Goal: Navigation & Orientation: Find specific page/section

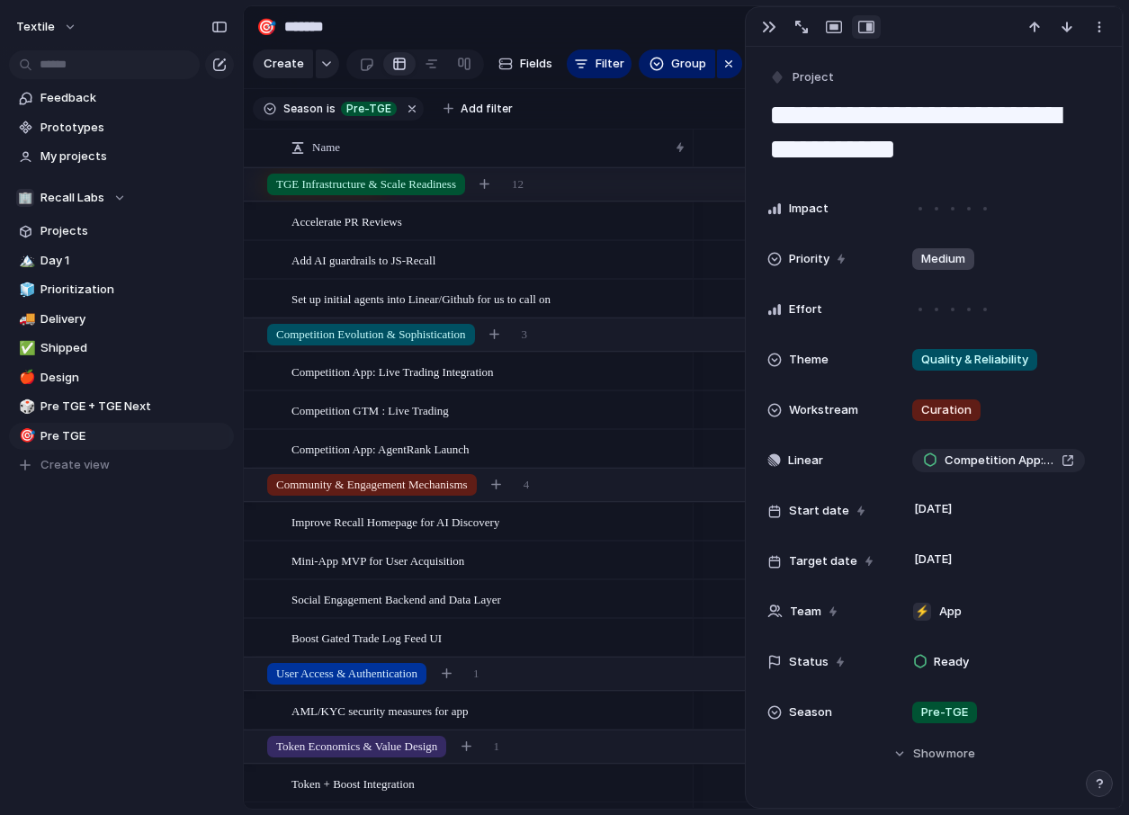
scroll to position [0, 516]
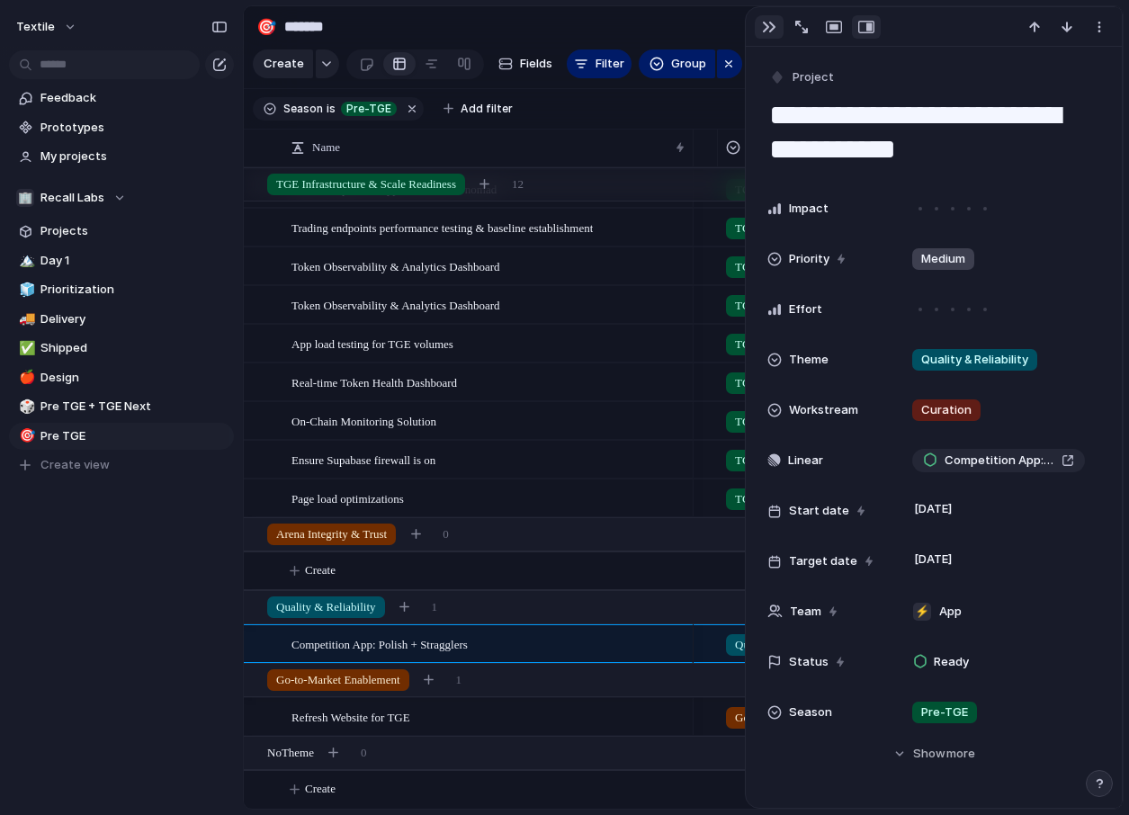
click at [767, 29] on div "button" at bounding box center [769, 27] width 14 height 14
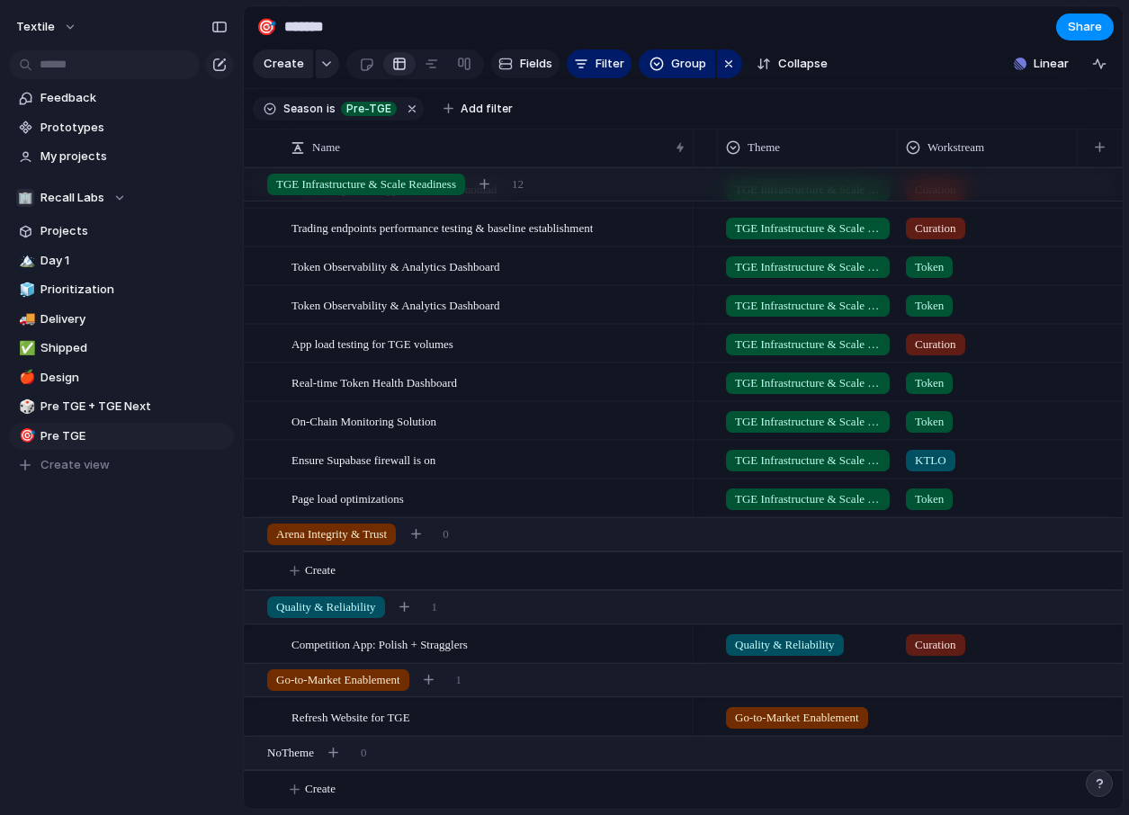
click at [524, 51] on button "Fields" at bounding box center [525, 63] width 68 height 29
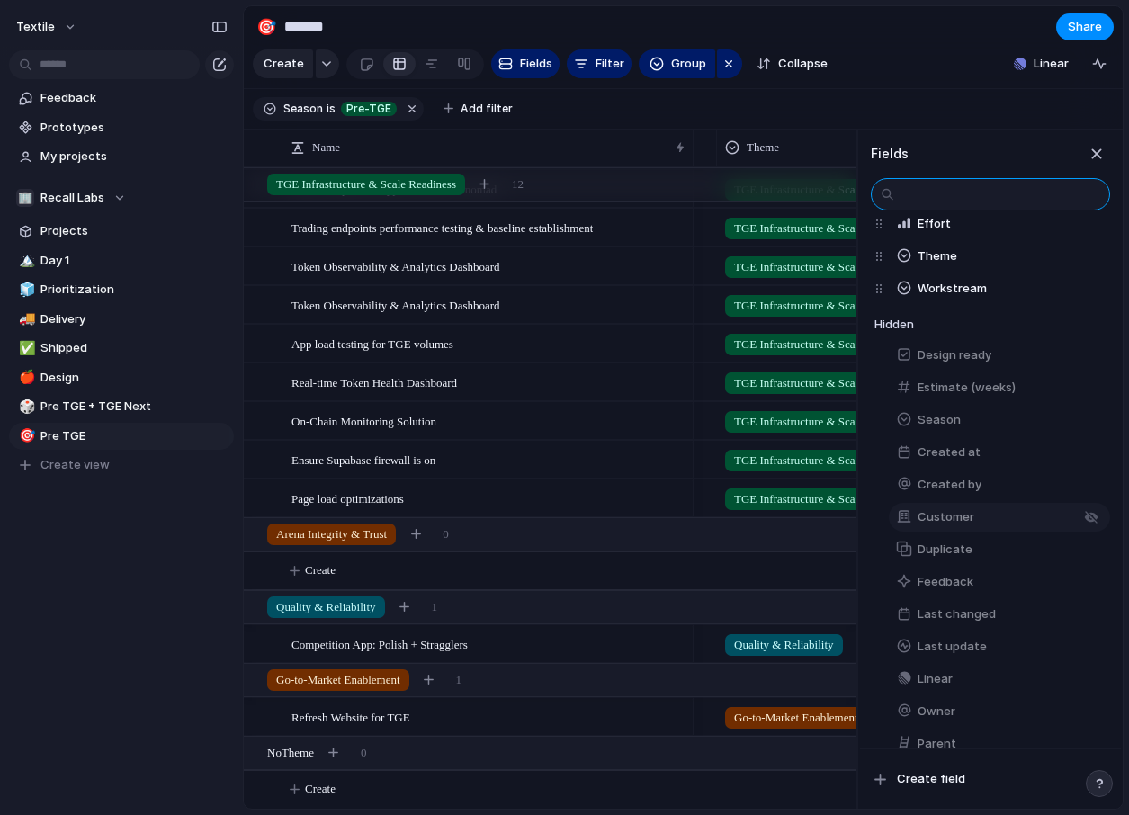
scroll to position [142, 0]
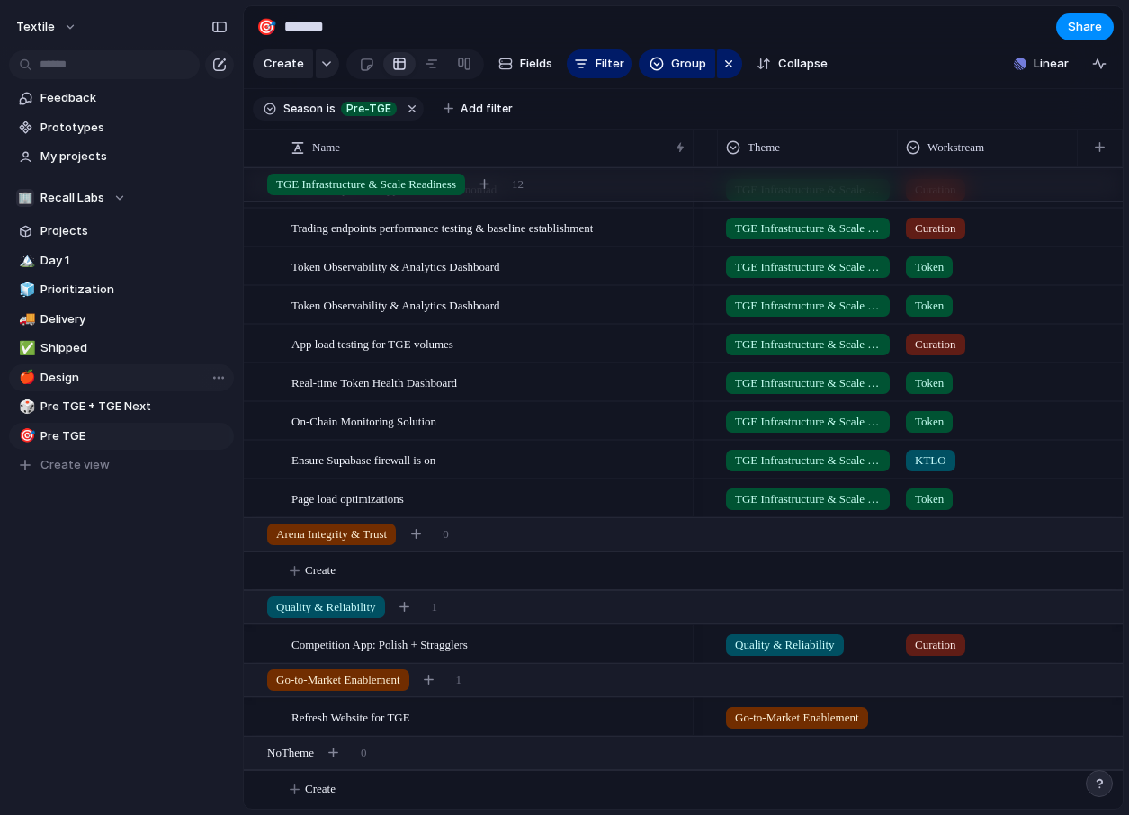
click at [96, 367] on link "🍎 Design" at bounding box center [121, 377] width 225 height 27
type input "******"
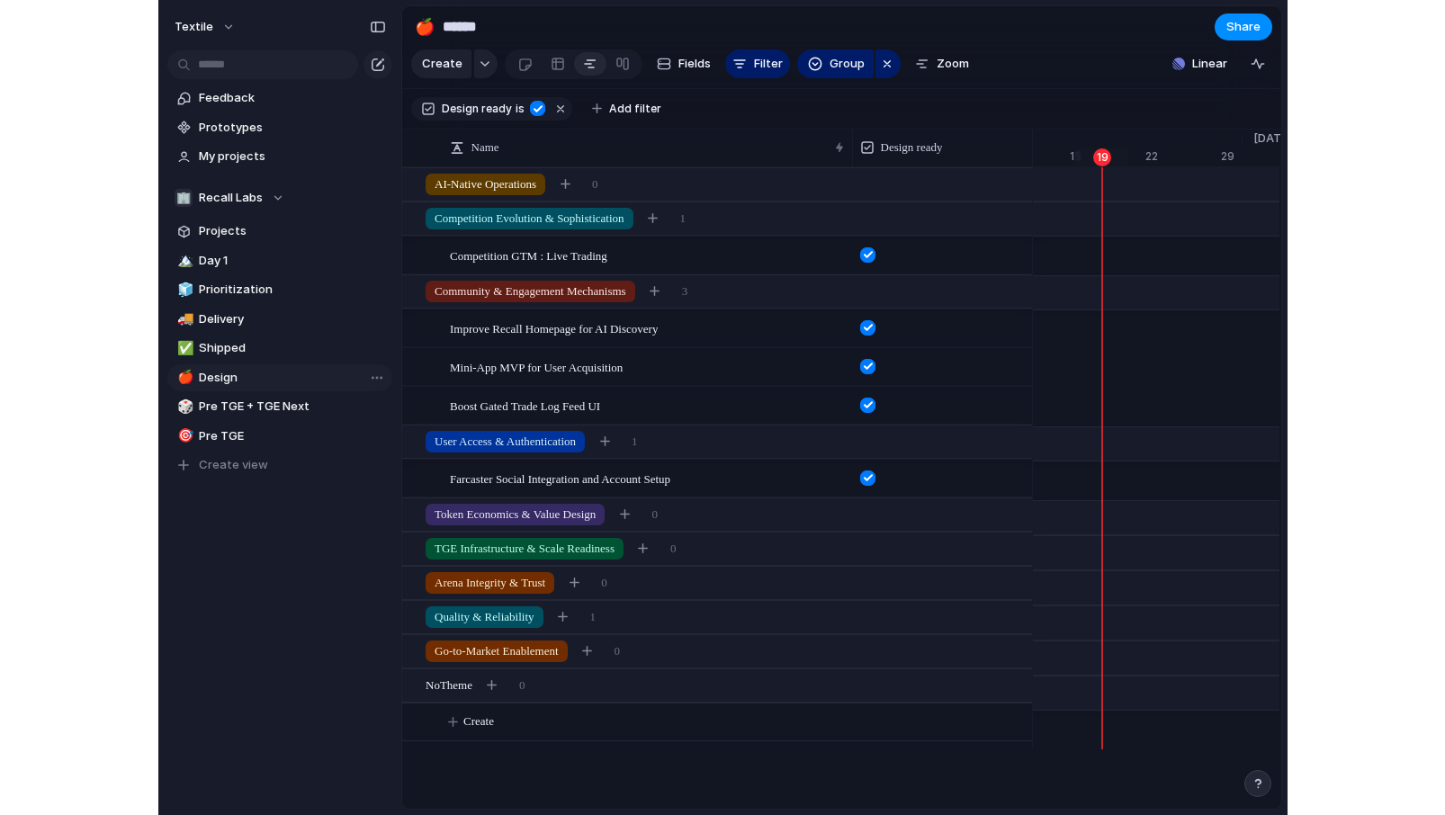
scroll to position [0, 11945]
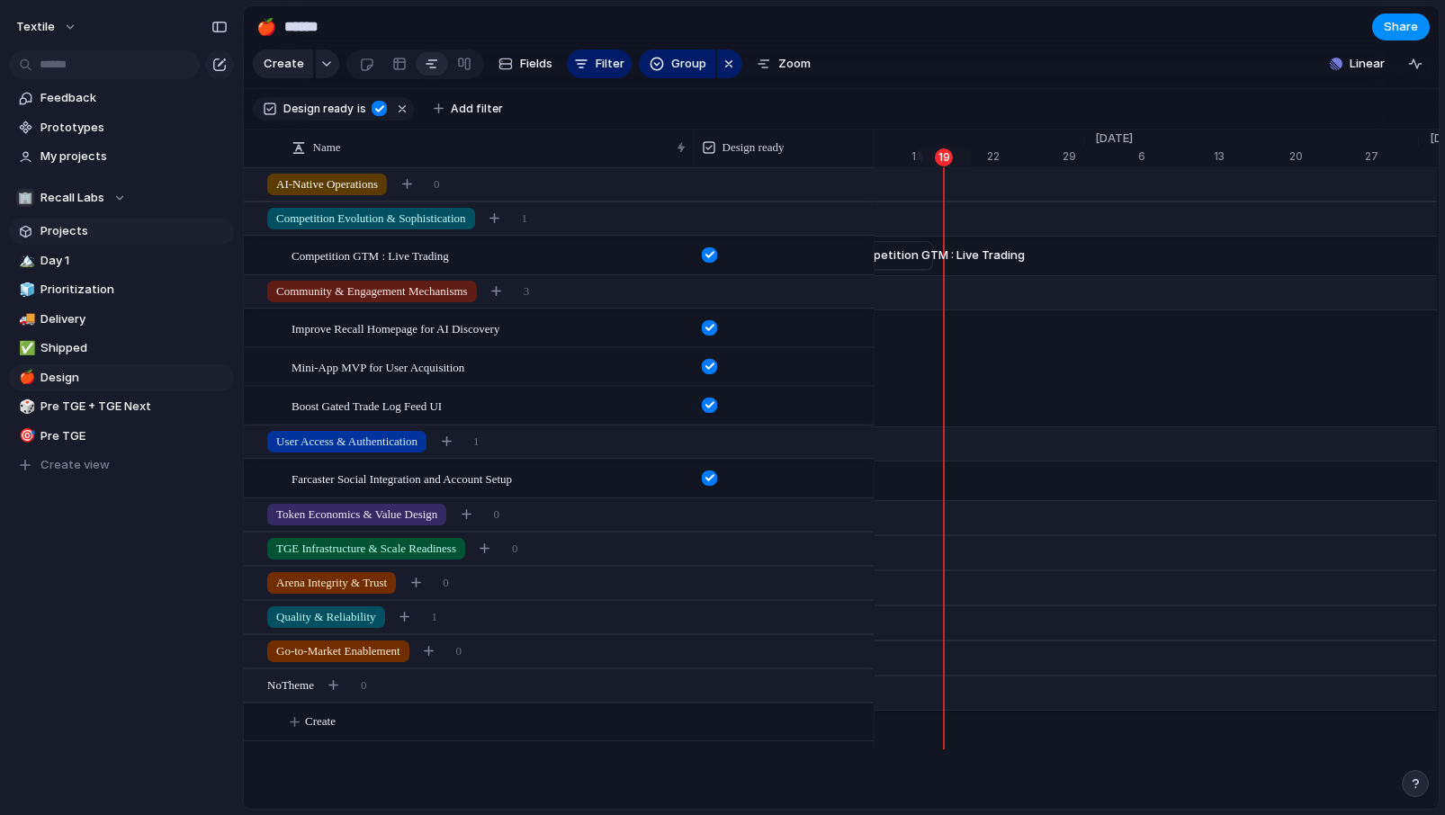
click at [84, 221] on link "Projects" at bounding box center [121, 231] width 225 height 27
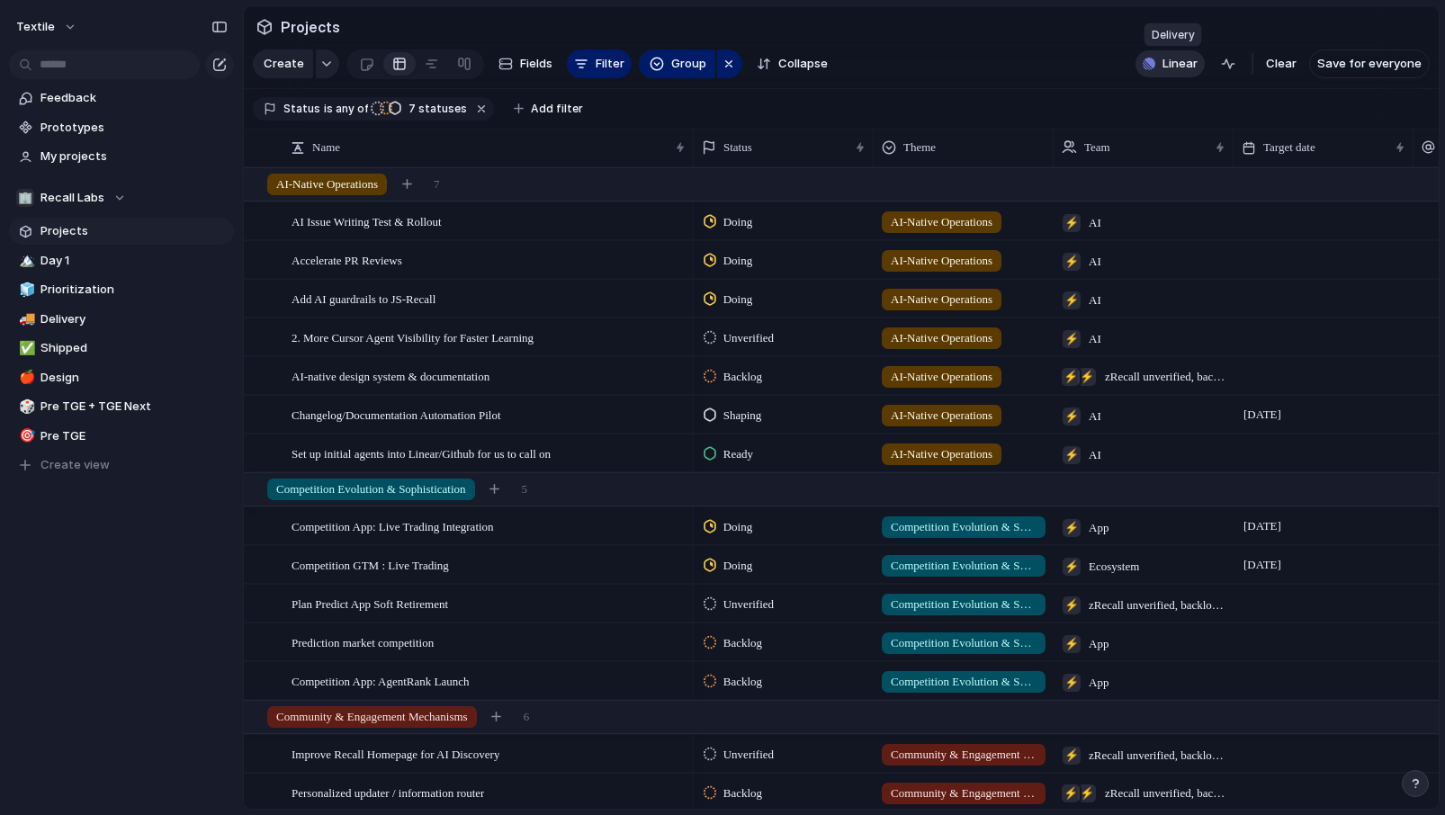
click at [1128, 58] on span "Linear" at bounding box center [1179, 64] width 35 height 18
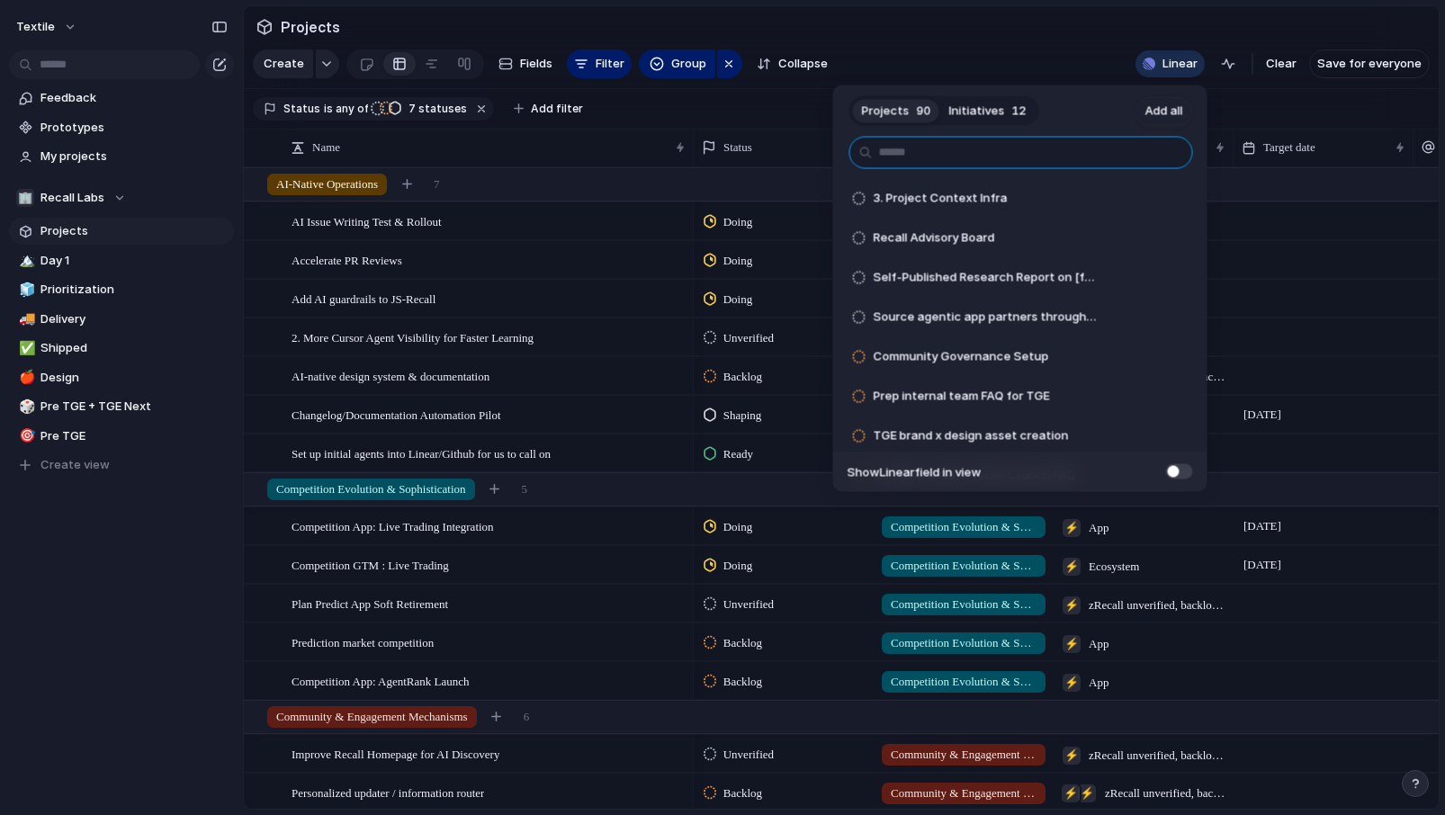
click at [1120, 154] on input "text" at bounding box center [1021, 153] width 344 height 32
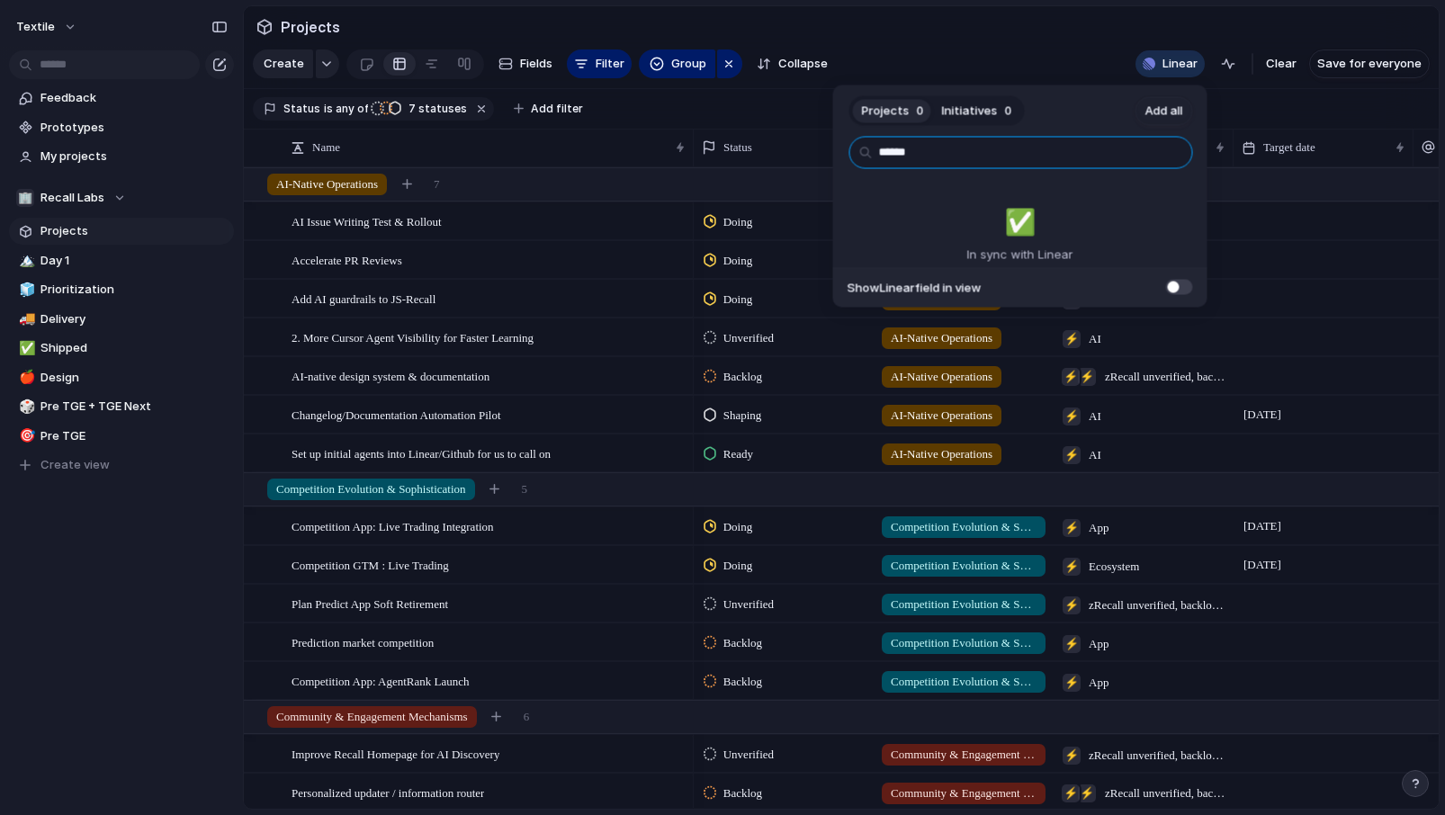
type input "******"
click at [986, 119] on span "Initiatives" at bounding box center [970, 111] width 56 height 18
click at [893, 111] on span "Projects" at bounding box center [886, 111] width 48 height 18
click at [935, 150] on input "******" at bounding box center [1021, 153] width 344 height 32
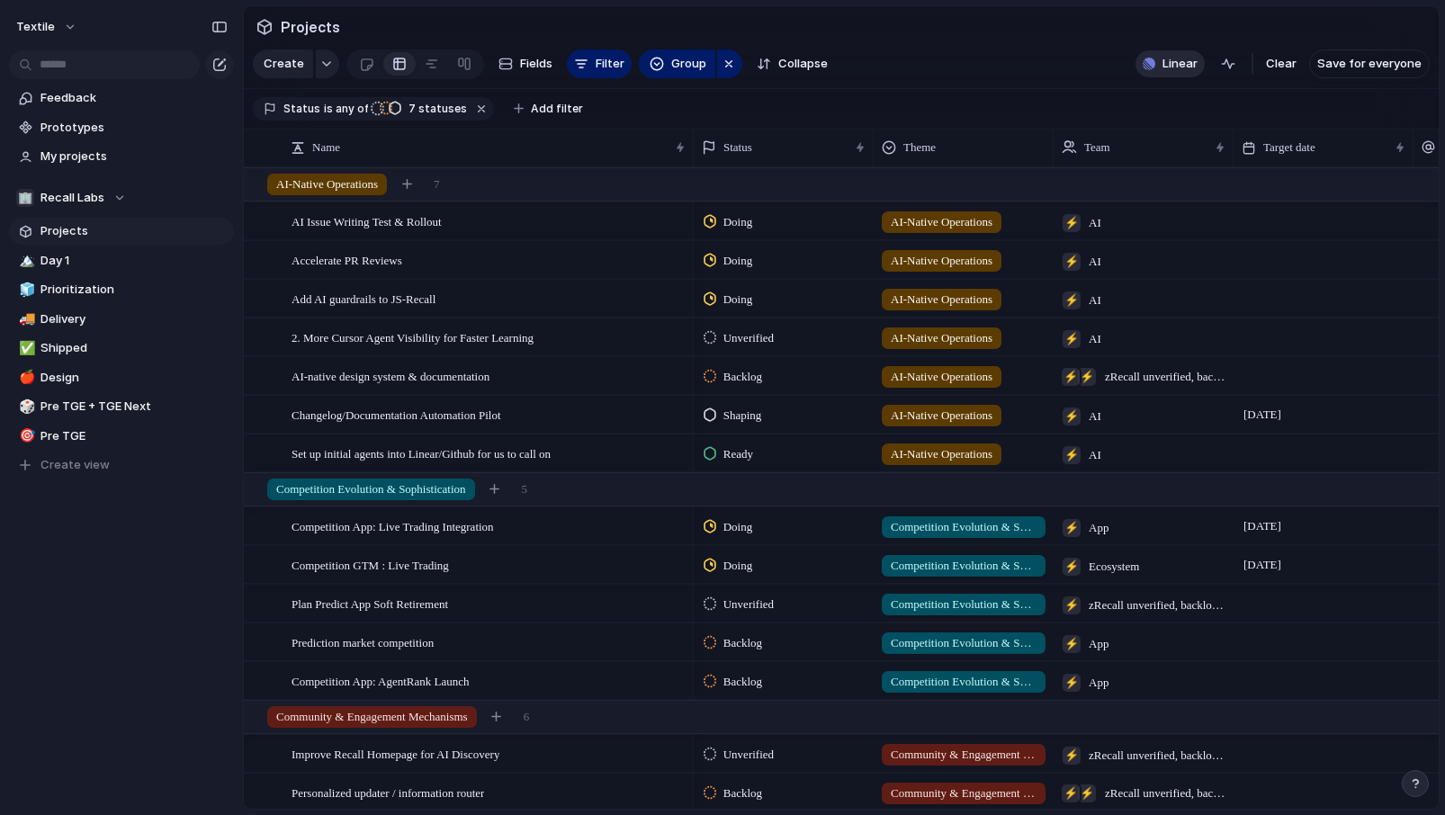
click at [1172, 62] on span "Linear" at bounding box center [1179, 64] width 35 height 18
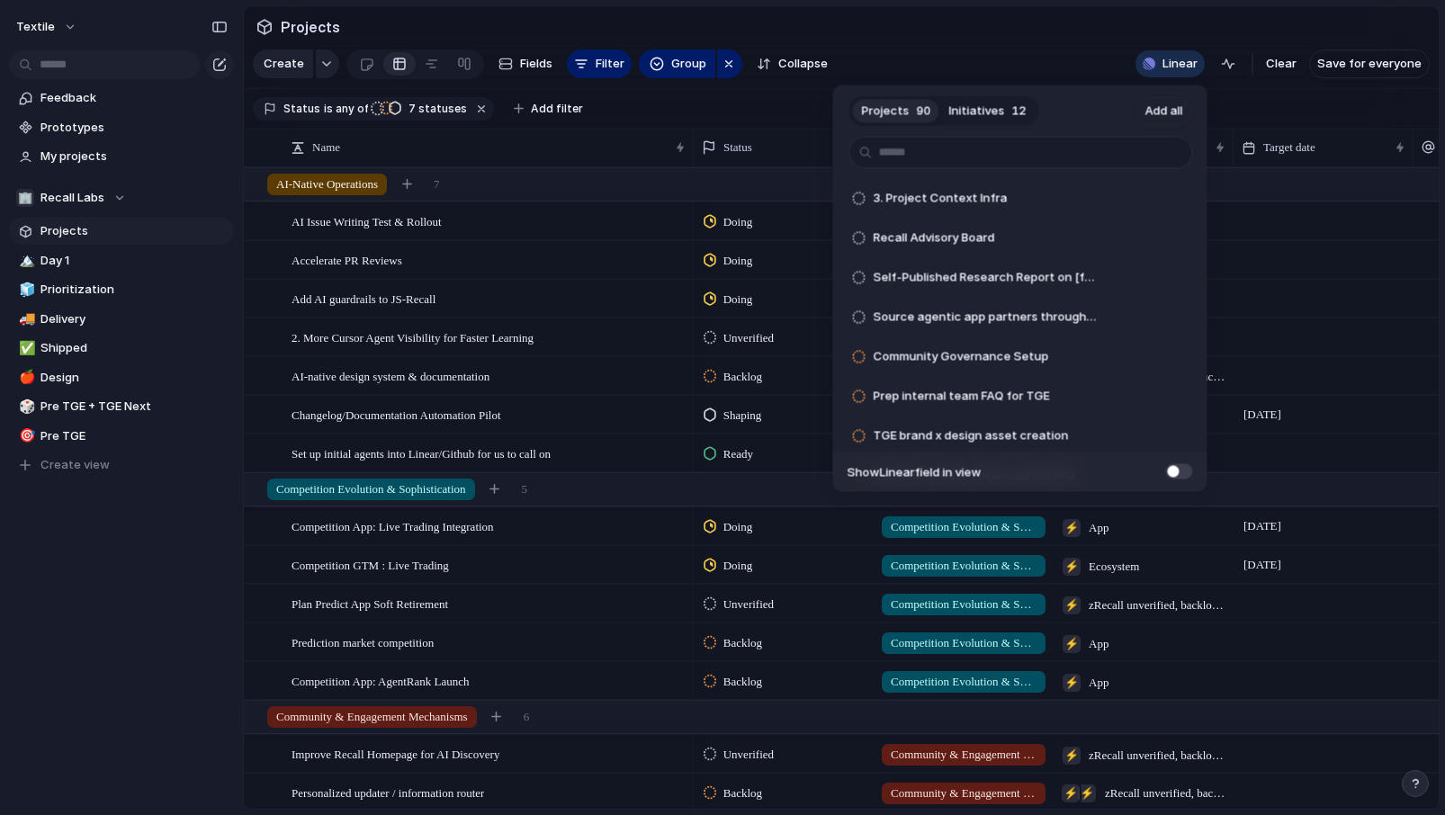
click at [1246, 59] on div "Projects 90 Initiatives 12 Add all 3. Project Context Infra Add Recall Advisory…" at bounding box center [722, 407] width 1445 height 815
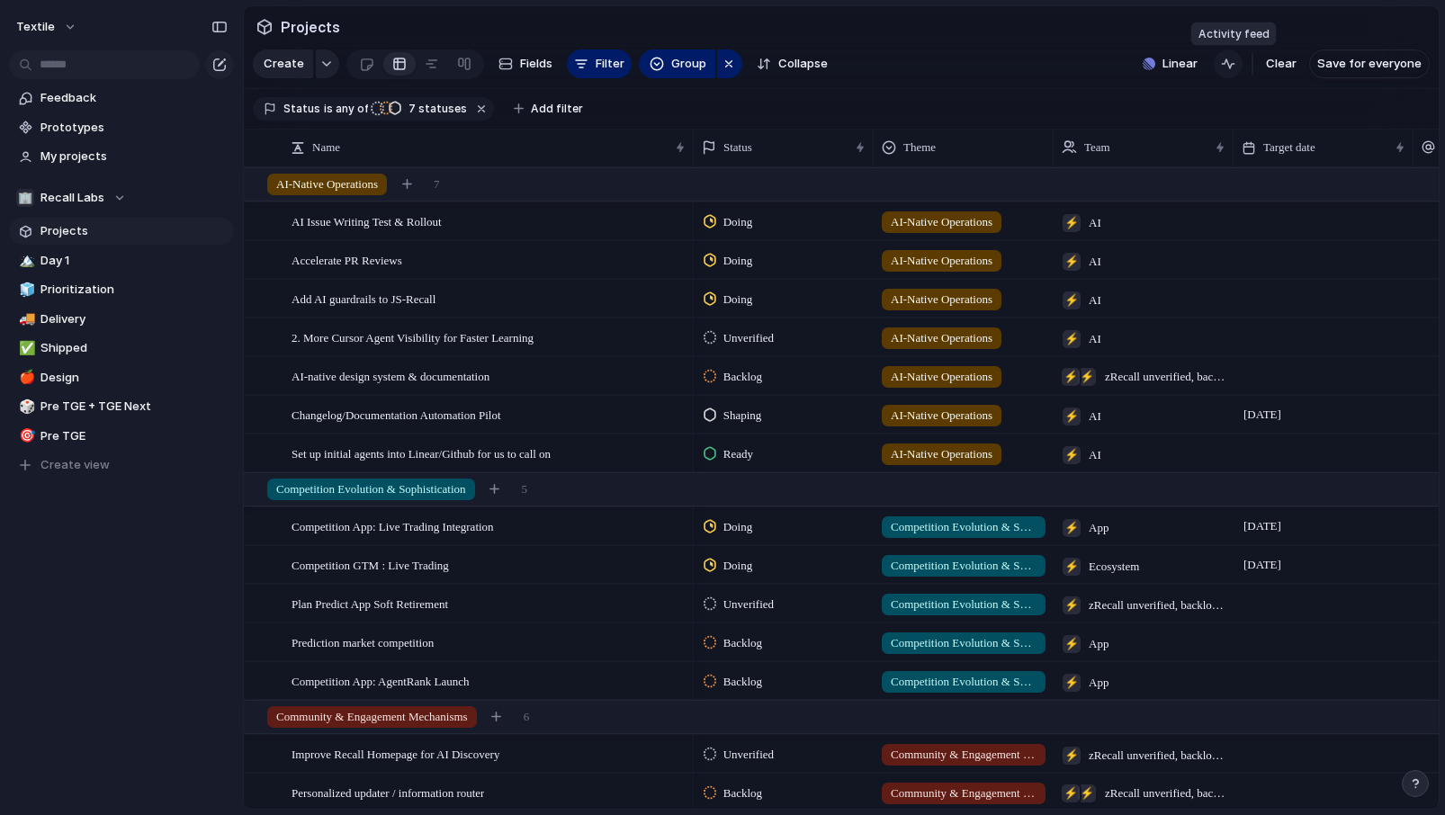
click at [1242, 59] on button "button" at bounding box center [1227, 63] width 29 height 29
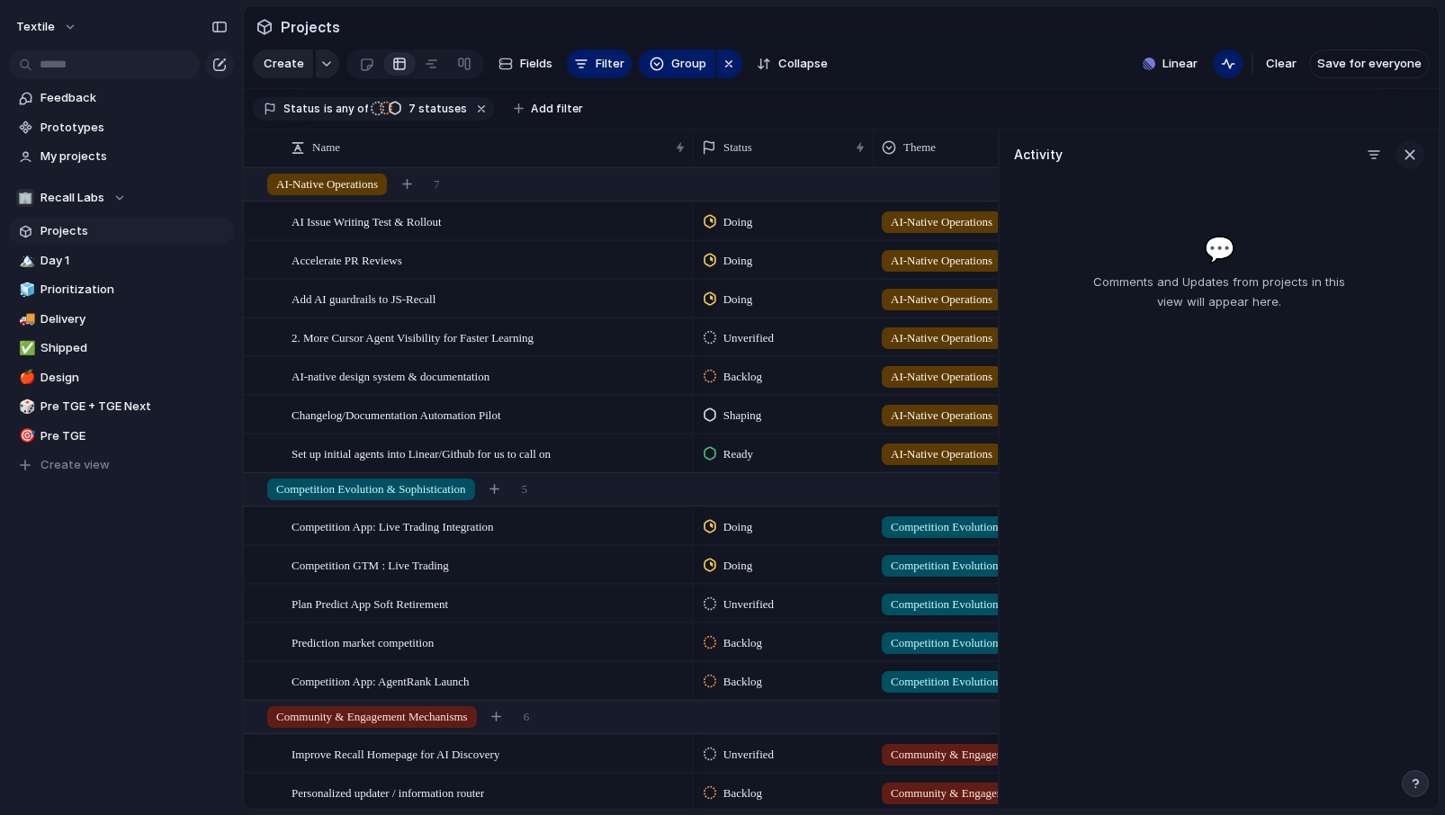
click at [1405, 156] on div "button" at bounding box center [1410, 155] width 20 height 20
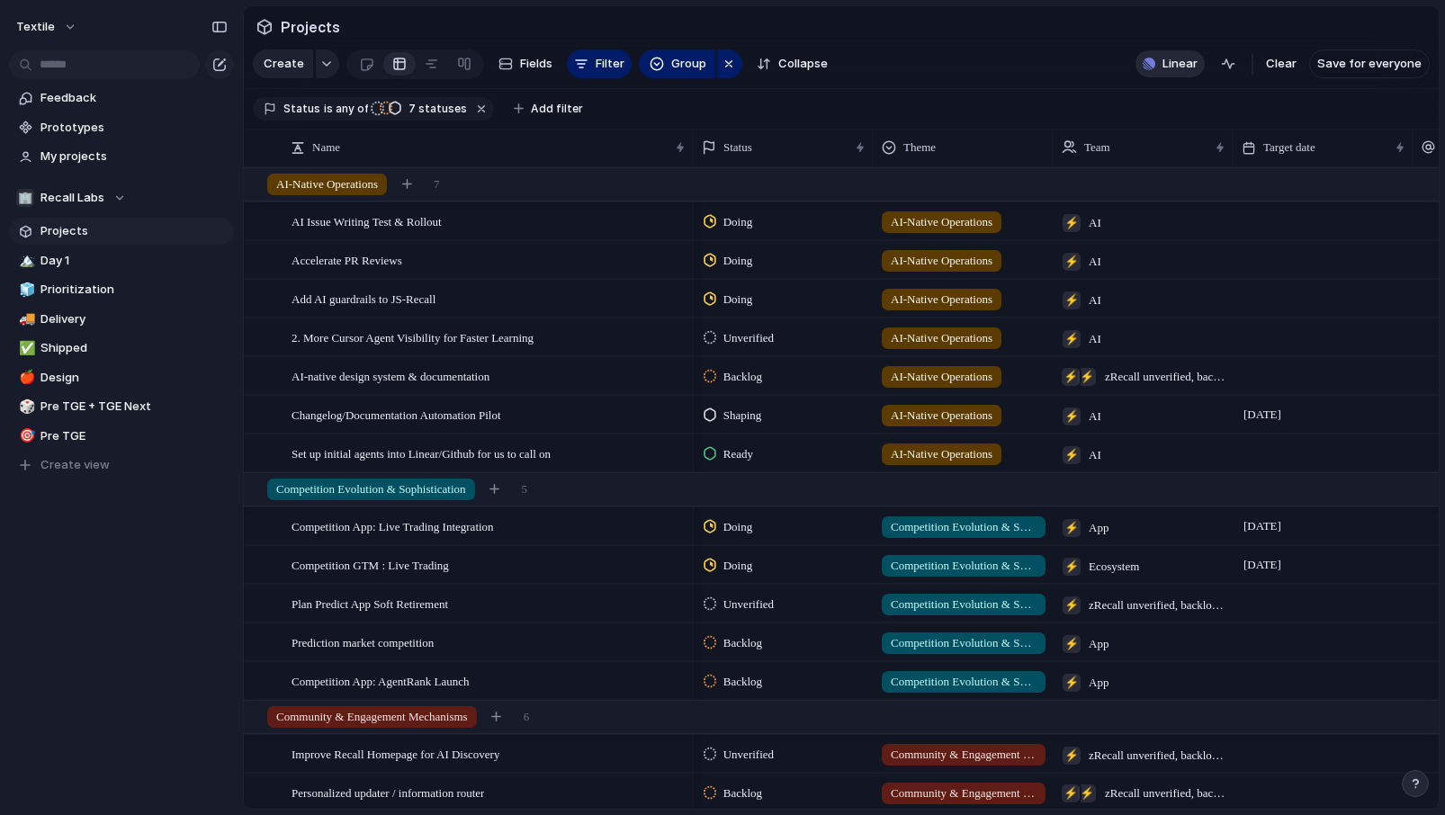
click at [1180, 64] on span "Linear" at bounding box center [1179, 64] width 35 height 18
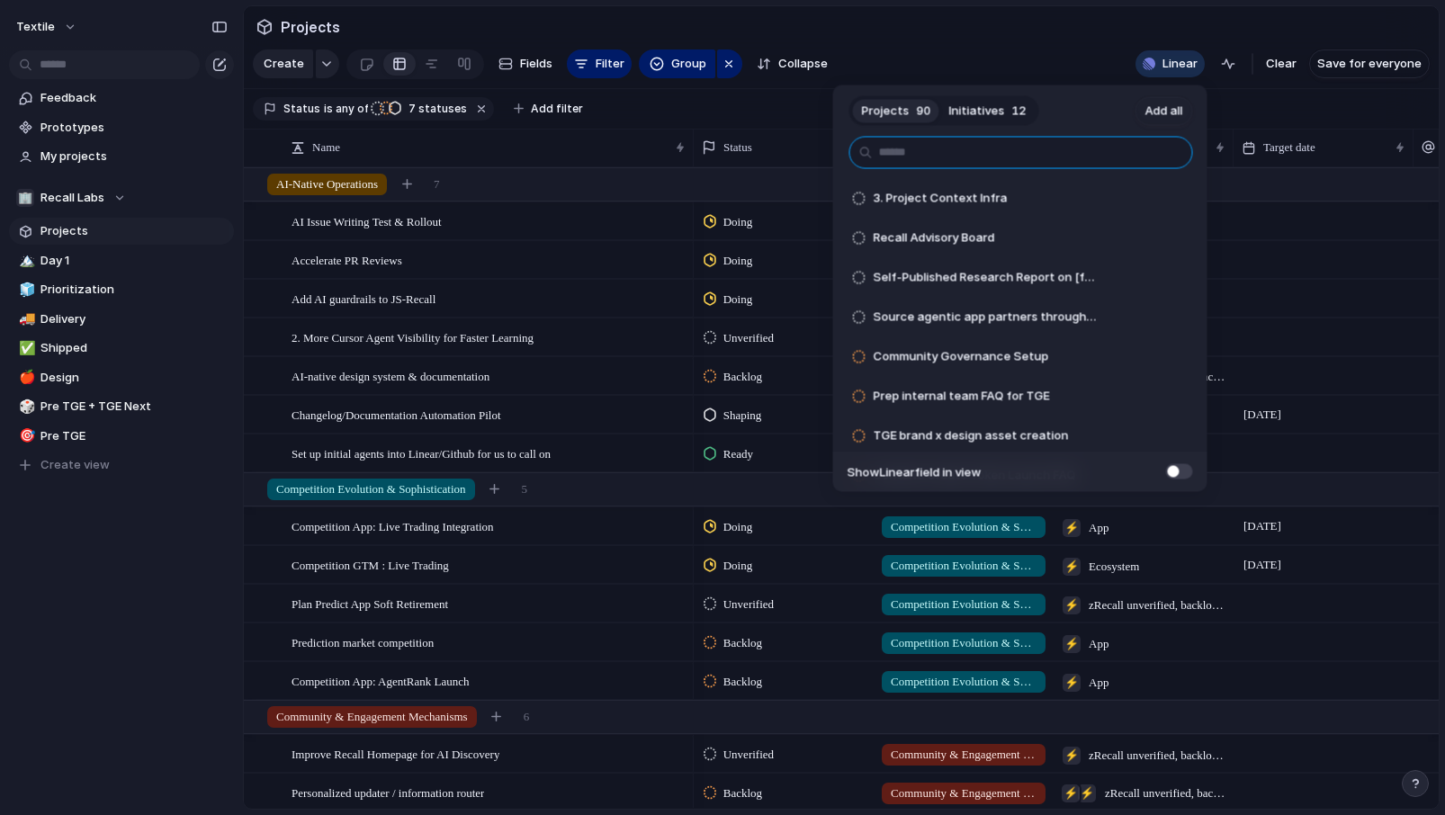
click at [1008, 143] on input "text" at bounding box center [1021, 153] width 344 height 32
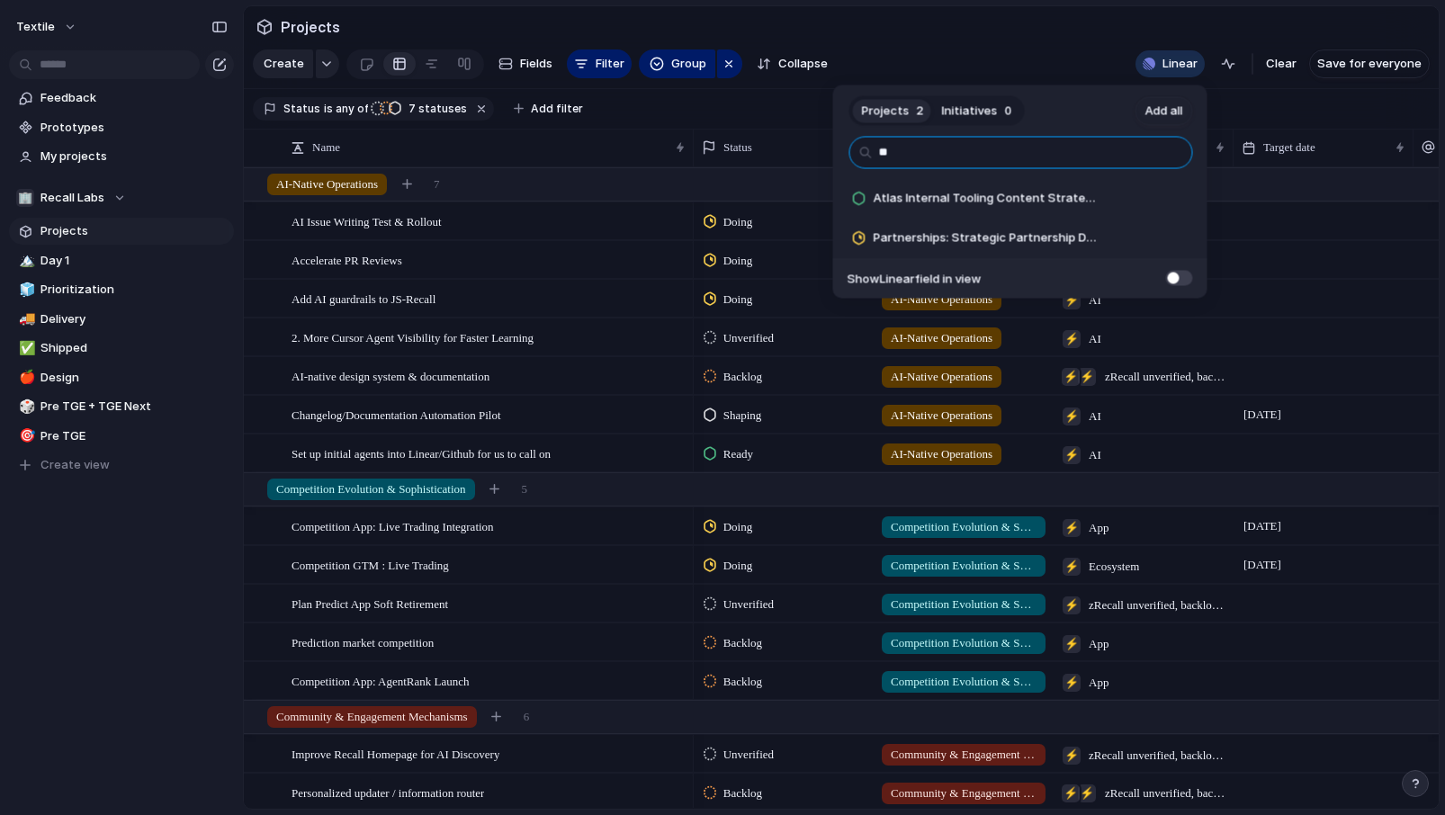
type input "*"
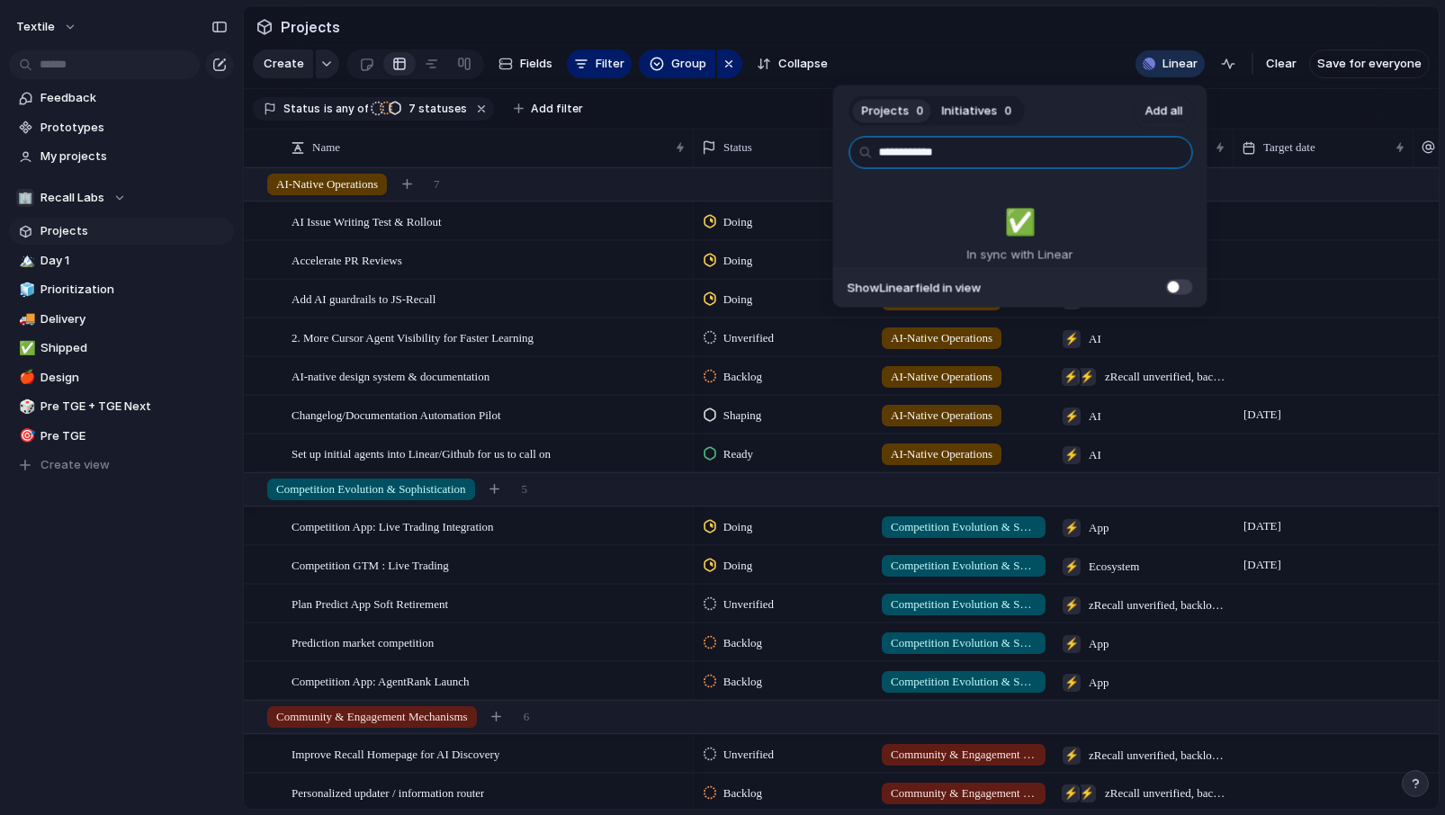
type input "**********"
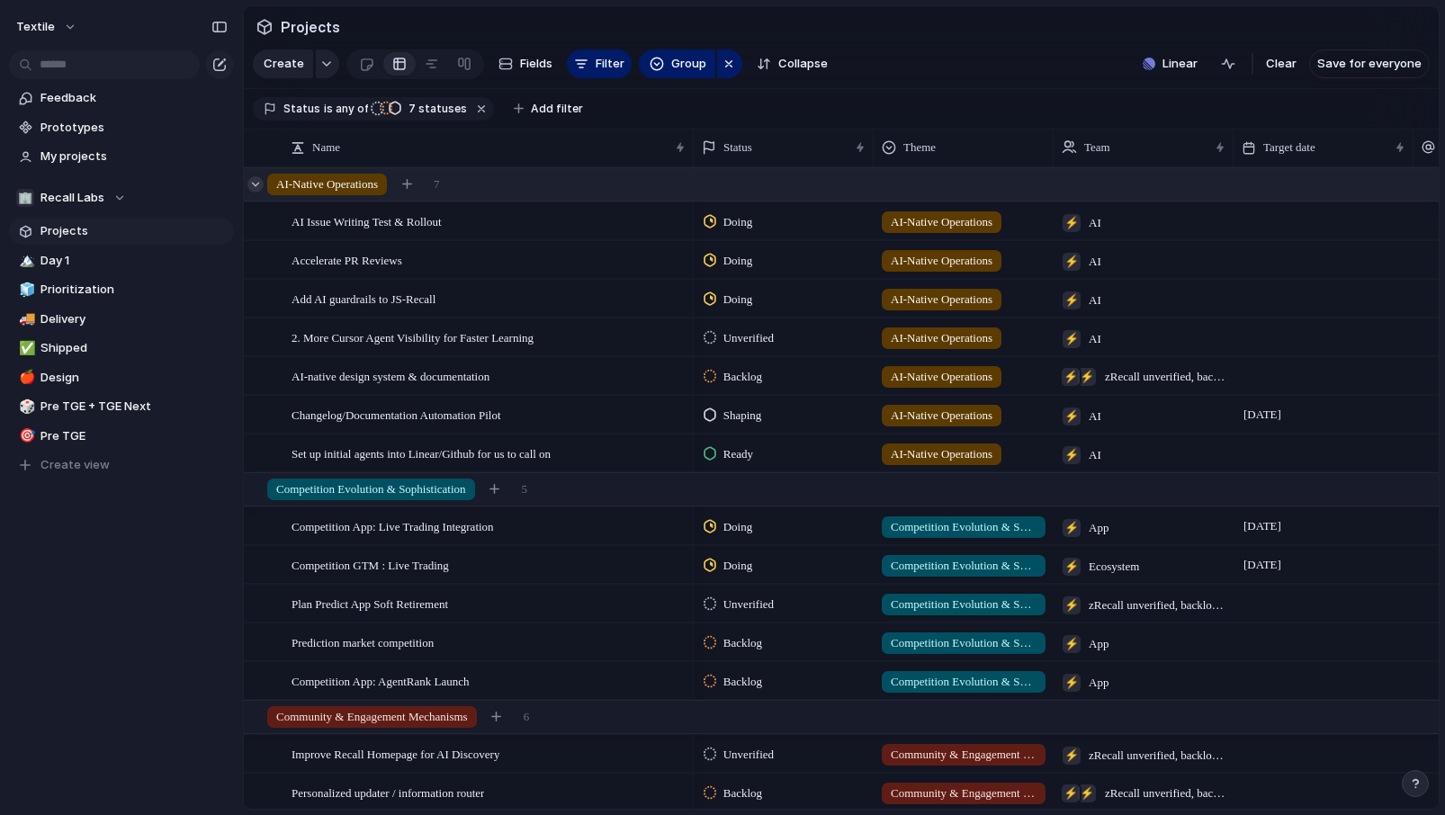
click at [255, 185] on div at bounding box center [255, 184] width 16 height 16
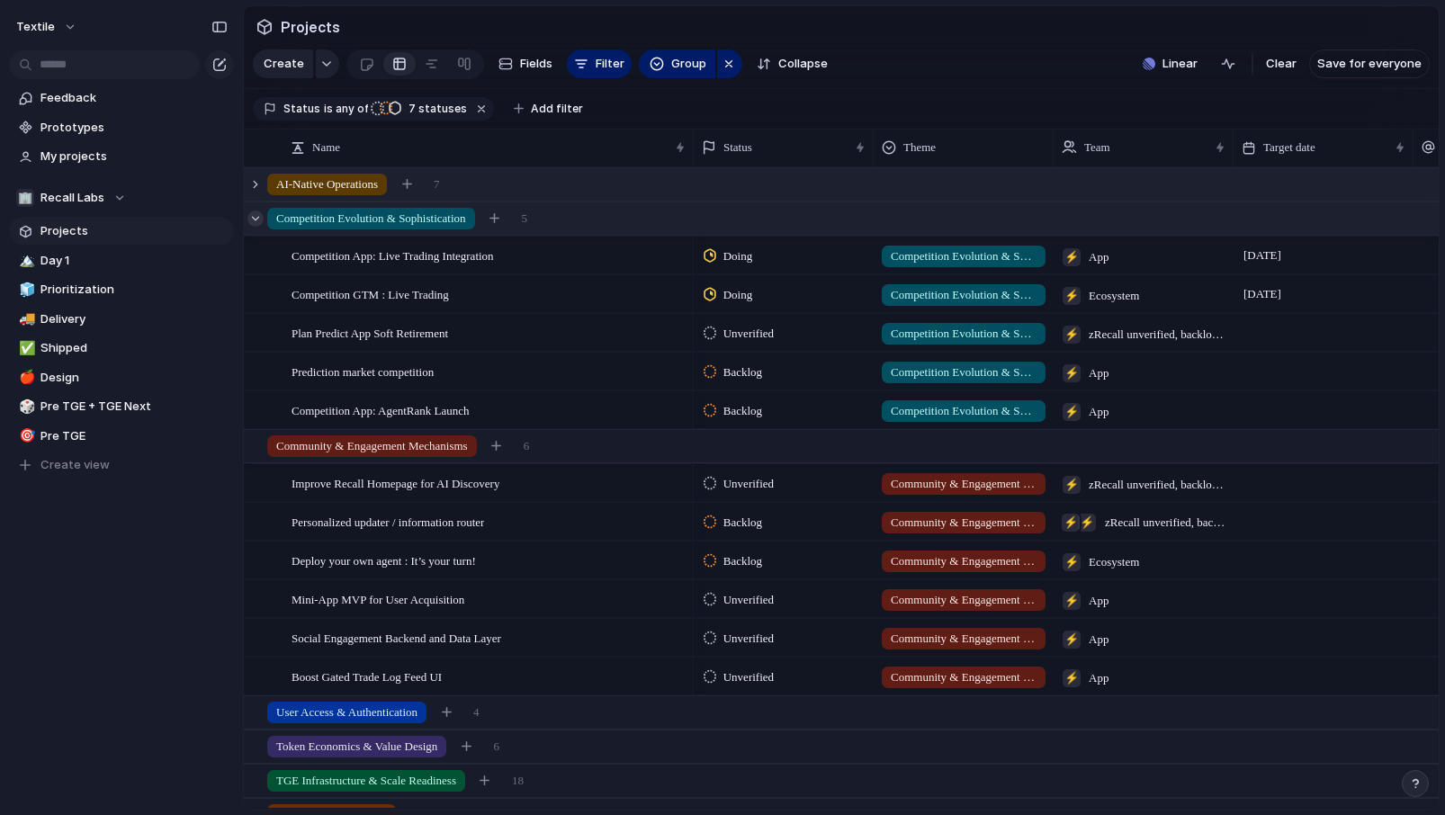
click at [255, 216] on div at bounding box center [255, 218] width 16 height 16
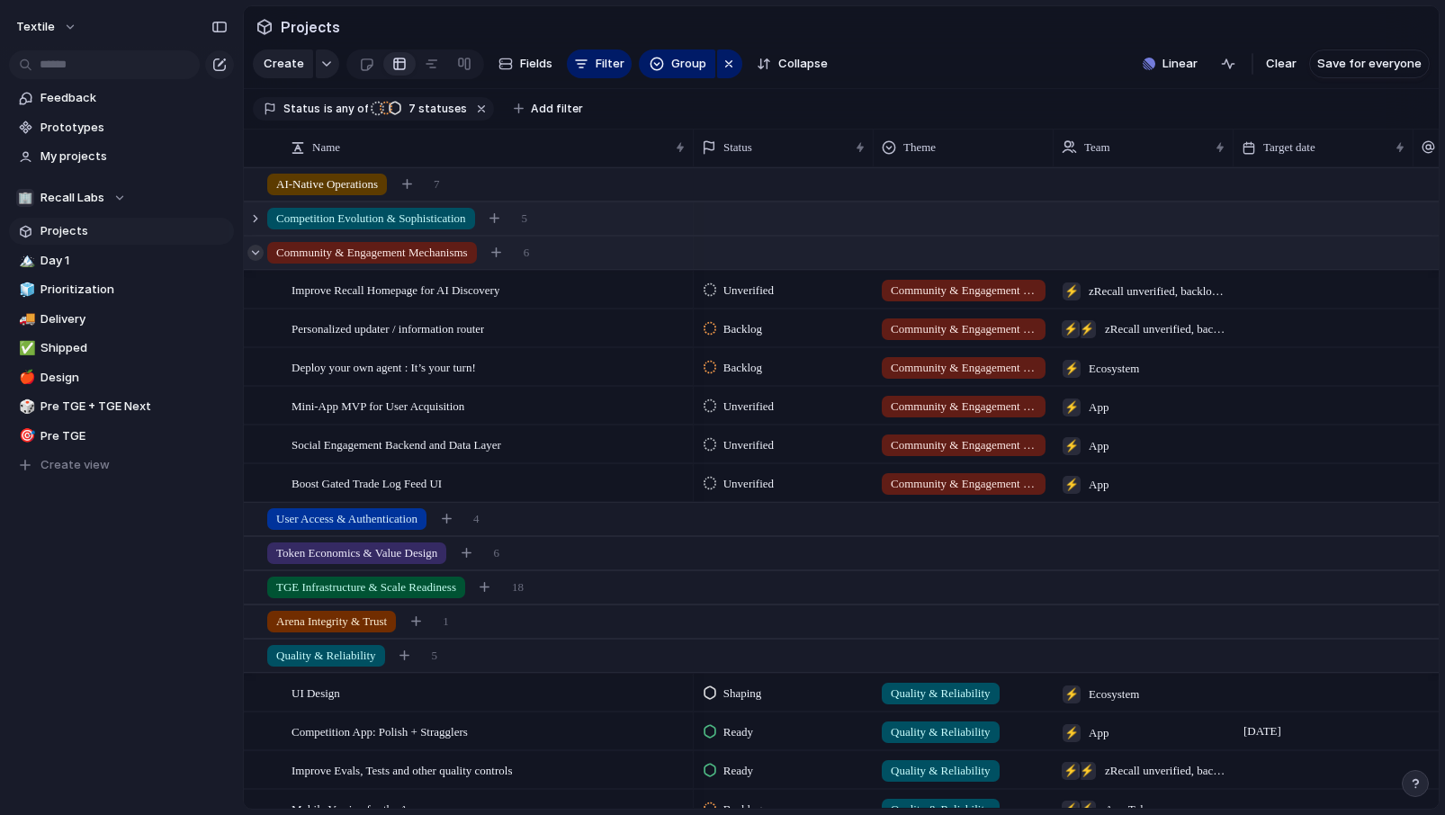
click at [255, 246] on div at bounding box center [255, 253] width 16 height 16
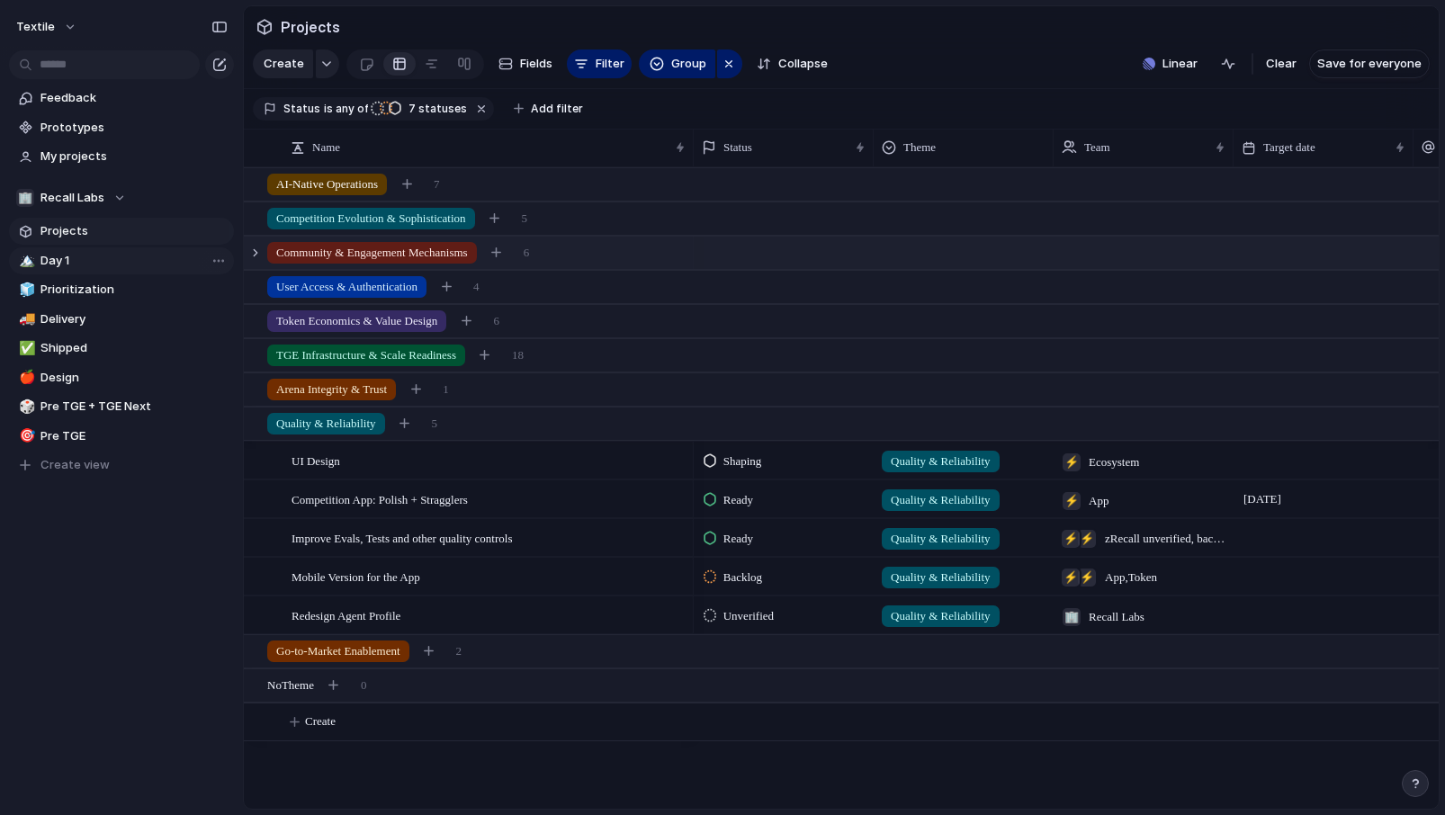
click at [125, 256] on span "Day 1" at bounding box center [133, 261] width 187 height 18
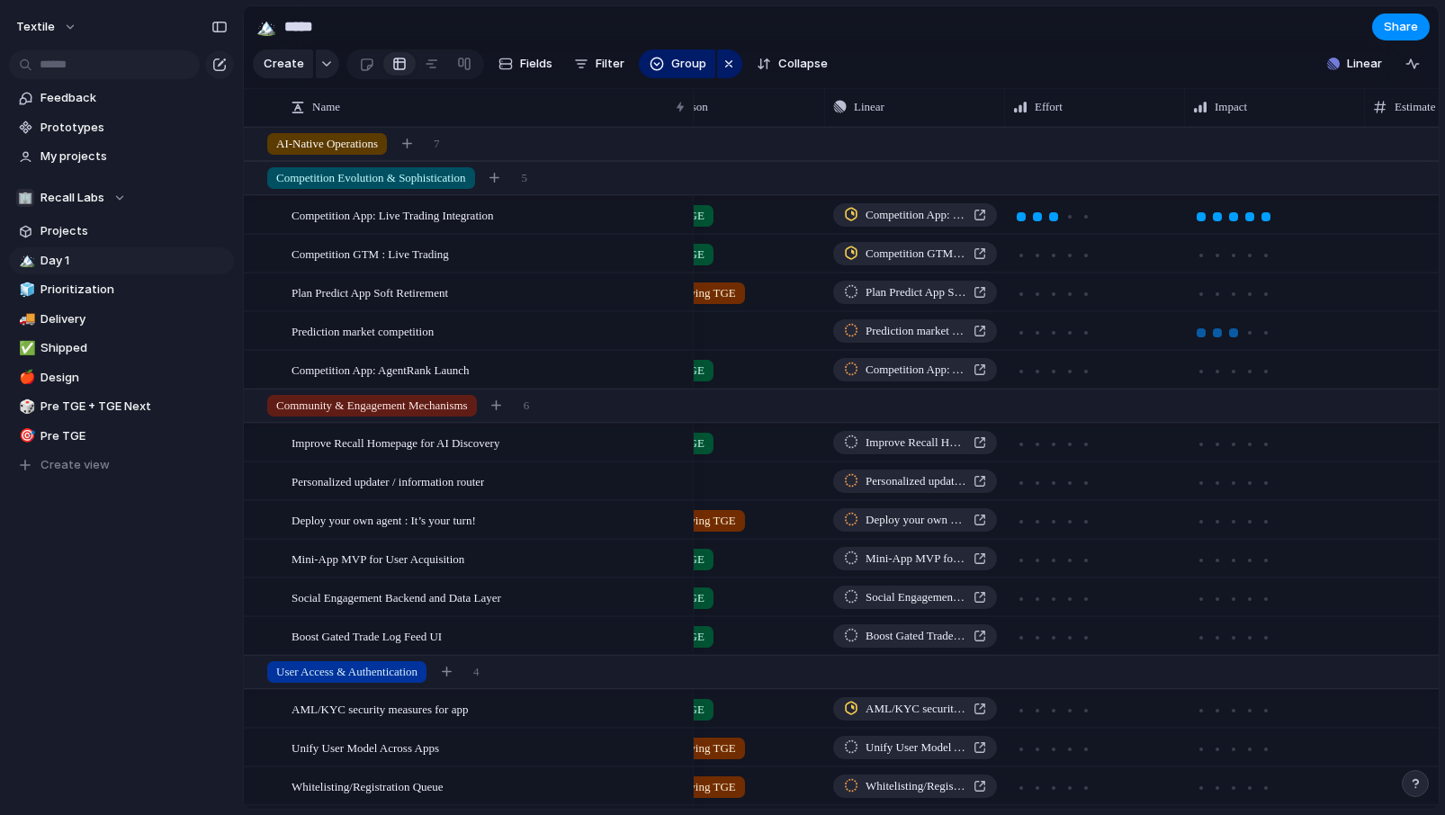
scroll to position [0, 224]
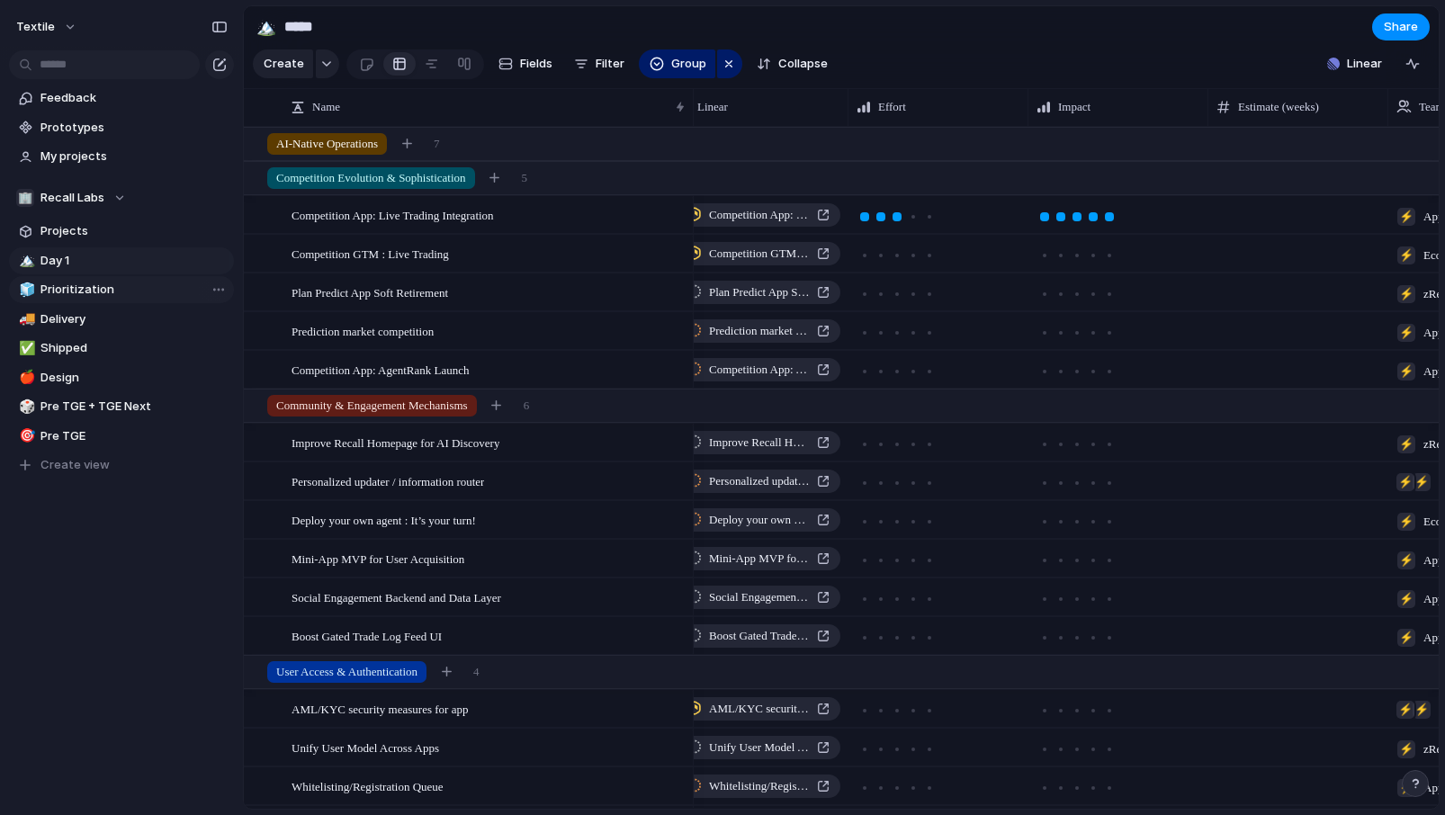
click at [88, 293] on span "Prioritization" at bounding box center [133, 290] width 187 height 18
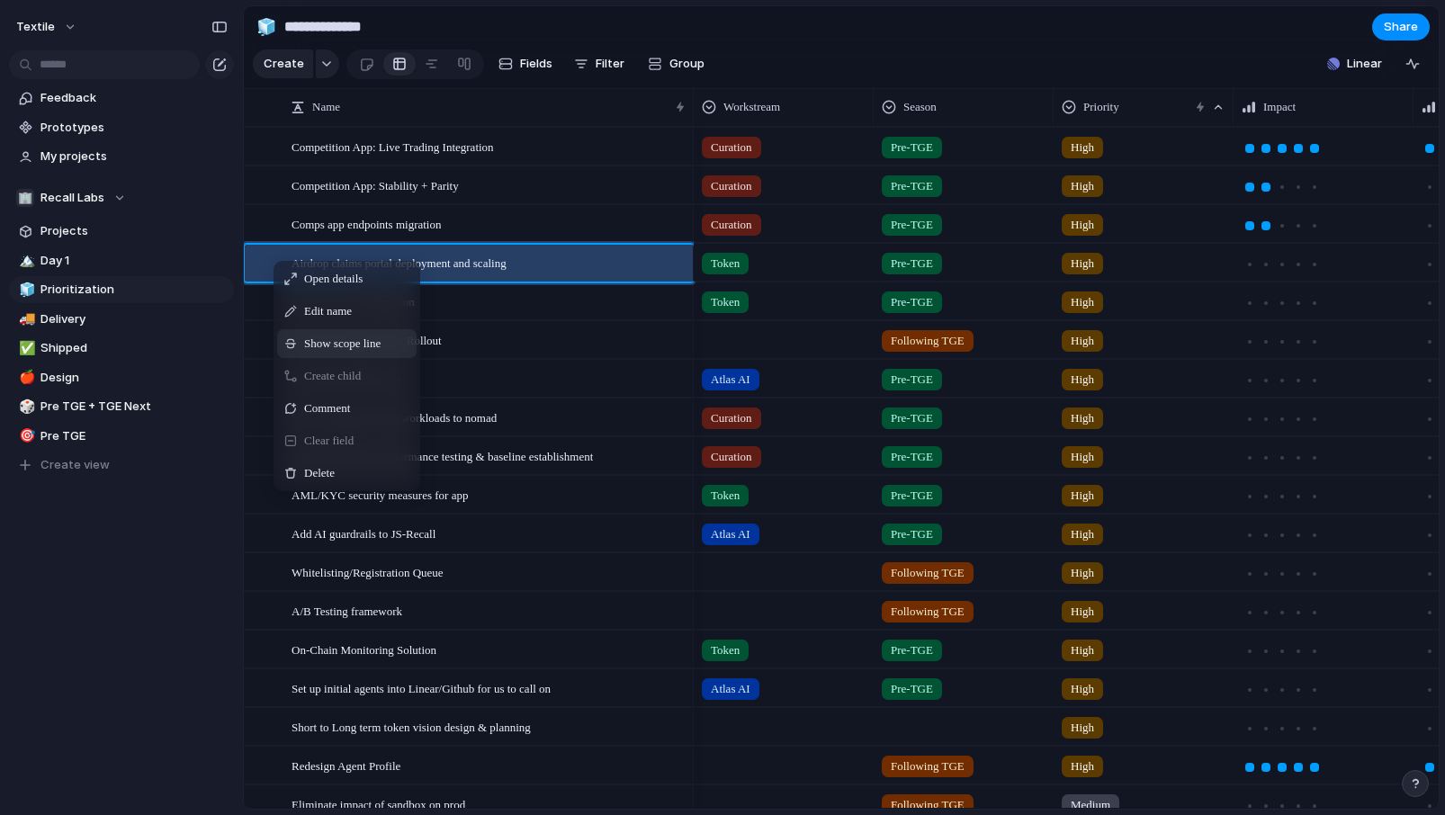
click at [307, 352] on span "Show scope line" at bounding box center [342, 344] width 76 height 18
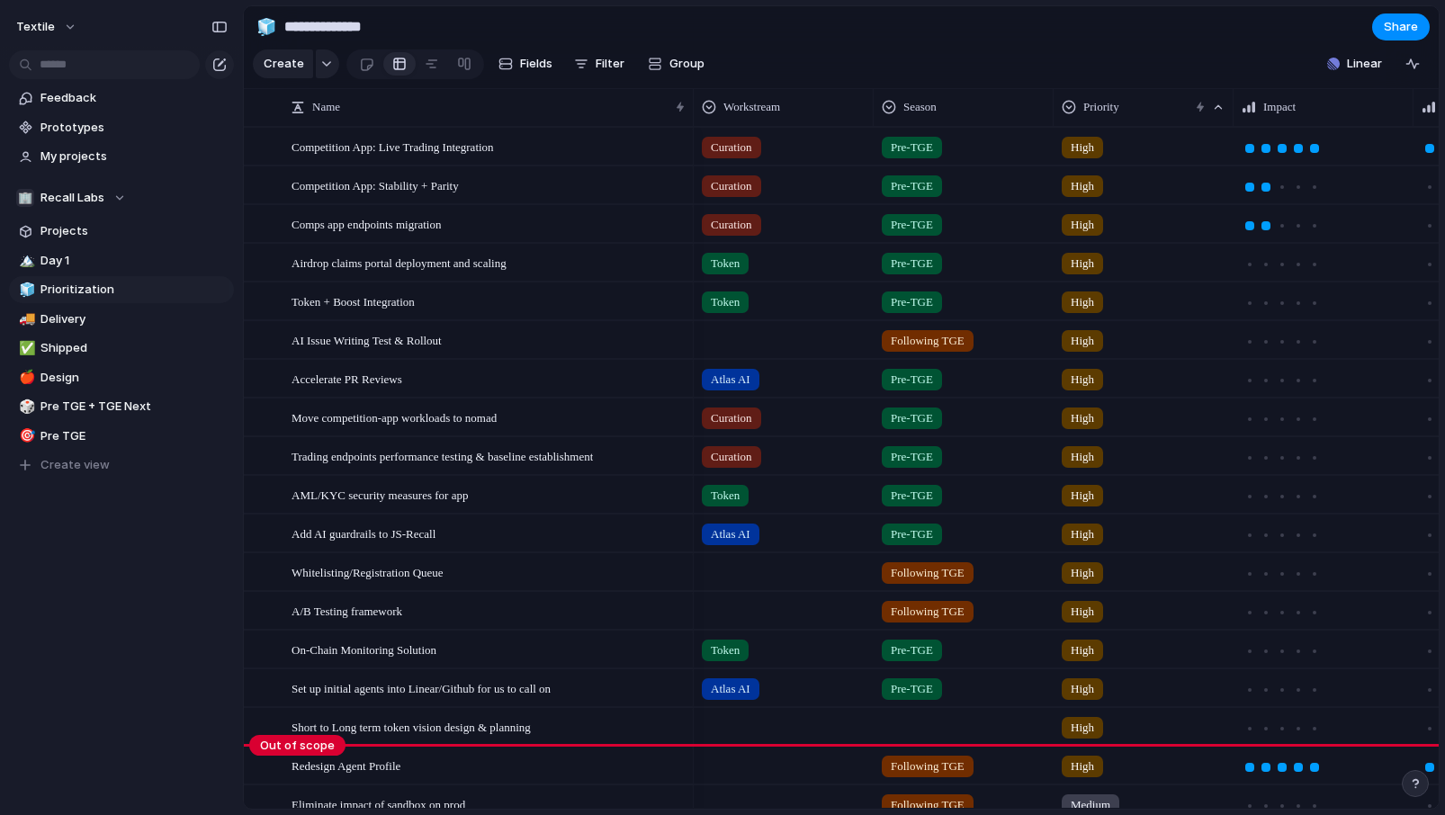
drag, startPoint x: 280, startPoint y: 320, endPoint x: 257, endPoint y: 748, distance: 428.8
click at [257, 748] on body "**********" at bounding box center [722, 407] width 1445 height 815
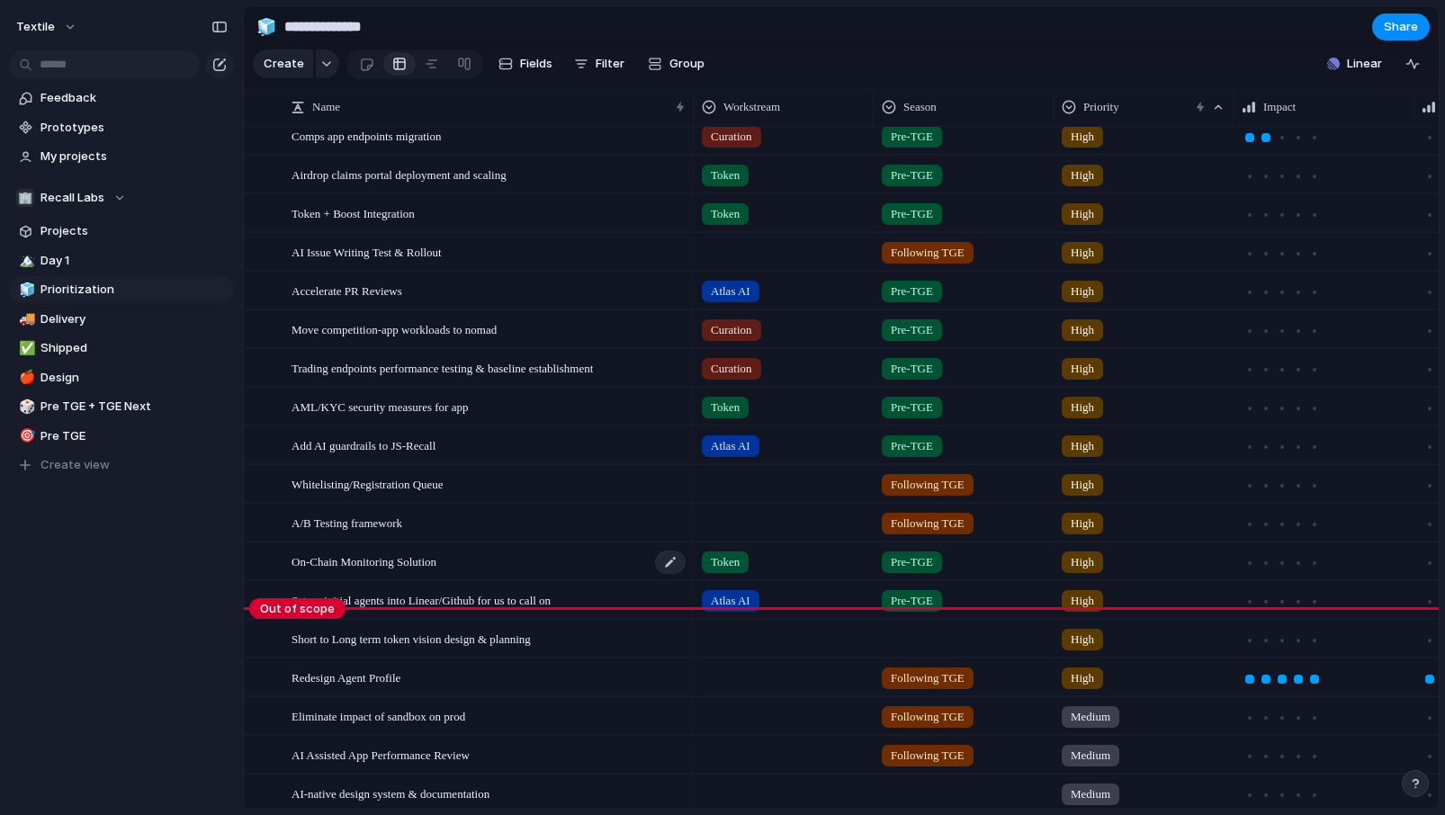
scroll to position [190, 0]
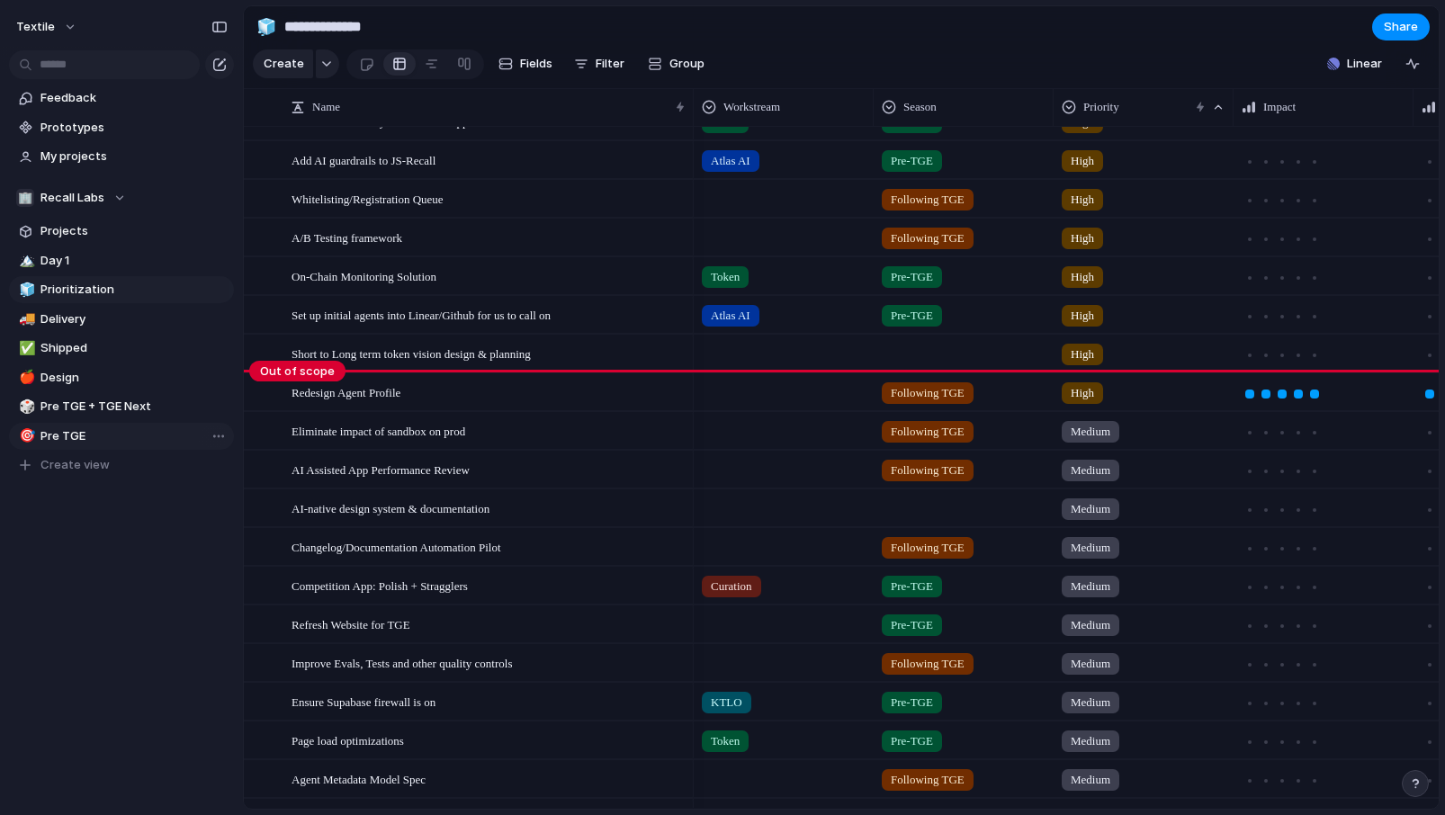
click at [105, 435] on span "Pre TGE" at bounding box center [133, 436] width 187 height 18
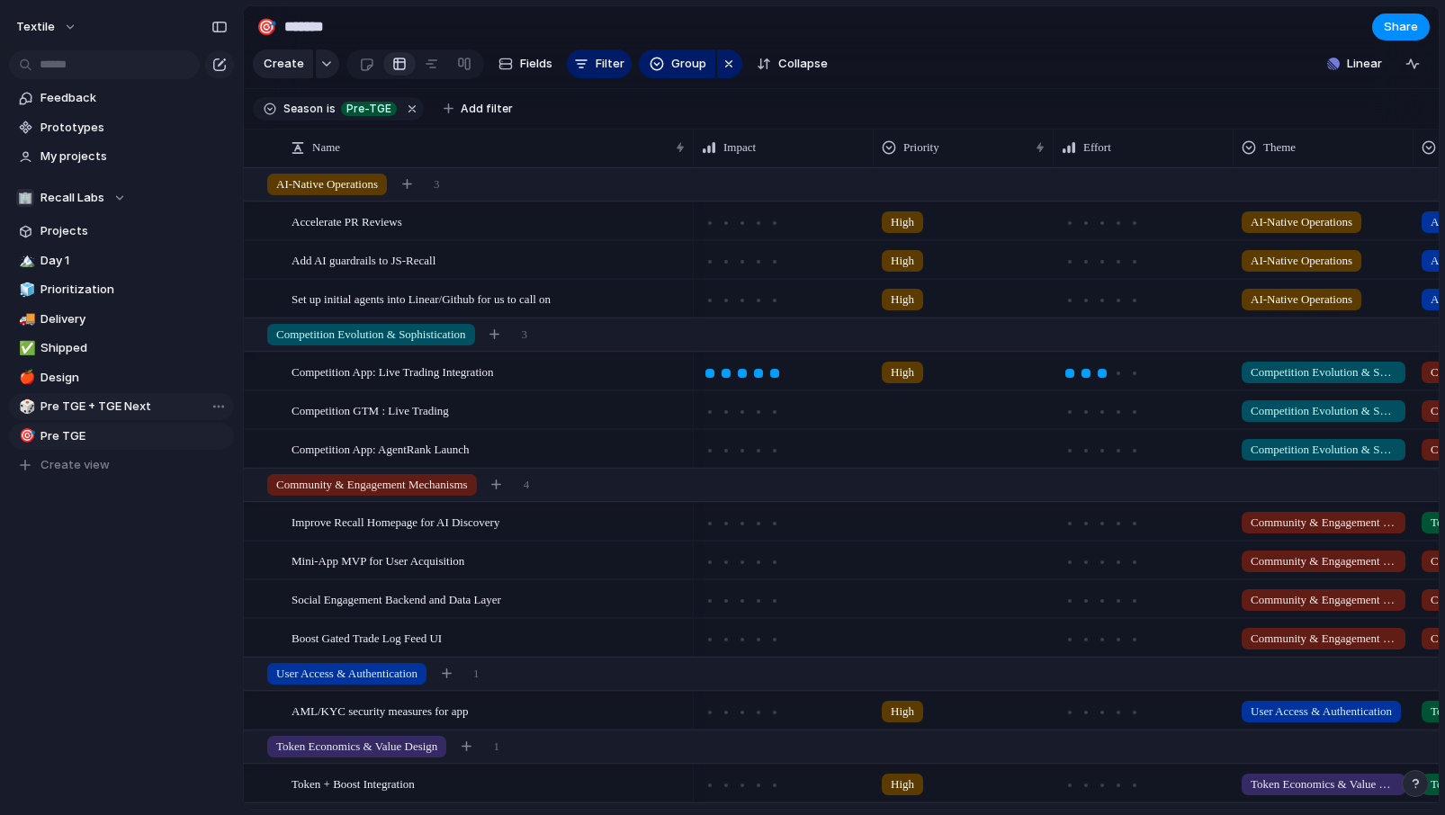
click at [104, 399] on span "Pre TGE + TGE Next" at bounding box center [133, 407] width 187 height 18
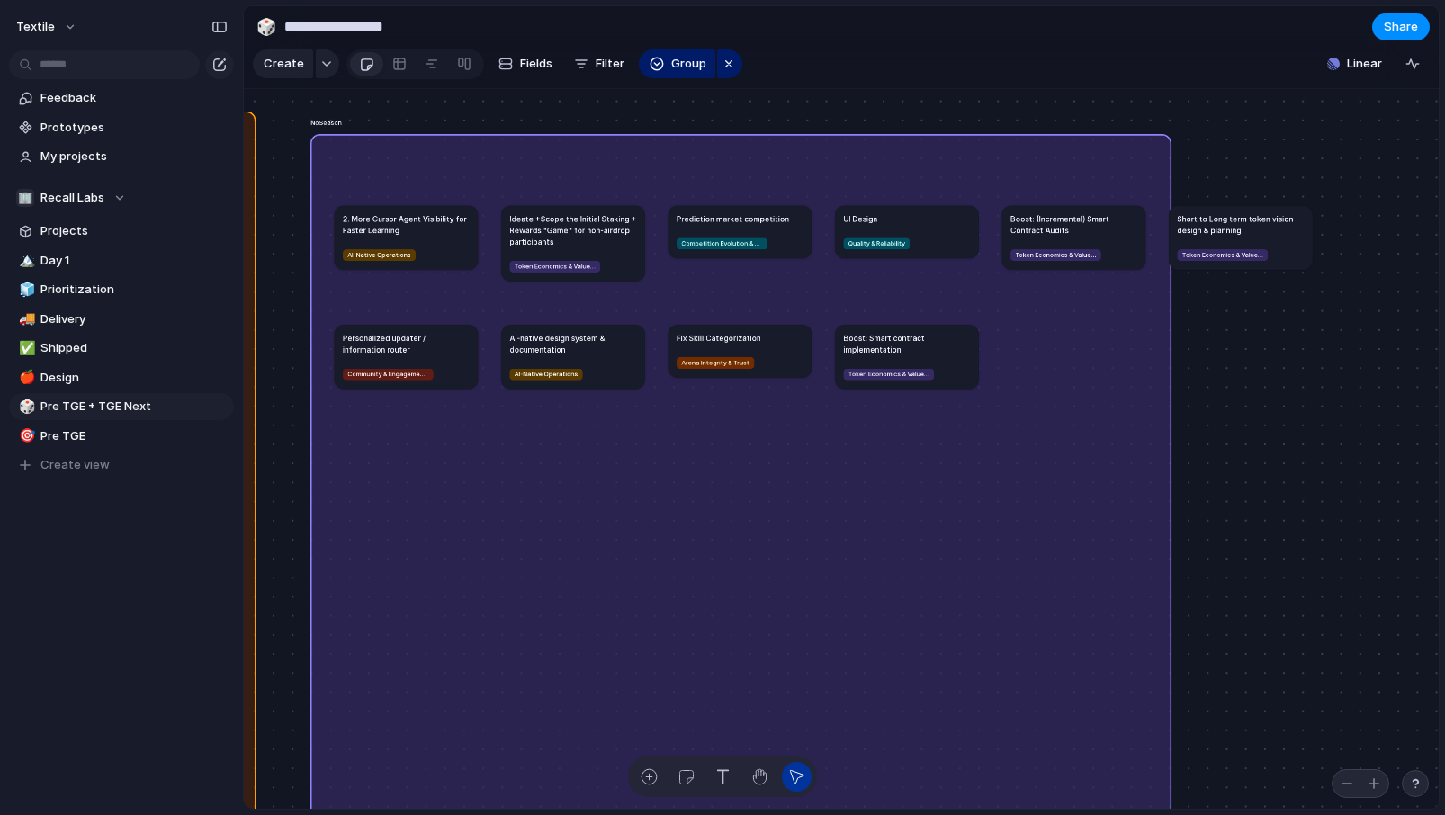
drag, startPoint x: 1234, startPoint y: 220, endPoint x: 974, endPoint y: 520, distance: 396.6
click at [1177, 235] on h1 "Short to Long term token vision design & planning" at bounding box center [1240, 223] width 127 height 22
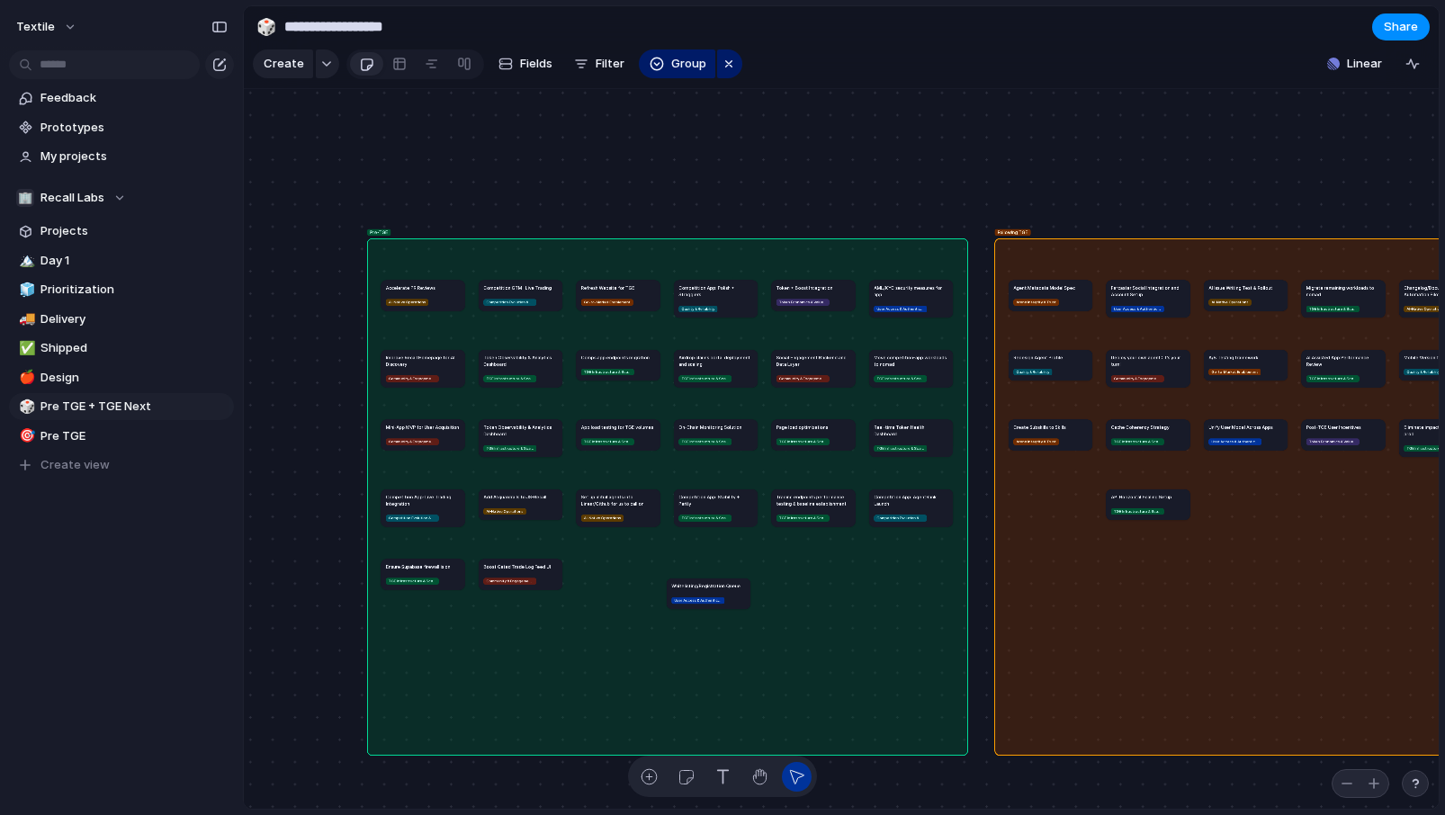
drag, startPoint x: 1022, startPoint y: 491, endPoint x: 670, endPoint y: 584, distance: 363.7
click at [670, 584] on article "Whitelisting/Registration Queue User Access & Authentication" at bounding box center [709, 593] width 84 height 31
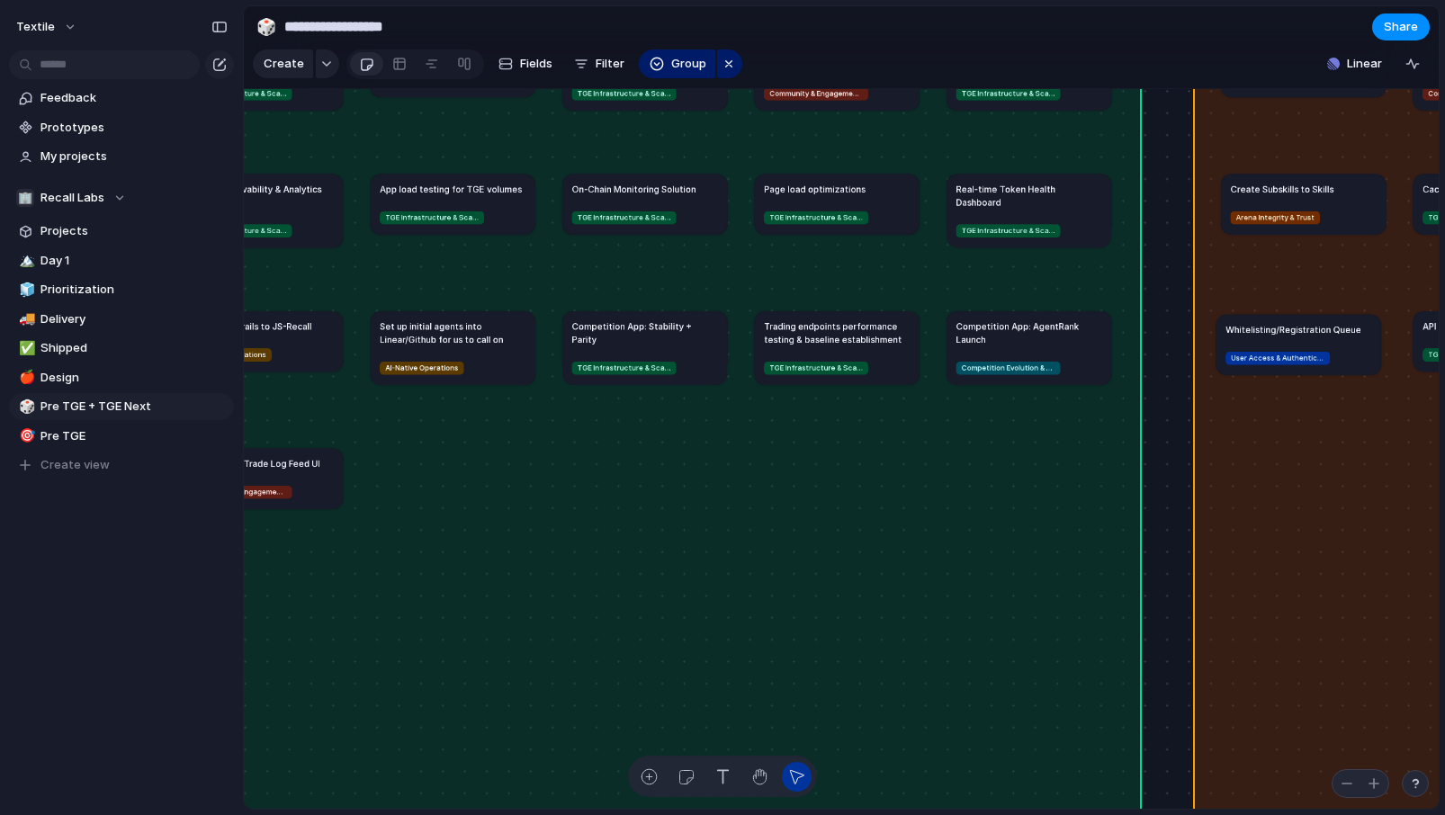
drag, startPoint x: 588, startPoint y: 512, endPoint x: 1276, endPoint y: 333, distance: 710.2
click at [1276, 333] on h1 "Whitelisting/Registration Queue" at bounding box center [1293, 329] width 136 height 13
drag, startPoint x: 1276, startPoint y: 333, endPoint x: 1284, endPoint y: 330, distance: 9.4
click at [1285, 330] on h1 "Whitelisting/Registration Queue" at bounding box center [1303, 326] width 136 height 13
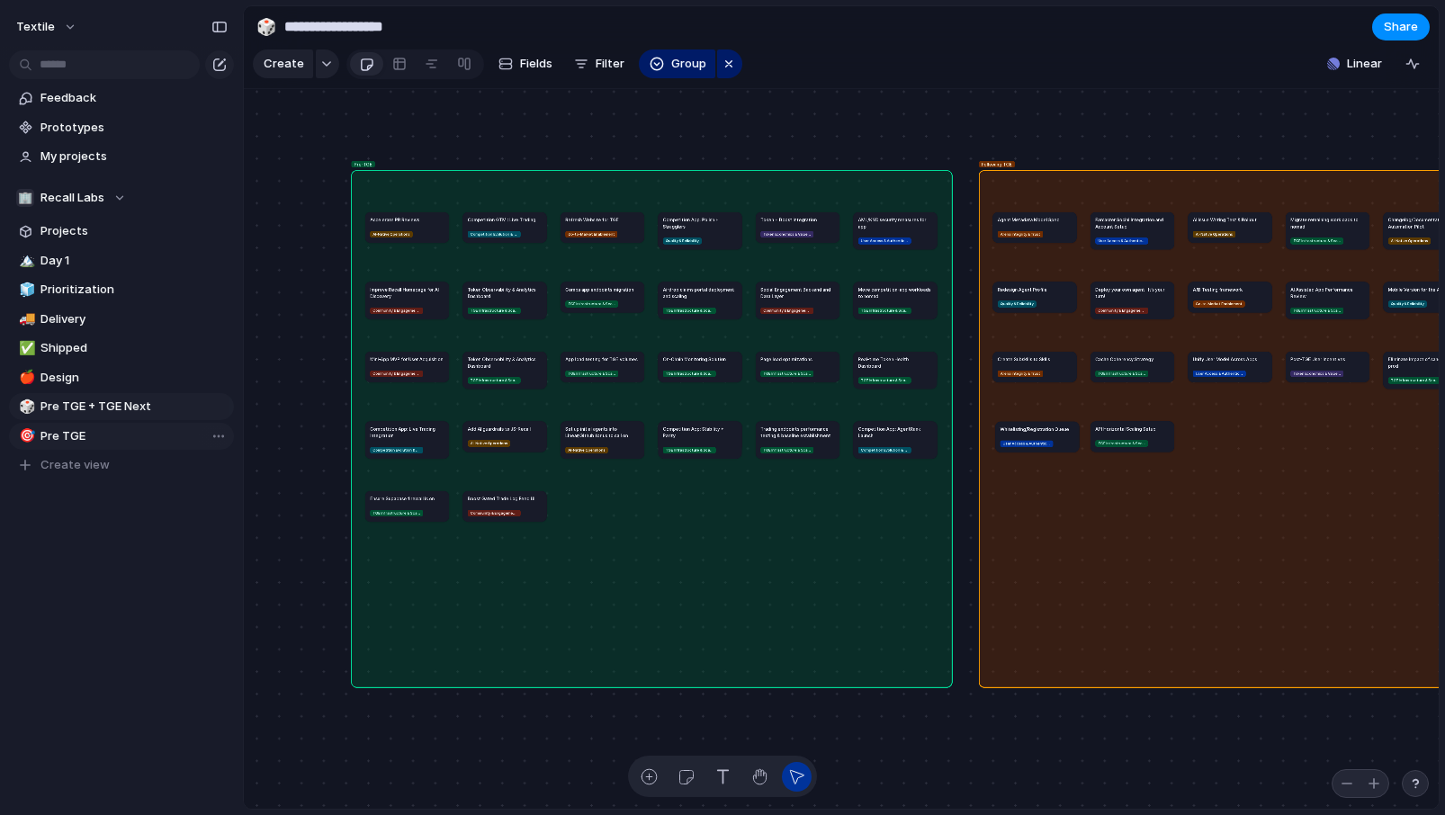
click at [63, 430] on span "Pre TGE" at bounding box center [133, 436] width 187 height 18
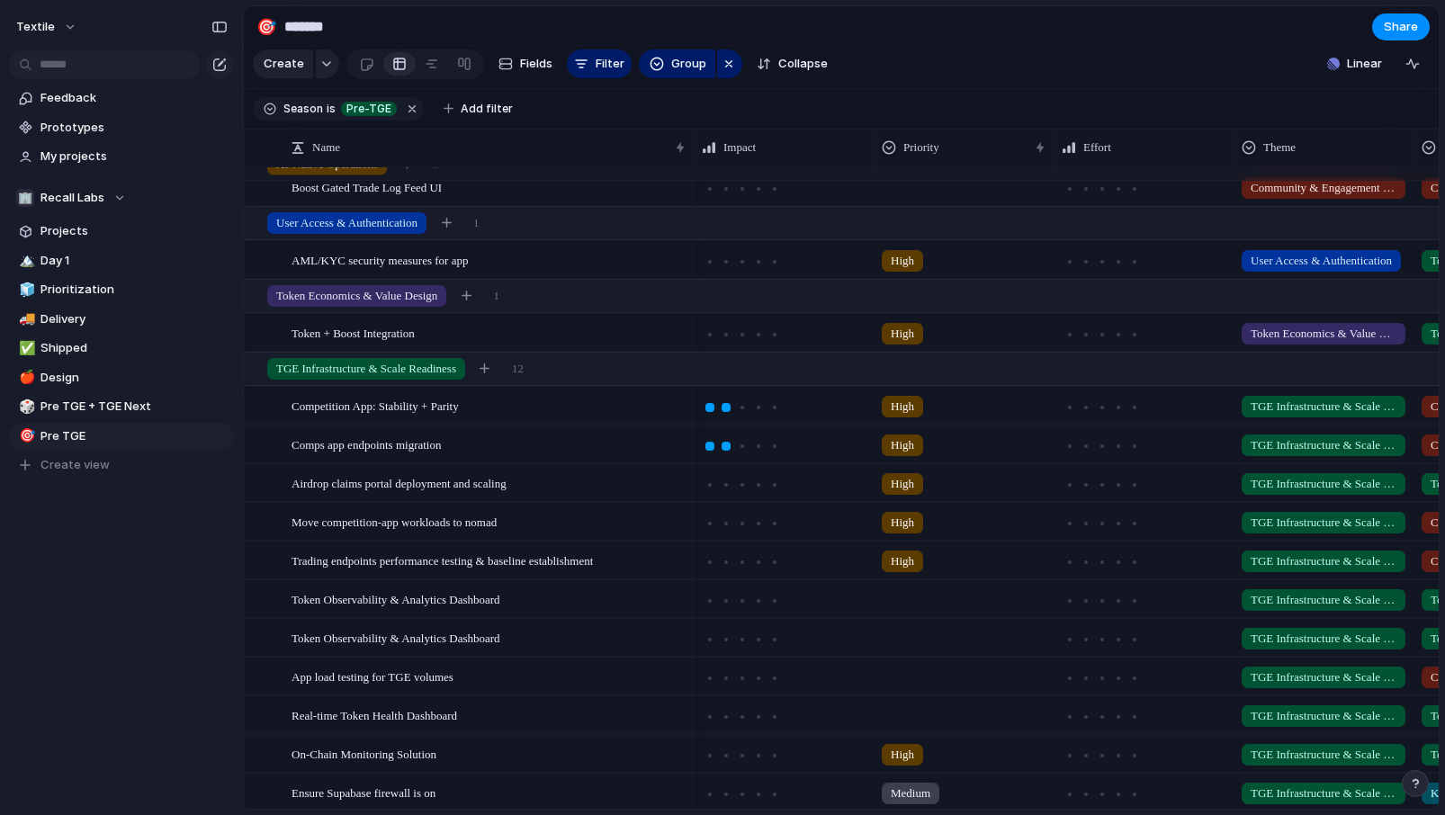
scroll to position [94, 0]
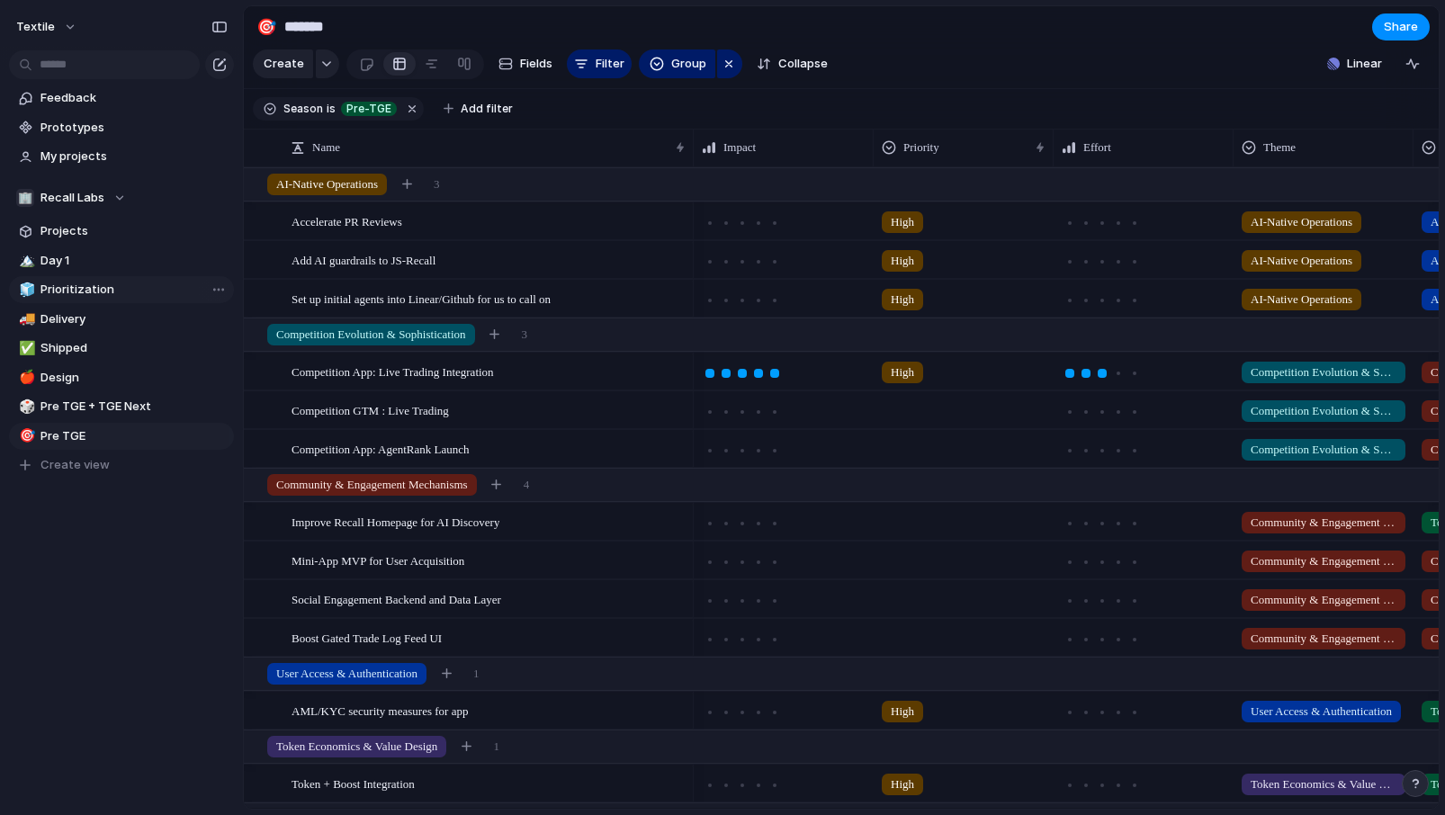
click at [121, 302] on link "🧊 Prioritization" at bounding box center [121, 289] width 225 height 27
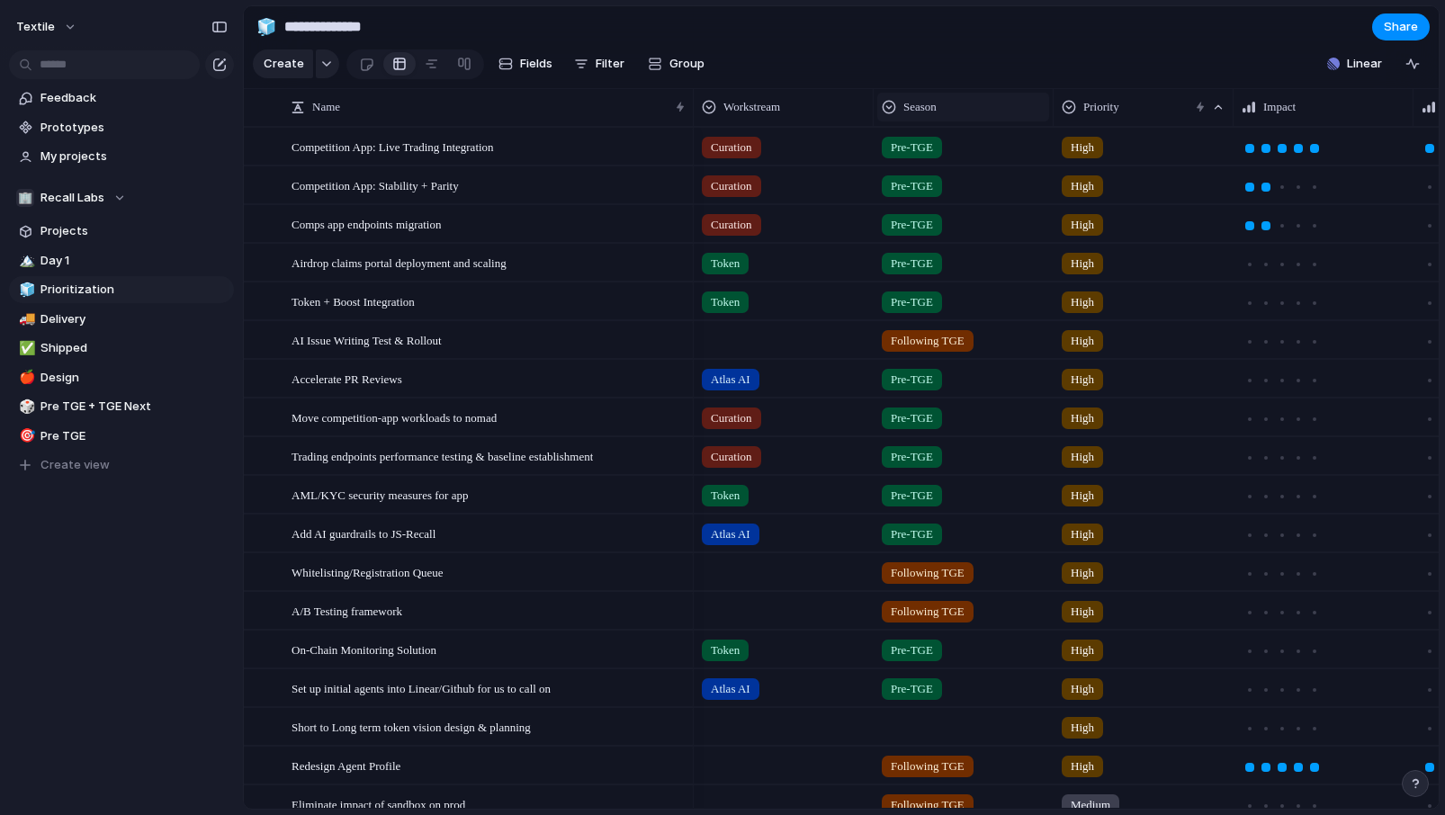
click at [946, 111] on div "Season" at bounding box center [963, 107] width 163 height 18
click at [984, 200] on span "Sort ascending" at bounding box center [955, 205] width 87 height 18
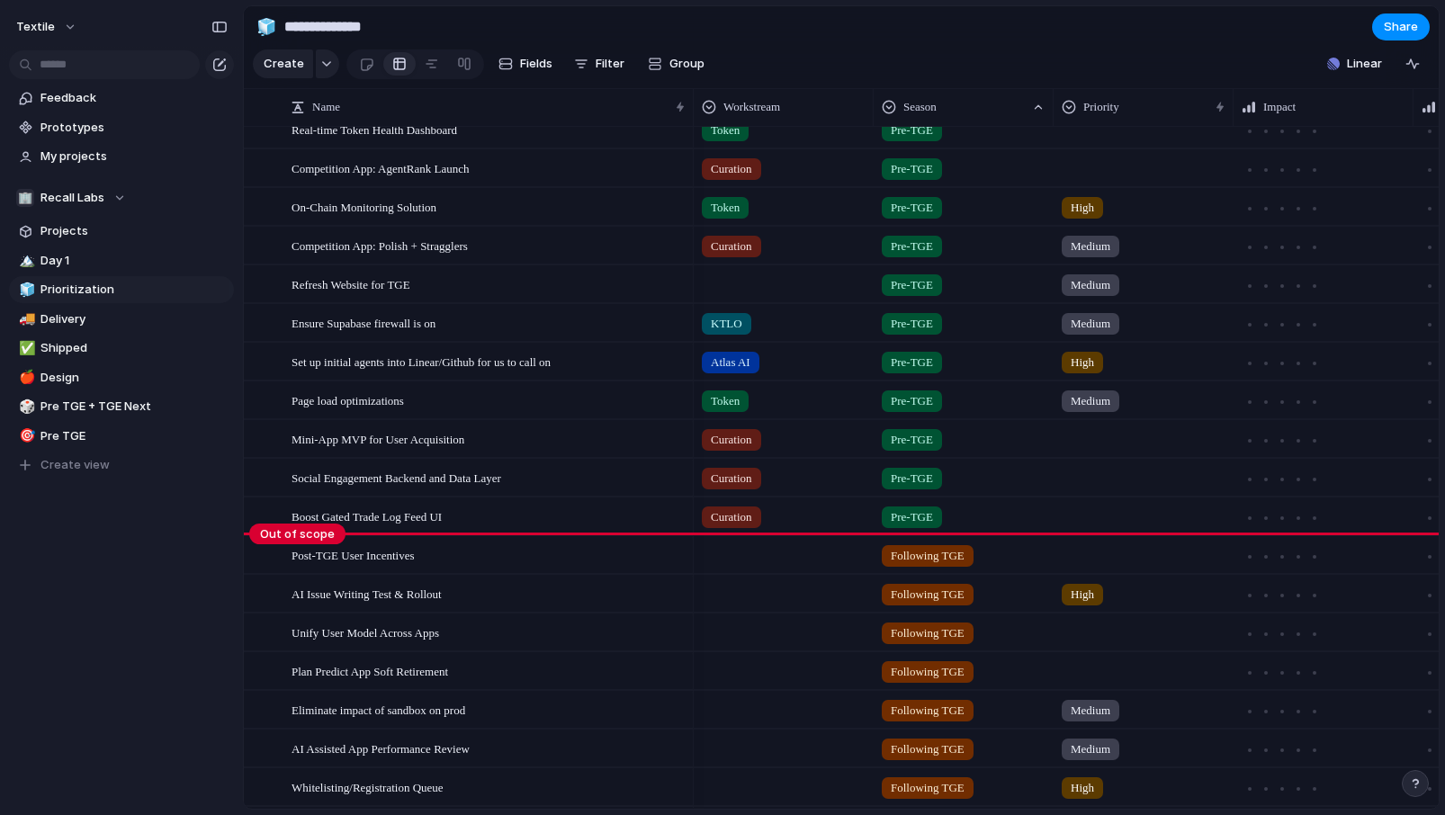
drag, startPoint x: 286, startPoint y: 148, endPoint x: 284, endPoint y: 584, distance: 436.3
click at [284, 584] on body "**********" at bounding box center [722, 407] width 1445 height 815
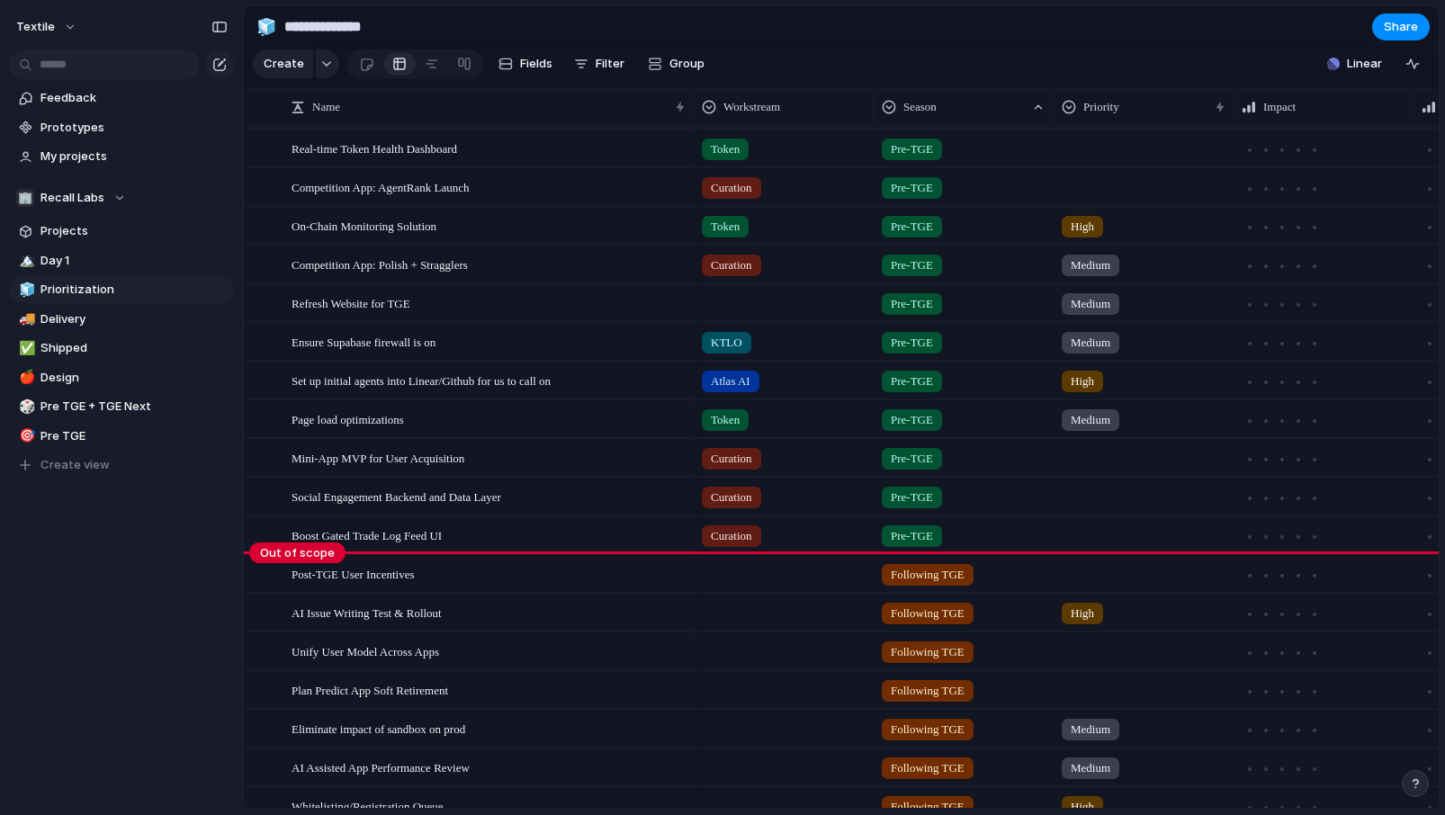
click at [939, 586] on div "Following TGE" at bounding box center [963, 573] width 180 height 37
click at [939, 586] on div "Pre-TGE Following TGE" at bounding box center [722, 407] width 1445 height 815
click at [533, 55] on span "Fields" at bounding box center [536, 64] width 32 height 18
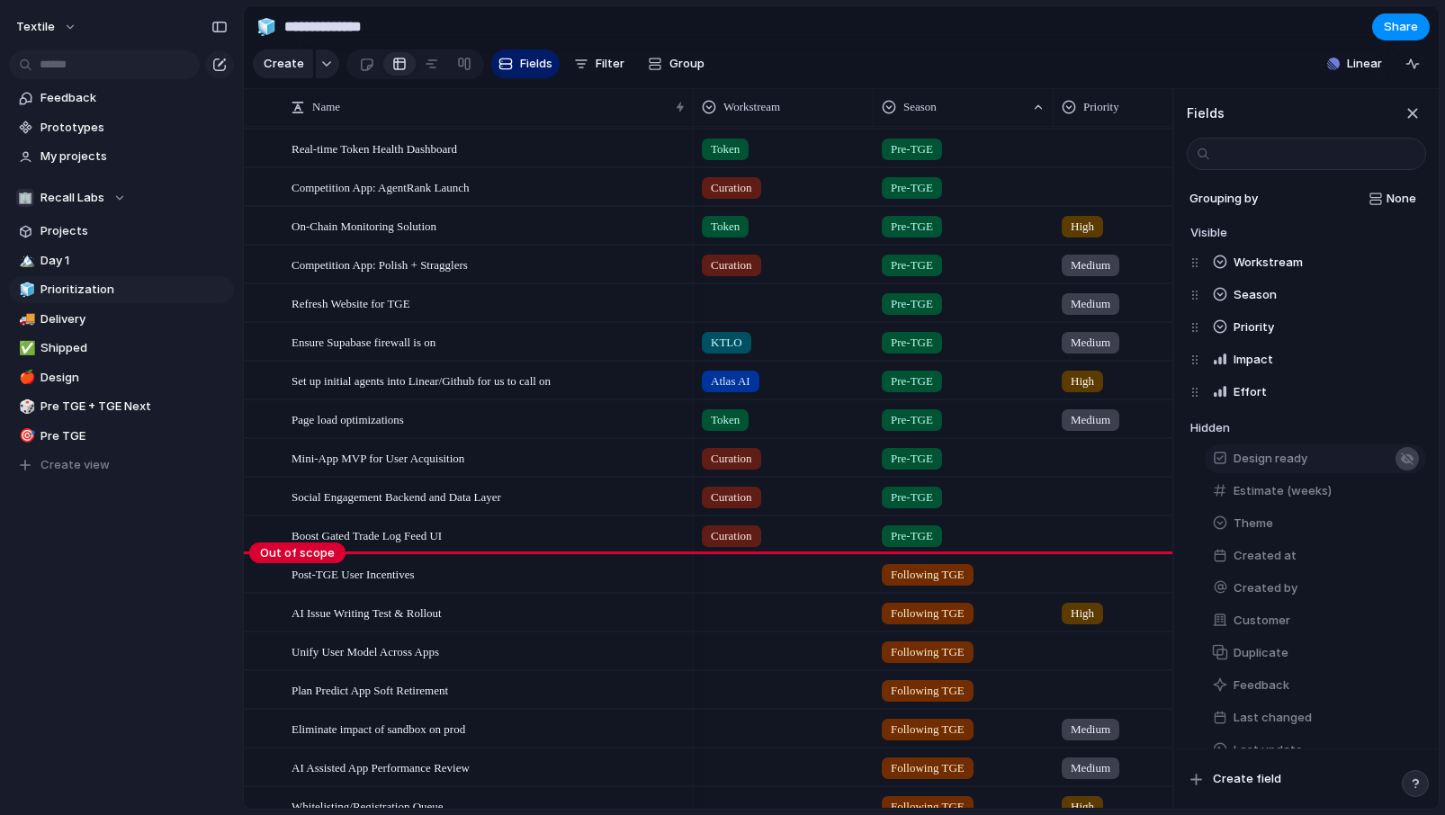
click at [1410, 459] on div "button" at bounding box center [1407, 459] width 14 height 14
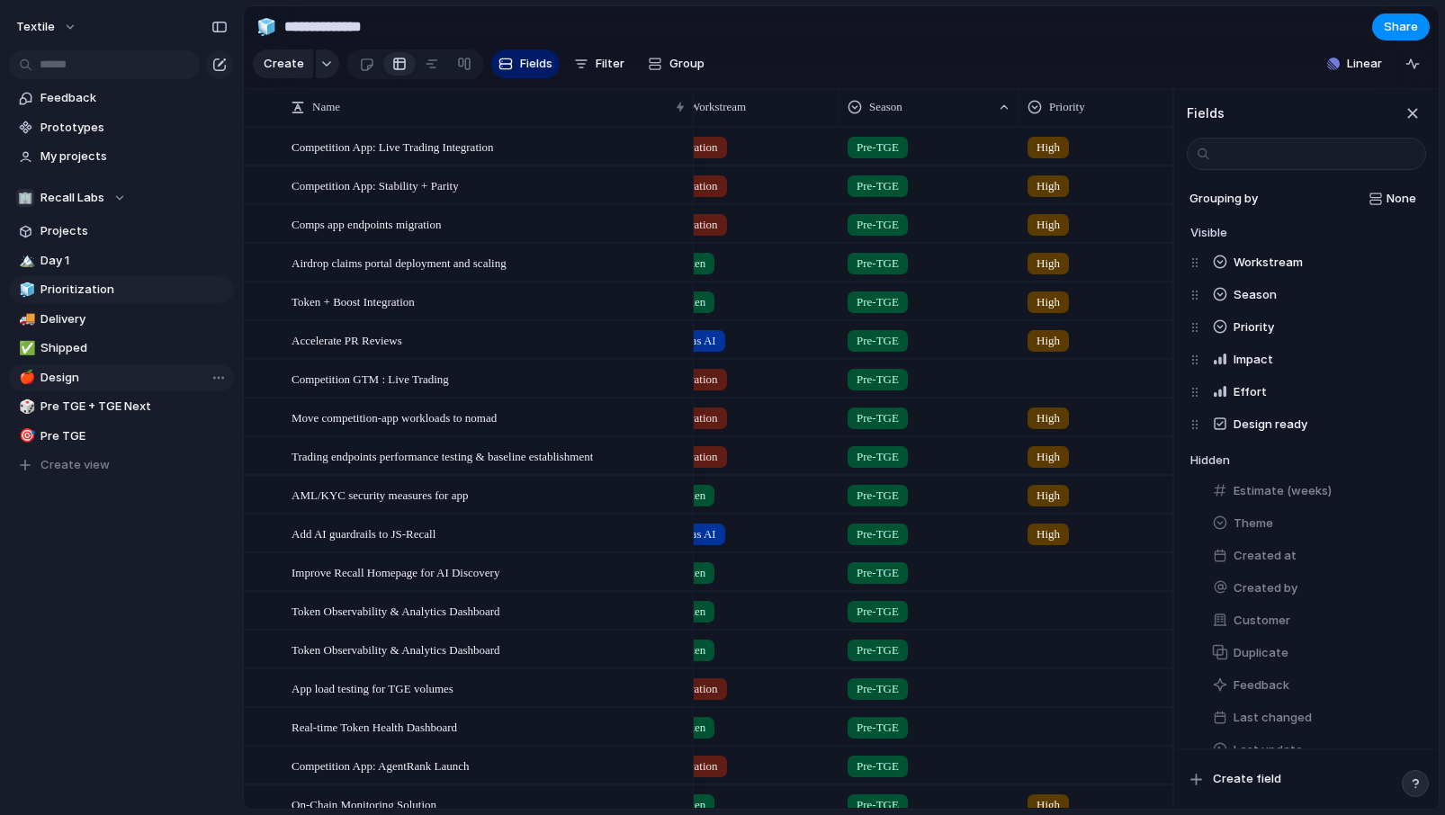
click at [102, 385] on span "Design" at bounding box center [133, 378] width 187 height 18
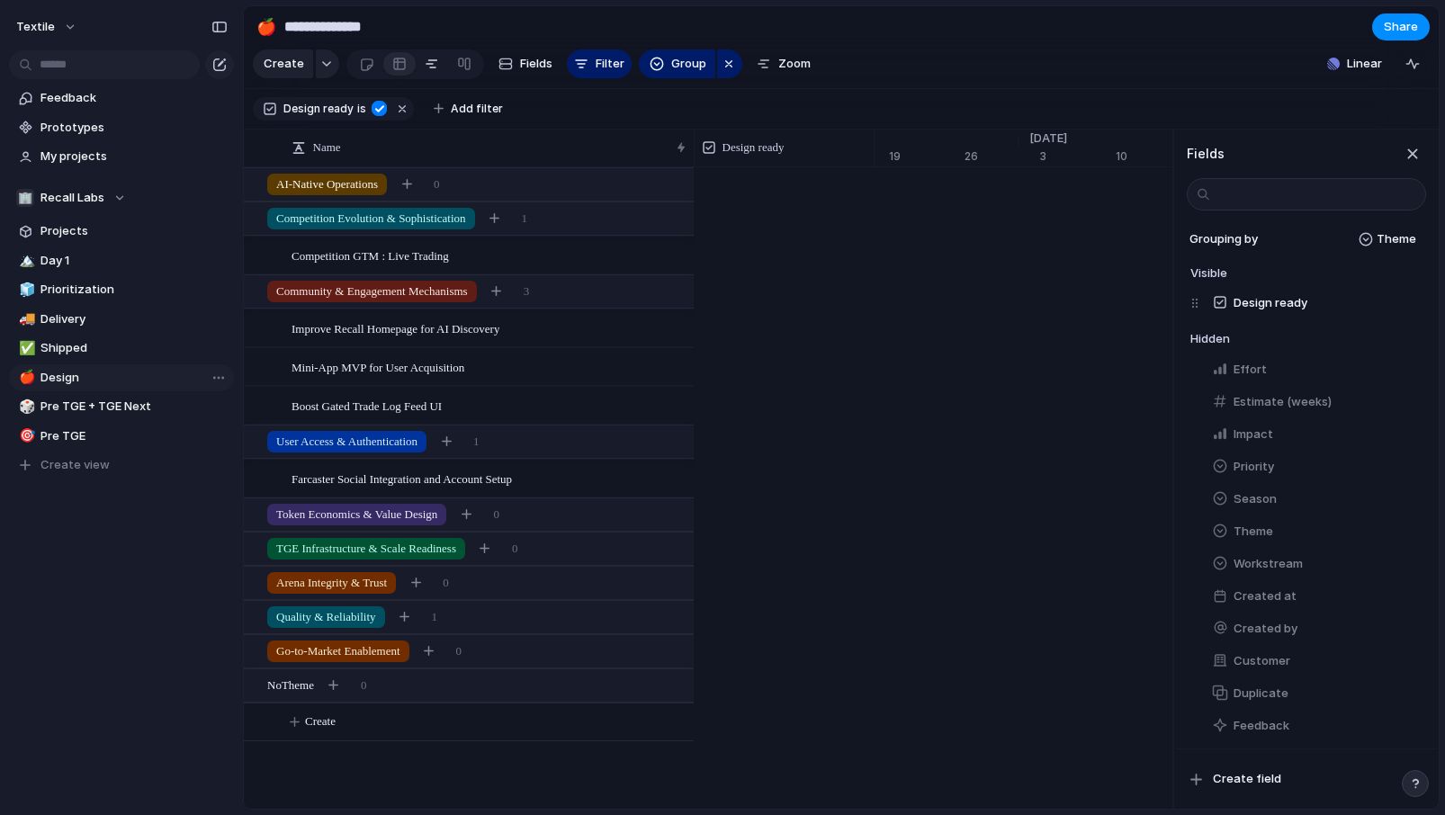
type input "******"
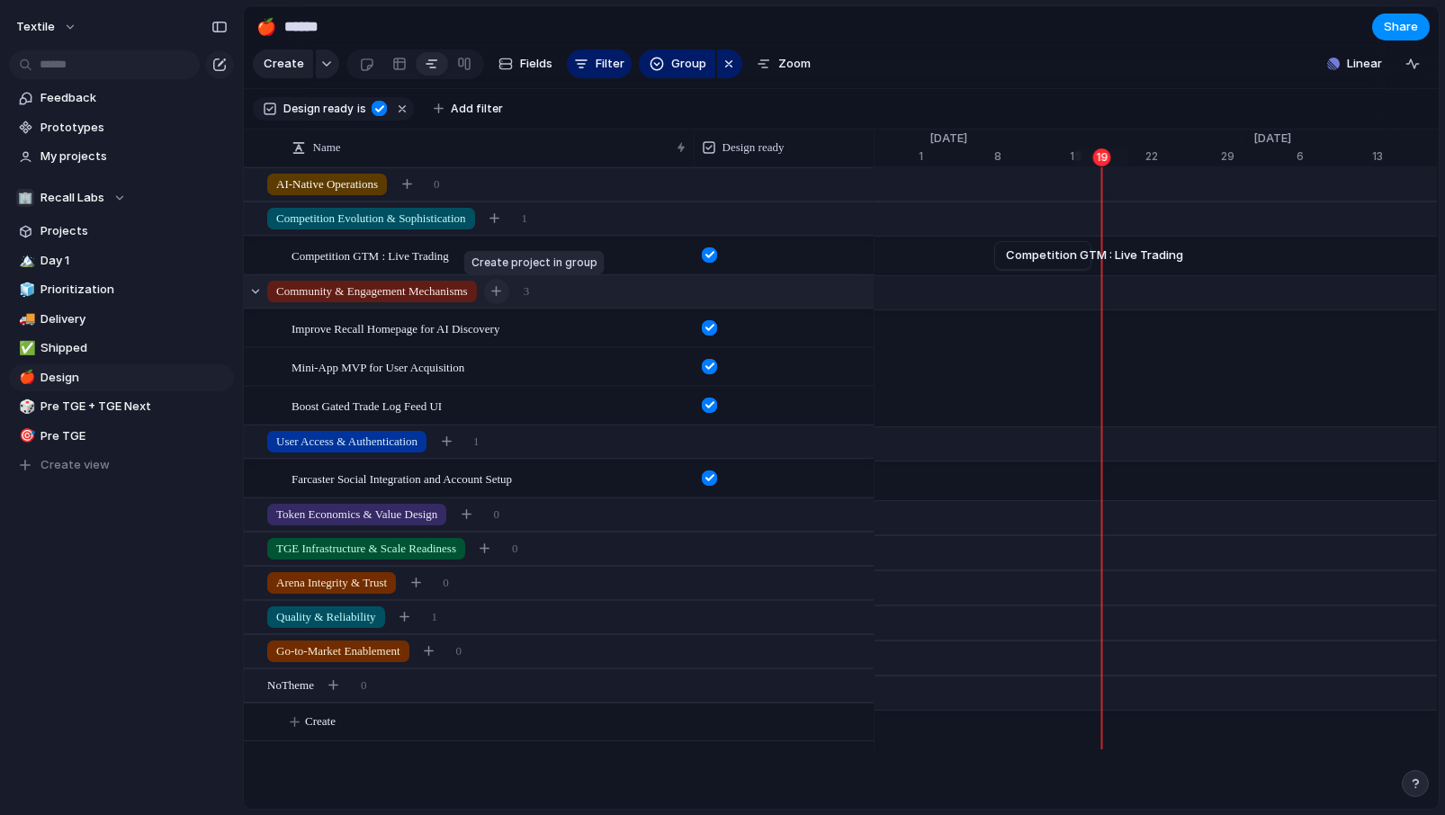
click at [501, 291] on div "button" at bounding box center [496, 291] width 10 height 10
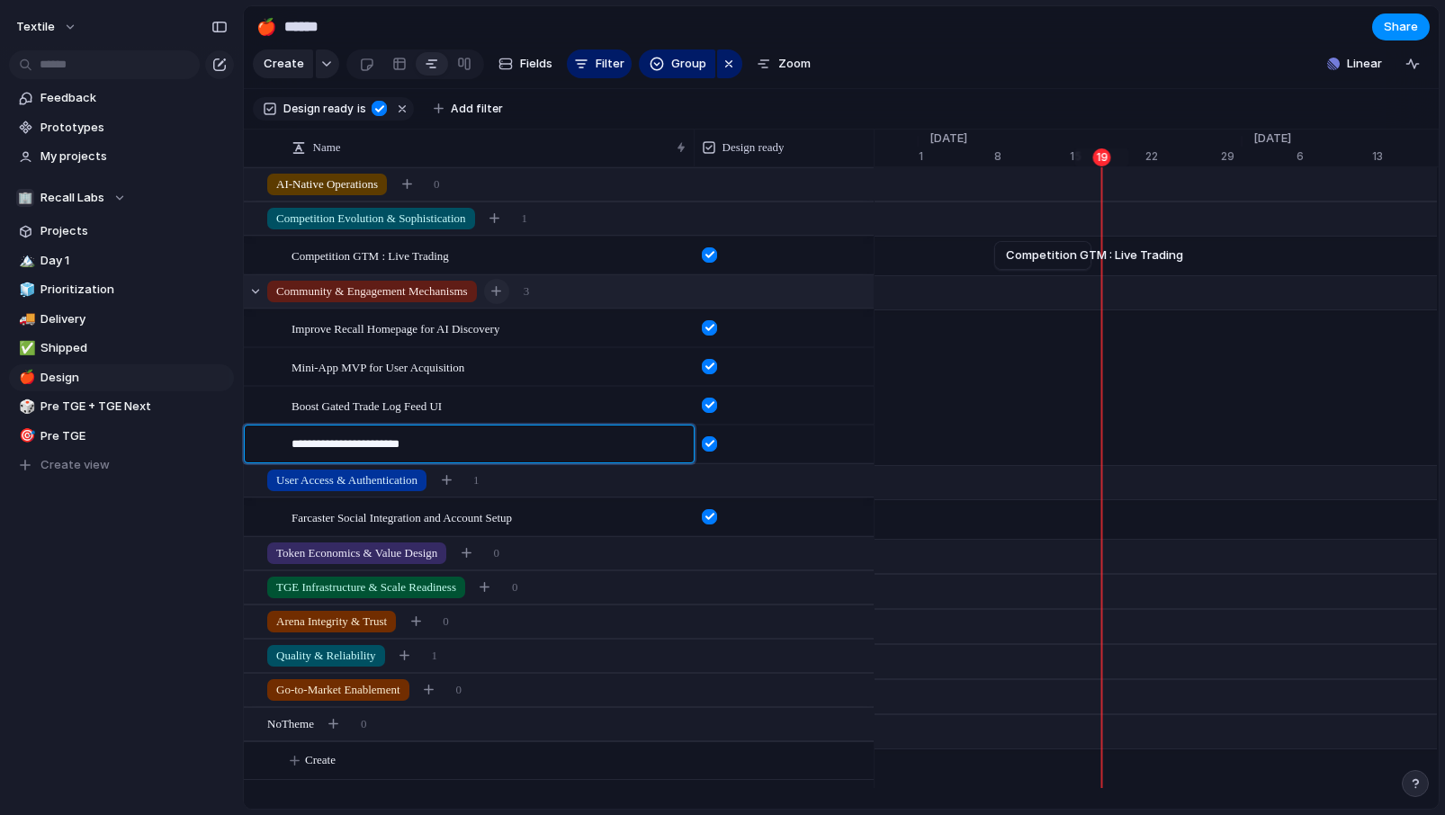
type textarea "**********"
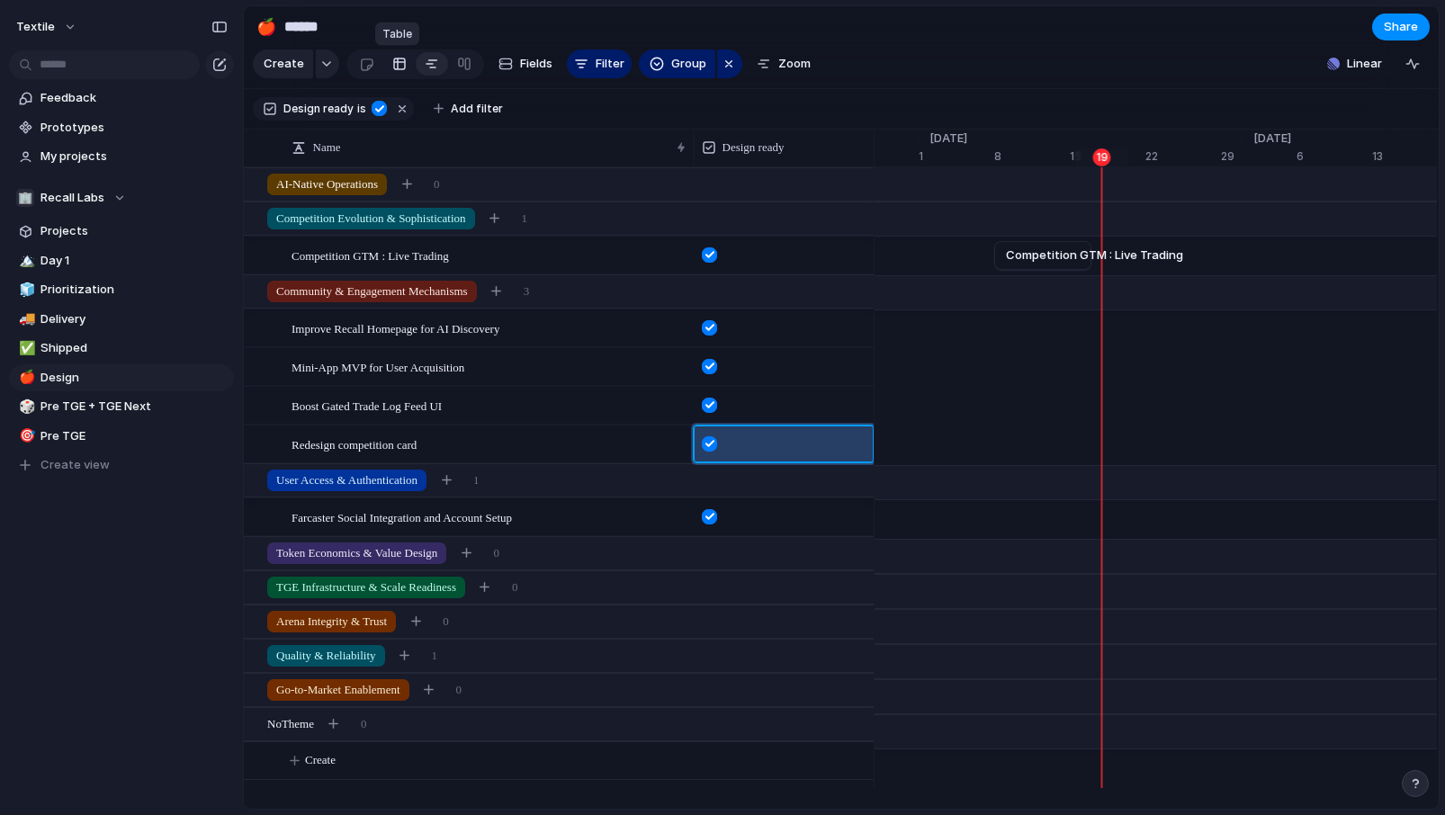
click at [394, 70] on div at bounding box center [399, 63] width 14 height 29
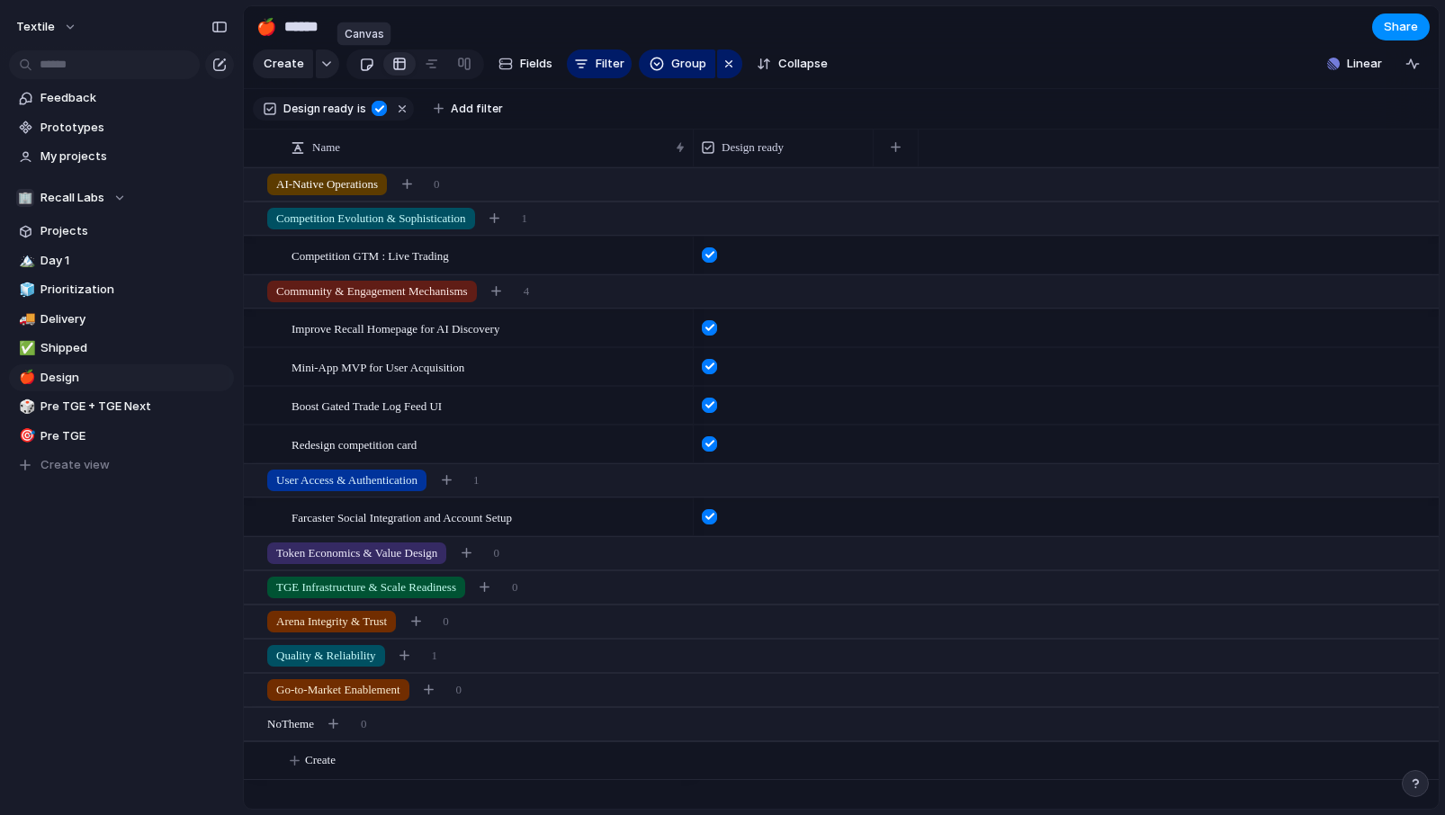
click at [363, 65] on div at bounding box center [366, 64] width 15 height 30
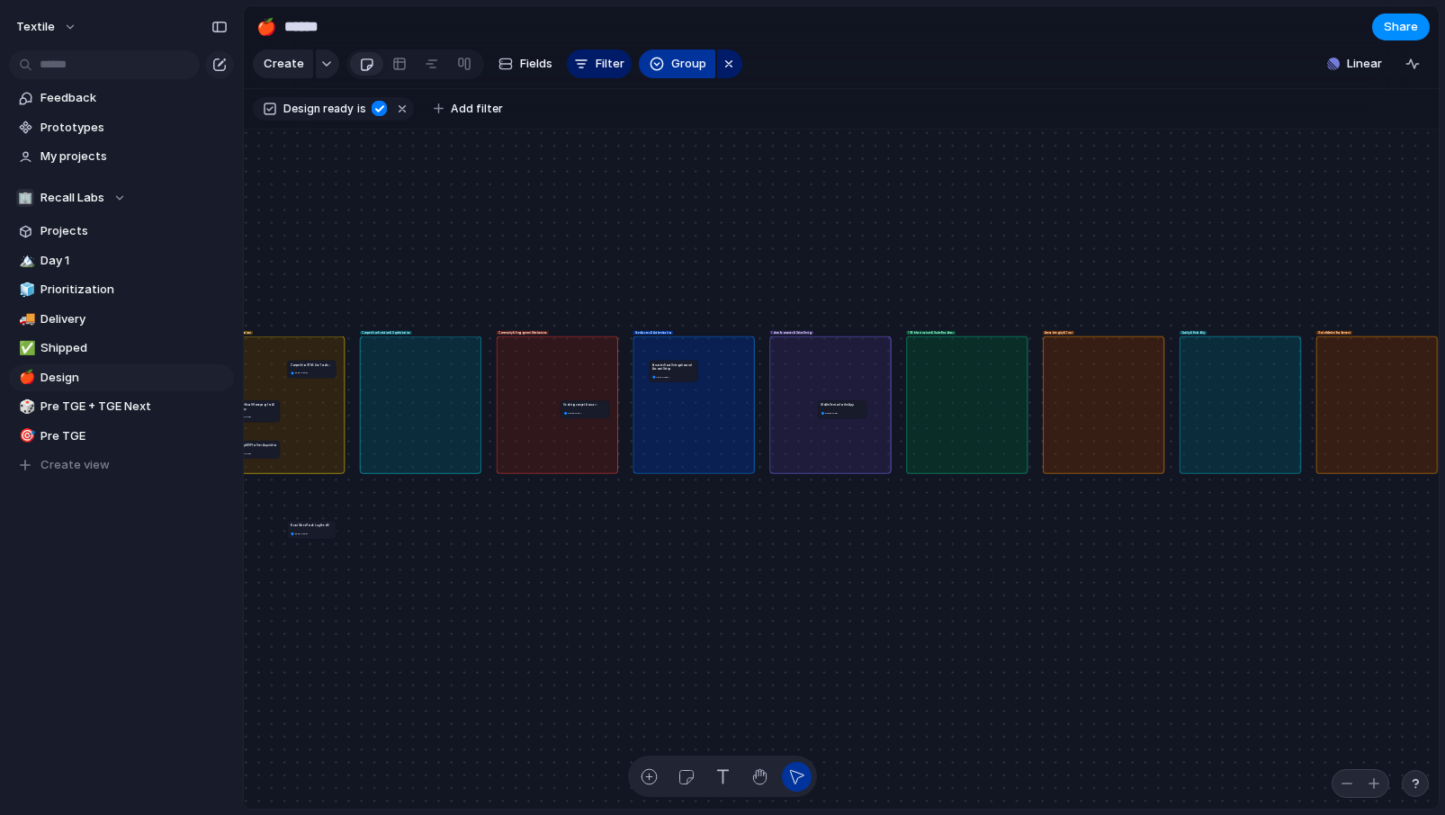
click at [667, 64] on button "Group" at bounding box center [677, 63] width 76 height 29
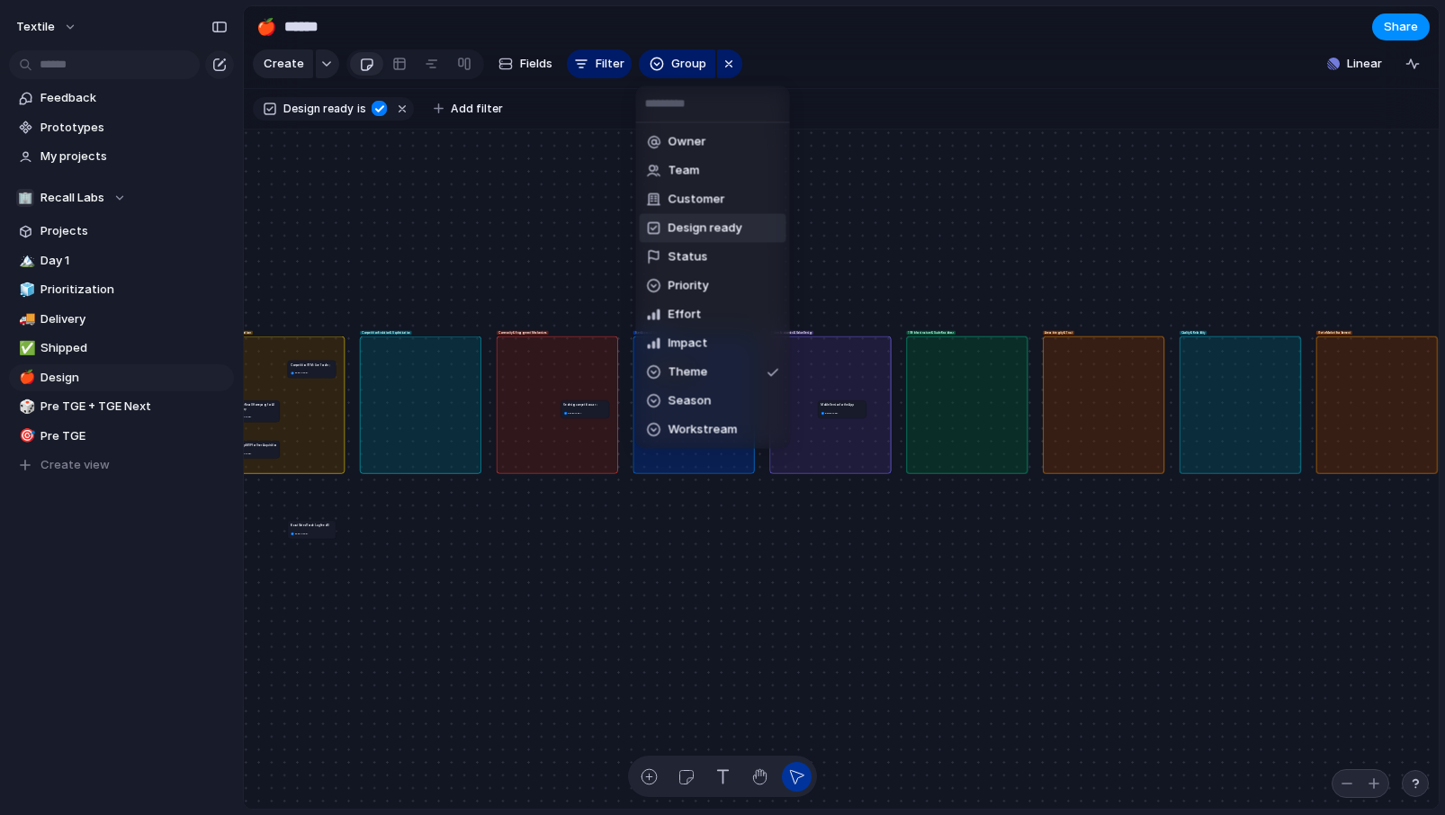
click at [696, 221] on span "Design ready" at bounding box center [705, 228] width 74 height 18
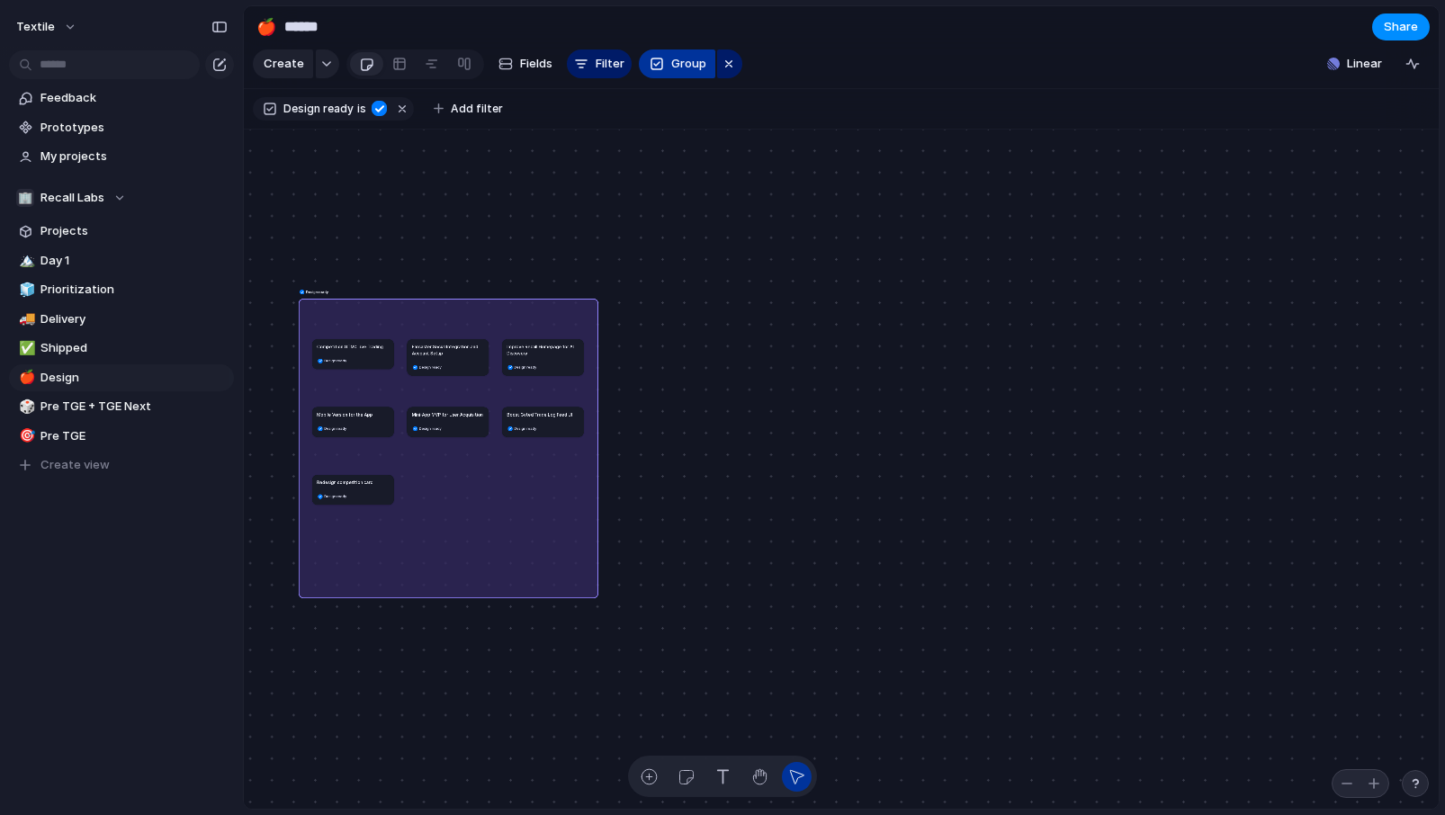
click at [667, 60] on button "Group" at bounding box center [677, 63] width 76 height 29
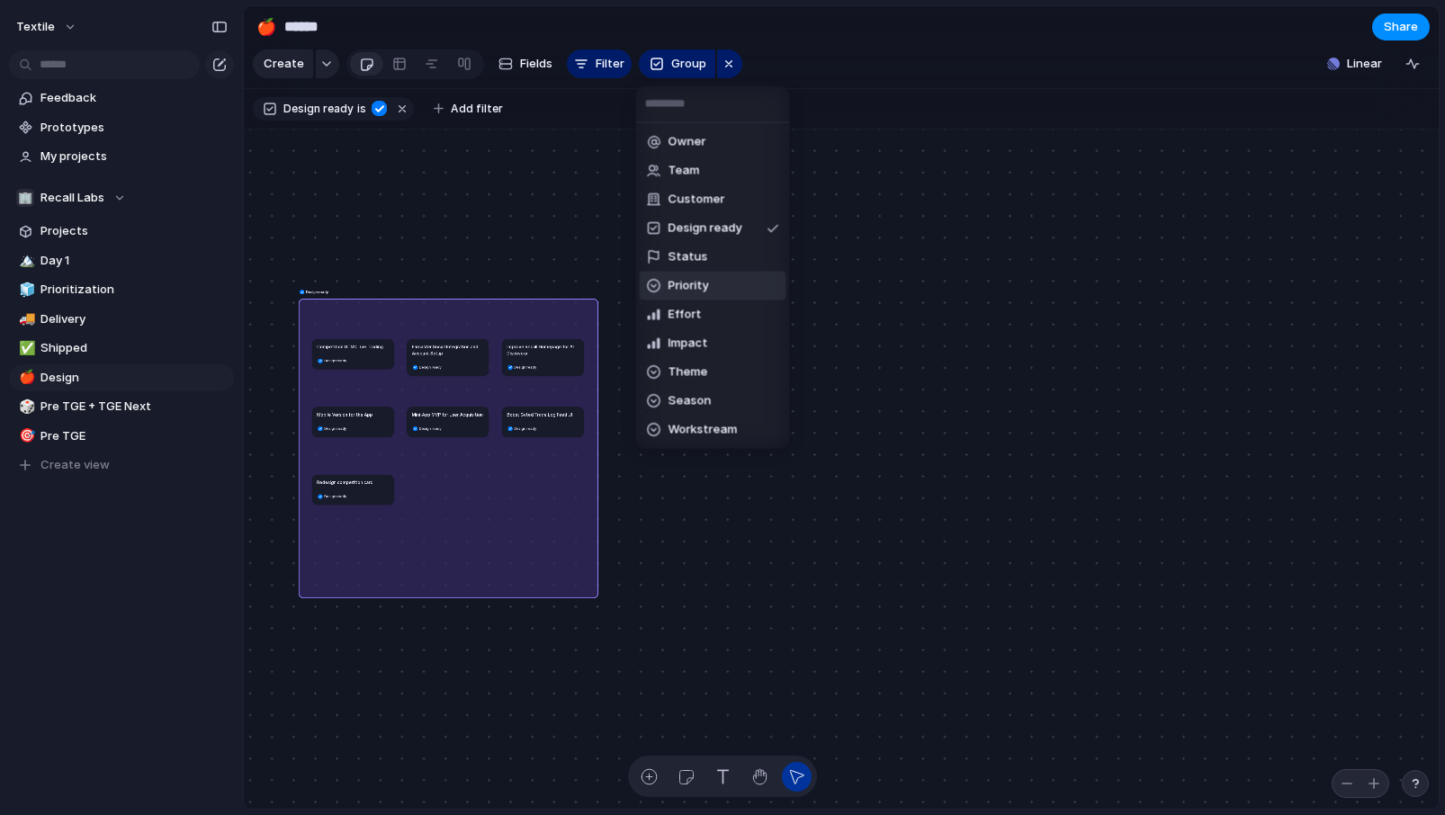
click at [687, 286] on span "Priority" at bounding box center [688, 286] width 40 height 18
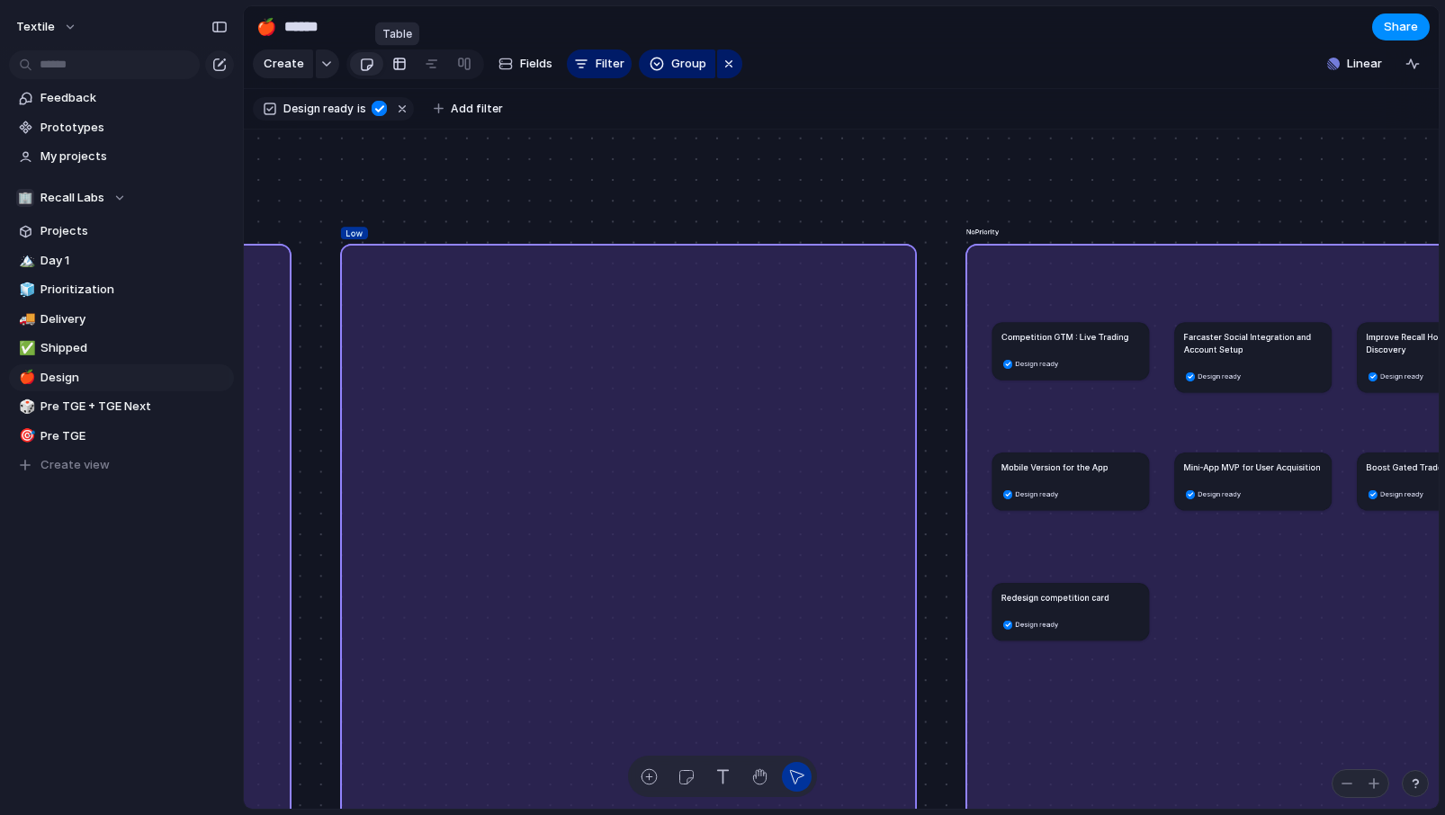
click at [392, 55] on div at bounding box center [399, 63] width 14 height 29
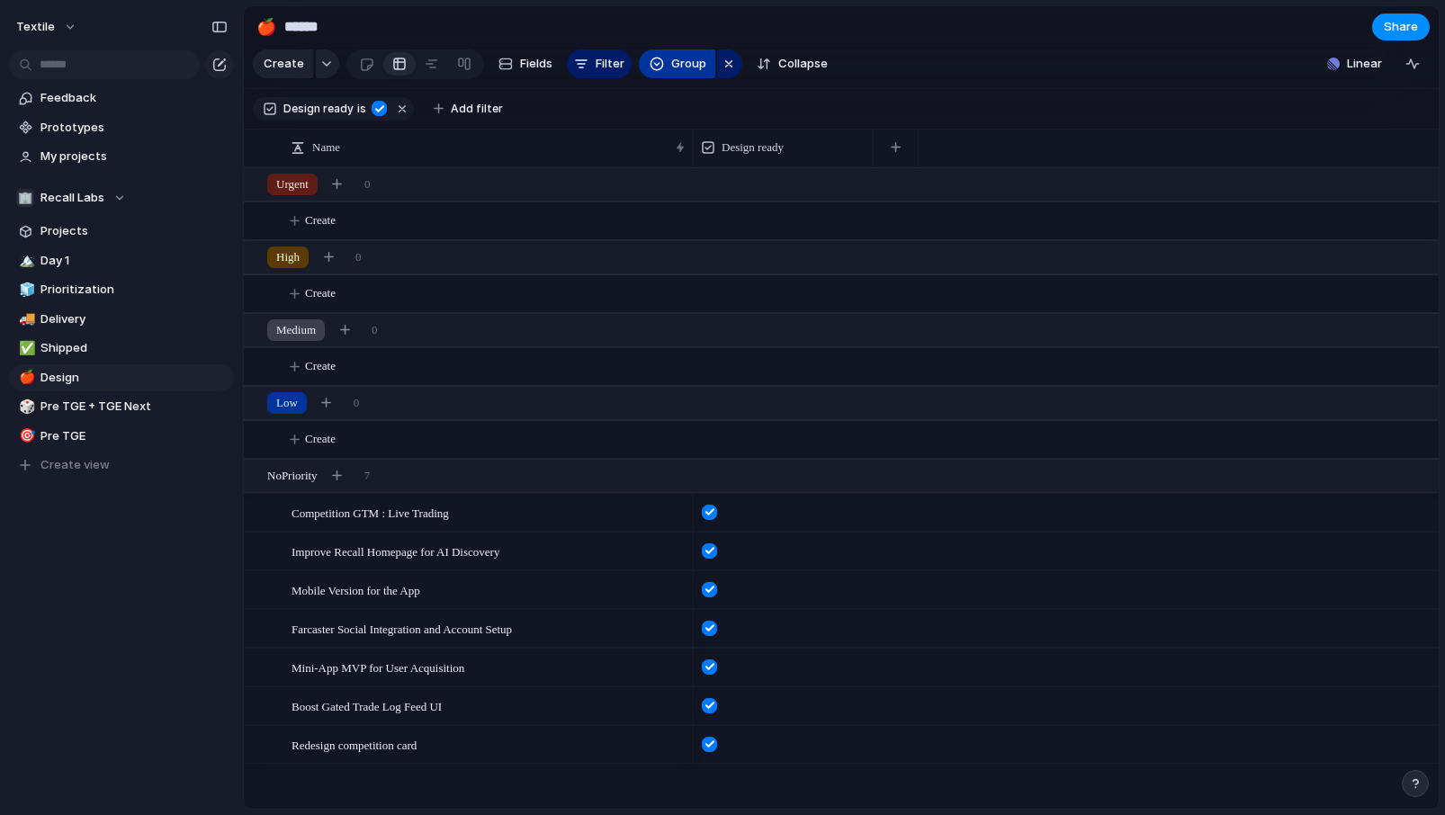
click at [661, 73] on button "Group" at bounding box center [677, 63] width 76 height 29
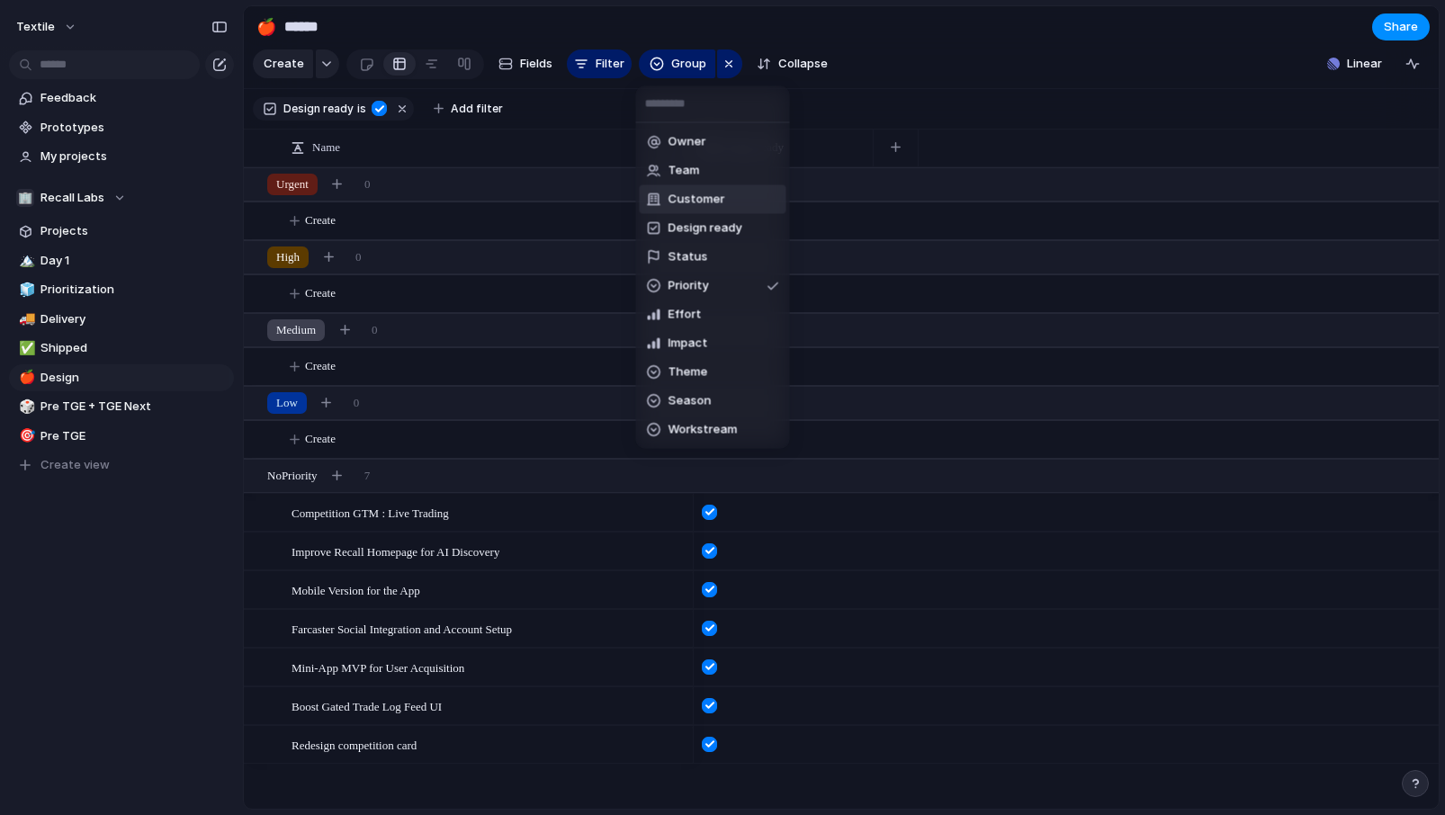
click at [1041, 92] on div "Owner Team Customer Design ready Status Priority Effort Impact Theme Season Wor…" at bounding box center [722, 407] width 1445 height 815
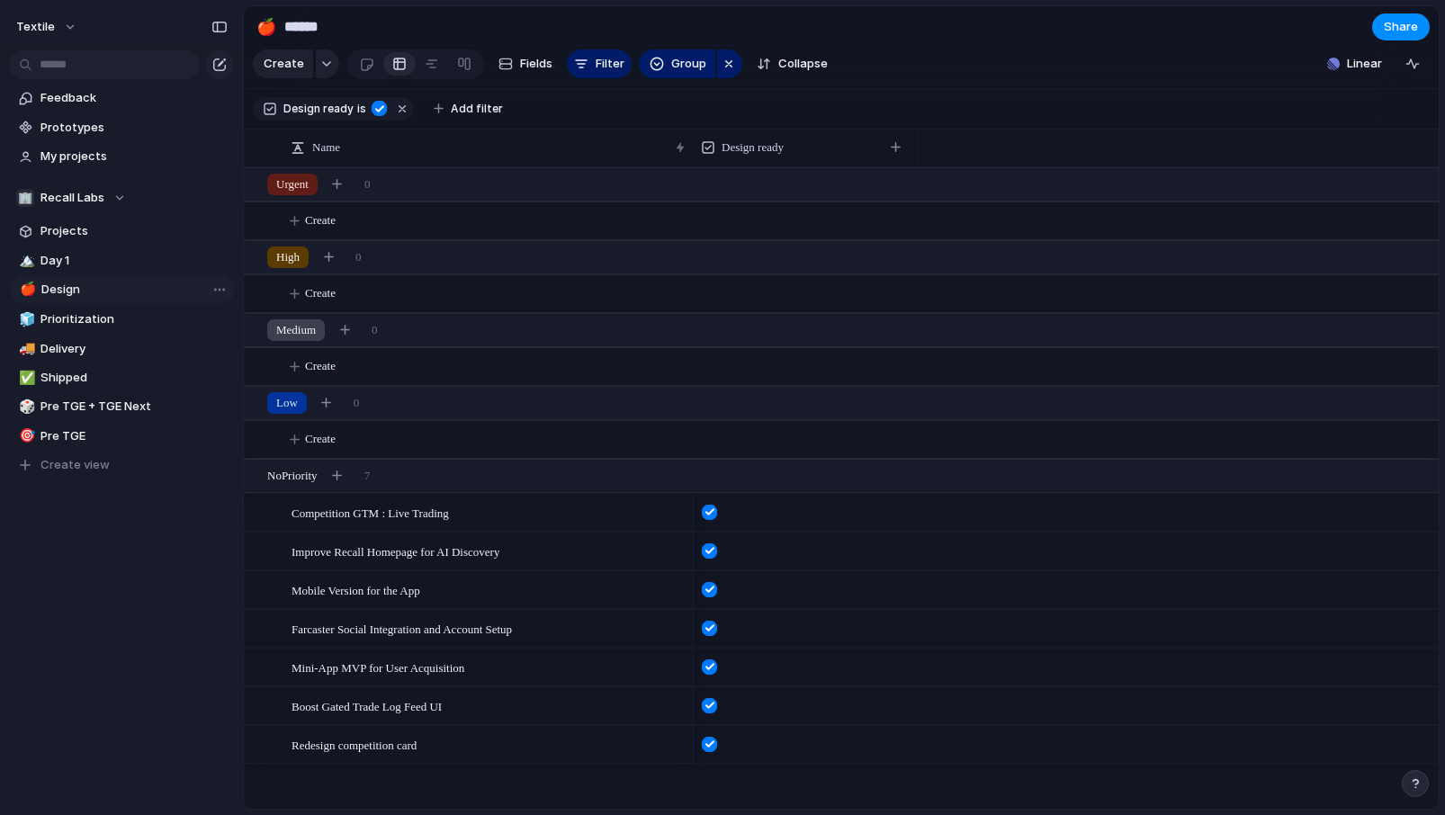
drag, startPoint x: 49, startPoint y: 374, endPoint x: 50, endPoint y: 286, distance: 88.2
click at [50, 286] on div "🏔️ Day 1 🧊 Prioritization 🚚 Delivery ✅ Shipped 🍎 Design 🎲 Pre TGE + TGE Next 🎯 …" at bounding box center [121, 363] width 225 height 232
click at [688, 65] on span "Group" at bounding box center [688, 64] width 35 height 18
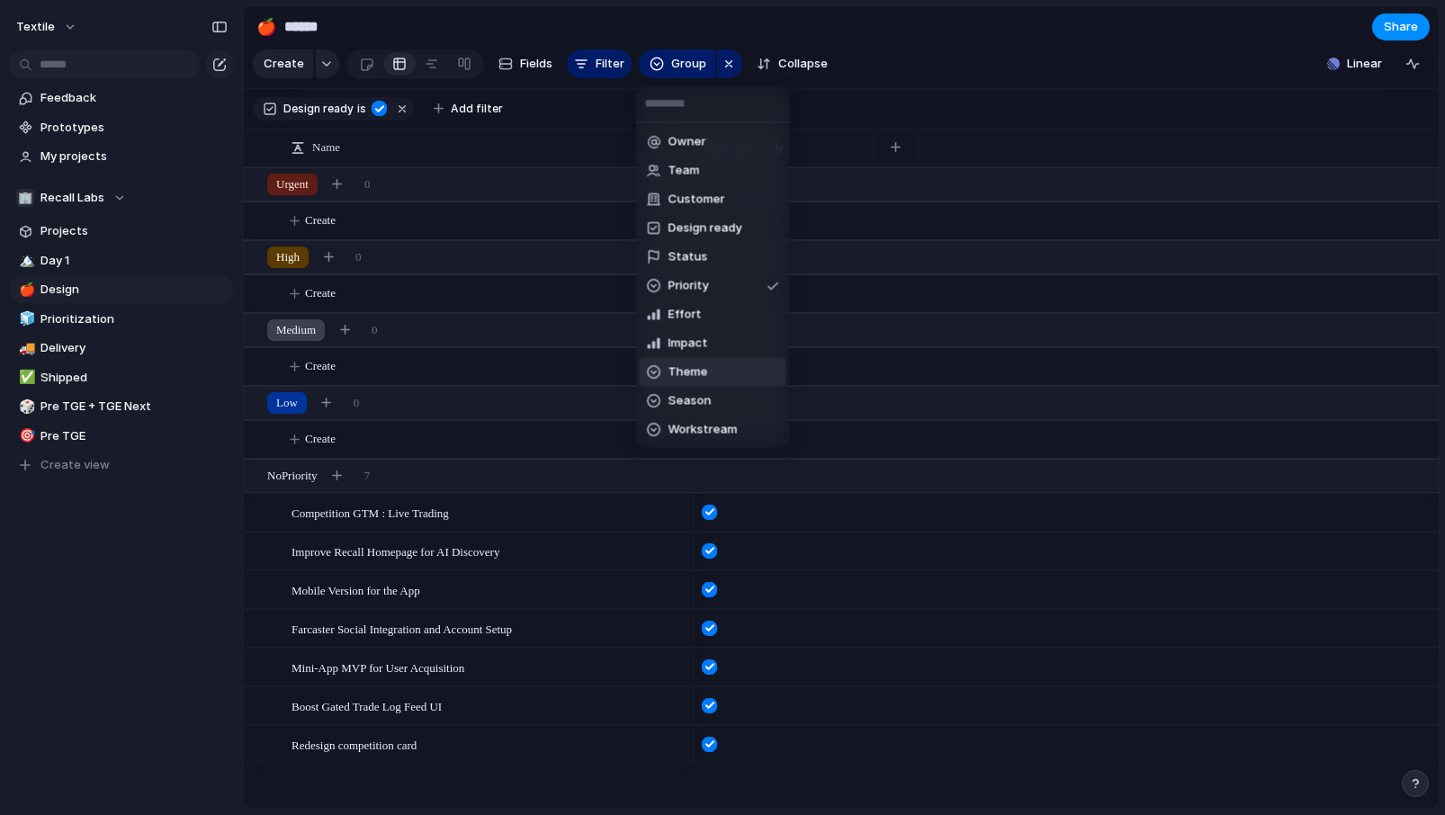
click at [681, 372] on span "Theme" at bounding box center [688, 372] width 40 height 18
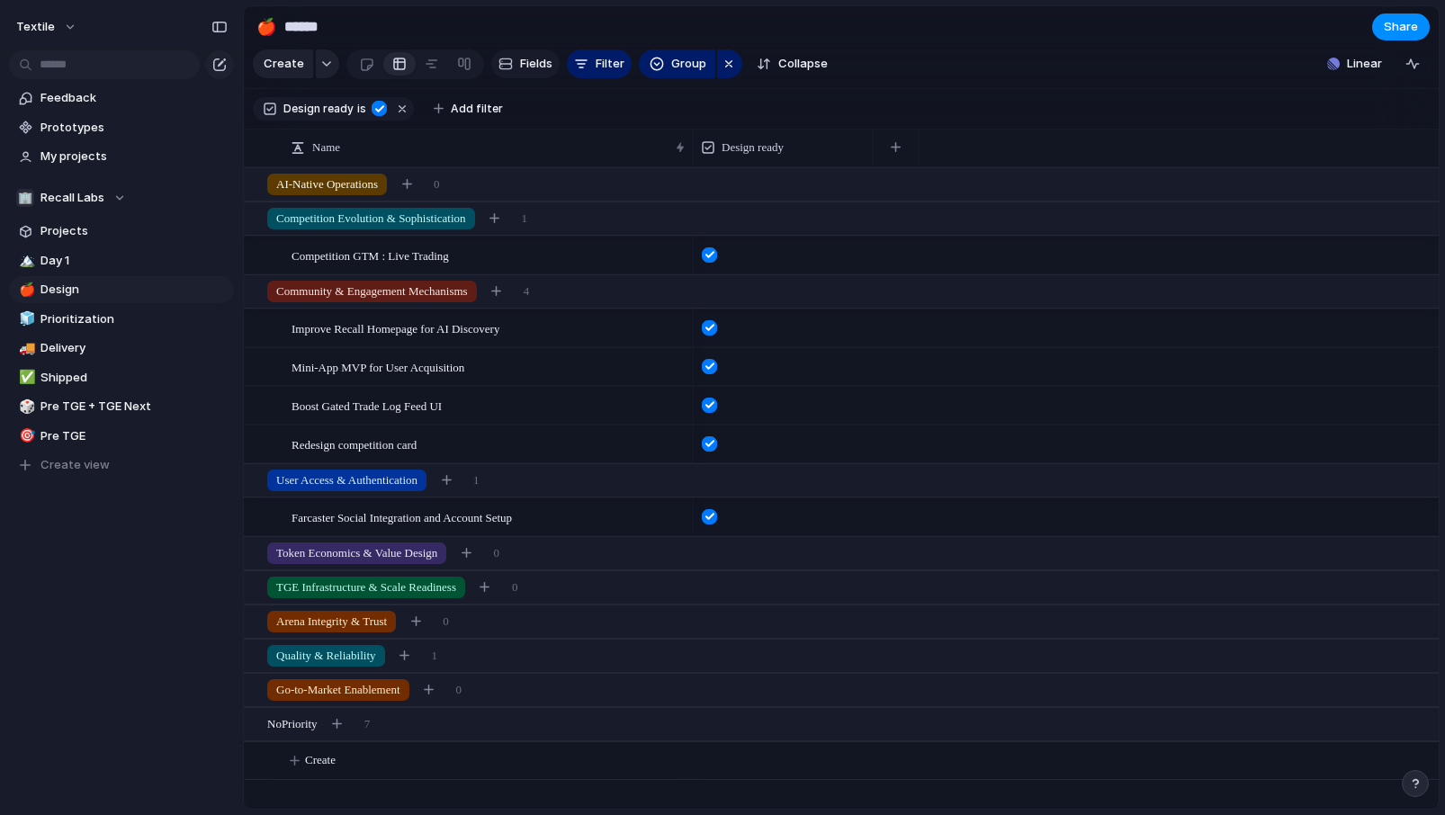
click at [524, 67] on span "Fields" at bounding box center [536, 64] width 32 height 18
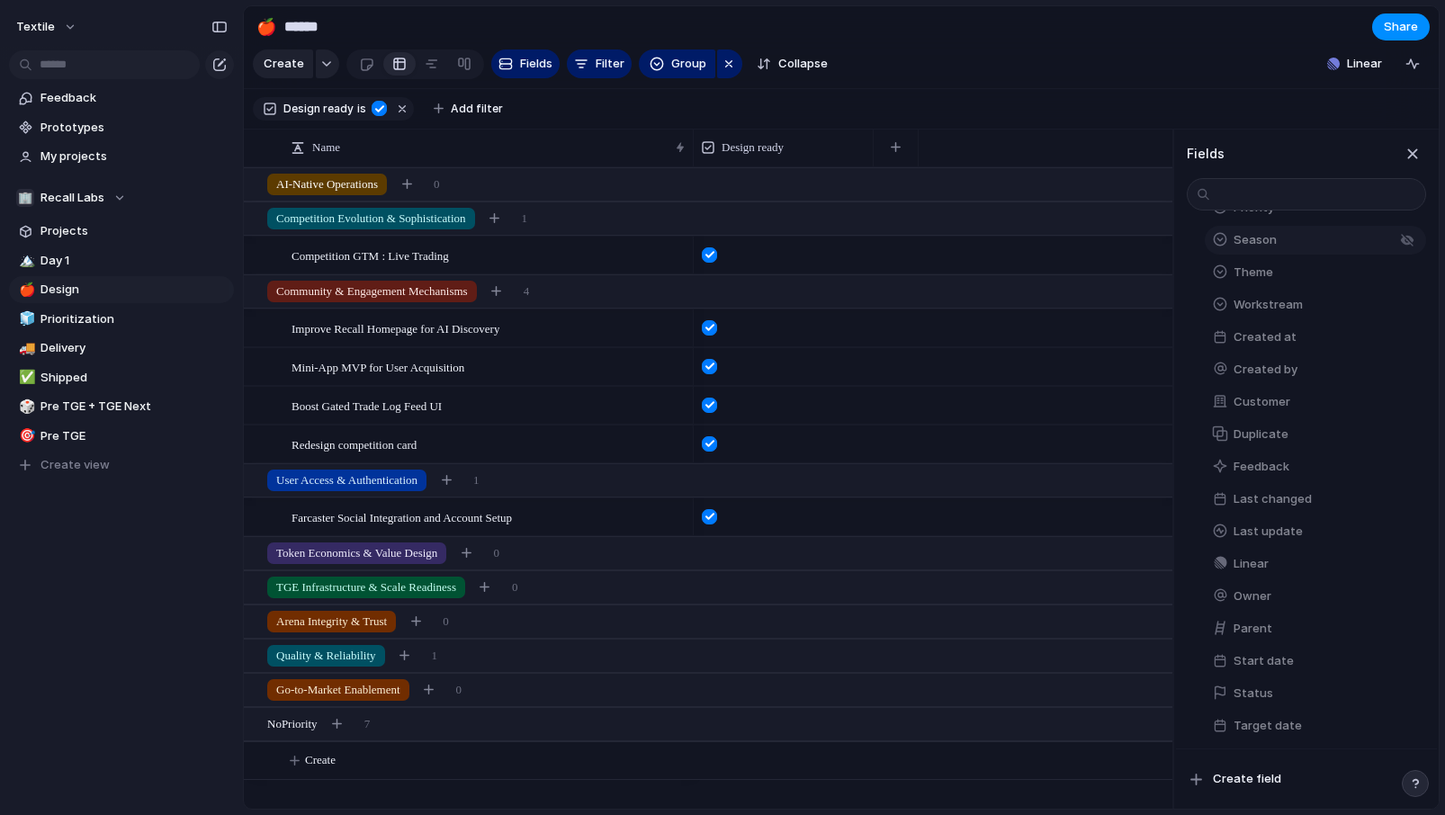
scroll to position [296, 0]
click at [1234, 782] on span "Create field" at bounding box center [1247, 779] width 68 height 18
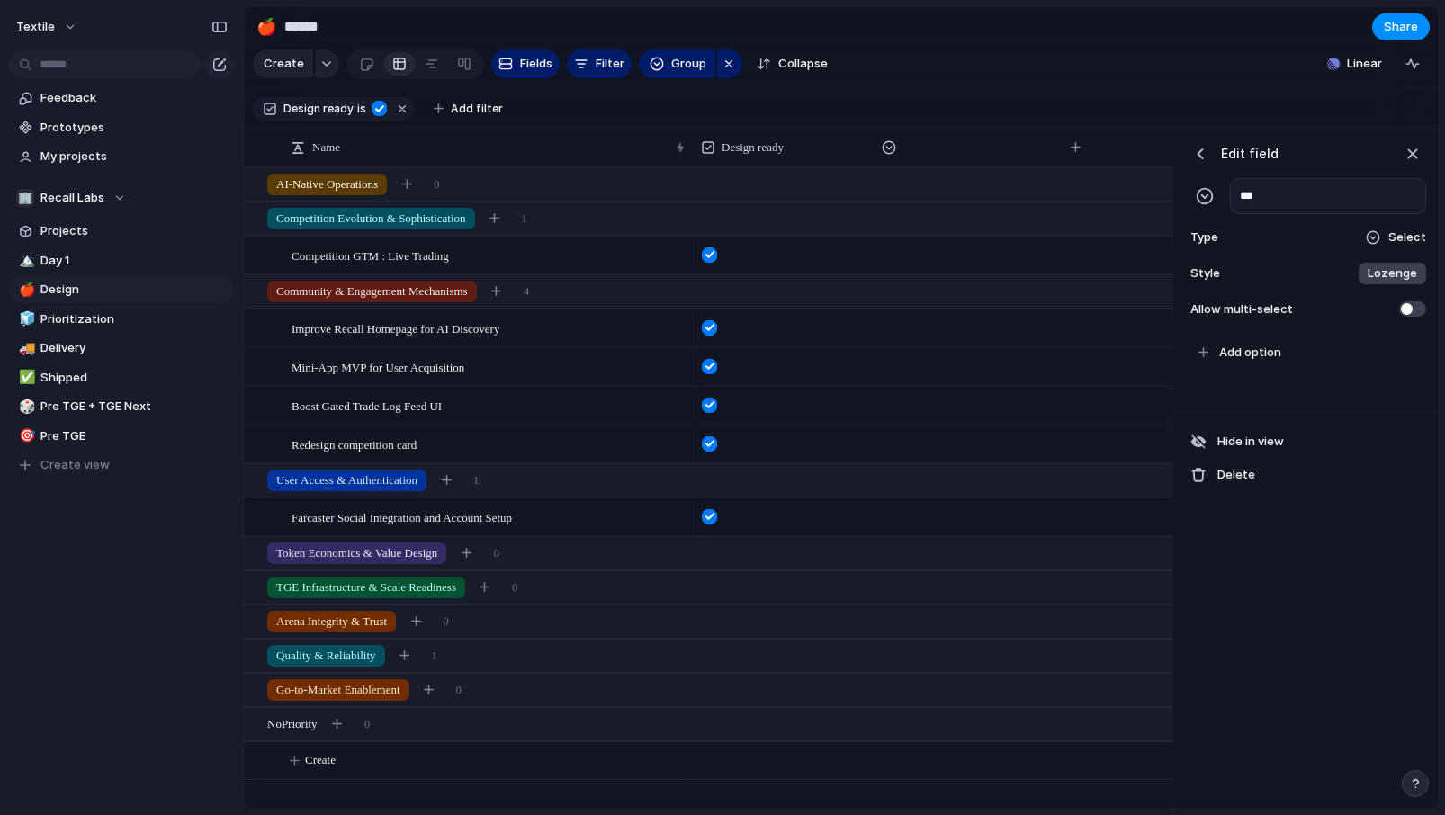
type input "****"
click at [560, 323] on div "Improve Recall Homepage for AI Discovery" at bounding box center [489, 328] width 396 height 37
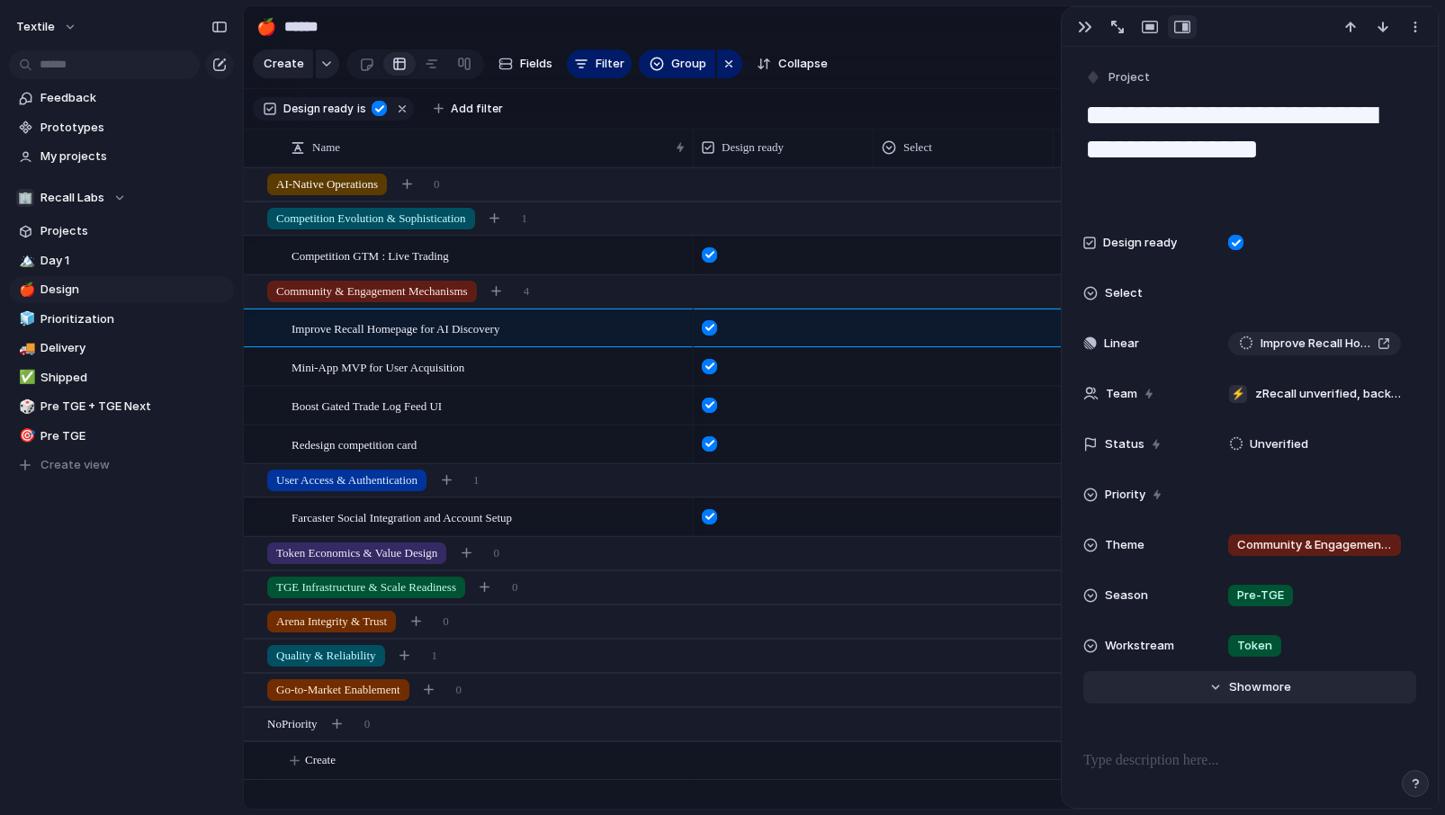
click at [1257, 675] on button "Hide Show more" at bounding box center [1249, 687] width 333 height 32
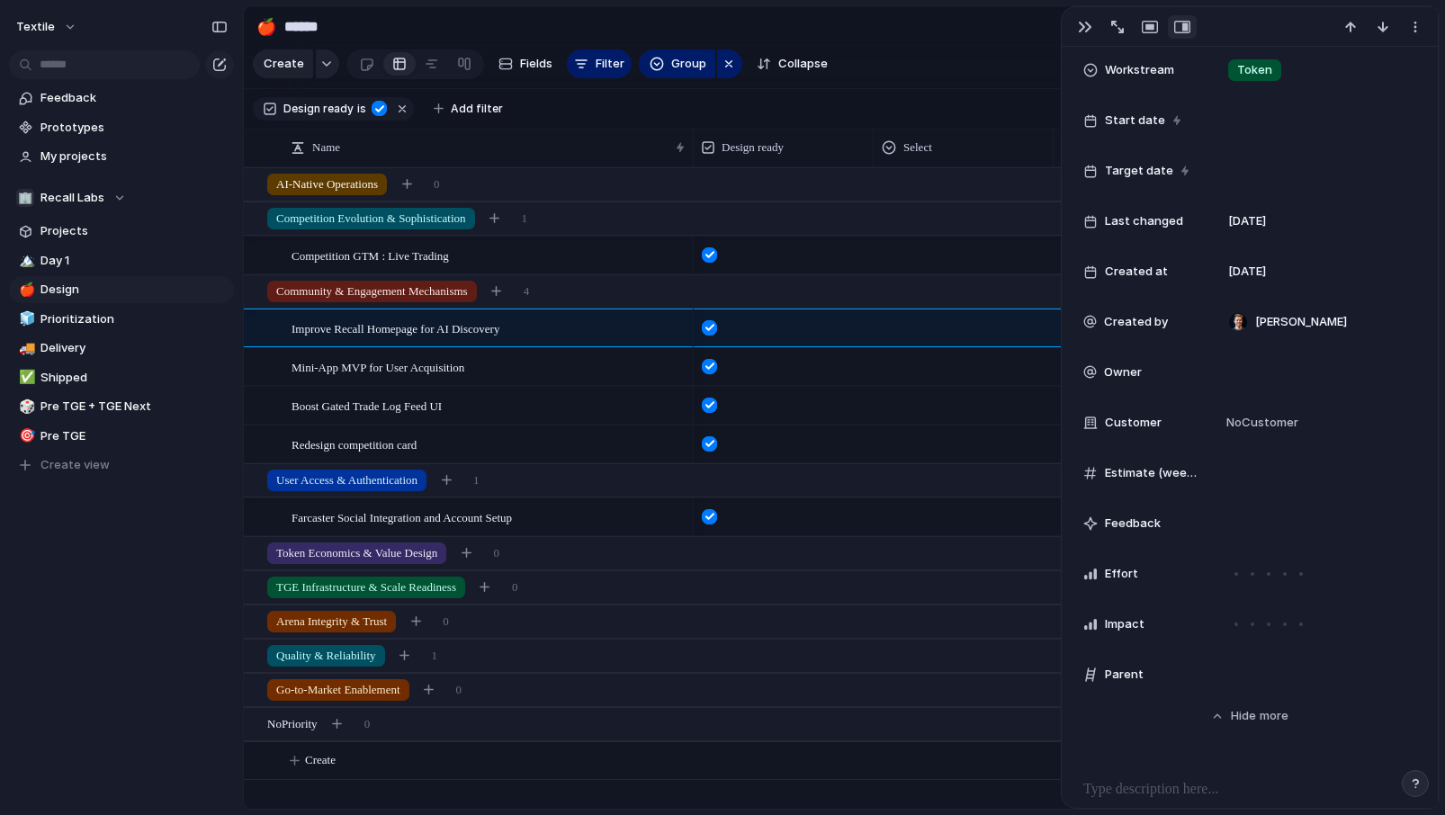
scroll to position [583, 0]
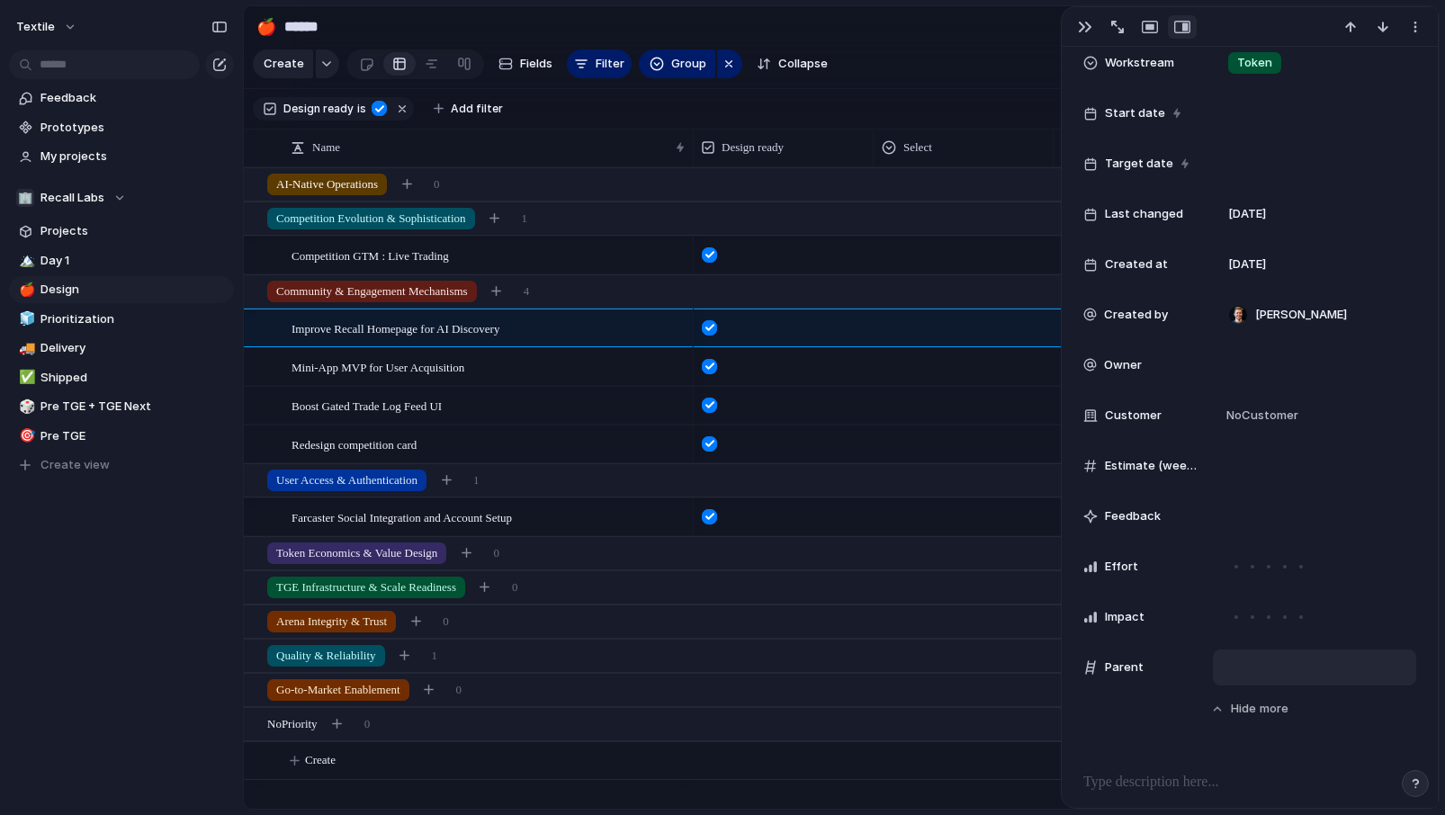
click at [1248, 675] on div at bounding box center [1314, 668] width 187 height 20
type input "*"
type input "*******"
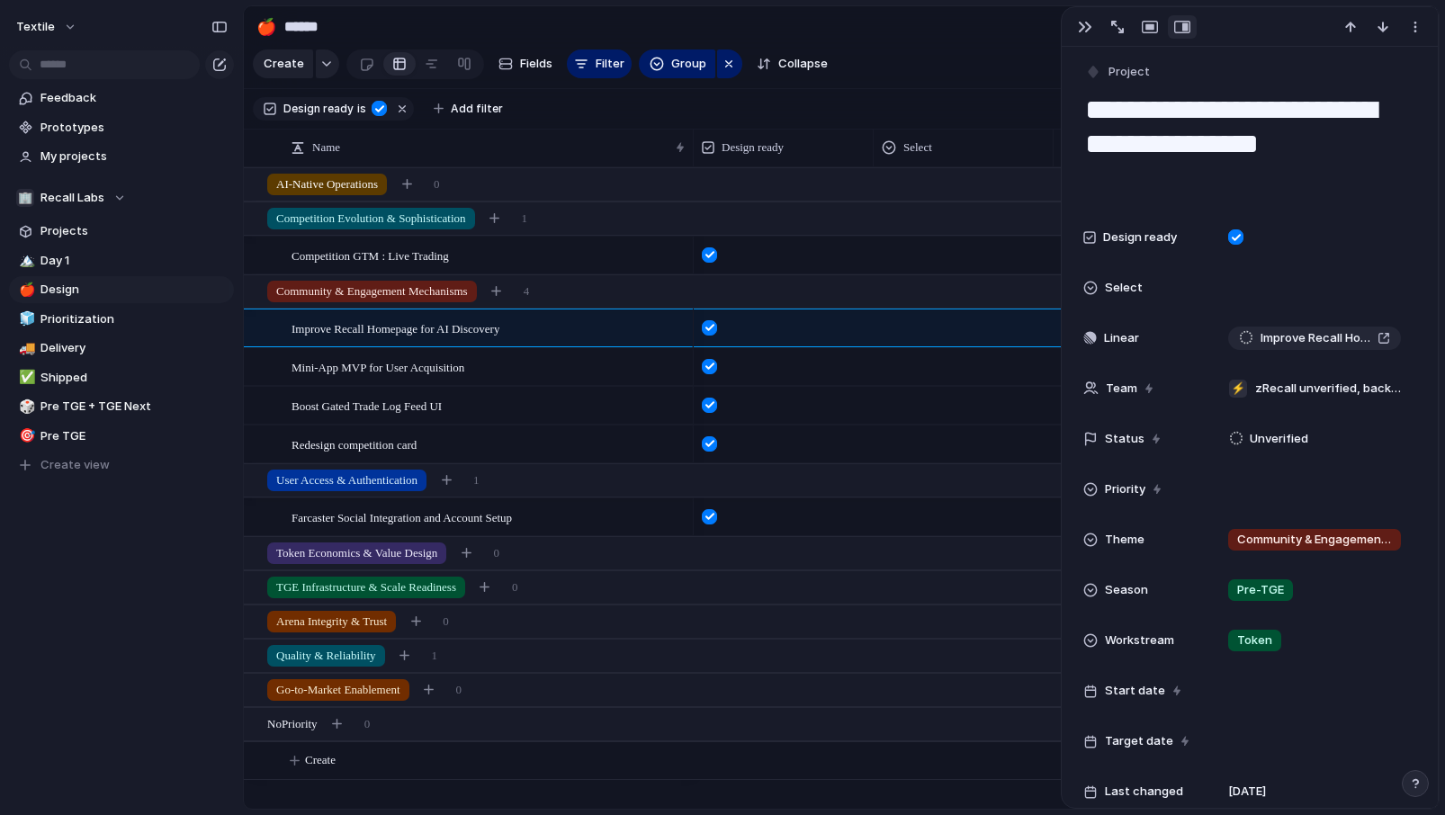
scroll to position [0, 0]
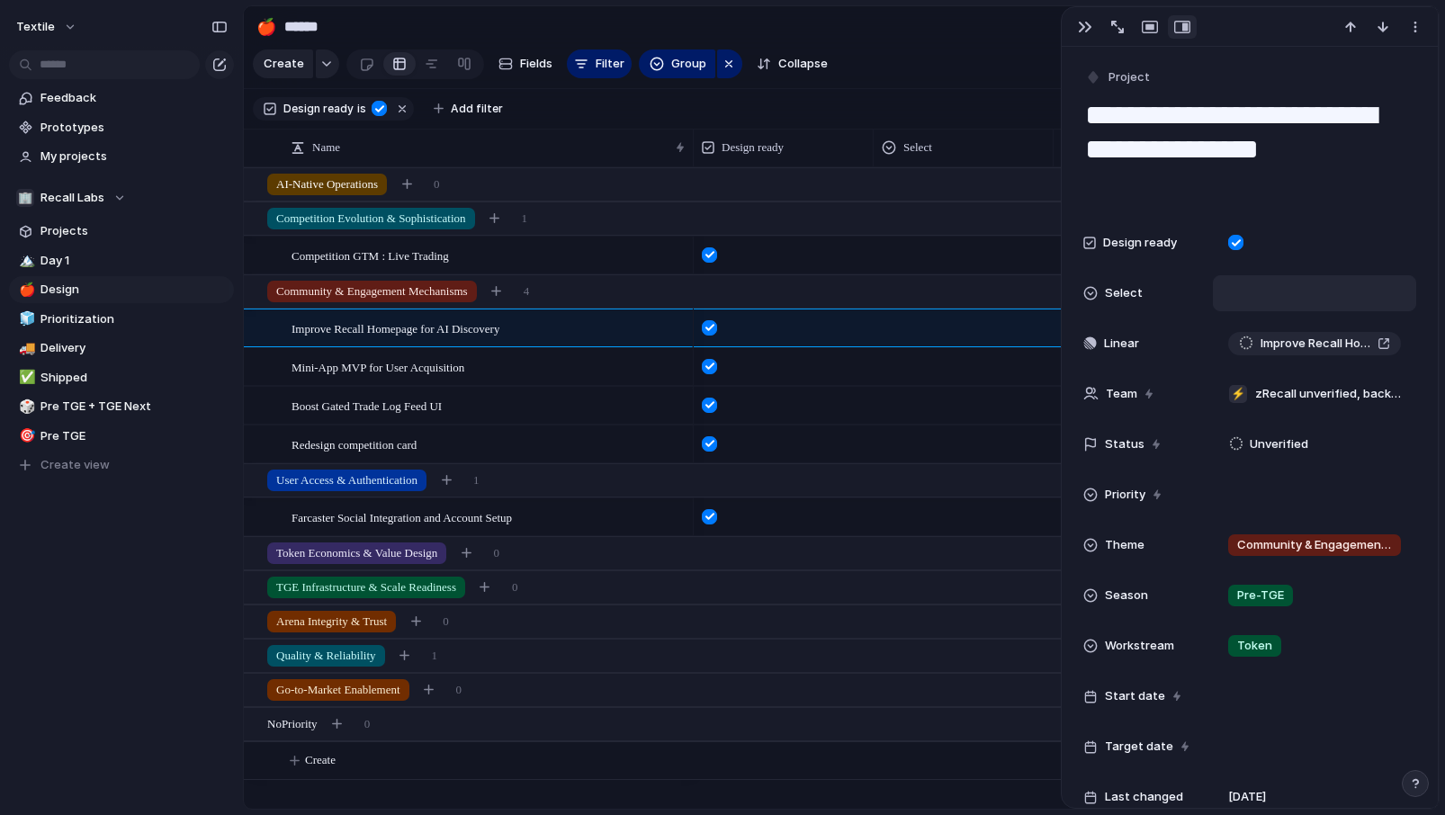
click at [1239, 289] on div at bounding box center [1314, 293] width 187 height 20
click at [1239, 289] on div "Type to add a value" at bounding box center [722, 407] width 1445 height 815
click at [1120, 291] on span "Select" at bounding box center [1124, 293] width 38 height 18
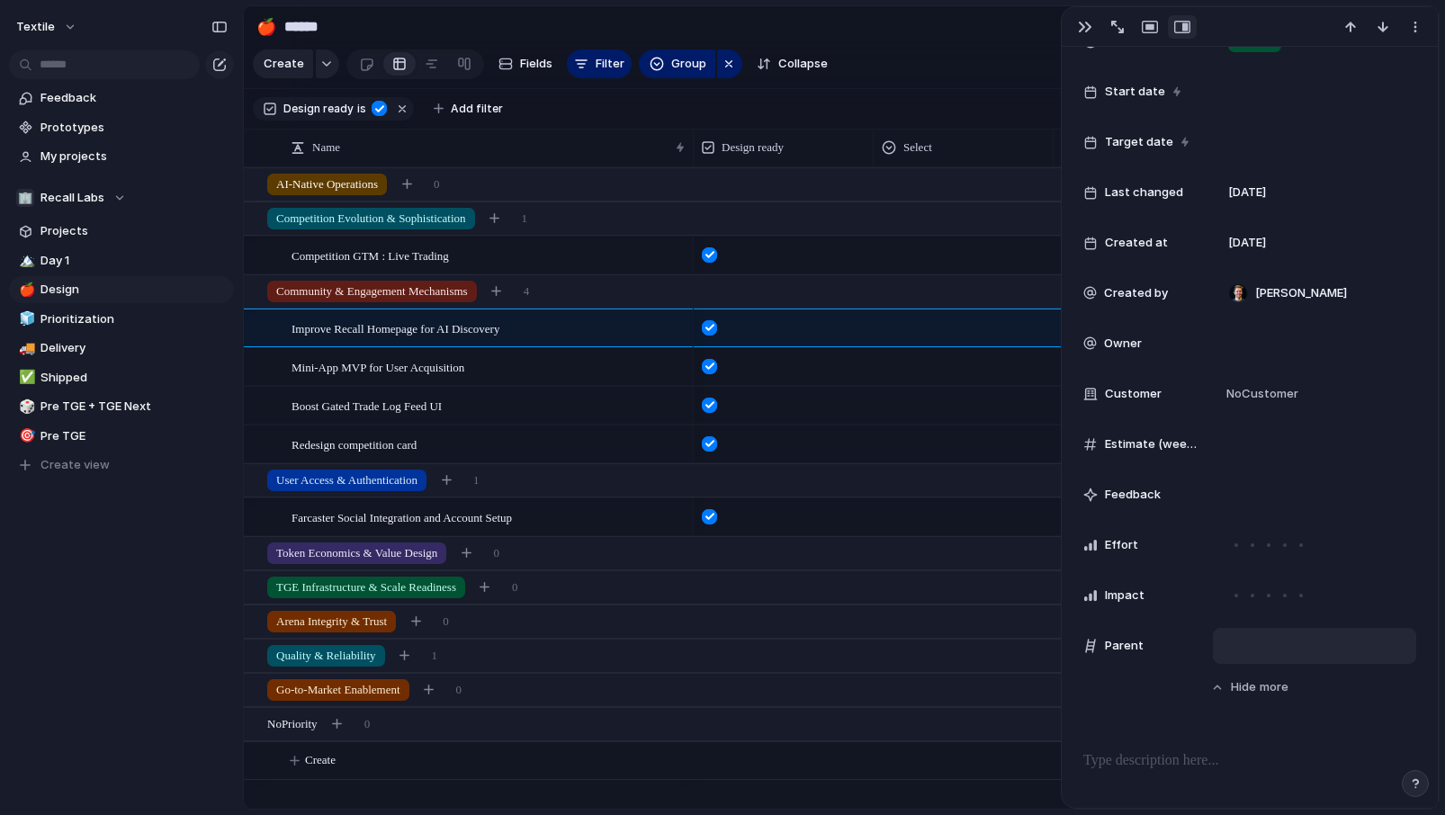
scroll to position [383, 0]
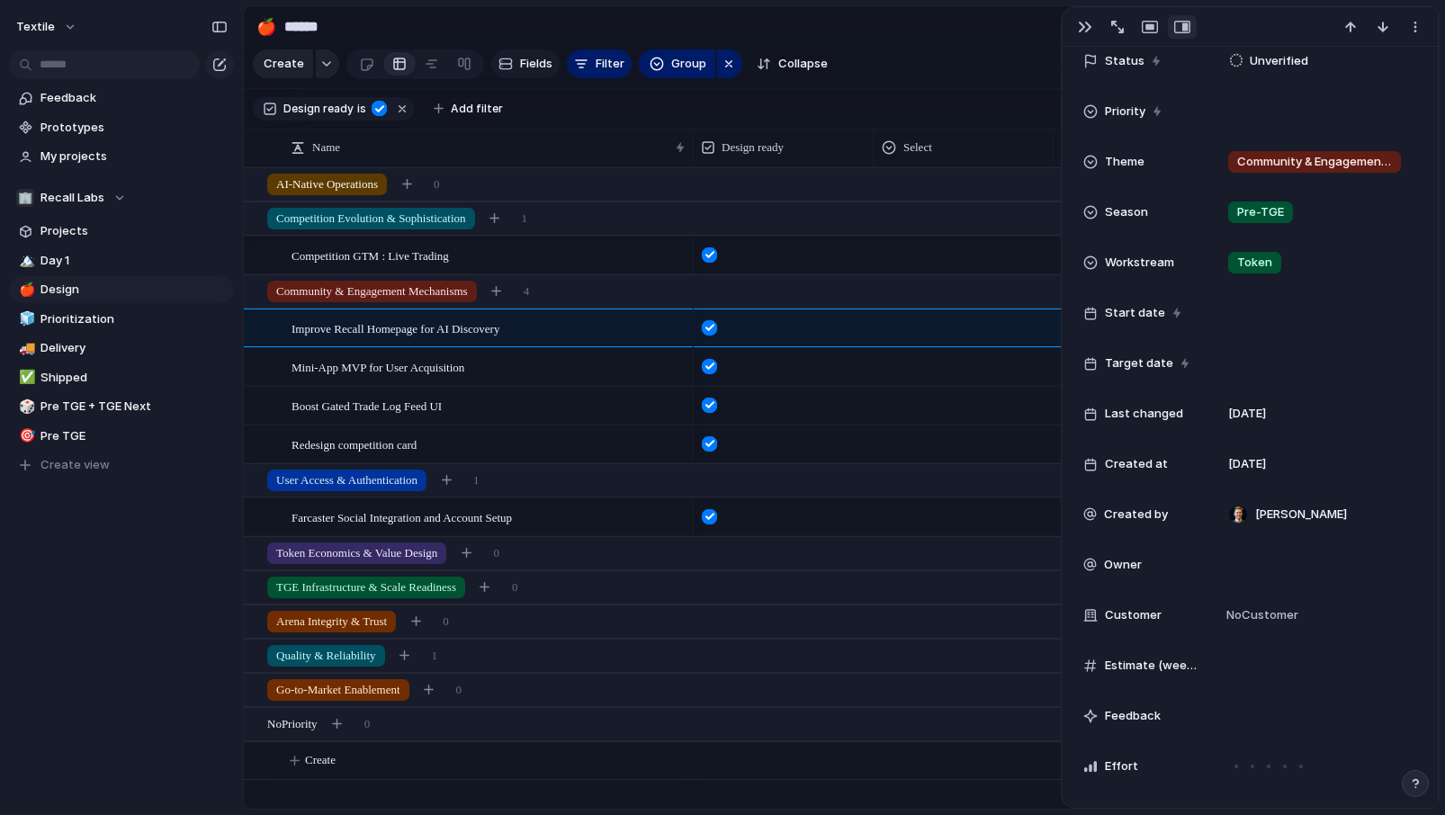
click at [524, 59] on span "Fields" at bounding box center [536, 64] width 32 height 18
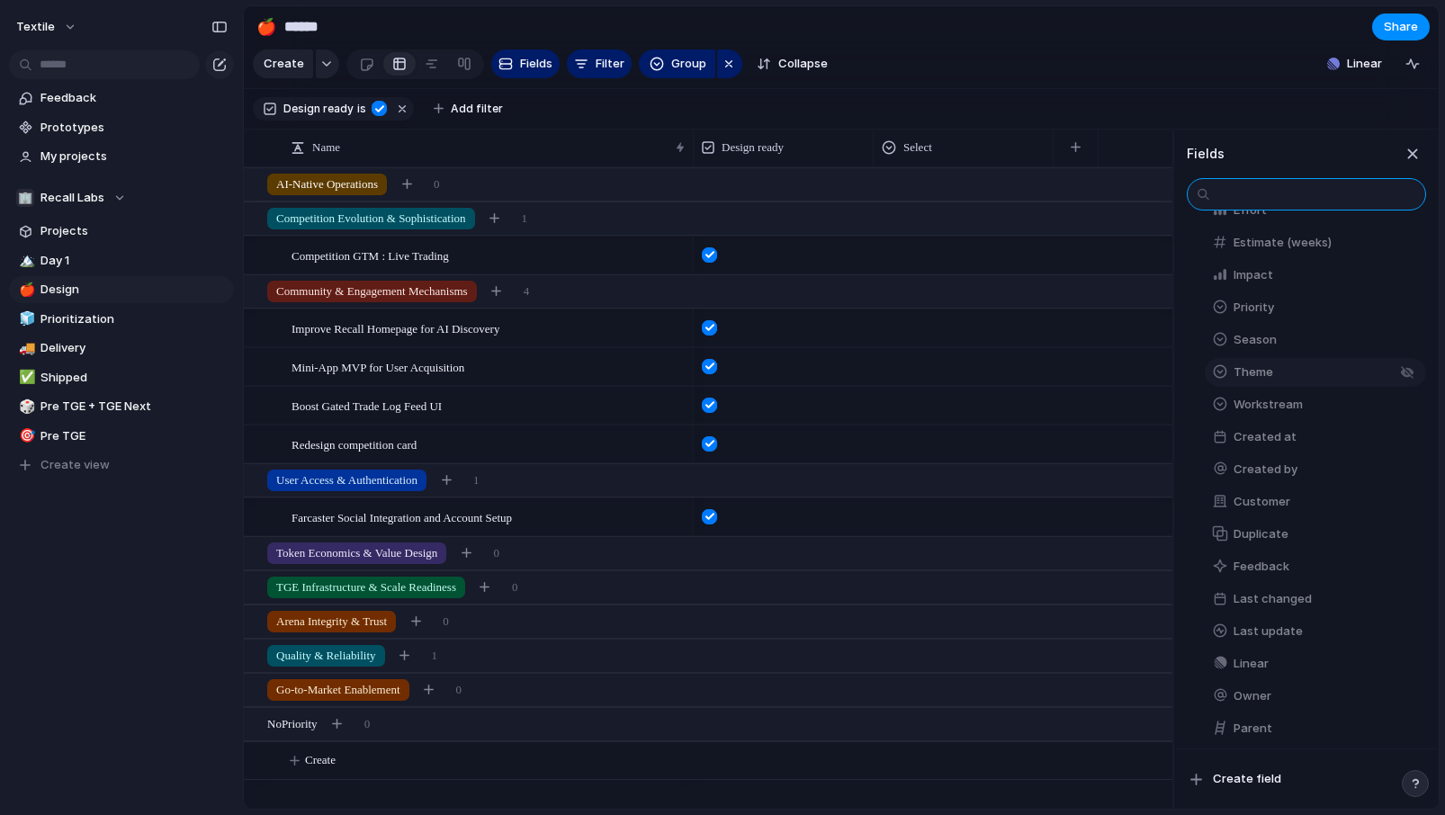
scroll to position [328, 0]
click at [1237, 784] on span "Create field" at bounding box center [1247, 779] width 68 height 18
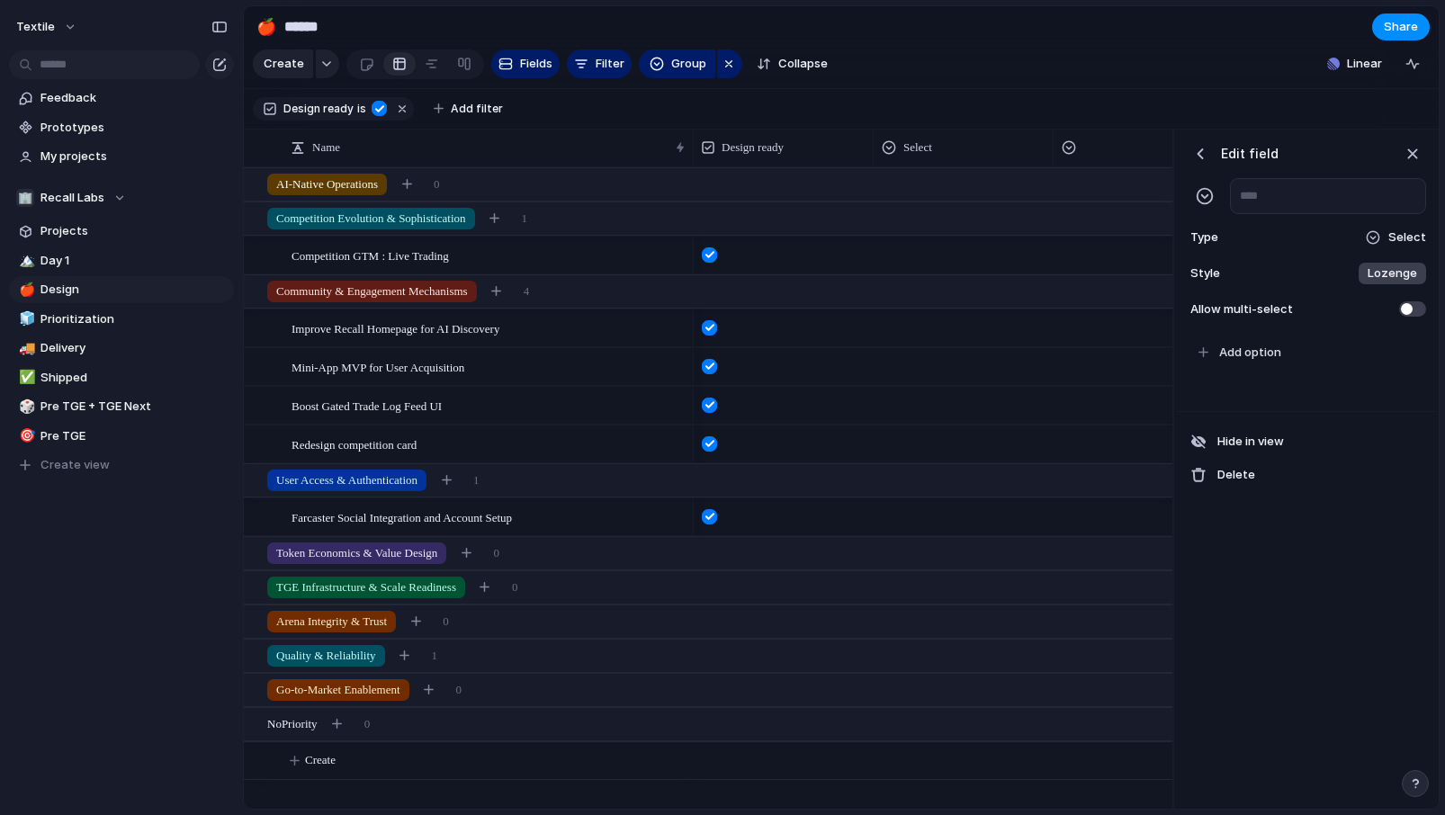
scroll to position [0, 107]
click at [1393, 233] on span "Select" at bounding box center [1407, 237] width 38 height 18
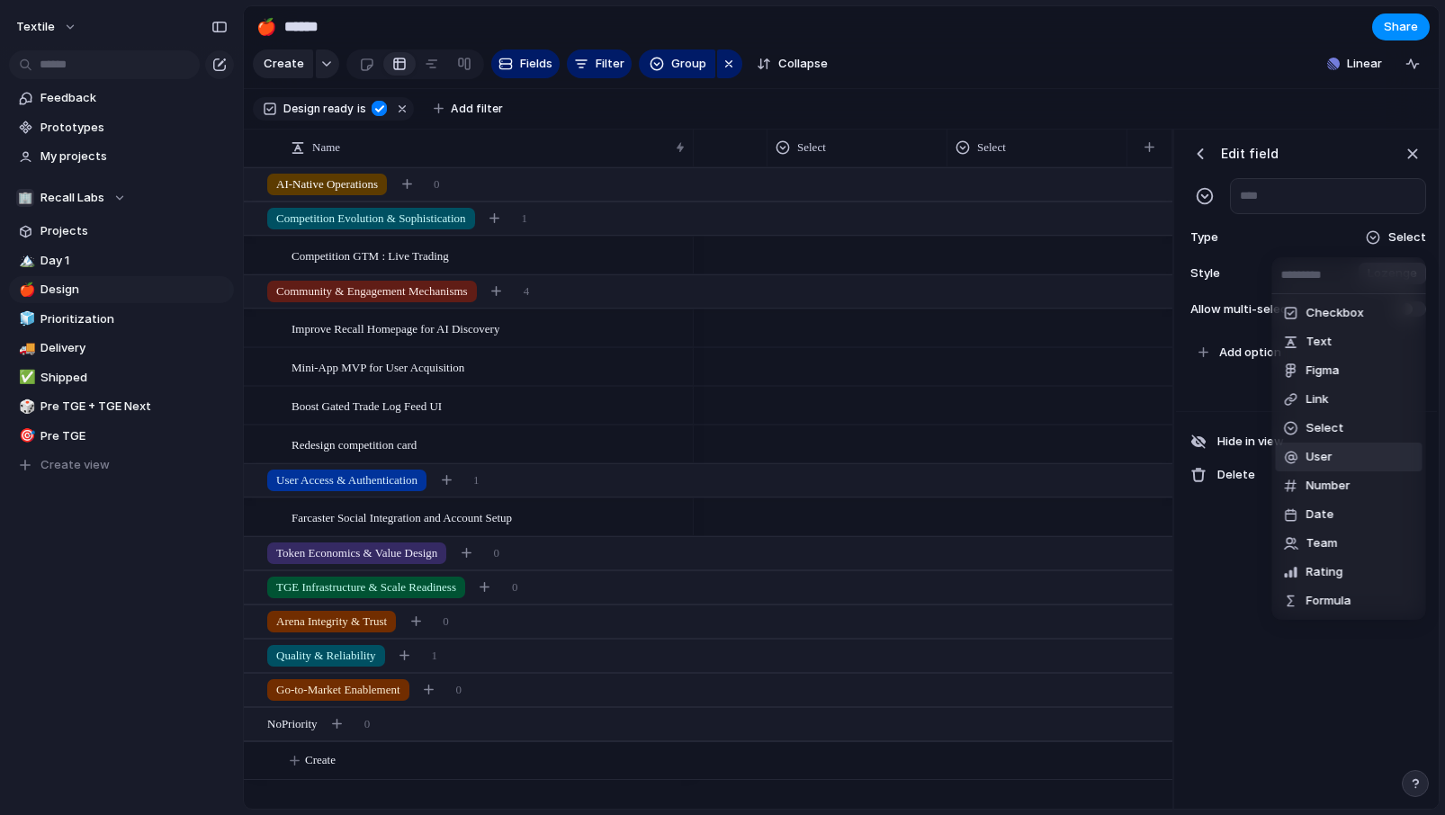
click at [1220, 674] on div "Checkbox Text Figma Link Select User Number Date Team Rating Formula Company" at bounding box center [722, 407] width 1445 height 815
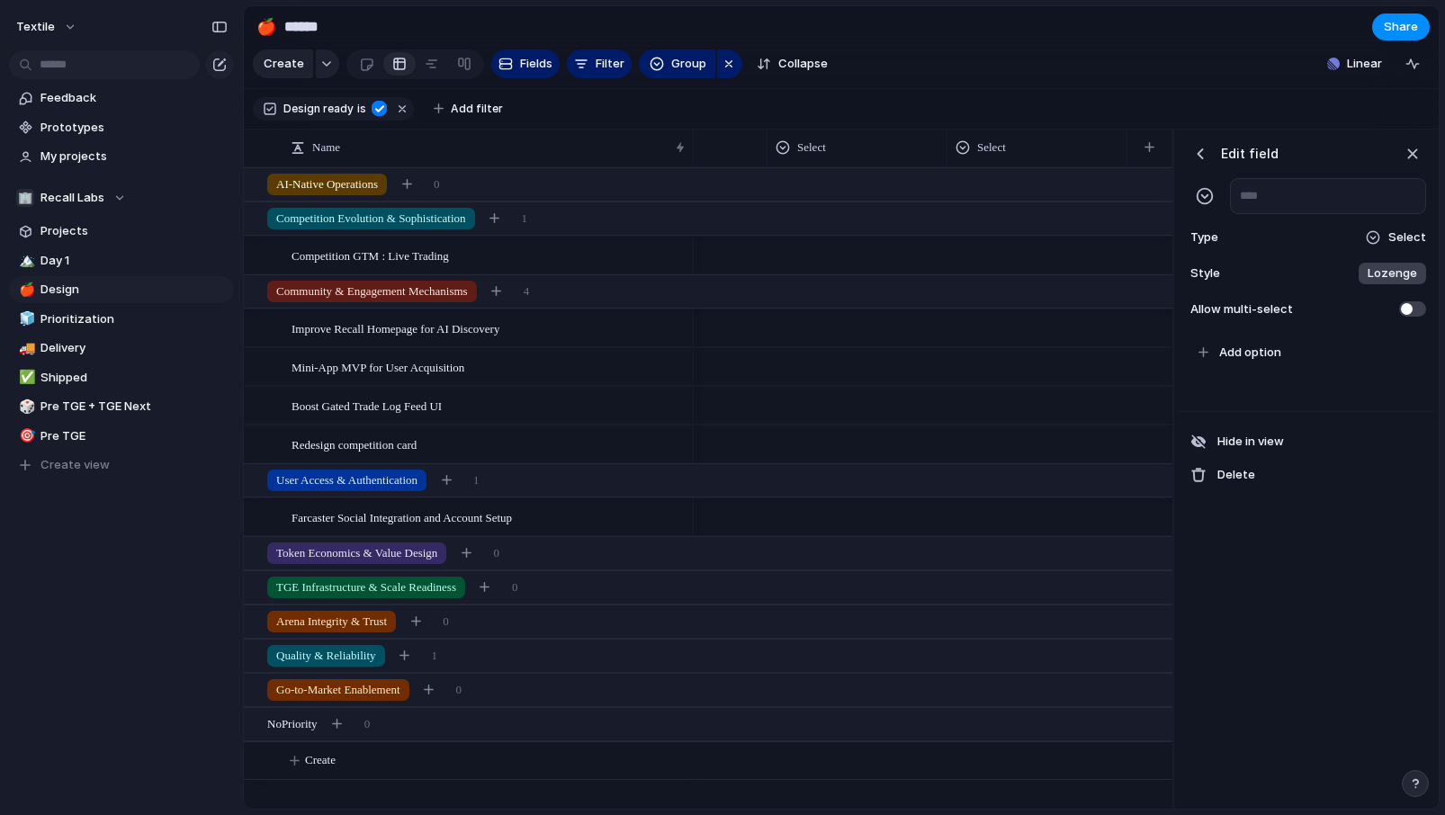
click at [1383, 228] on div "Type Select" at bounding box center [1305, 237] width 239 height 25
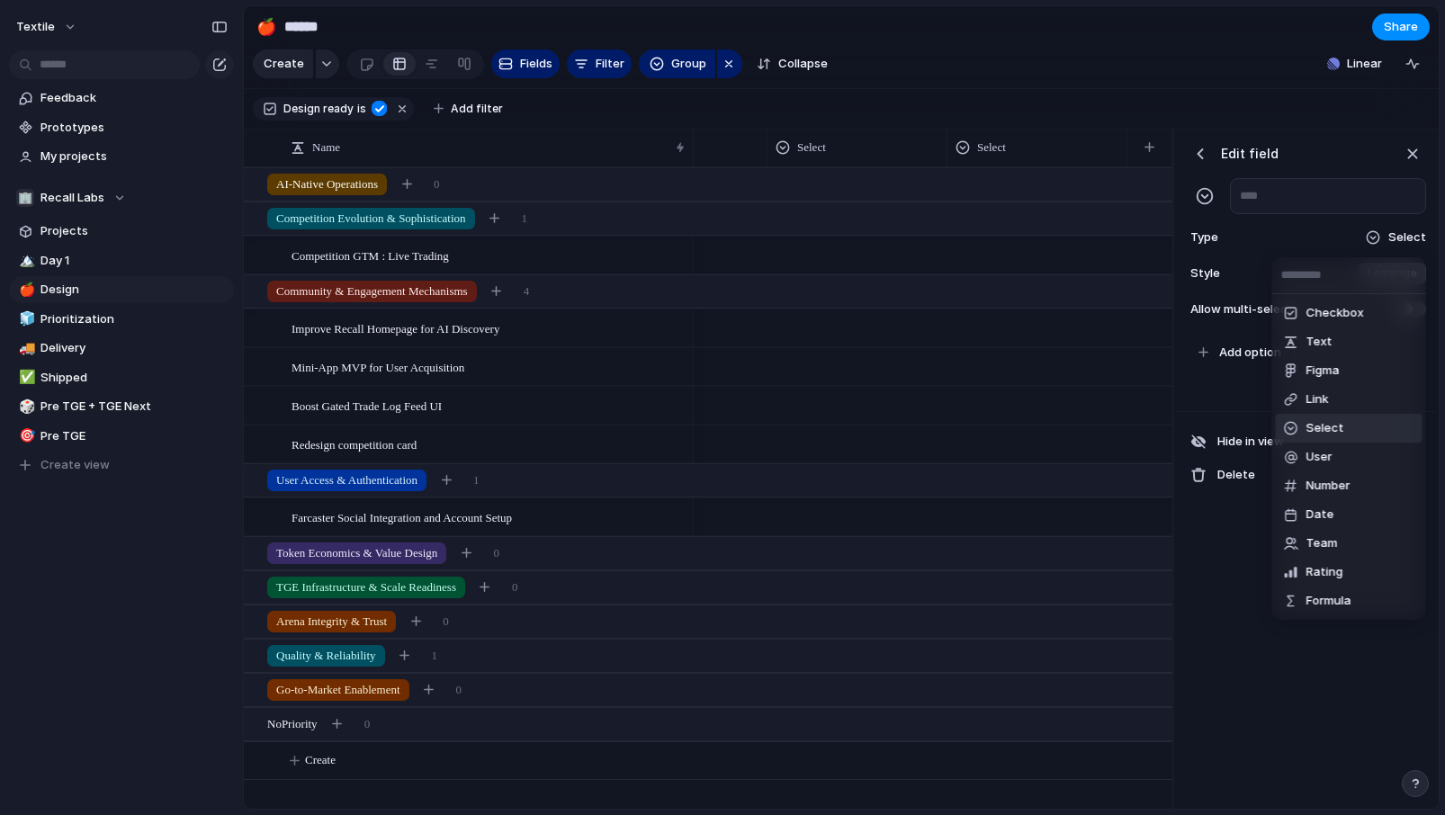
click at [1383, 228] on div "Checkbox Text Figma Link Select User Number Date Team Rating Formula Company" at bounding box center [722, 407] width 1445 height 815
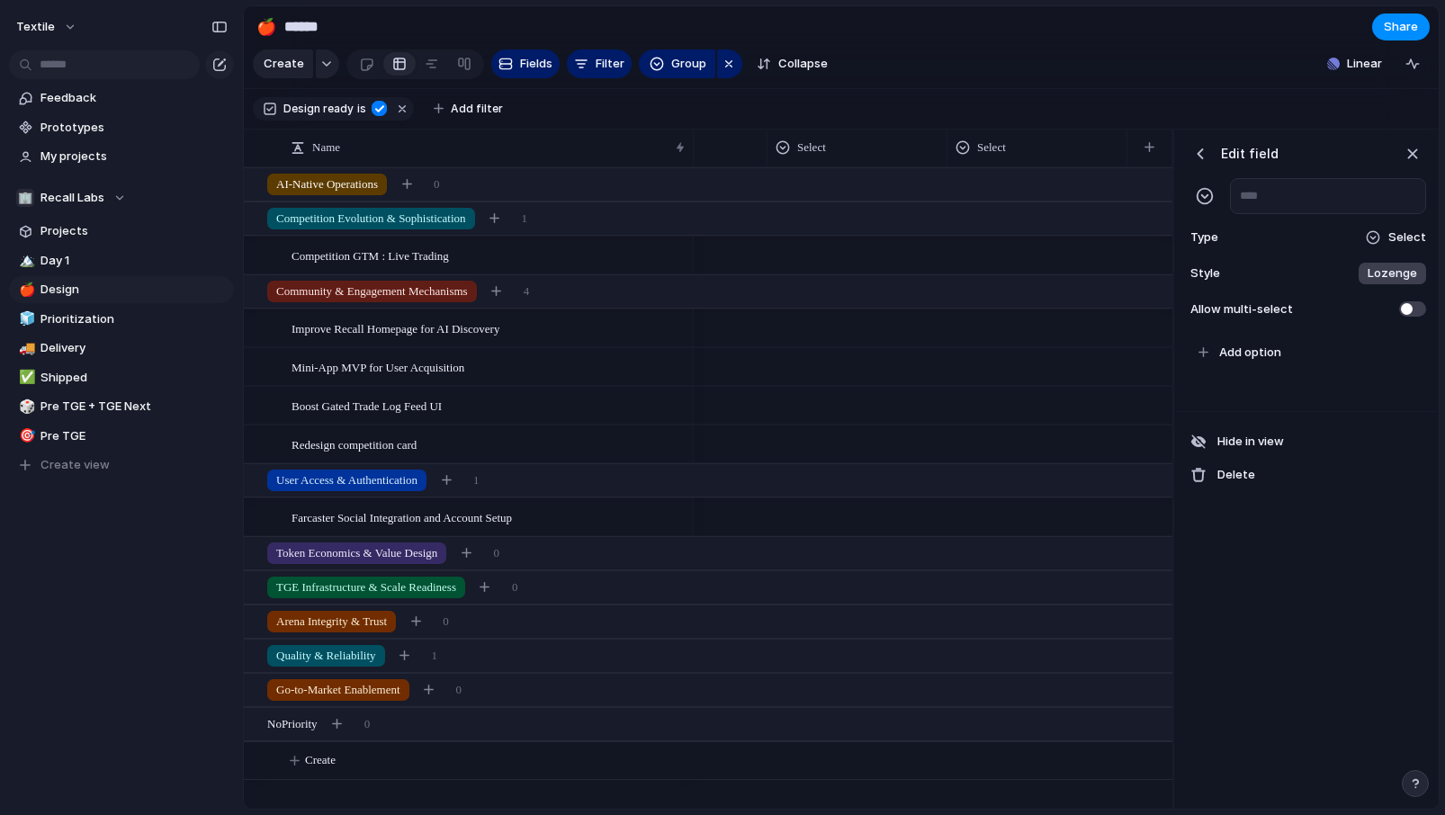
click at [1198, 154] on div "button" at bounding box center [1200, 154] width 18 height 18
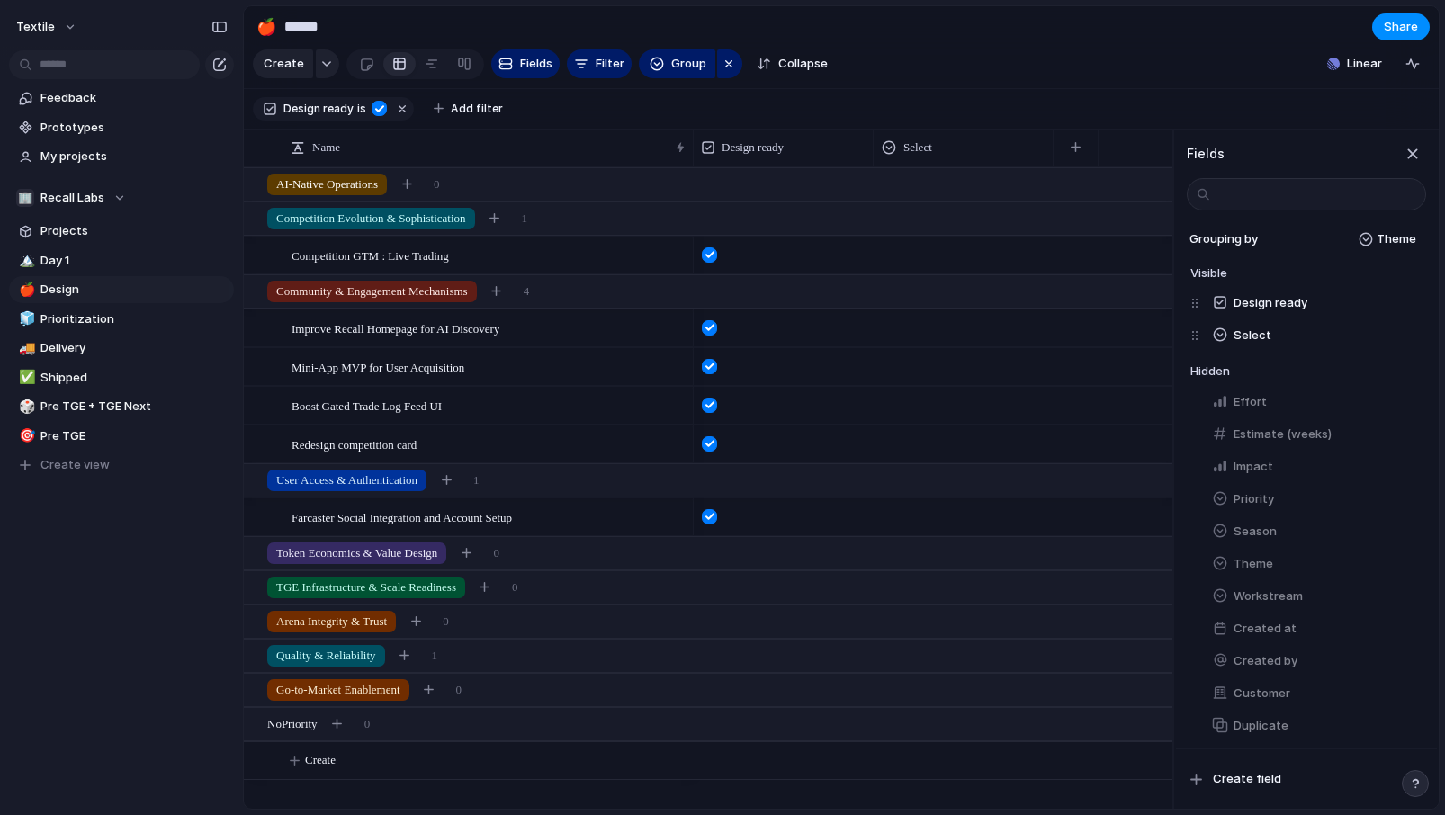
scroll to position [0, 0]
click at [97, 227] on span "Projects" at bounding box center [133, 231] width 187 height 18
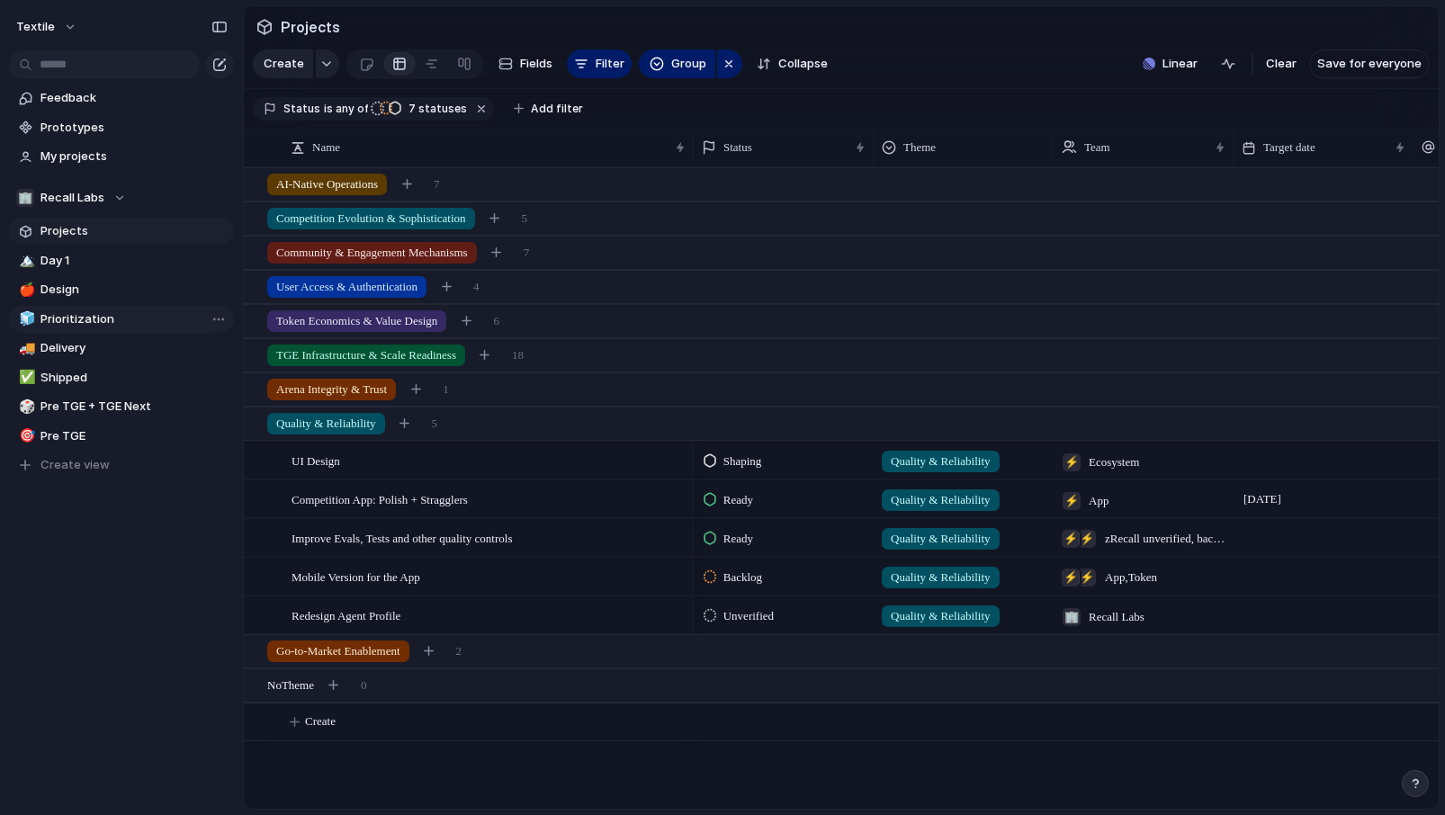
click at [89, 307] on link "🧊 Prioritization" at bounding box center [121, 319] width 225 height 27
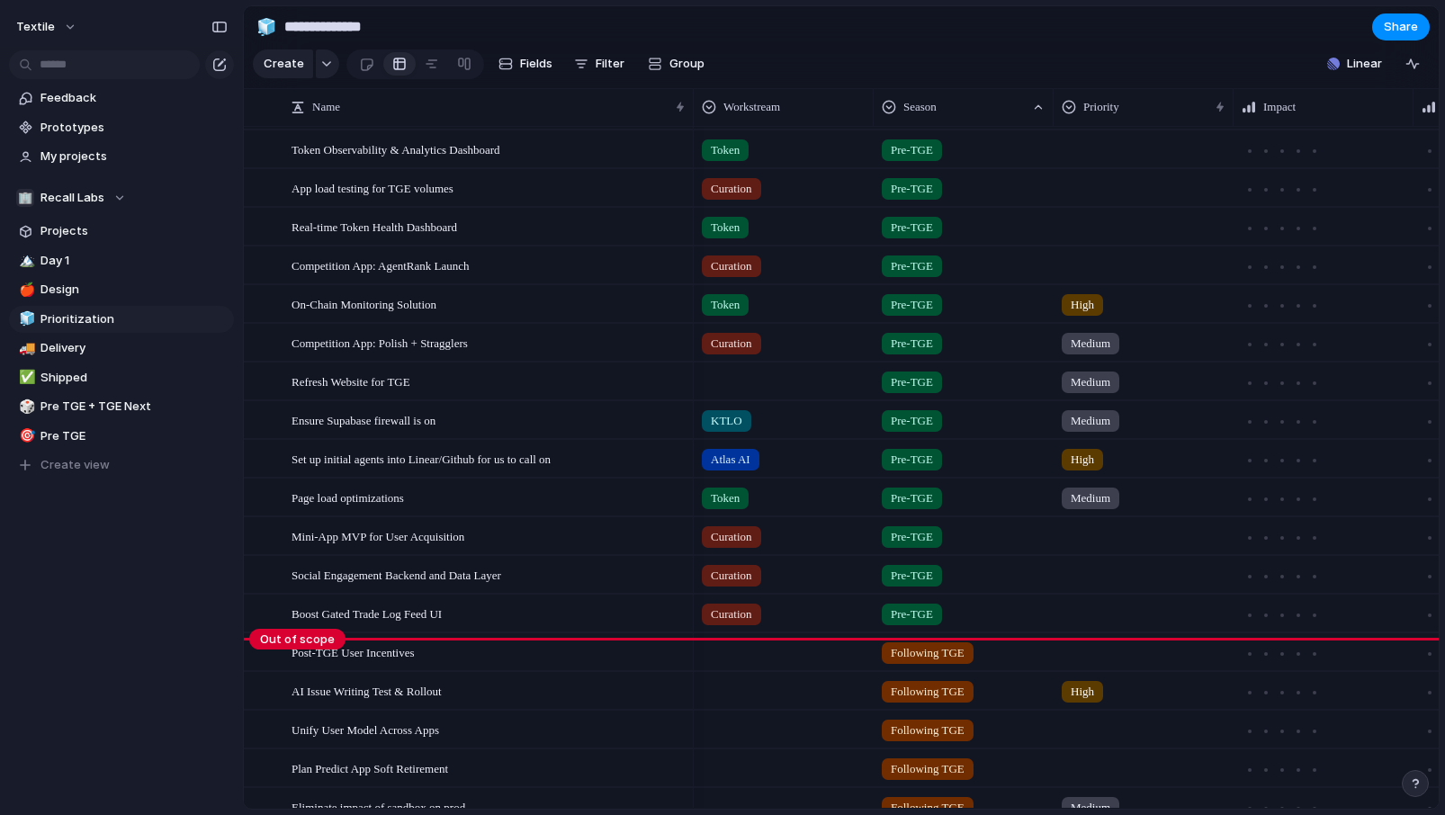
scroll to position [490, 0]
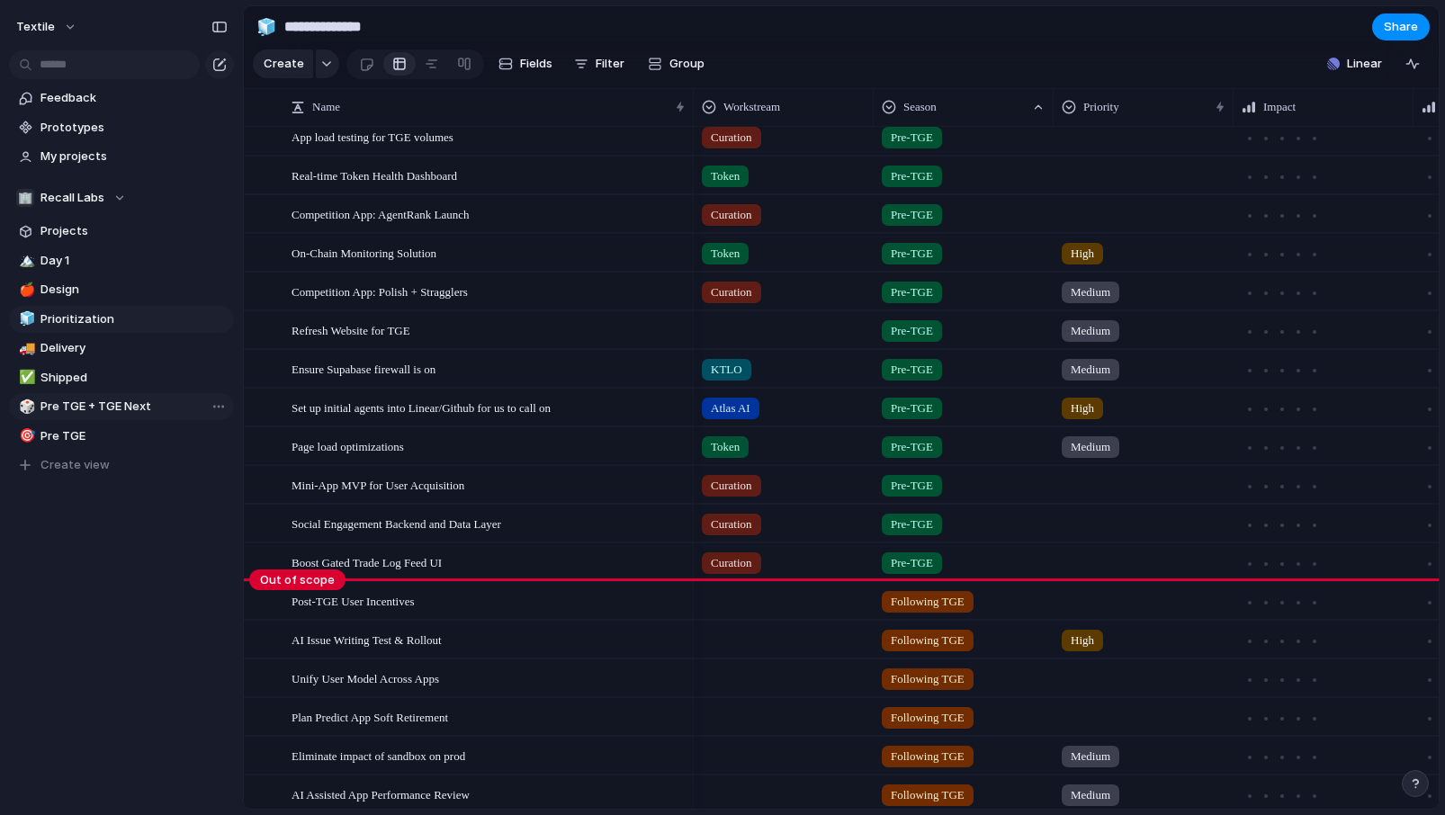
click at [145, 419] on link "🎲 Pre TGE + TGE Next" at bounding box center [121, 406] width 225 height 27
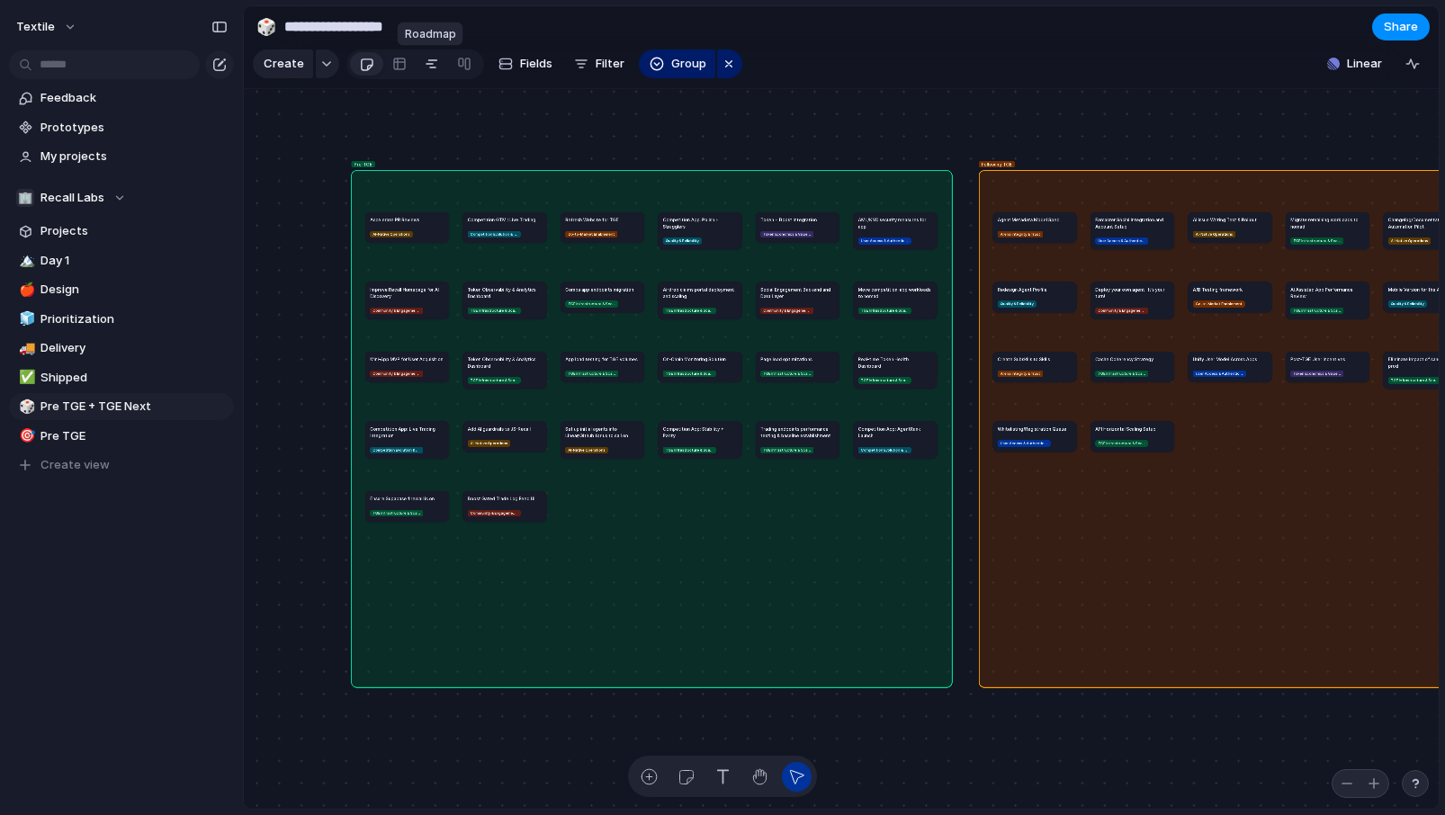
click at [425, 63] on div at bounding box center [432, 63] width 14 height 29
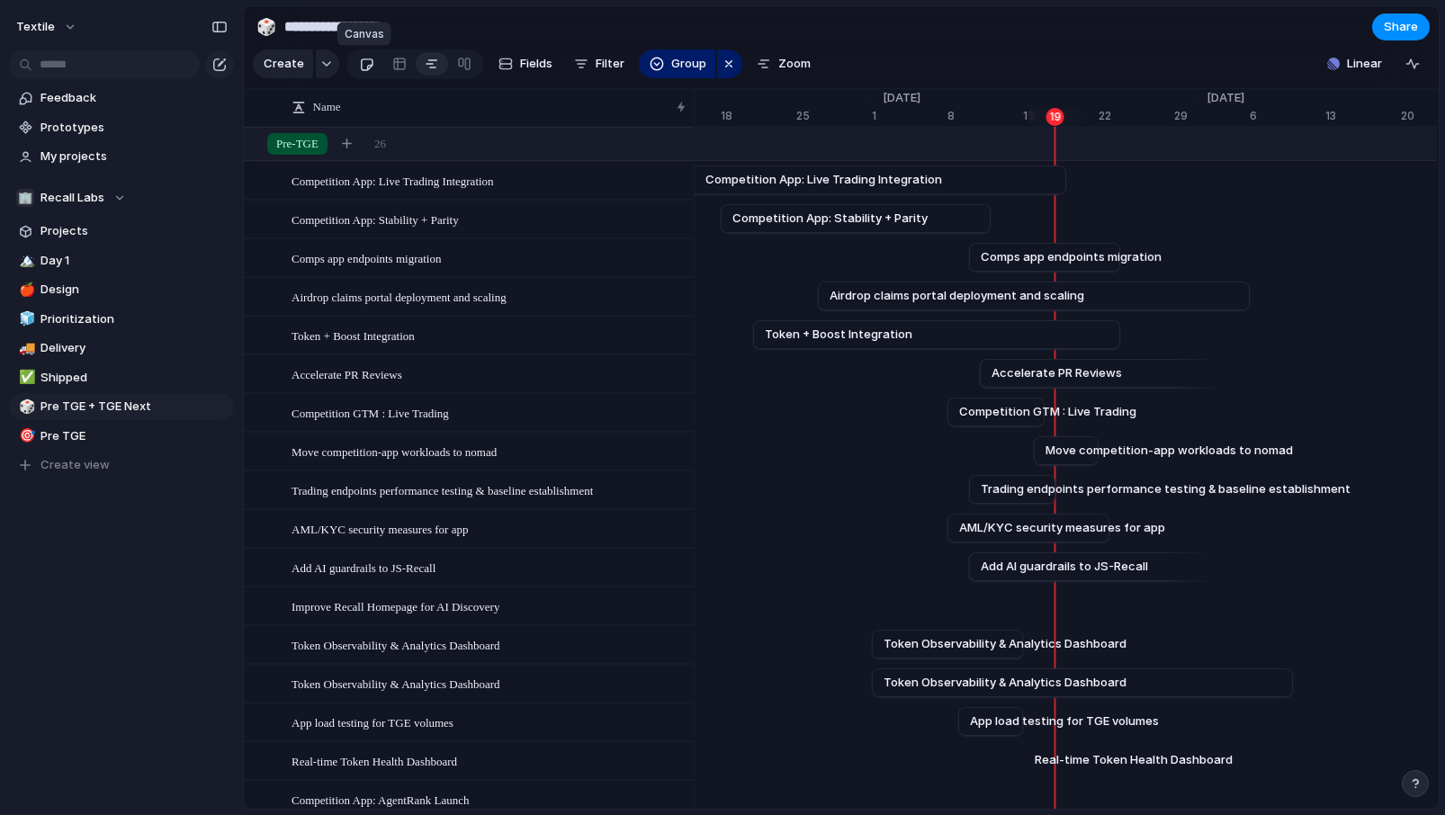
click at [363, 65] on div at bounding box center [366, 64] width 15 height 30
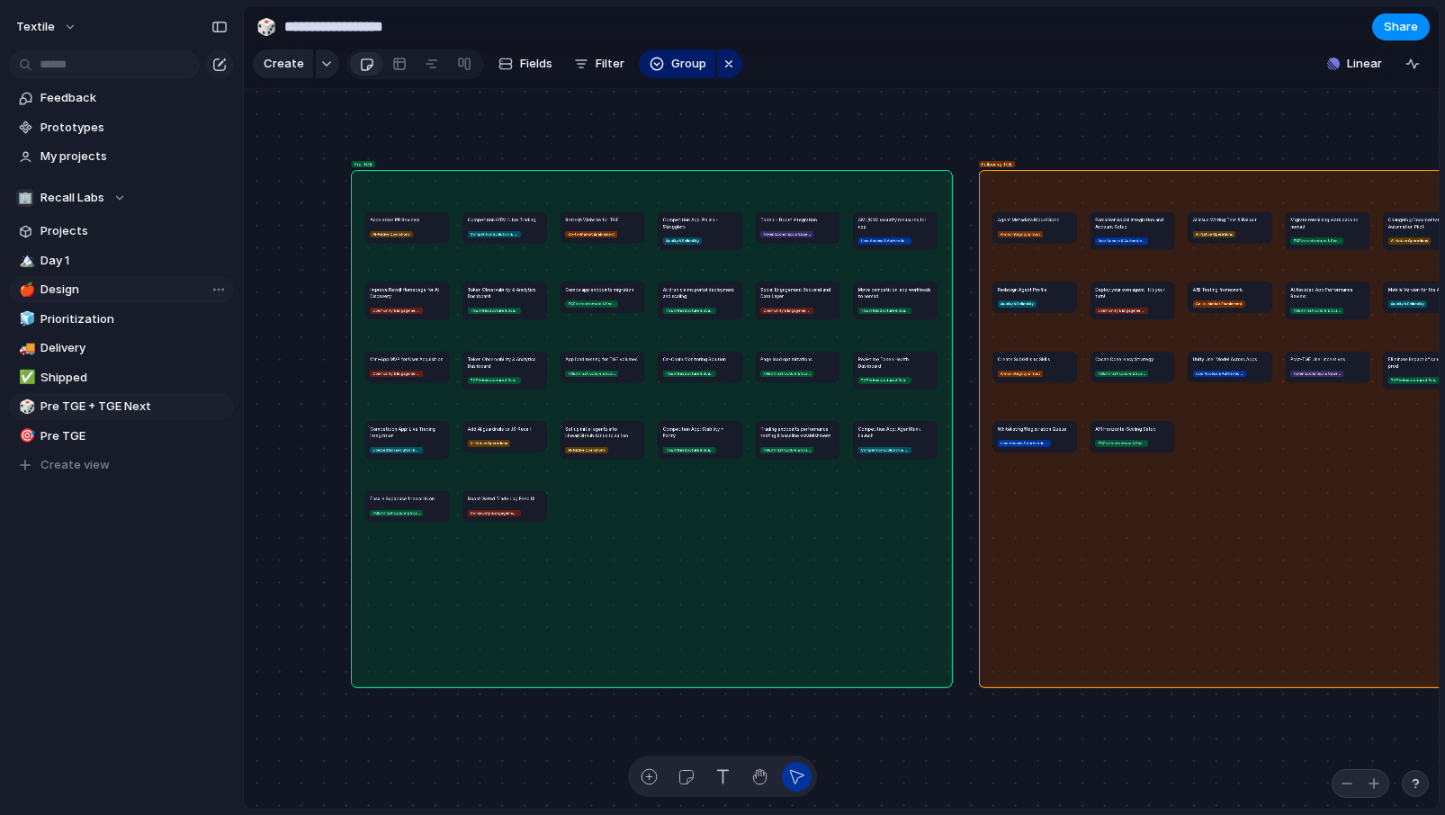
click at [73, 282] on span "Design" at bounding box center [133, 290] width 187 height 18
type input "******"
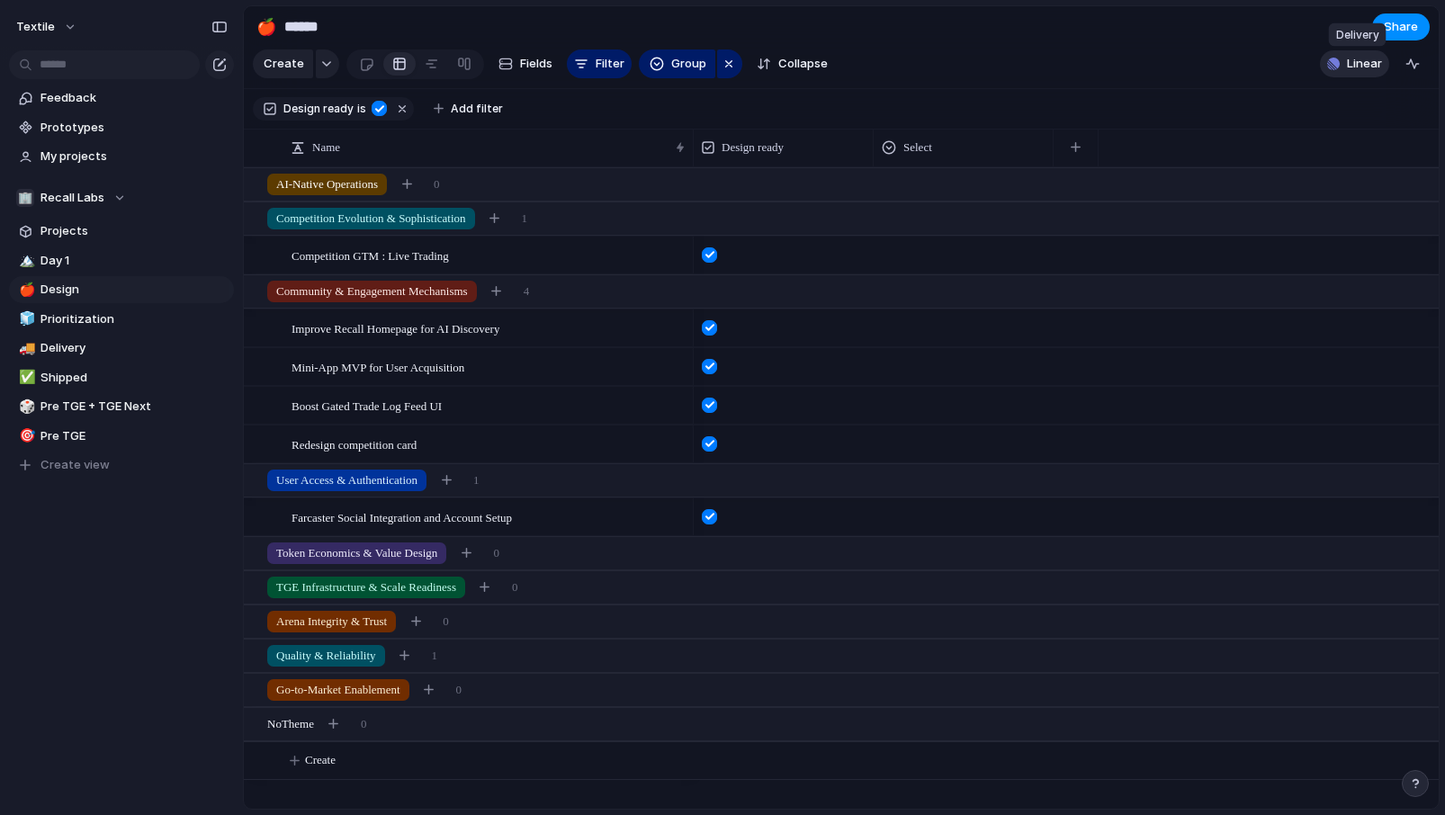
click at [1359, 58] on span "Linear" at bounding box center [1364, 64] width 35 height 18
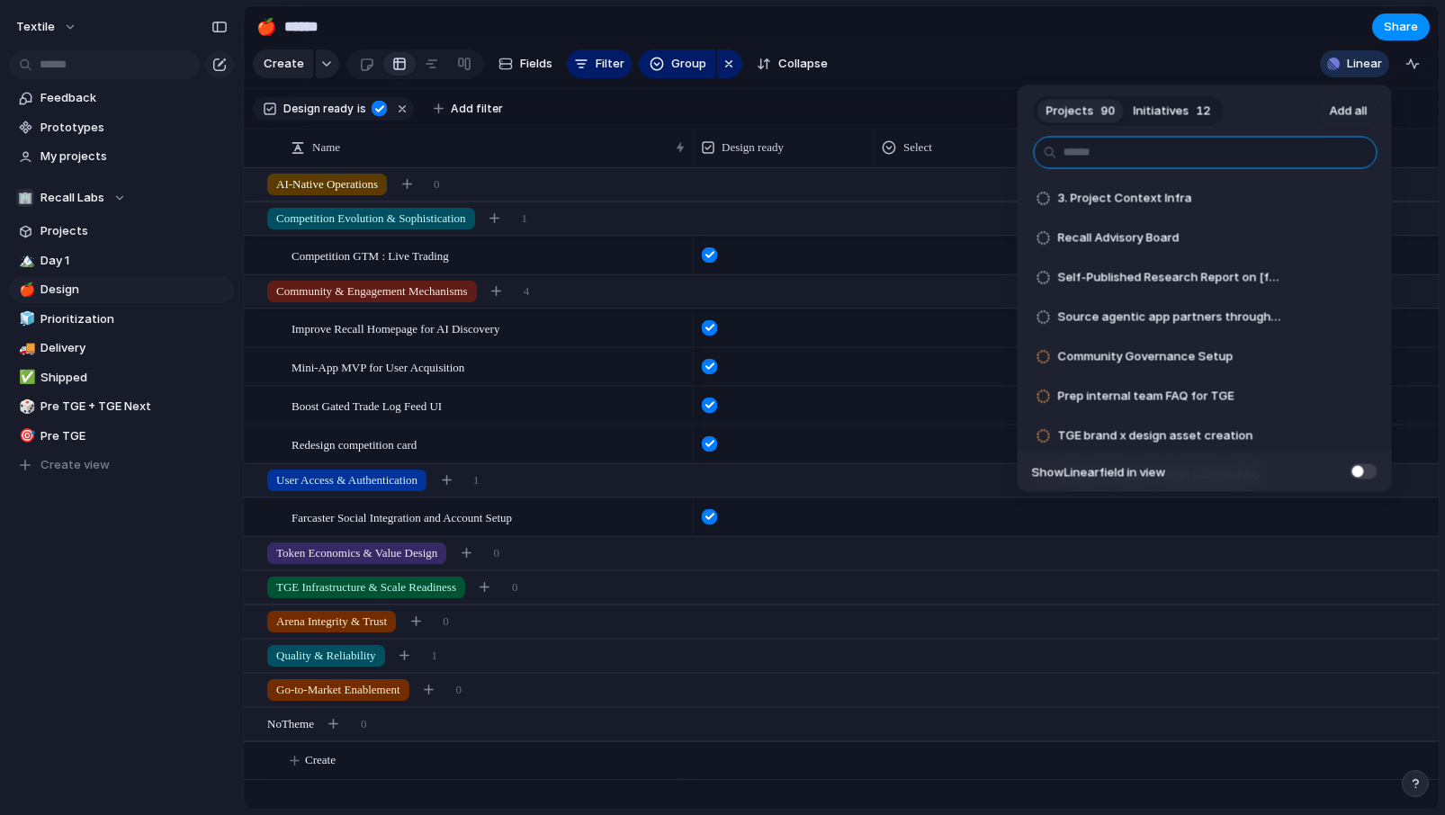
click at [1186, 156] on input "text" at bounding box center [1206, 153] width 344 height 32
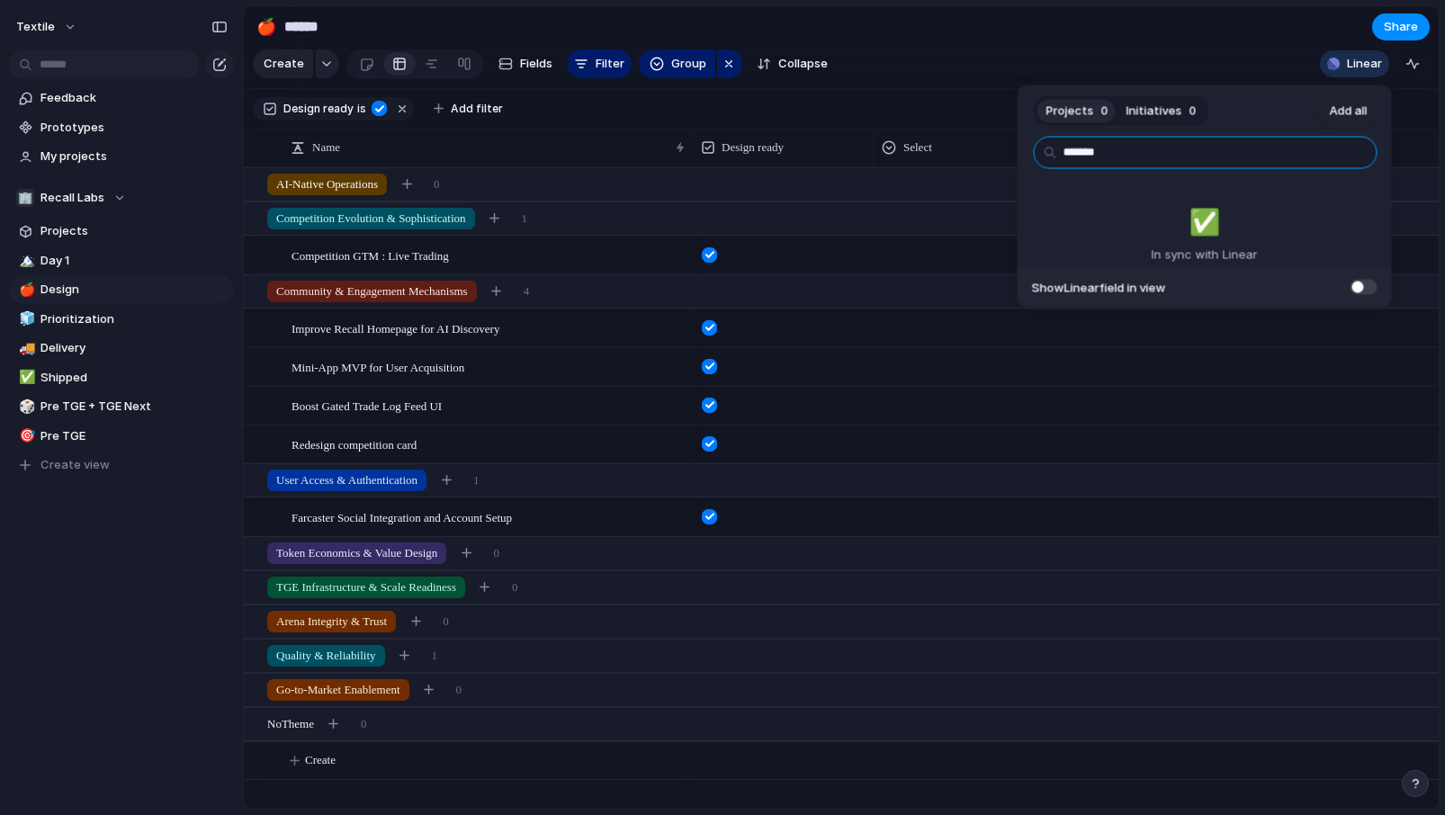
type input "********"
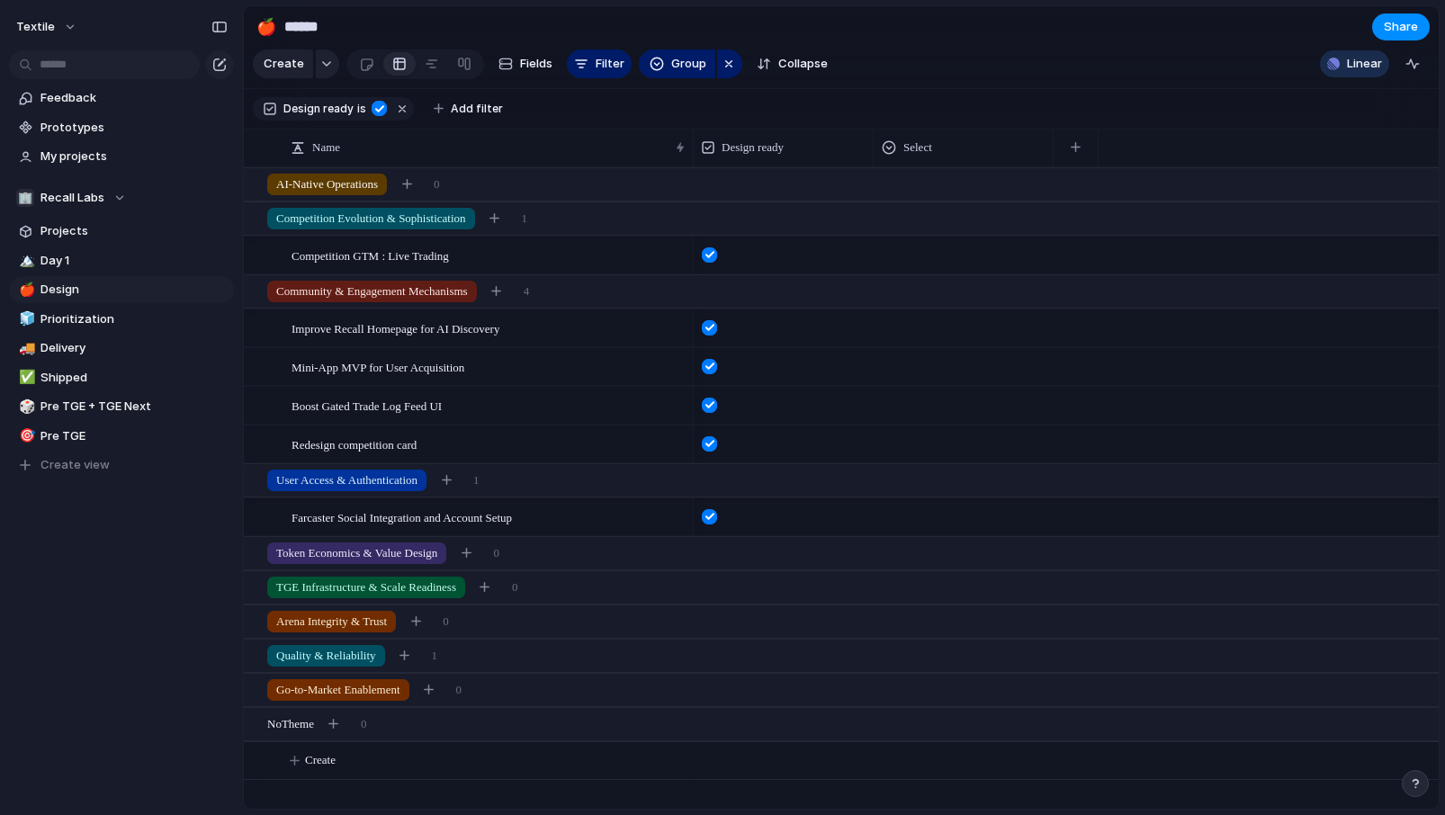
click at [433, 621] on div "Projects 90 Initiatives 12 Add all 3. Project Context Infra Add Recall Advisory…" at bounding box center [722, 407] width 1445 height 815
click at [421, 621] on div "button" at bounding box center [416, 621] width 10 height 10
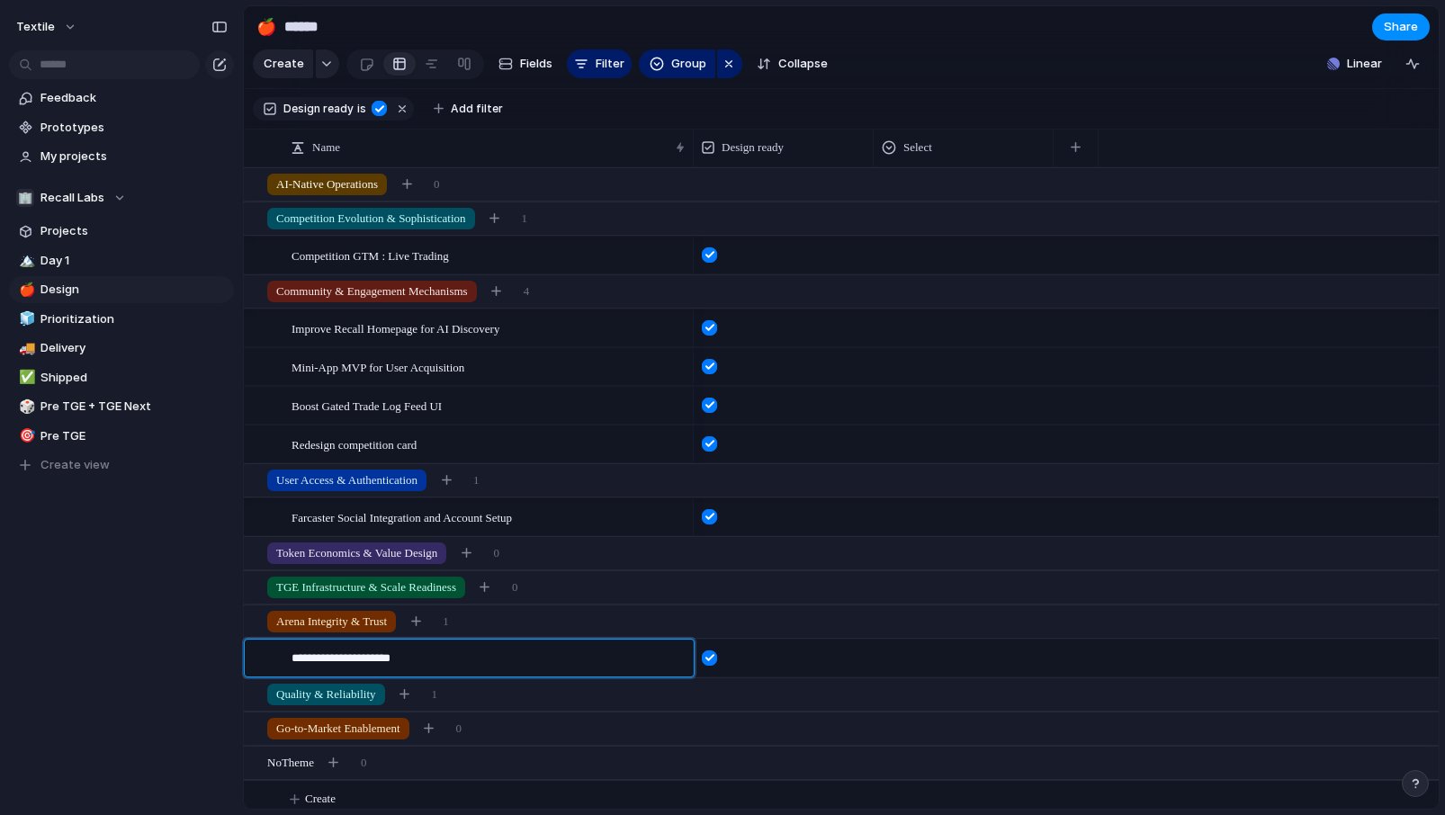
type textarea "**********"
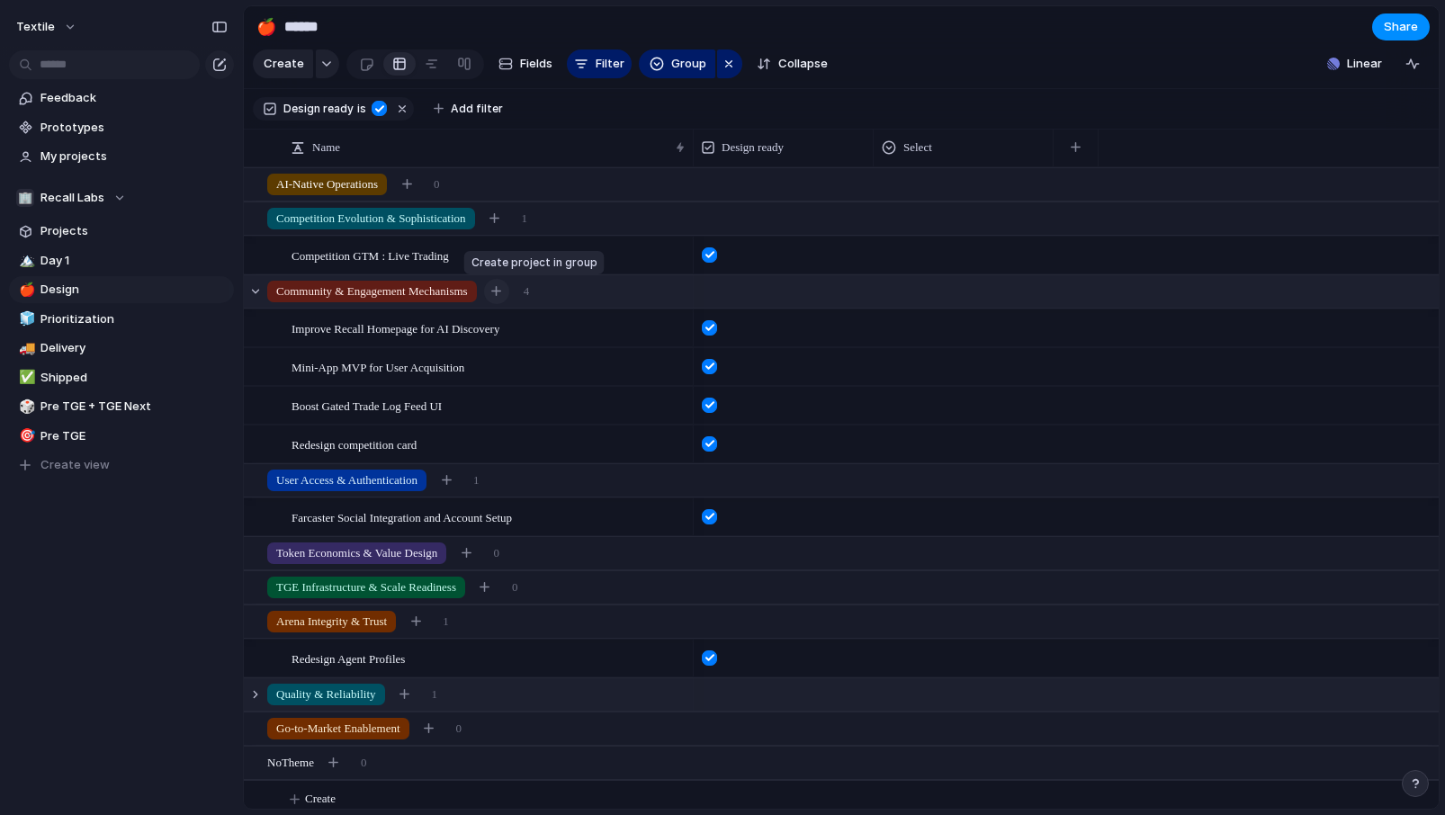
click at [501, 295] on div "button" at bounding box center [496, 291] width 10 height 10
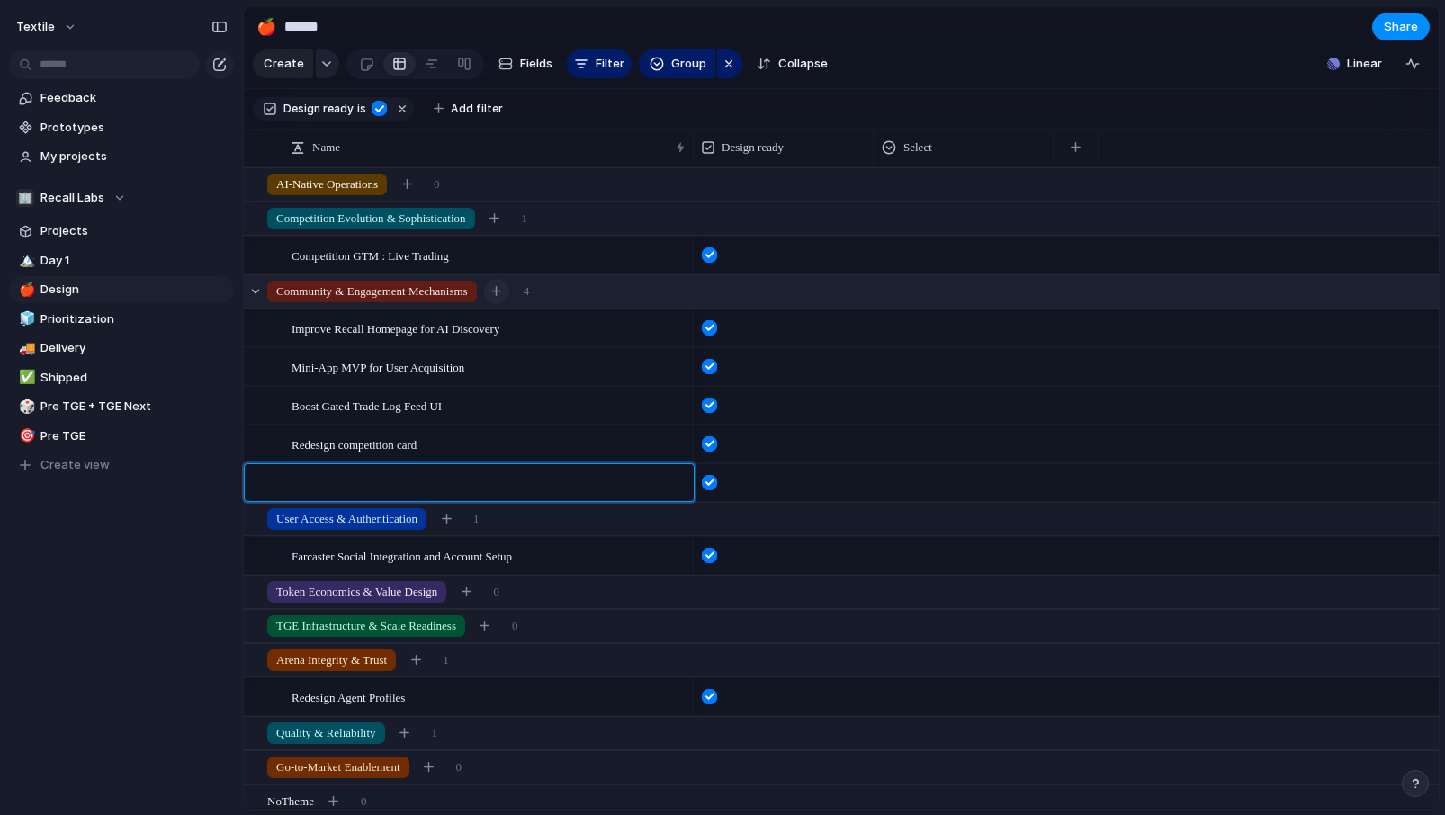
type textarea "*"
type textarea "**********"
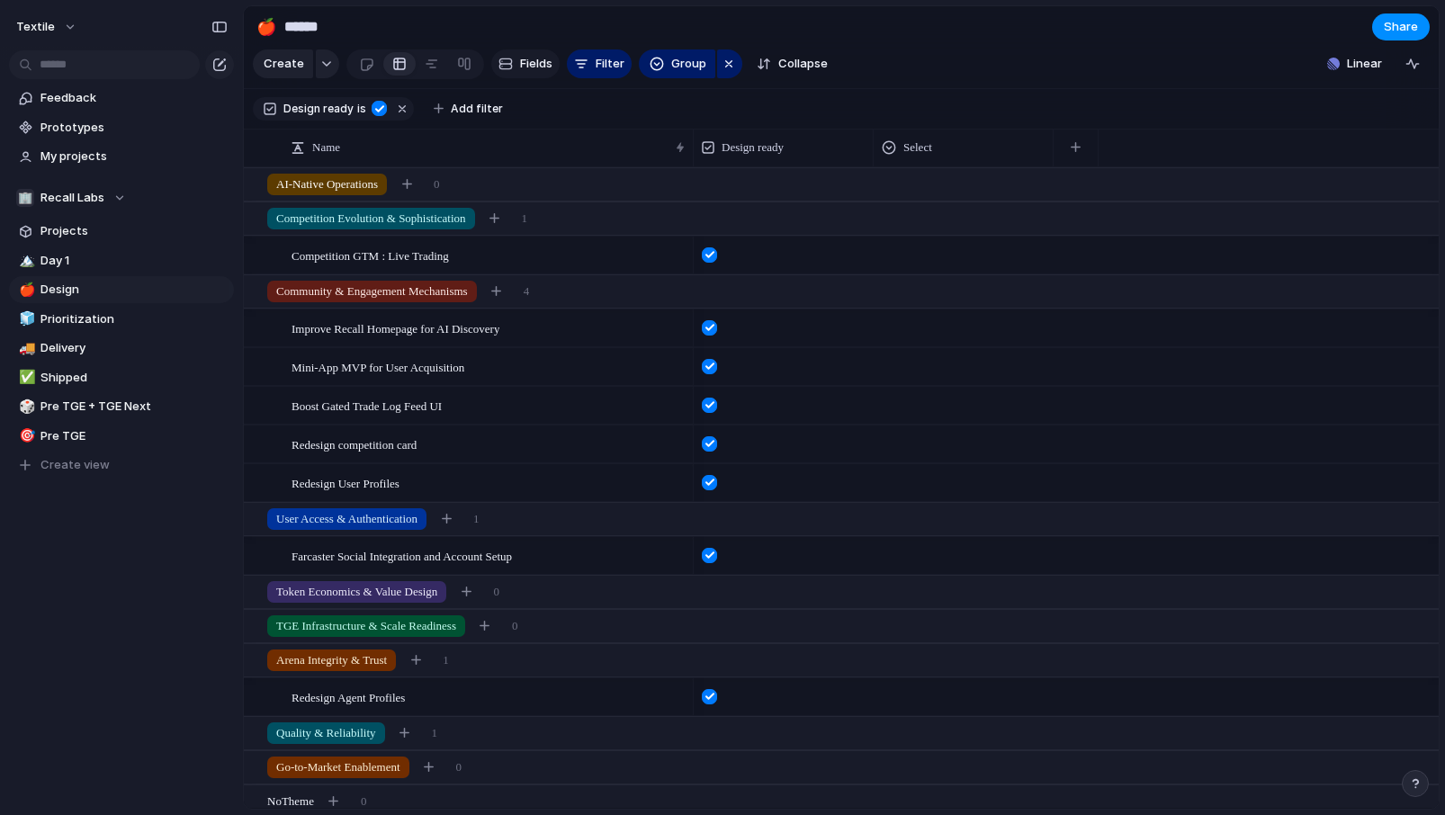
click at [520, 64] on span "Fields" at bounding box center [536, 64] width 32 height 18
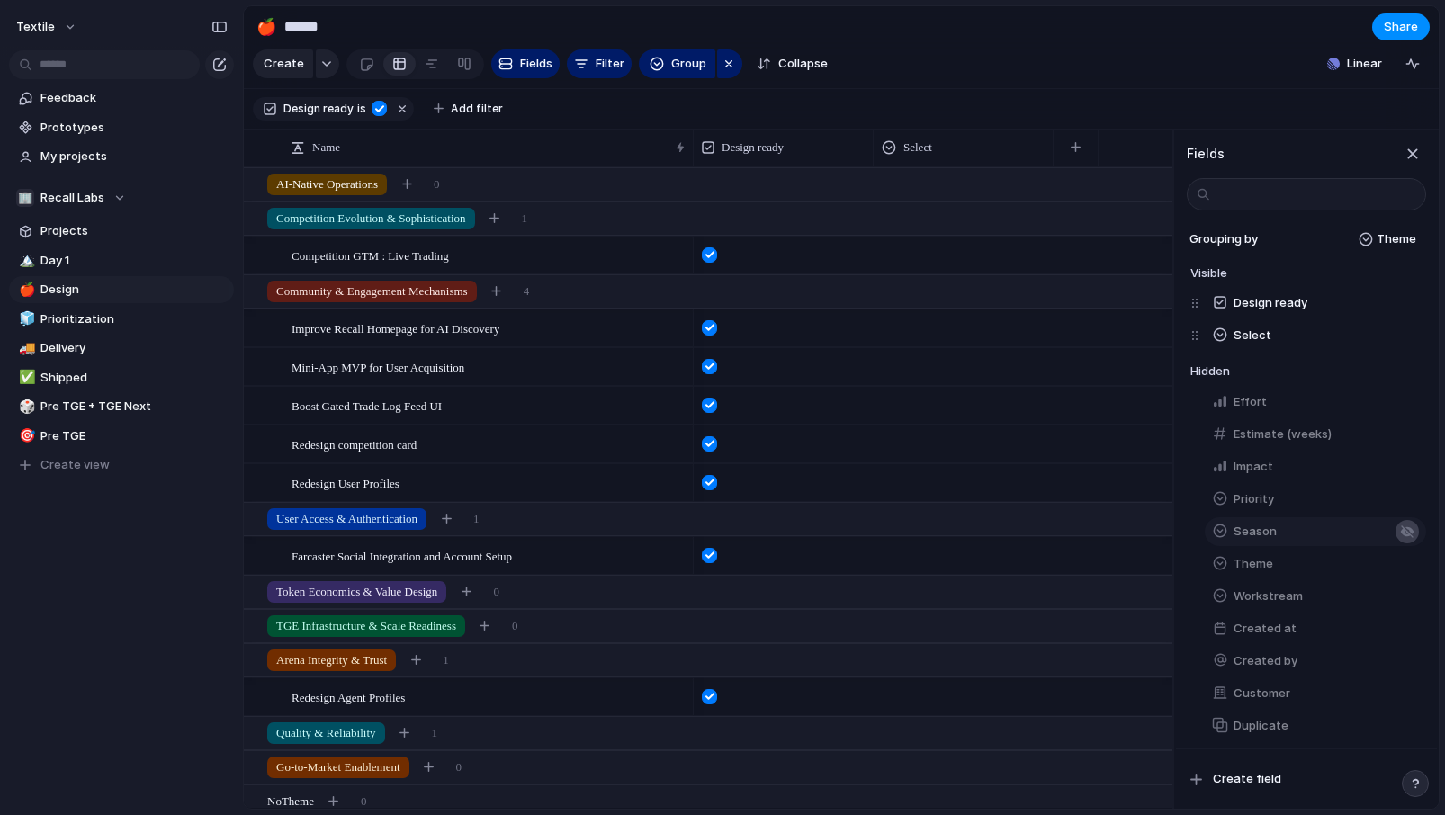
click at [1409, 533] on div "button" at bounding box center [1407, 531] width 14 height 14
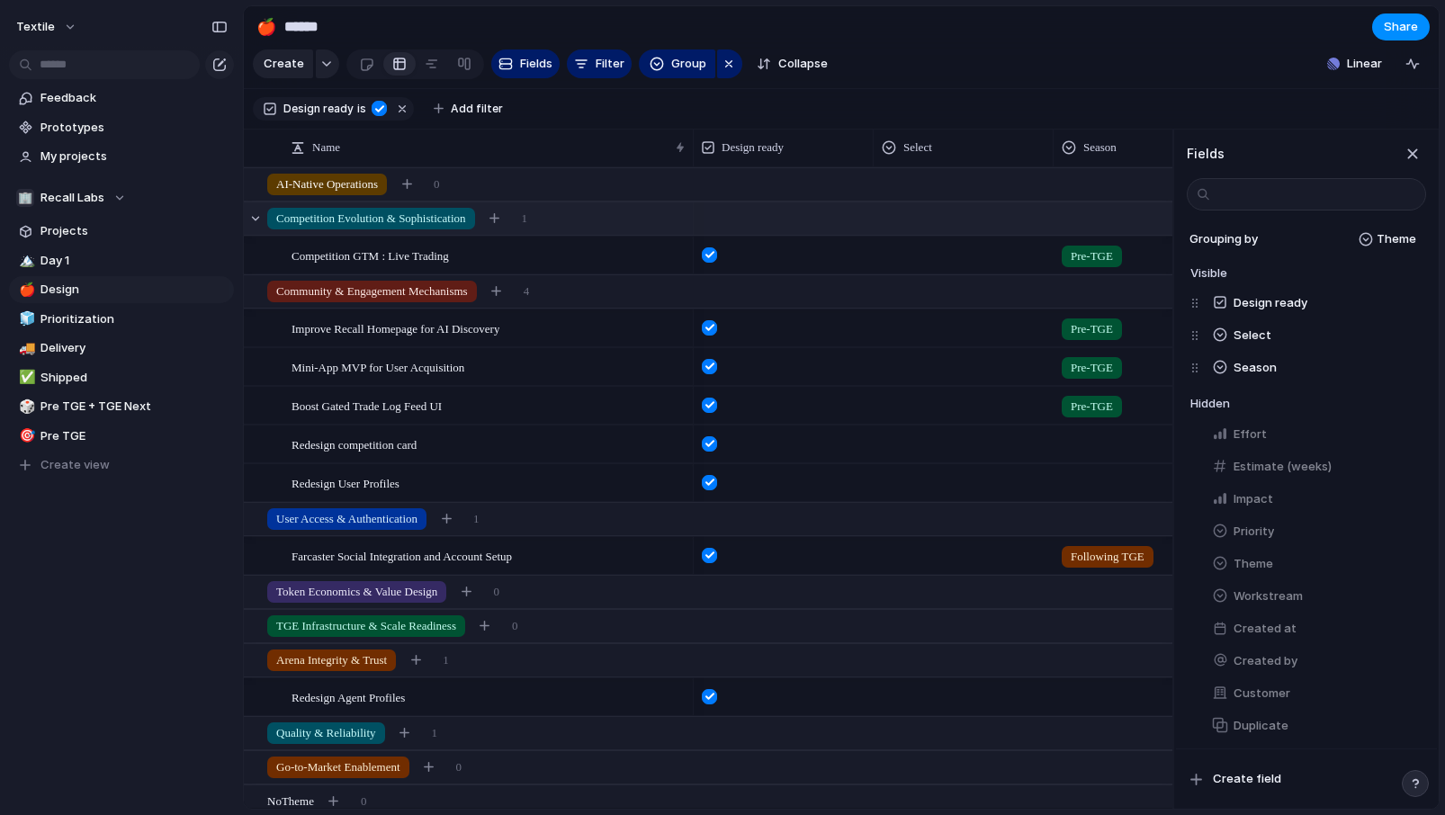
scroll to position [0, 107]
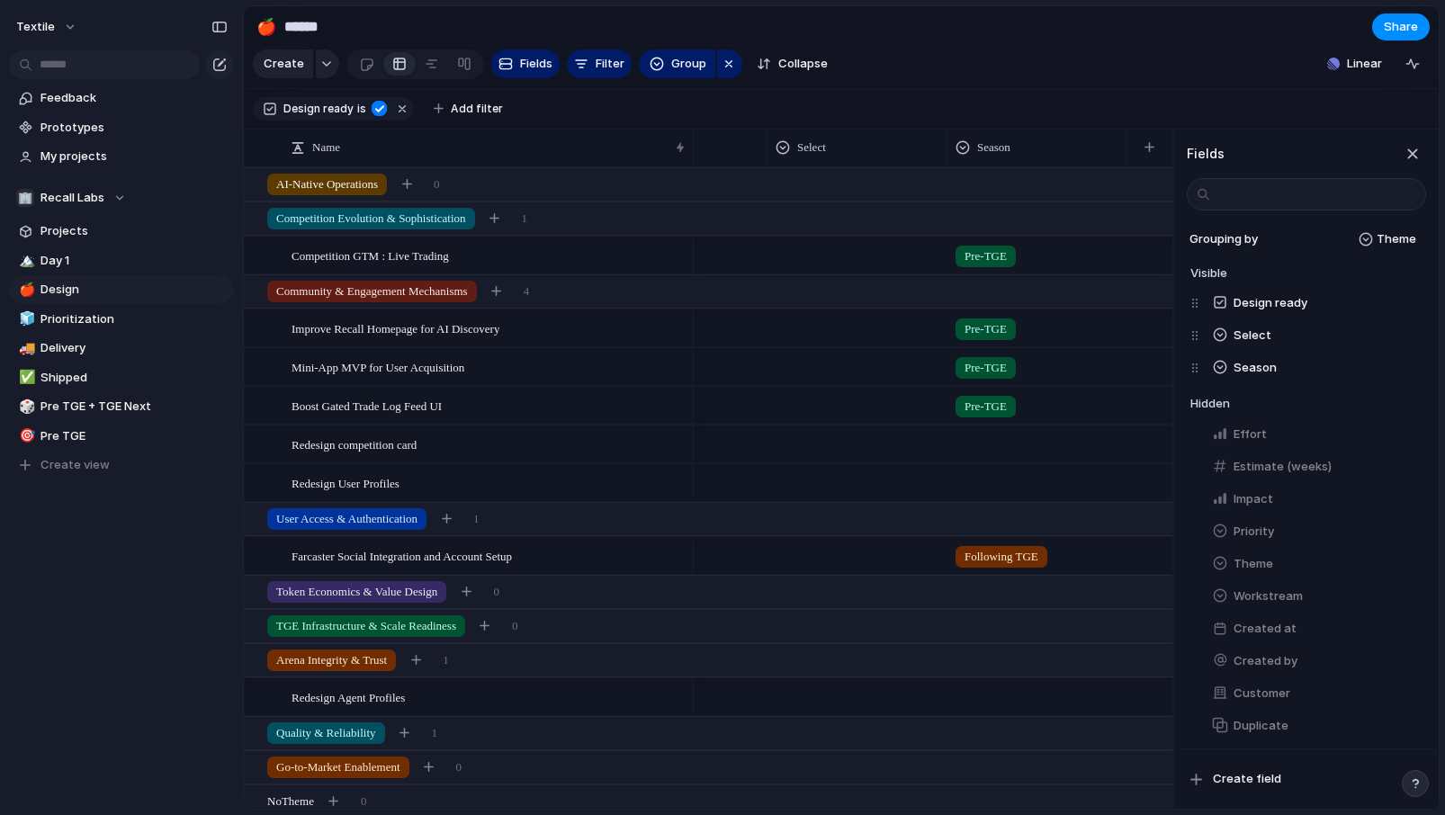
click at [989, 486] on div at bounding box center [879, 482] width 585 height 39
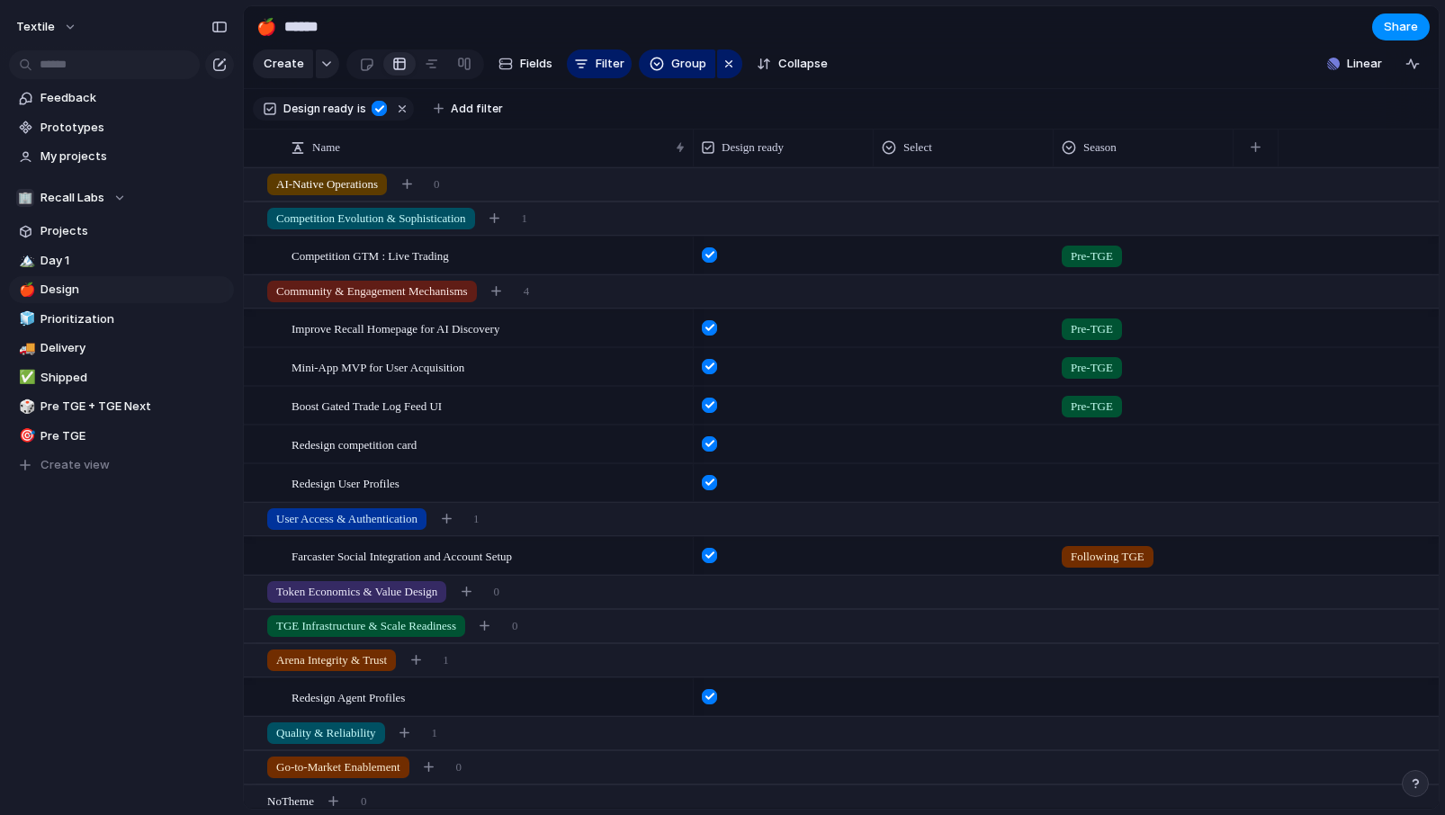
click at [1104, 485] on div at bounding box center [1143, 480] width 178 height 30
click at [1101, 592] on span "Following TGE" at bounding box center [1136, 588] width 79 height 18
click at [1094, 702] on div at bounding box center [1143, 694] width 178 height 30
click at [1105, 796] on span "Following TGE" at bounding box center [1136, 790] width 79 height 18
click at [416, 443] on span "Redesign competition card" at bounding box center [353, 444] width 125 height 21
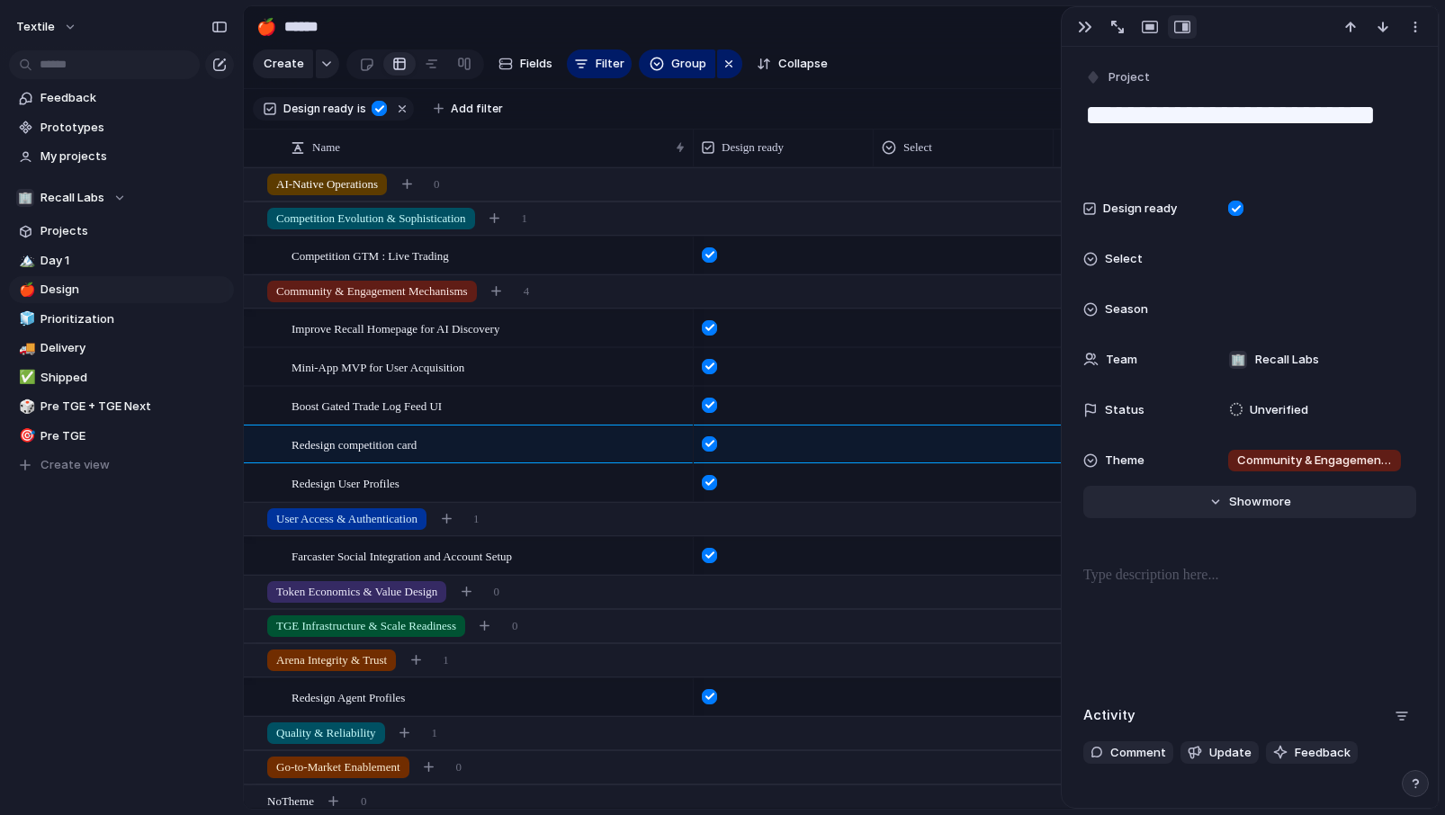
click at [1226, 505] on button "Hide Show more" at bounding box center [1249, 502] width 333 height 32
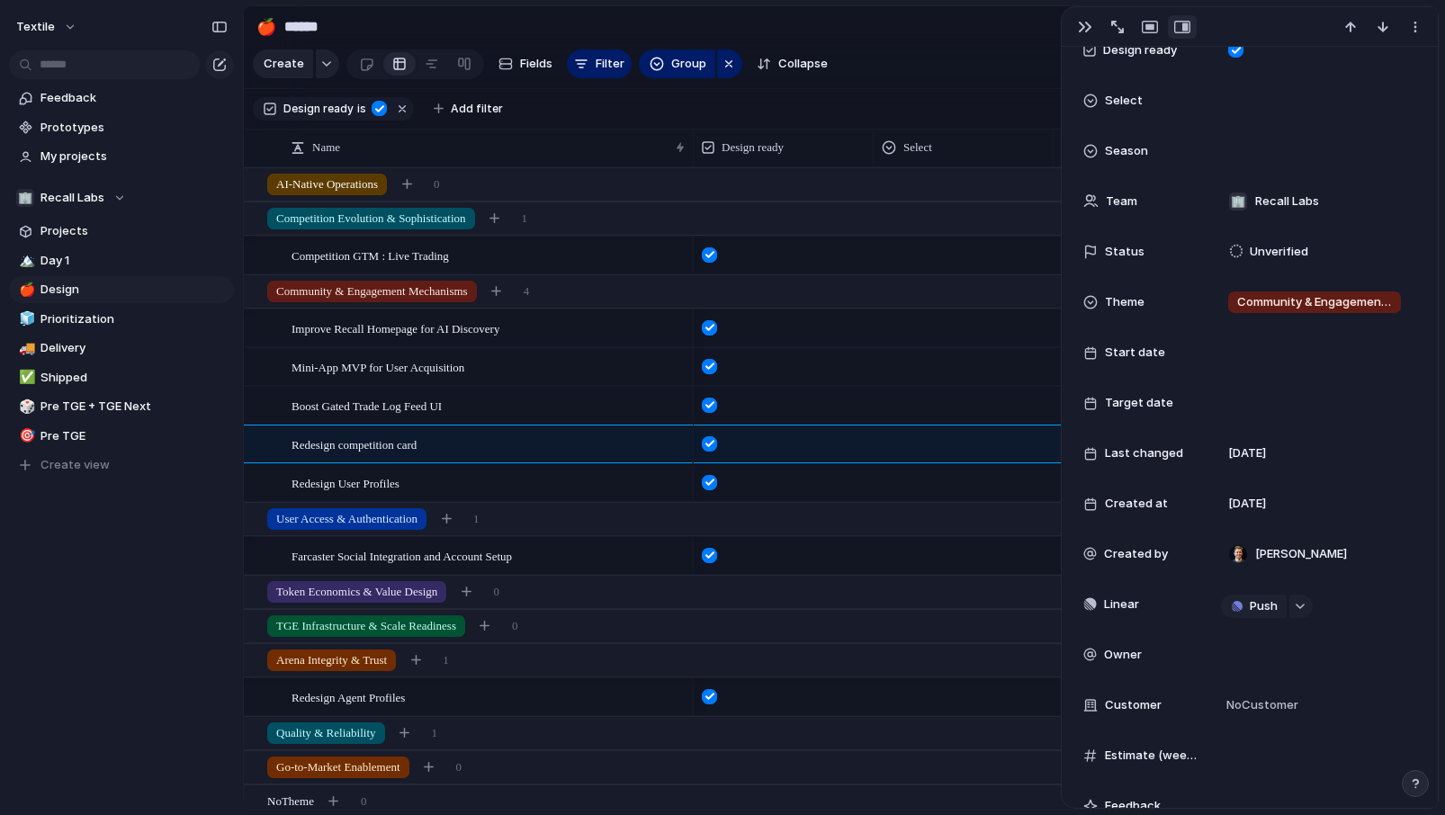
scroll to position [212, 0]
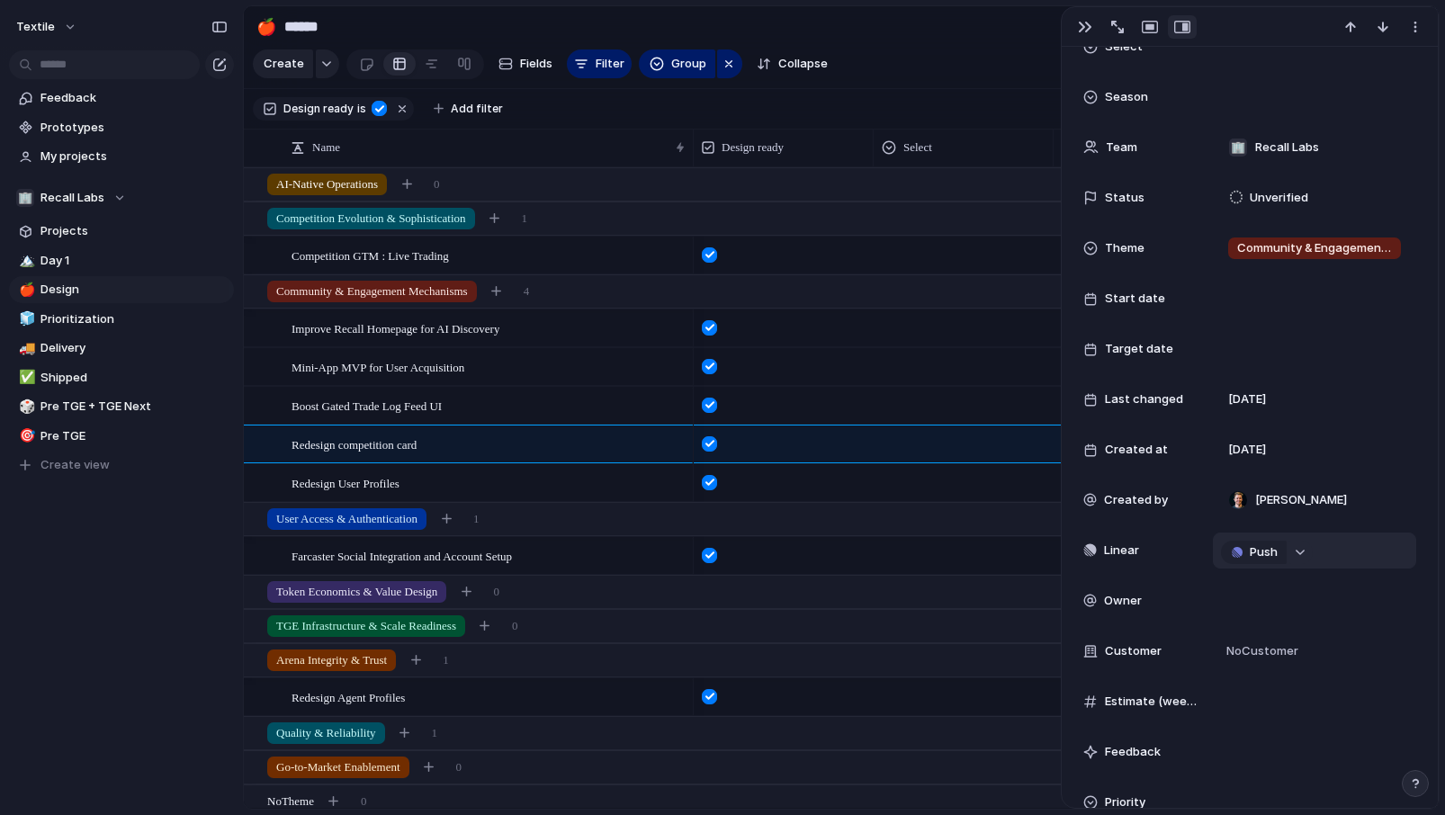
click at [1301, 551] on div "button" at bounding box center [1299, 552] width 13 height 7
type input "********"
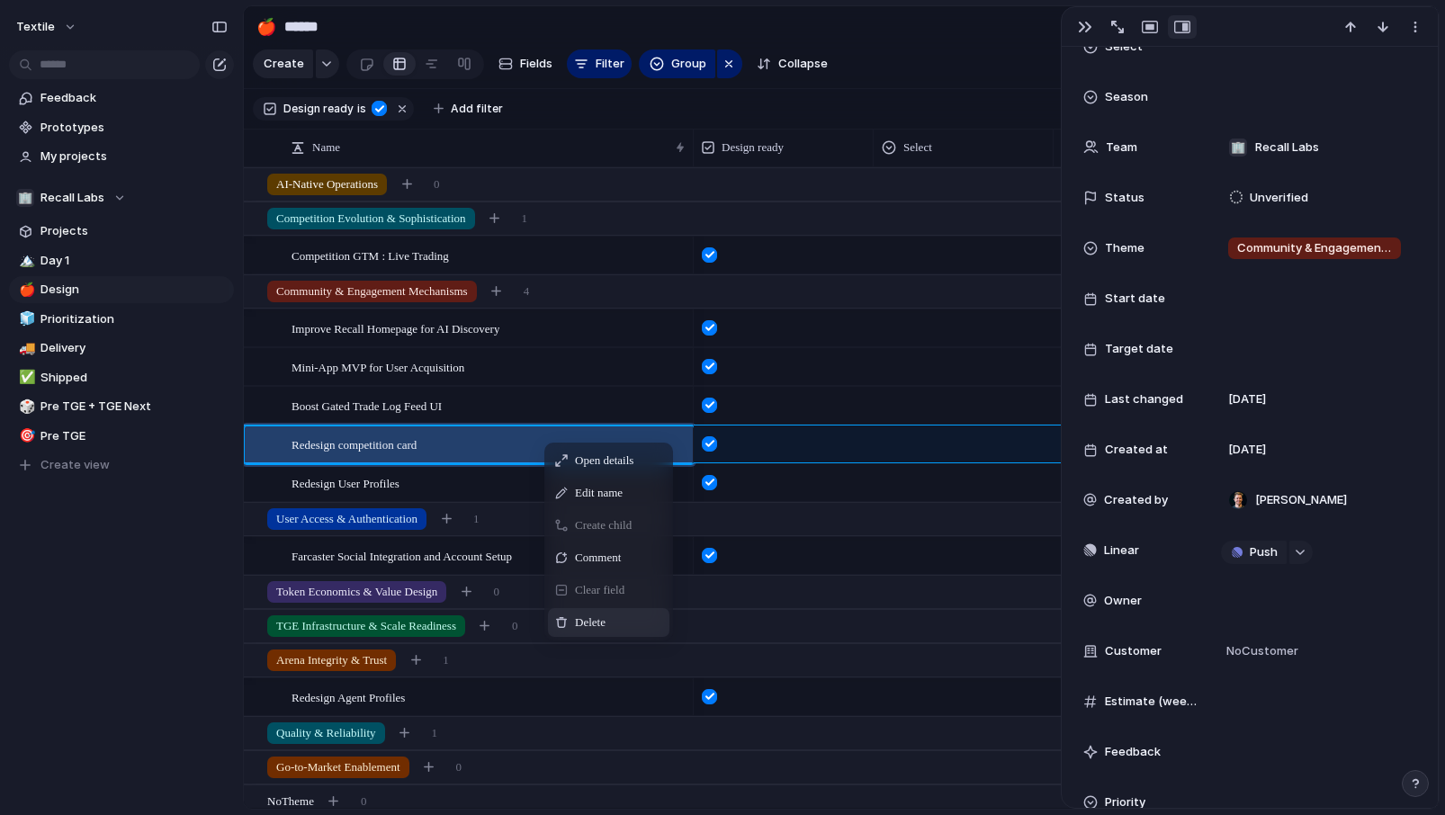
click at [596, 616] on span "Delete" at bounding box center [590, 622] width 31 height 18
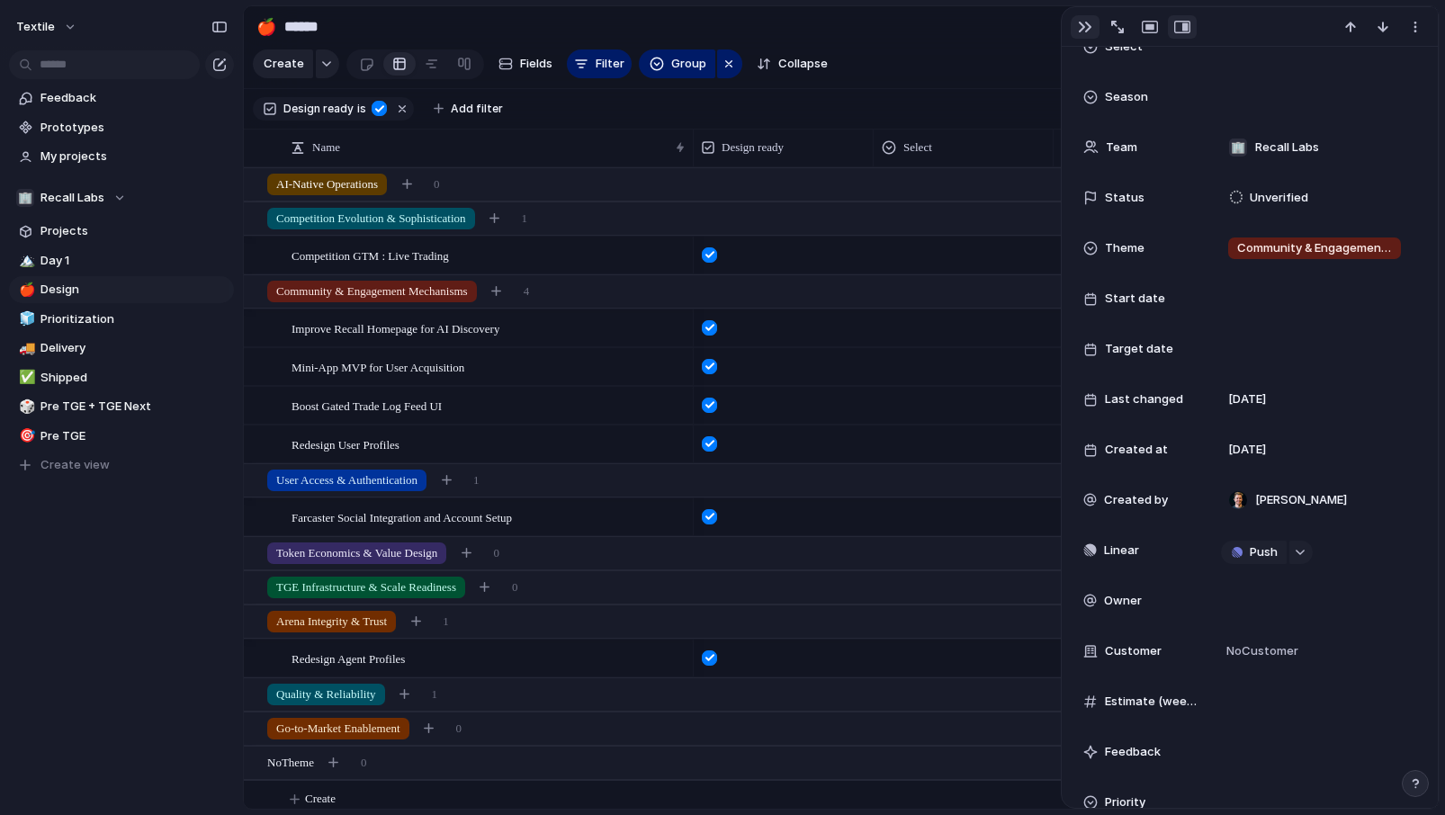
click at [1083, 23] on div "button" at bounding box center [1085, 27] width 14 height 14
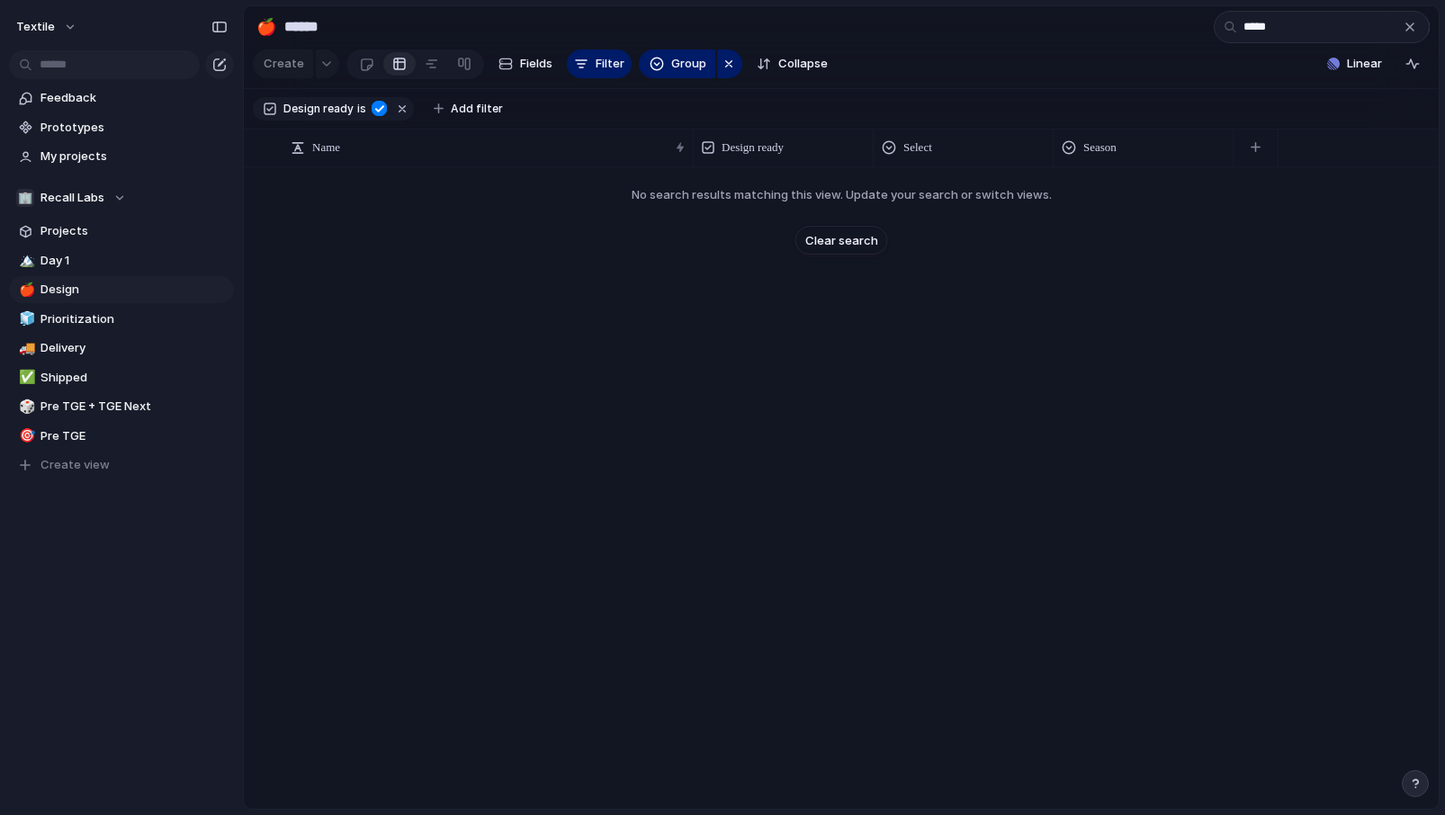
type input "******"
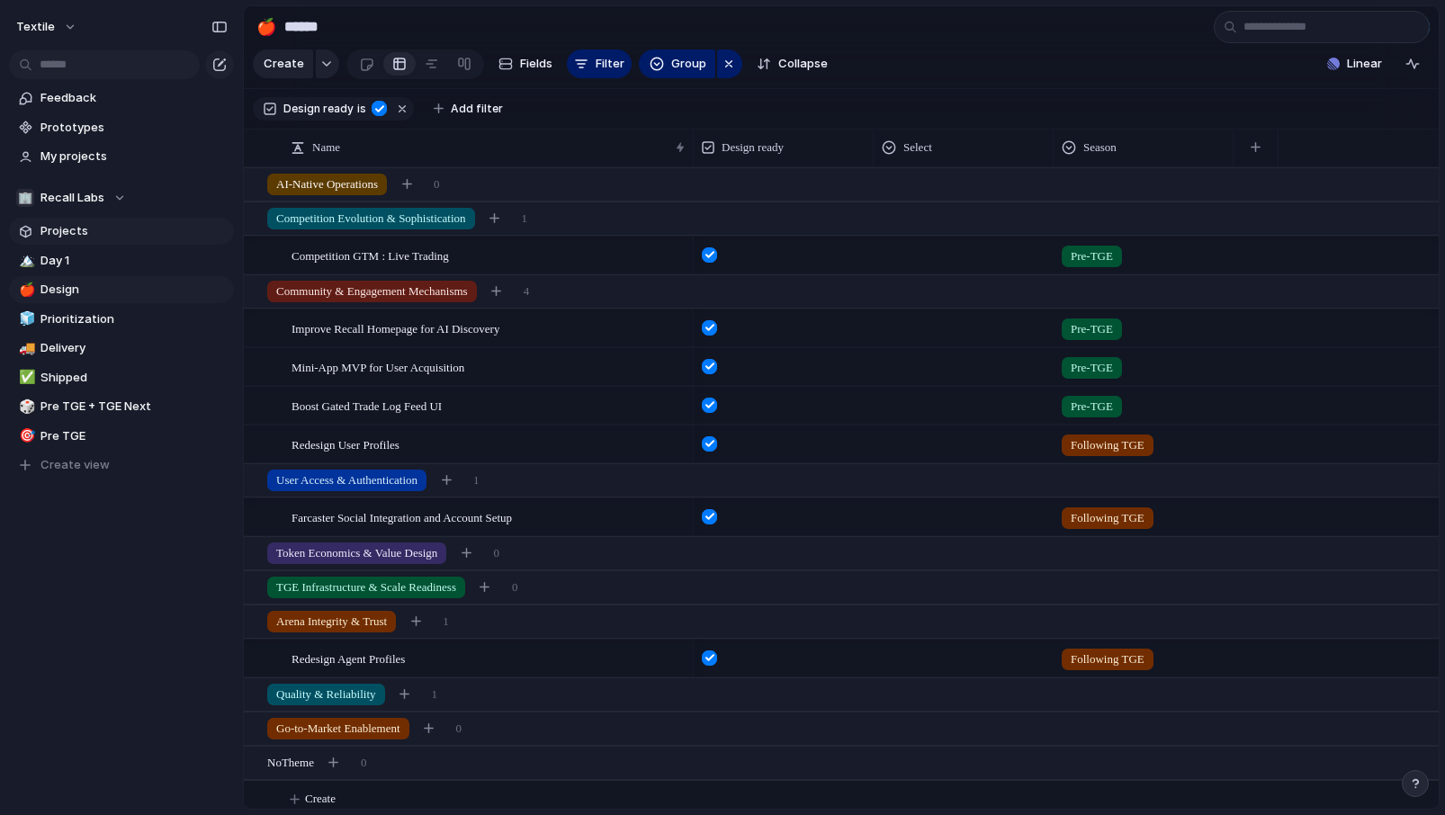
click at [93, 235] on span "Projects" at bounding box center [133, 231] width 187 height 18
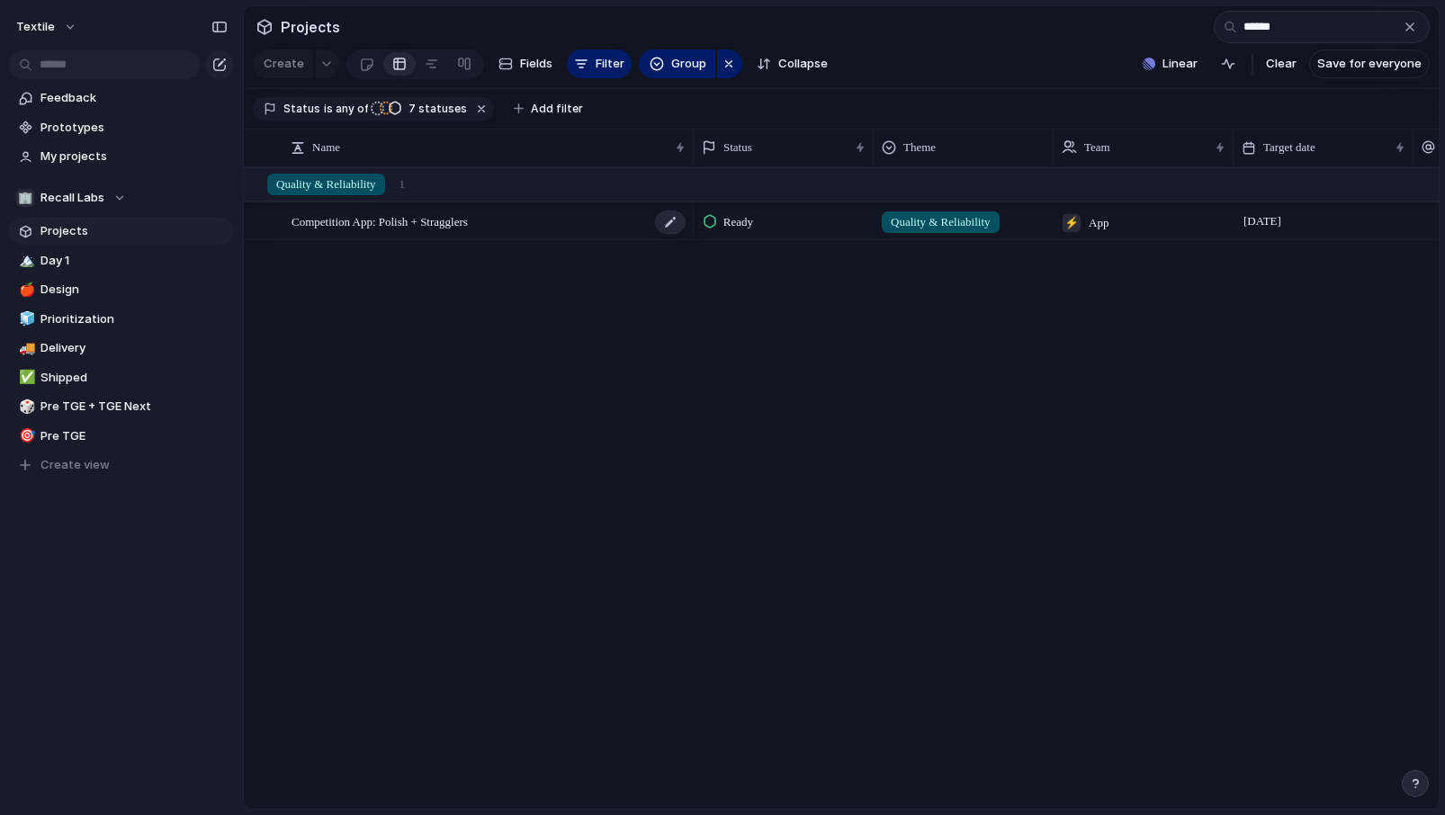
type input "******"
click at [388, 214] on span "Competition App: Polish + Stragglers" at bounding box center [379, 220] width 176 height 21
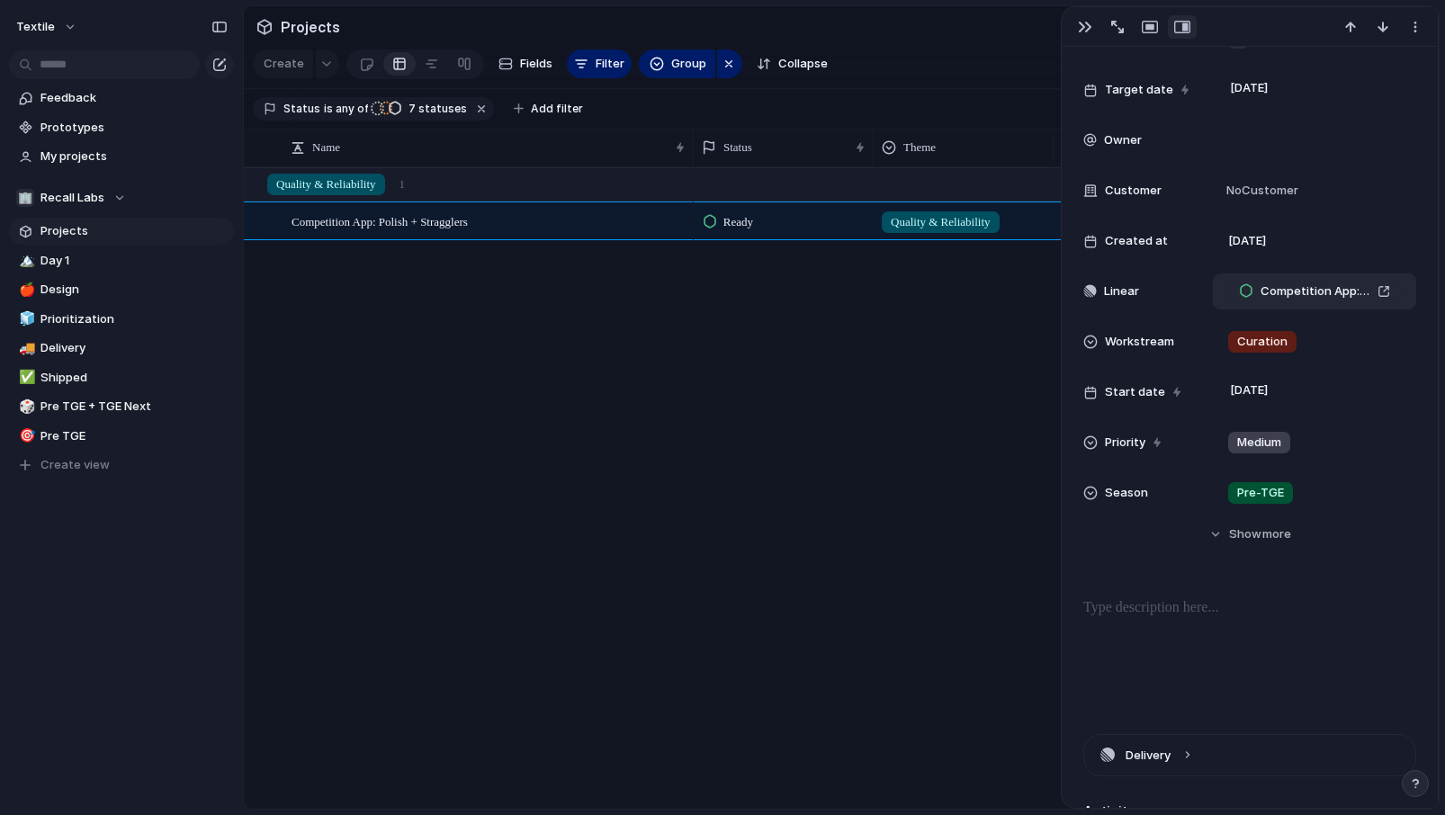
scroll to position [283, 0]
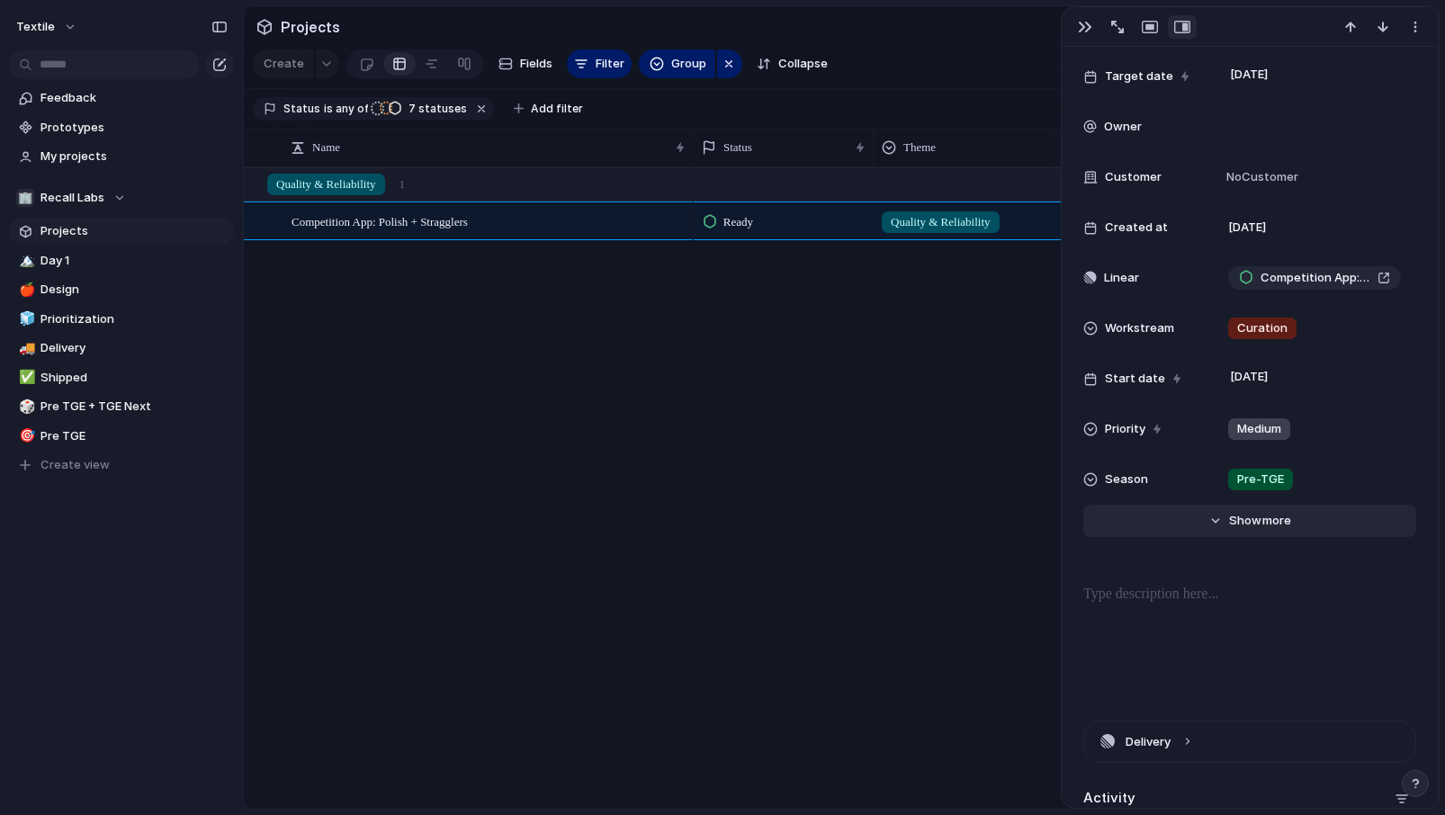
click at [1262, 526] on span "more" at bounding box center [1276, 521] width 29 height 18
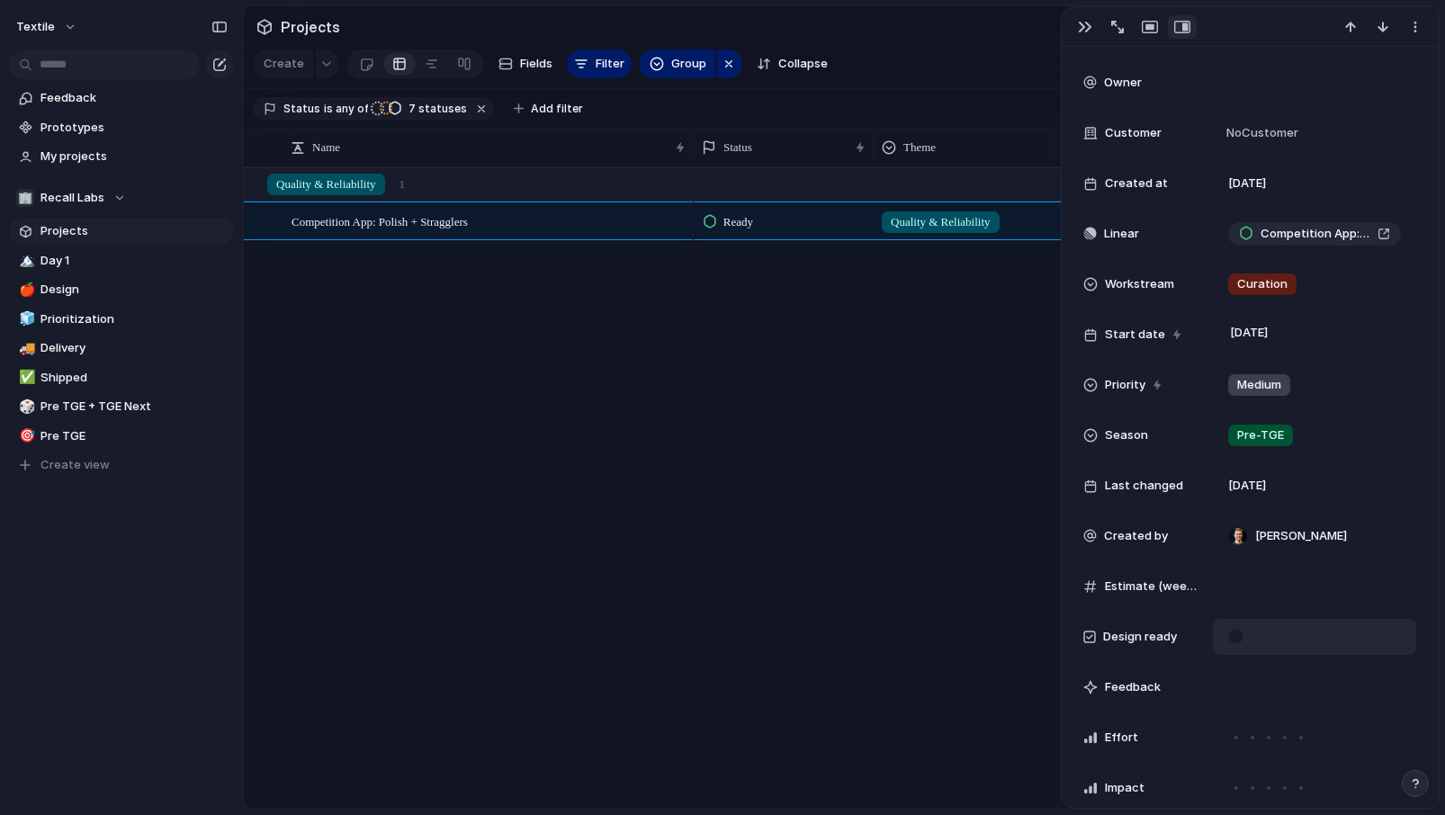
scroll to position [330, 0]
click at [1239, 629] on div at bounding box center [1235, 633] width 15 height 15
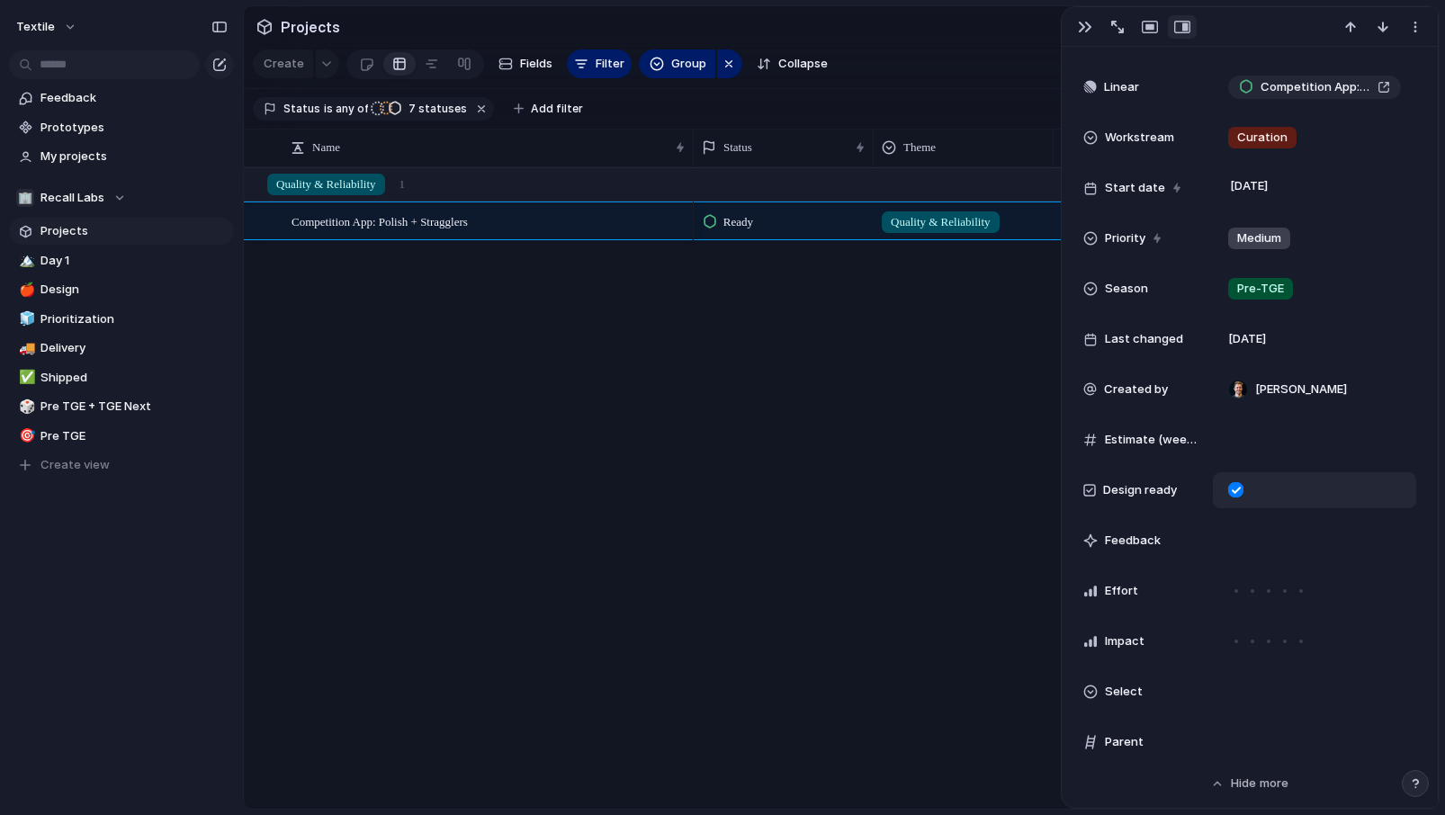
scroll to position [479, 0]
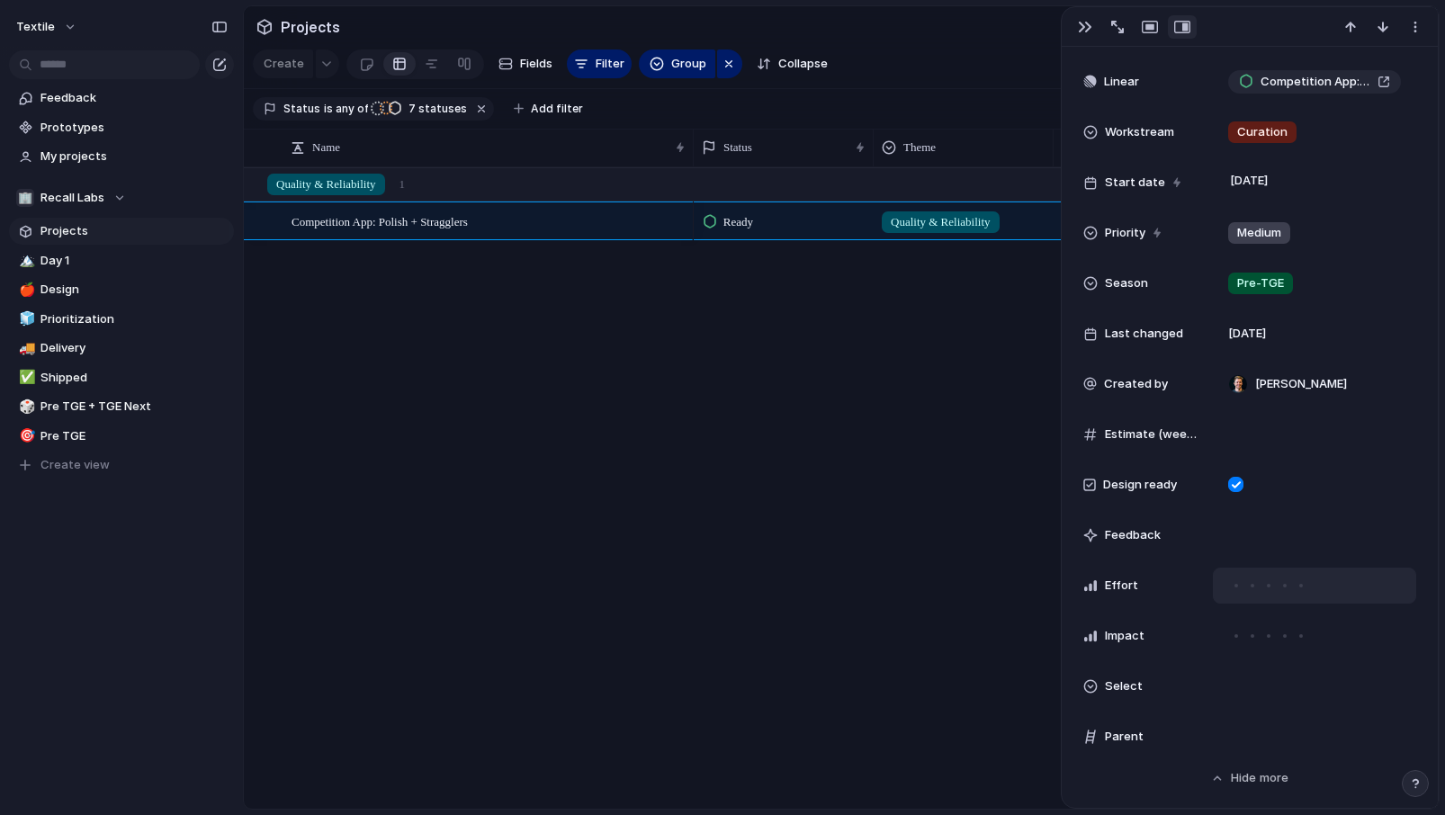
click at [1284, 582] on div at bounding box center [1284, 585] width 16 height 16
click at [1285, 632] on div at bounding box center [1284, 636] width 16 height 16
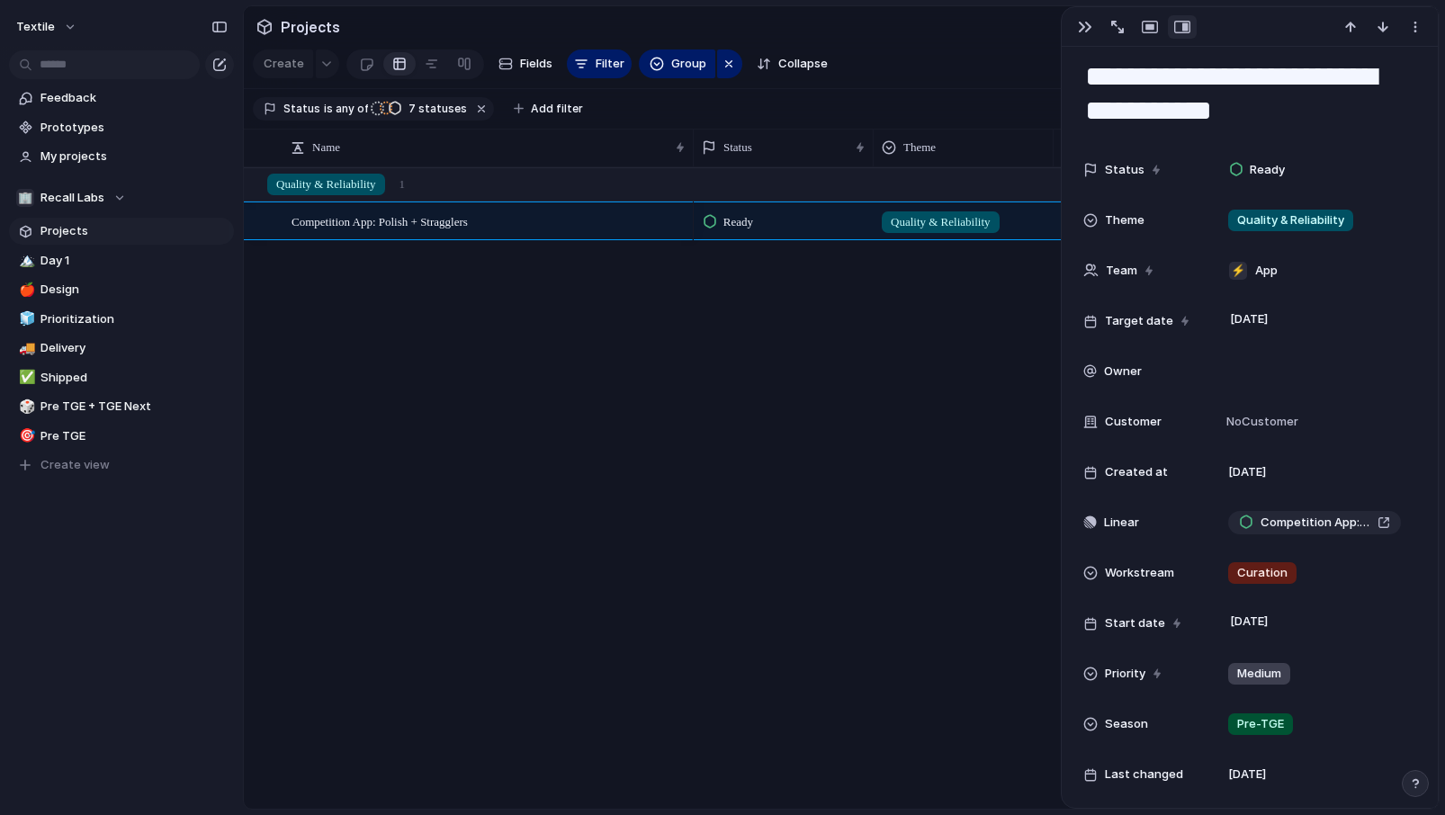
scroll to position [0, 0]
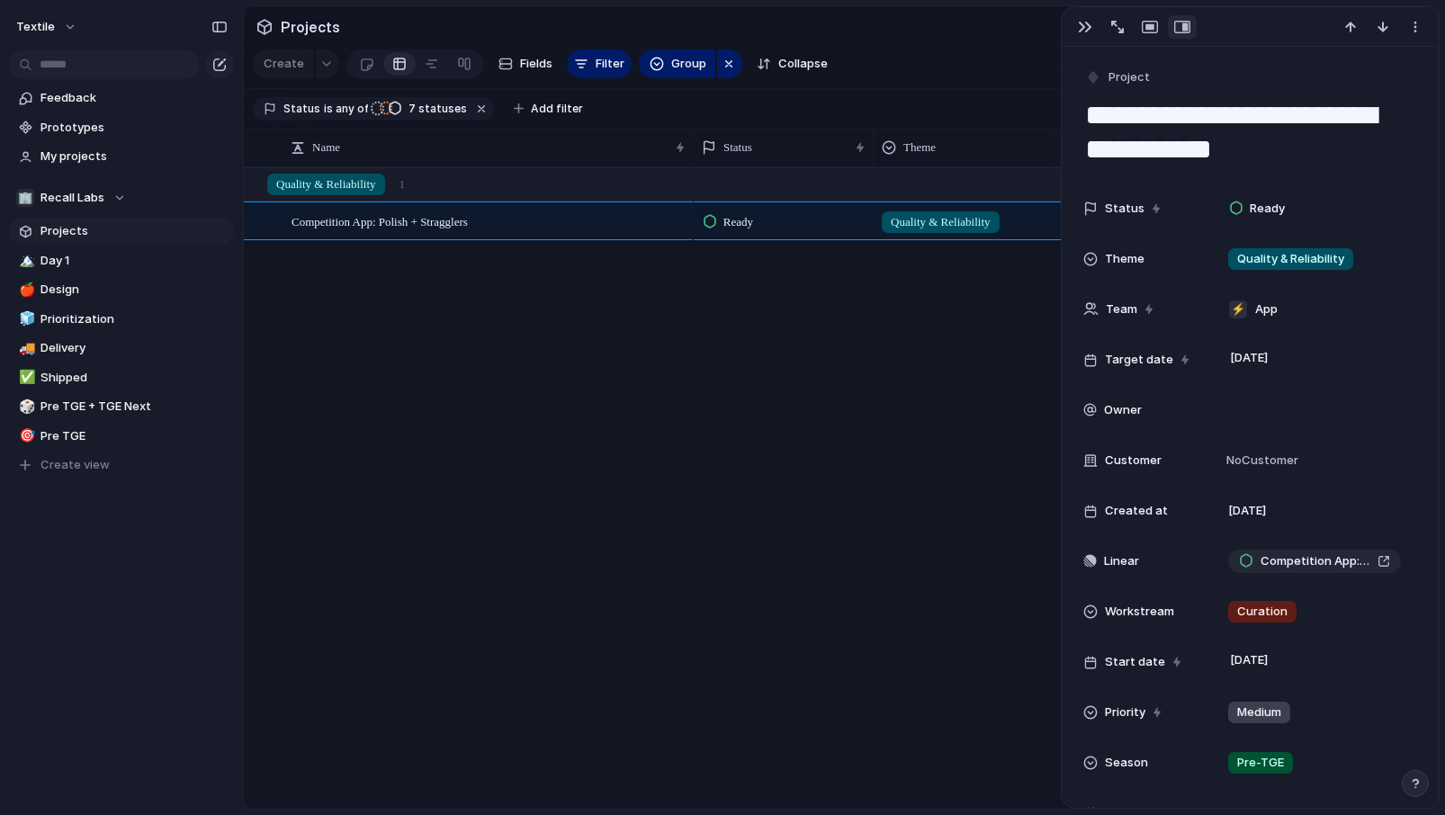
click at [871, 485] on div "Ready Quality & Reliability ⚡ App 29 September" at bounding box center [1066, 487] width 745 height 641
click at [492, 364] on div "Competition App: Polish + Stragglers Ready Quality & Reliability ⚡ App 29 Septe…" at bounding box center [841, 487] width 1195 height 641
click at [83, 345] on span "Delivery" at bounding box center [133, 348] width 187 height 18
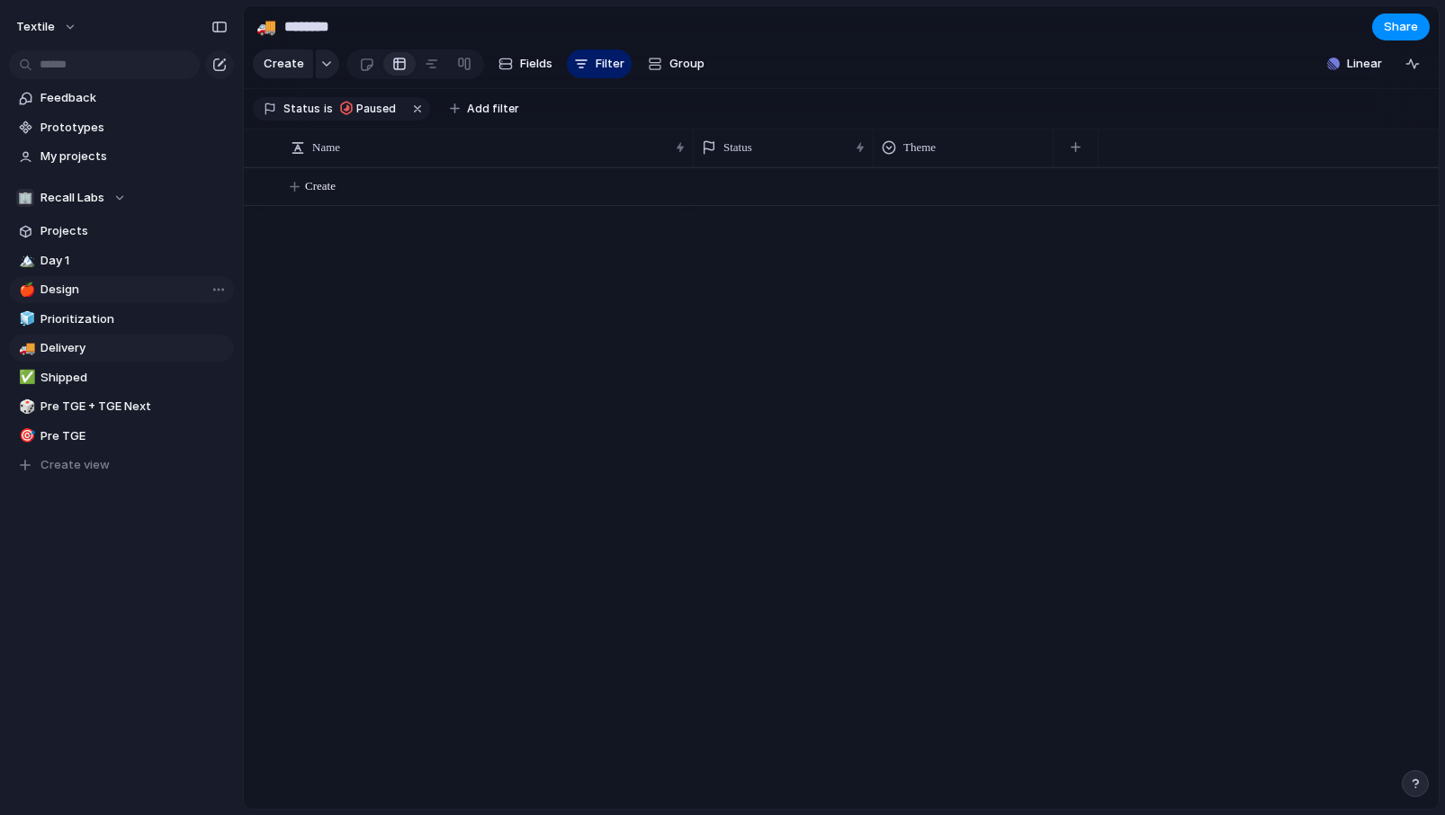
click at [66, 288] on span "Design" at bounding box center [133, 290] width 187 height 18
type input "******"
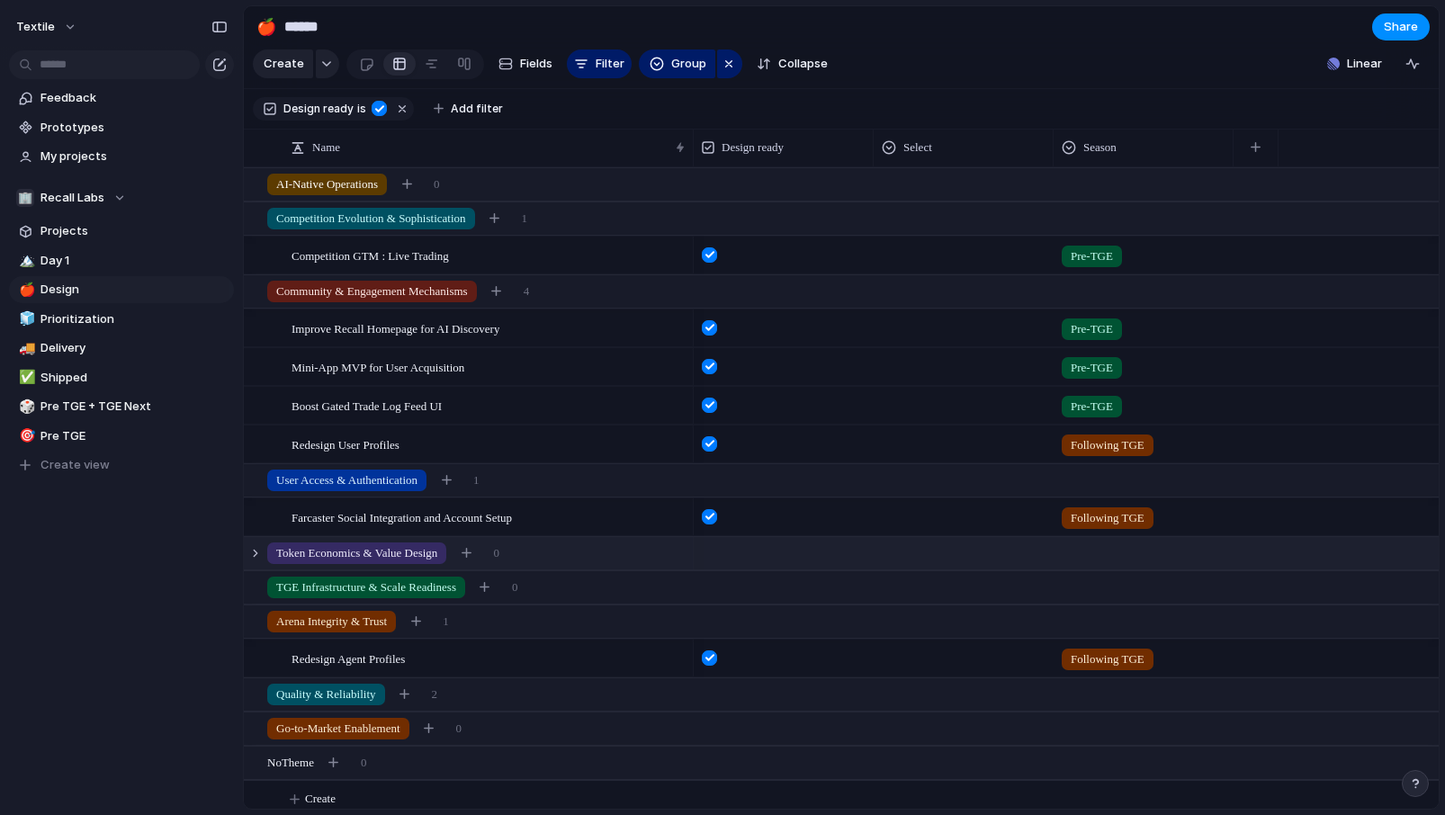
scroll to position [11, 0]
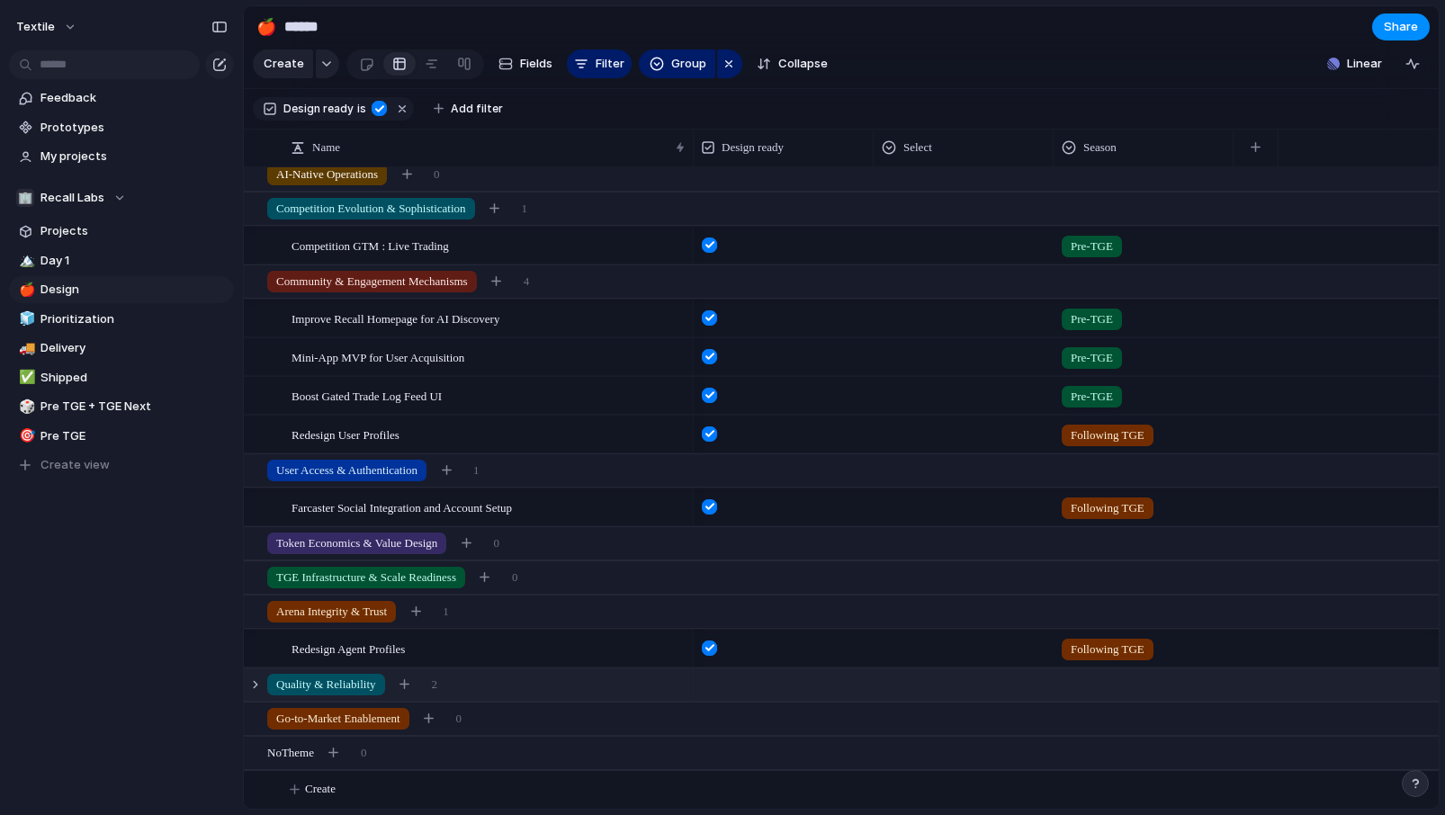
click at [345, 682] on span "Quality & Reliability" at bounding box center [326, 685] width 100 height 18
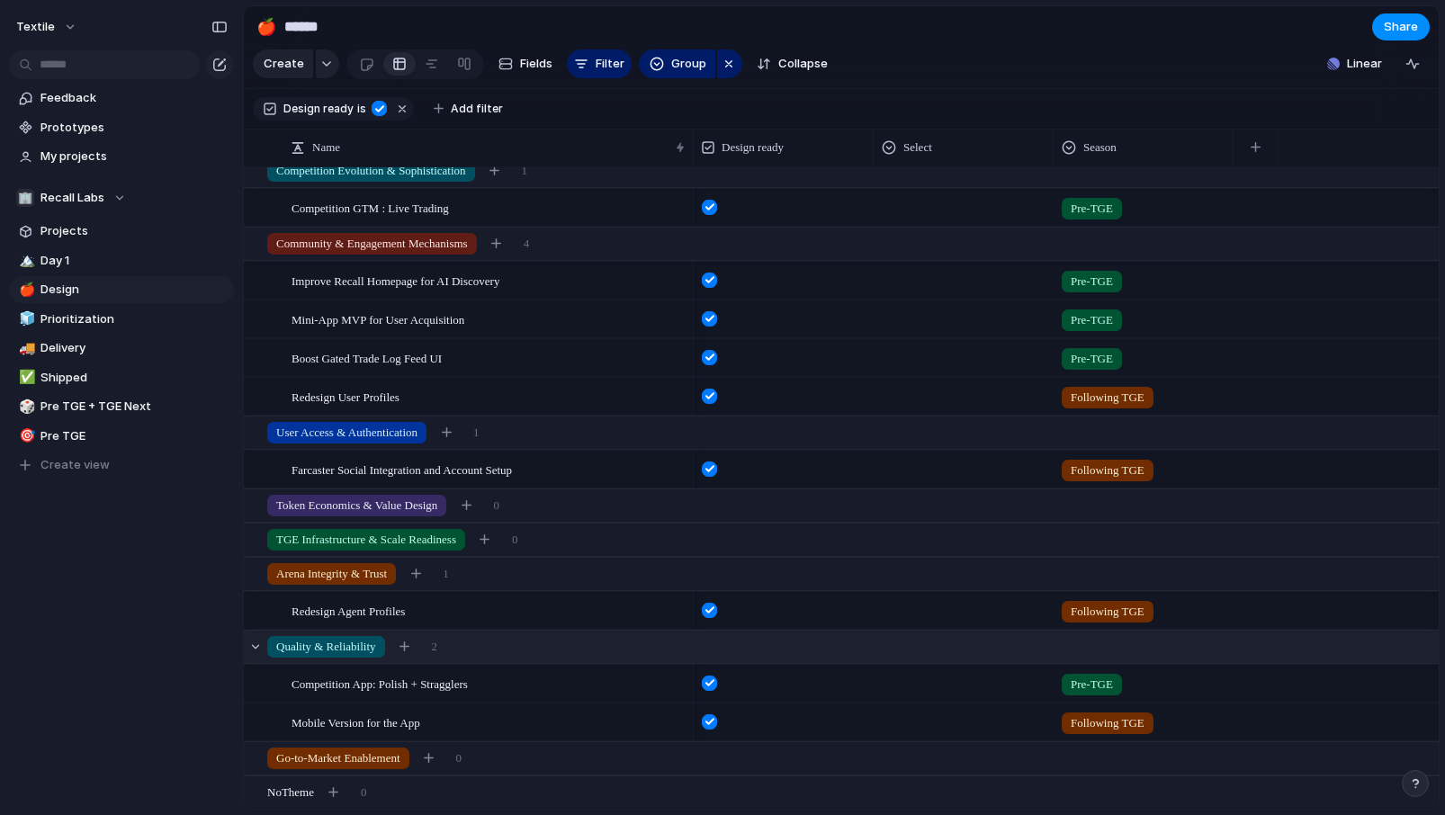
scroll to position [0, 0]
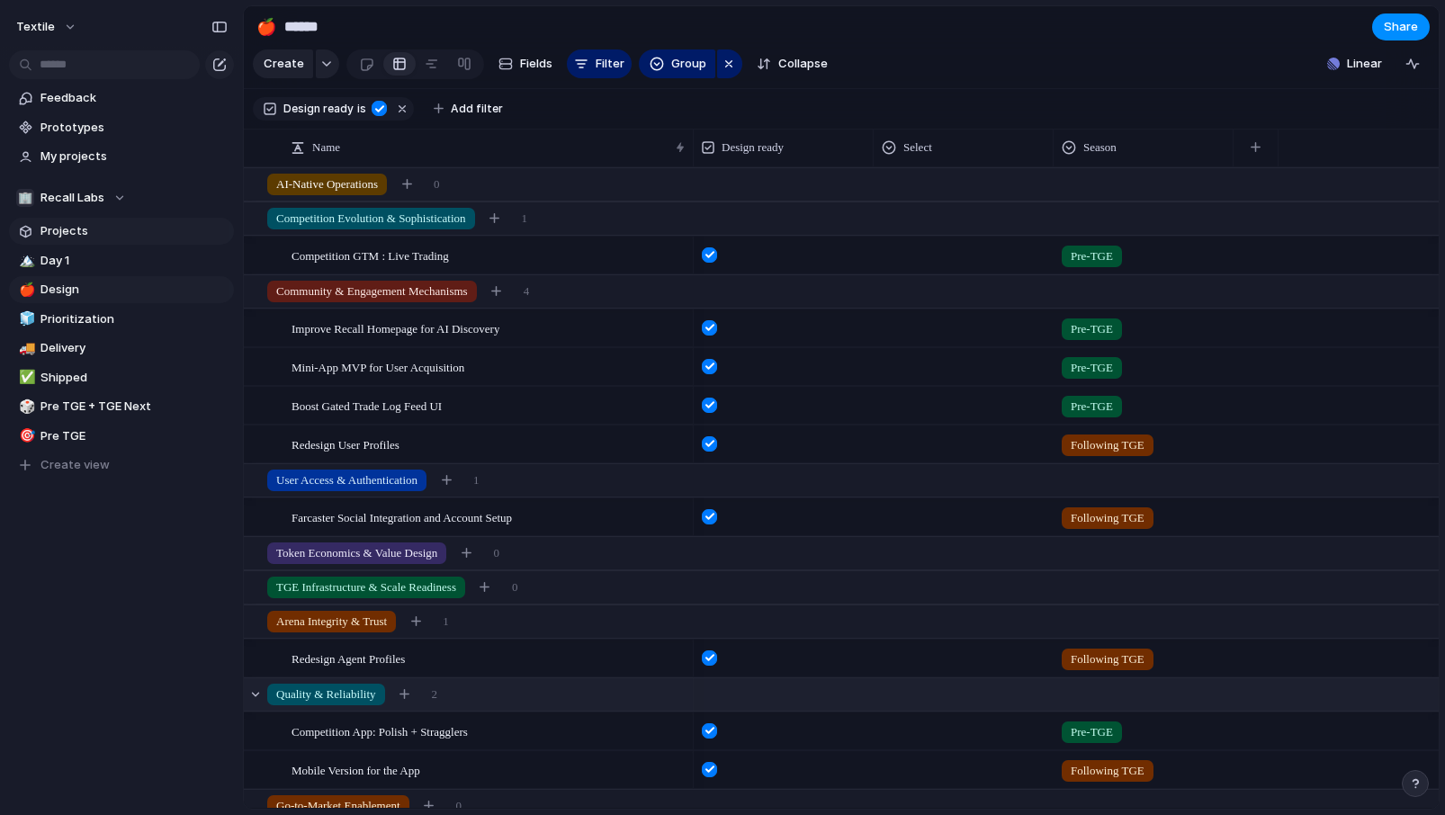
click at [102, 234] on span "Projects" at bounding box center [133, 231] width 187 height 18
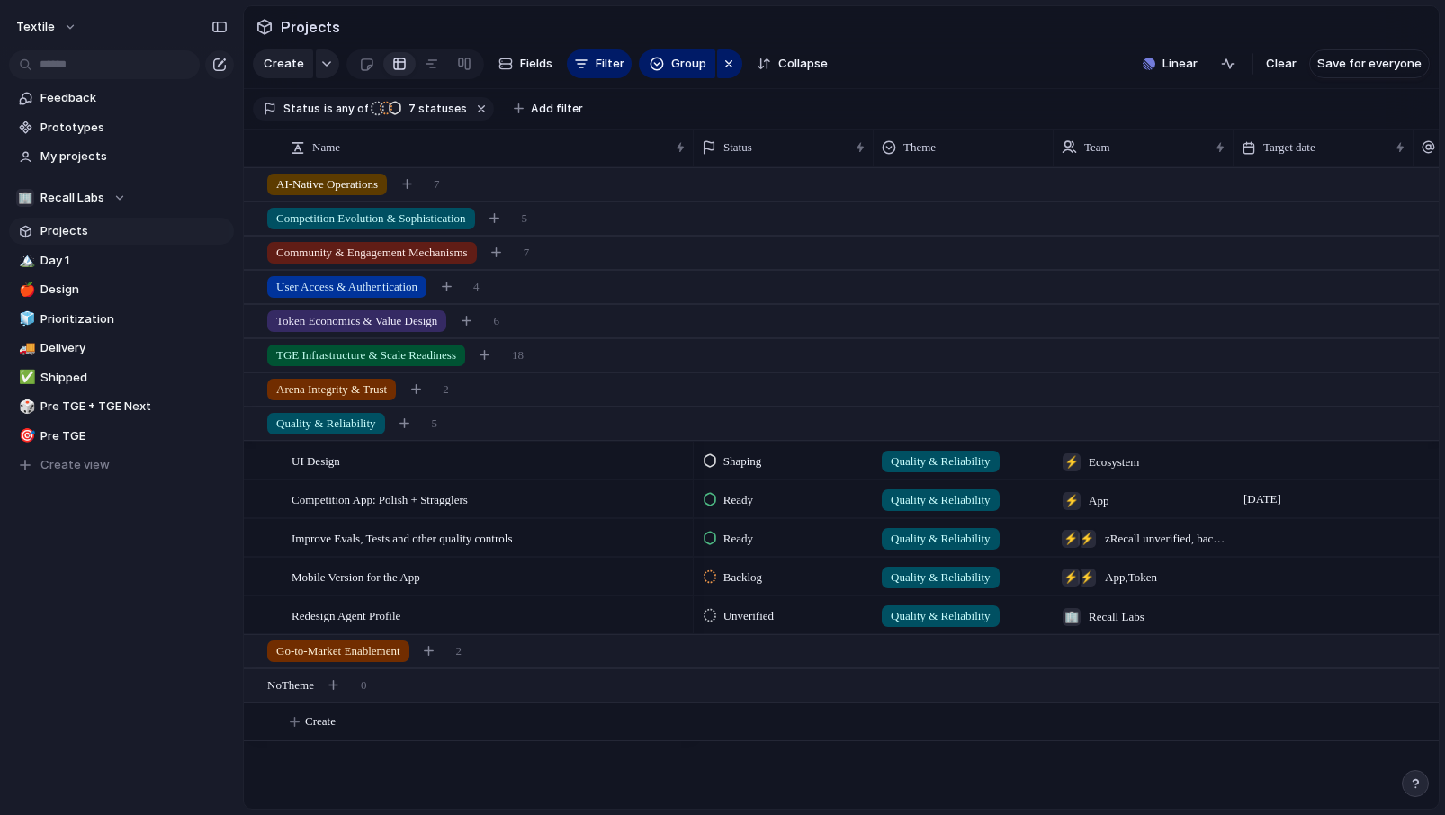
click at [116, 235] on span "Projects" at bounding box center [133, 231] width 187 height 18
click at [261, 420] on div at bounding box center [255, 424] width 16 height 16
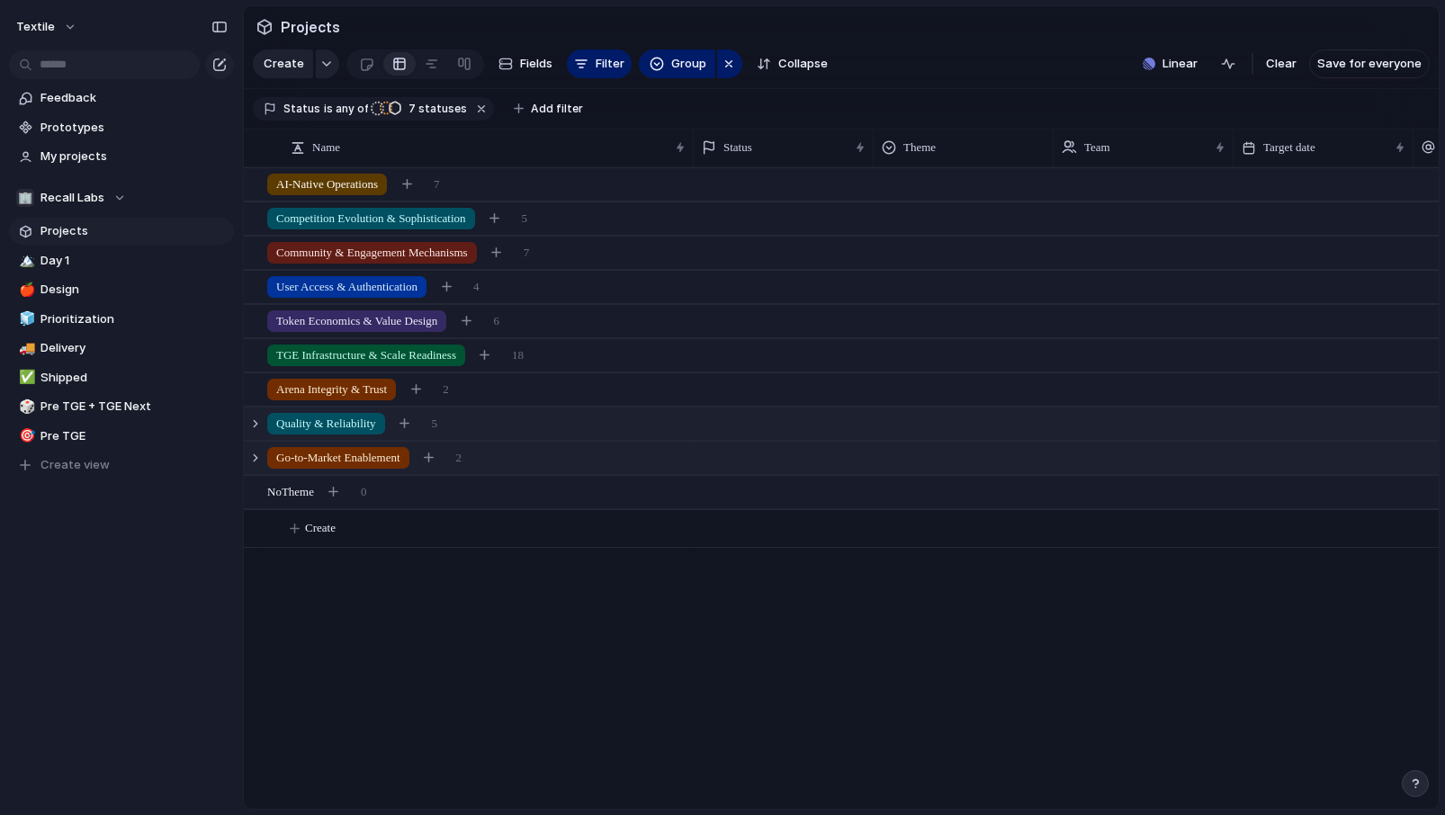
click at [363, 457] on span "Go-to-Market Enablement" at bounding box center [338, 458] width 124 height 18
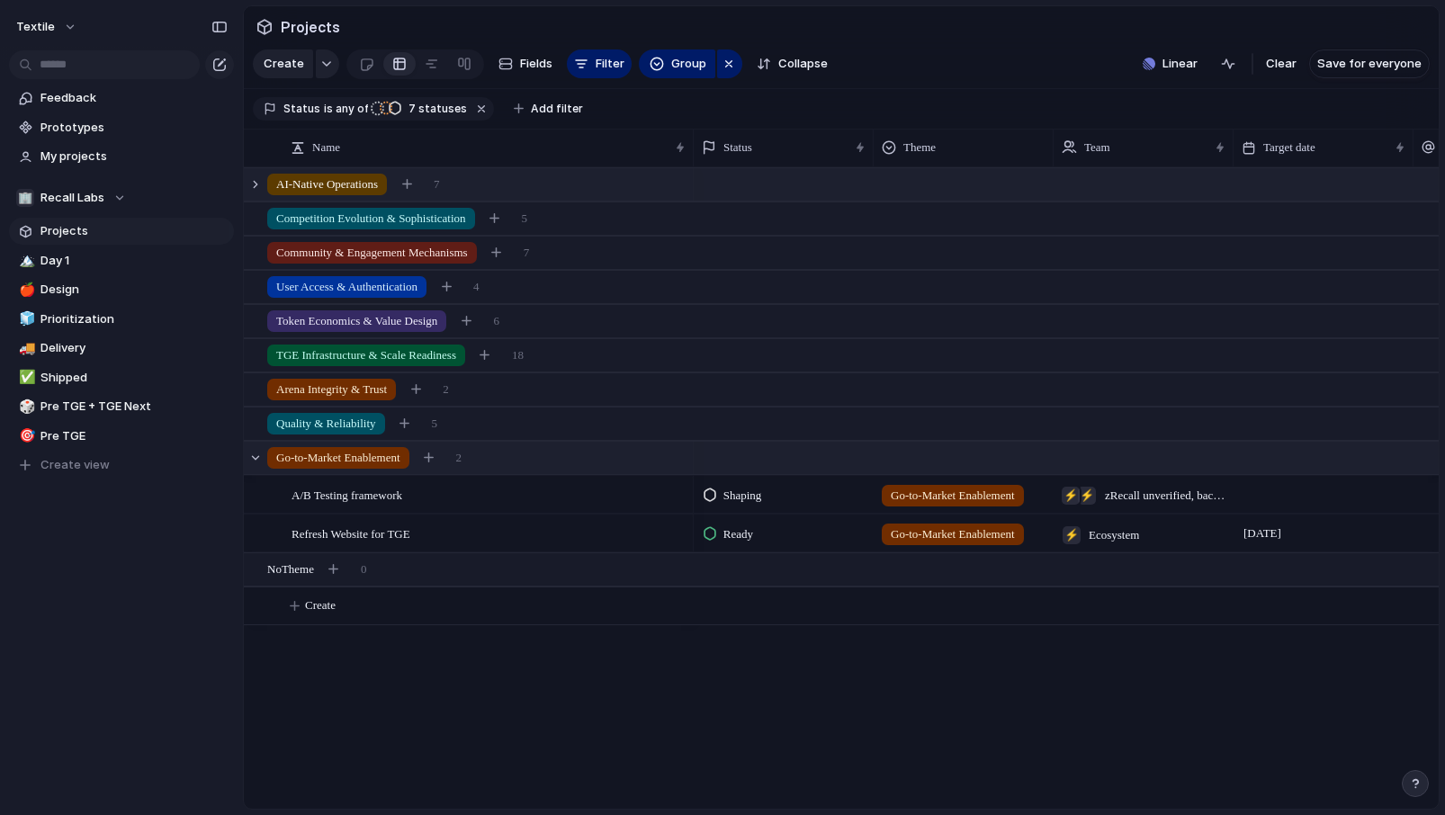
click at [378, 181] on span "AI-Native Operations" at bounding box center [327, 184] width 102 height 18
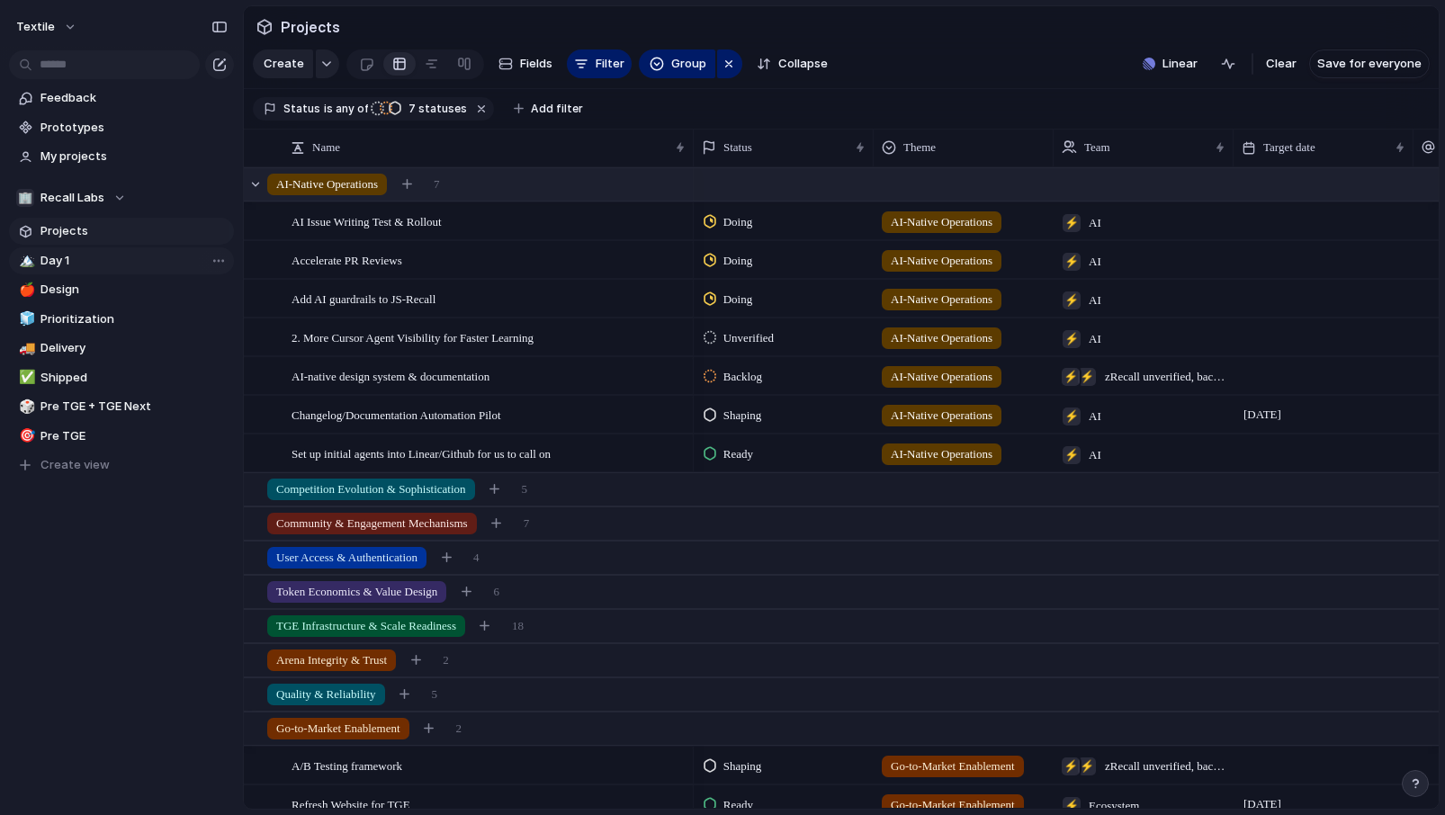
click at [46, 254] on span "Day 1" at bounding box center [133, 261] width 187 height 18
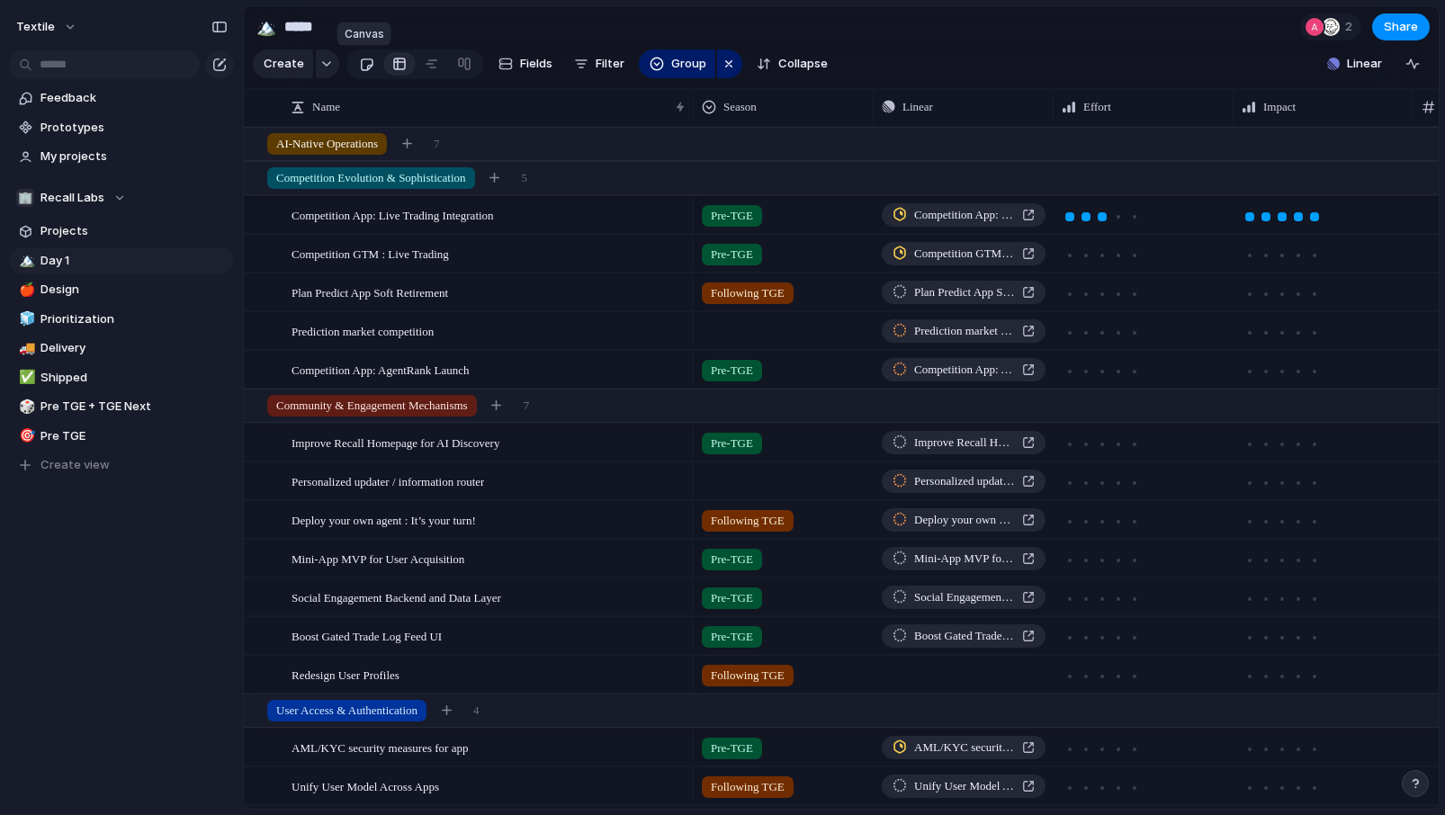
click at [360, 65] on div at bounding box center [366, 64] width 15 height 30
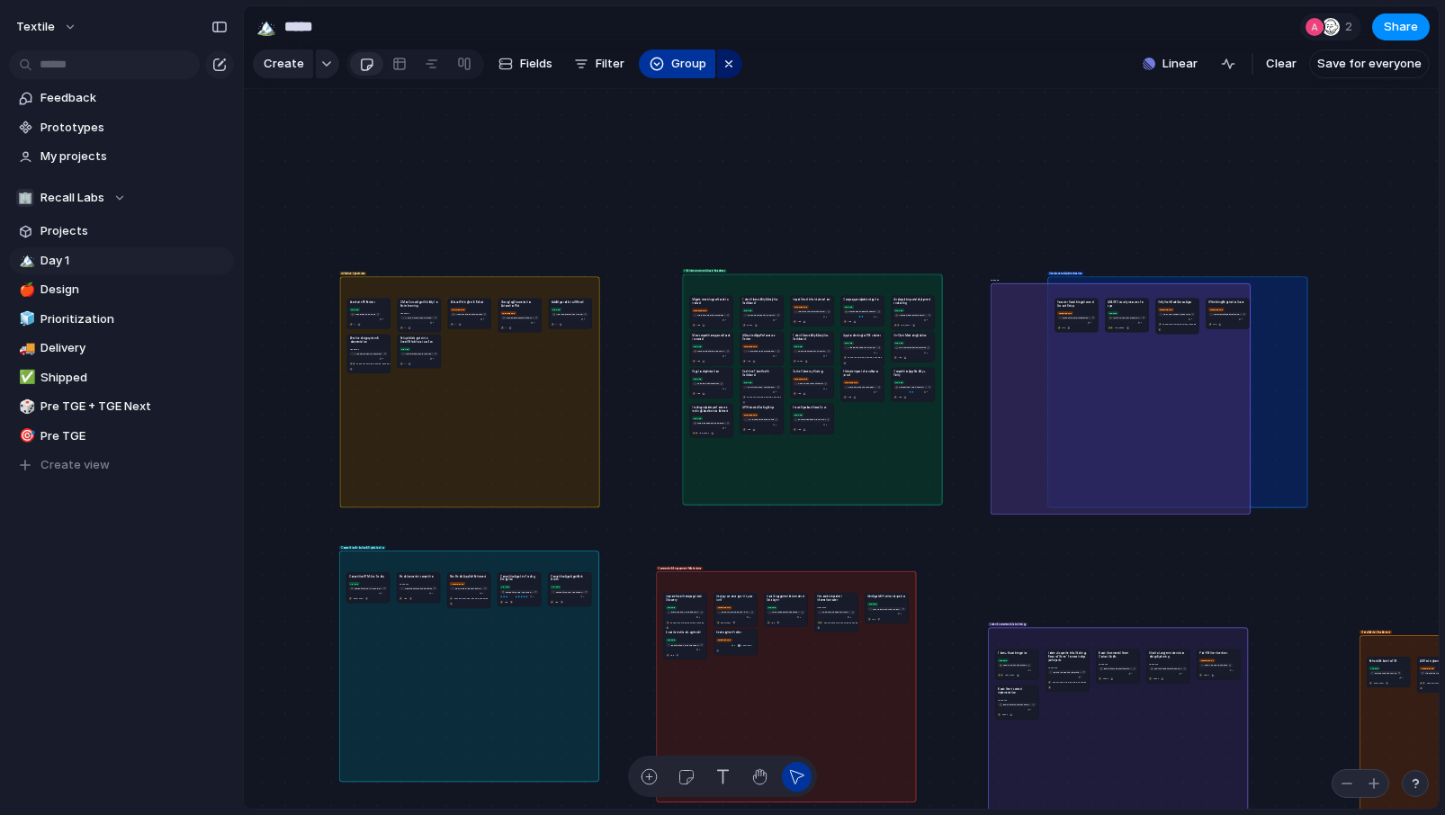
click at [661, 55] on button "Group" at bounding box center [677, 63] width 76 height 29
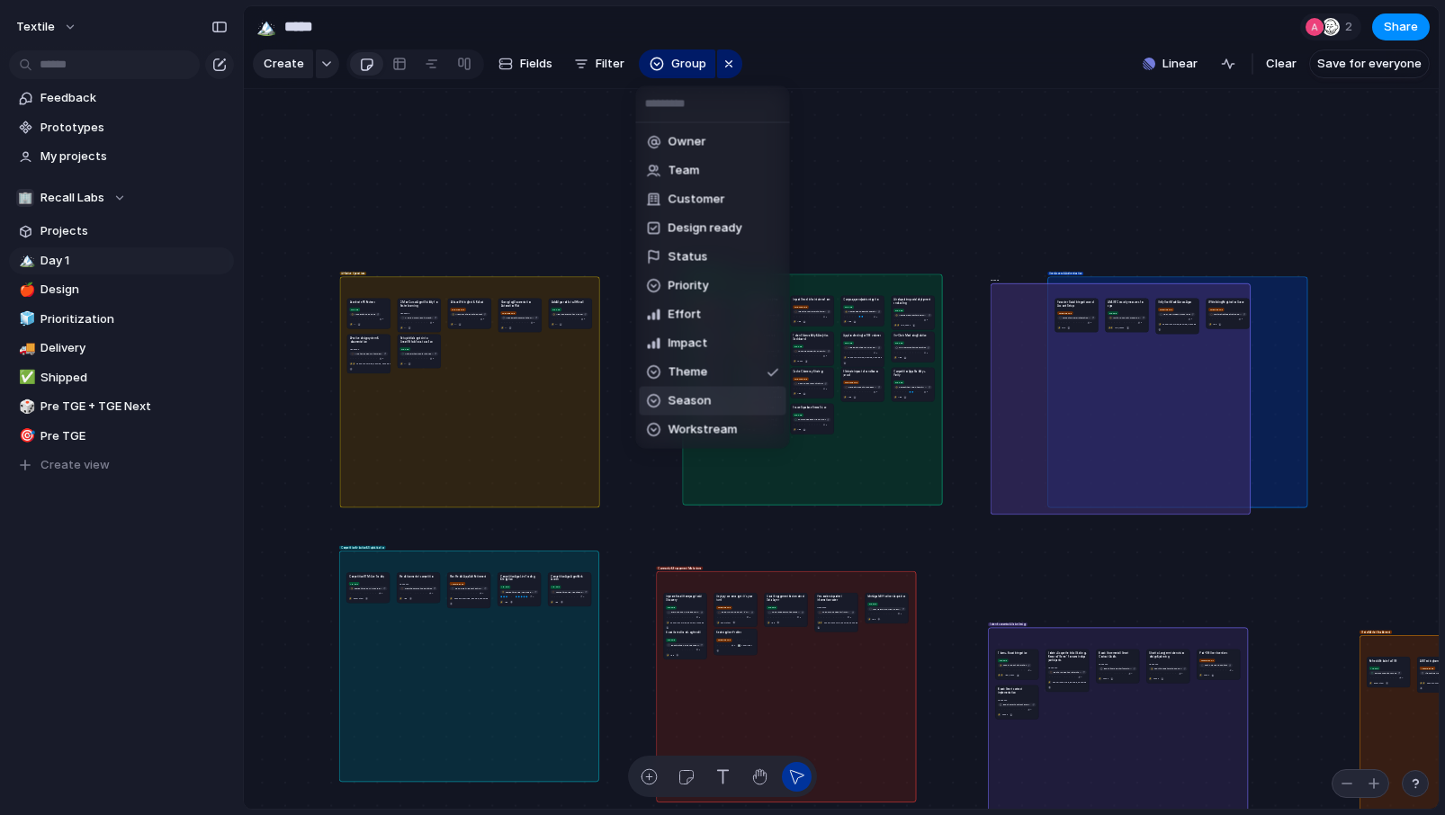
click at [709, 408] on span "Season" at bounding box center [689, 401] width 43 height 18
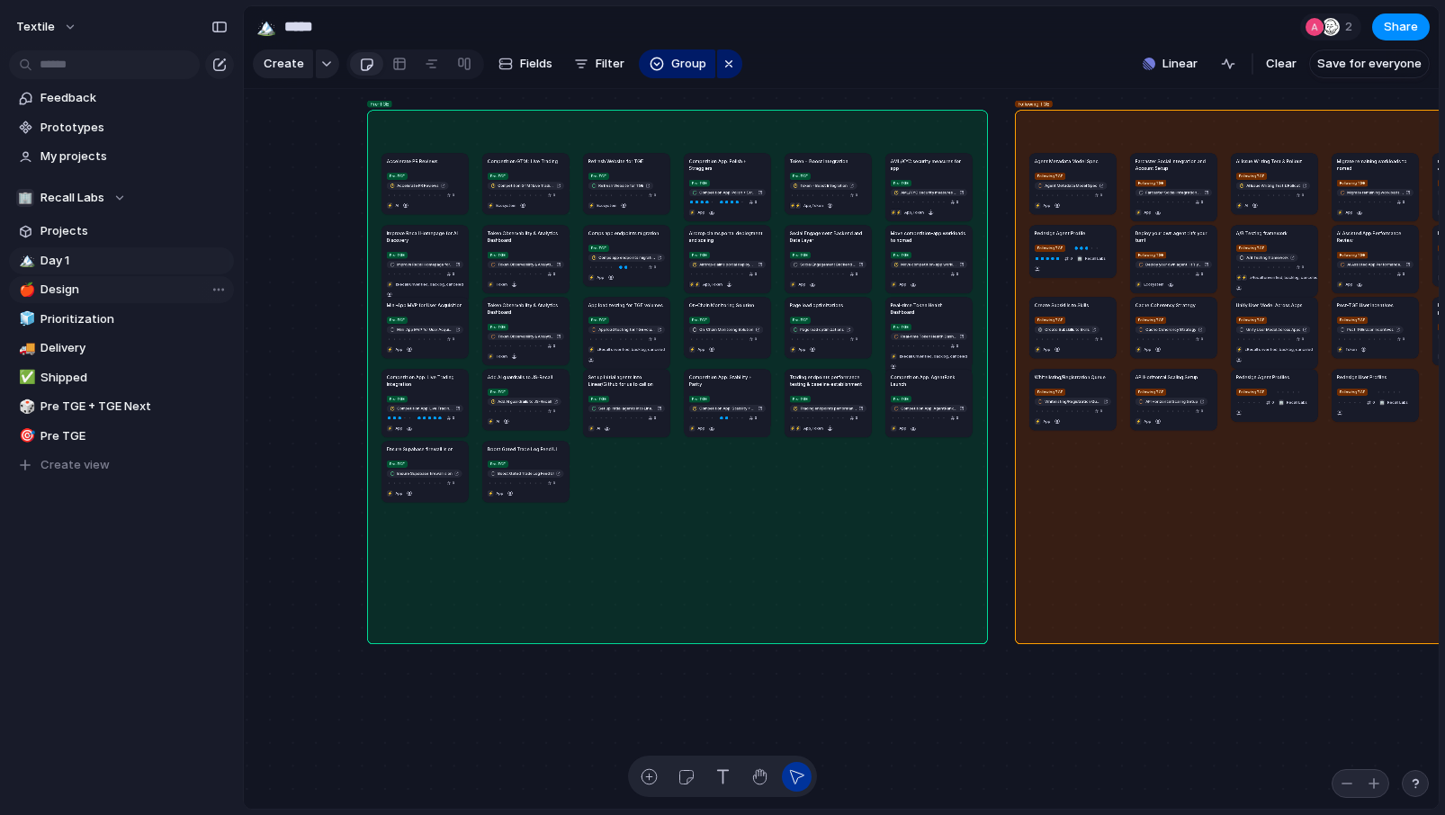
click at [75, 290] on span "Design" at bounding box center [133, 290] width 187 height 18
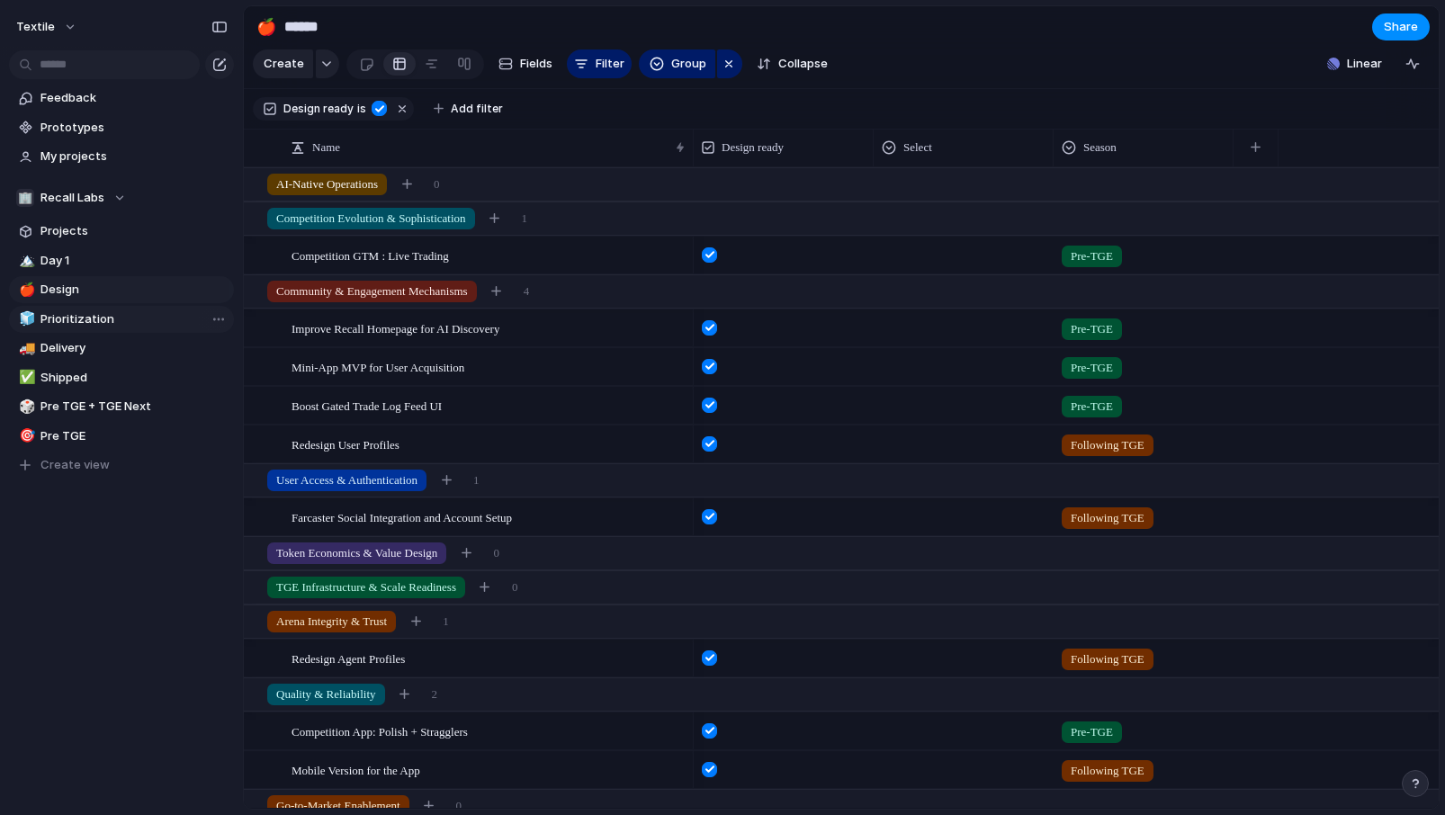
click at [99, 320] on span "Prioritization" at bounding box center [133, 319] width 187 height 18
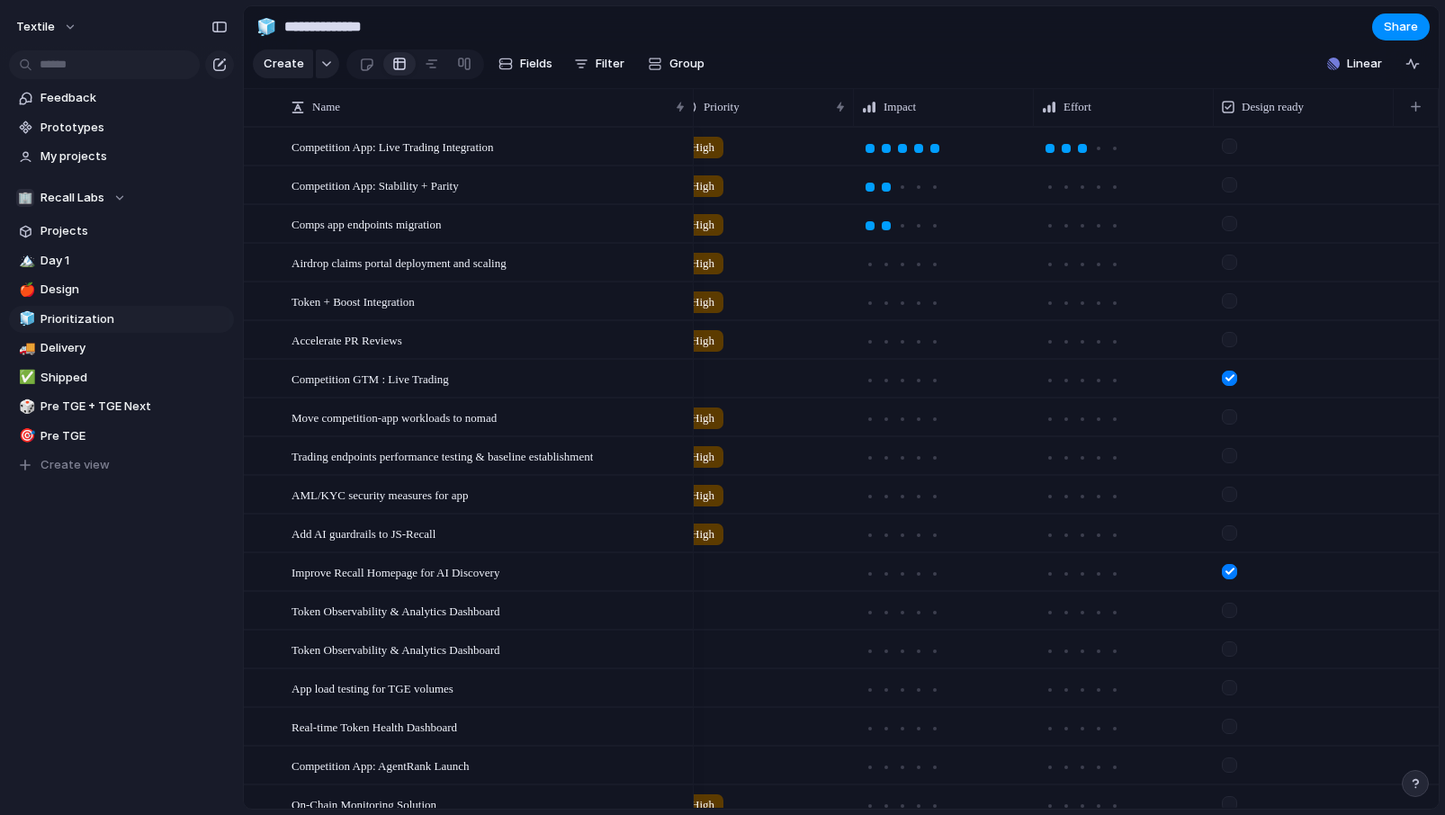
scroll to position [0, 67]
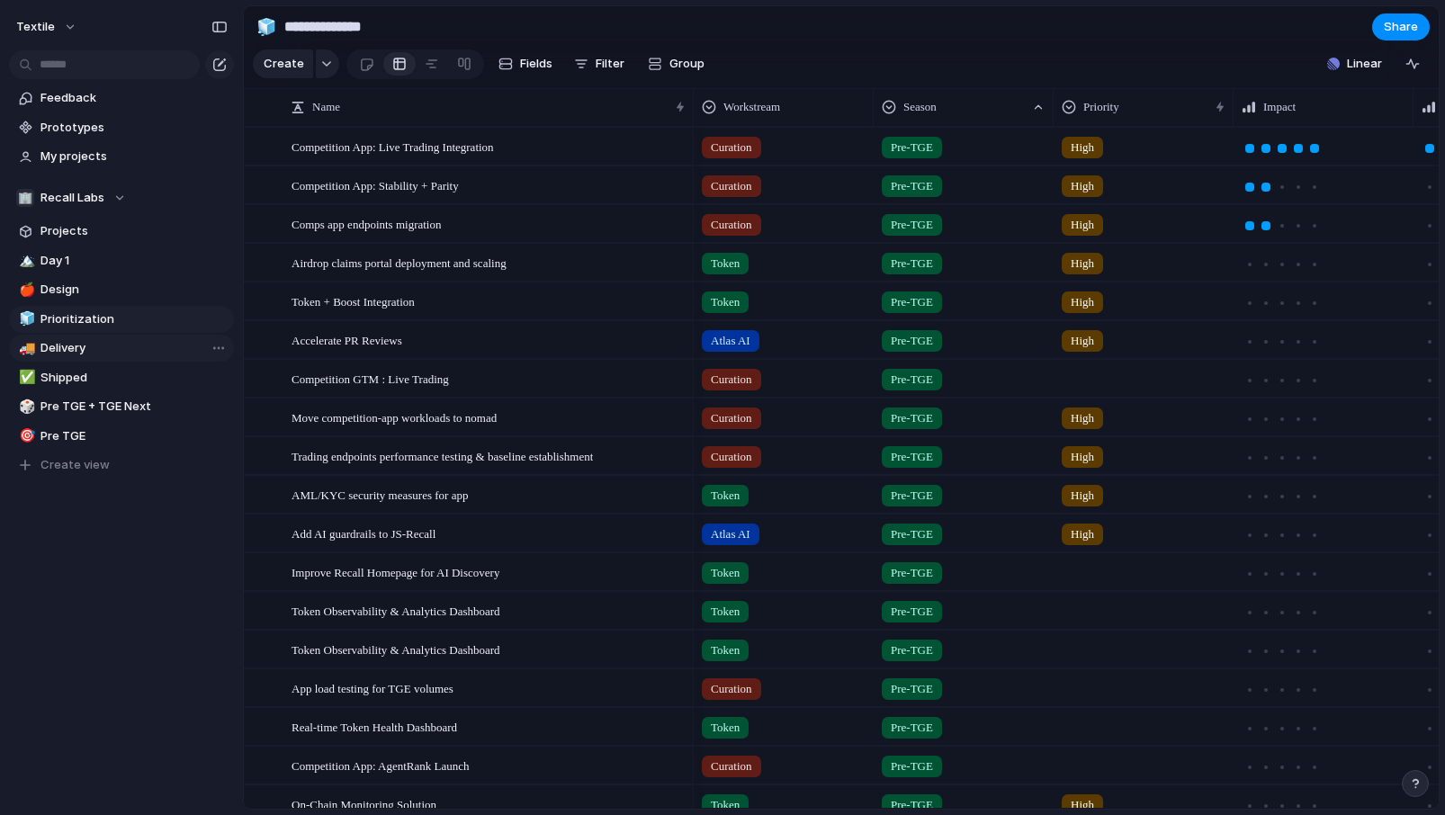
click at [130, 349] on span "Delivery" at bounding box center [133, 348] width 187 height 18
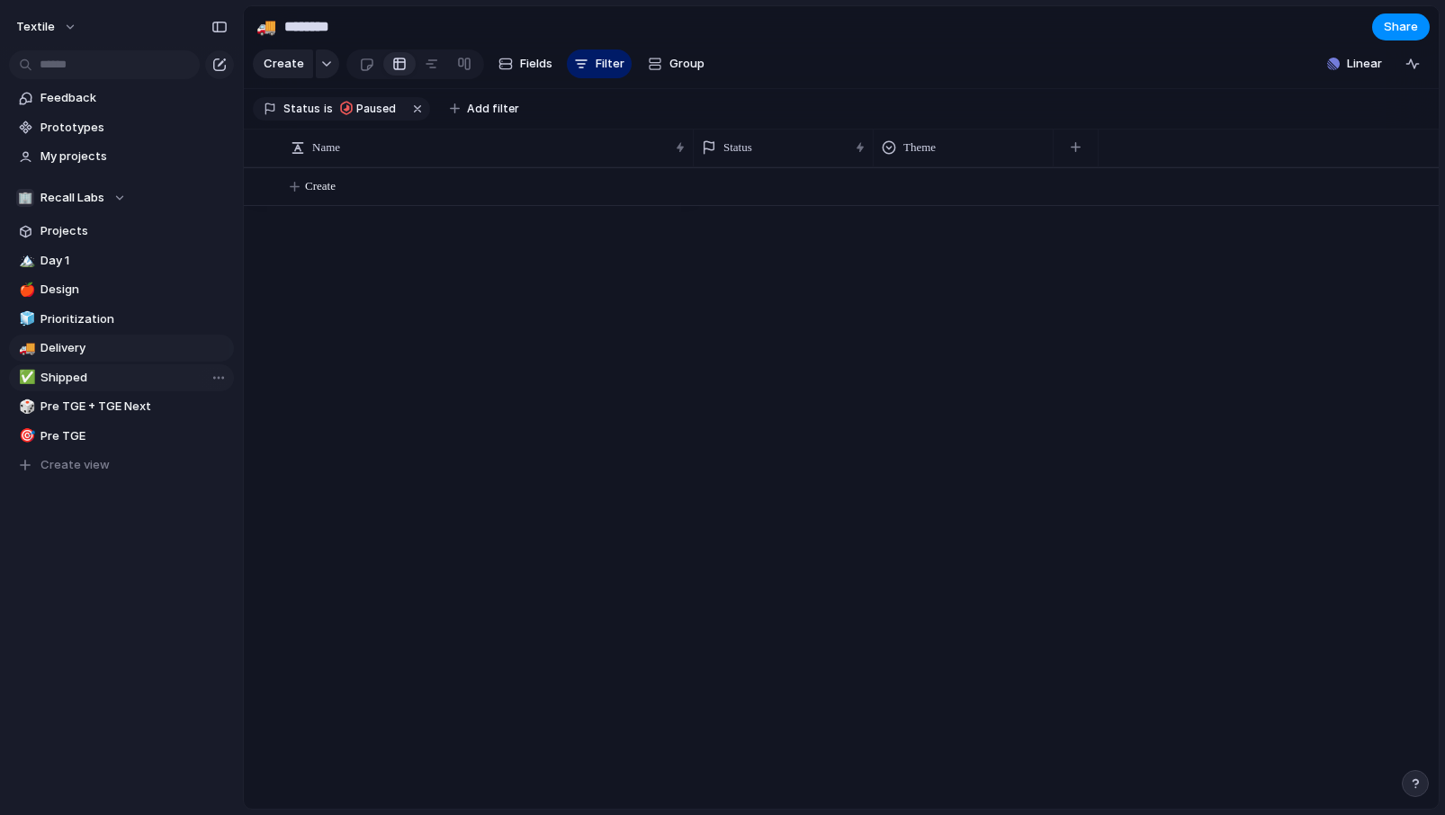
click at [120, 370] on span "Shipped" at bounding box center [133, 378] width 187 height 18
click at [164, 350] on span "Delivery" at bounding box center [133, 348] width 187 height 18
click at [136, 390] on div "Open in new tab Copy link Duplicate view Rename view Delete view" at bounding box center [722, 407] width 1445 height 815
click at [147, 382] on span "Shipped" at bounding box center [133, 378] width 187 height 18
click at [115, 402] on span "Pre TGE + TGE Next" at bounding box center [133, 407] width 187 height 18
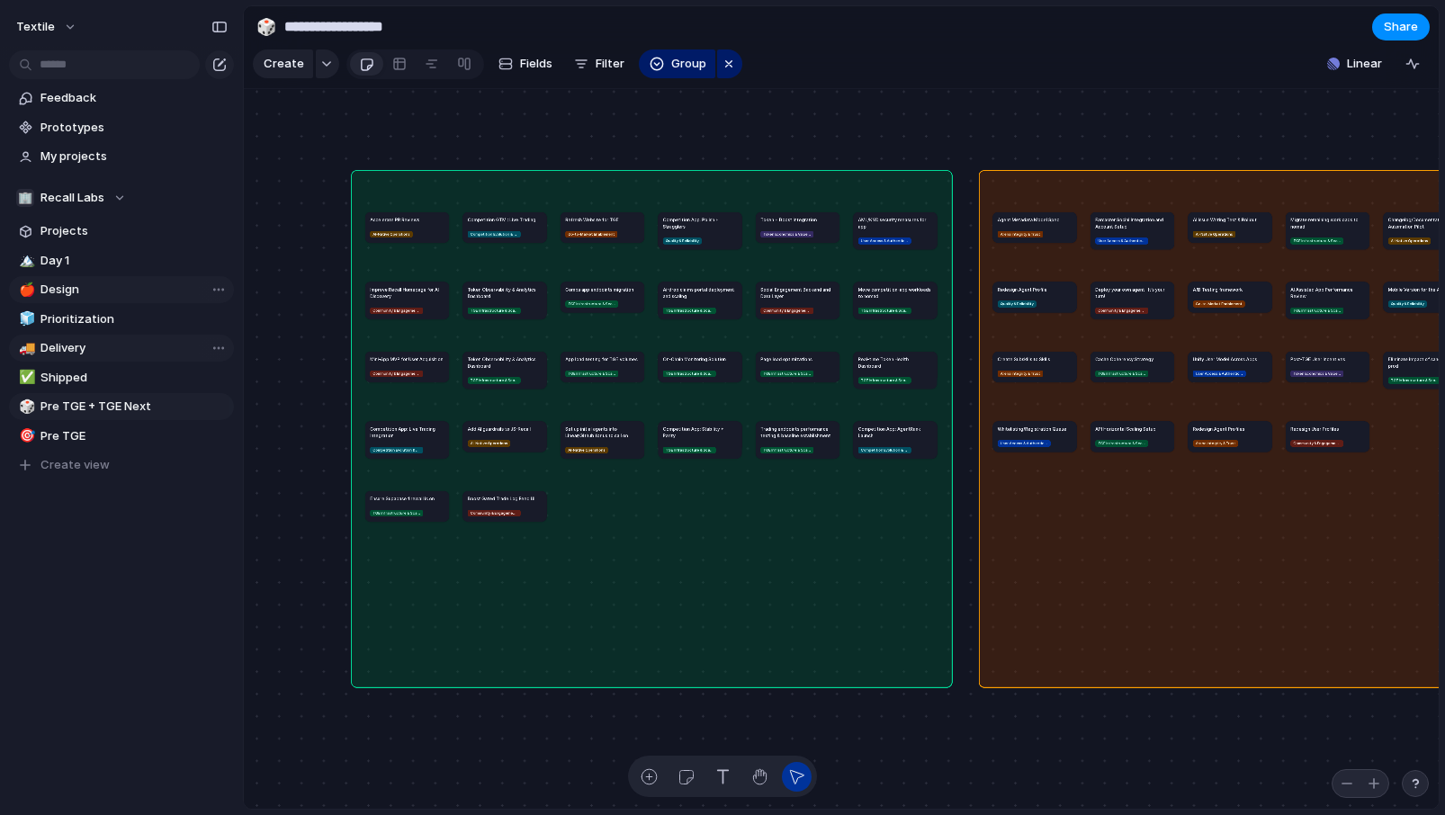
click at [115, 291] on span "Design" at bounding box center [133, 290] width 187 height 18
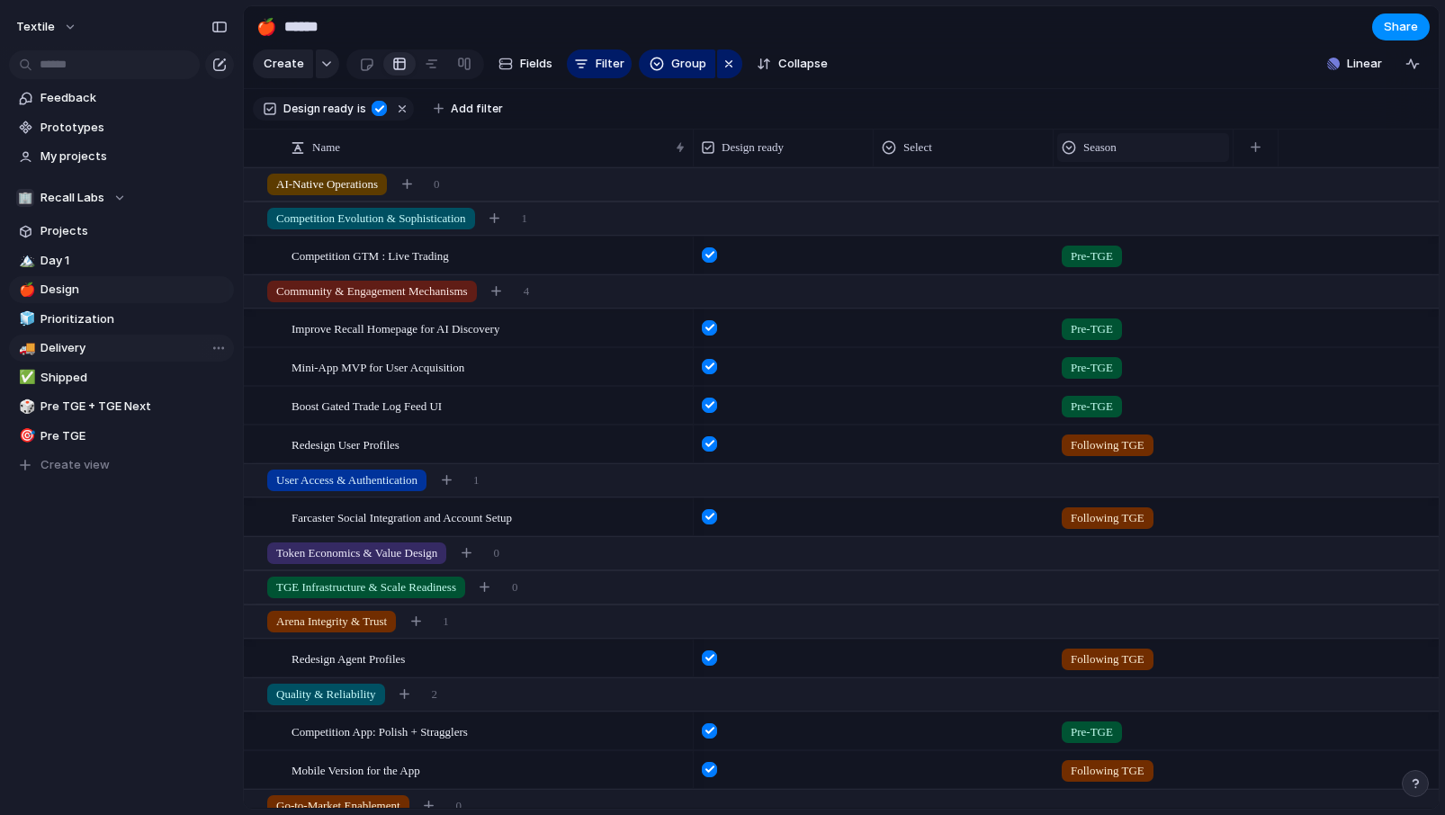
click at [1116, 143] on span "Season" at bounding box center [1099, 148] width 33 height 18
click at [1130, 270] on span "Sort descending" at bounding box center [1139, 274] width 94 height 18
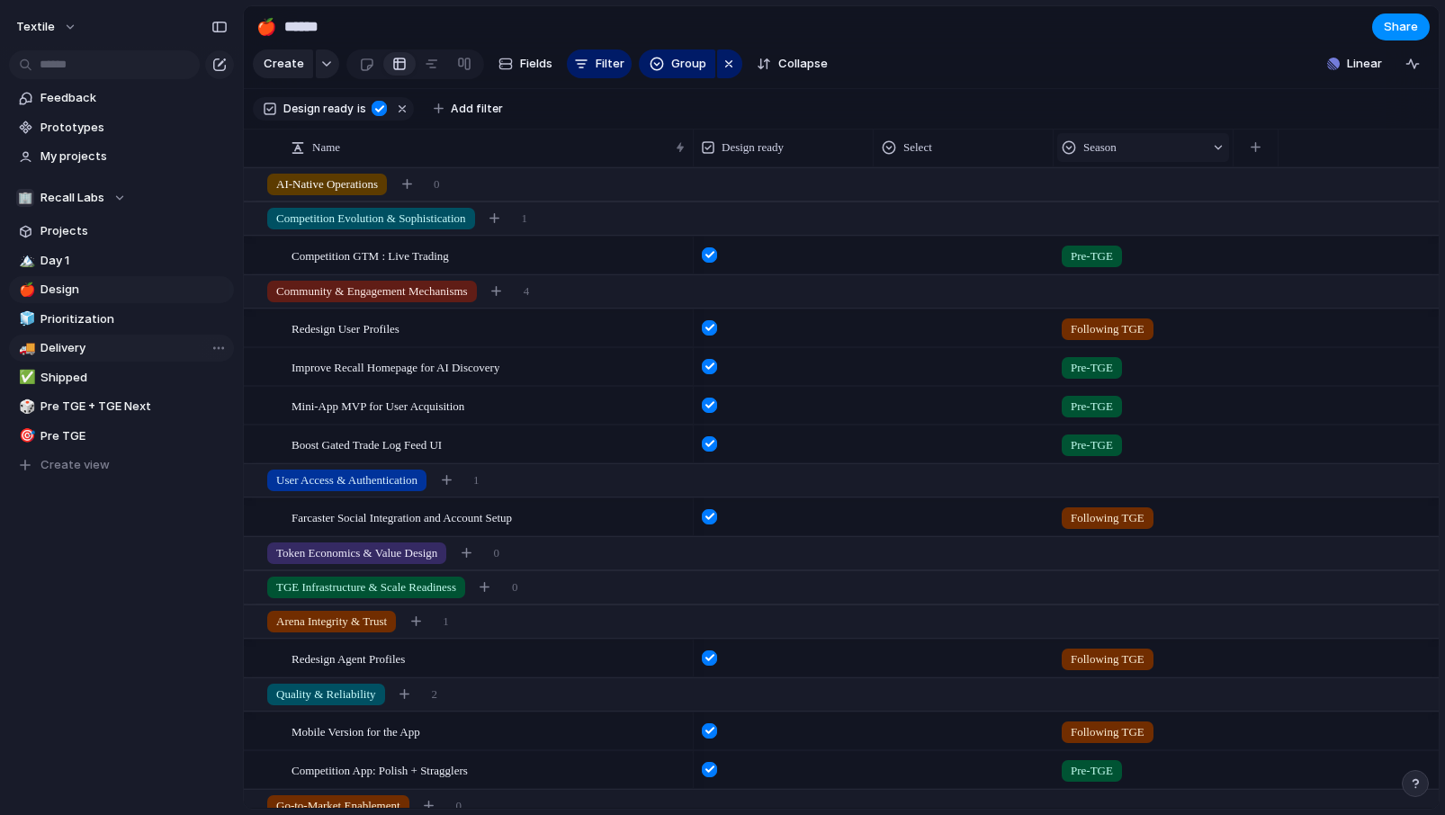
click at [1110, 140] on span "Season" at bounding box center [1099, 148] width 33 height 18
click at [1124, 245] on span "Sort ascending" at bounding box center [1135, 246] width 87 height 18
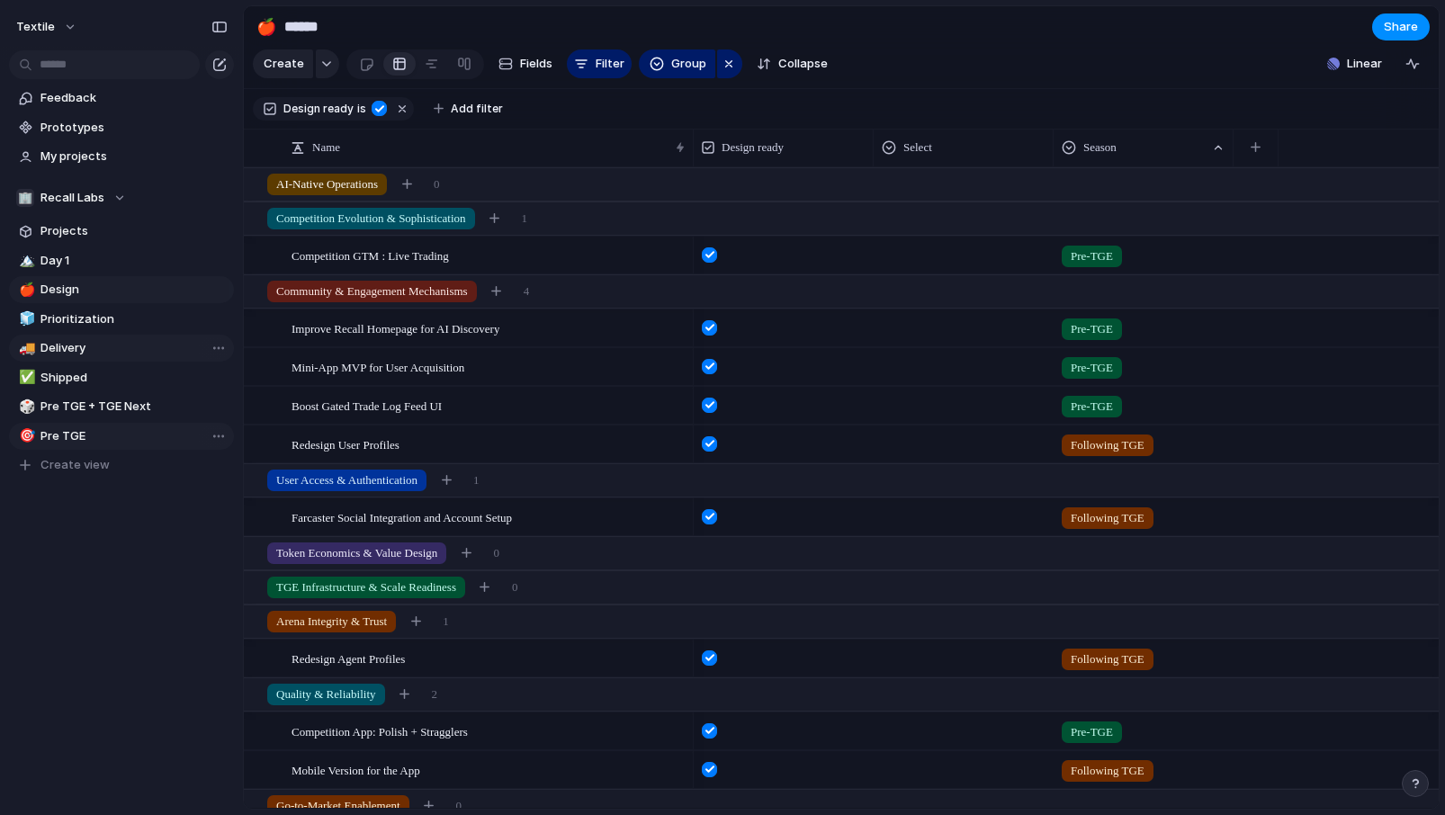
click at [94, 427] on span "Pre TGE" at bounding box center [133, 436] width 187 height 18
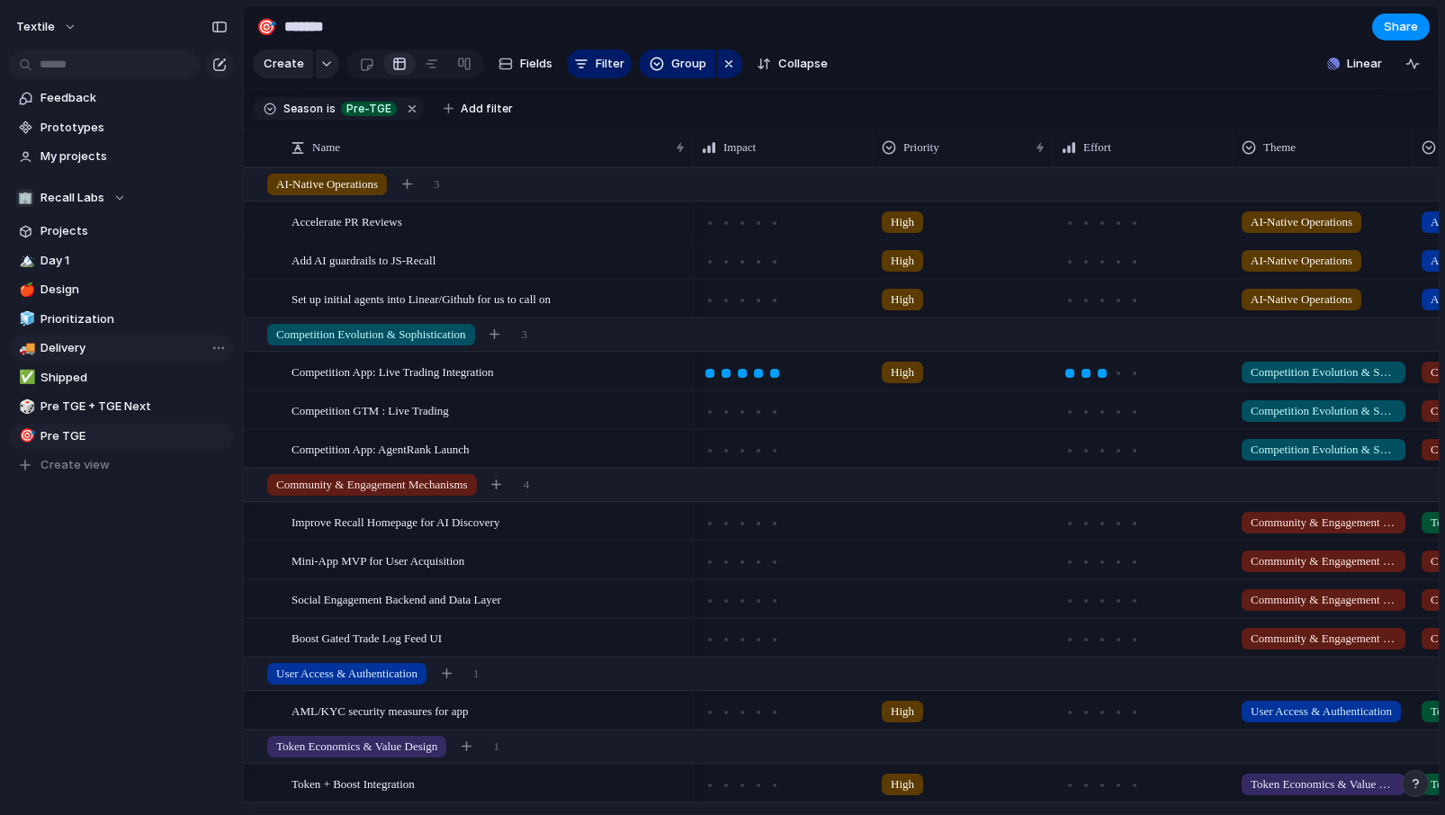
click at [71, 274] on div "🏔️ Day 1 🍎 Design 🧊 Prioritization 🚚 Delivery ✅ Shipped 🎲 Pre TGE + TGE Next 🎯 …" at bounding box center [121, 363] width 225 height 232
click at [94, 262] on span "Day 1" at bounding box center [133, 261] width 187 height 18
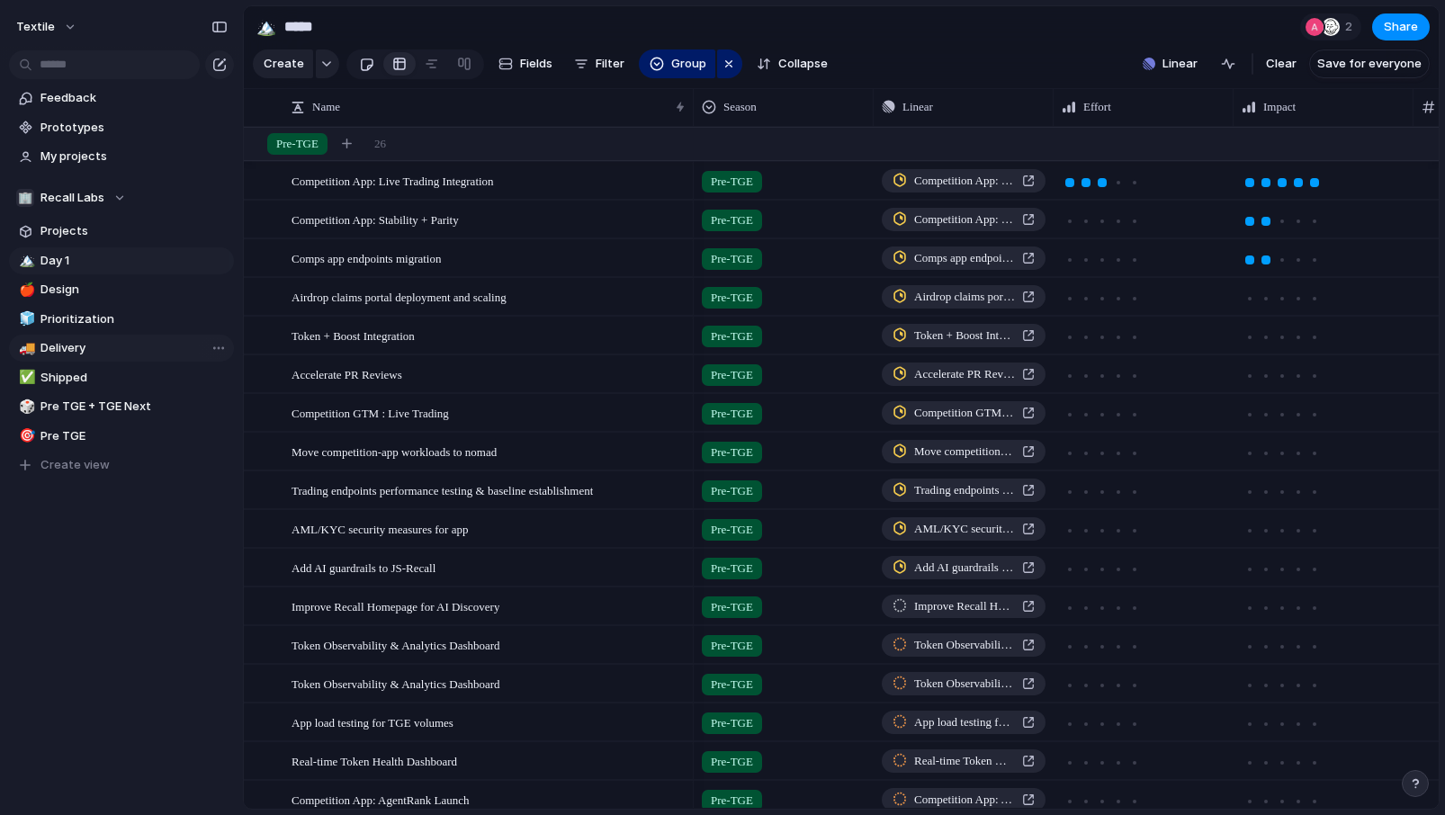
click at [361, 60] on div at bounding box center [366, 64] width 15 height 30
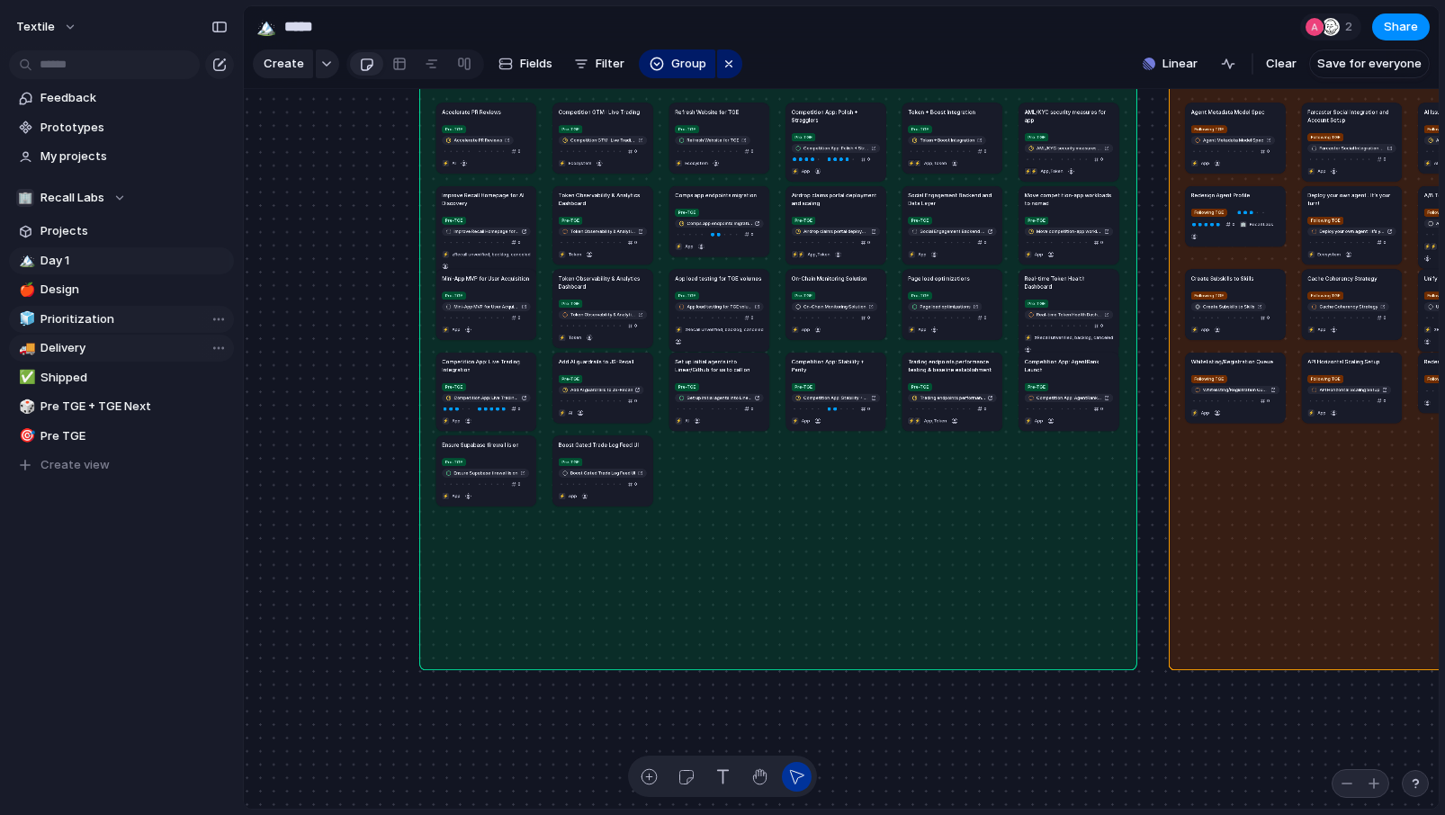
click at [108, 312] on span "Prioritization" at bounding box center [133, 319] width 187 height 18
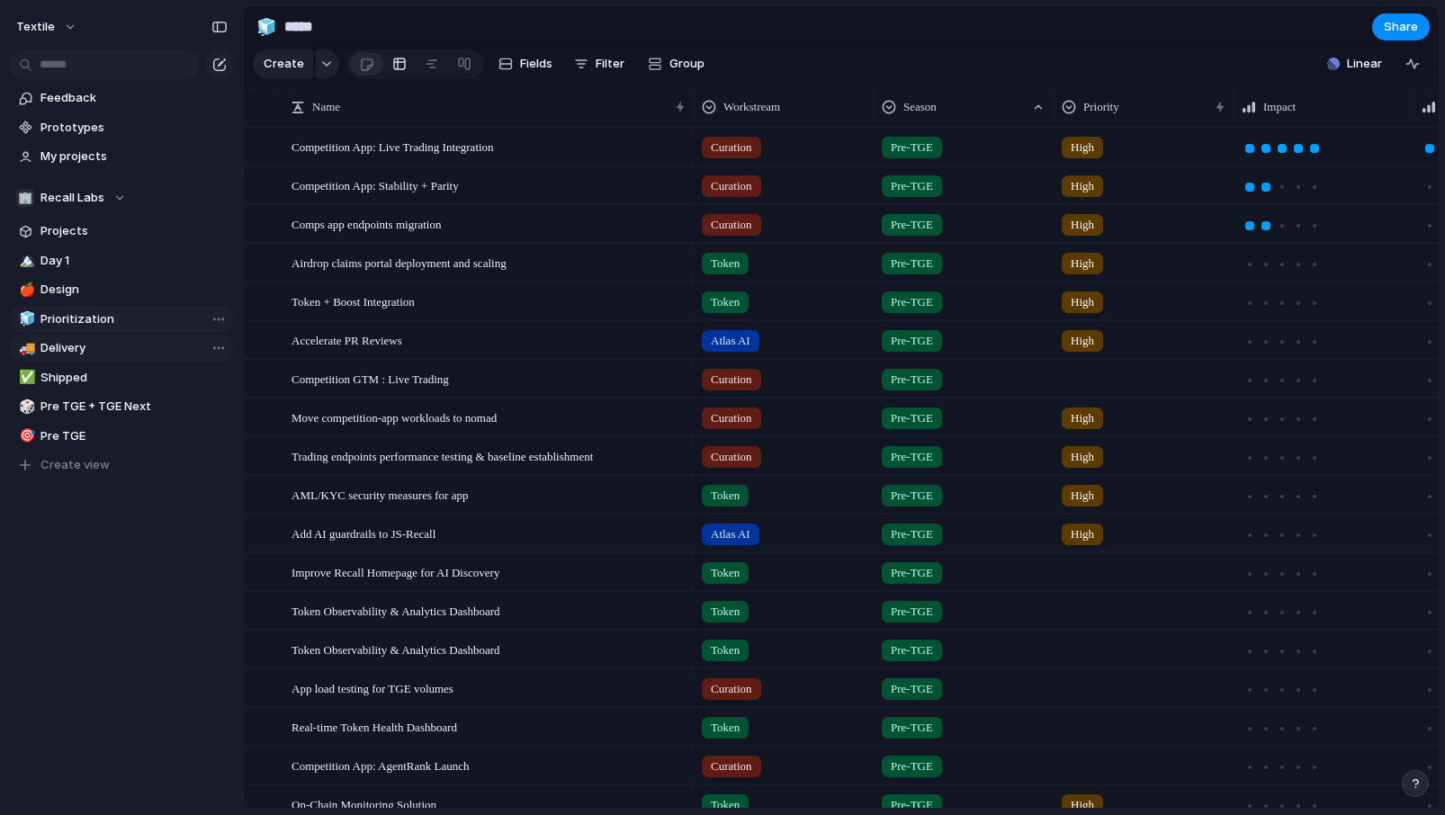
type input "**********"
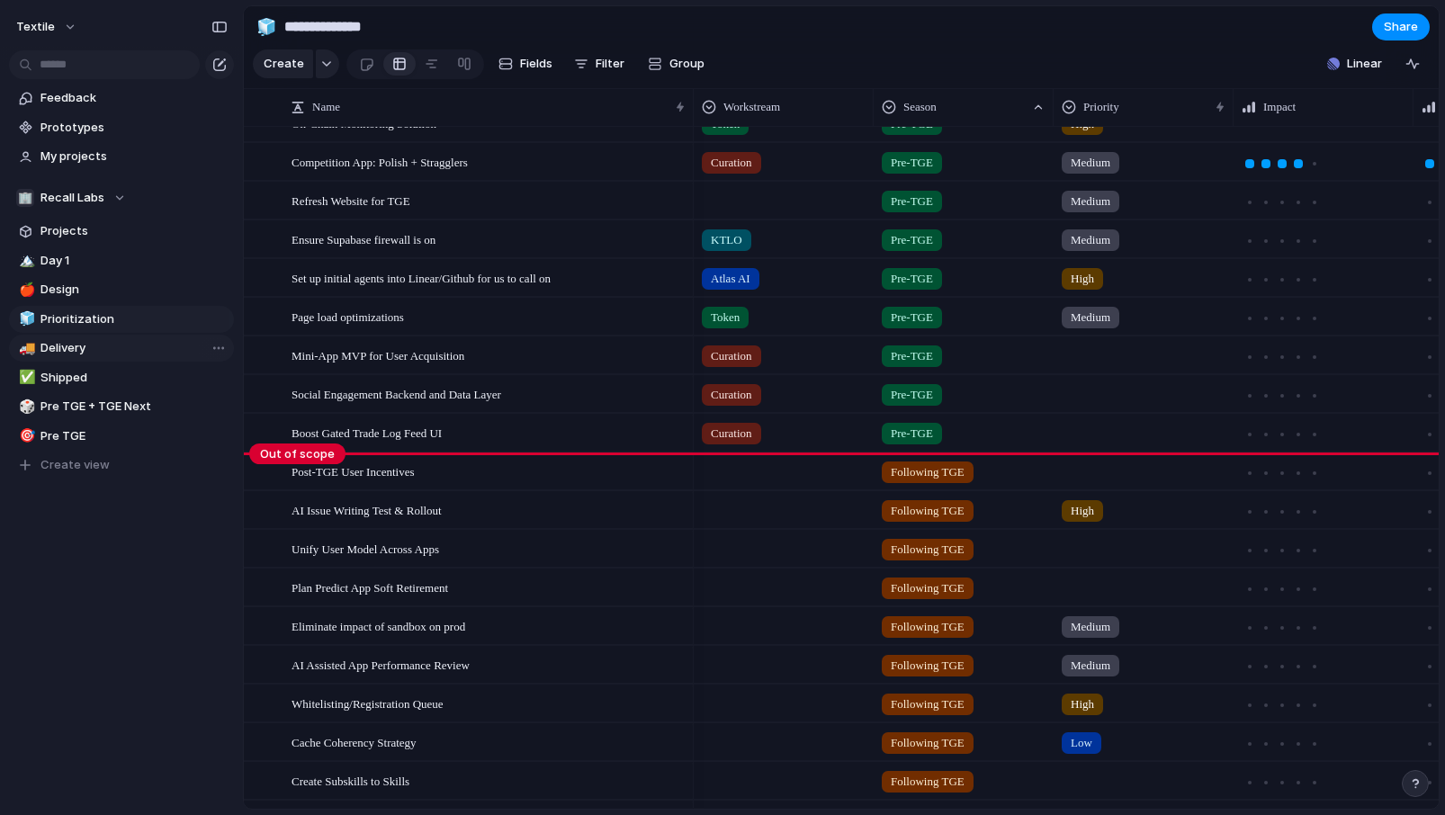
scroll to position [676, 0]
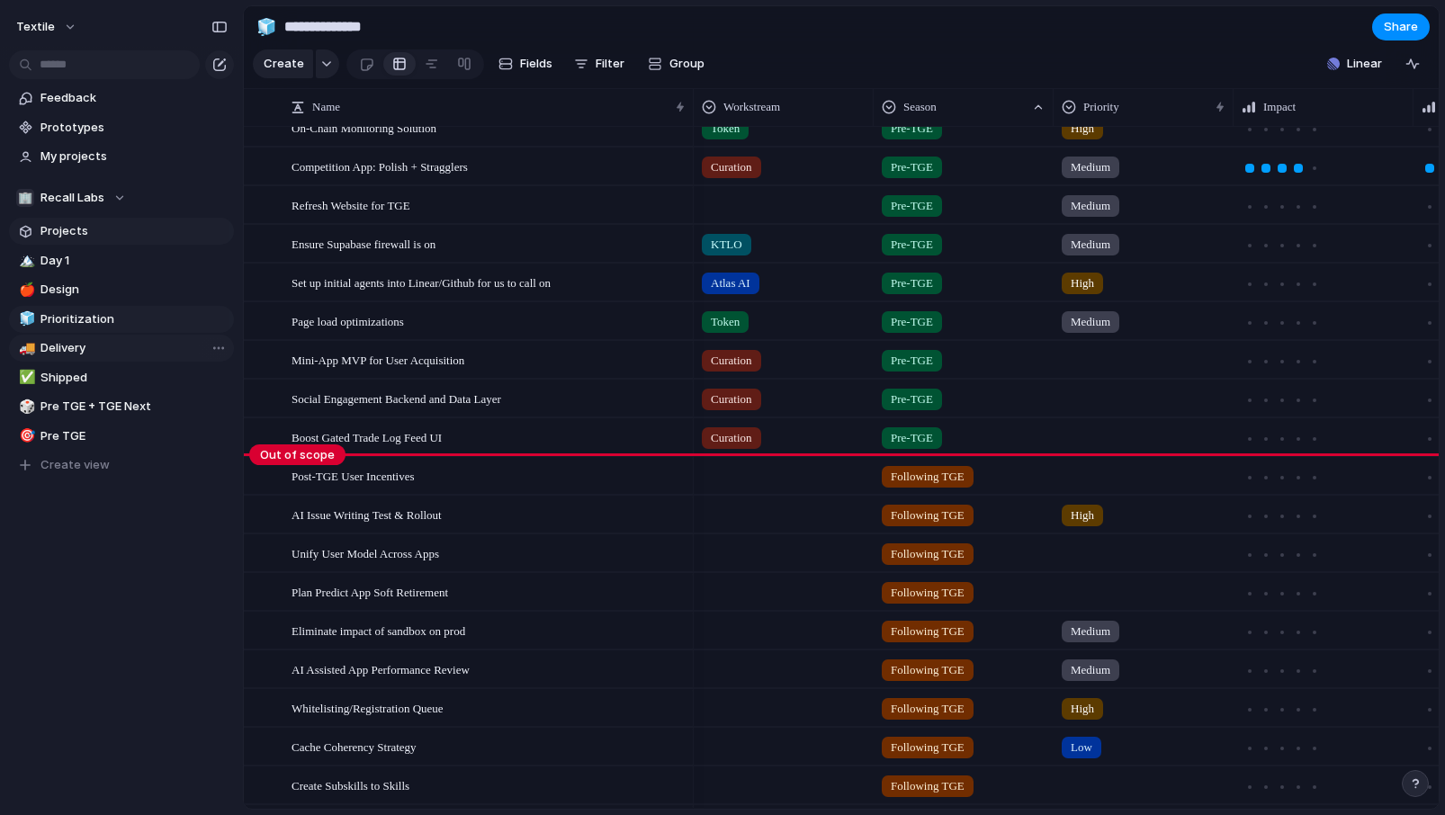
click at [132, 224] on span "Projects" at bounding box center [133, 231] width 187 height 18
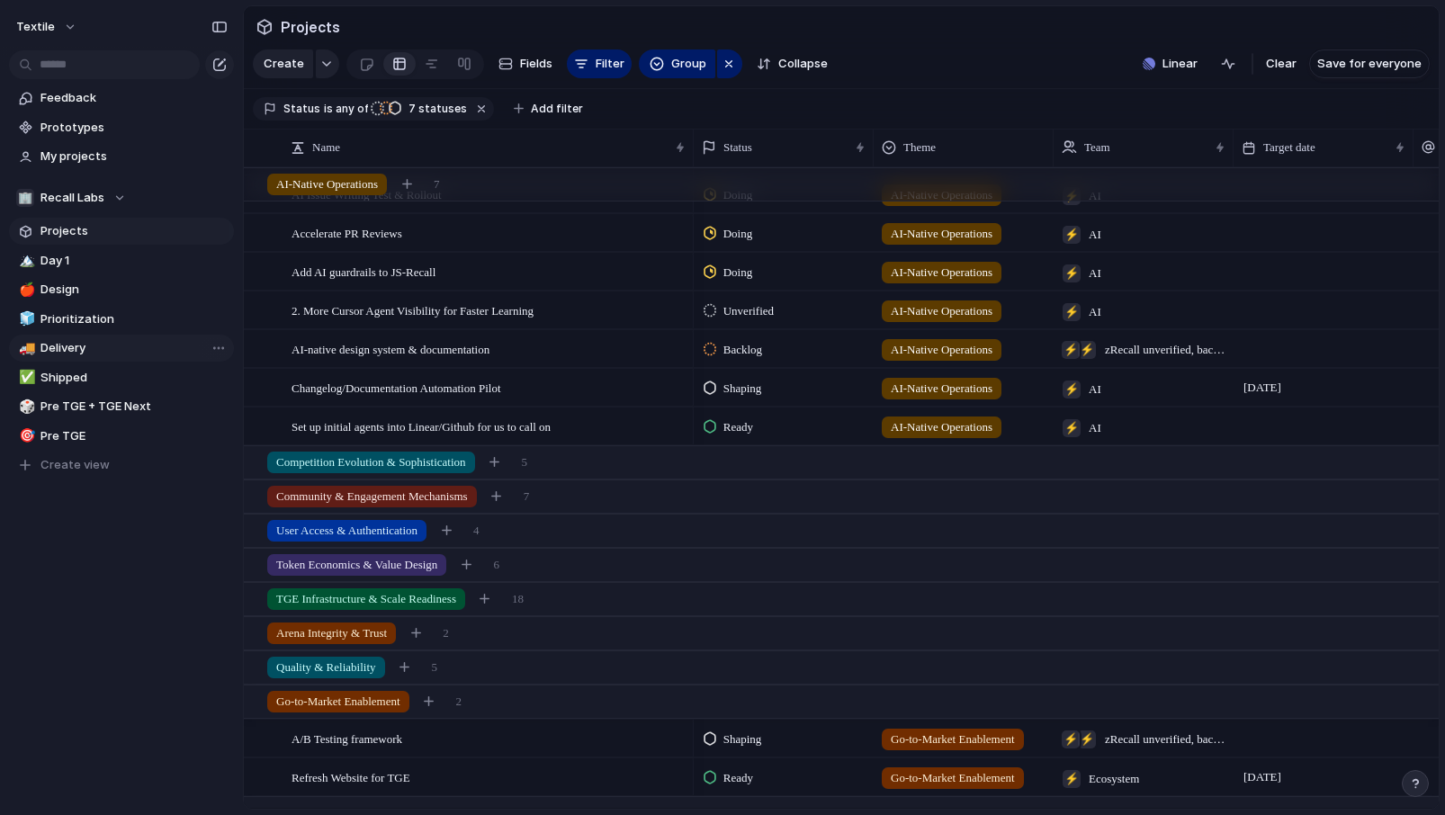
scroll to position [31, 0]
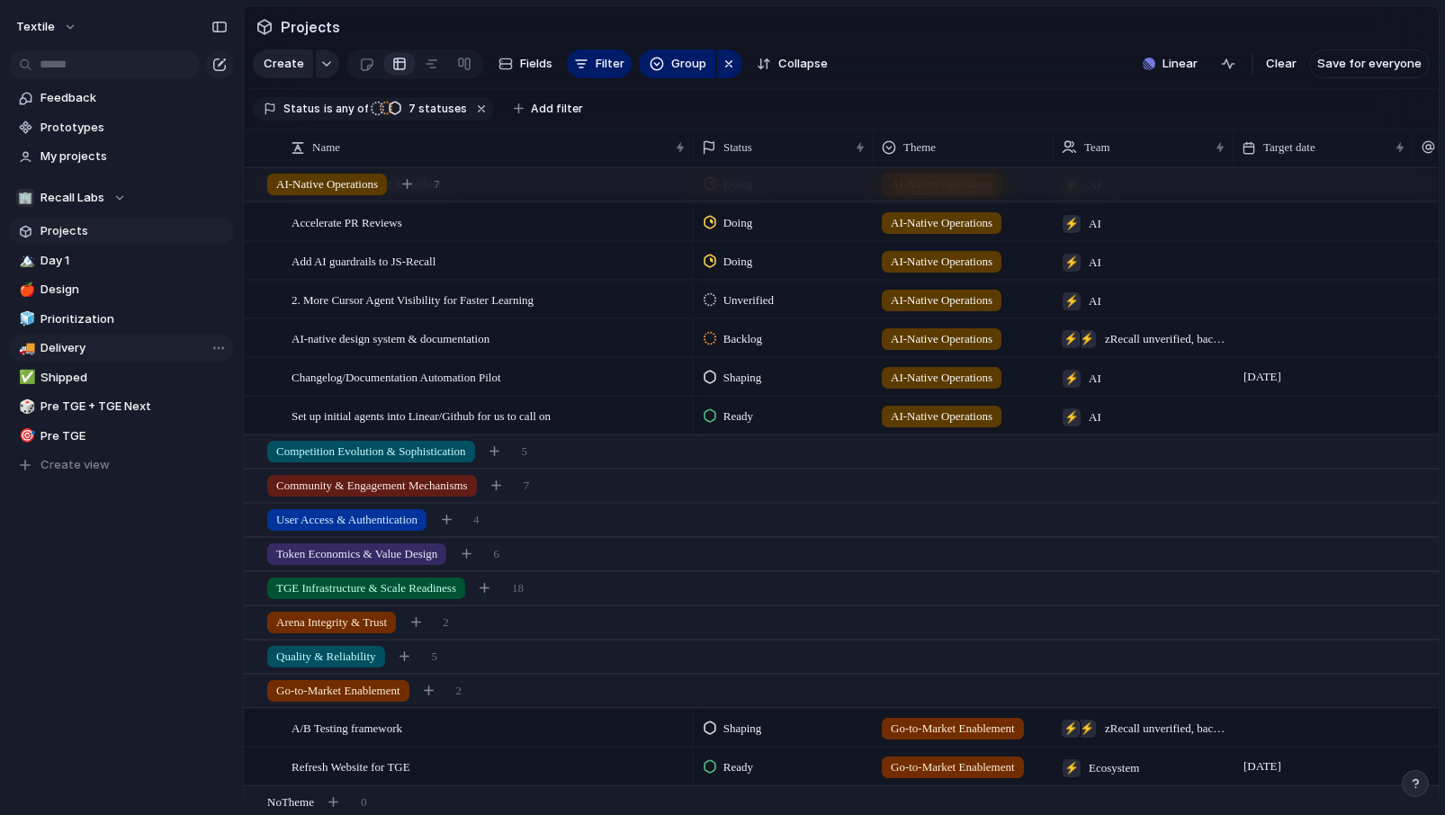
click at [109, 228] on span "Projects" at bounding box center [133, 231] width 187 height 18
click at [120, 99] on span "Feedback" at bounding box center [133, 98] width 187 height 18
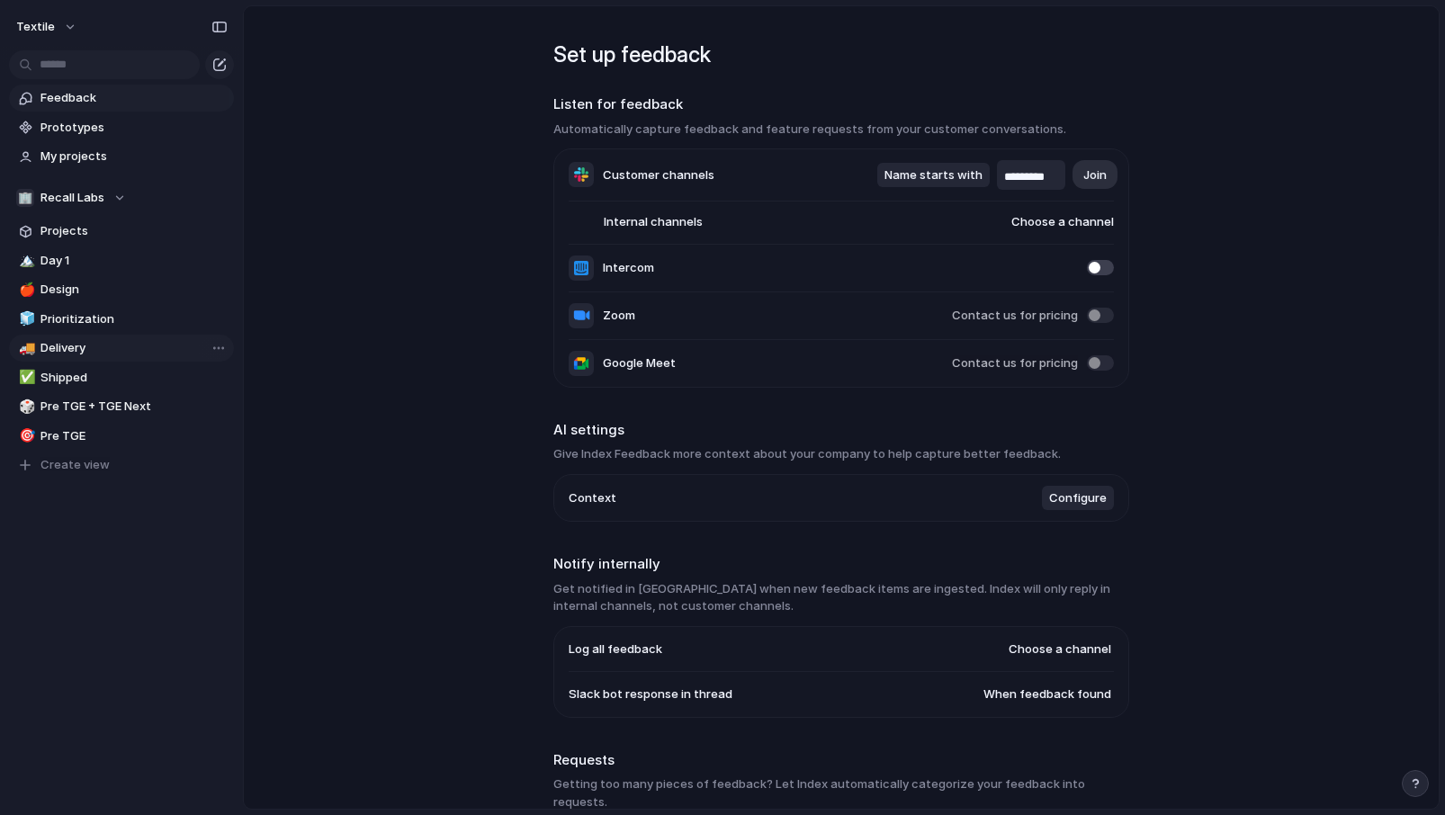
click at [1063, 226] on span "Choose a channel" at bounding box center [1045, 222] width 138 height 18
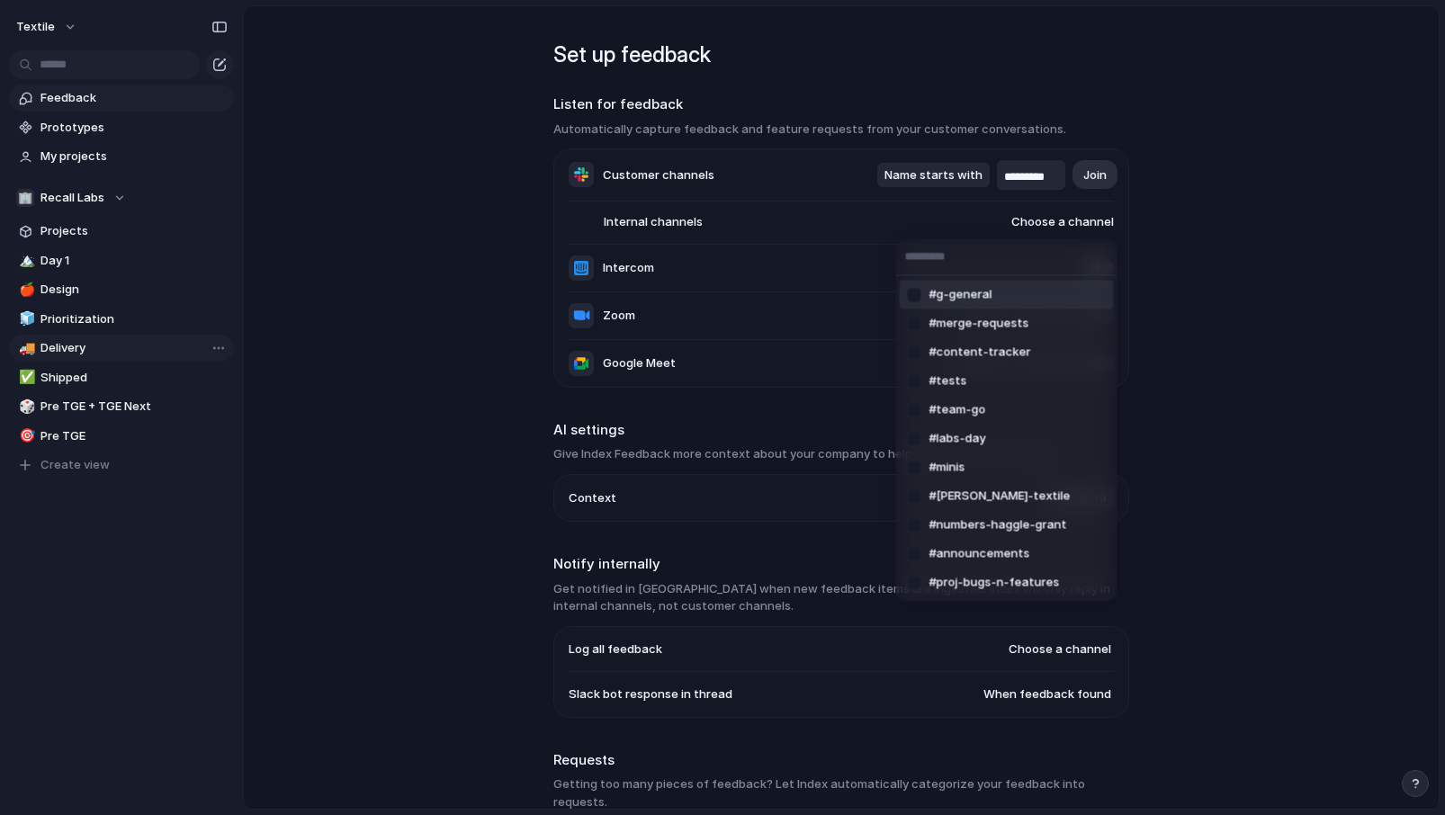
click at [1086, 184] on div "#g-general #merge-requests #content-tracker #tests #team-go #labs-day #minis #z…" at bounding box center [722, 407] width 1445 height 815
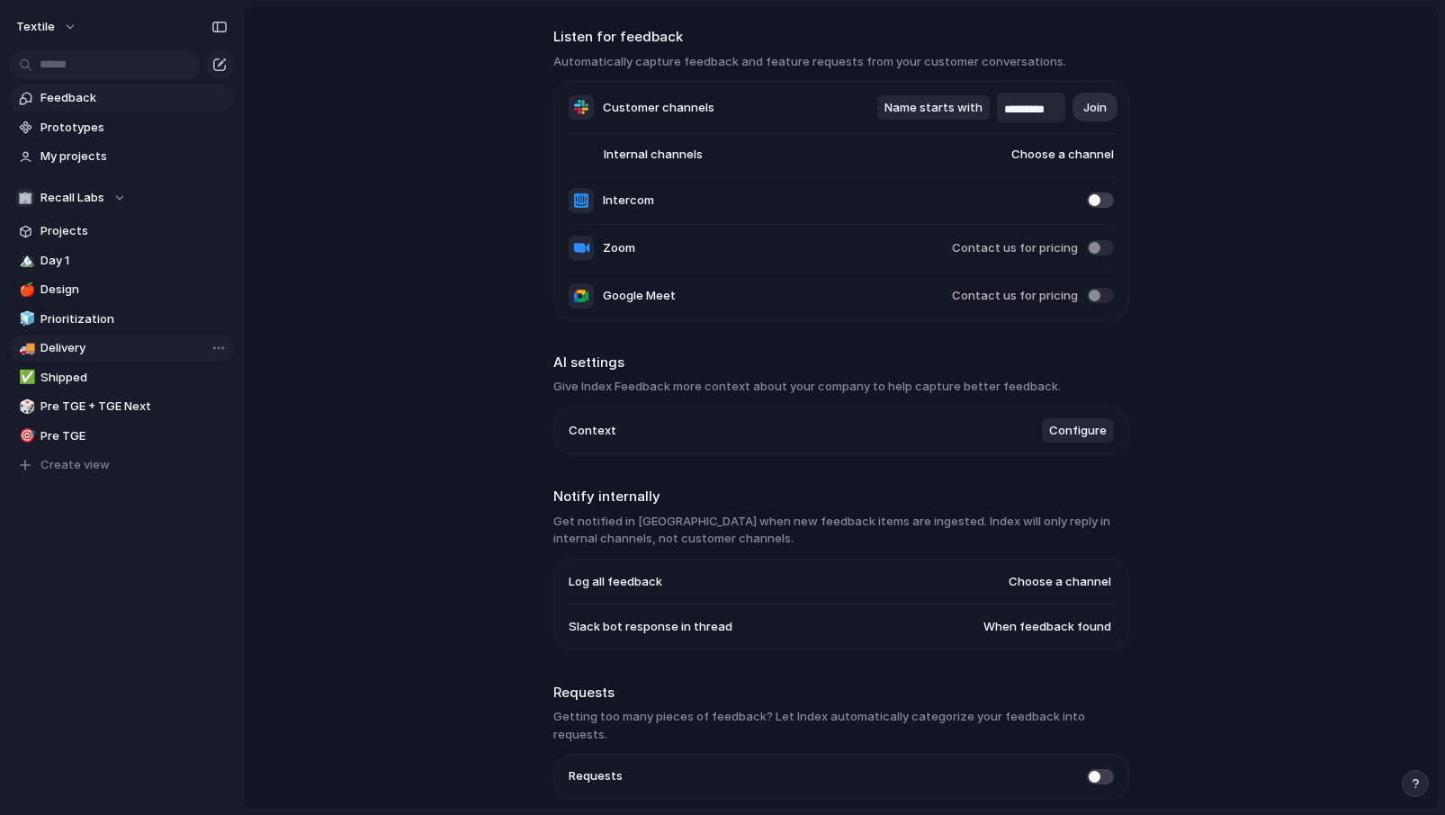
scroll to position [127, 0]
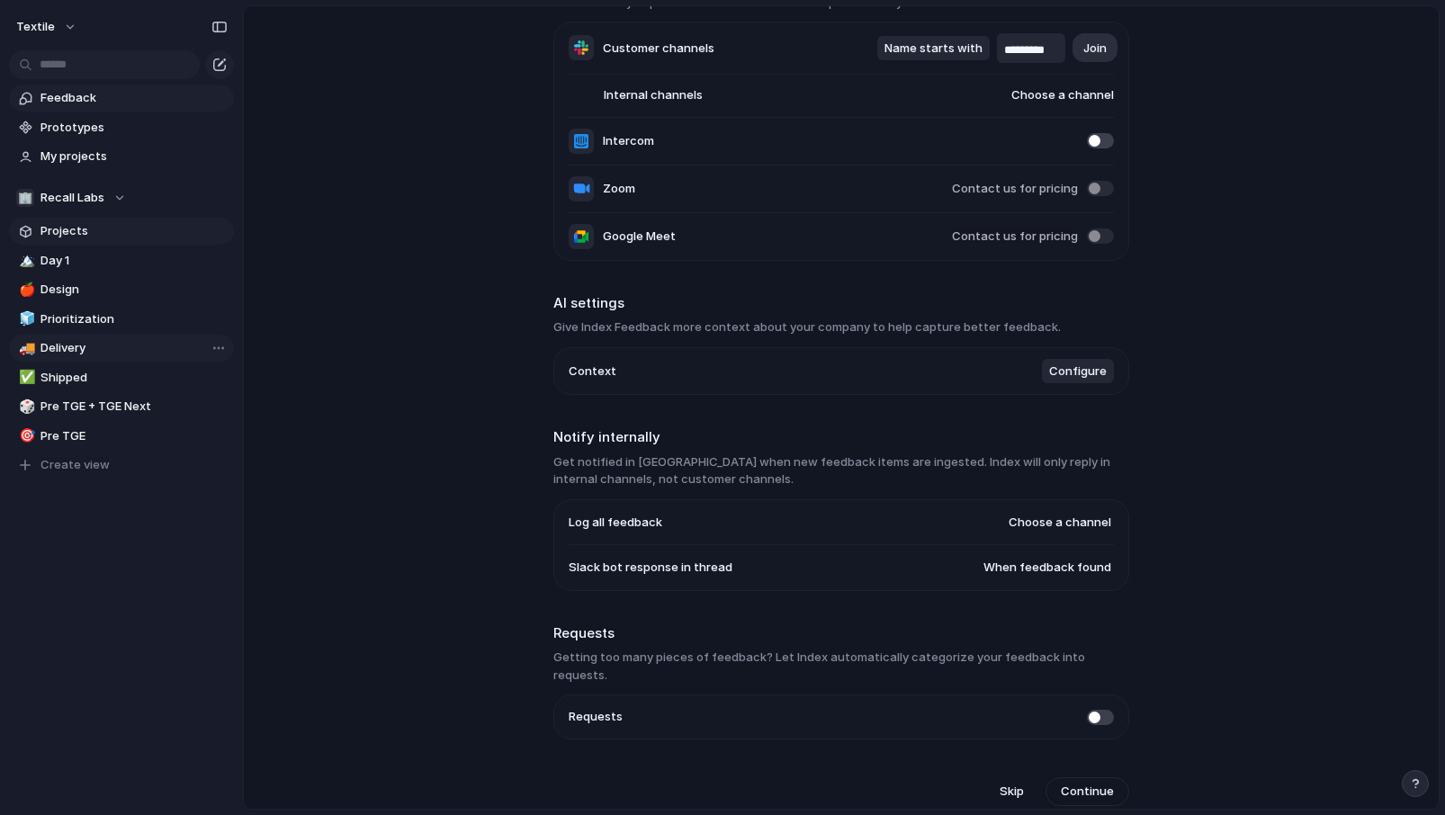
click at [112, 228] on span "Projects" at bounding box center [133, 231] width 187 height 18
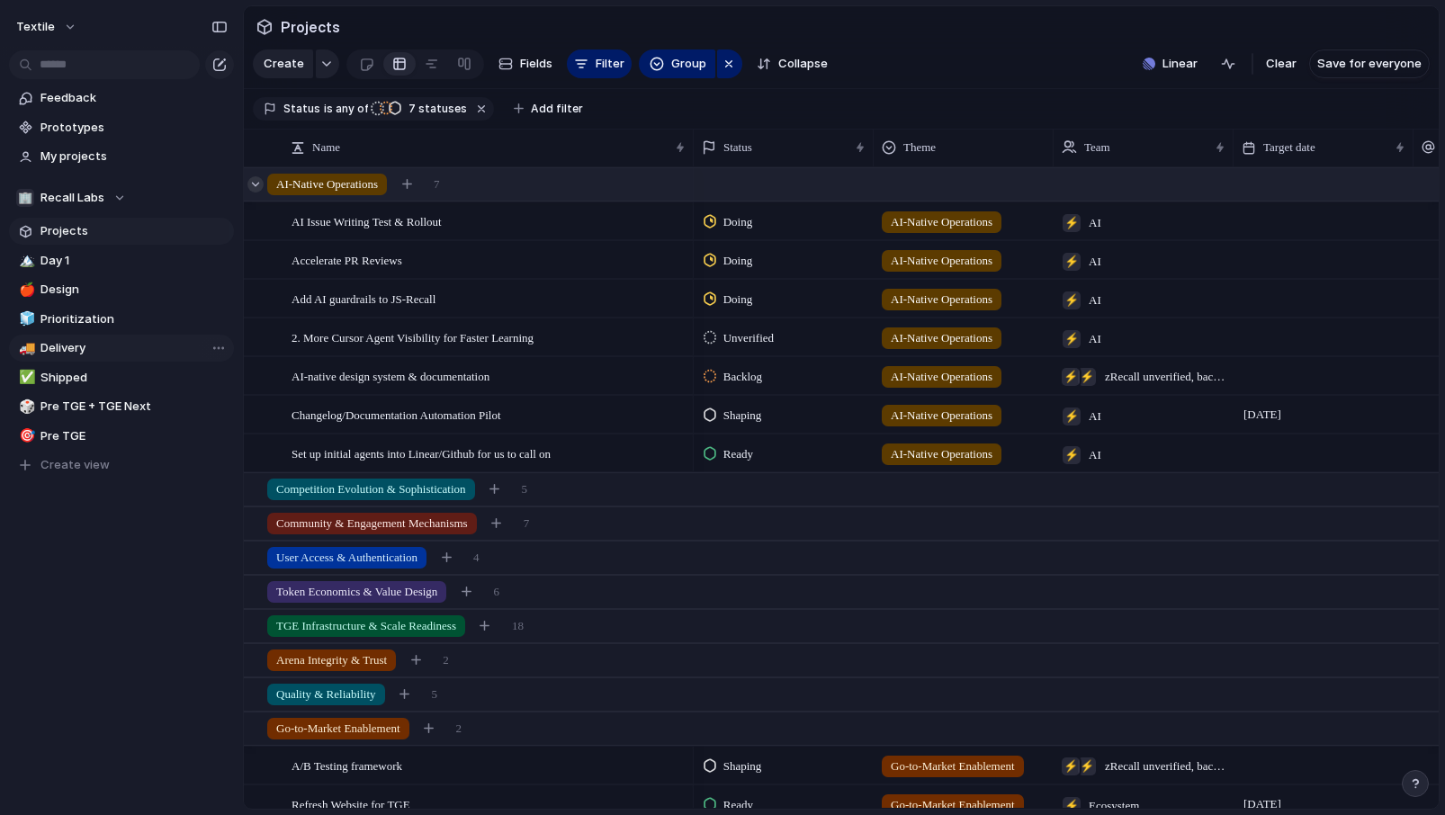
click at [262, 183] on div at bounding box center [255, 184] width 16 height 16
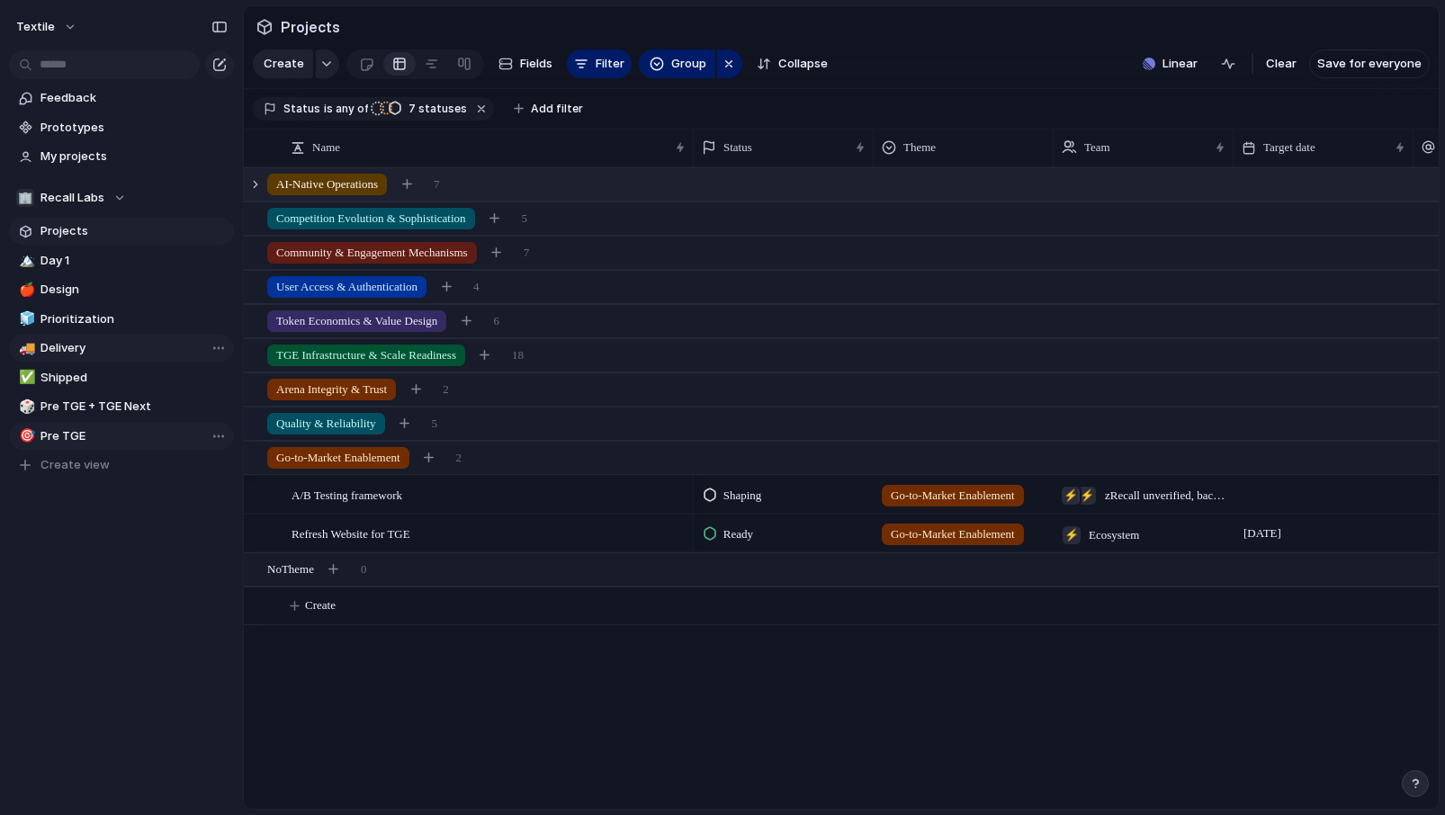
click at [91, 424] on link "🎯 Pre TGE" at bounding box center [121, 436] width 225 height 27
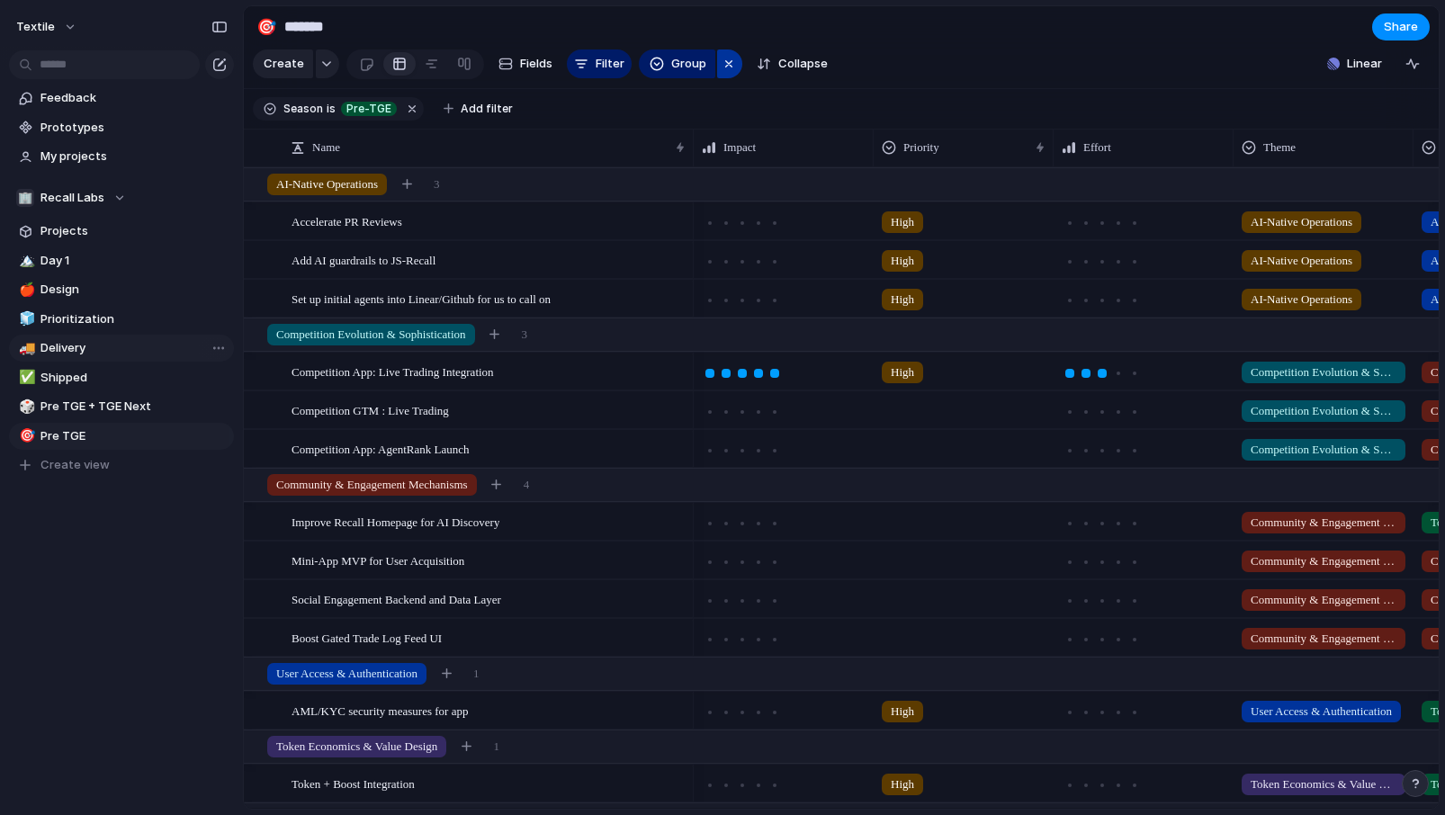
click at [730, 63] on div "button" at bounding box center [728, 64] width 14 height 22
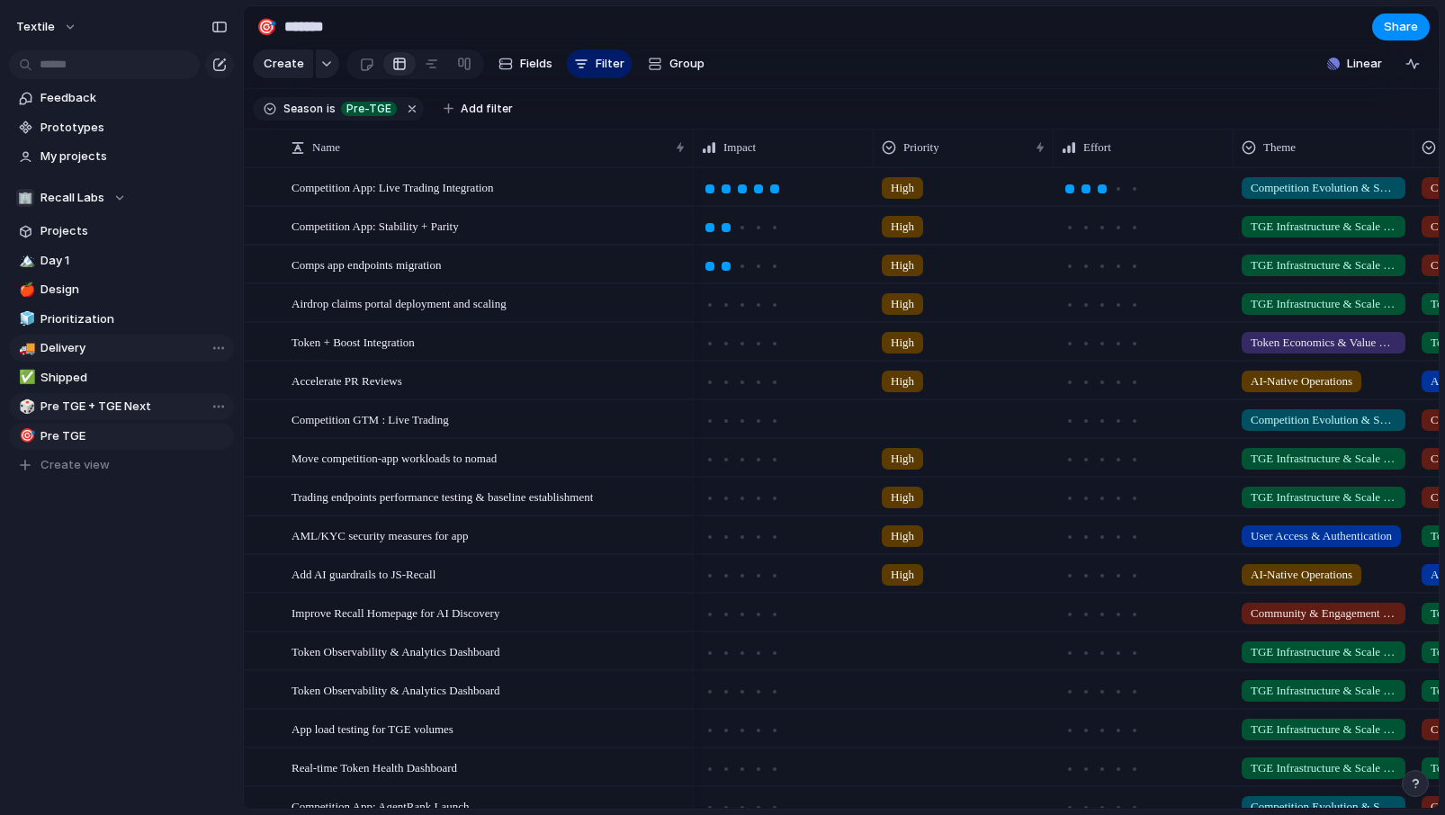
click at [91, 412] on span "Pre TGE + TGE Next" at bounding box center [133, 407] width 187 height 18
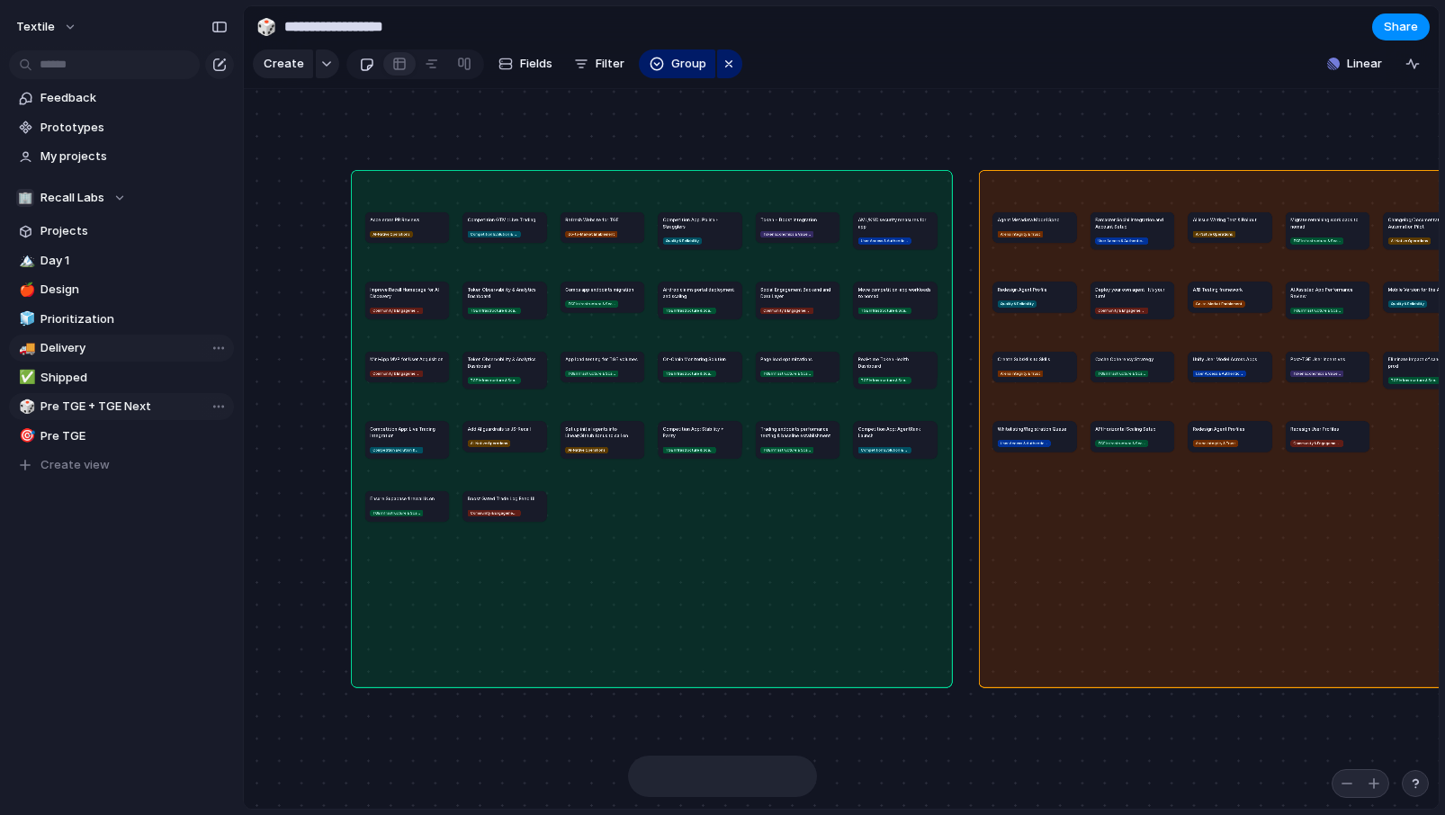
type input "**********"
click at [398, 62] on div at bounding box center [399, 63] width 14 height 29
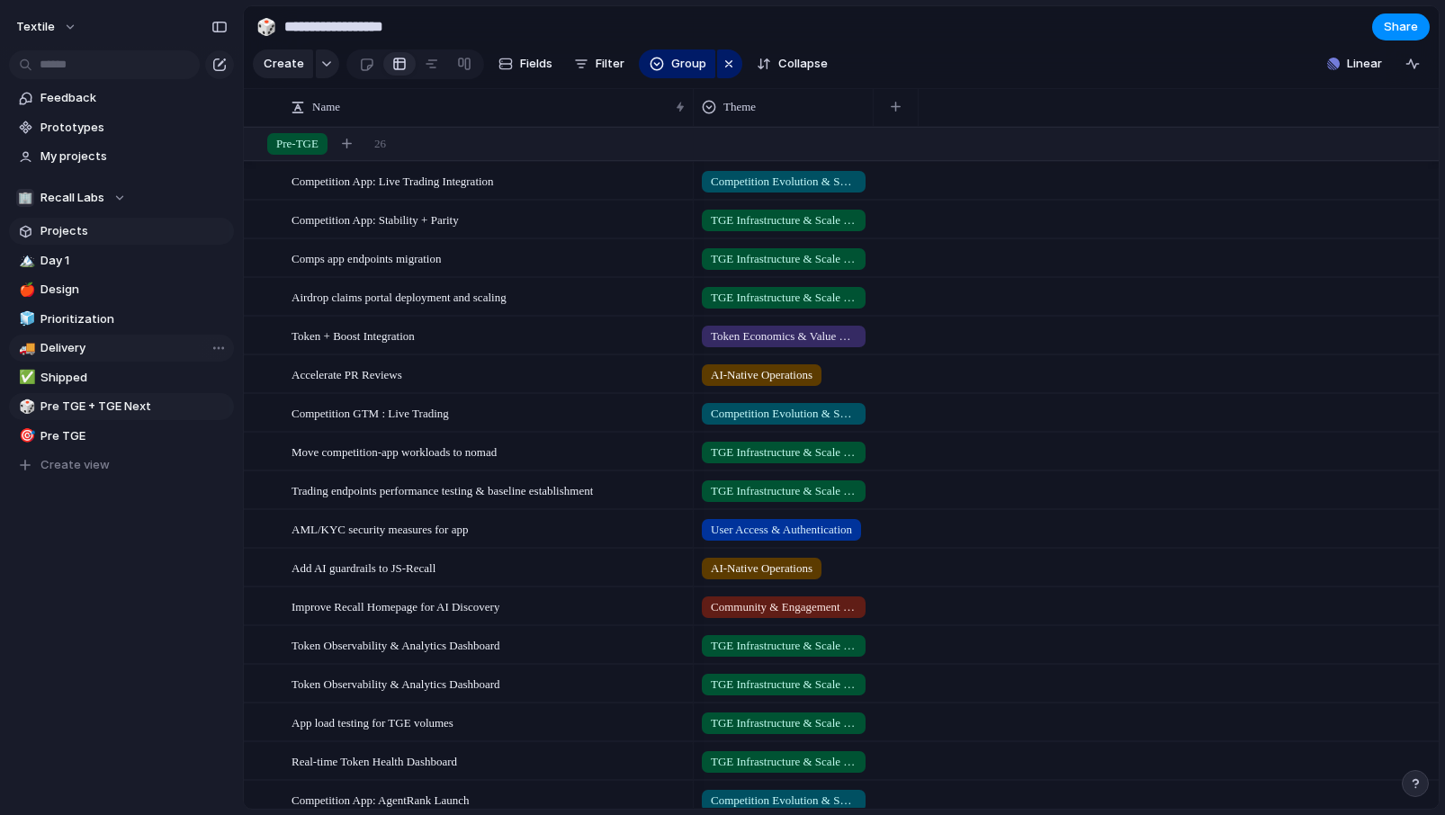
click at [119, 235] on span "Projects" at bounding box center [133, 231] width 187 height 18
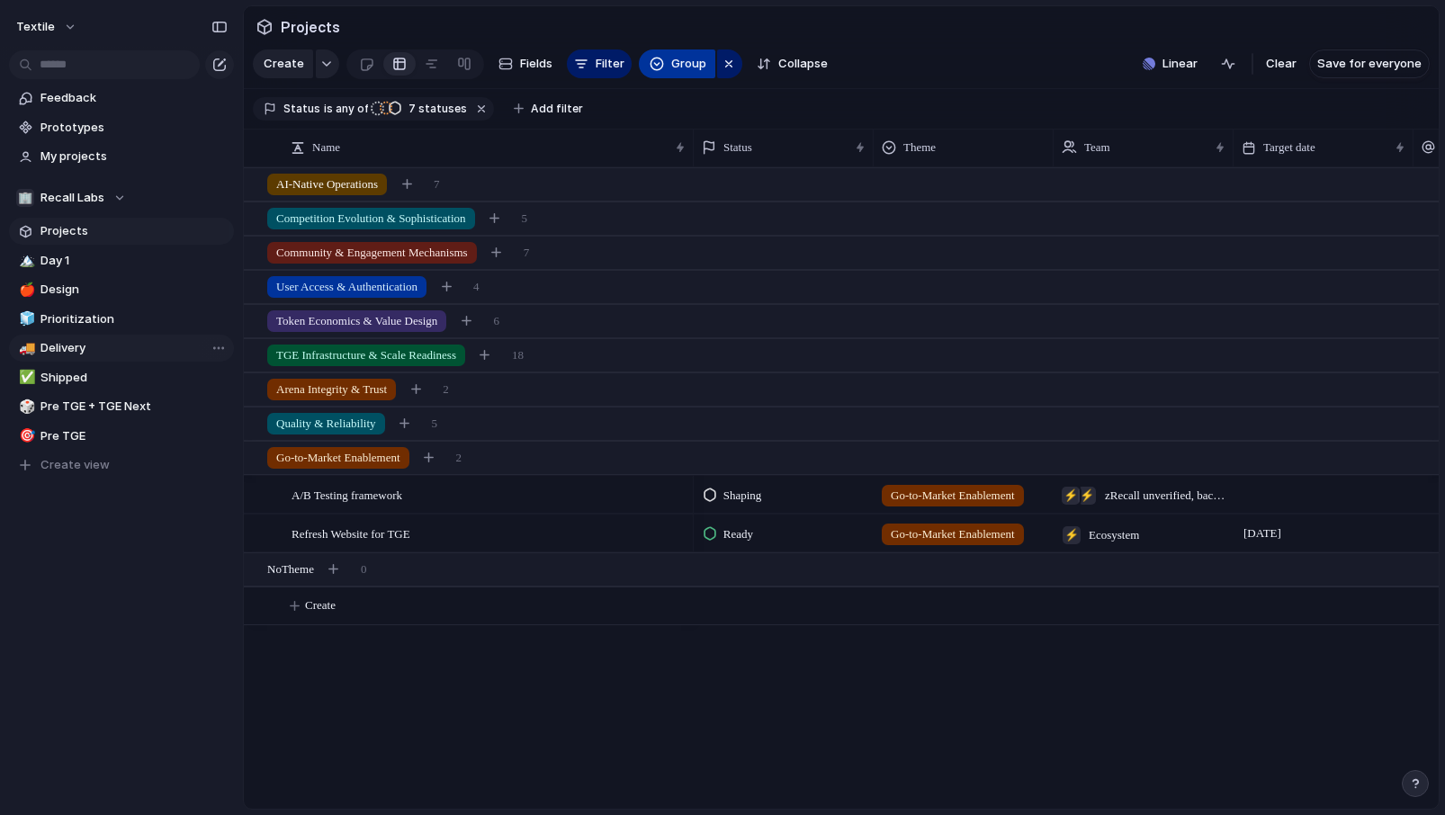
click at [699, 69] on span "Group" at bounding box center [688, 64] width 35 height 18
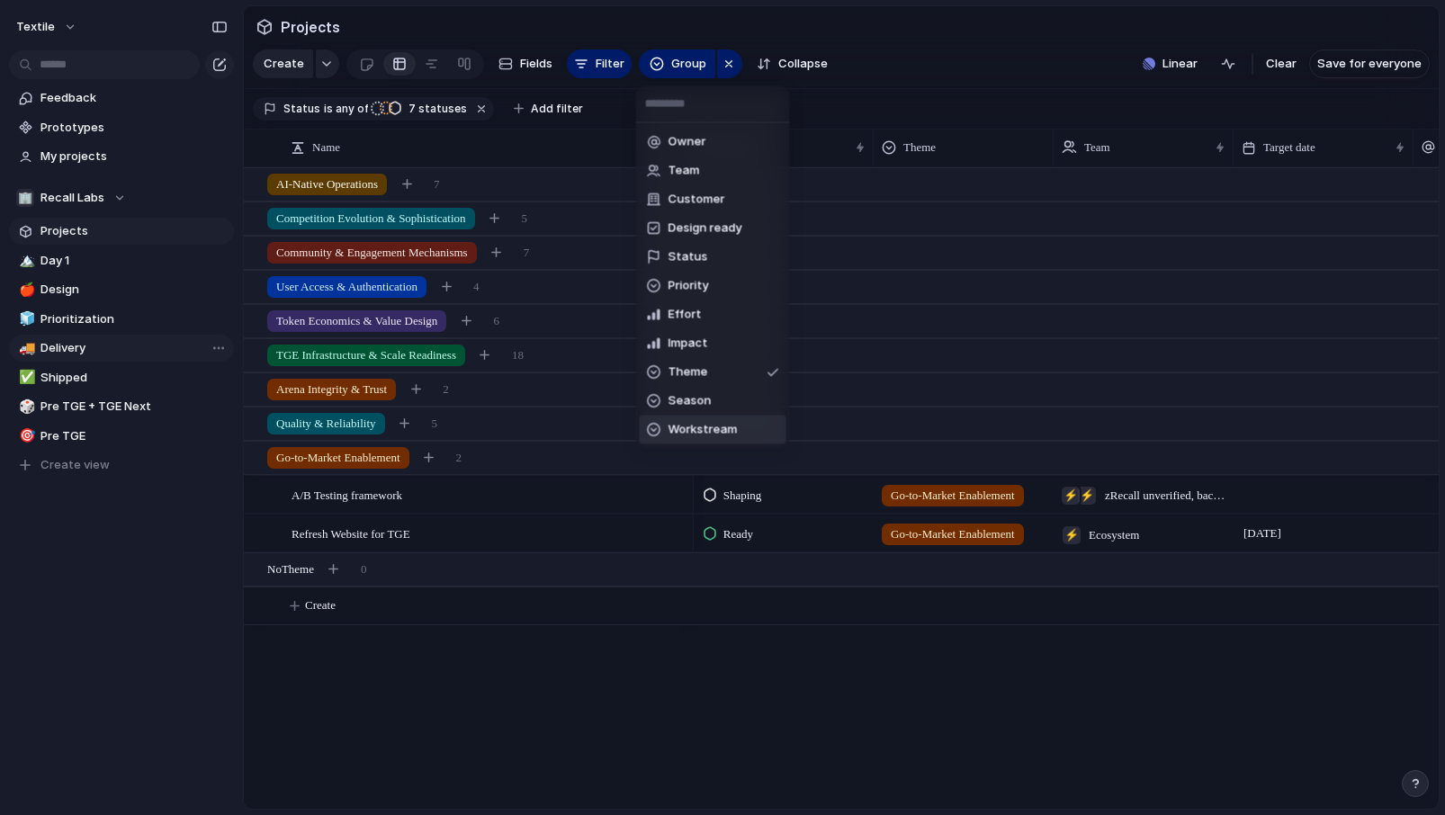
click at [696, 428] on span "Workstream" at bounding box center [702, 430] width 69 height 18
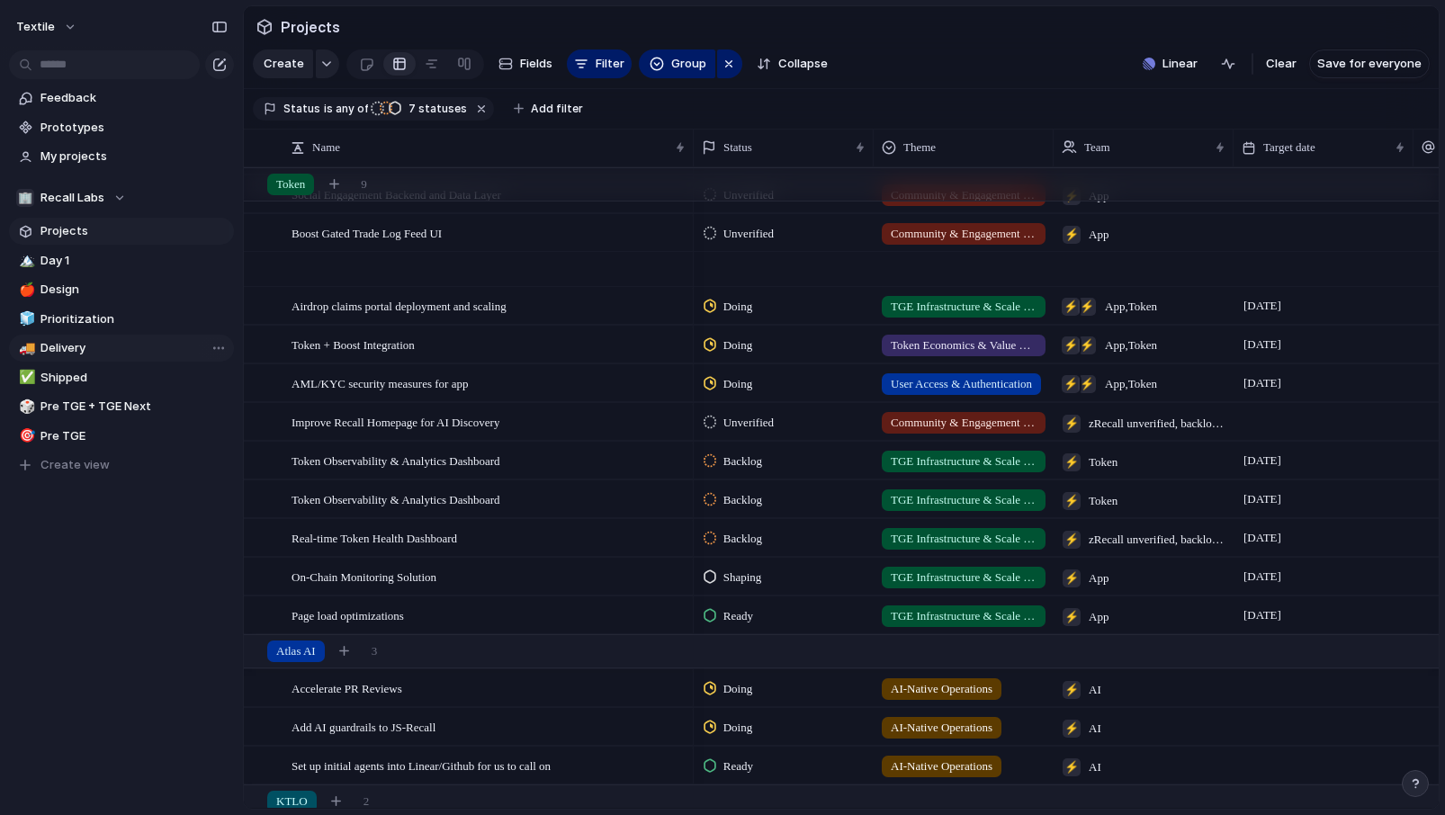
scroll to position [103, 0]
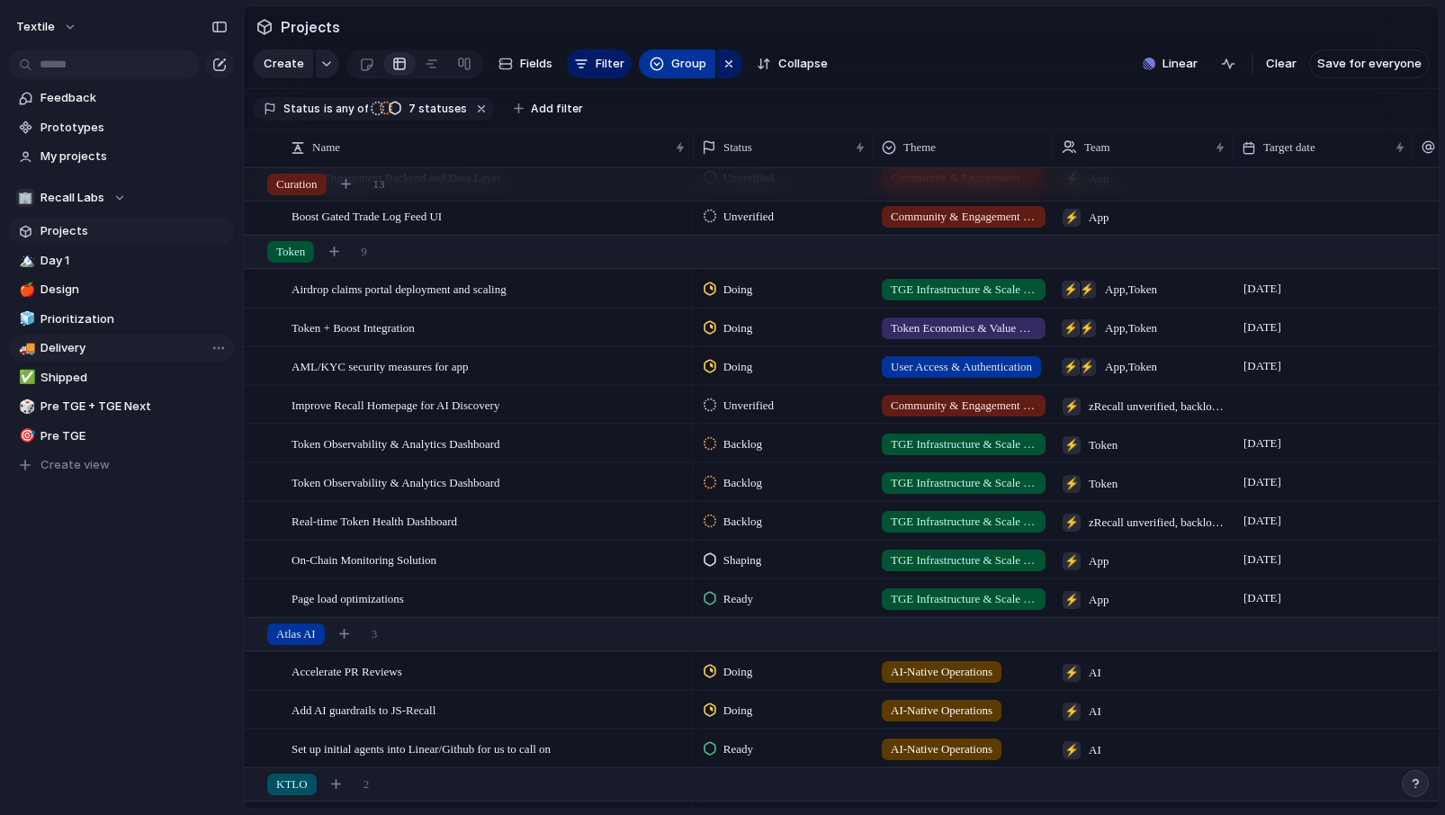
click at [694, 67] on span "Group" at bounding box center [688, 64] width 35 height 18
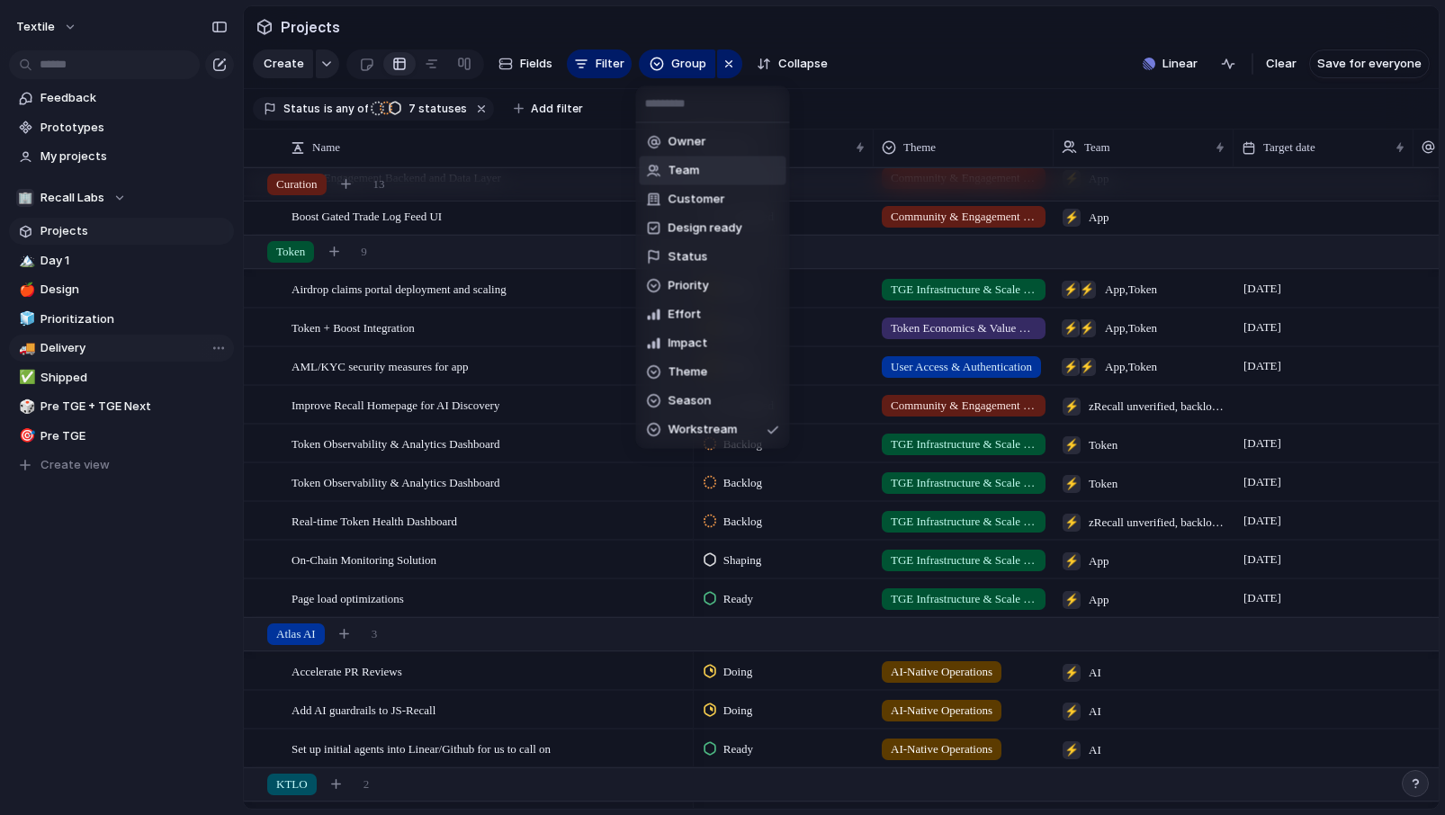
click at [689, 170] on span "Team" at bounding box center [683, 171] width 31 height 18
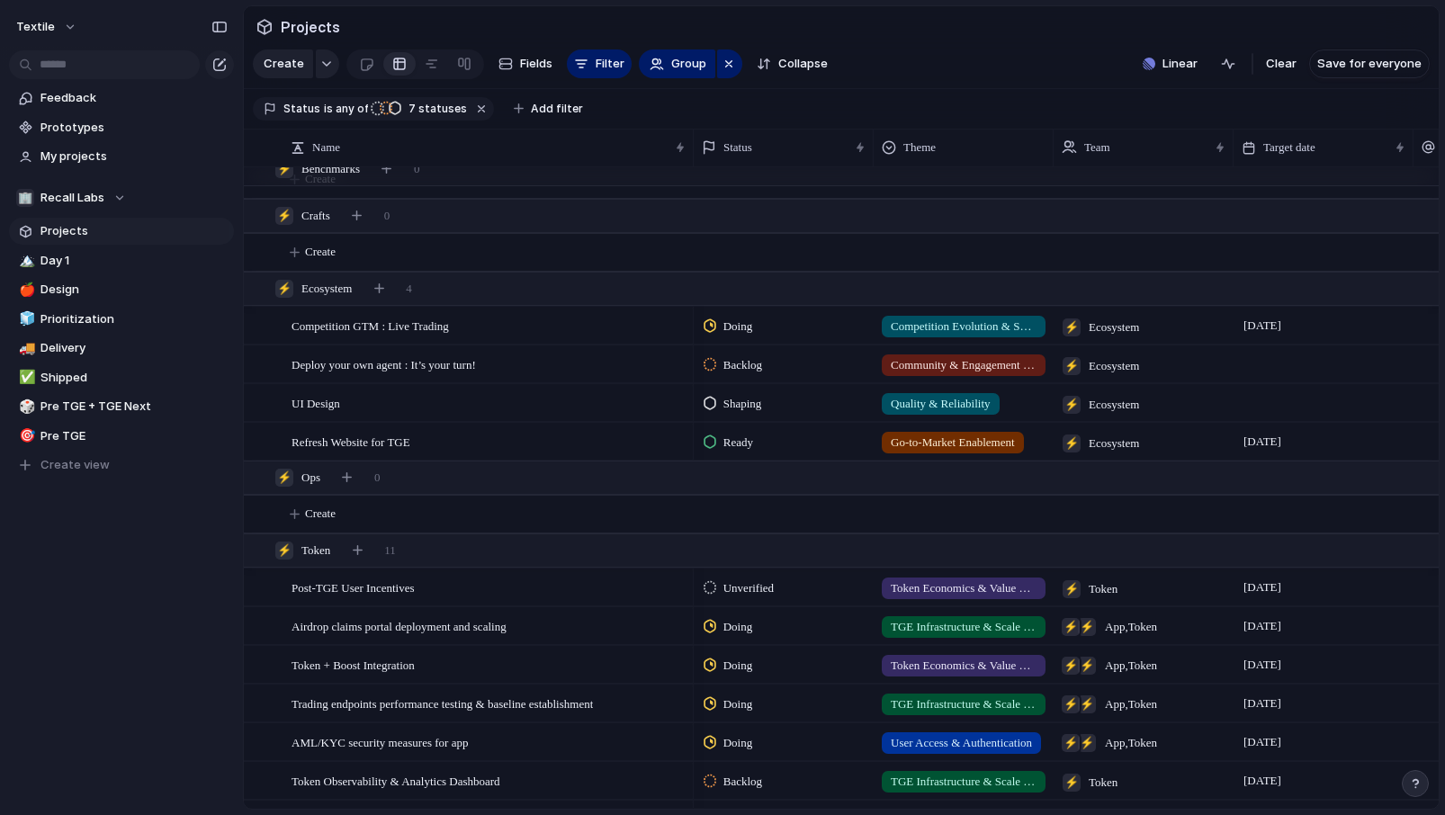
scroll to position [1553, 0]
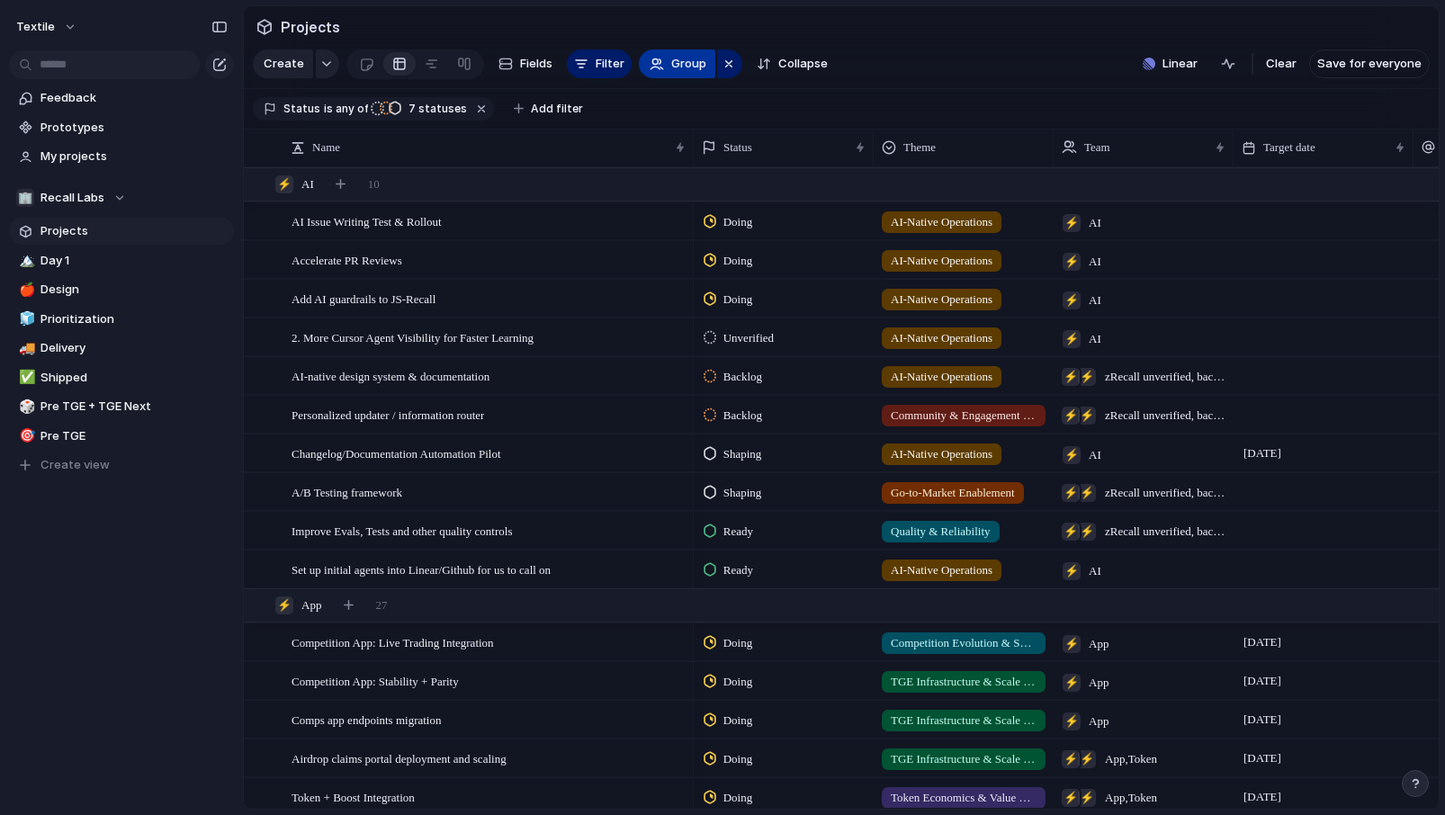
click at [696, 67] on span "Group" at bounding box center [688, 64] width 35 height 18
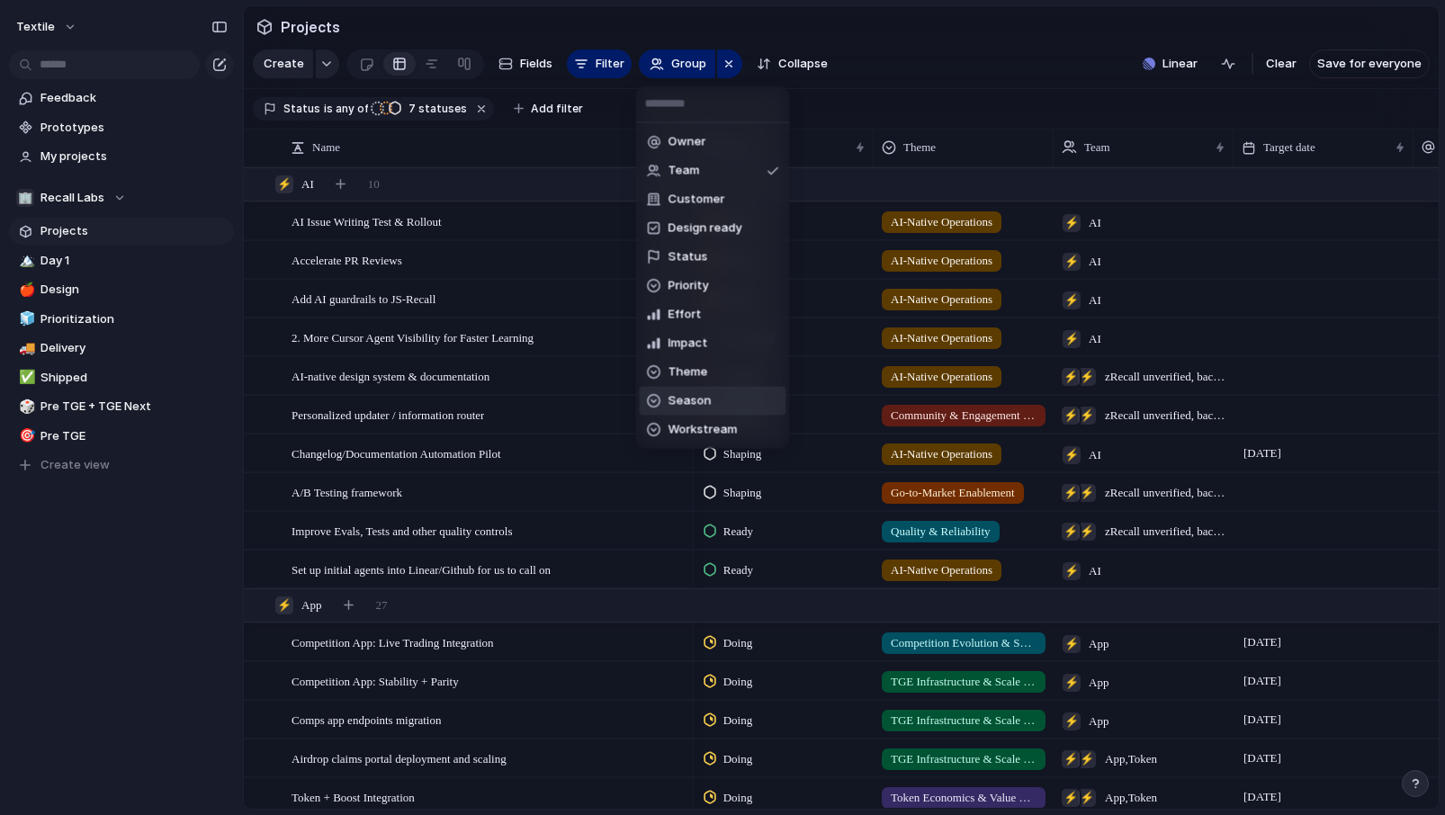
click at [704, 393] on span "Season" at bounding box center [689, 401] width 43 height 18
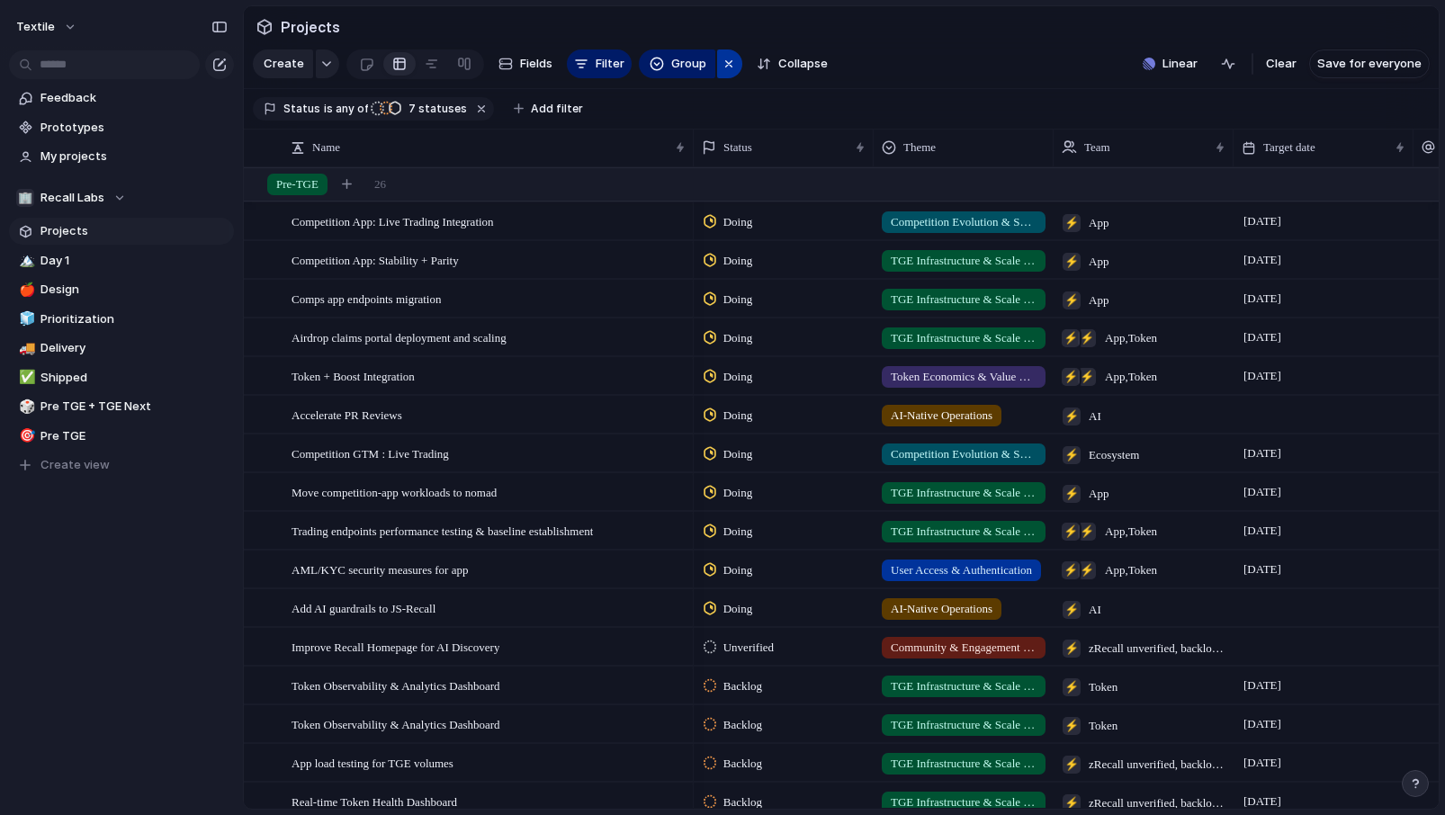
click at [726, 62] on div "button" at bounding box center [728, 64] width 14 height 22
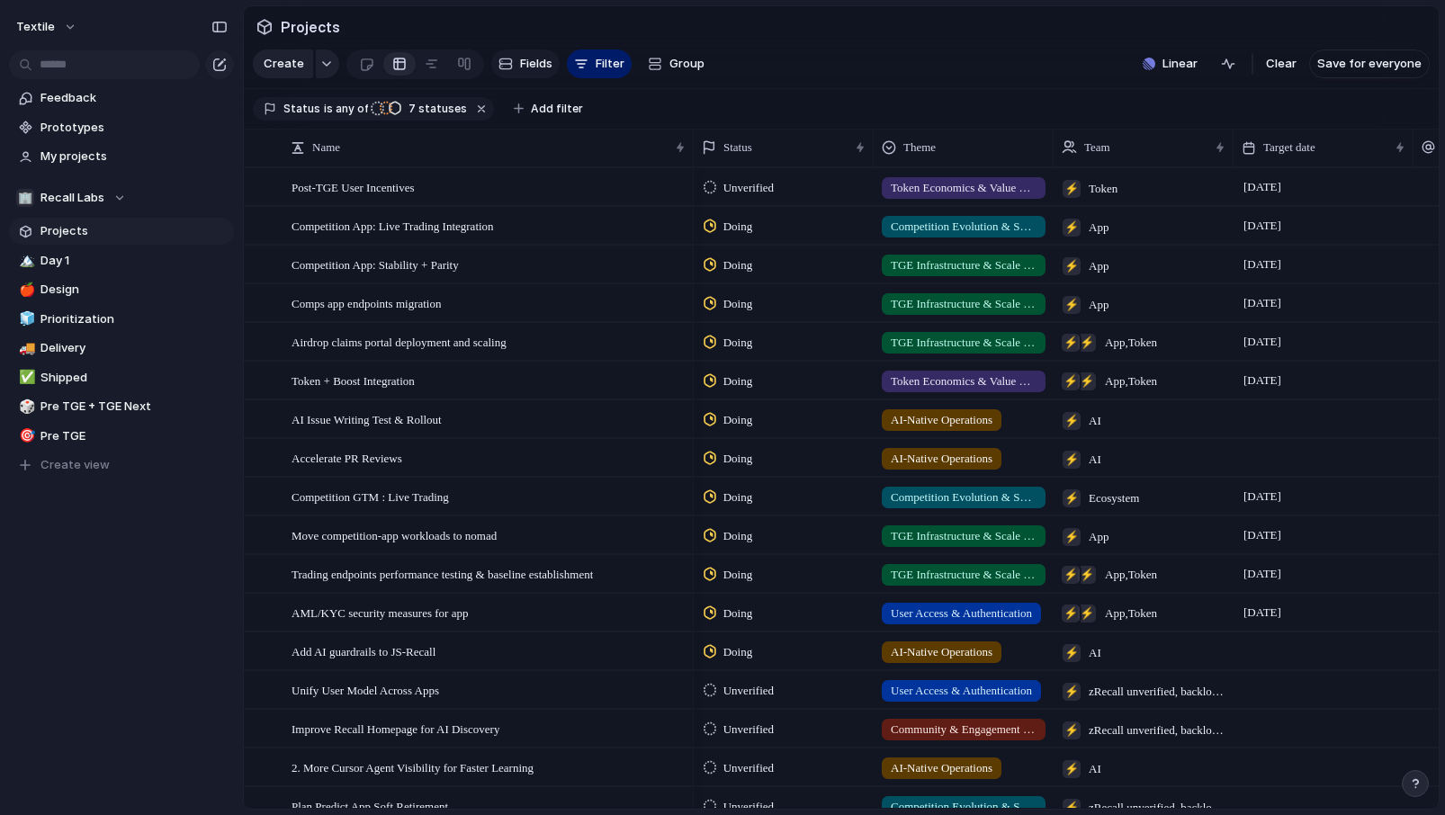
click at [540, 73] on span "Fields" at bounding box center [536, 64] width 32 height 18
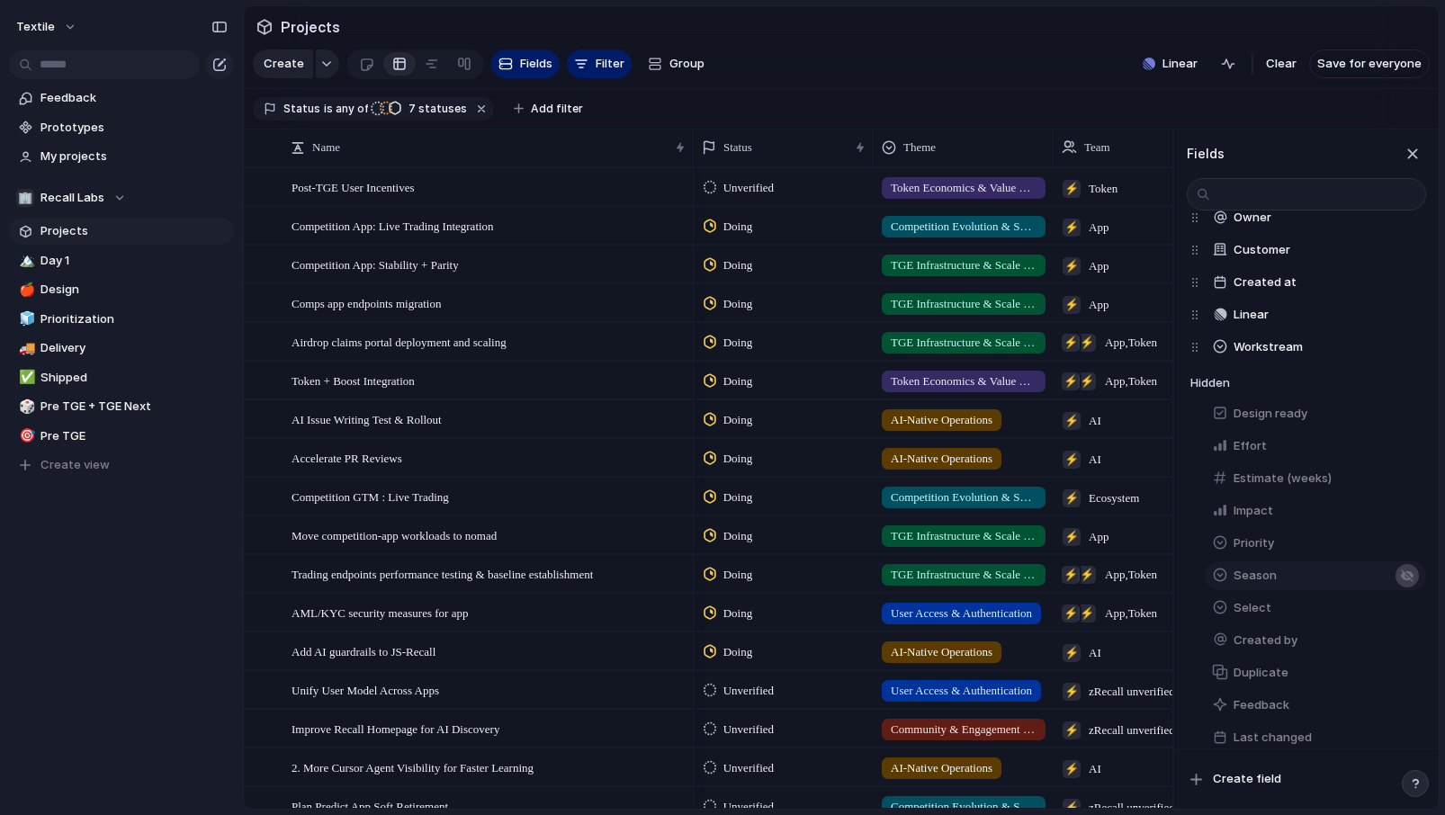
click at [1401, 569] on div "button" at bounding box center [1407, 575] width 14 height 14
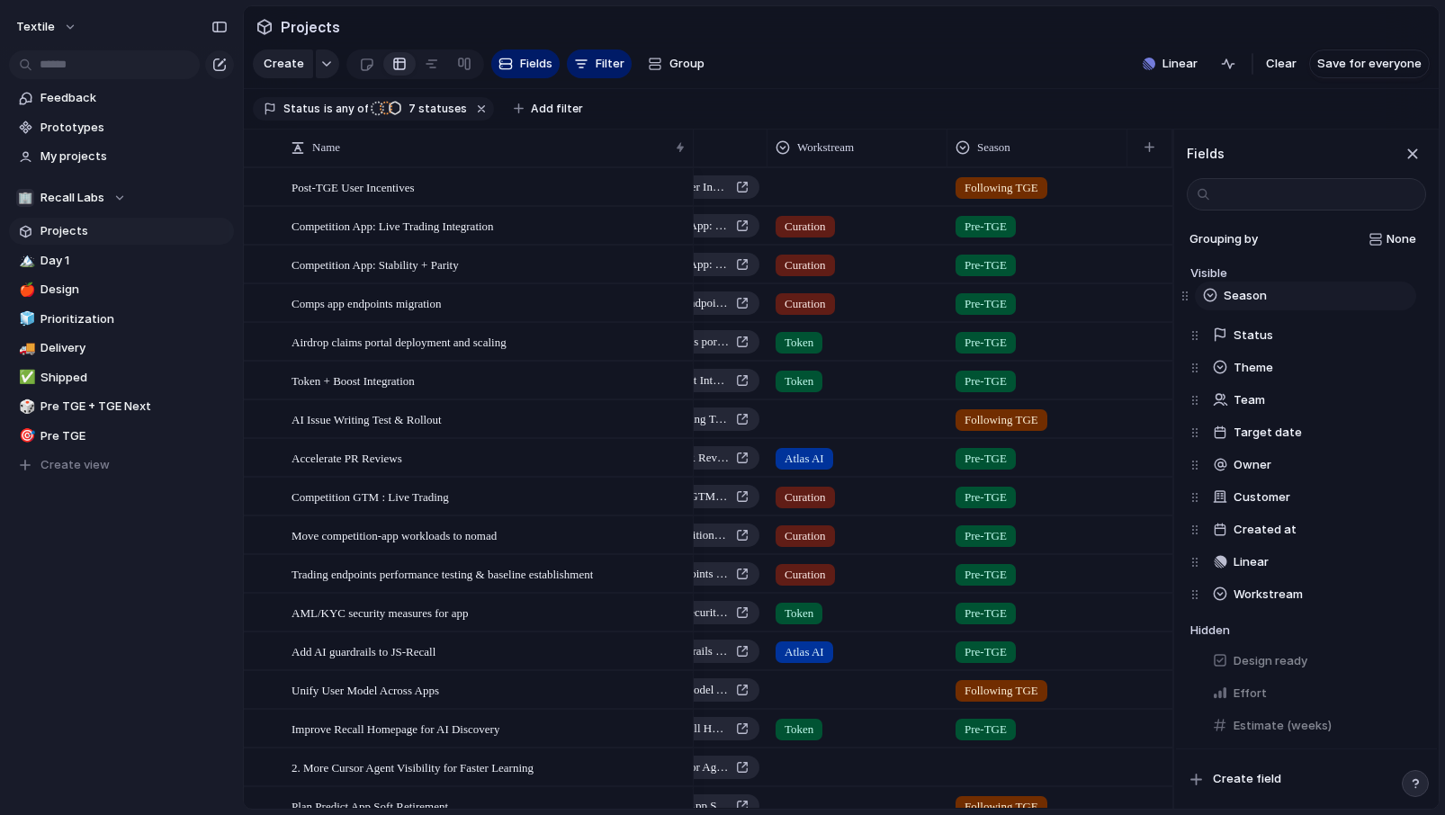
drag, startPoint x: 1193, startPoint y: 601, endPoint x: 1183, endPoint y: 301, distance: 299.7
click at [1190, 301] on div "Status Theme Team Target date Owner Customer Created at Linear Workstream Seaso…" at bounding box center [1308, 449] width 236 height 324
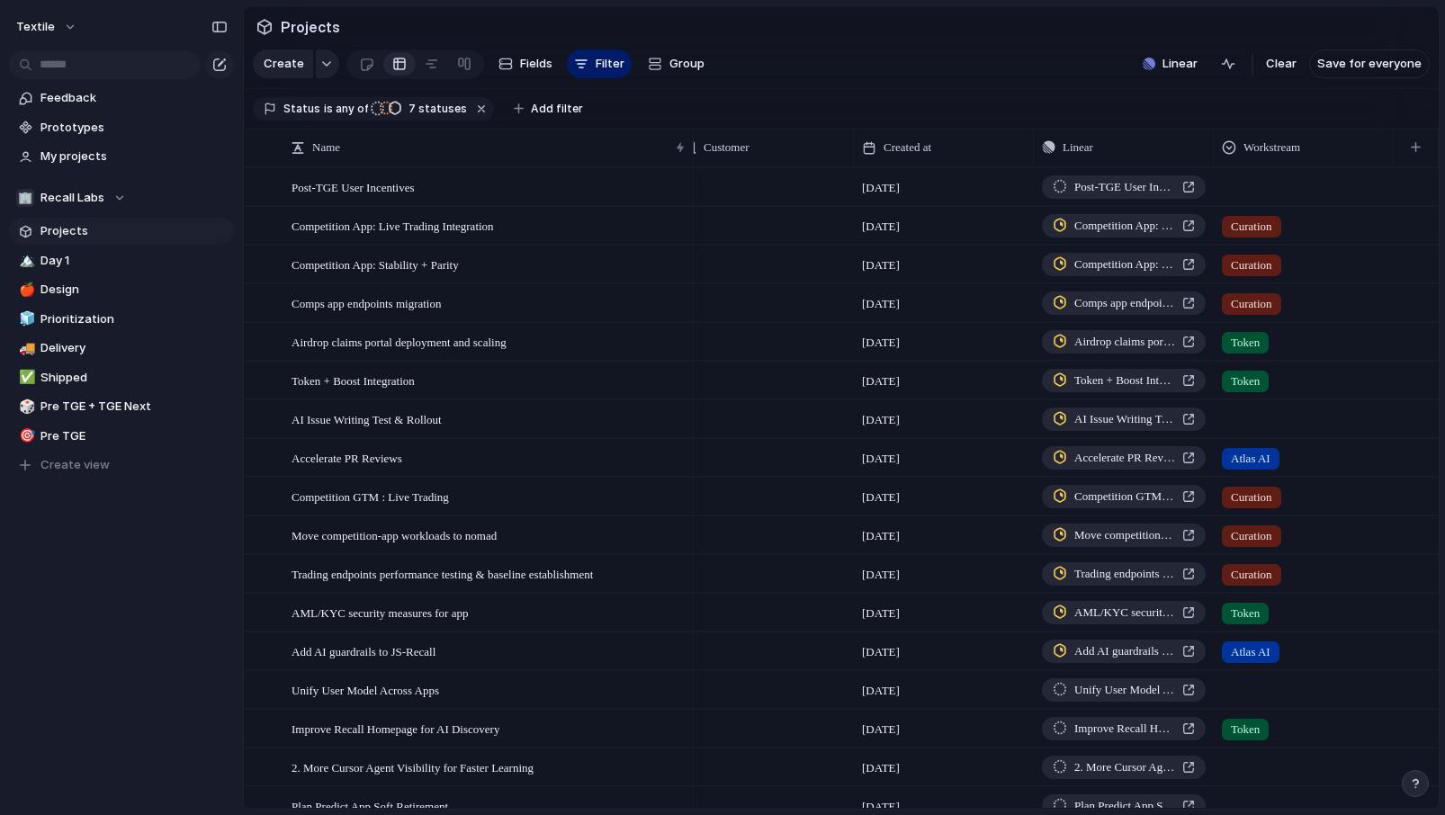
click at [917, 110] on section "Status is any of Unverified Backlog Shaping Ready Doing Planned Active 7 status…" at bounding box center [841, 109] width 1195 height 40
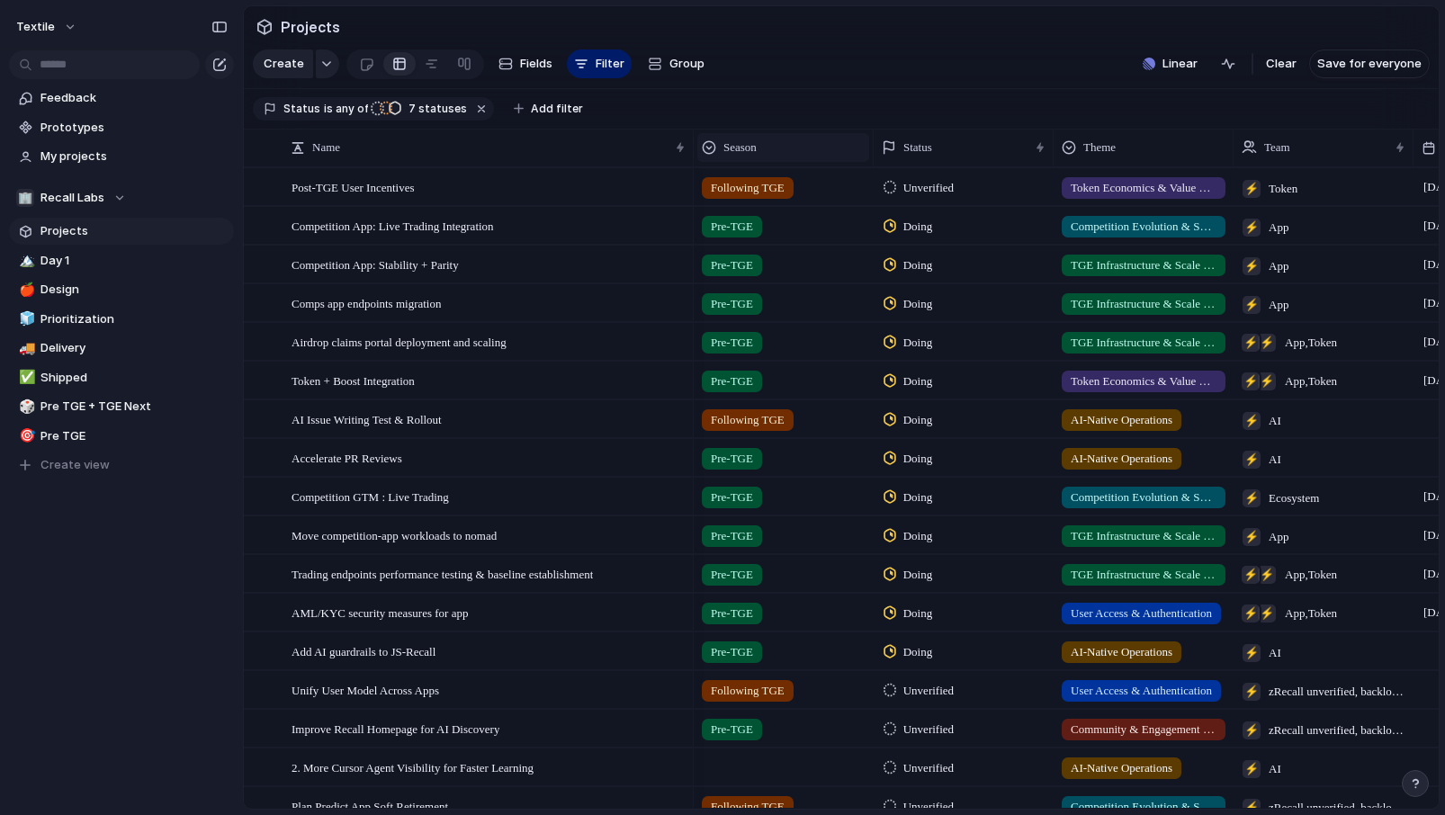
click at [780, 140] on div "Season" at bounding box center [783, 148] width 163 height 18
click at [756, 242] on span "Sort ascending" at bounding box center [775, 246] width 87 height 18
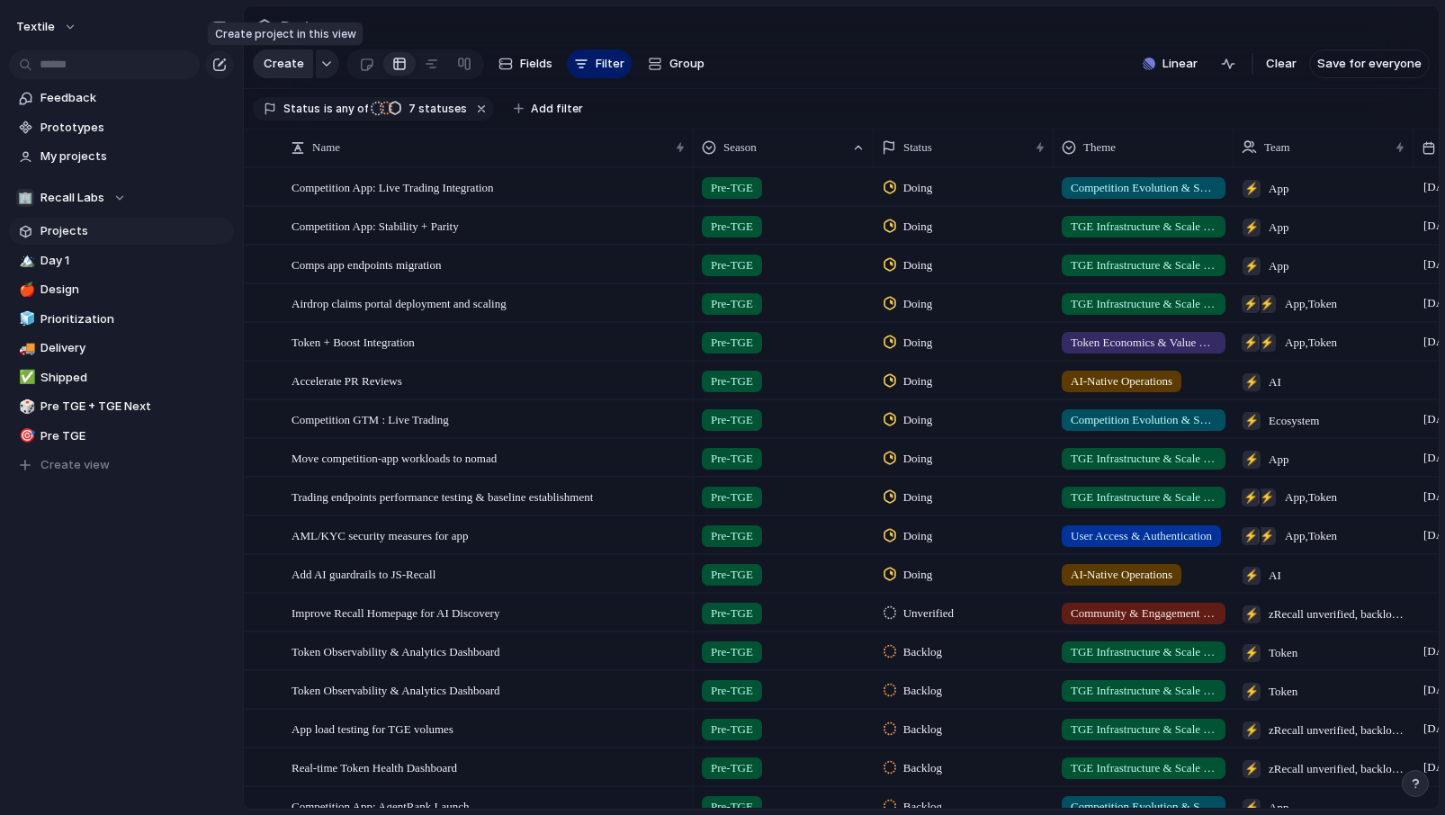
click at [286, 63] on span "Create" at bounding box center [284, 64] width 40 height 18
click at [320, 65] on div "button" at bounding box center [326, 63] width 13 height 7
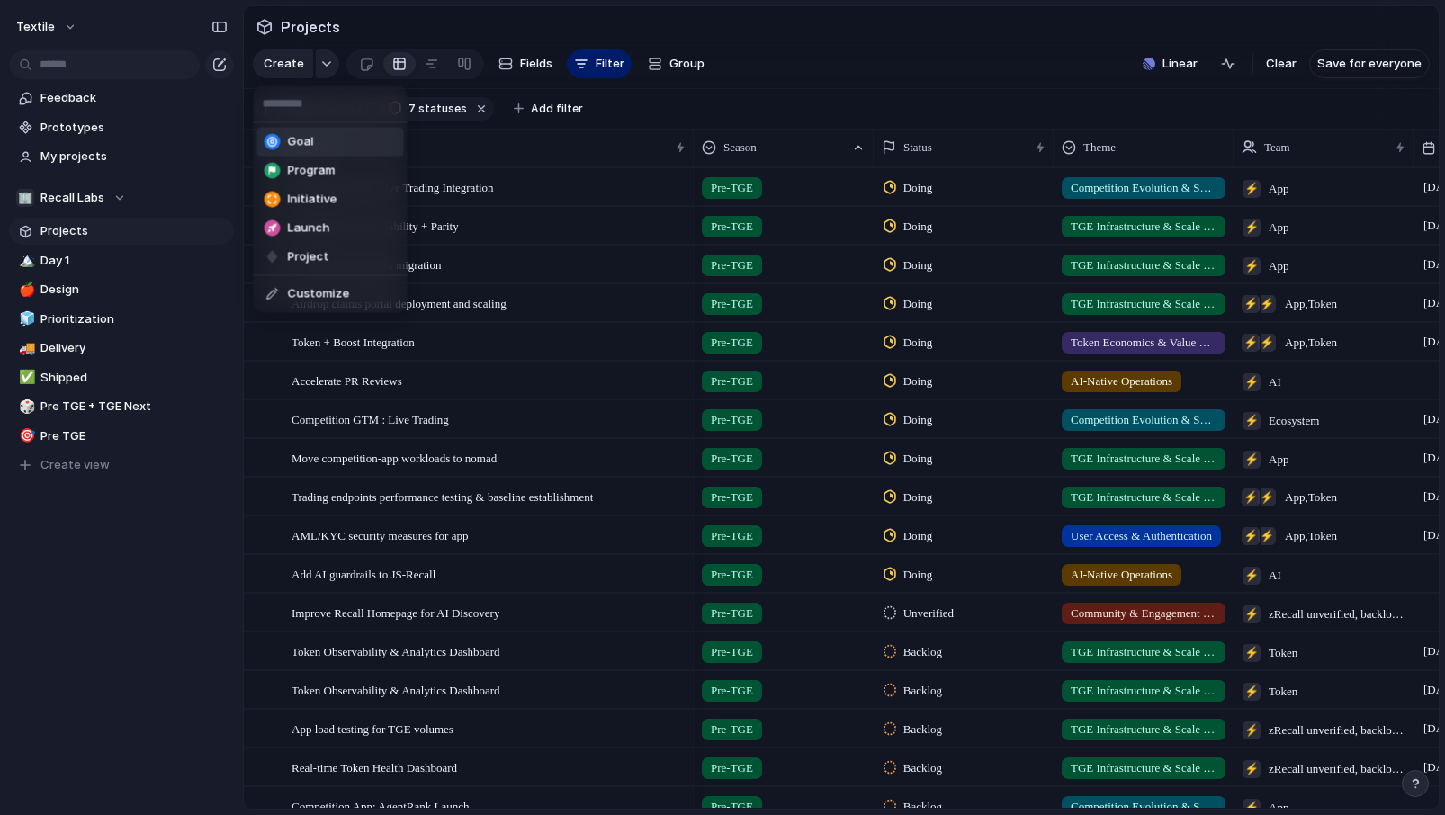
click at [318, 140] on li "Goal" at bounding box center [330, 142] width 147 height 29
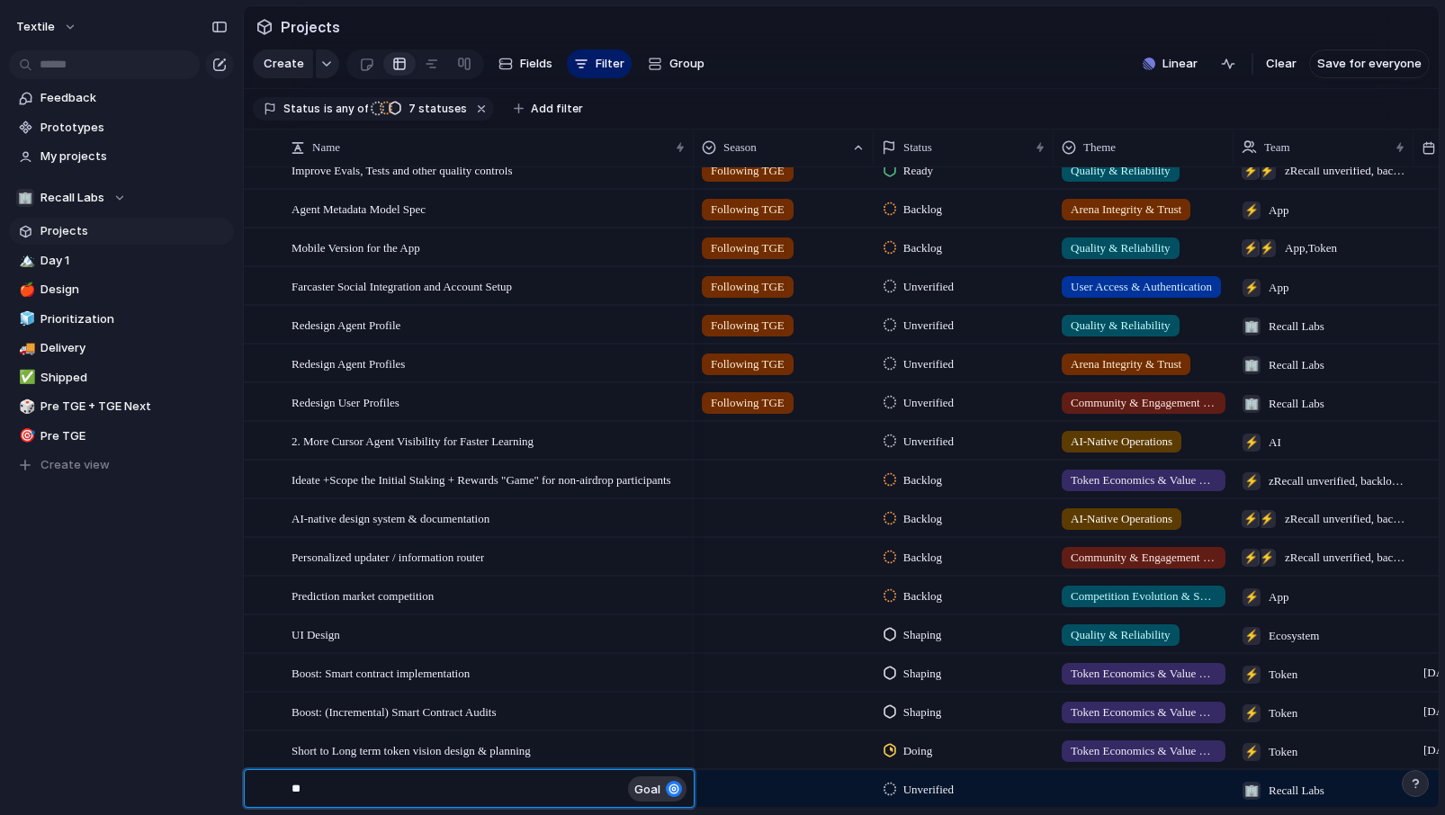
type textarea "***"
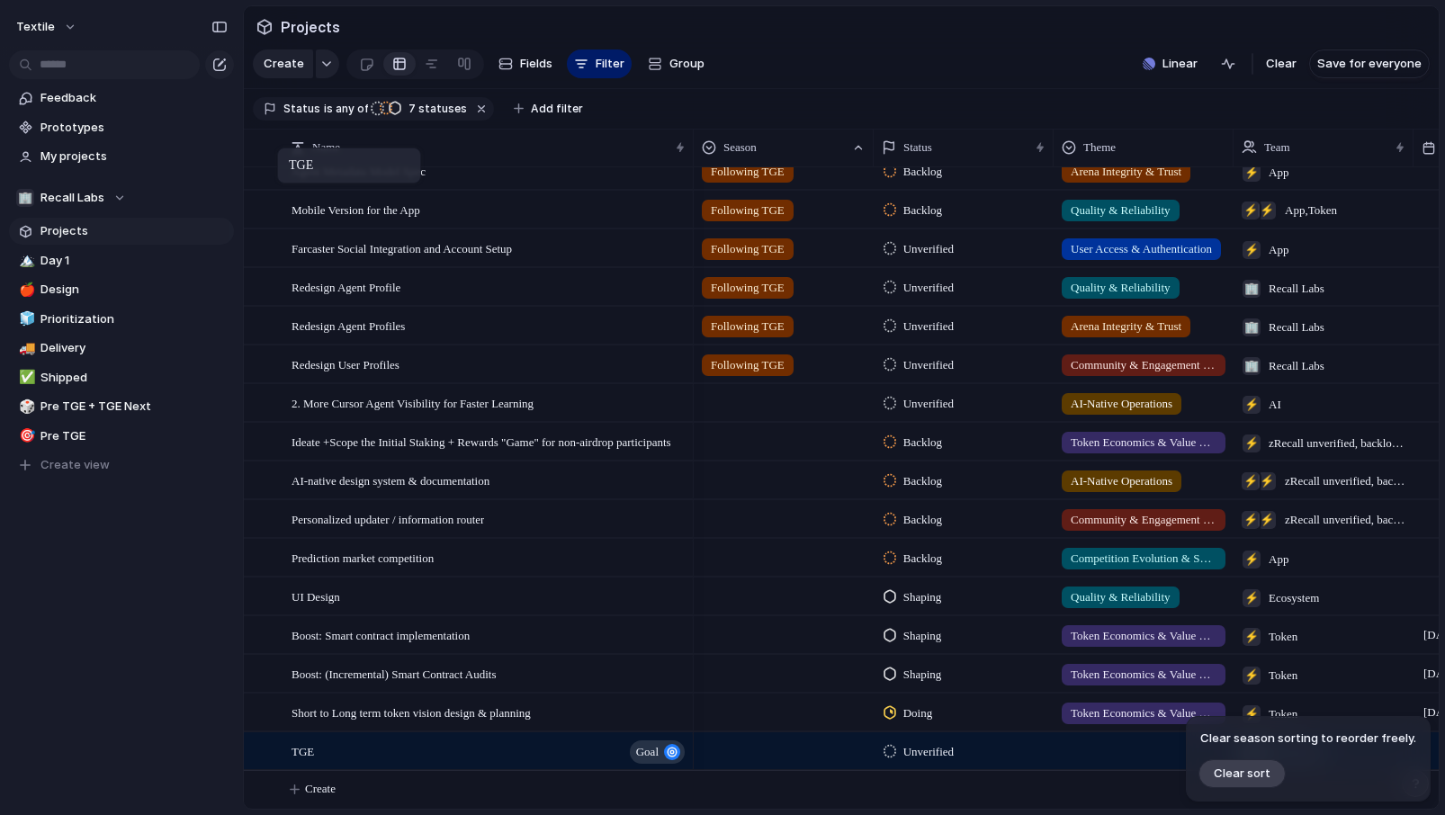
drag, startPoint x: 296, startPoint y: 754, endPoint x: 286, endPoint y: 151, distance: 602.8
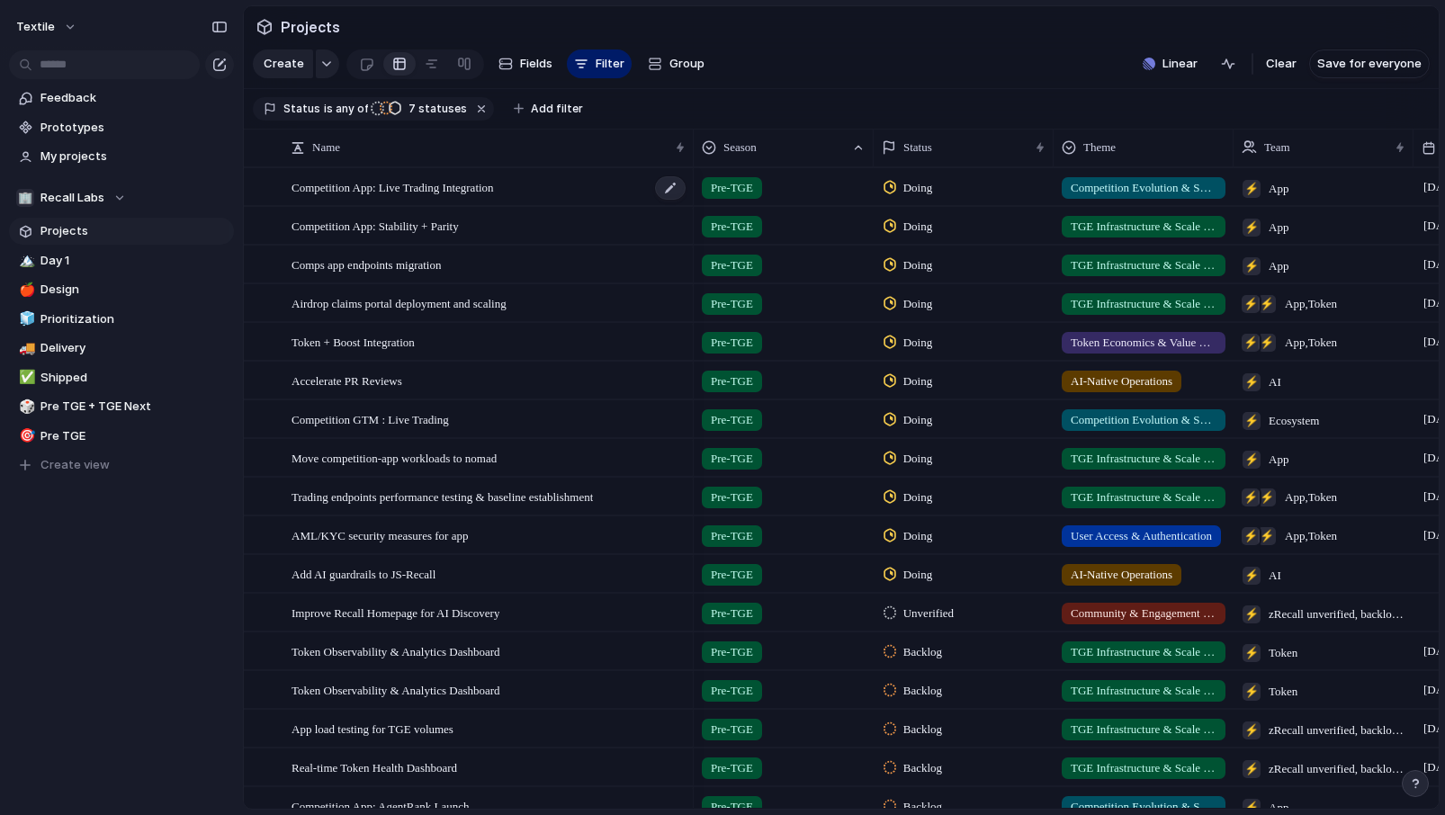
click at [318, 194] on span "Competition App: Live Trading Integration" at bounding box center [392, 186] width 202 height 21
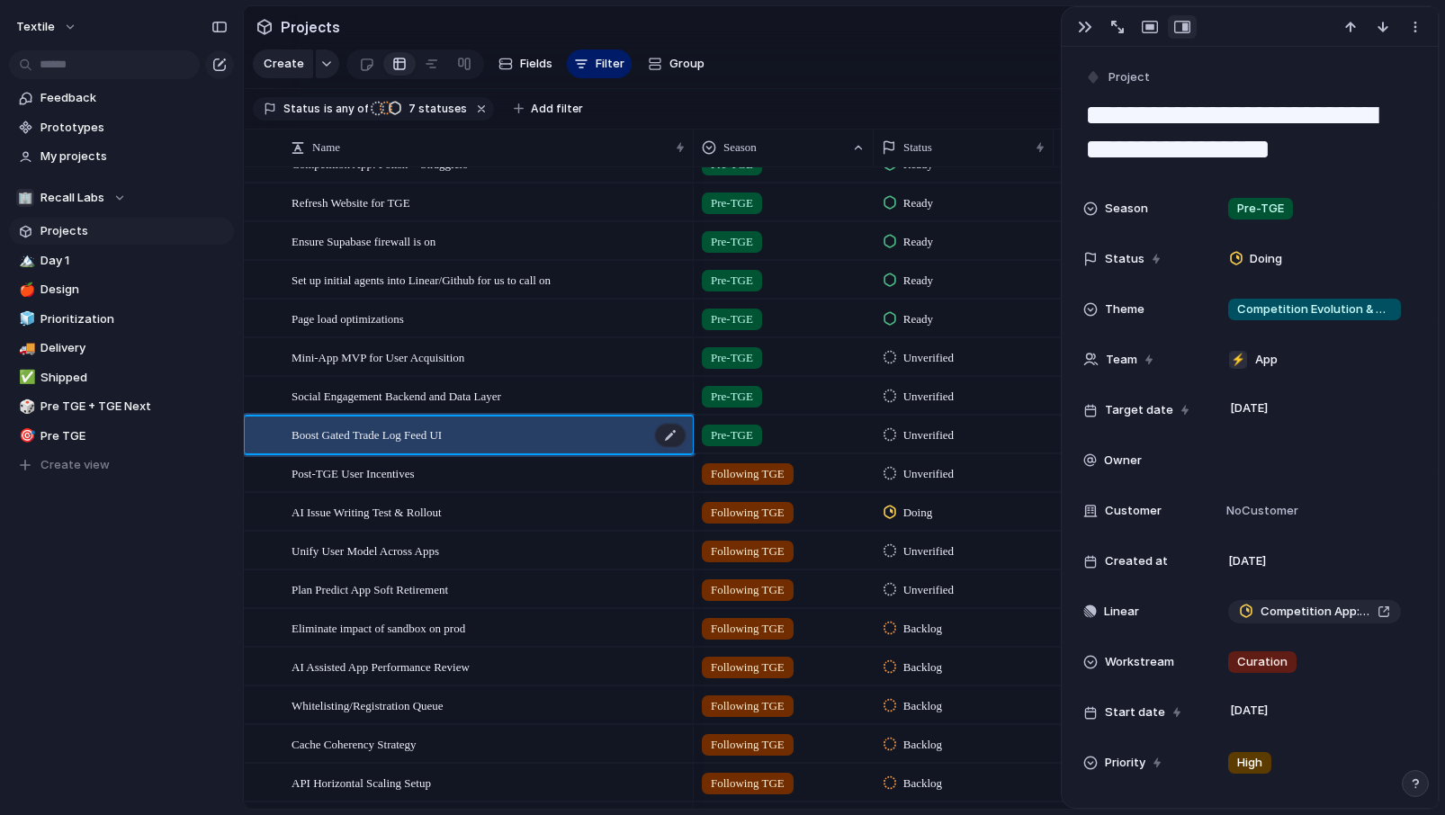
click at [372, 438] on span "Boost Gated Trade Log Feed UI" at bounding box center [366, 434] width 150 height 21
click at [382, 343] on div "Mini-App MVP for User Acquisition" at bounding box center [489, 357] width 396 height 37
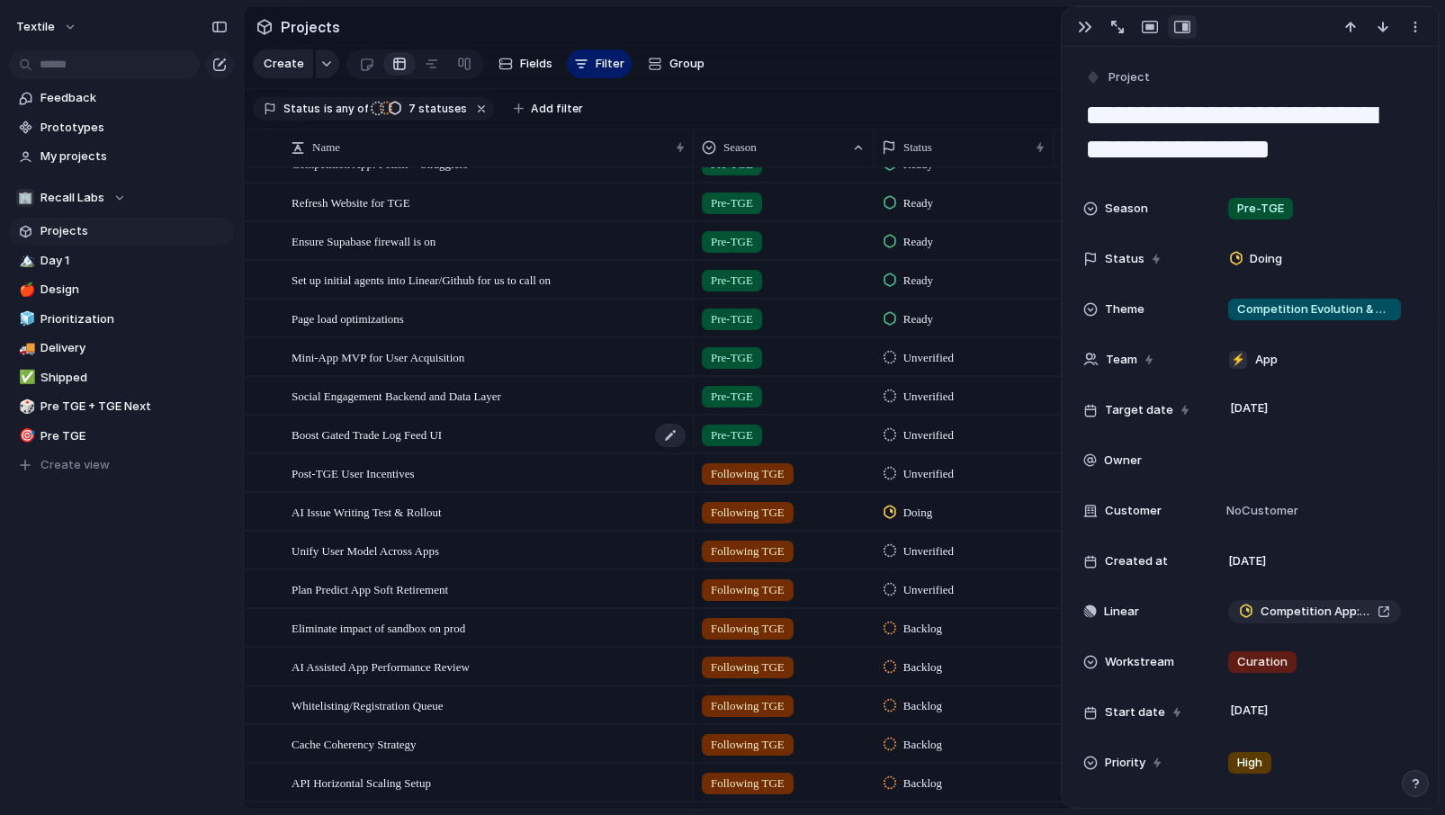
click at [383, 442] on span "Boost Gated Trade Log Feed UI" at bounding box center [366, 434] width 150 height 21
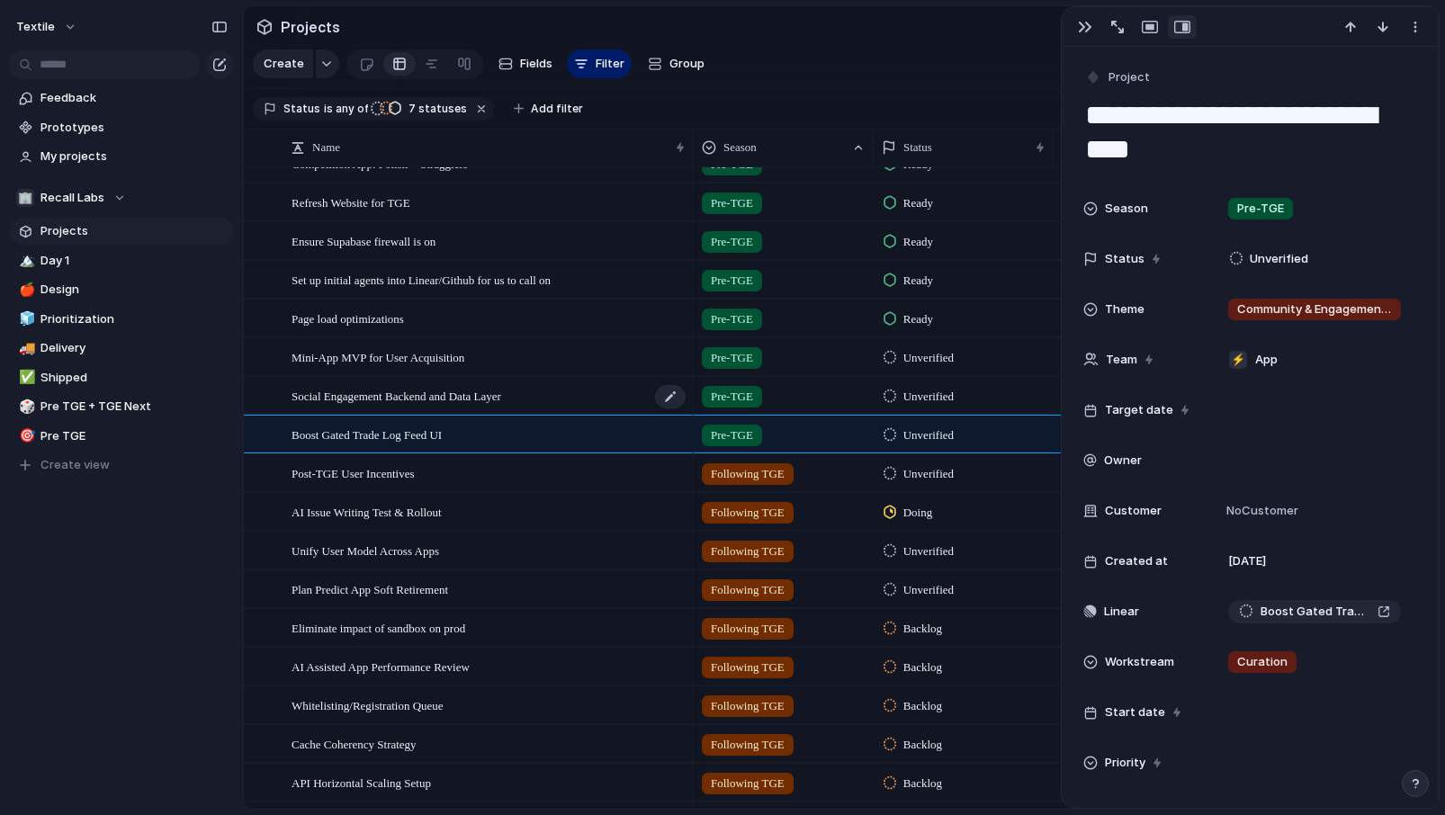
click at [386, 385] on span "Social Engagement Backend and Data Layer" at bounding box center [396, 395] width 210 height 21
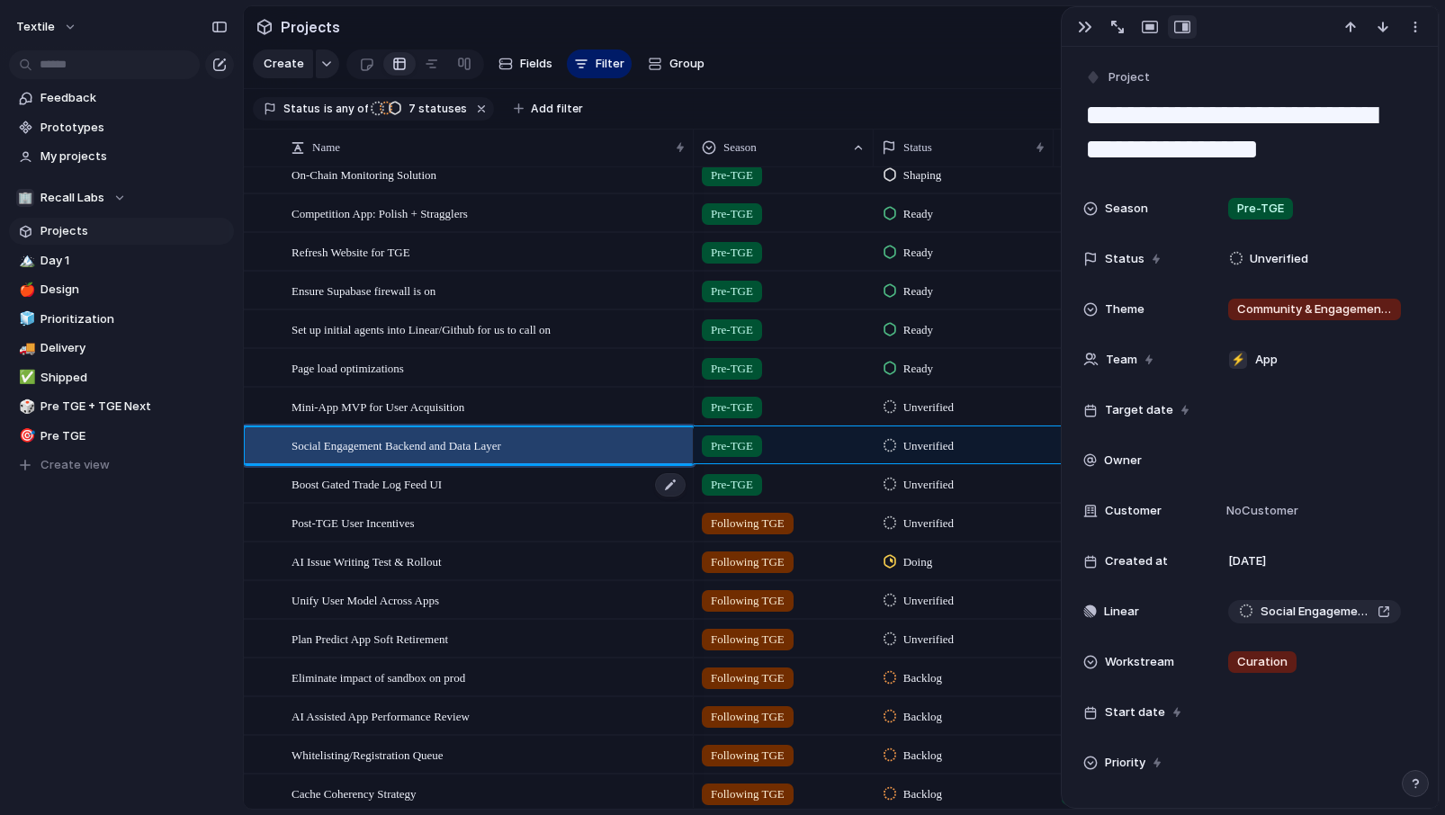
click at [384, 479] on span "Boost Gated Trade Log Feed UI" at bounding box center [366, 483] width 150 height 21
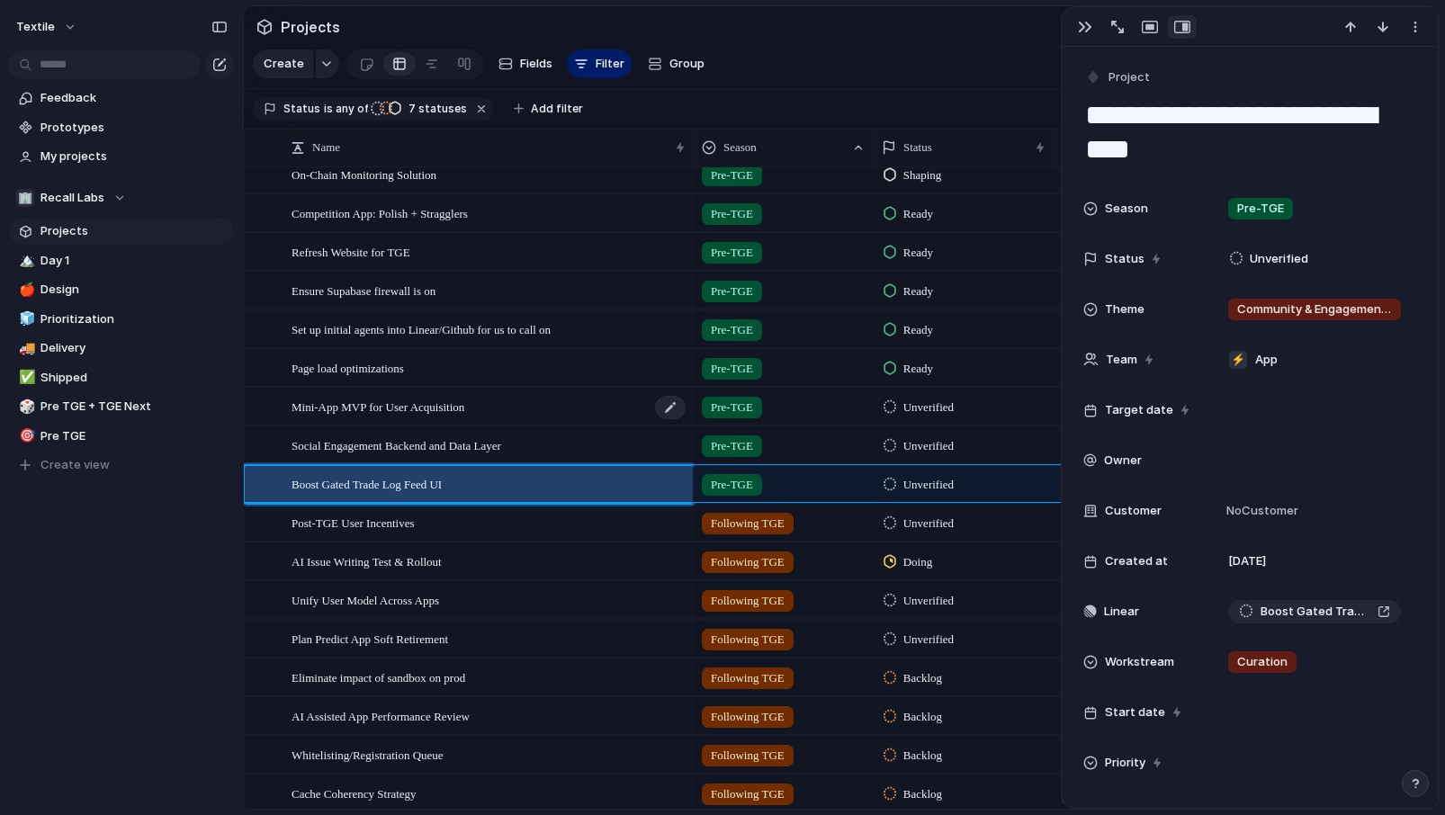
click at [398, 410] on span "Mini-App MVP for User Acquisition" at bounding box center [377, 406] width 173 height 21
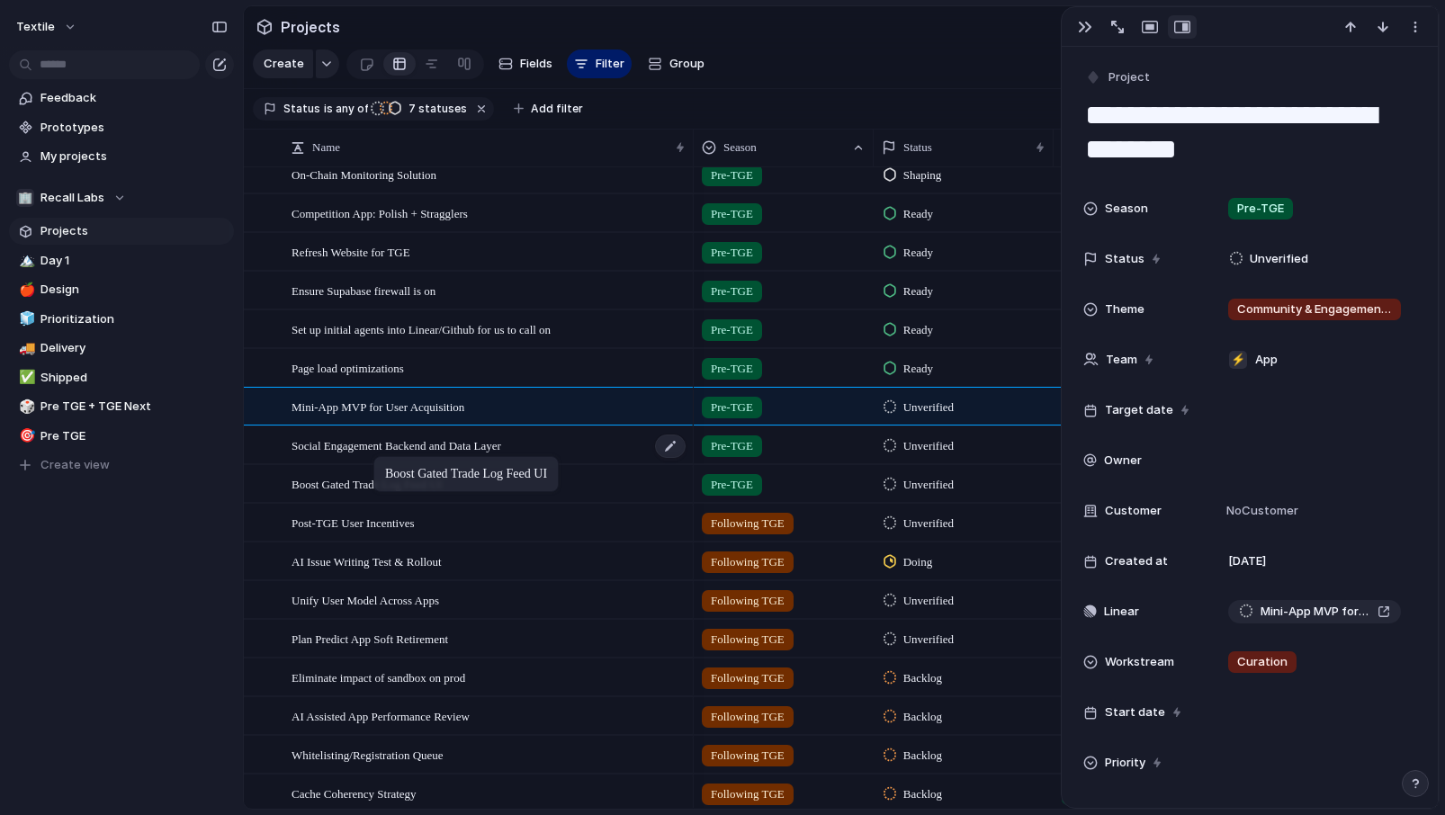
drag, startPoint x: 393, startPoint y: 477, endPoint x: 380, endPoint y: 459, distance: 22.0
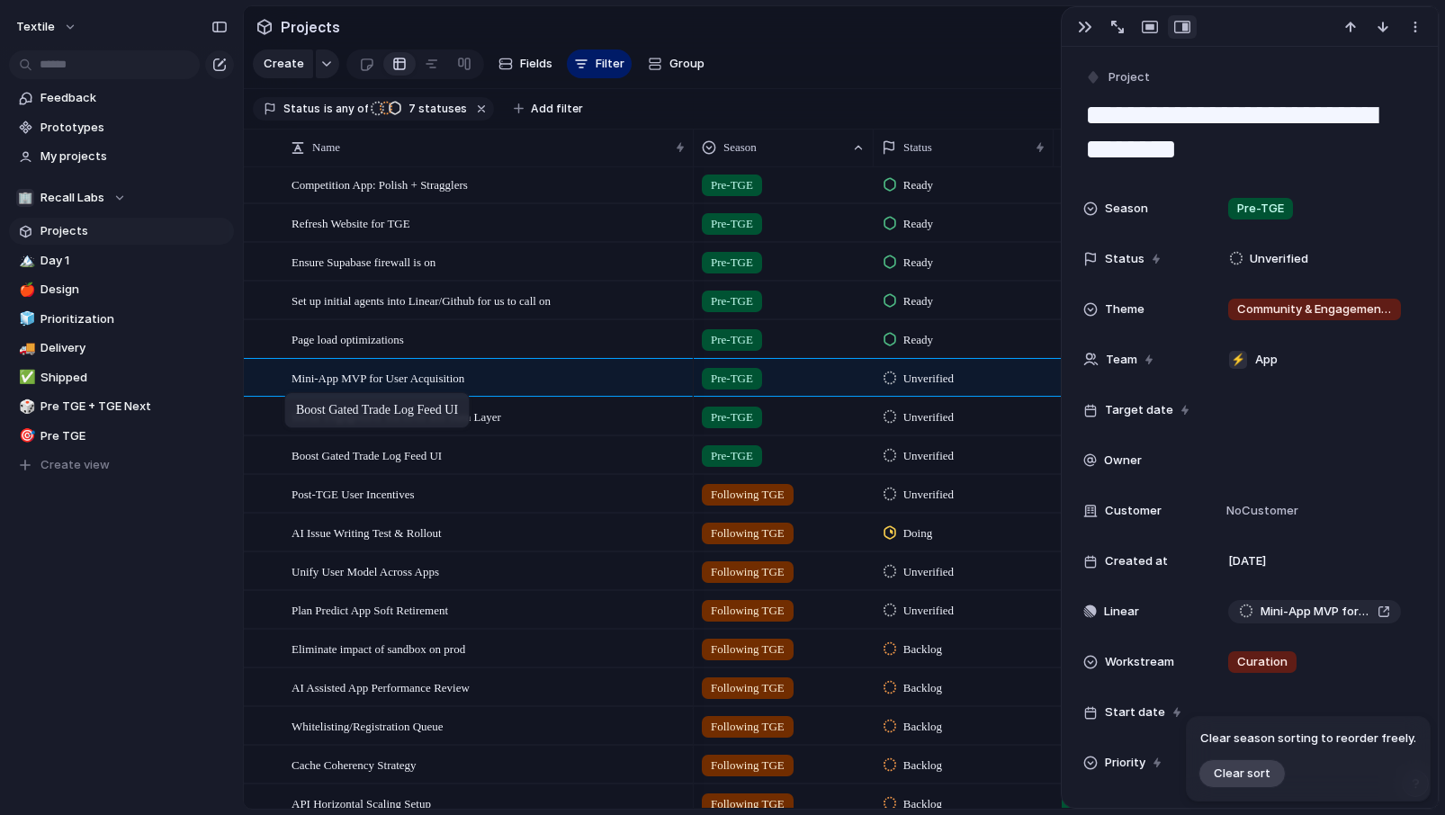
drag, startPoint x: 337, startPoint y: 456, endPoint x: 294, endPoint y: 395, distance: 74.9
click at [819, 153] on div "Season" at bounding box center [773, 148] width 143 height 18
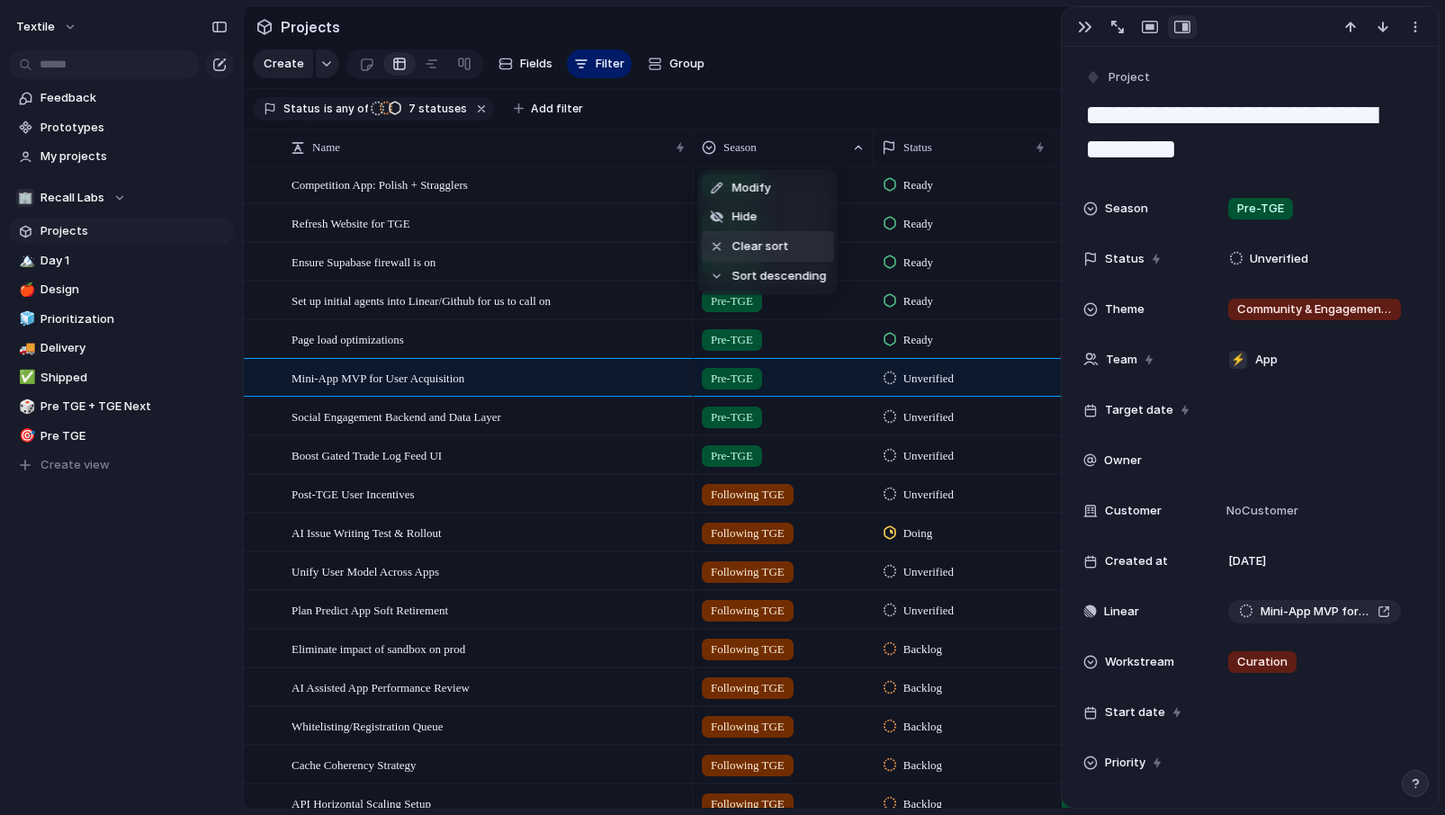
click at [767, 254] on span "Clear sort" at bounding box center [760, 246] width 57 height 18
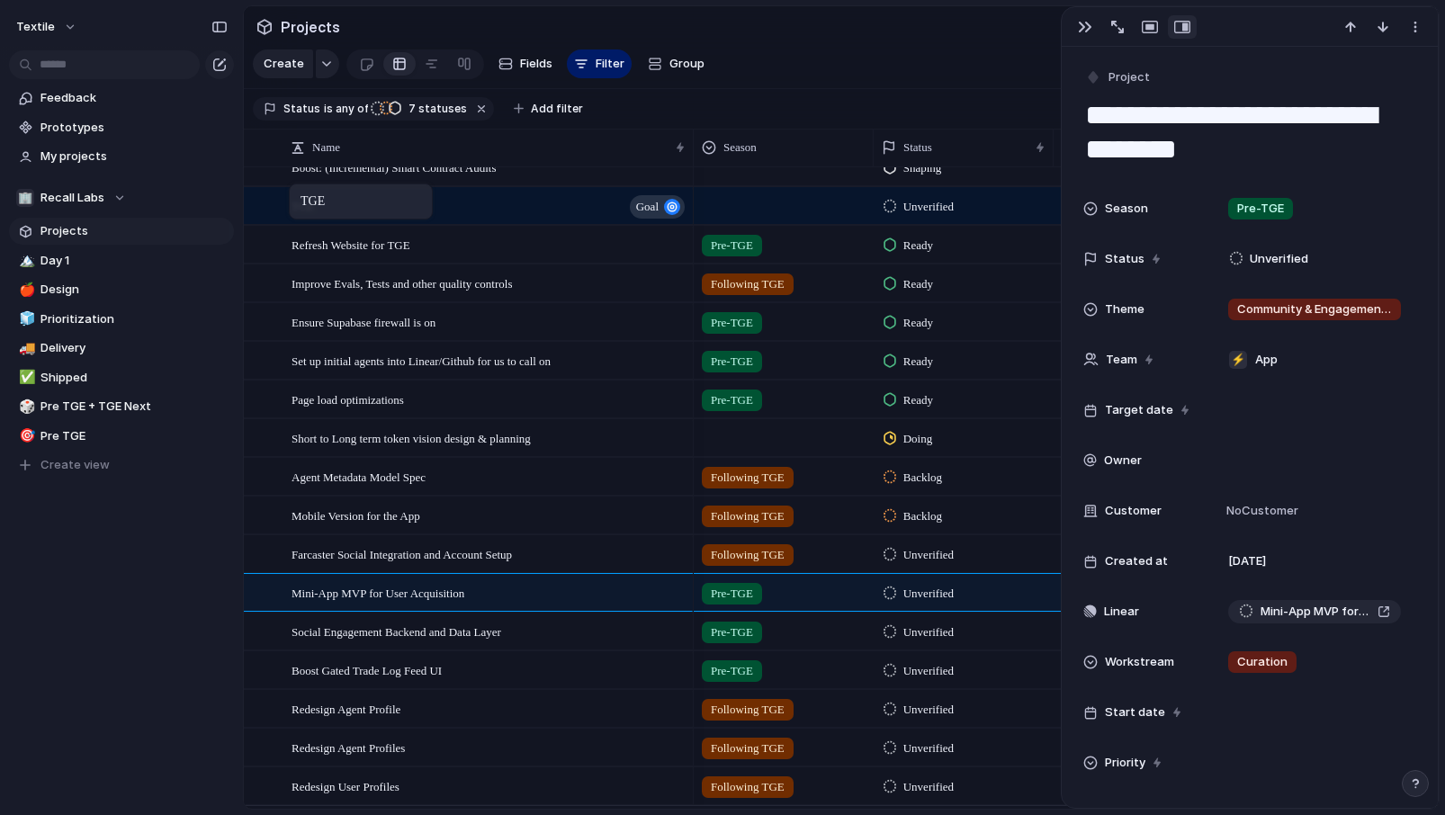
drag, startPoint x: 318, startPoint y: 747, endPoint x: 298, endPoint y: 188, distance: 558.9
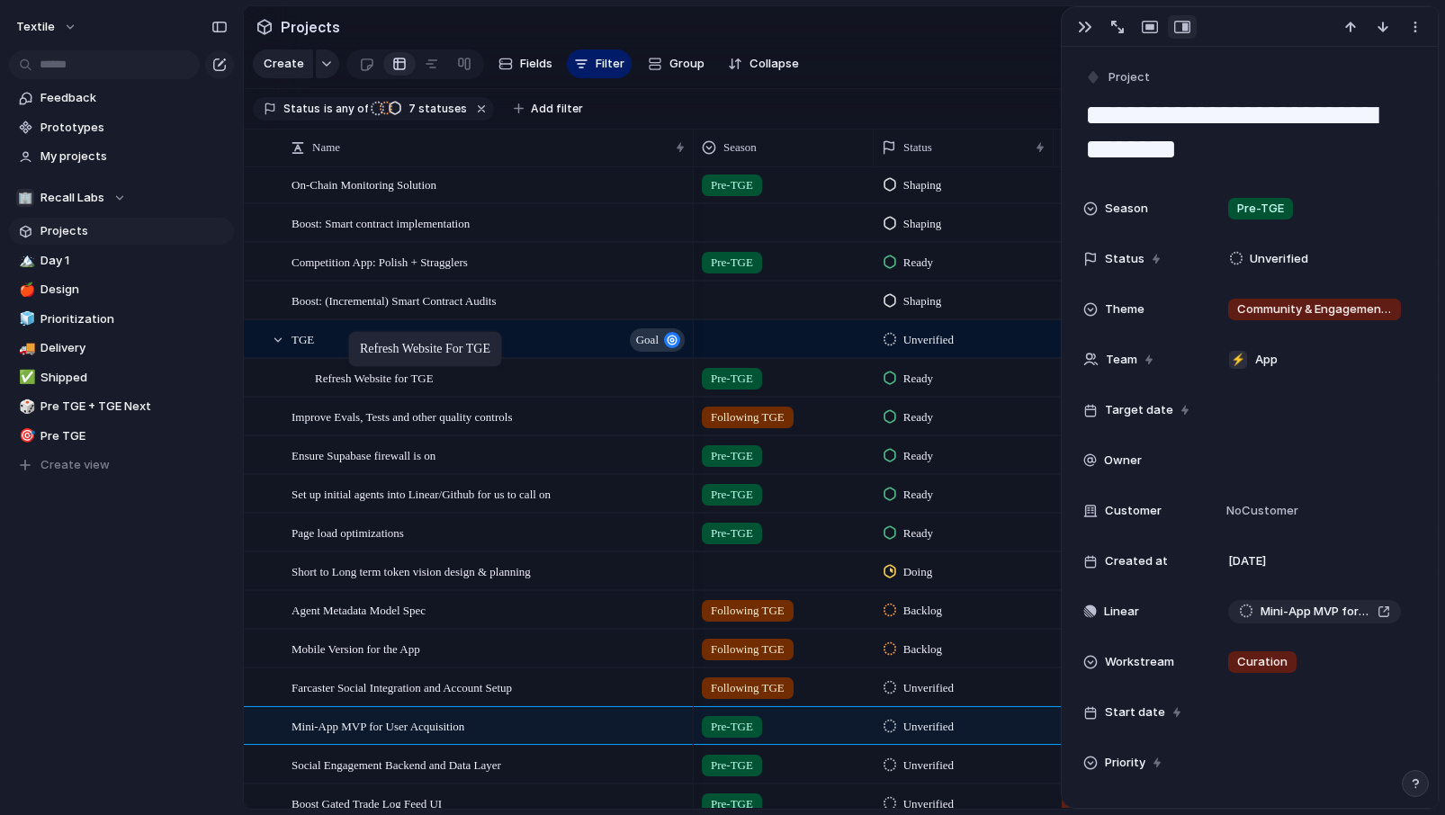
drag, startPoint x: 327, startPoint y: 376, endPoint x: 357, endPoint y: 335, distance: 51.5
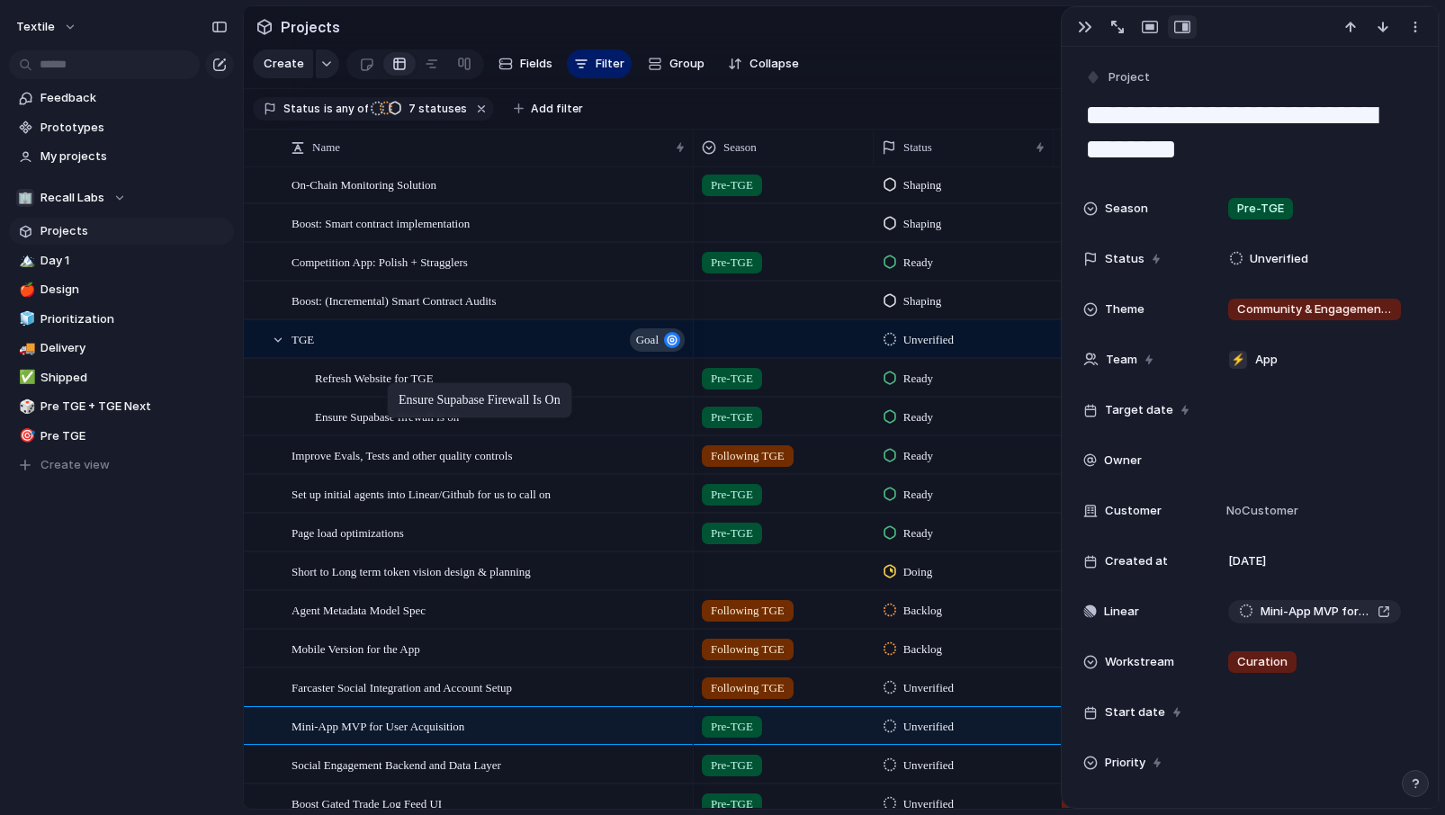
drag, startPoint x: 353, startPoint y: 453, endPoint x: 396, endPoint y: 386, distance: 80.1
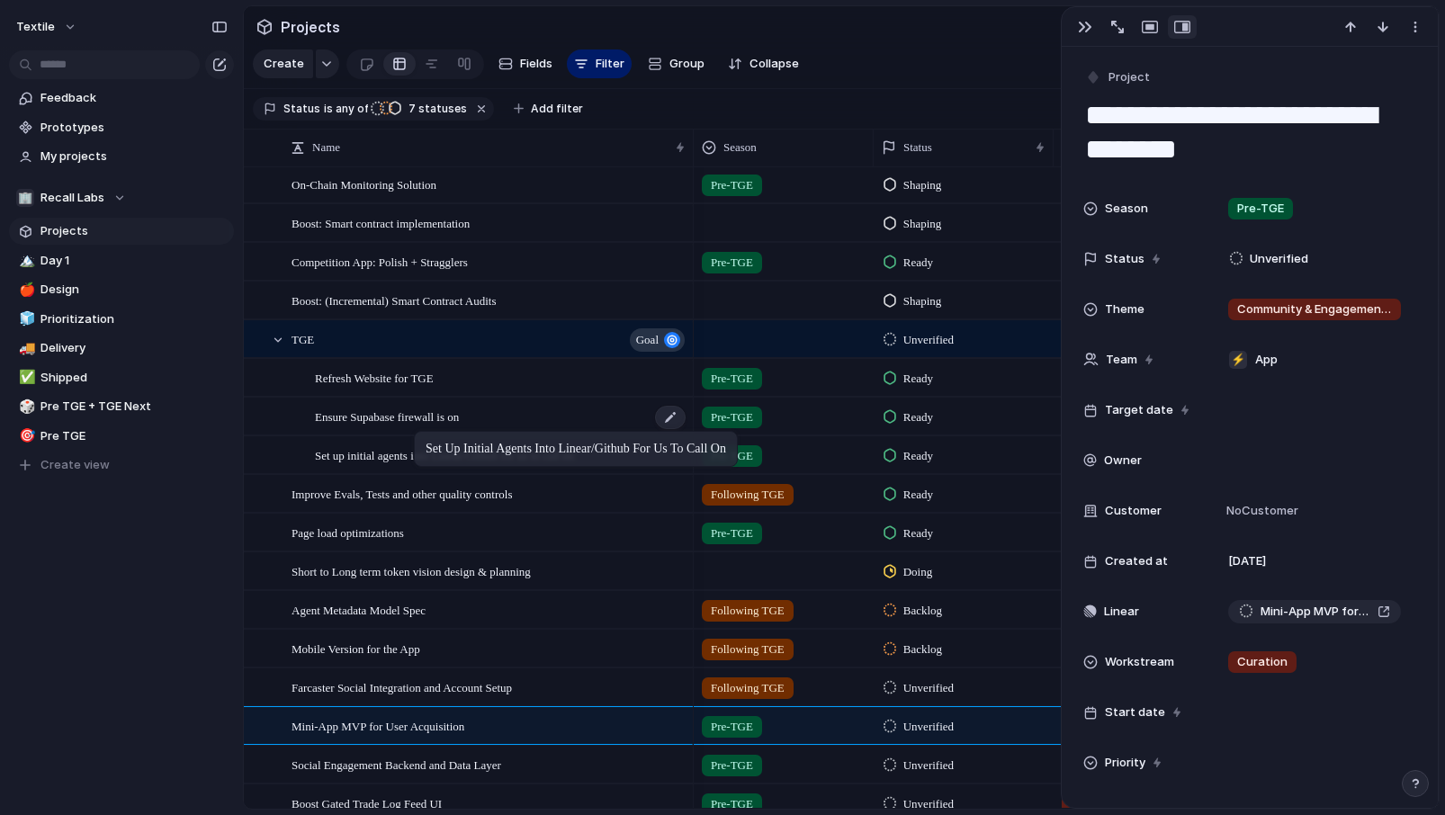
drag, startPoint x: 369, startPoint y: 497, endPoint x: 426, endPoint y: 430, distance: 88.7
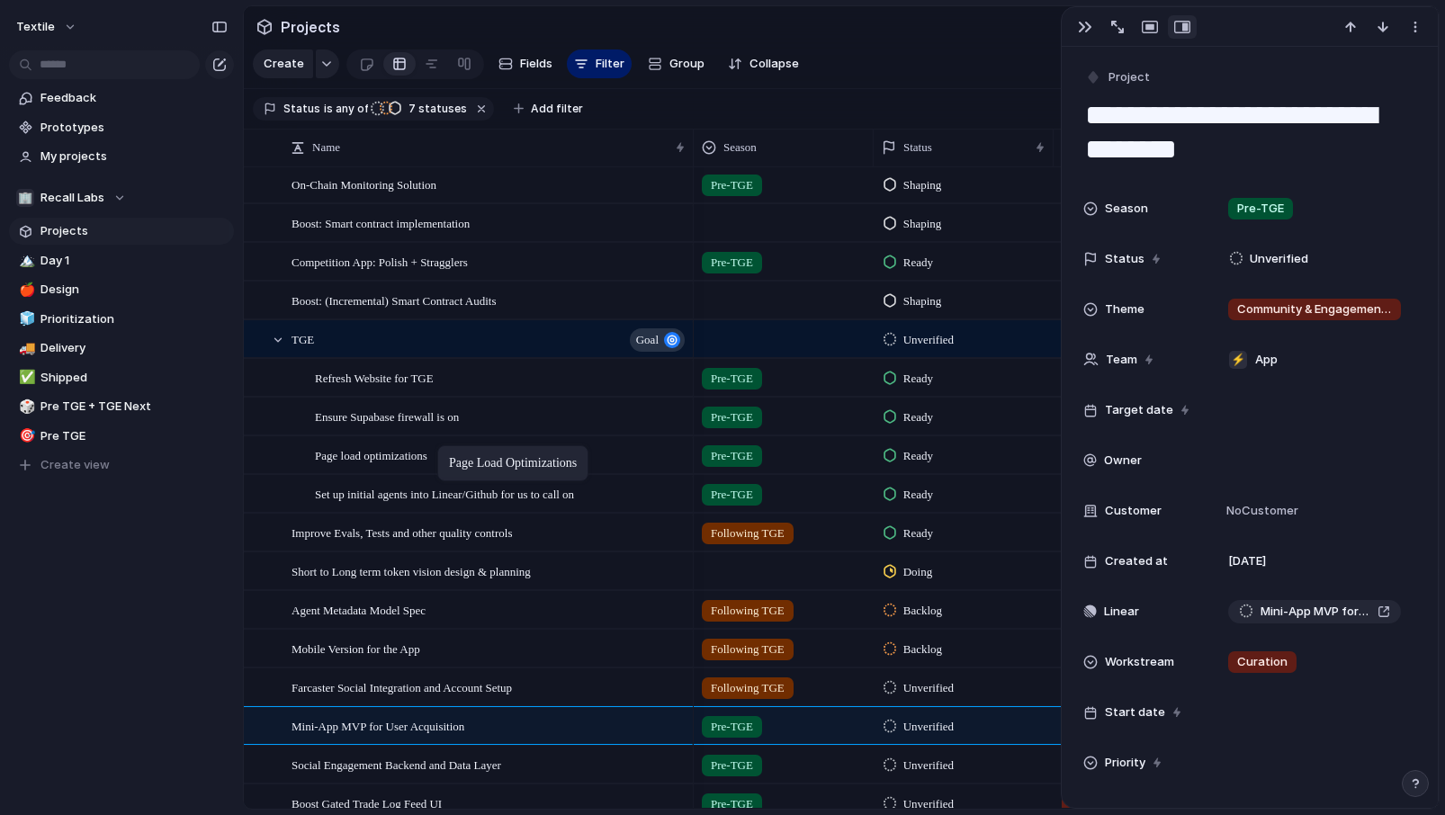
drag, startPoint x: 345, startPoint y: 528, endPoint x: 446, endPoint y: 448, distance: 128.7
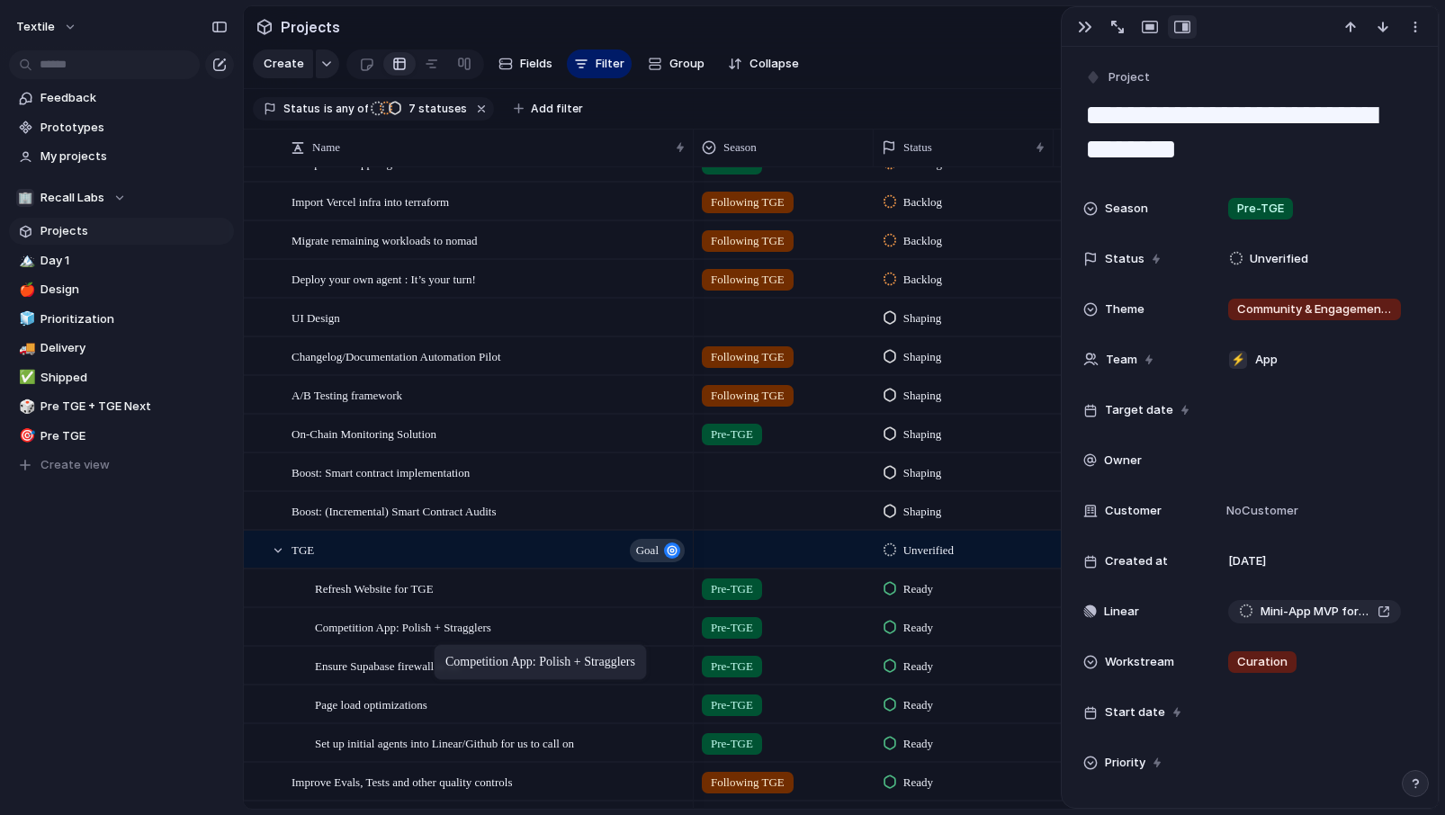
drag, startPoint x: 398, startPoint y: 516, endPoint x: 443, endPoint y: 648, distance: 138.5
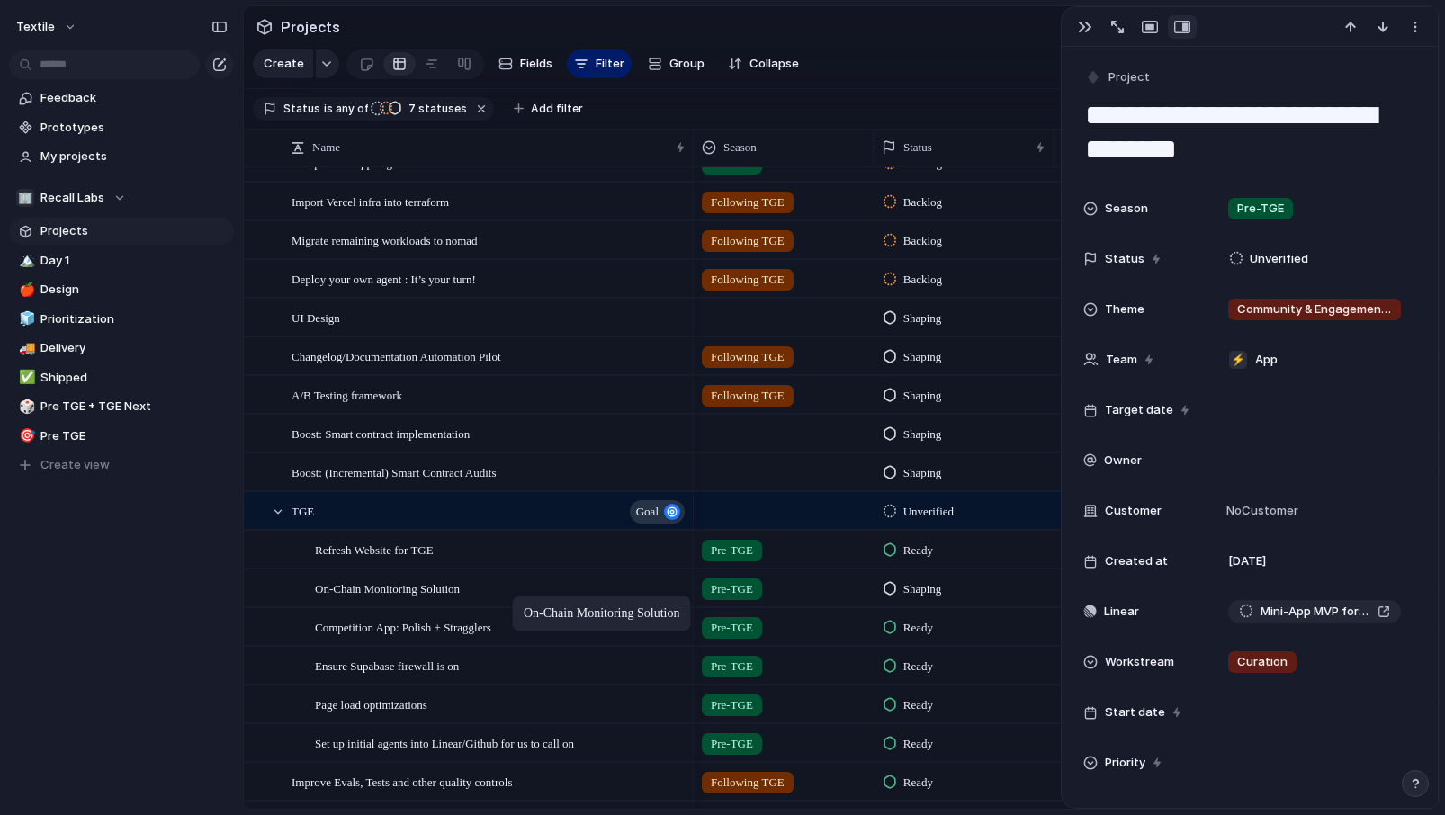
drag, startPoint x: 384, startPoint y: 432, endPoint x: 521, endPoint y: 599, distance: 216.1
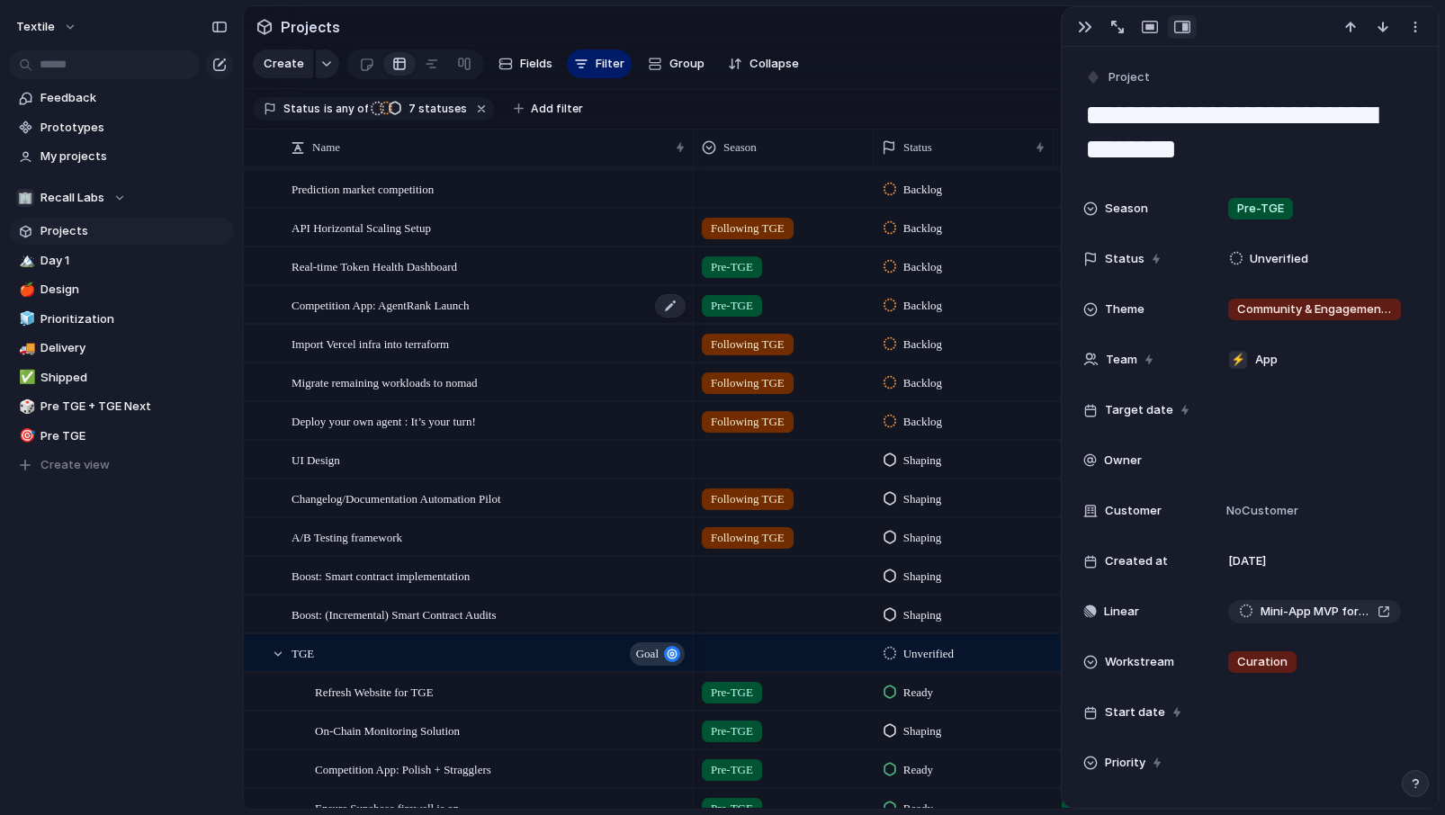
click at [394, 307] on span "Competition App: AgentRank Launch" at bounding box center [380, 304] width 178 height 21
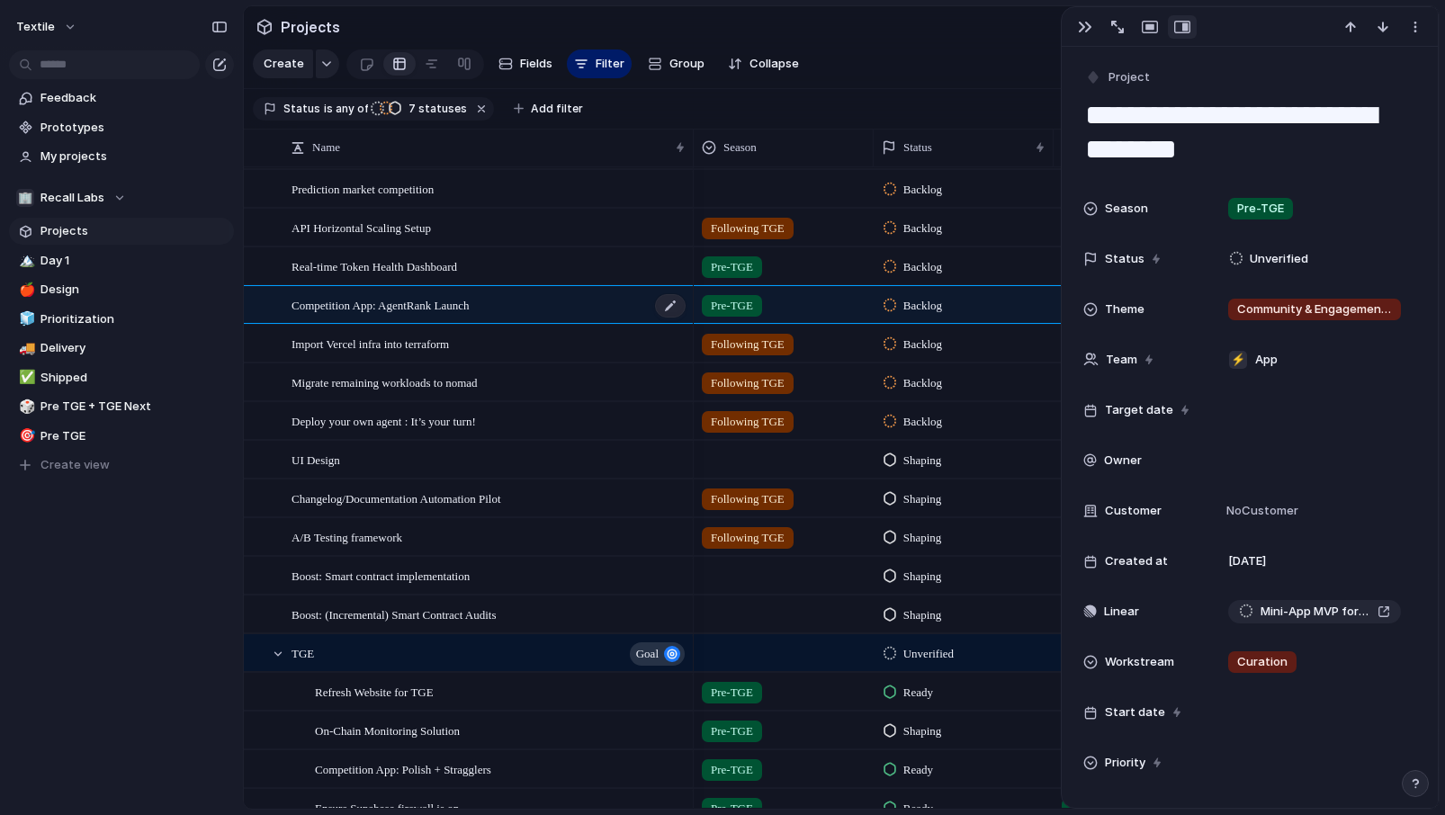
type textarea "**********"
click at [323, 57] on button "button" at bounding box center [327, 63] width 23 height 29
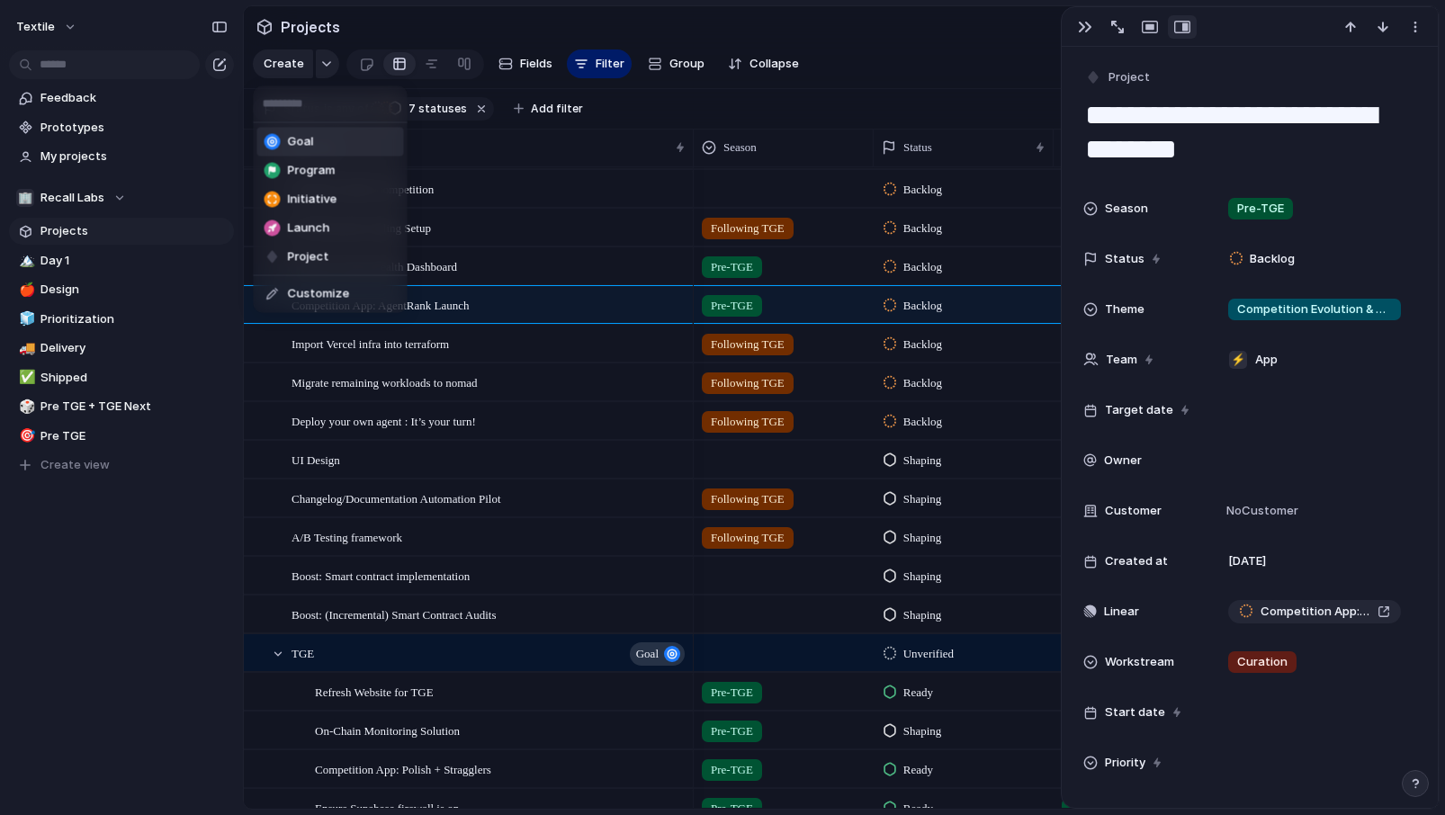
click at [298, 140] on span "Goal" at bounding box center [301, 142] width 26 height 18
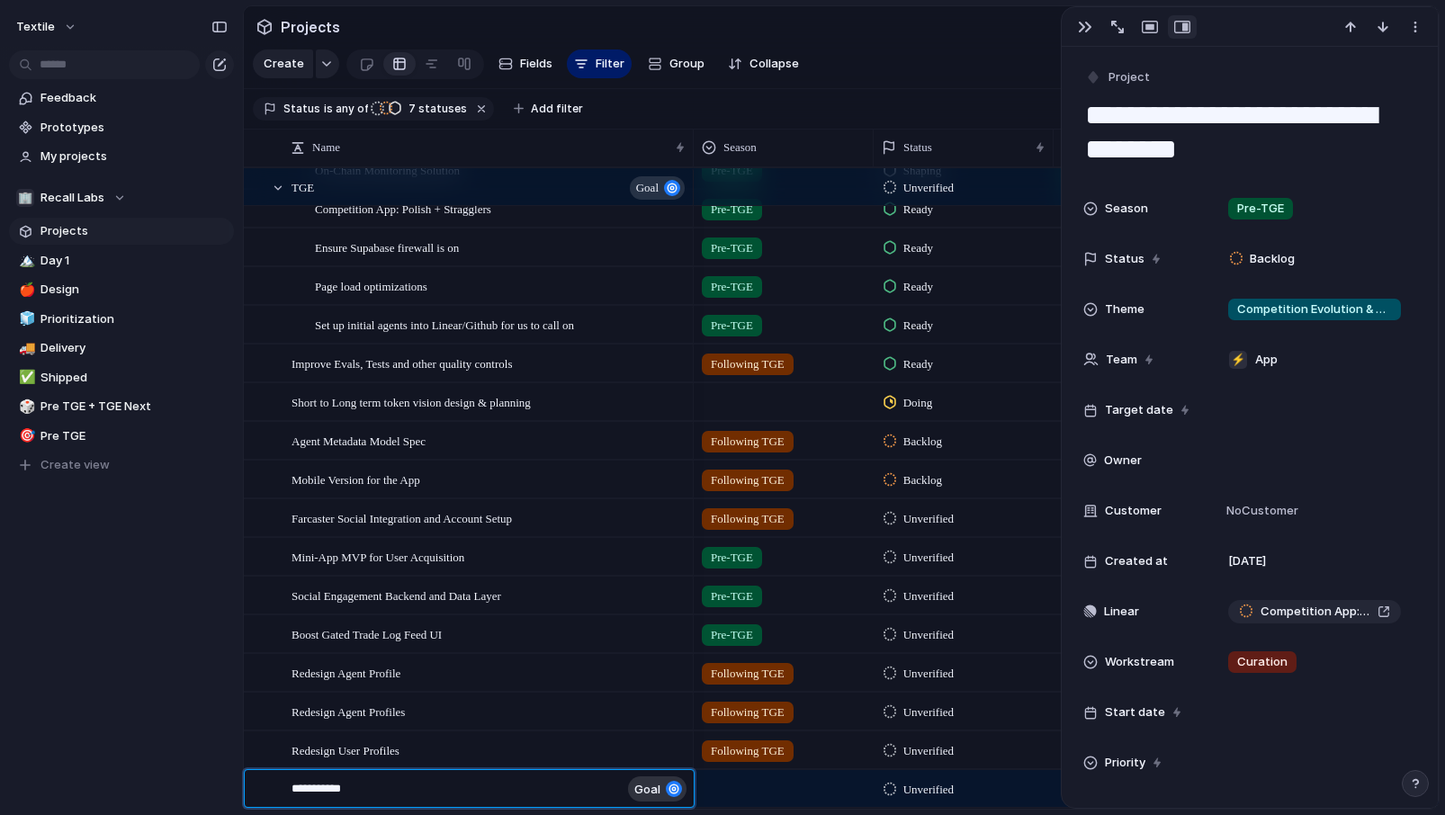
type textarea "**********"
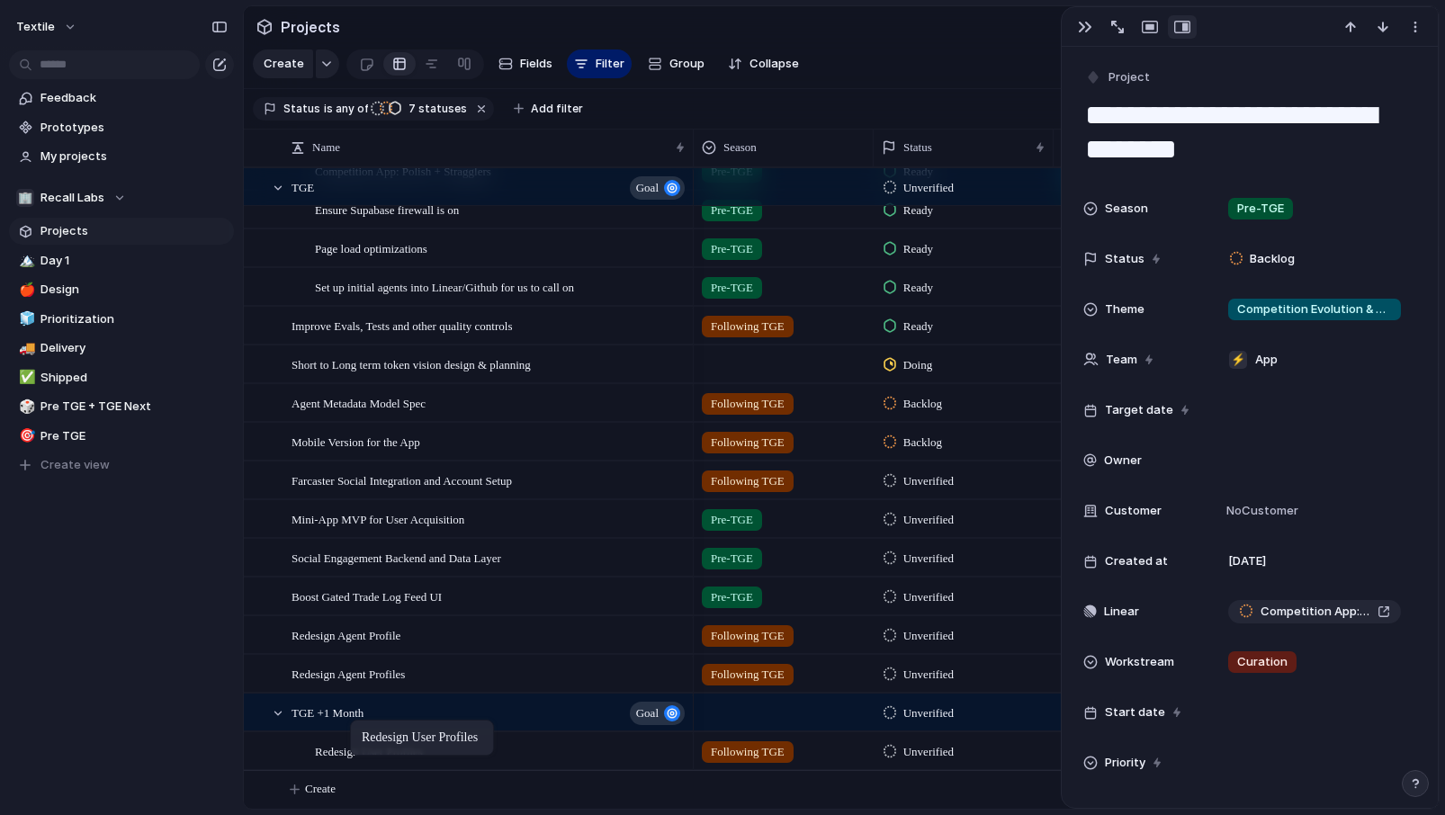
drag, startPoint x: 344, startPoint y: 718, endPoint x: 359, endPoint y: 723, distance: 16.2
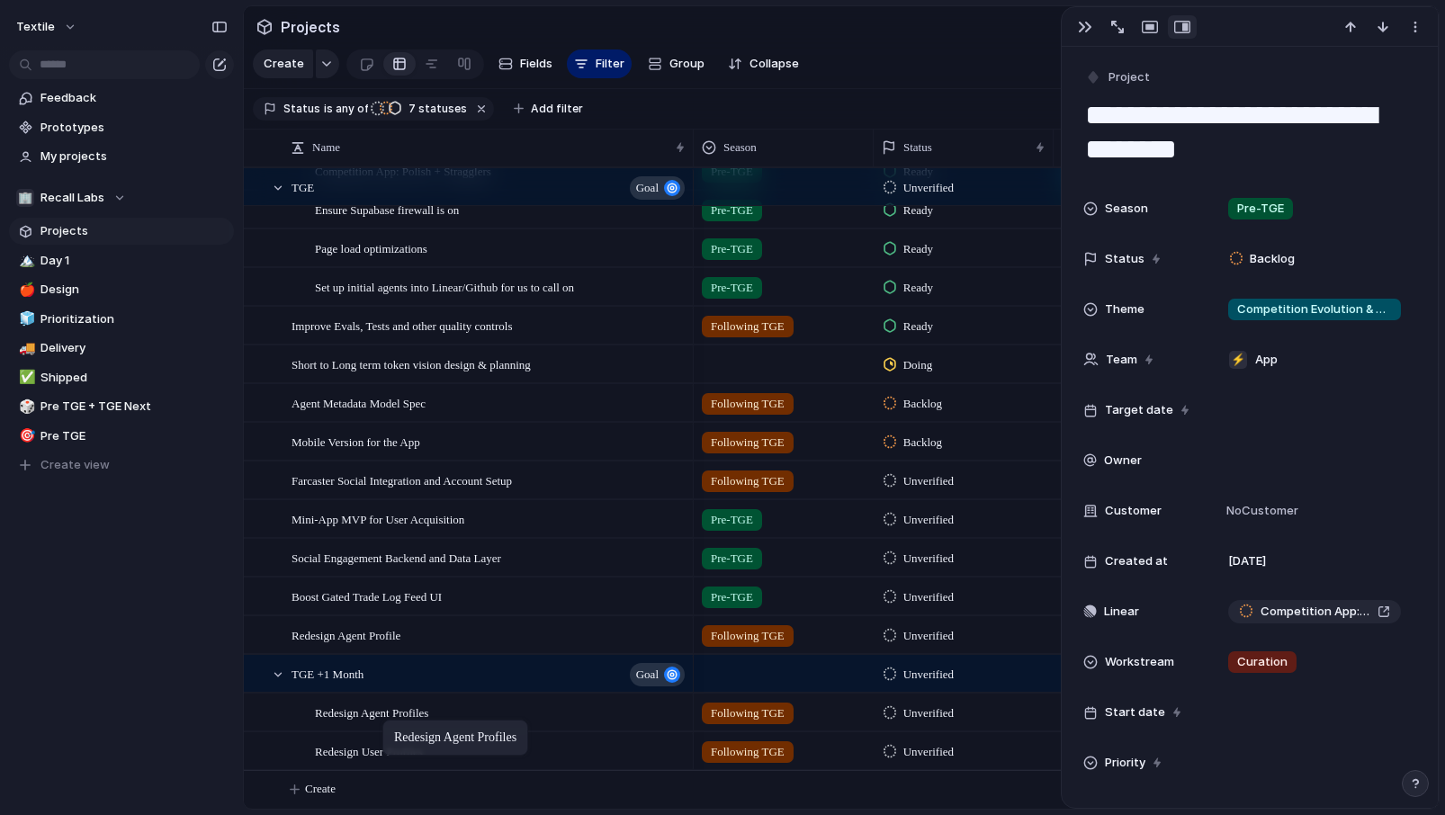
drag, startPoint x: 361, startPoint y: 667, endPoint x: 391, endPoint y: 724, distance: 64.4
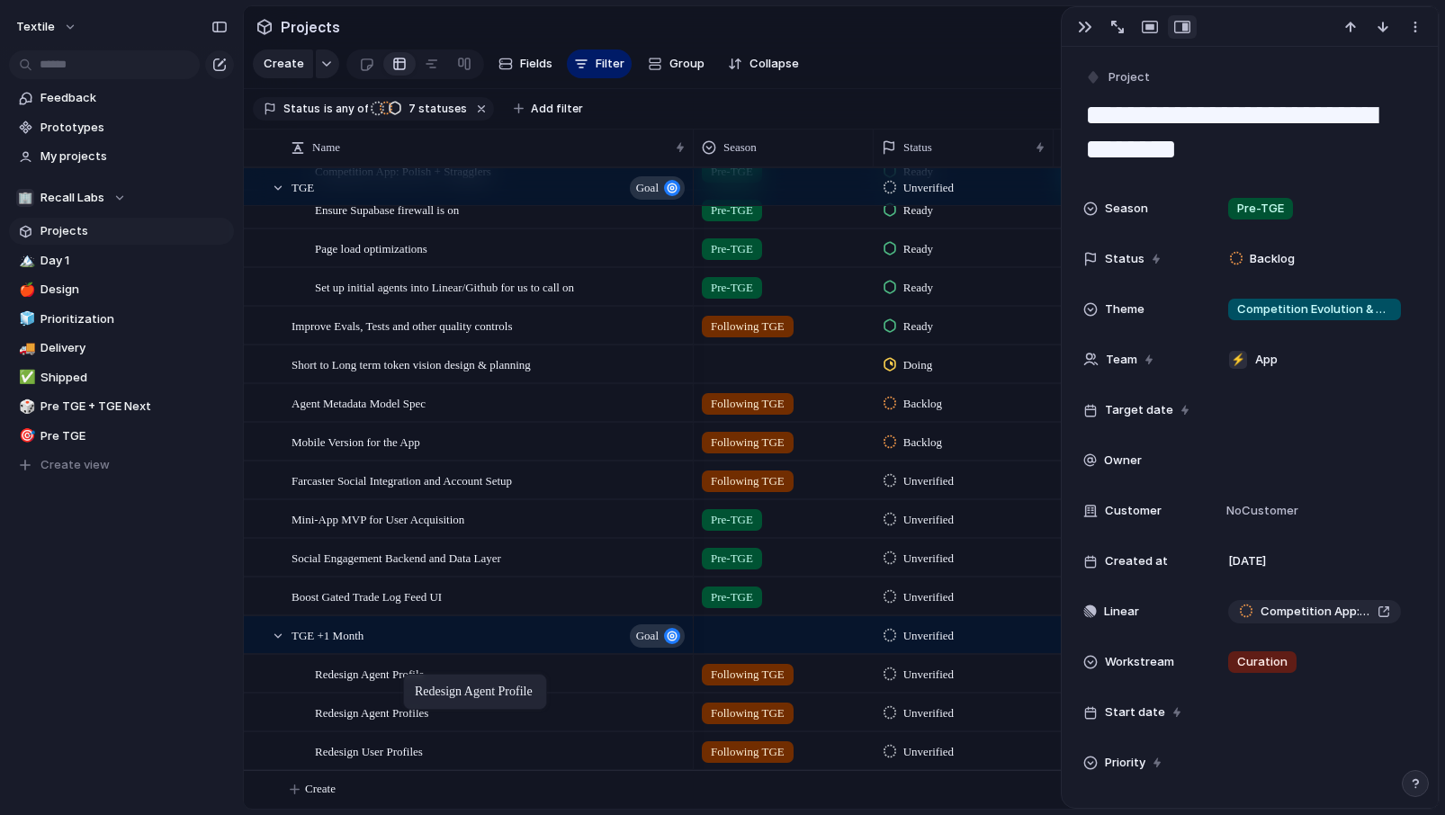
drag, startPoint x: 371, startPoint y: 624, endPoint x: 408, endPoint y: 682, distance: 68.4
click at [385, 683] on div "Redesign Agent Profile" at bounding box center [501, 674] width 372 height 37
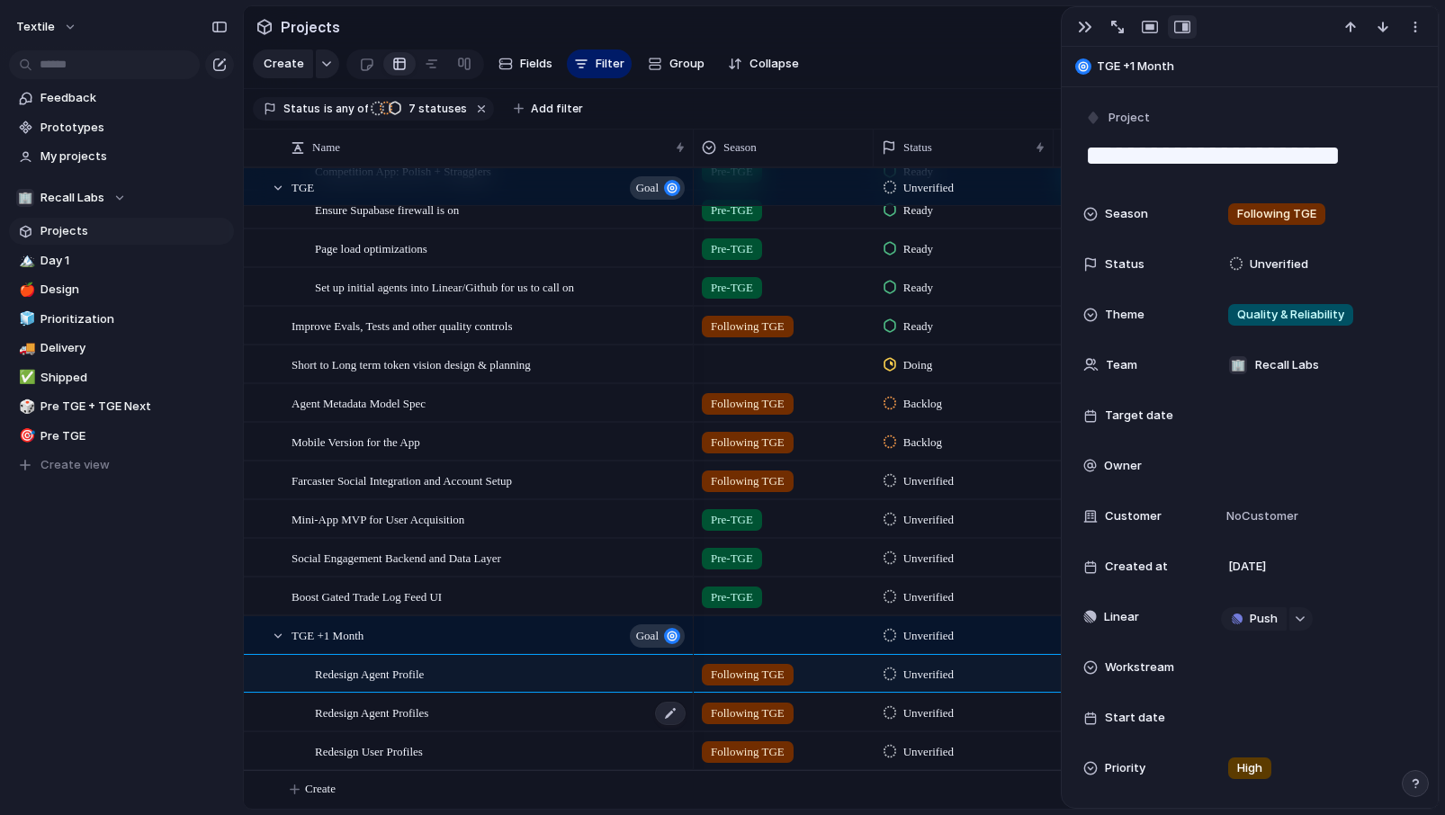
click at [451, 715] on div "Redesign Agent Profiles" at bounding box center [501, 712] width 372 height 37
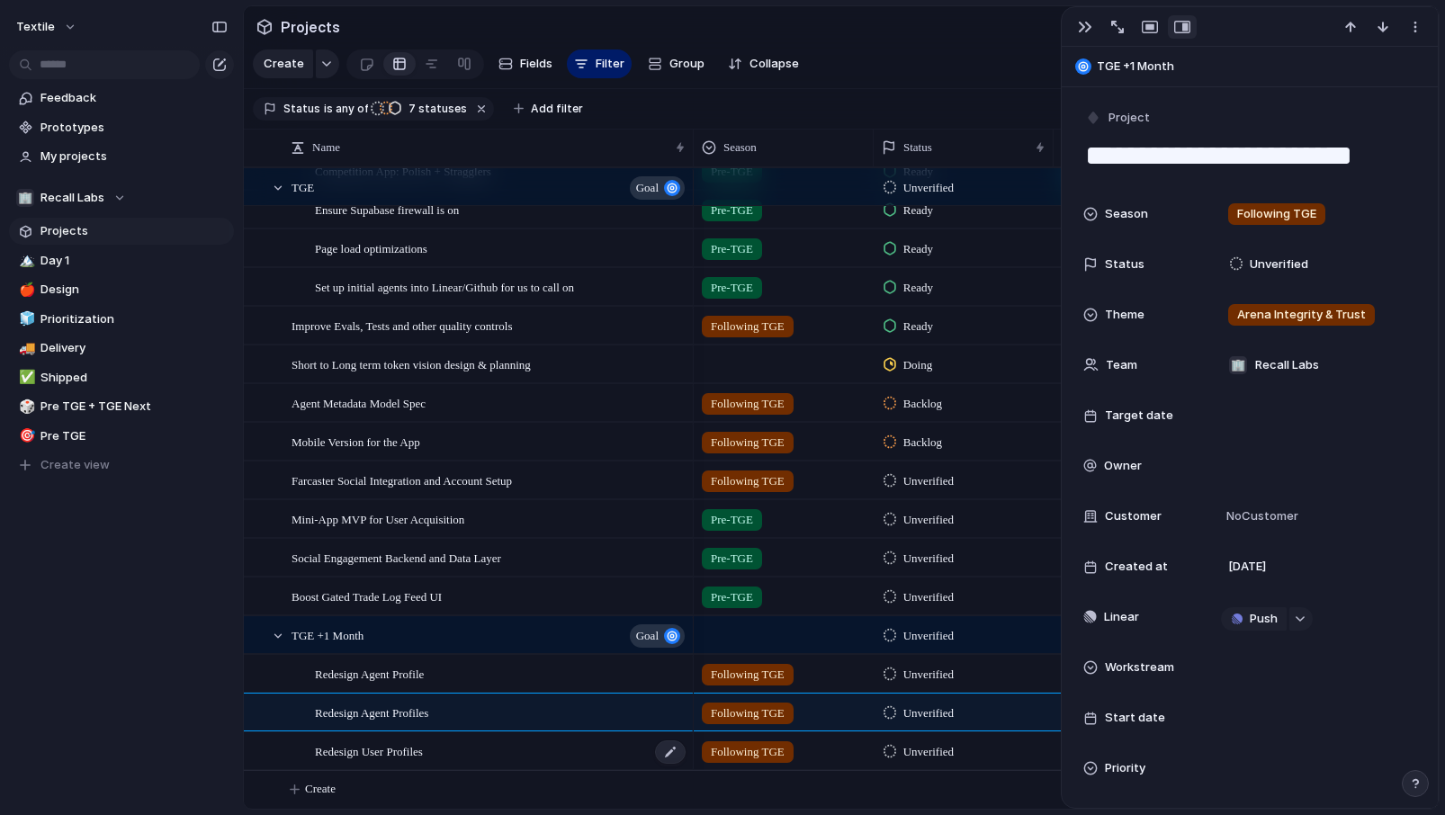
click at [423, 750] on span "Redesign User Profiles" at bounding box center [369, 750] width 108 height 21
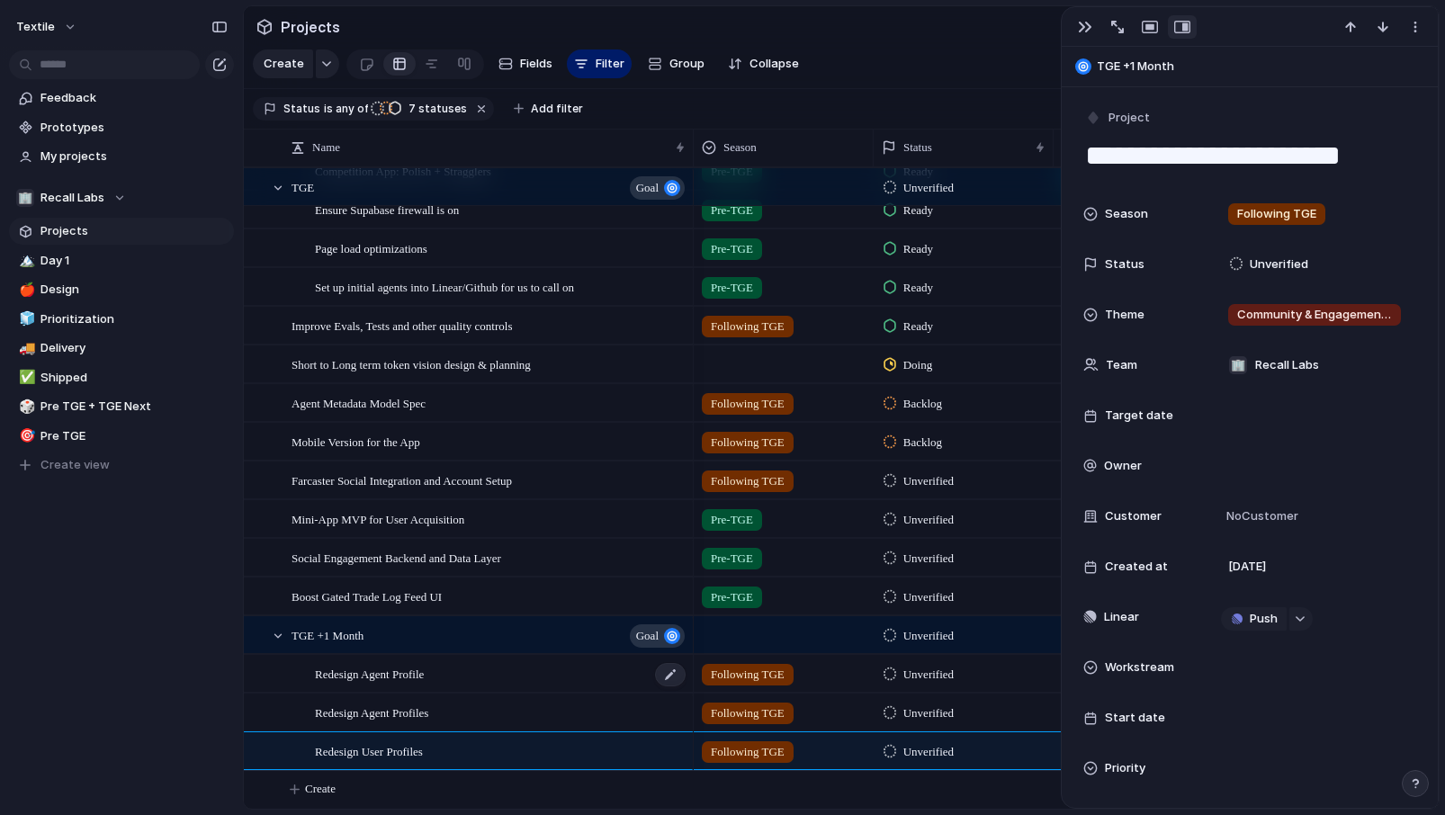
click at [450, 681] on div "Redesign Agent Profile" at bounding box center [501, 674] width 372 height 37
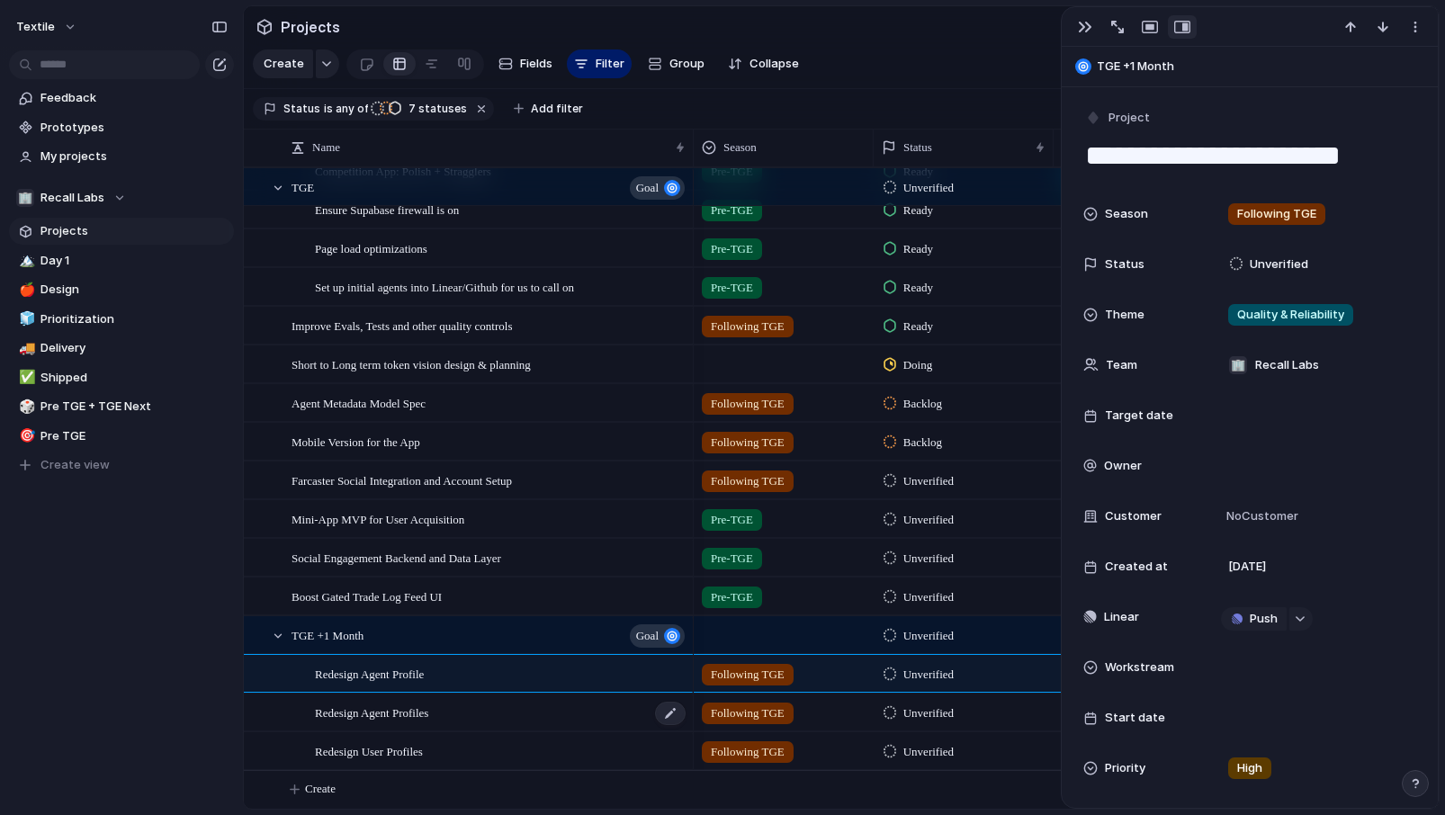
click at [442, 728] on div "Redesign Agent Profiles" at bounding box center [501, 712] width 372 height 37
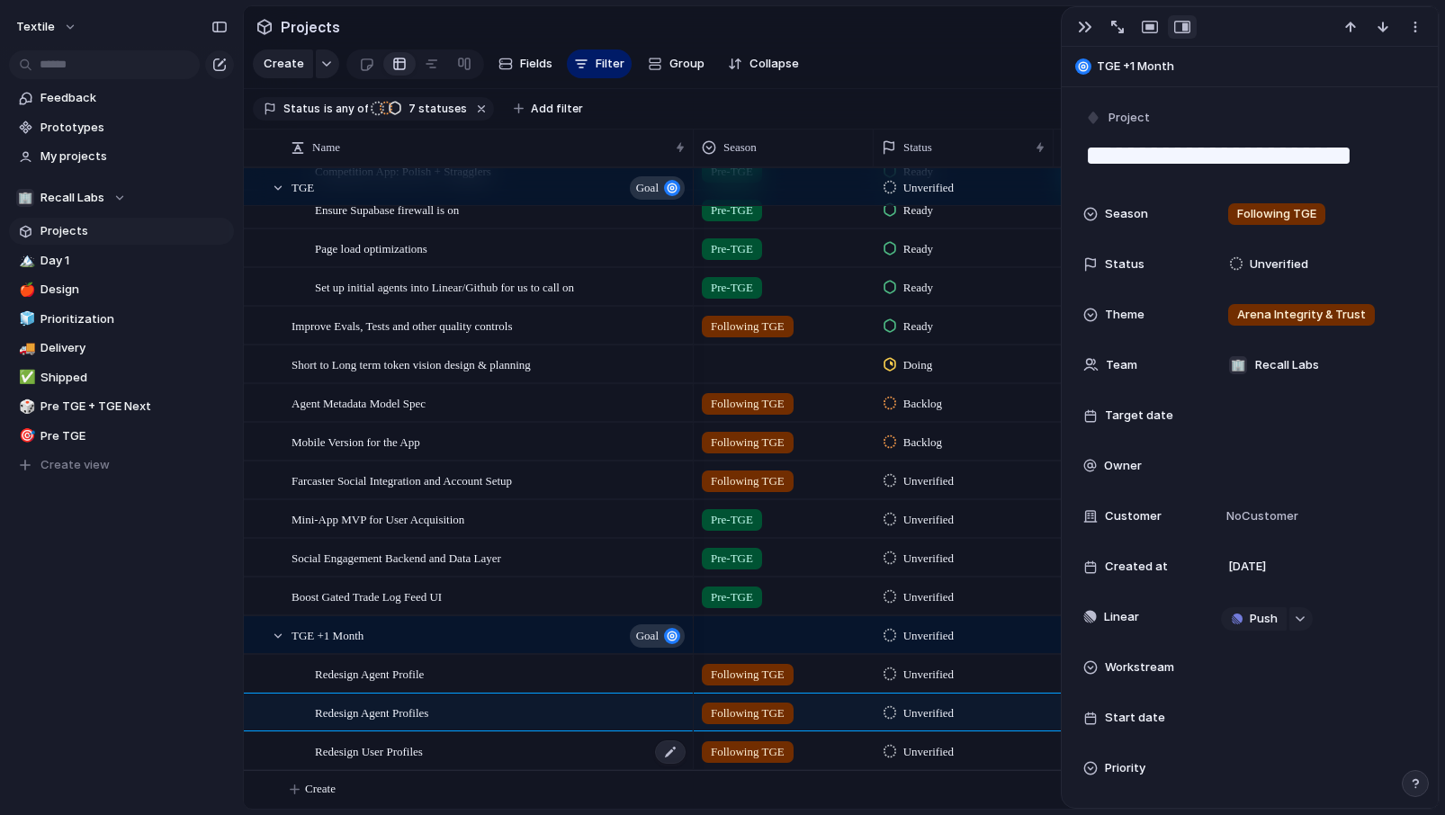
click at [423, 750] on span "Redesign User Profiles" at bounding box center [369, 750] width 108 height 21
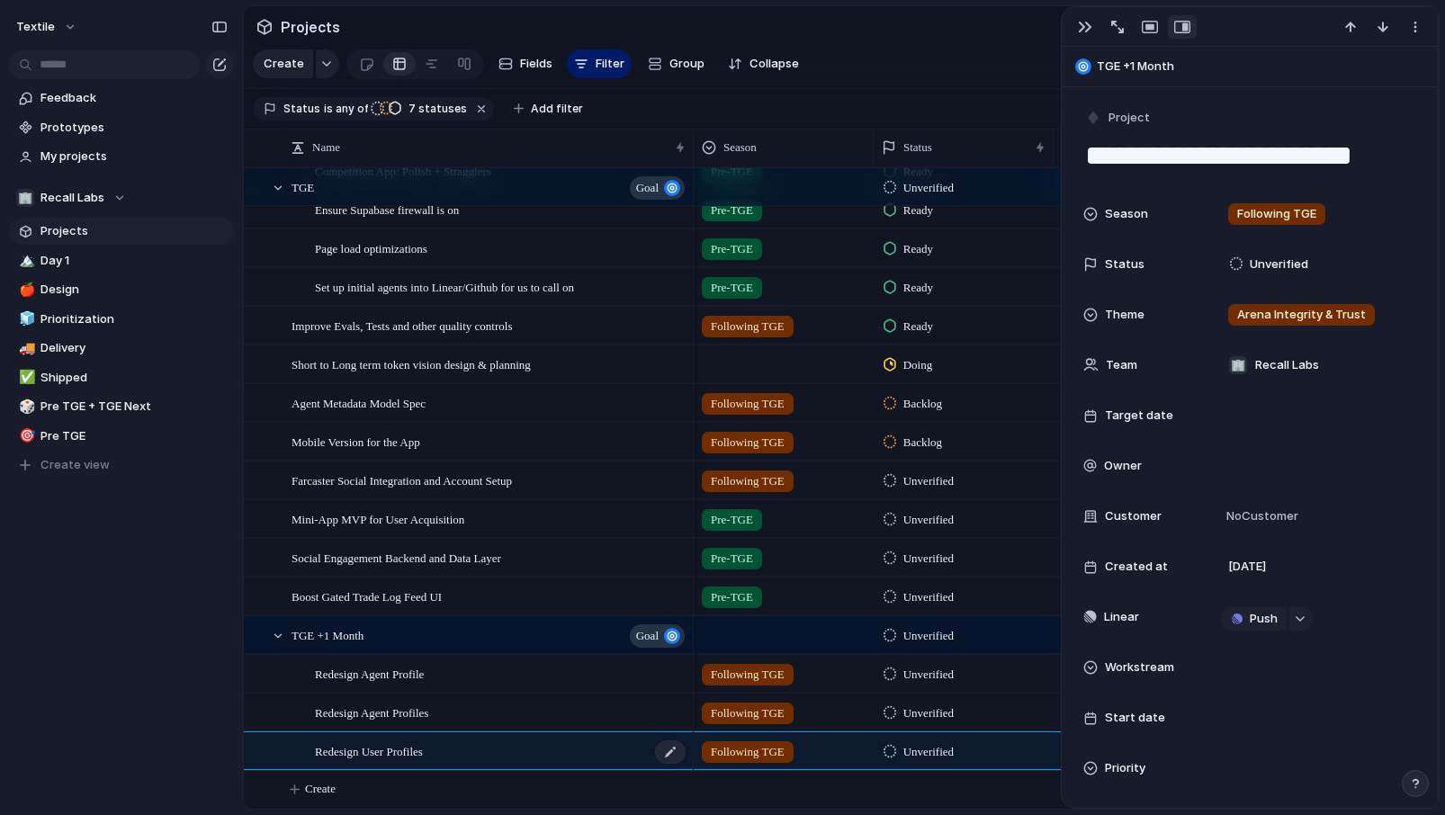
type textarea "**********"
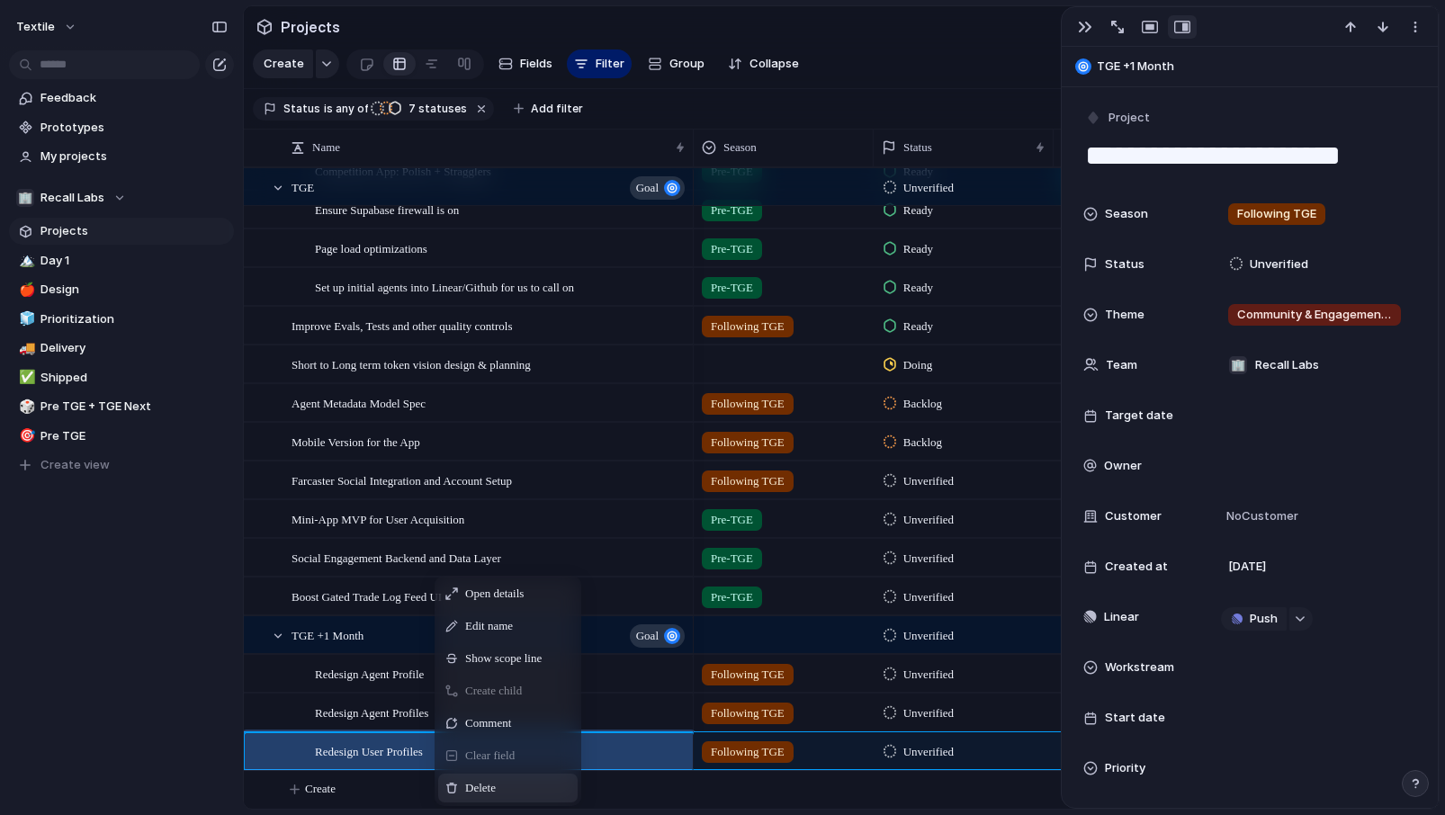
click at [486, 789] on span "Delete" at bounding box center [480, 788] width 31 height 18
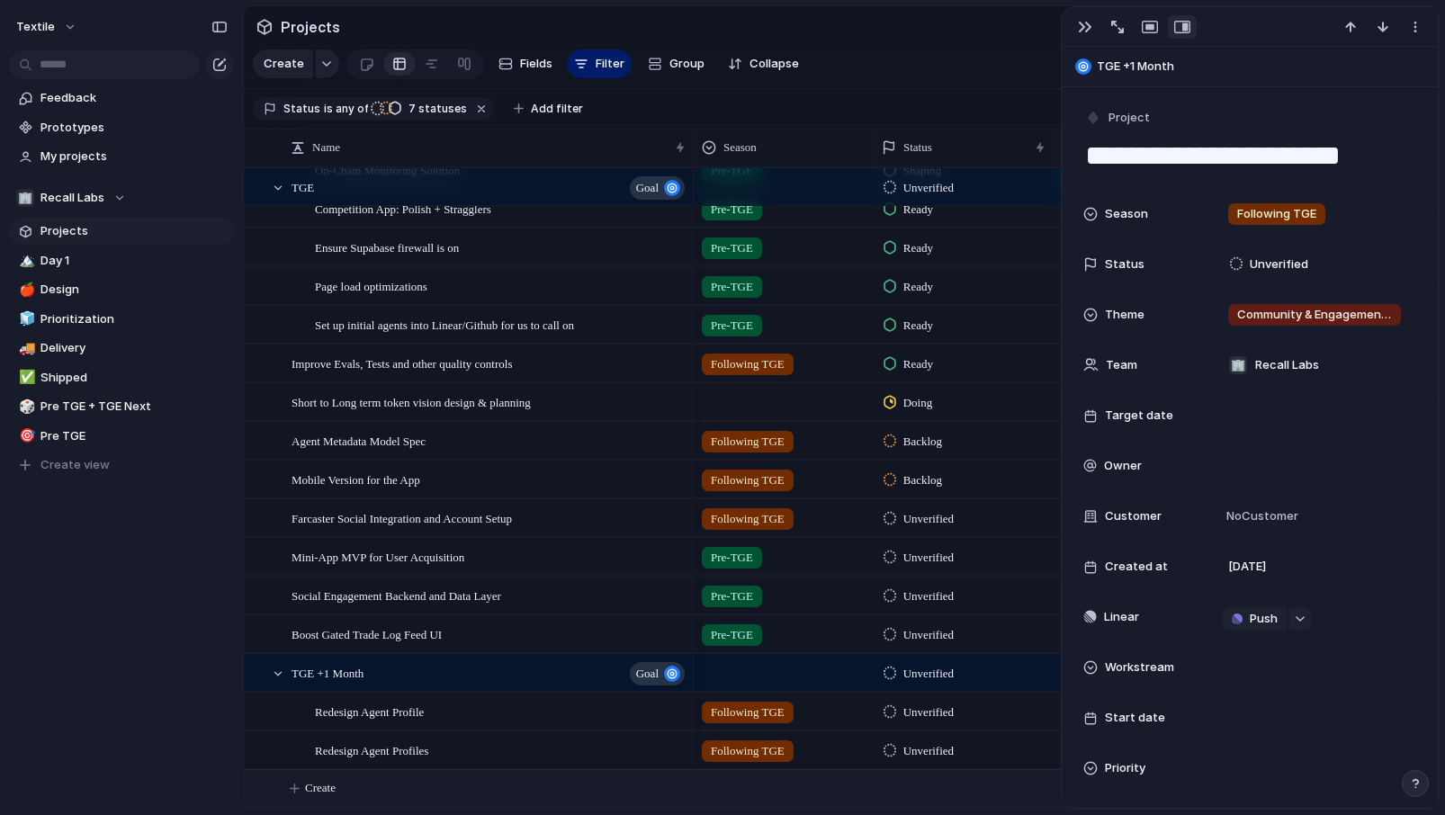
scroll to position [1603, 0]
click at [456, 750] on div "Redesign Agent Profiles" at bounding box center [501, 751] width 372 height 37
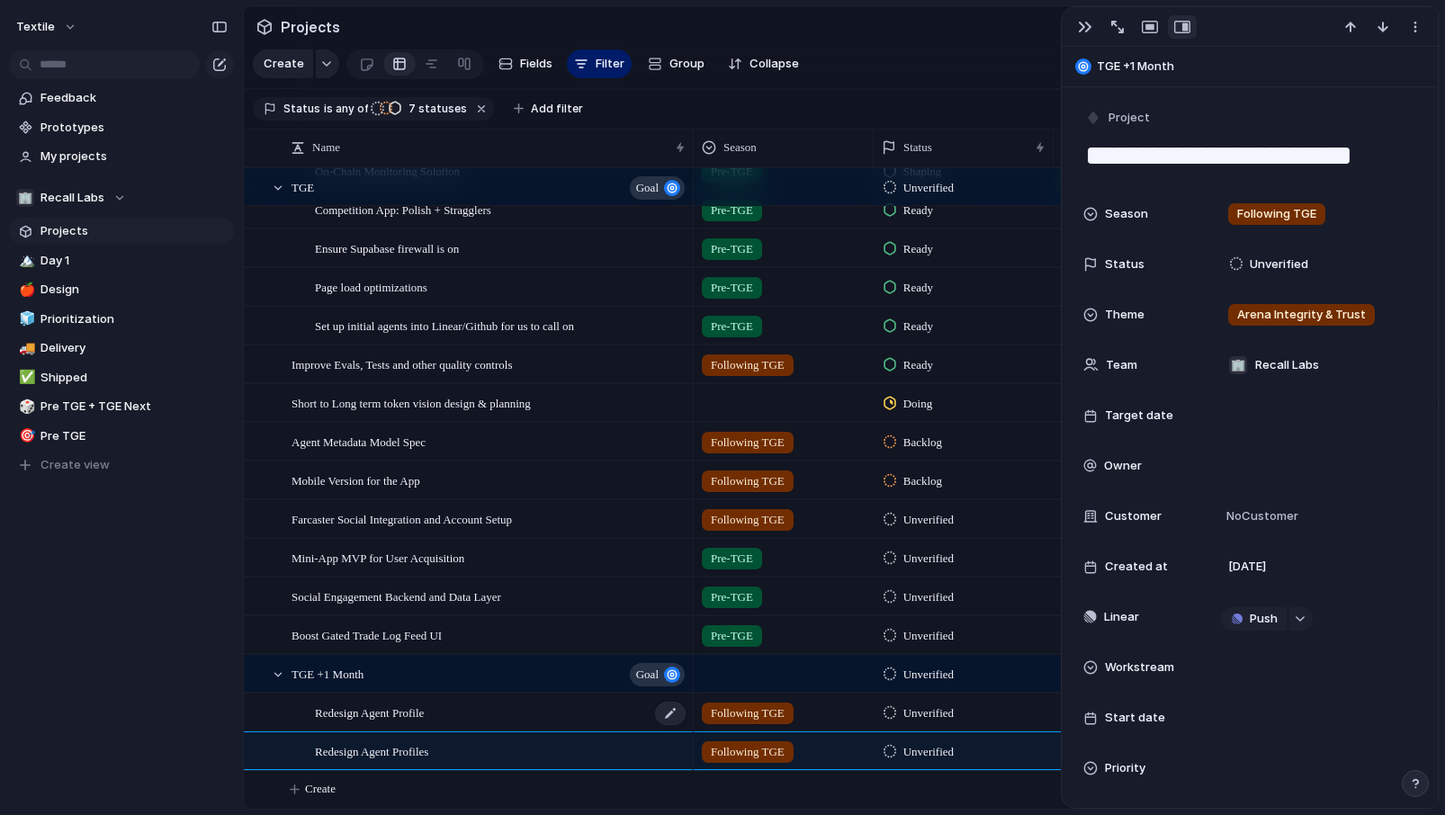
click at [447, 720] on div "Redesign Agent Profile" at bounding box center [501, 712] width 372 height 37
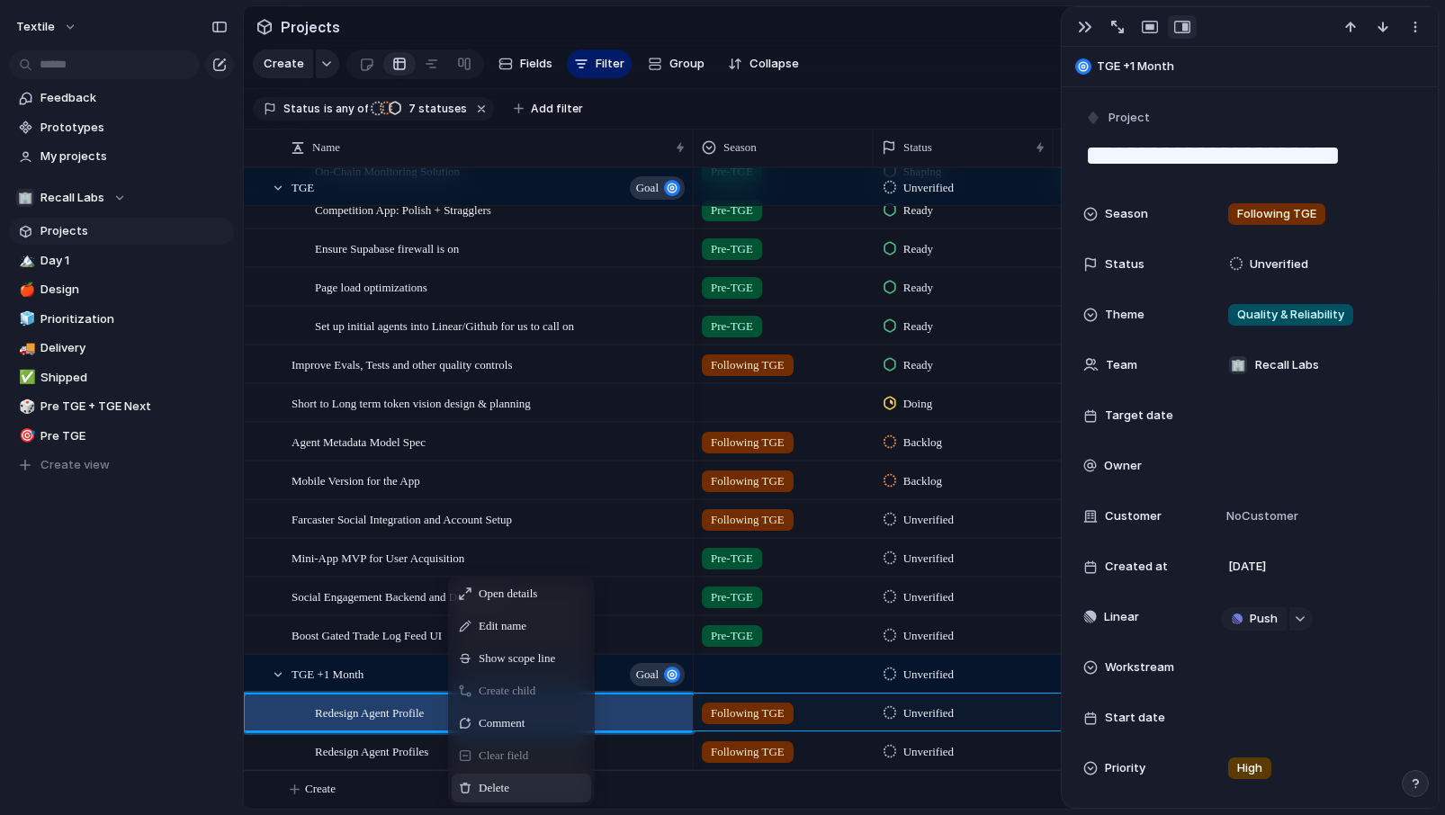
click at [488, 776] on div "Delete" at bounding box center [521, 788] width 139 height 29
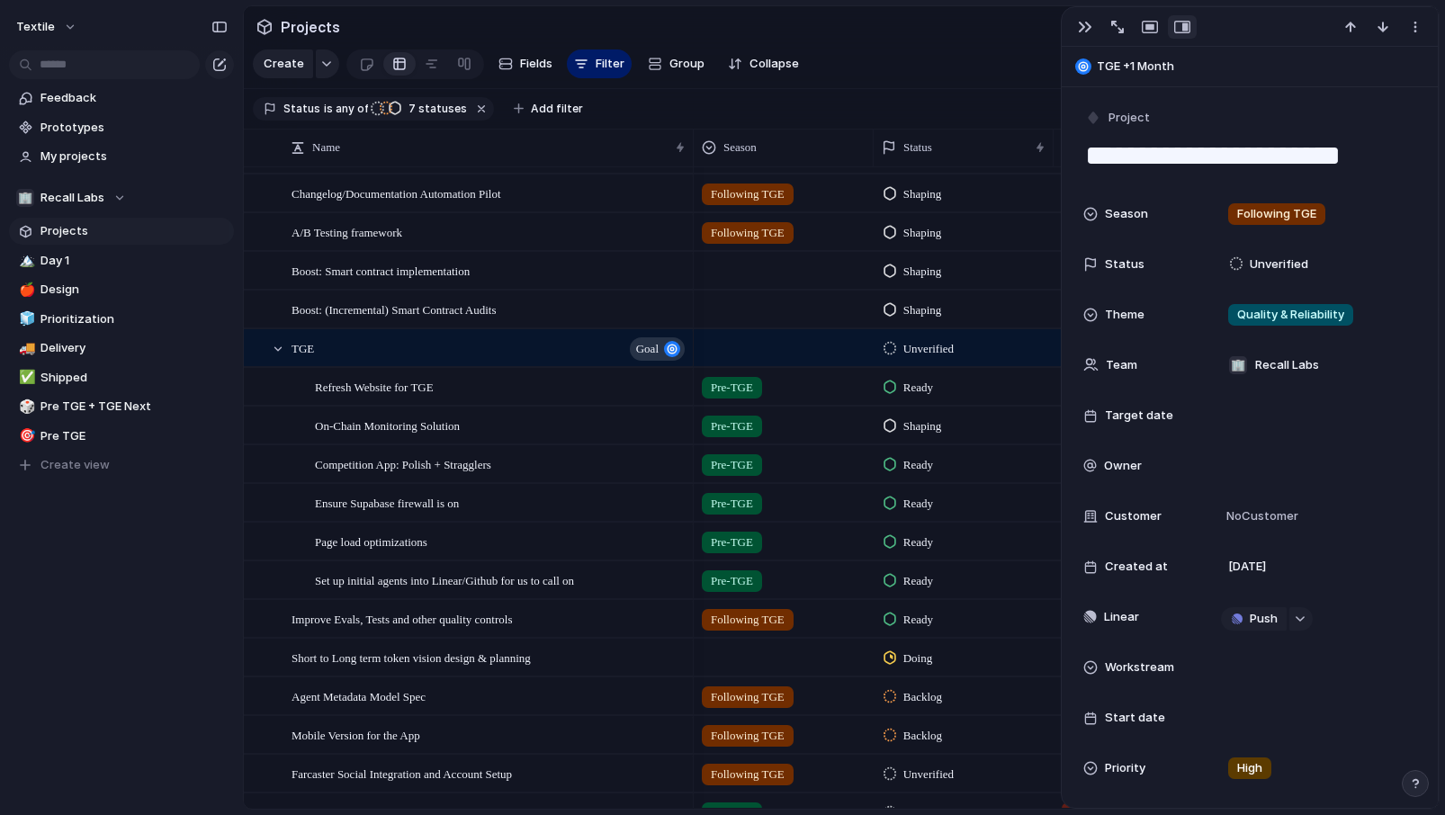
scroll to position [1305, 0]
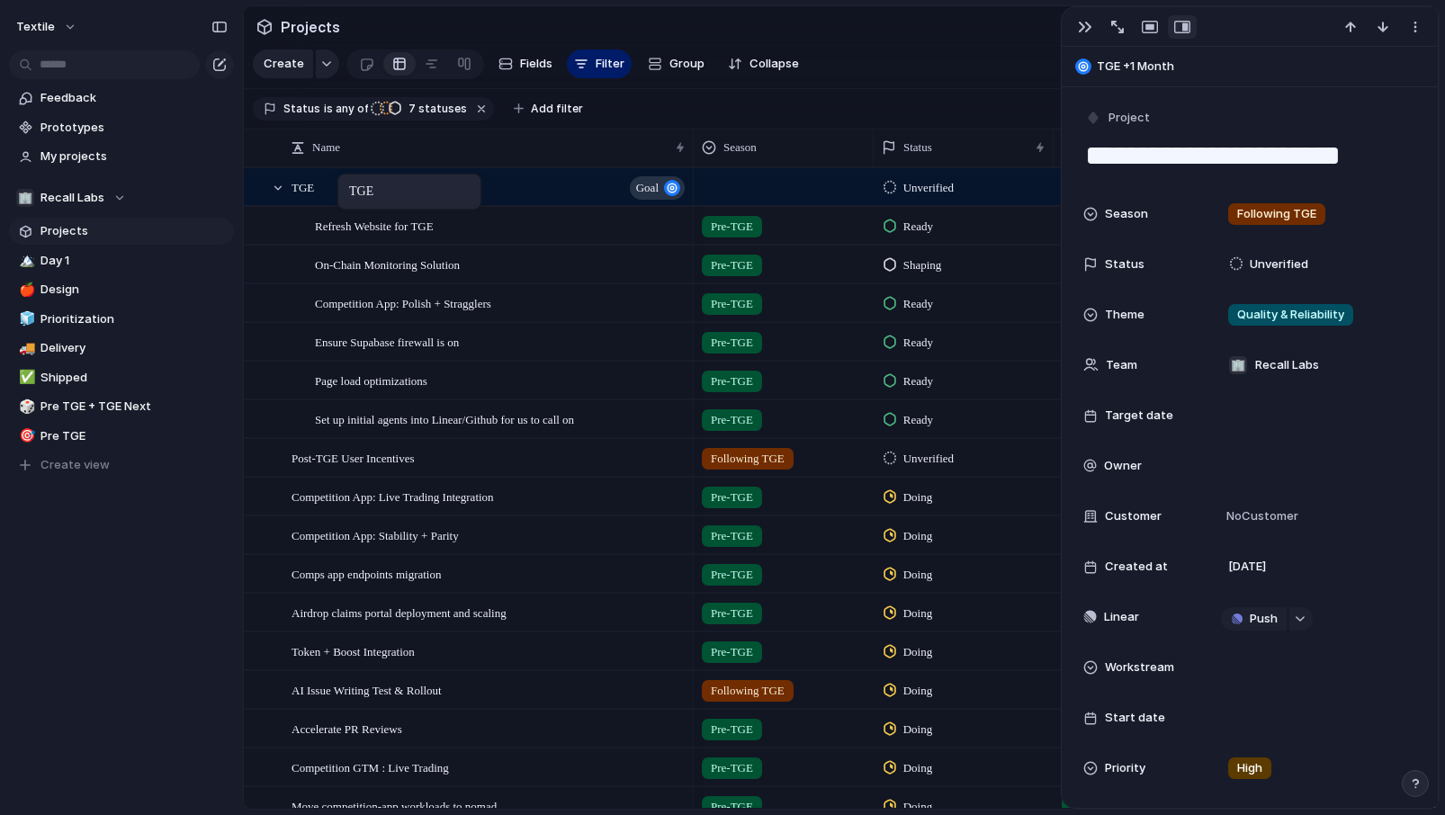
drag, startPoint x: 323, startPoint y: 591, endPoint x: 345, endPoint y: 179, distance: 412.6
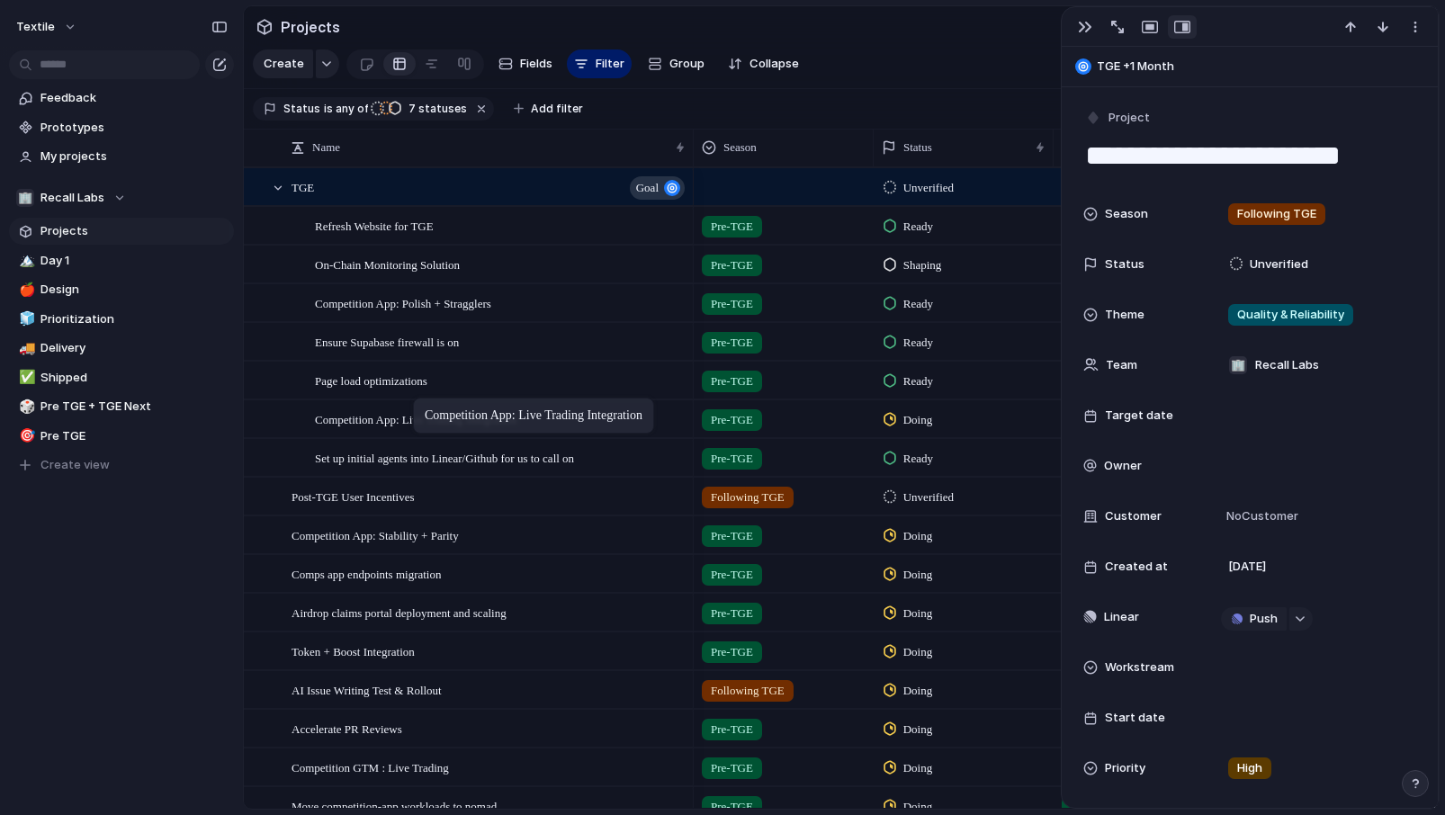
drag, startPoint x: 364, startPoint y: 493, endPoint x: 438, endPoint y: 371, distance: 142.8
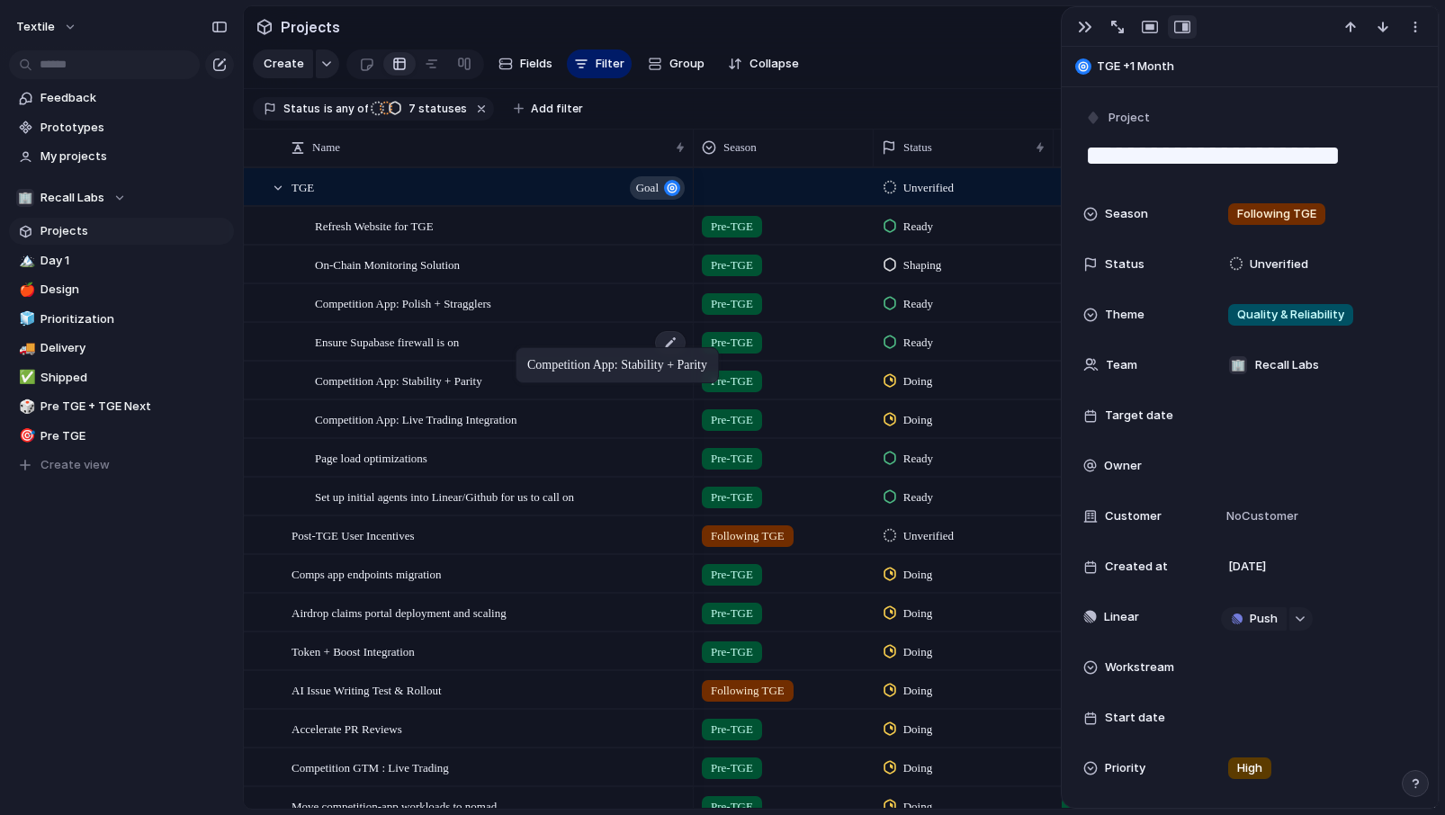
drag, startPoint x: 385, startPoint y: 538, endPoint x: 523, endPoint y: 350, distance: 233.0
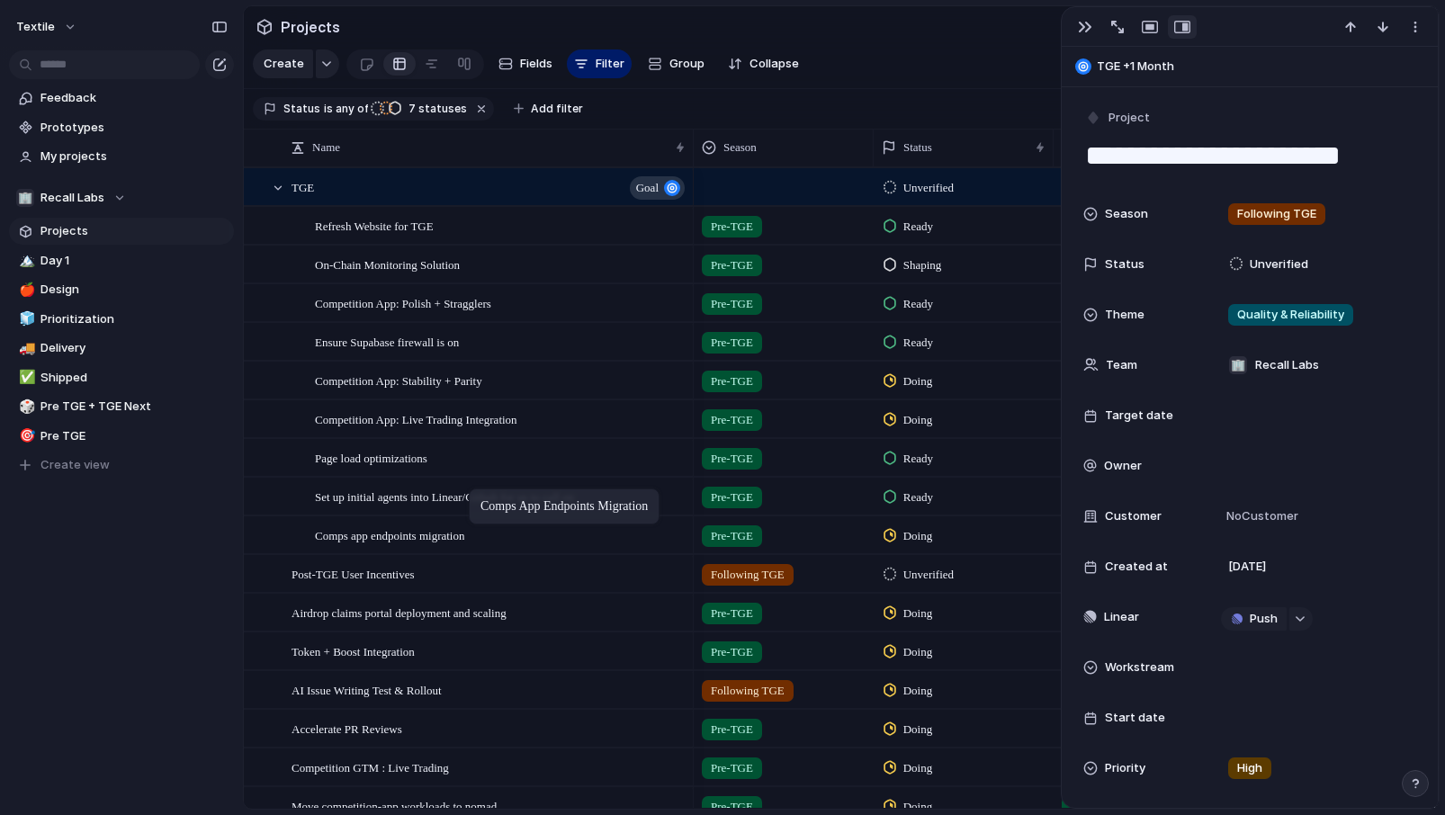
drag, startPoint x: 420, startPoint y: 570, endPoint x: 518, endPoint y: 393, distance: 202.5
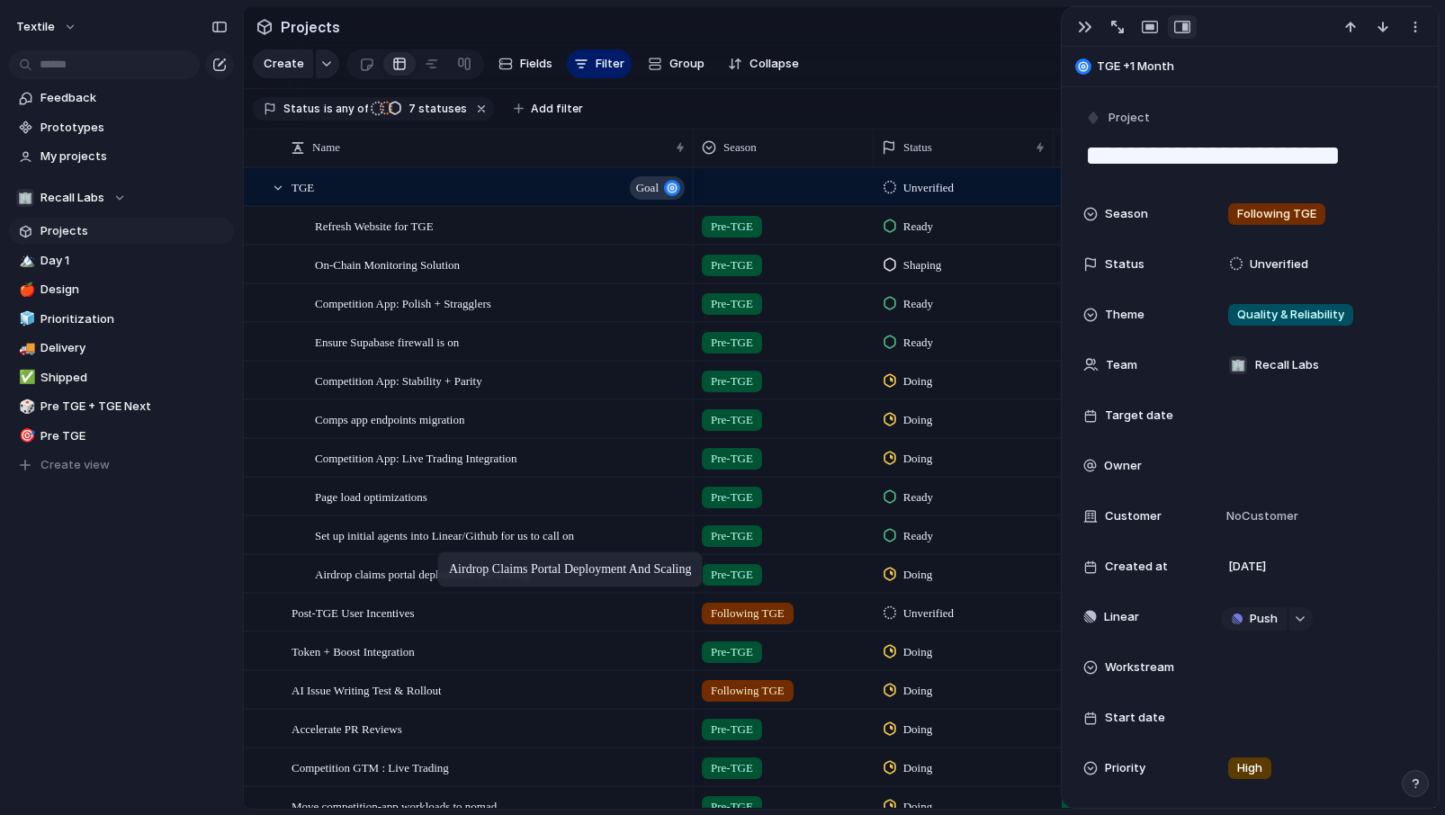
drag, startPoint x: 433, startPoint y: 609, endPoint x: 454, endPoint y: 488, distance: 123.3
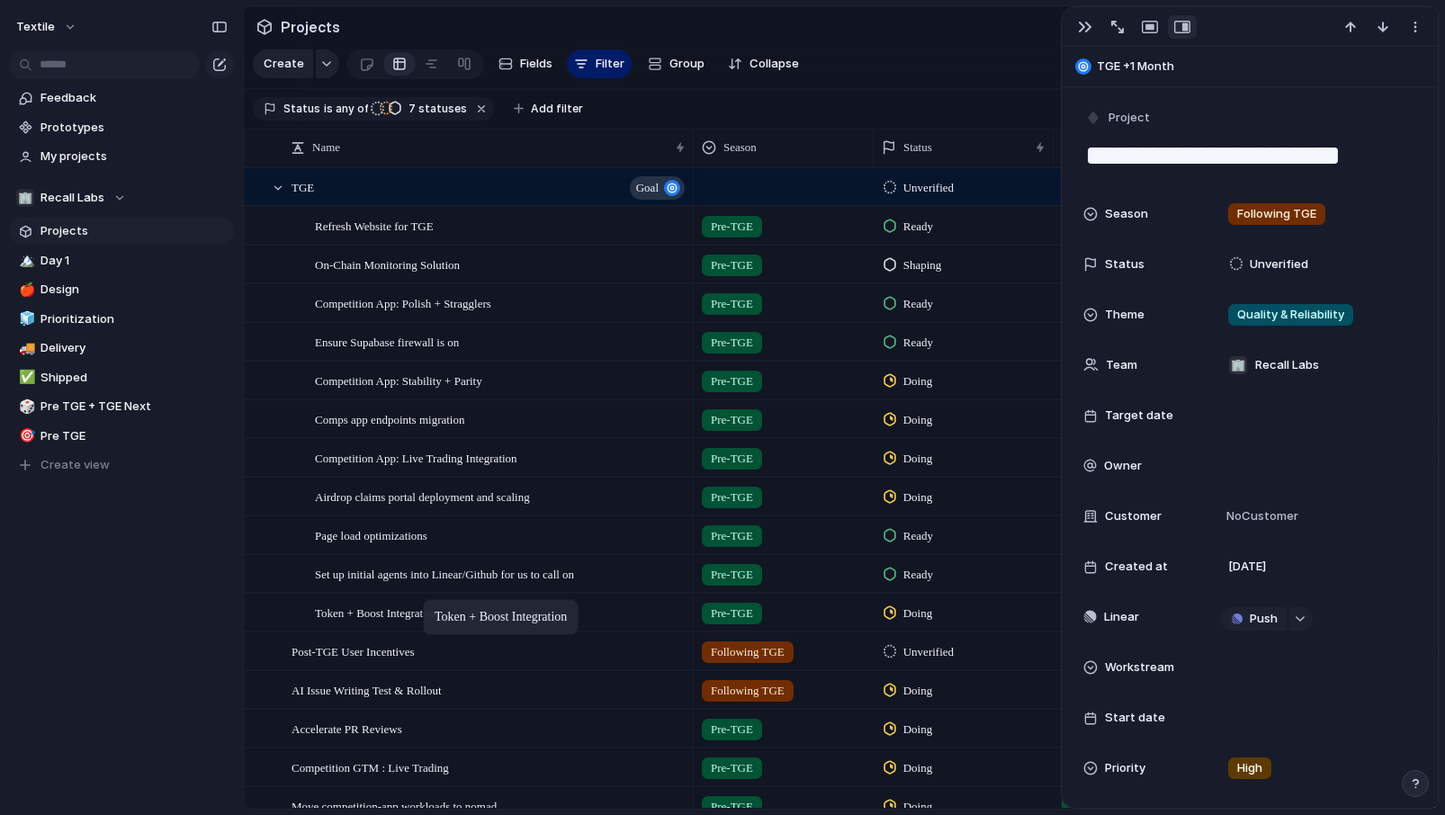
drag, startPoint x: 424, startPoint y: 651, endPoint x: 444, endPoint y: 520, distance: 132.9
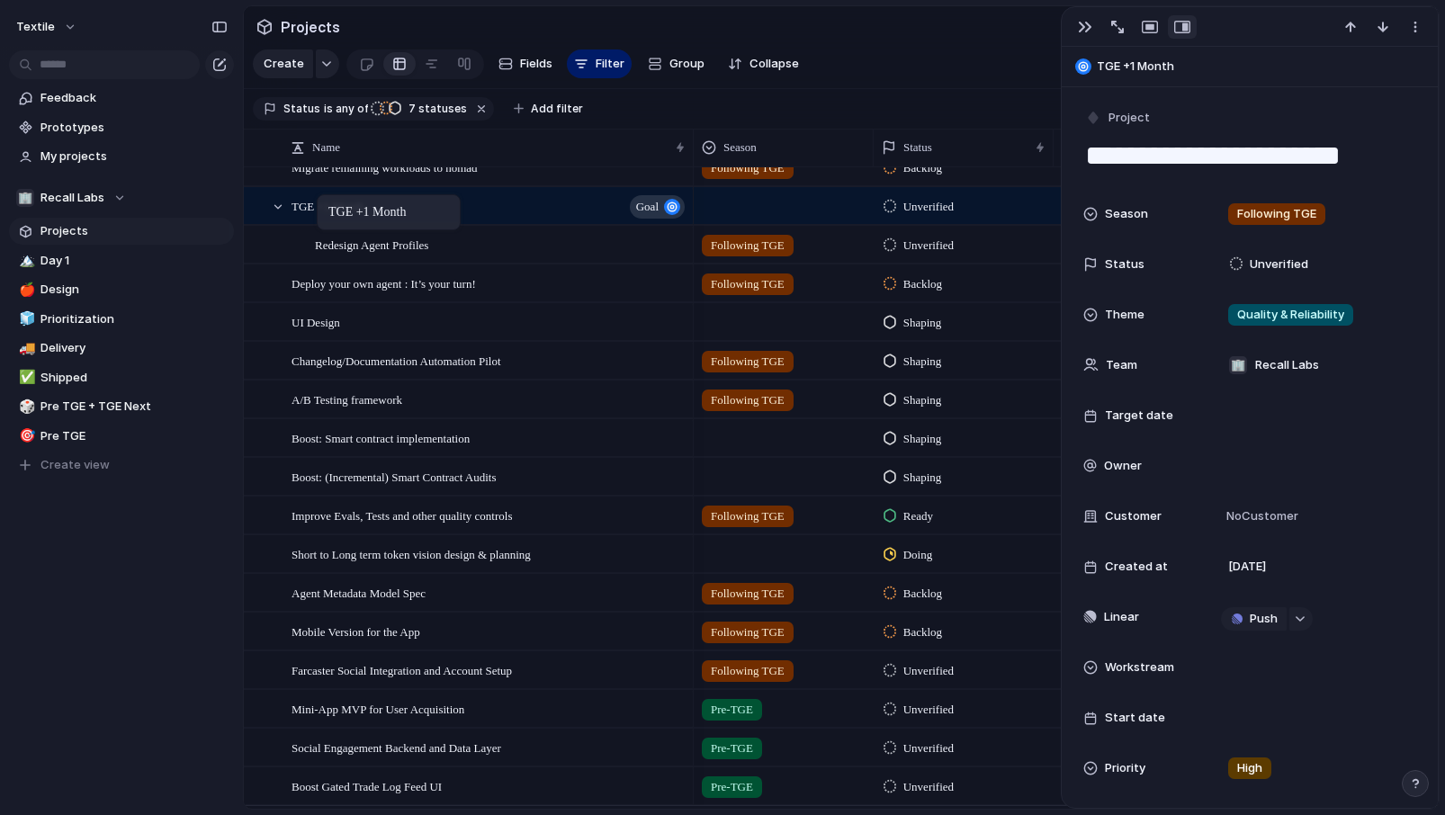
drag, startPoint x: 339, startPoint y: 707, endPoint x: 326, endPoint y: 198, distance: 509.3
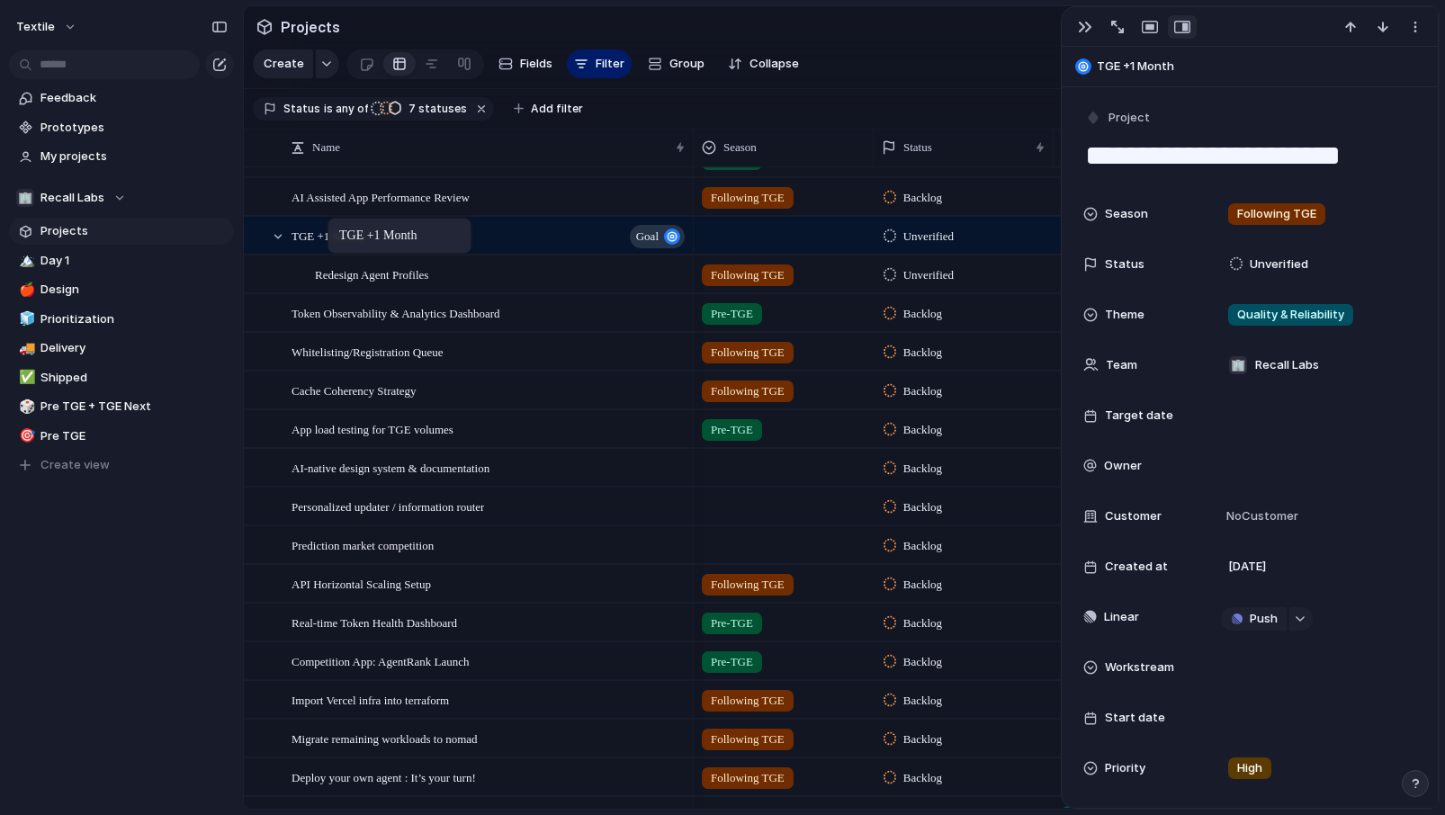
drag, startPoint x: 345, startPoint y: 697, endPoint x: 336, endPoint y: 221, distance: 475.9
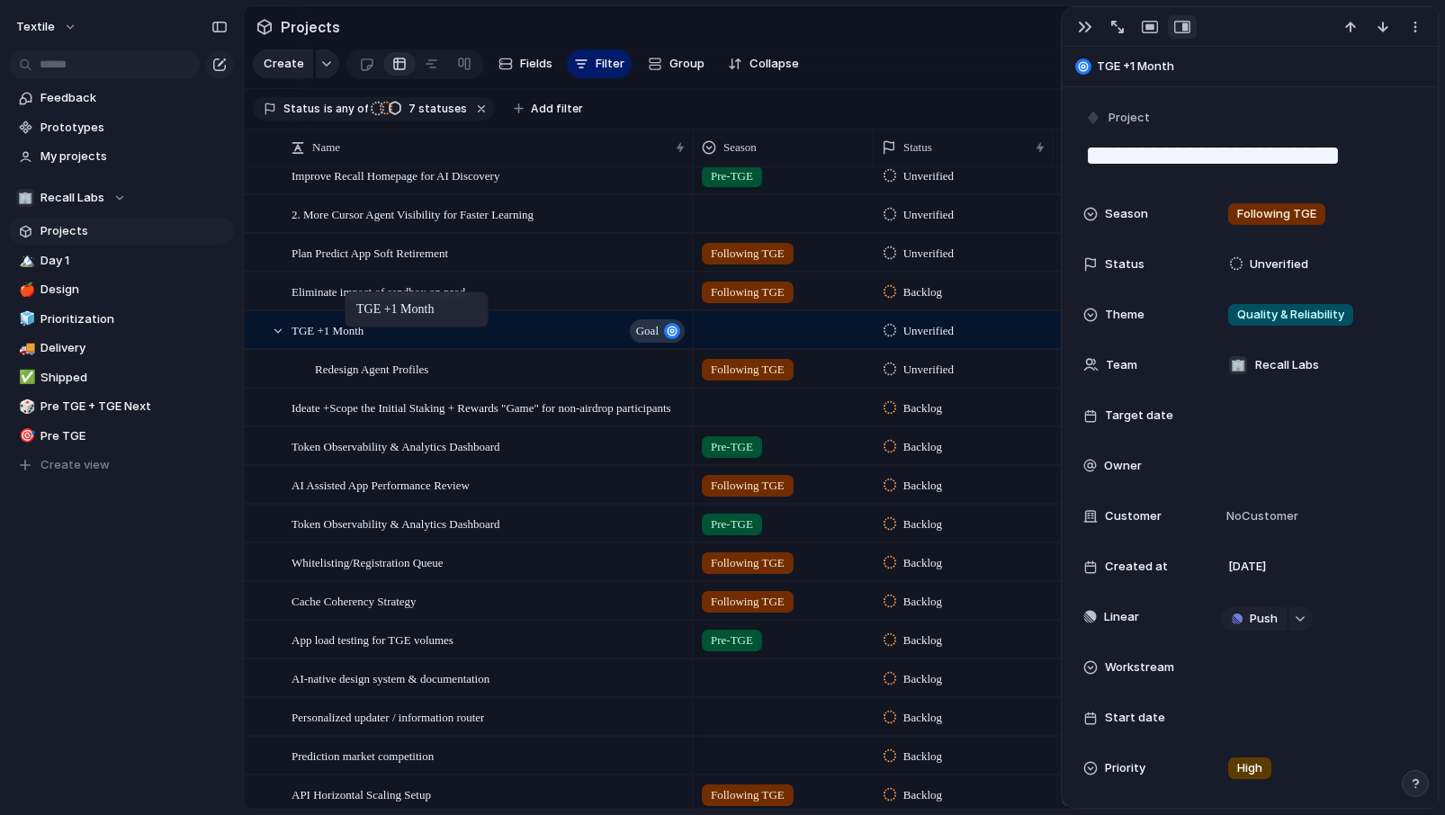
drag, startPoint x: 351, startPoint y: 446, endPoint x: 355, endPoint y: 274, distance: 171.9
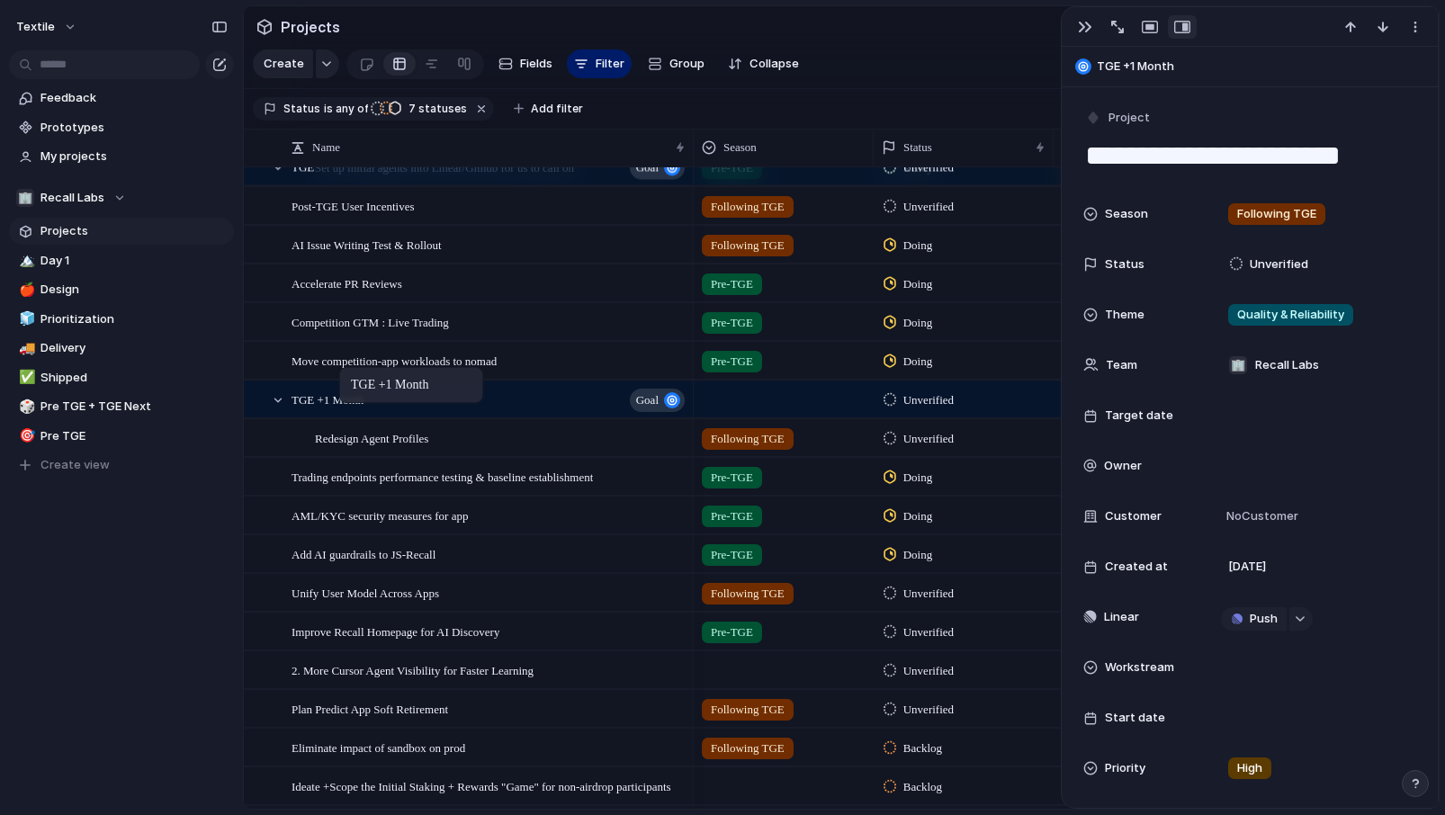
drag, startPoint x: 343, startPoint y: 661, endPoint x: 348, endPoint y: 371, distance: 290.6
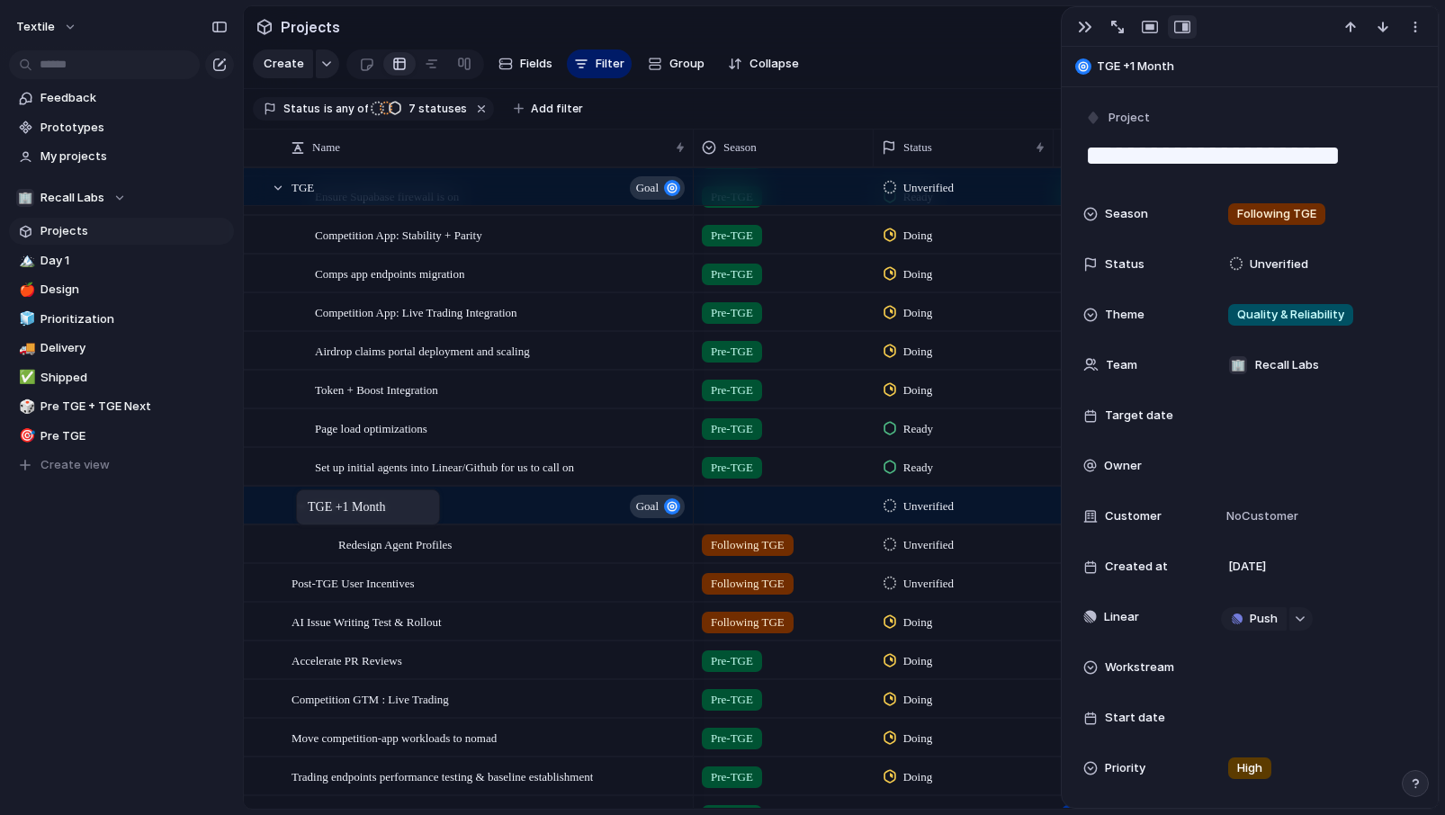
drag, startPoint x: 324, startPoint y: 698, endPoint x: 305, endPoint y: 493, distance: 206.0
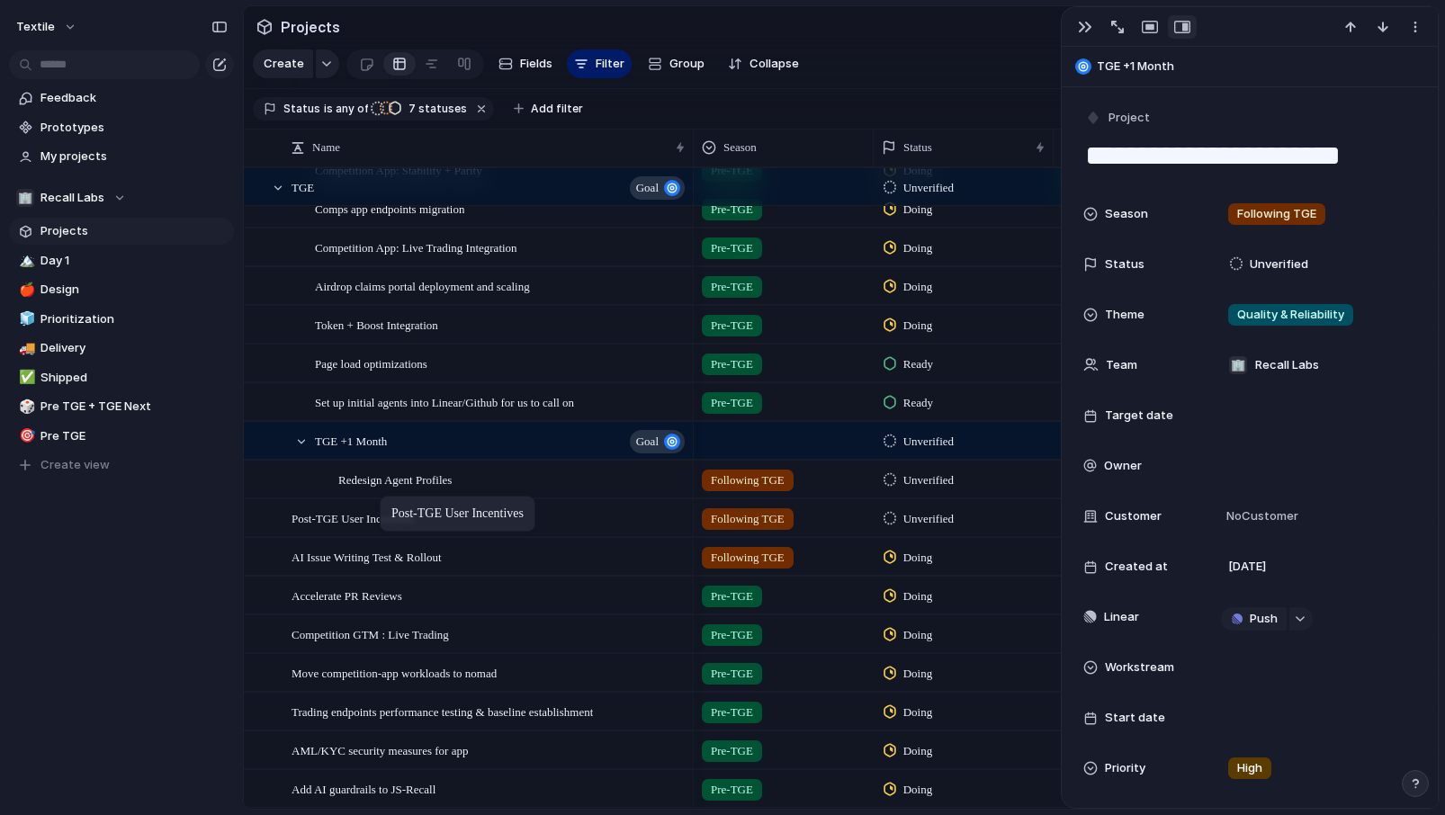
drag, startPoint x: 337, startPoint y: 521, endPoint x: 389, endPoint y: 499, distance: 56.5
drag, startPoint x: 370, startPoint y: 524, endPoint x: 409, endPoint y: 475, distance: 62.7
drag, startPoint x: 379, startPoint y: 550, endPoint x: 425, endPoint y: 501, distance: 67.4
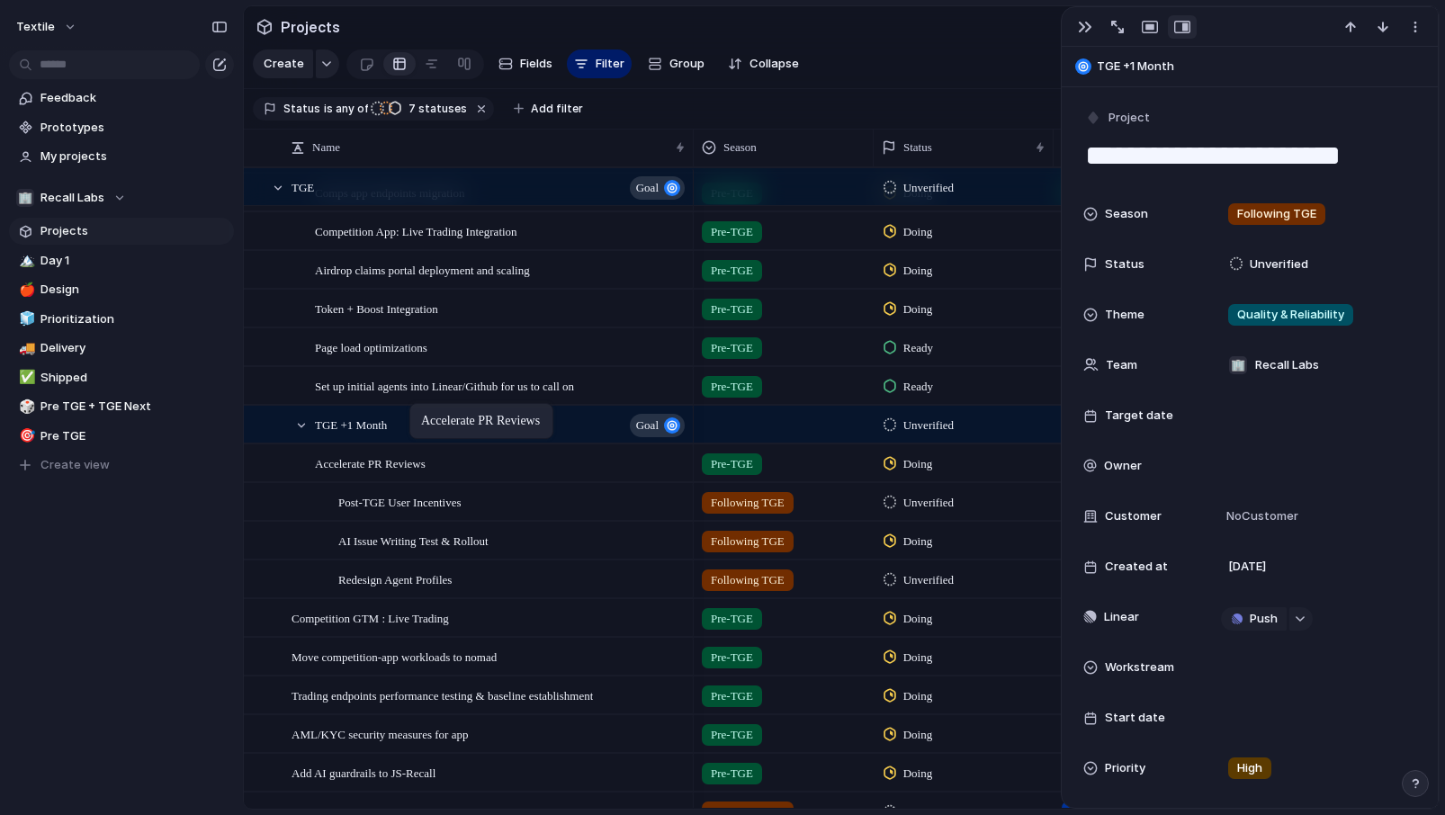
drag, startPoint x: 347, startPoint y: 584, endPoint x: 434, endPoint y: 364, distance: 236.2
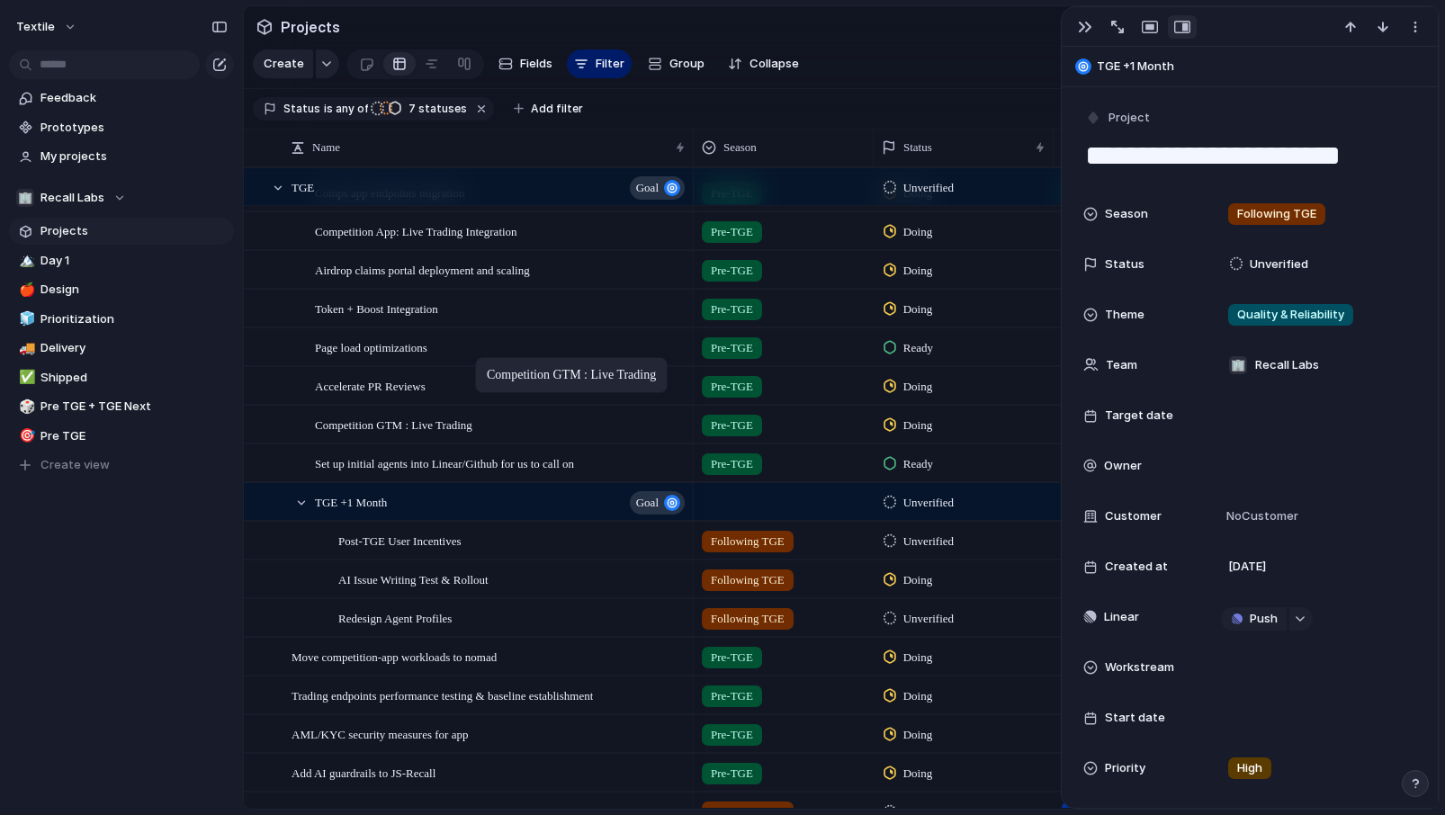
drag, startPoint x: 384, startPoint y: 615, endPoint x: 482, endPoint y: 338, distance: 293.9
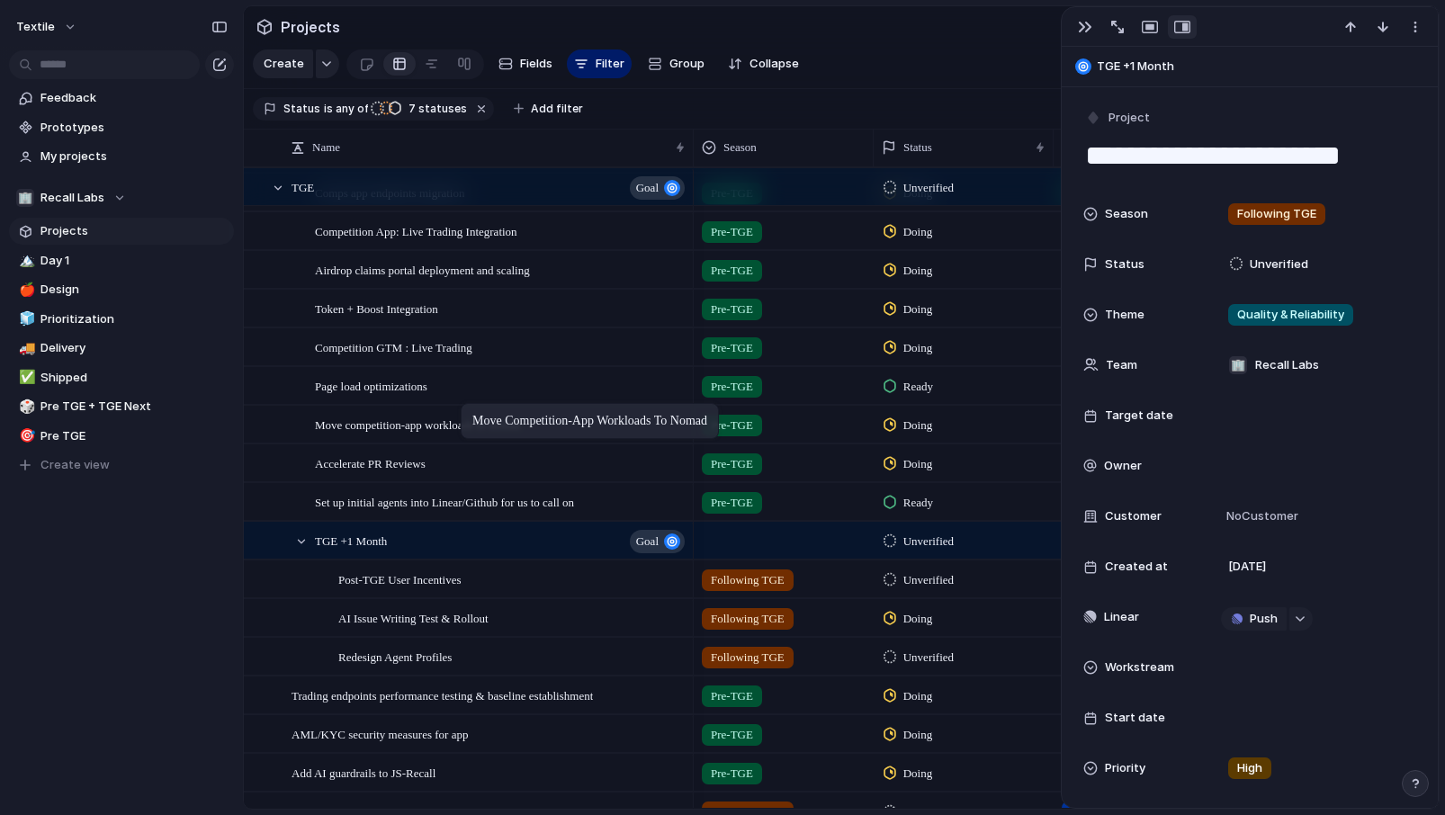
drag, startPoint x: 431, startPoint y: 665, endPoint x: 470, endPoint y: 407, distance: 261.0
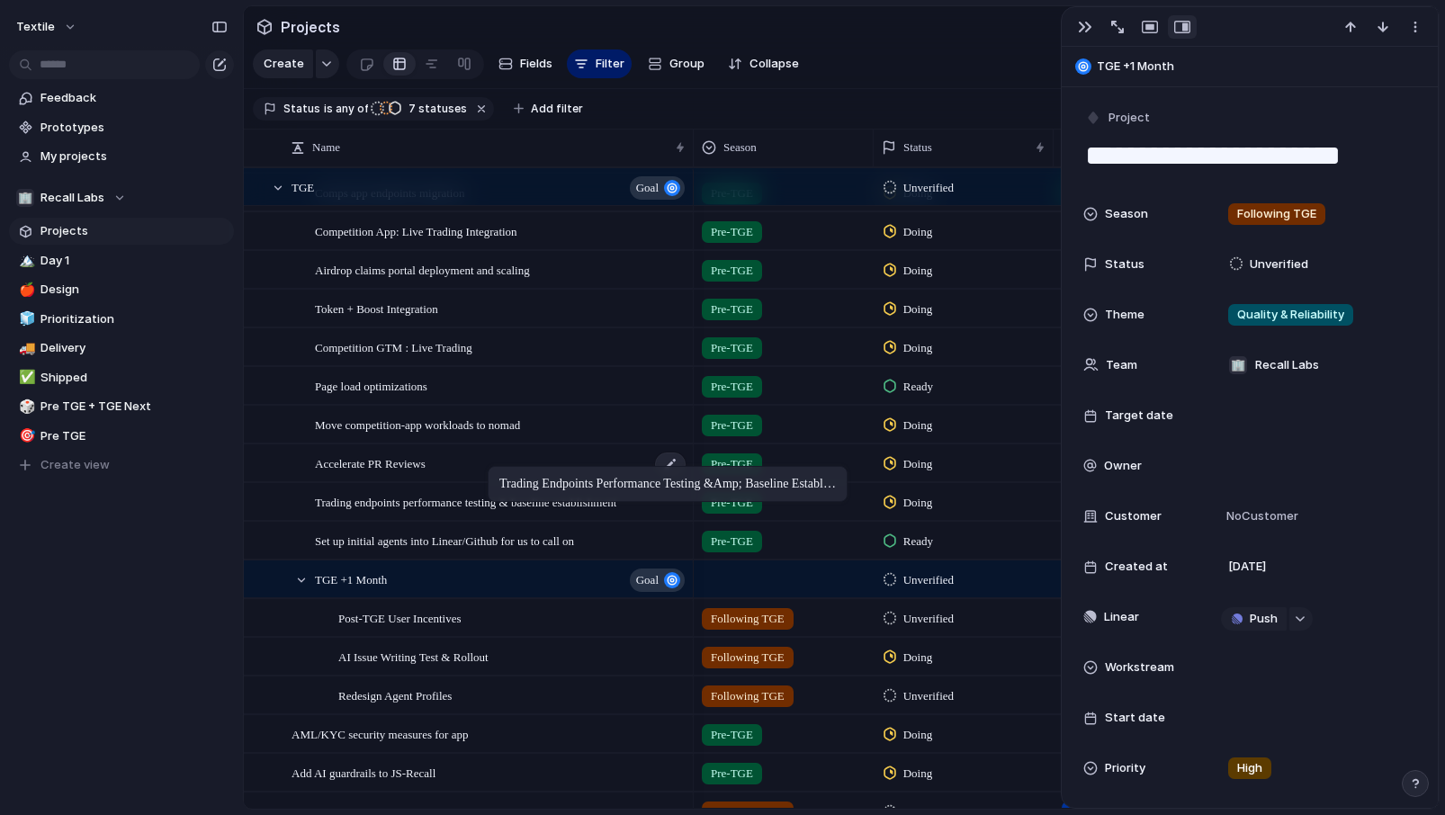
drag, startPoint x: 439, startPoint y: 699, endPoint x: 497, endPoint y: 472, distance: 233.9
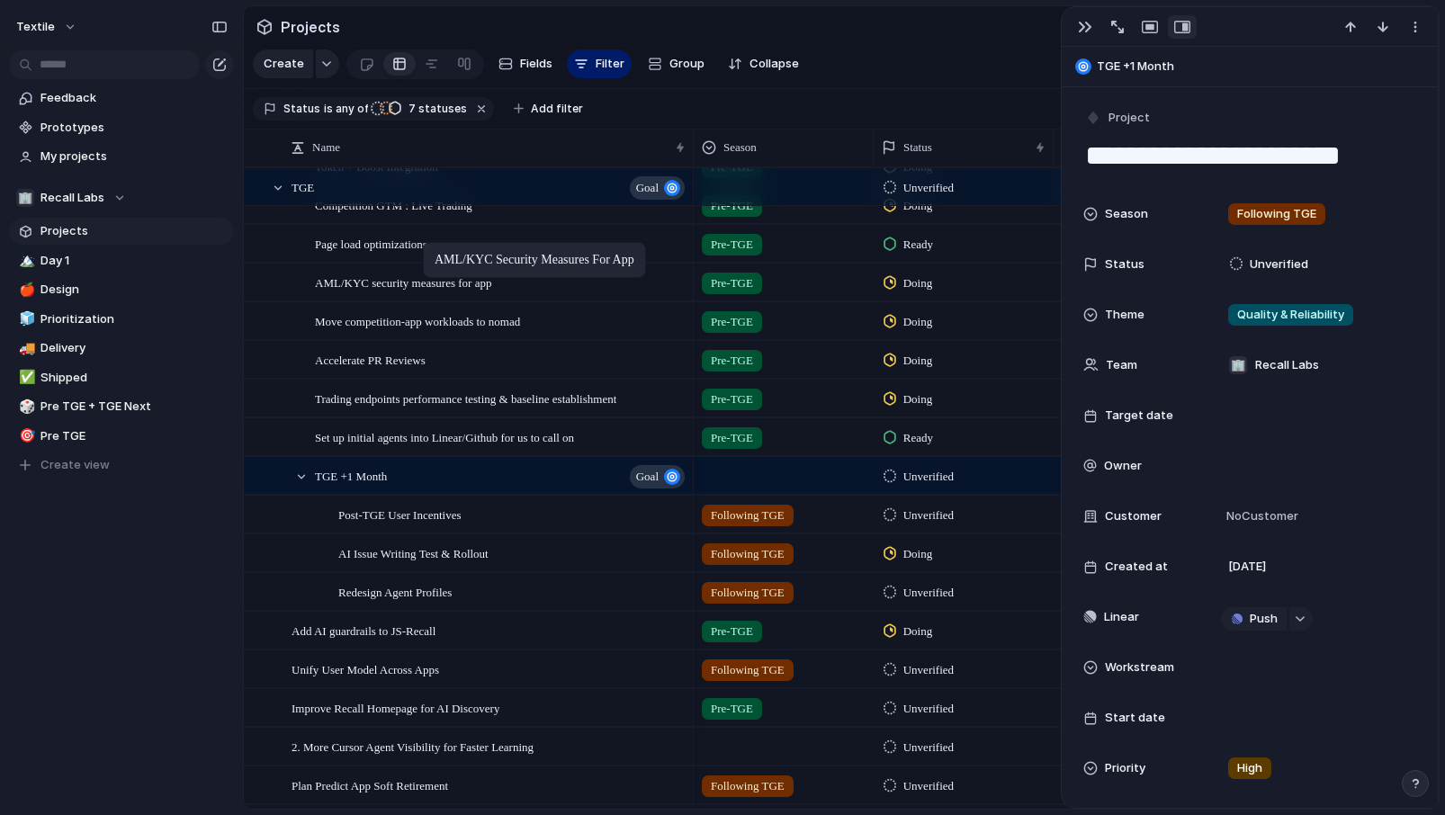
drag, startPoint x: 410, startPoint y: 595, endPoint x: 421, endPoint y: 282, distance: 314.1
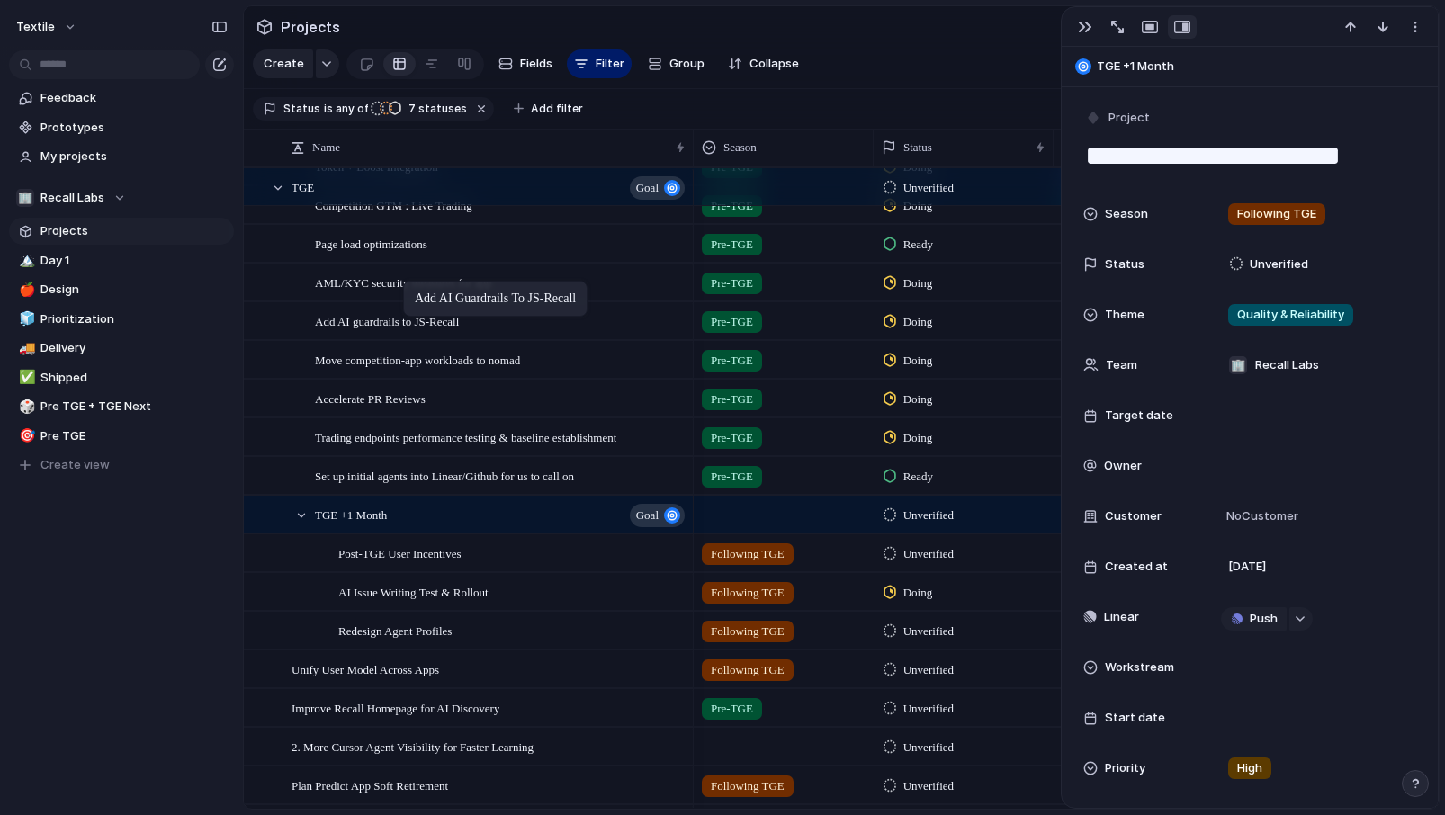
drag, startPoint x: 386, startPoint y: 625, endPoint x: 410, endPoint y: 290, distance: 336.4
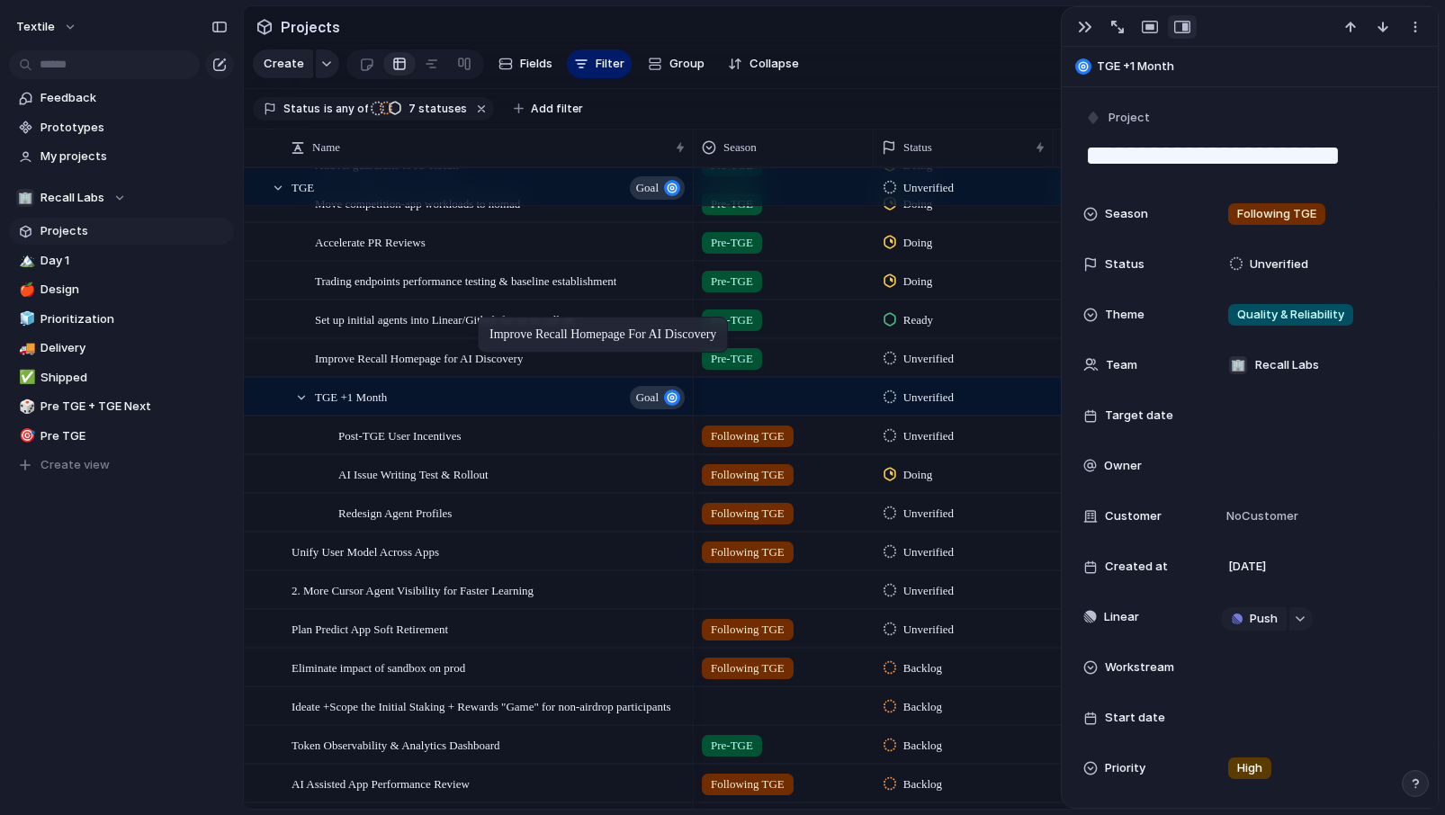
drag, startPoint x: 412, startPoint y: 551, endPoint x: 487, endPoint y: 320, distance: 242.9
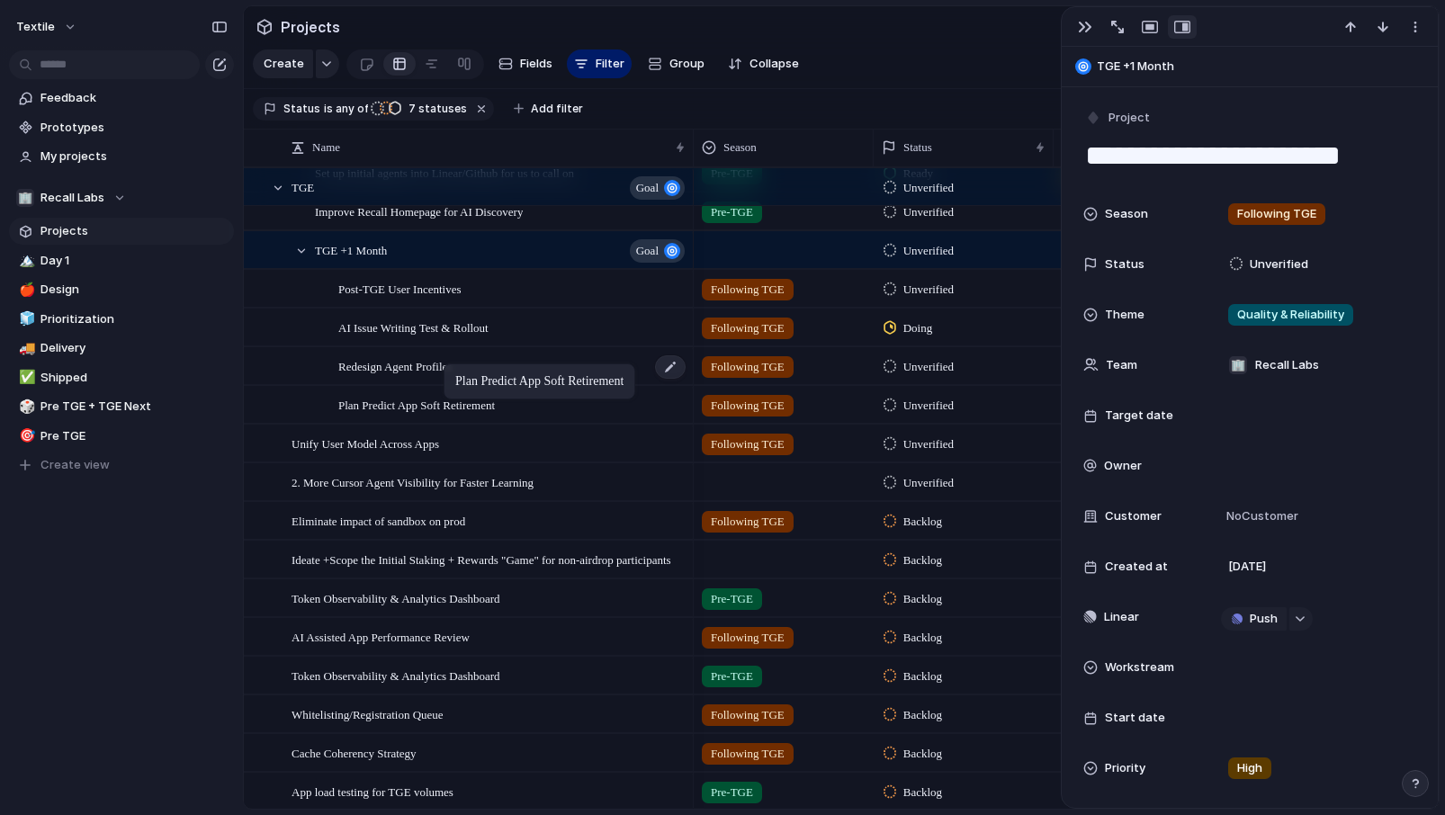
drag, startPoint x: 408, startPoint y: 479, endPoint x: 452, endPoint y: 368, distance: 119.9
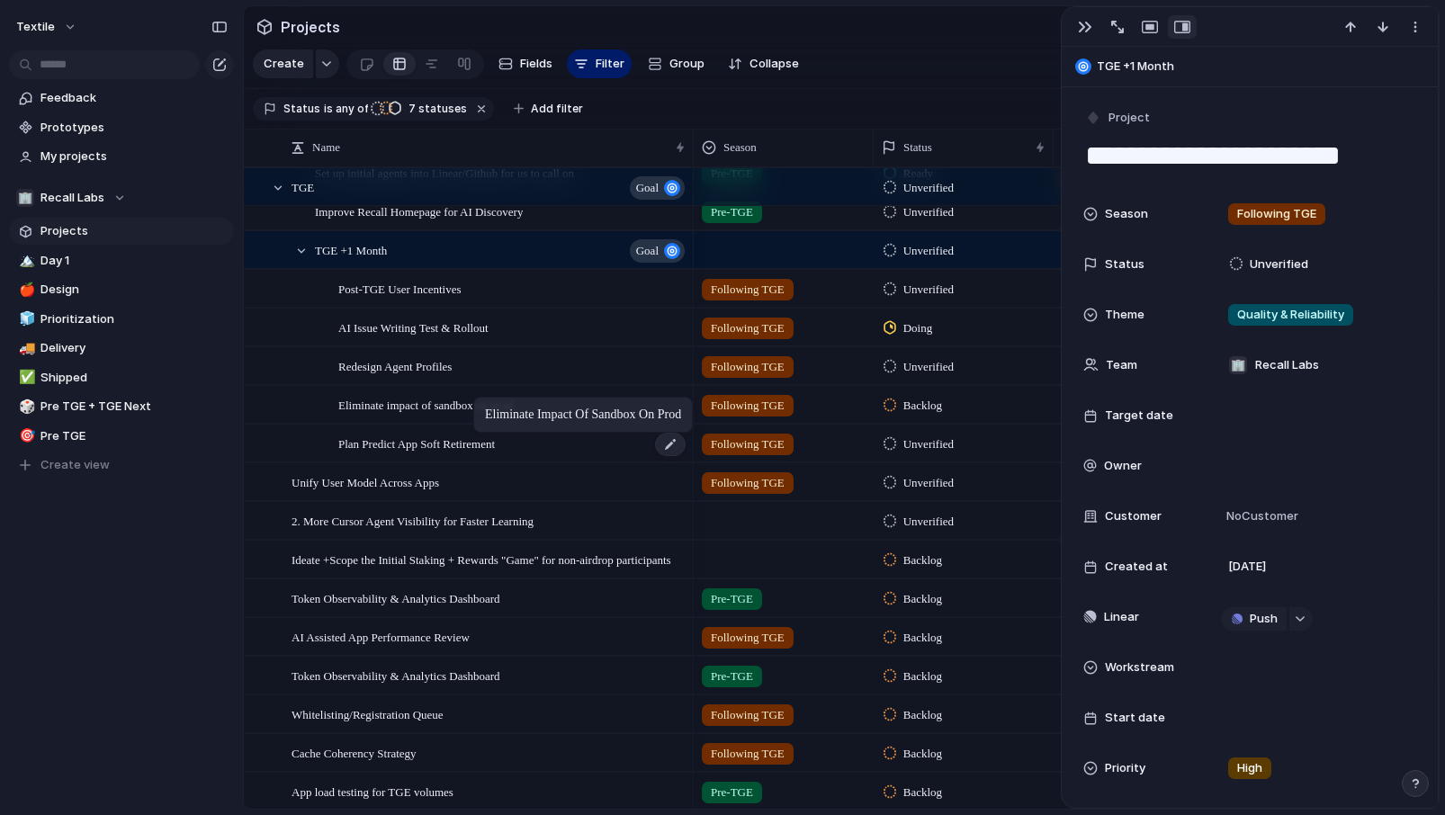
drag, startPoint x: 442, startPoint y: 529, endPoint x: 481, endPoint y: 406, distance: 129.4
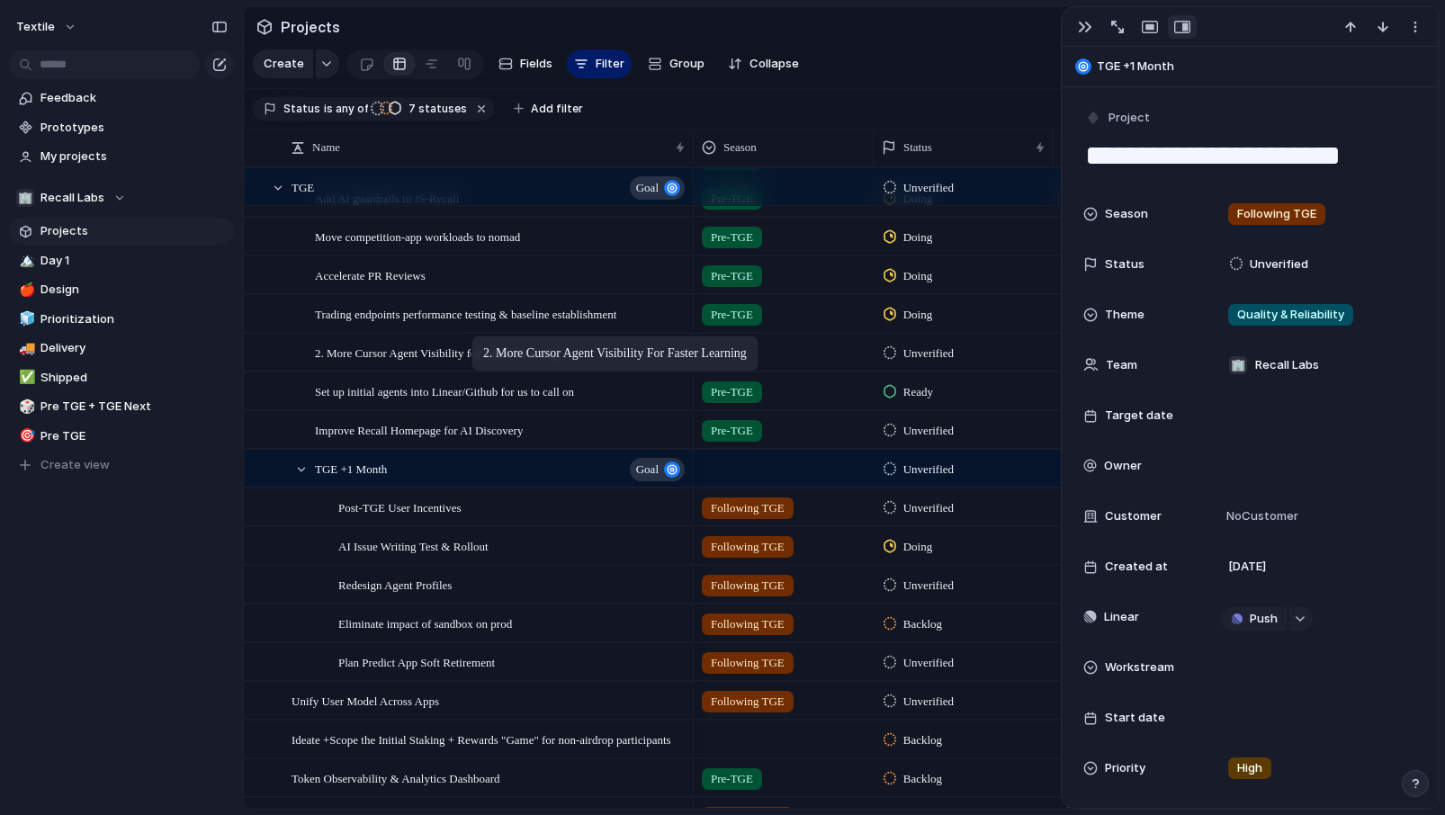
drag, startPoint x: 435, startPoint y: 700, endPoint x: 479, endPoint y: 343, distance: 359.8
click at [453, 345] on span "2. More Cursor Agent Visibility for Faster Learning" at bounding box center [436, 352] width 242 height 21
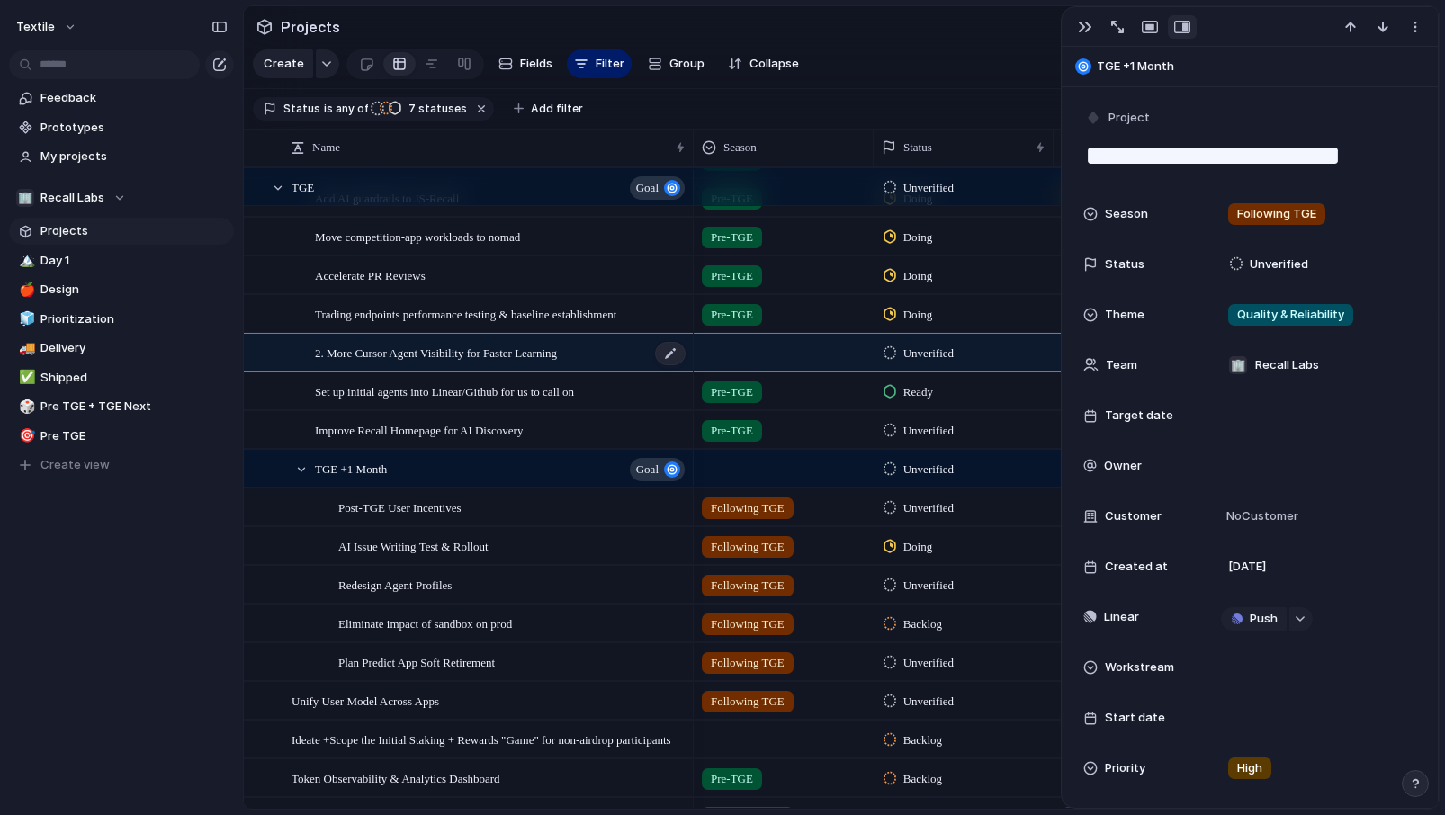
type textarea "**********"
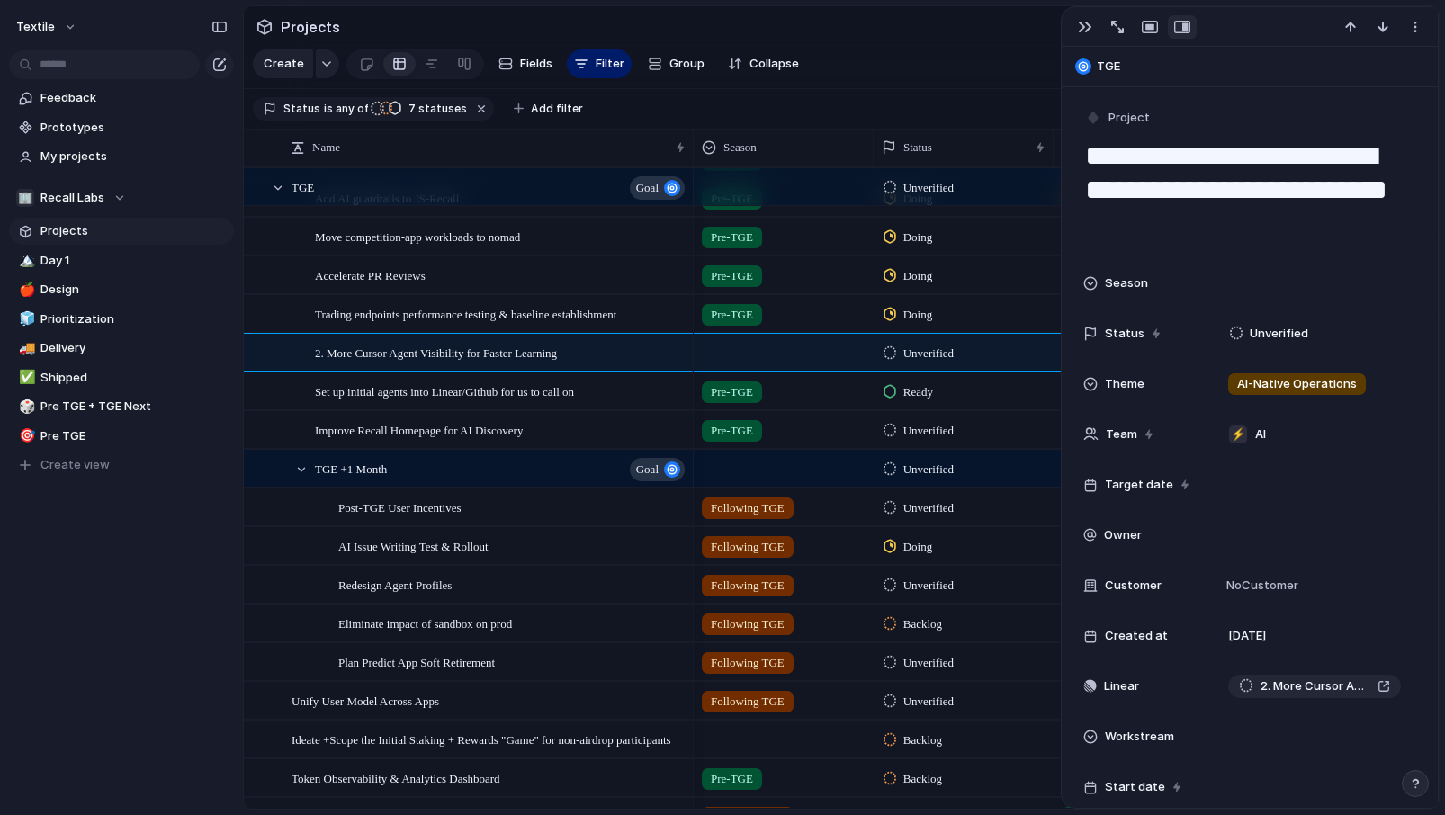
click at [743, 362] on div at bounding box center [783, 350] width 178 height 30
click at [740, 418] on span "Pre-TGE" at bounding box center [760, 427] width 47 height 18
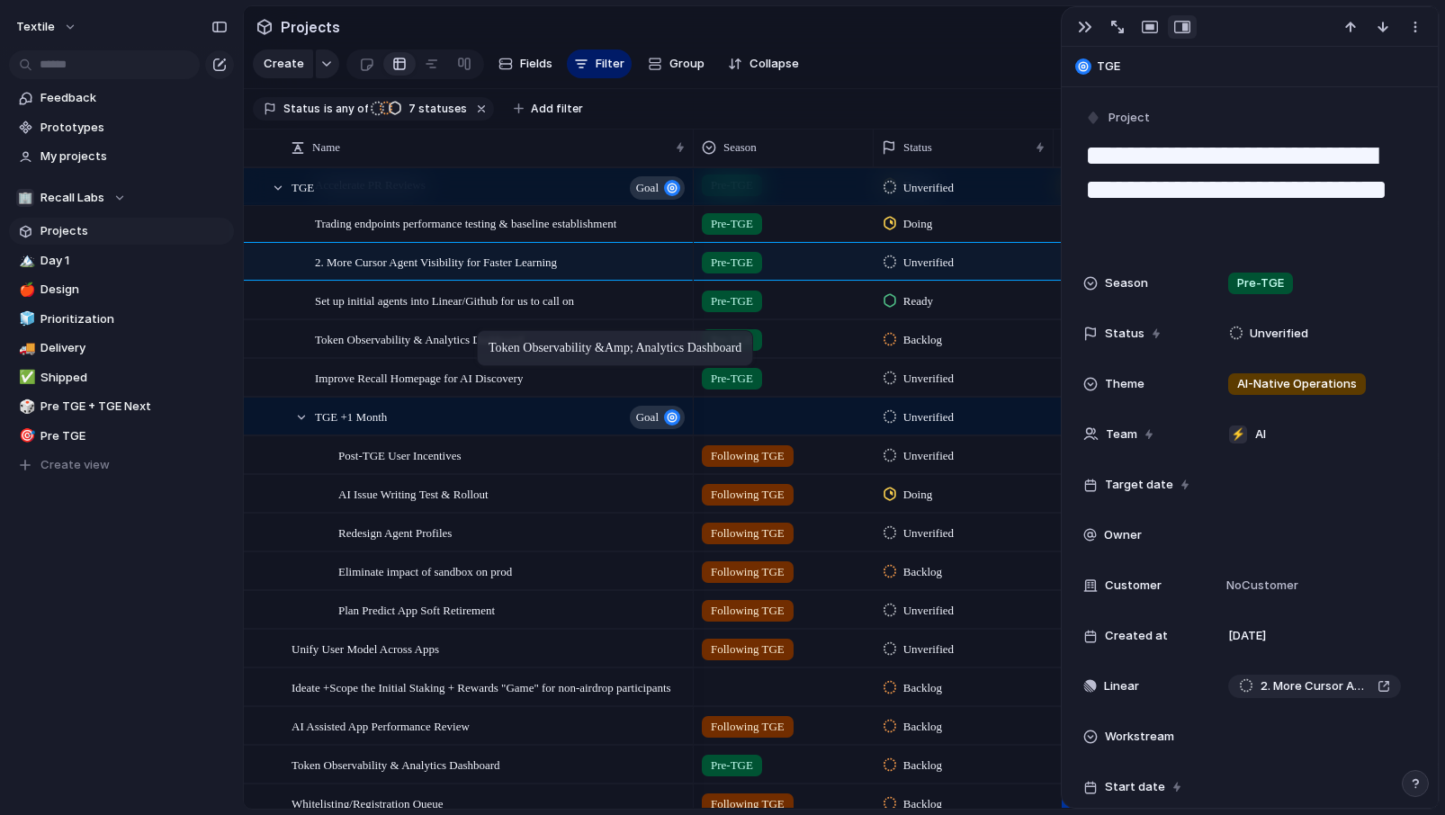
drag, startPoint x: 444, startPoint y: 683, endPoint x: 486, endPoint y: 334, distance: 351.5
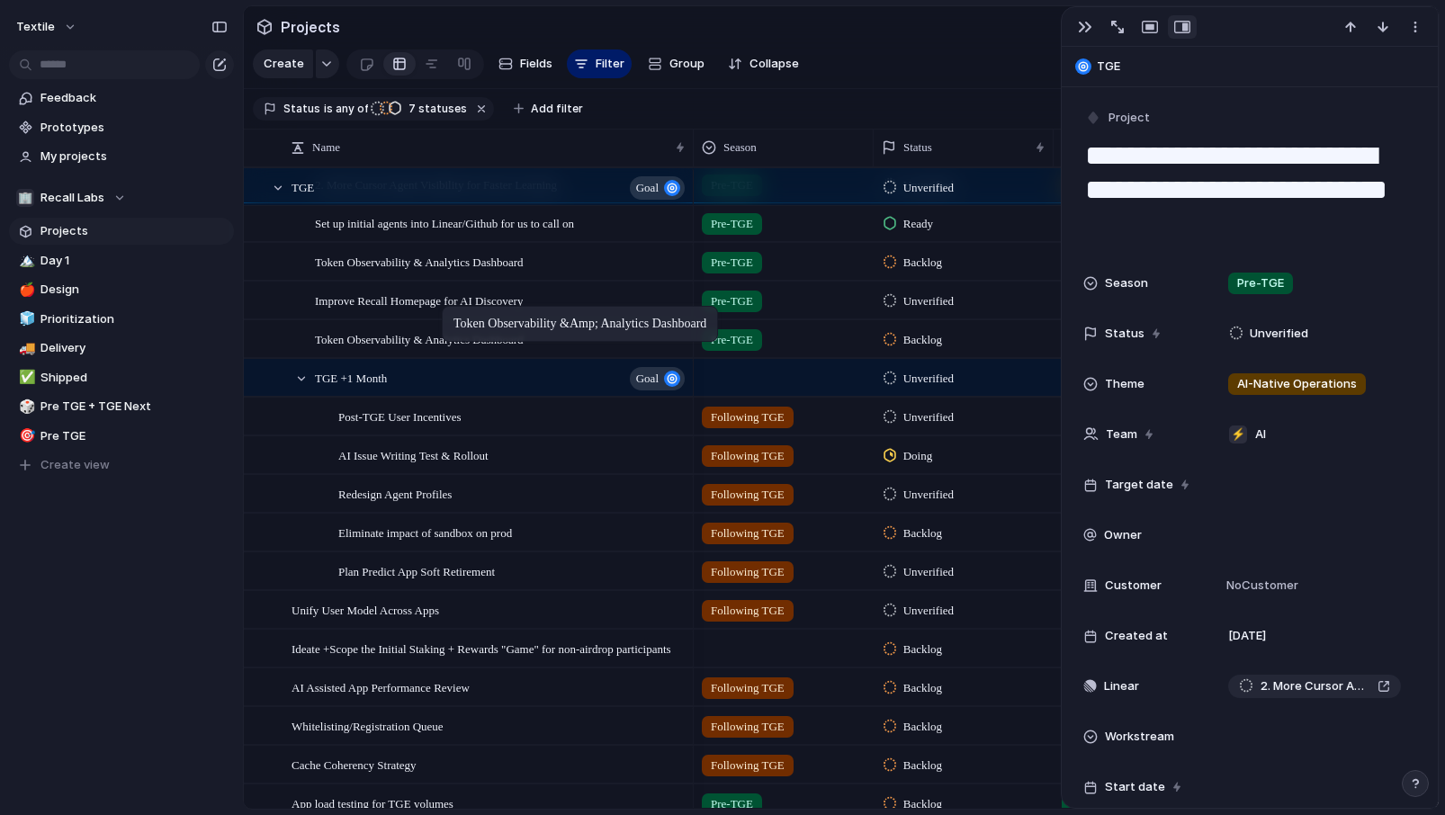
drag, startPoint x: 440, startPoint y: 689, endPoint x: 451, endPoint y: 309, distance: 379.7
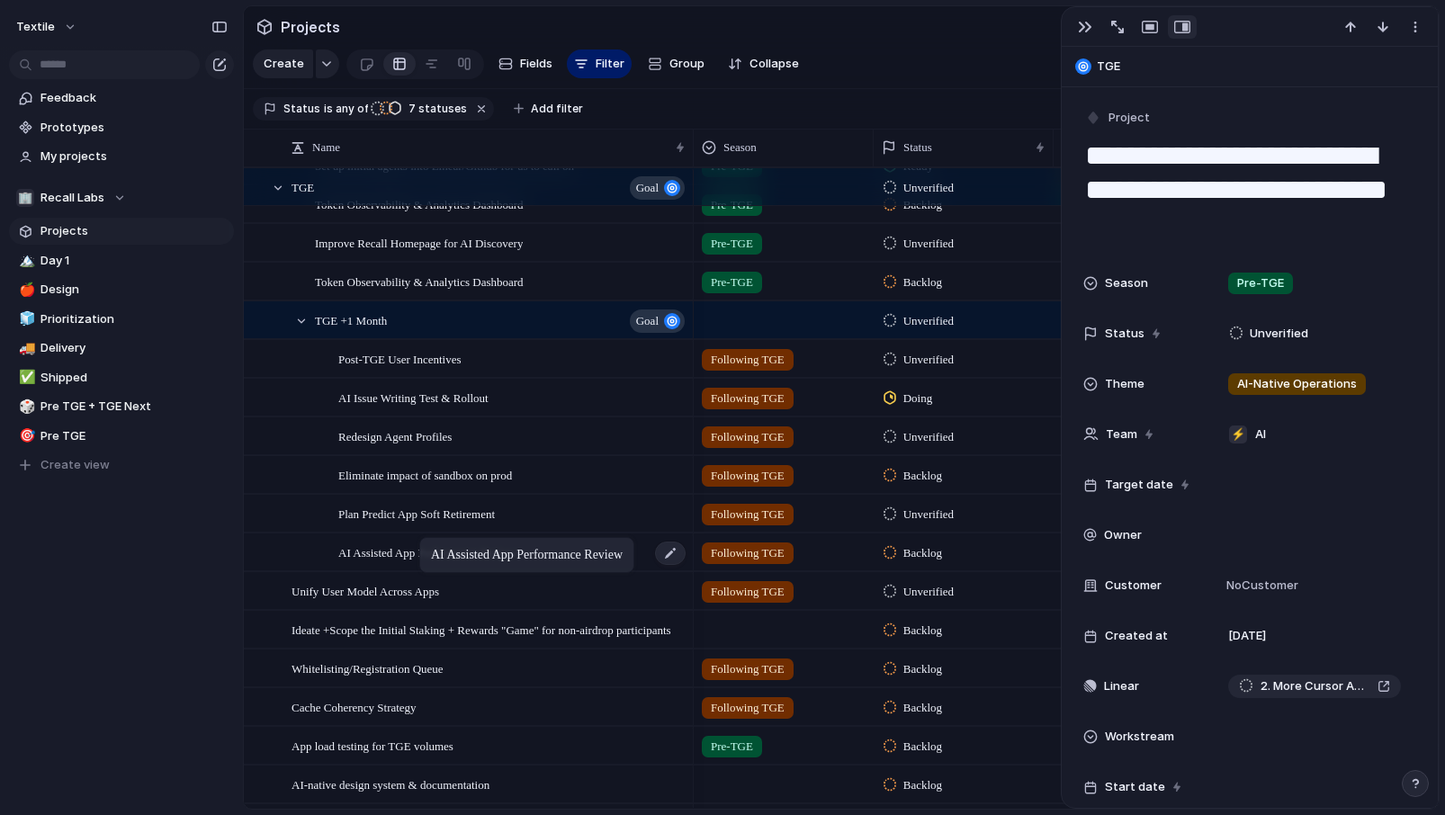
drag, startPoint x: 416, startPoint y: 631, endPoint x: 428, endPoint y: 541, distance: 91.7
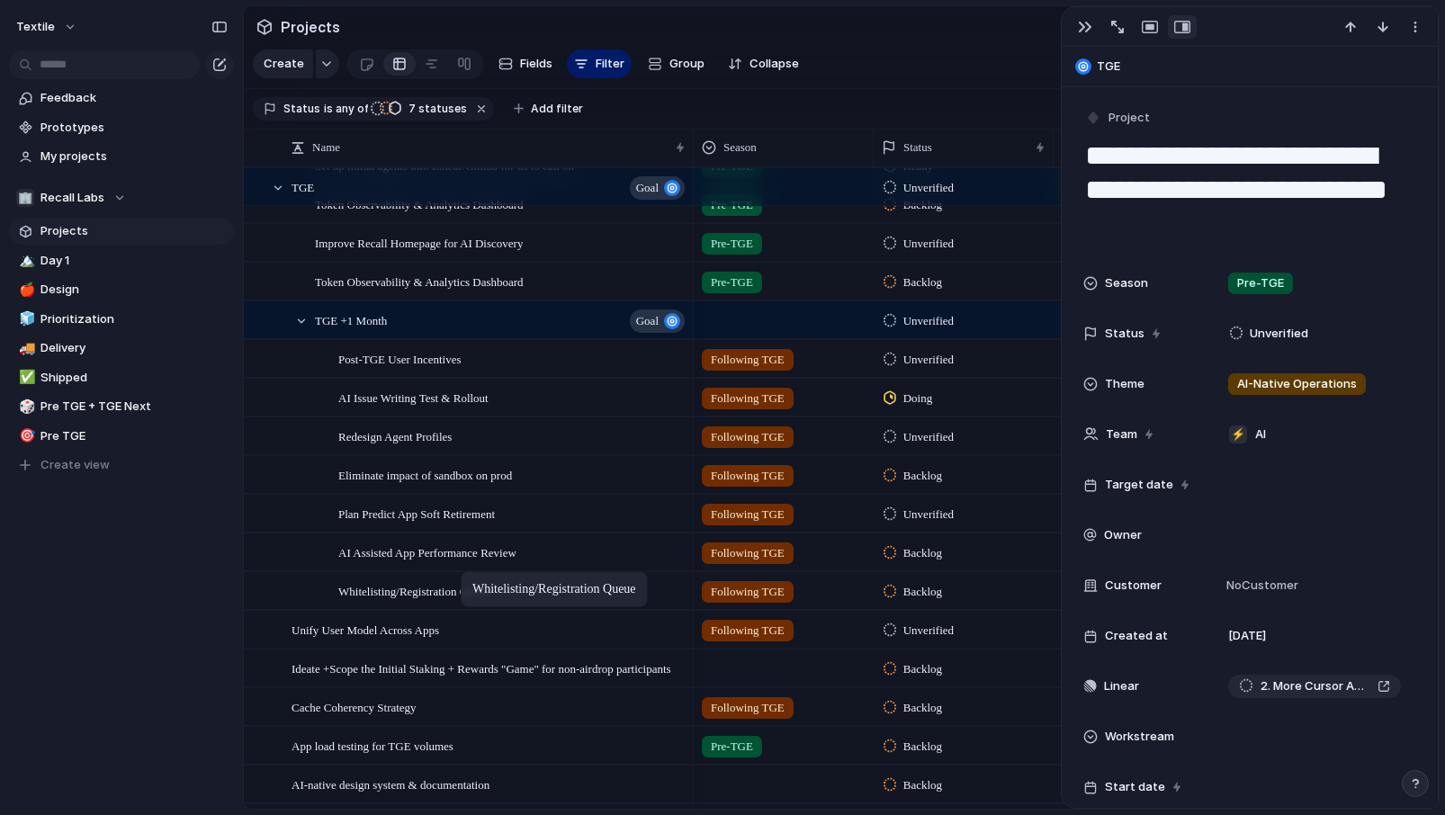
drag, startPoint x: 443, startPoint y: 665, endPoint x: 470, endPoint y: 575, distance: 93.9
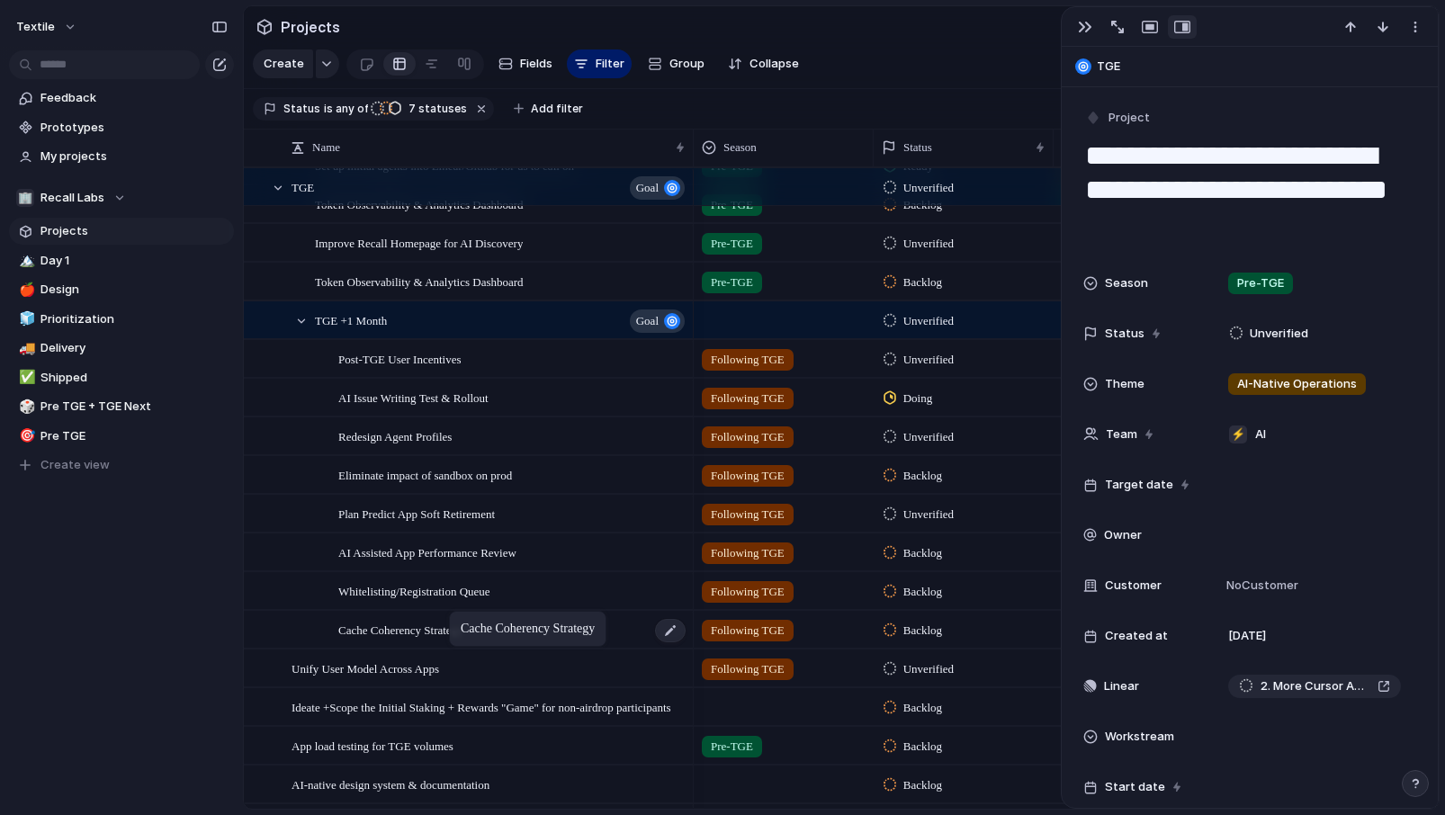
drag, startPoint x: 452, startPoint y: 712, endPoint x: 457, endPoint y: 614, distance: 97.3
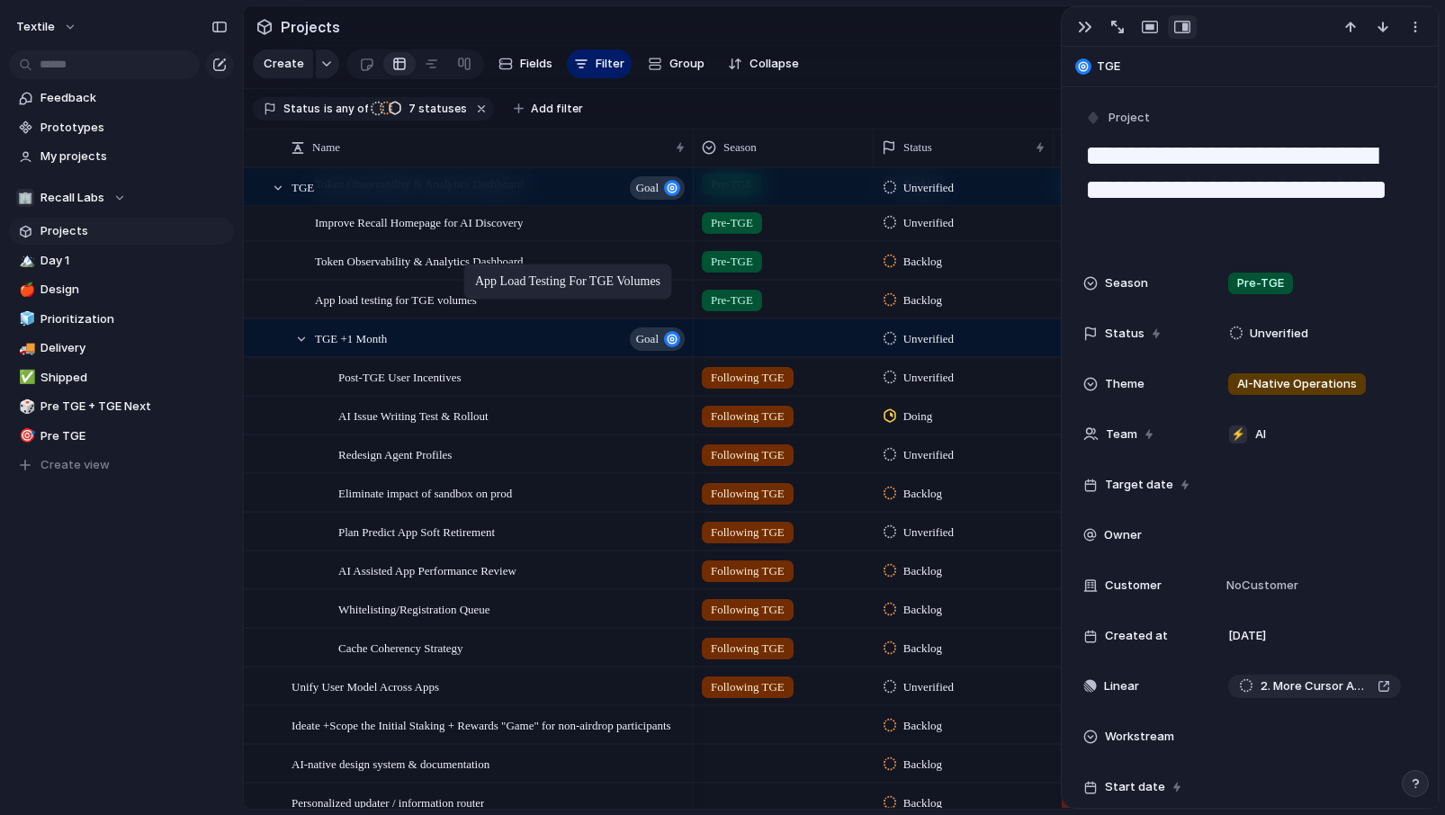
drag, startPoint x: 453, startPoint y: 724, endPoint x: 470, endPoint y: 272, distance: 452.8
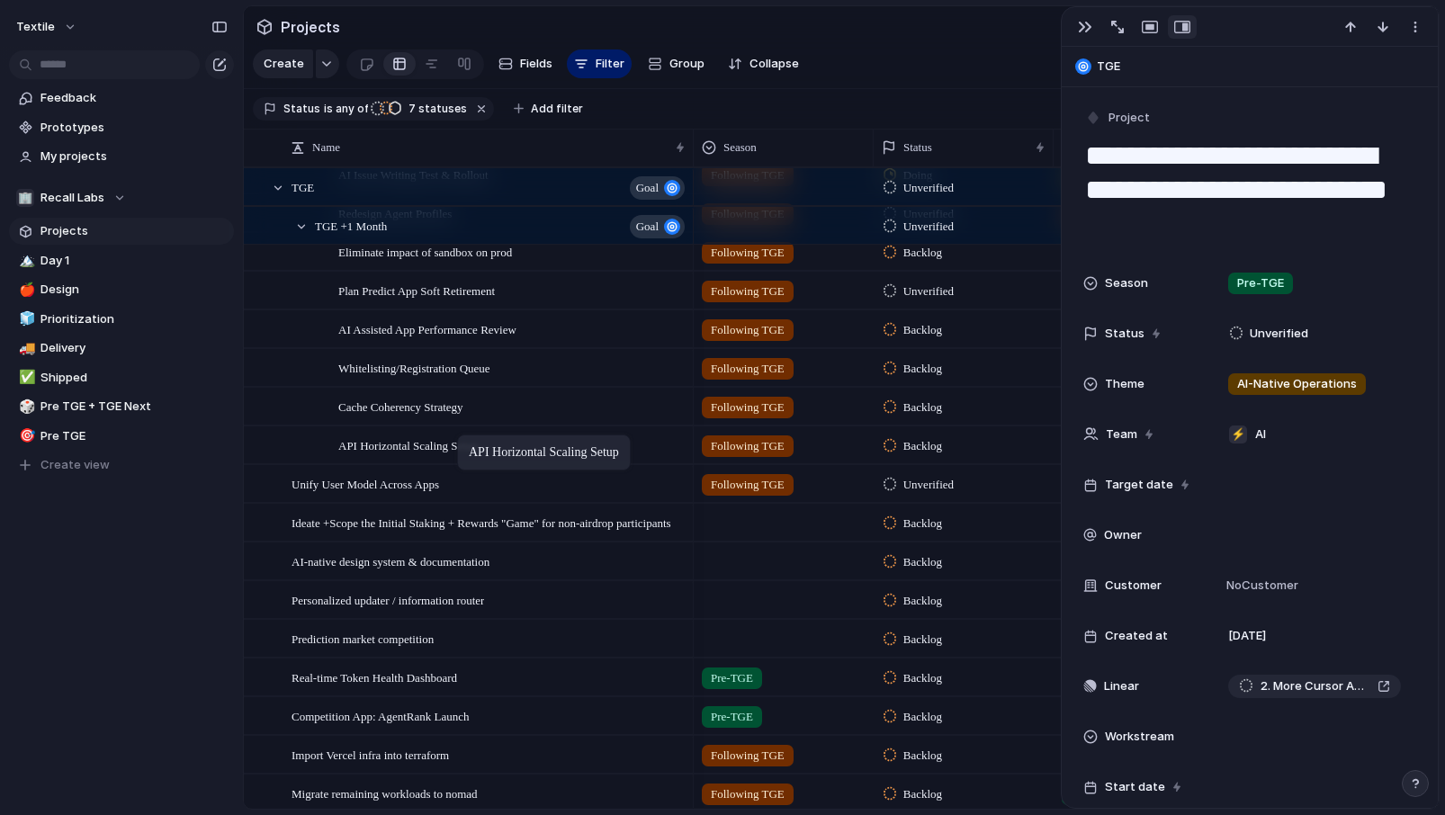
drag, startPoint x: 462, startPoint y: 639, endPoint x: 466, endPoint y: 438, distance: 200.6
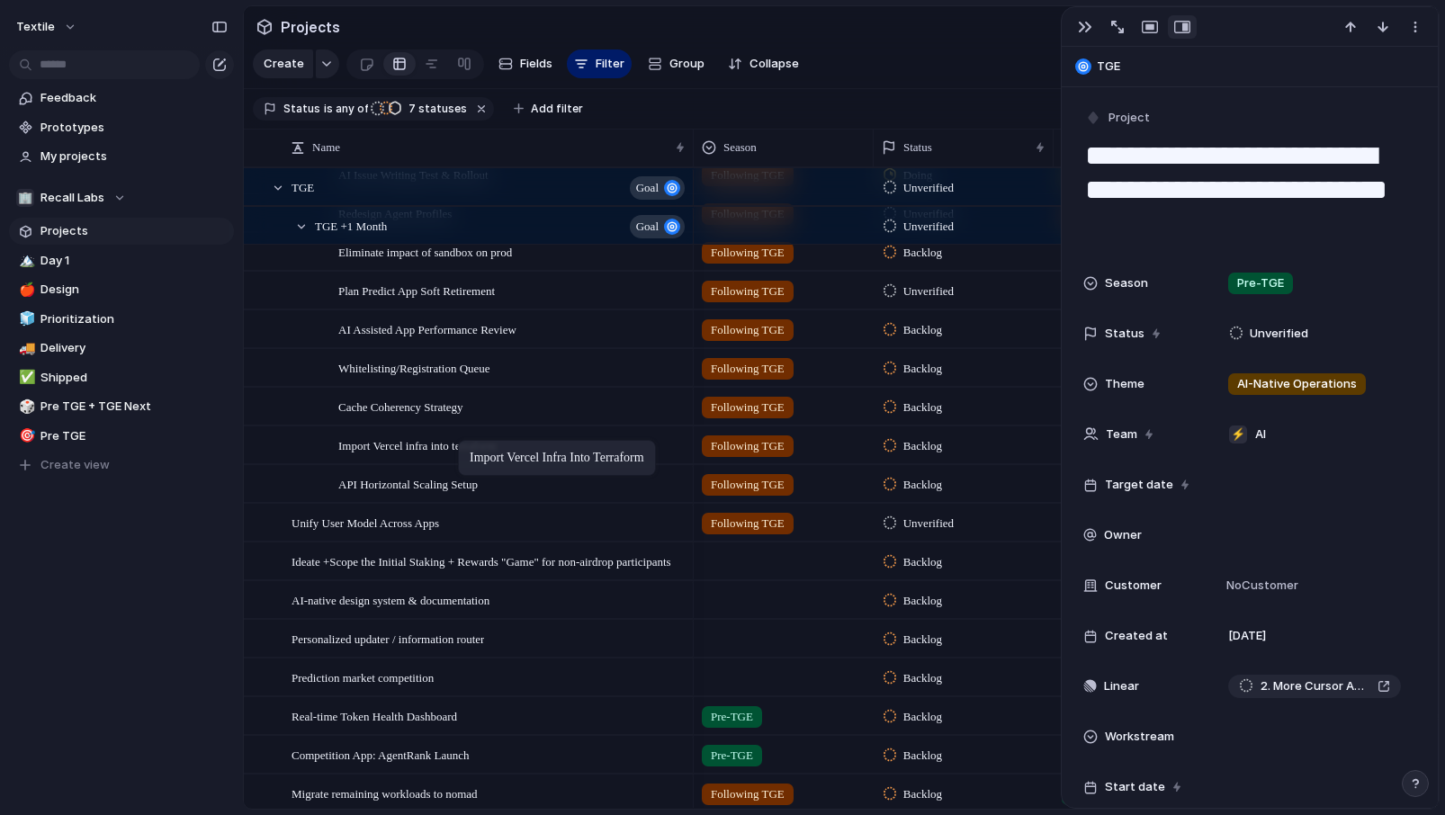
drag, startPoint x: 442, startPoint y: 753, endPoint x: 467, endPoint y: 444, distance: 309.6
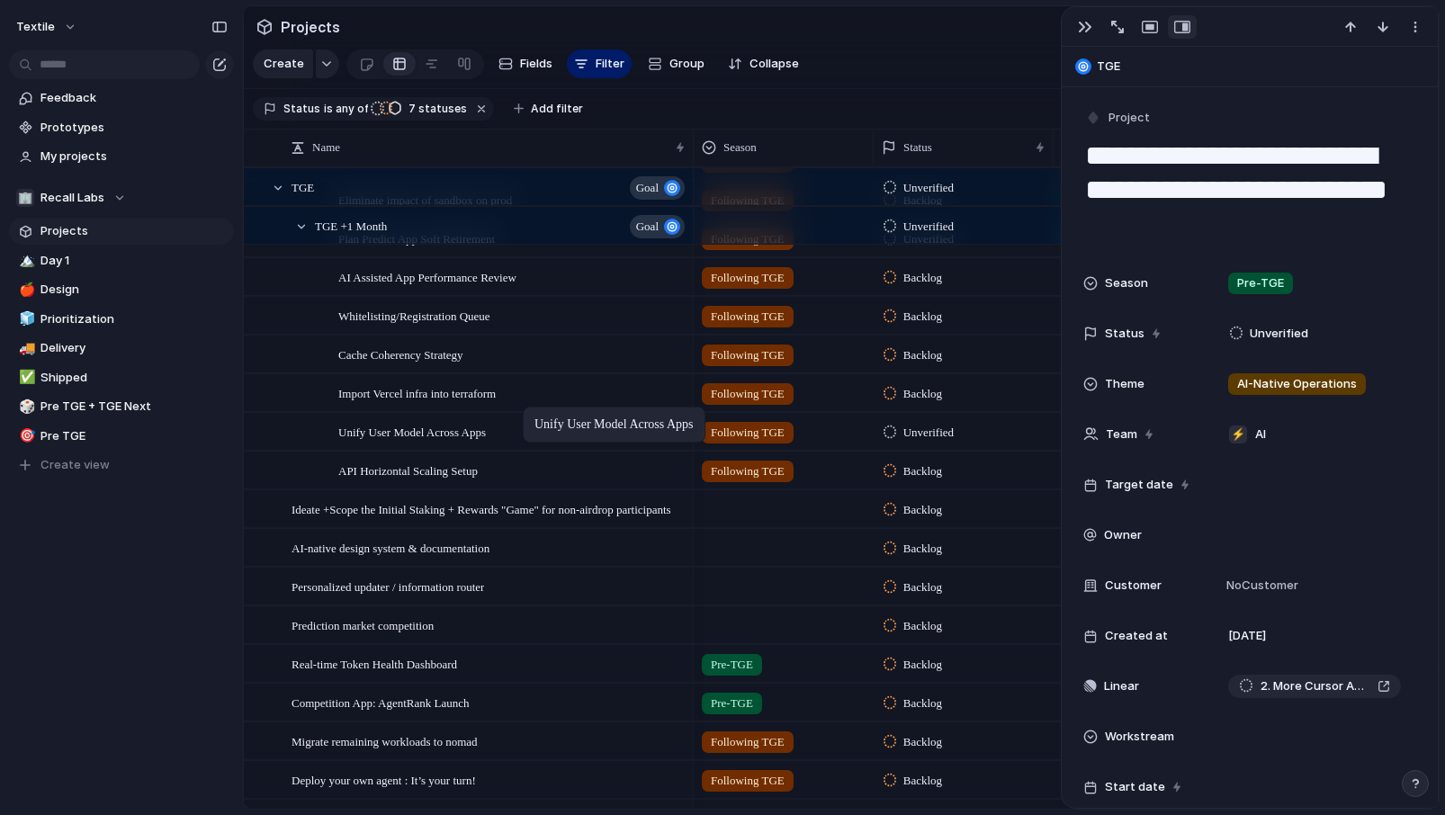
drag, startPoint x: 399, startPoint y: 471, endPoint x: 531, endPoint y: 410, distance: 144.9
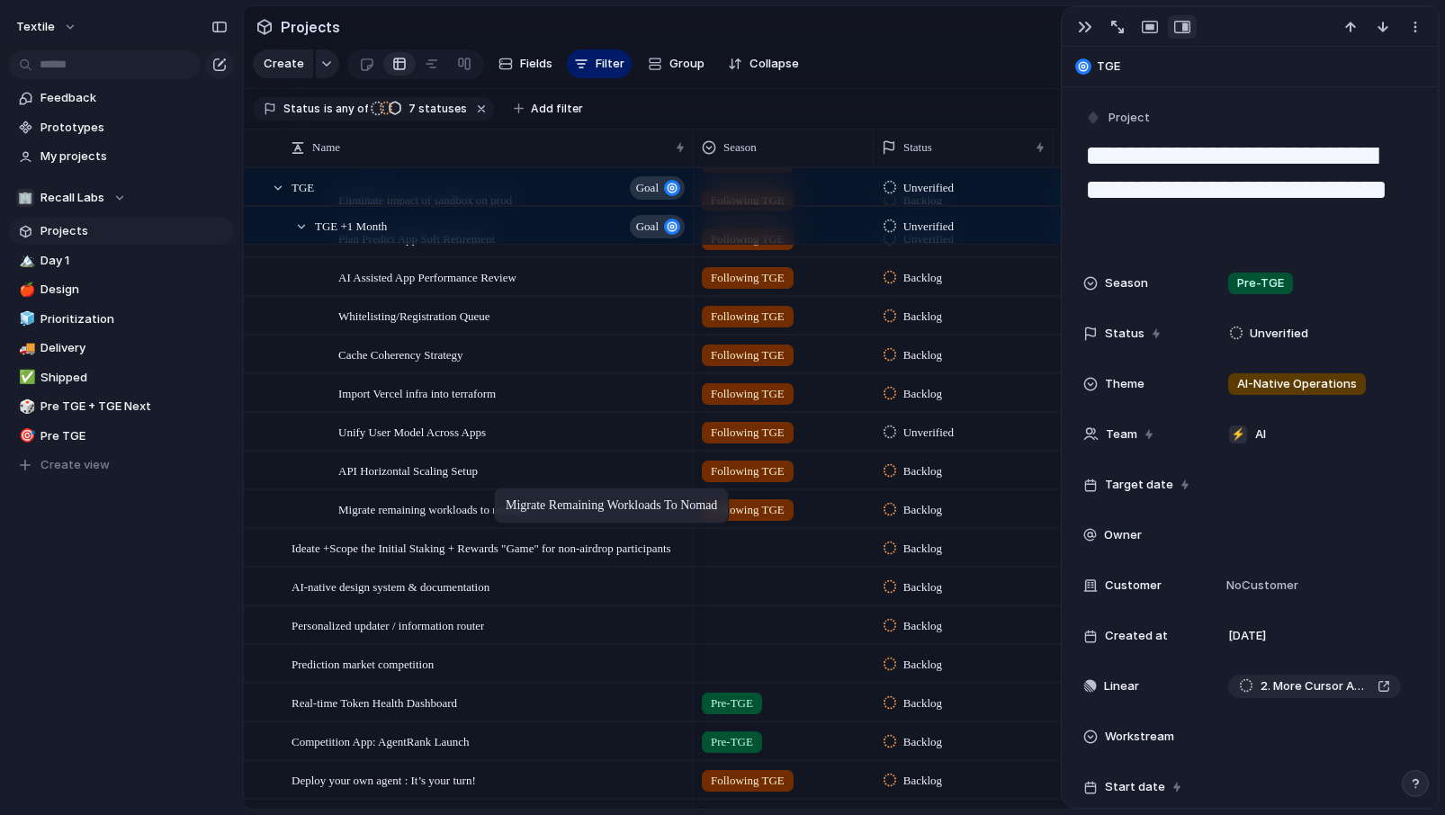
drag, startPoint x: 466, startPoint y: 732, endPoint x: 503, endPoint y: 491, distance: 243.9
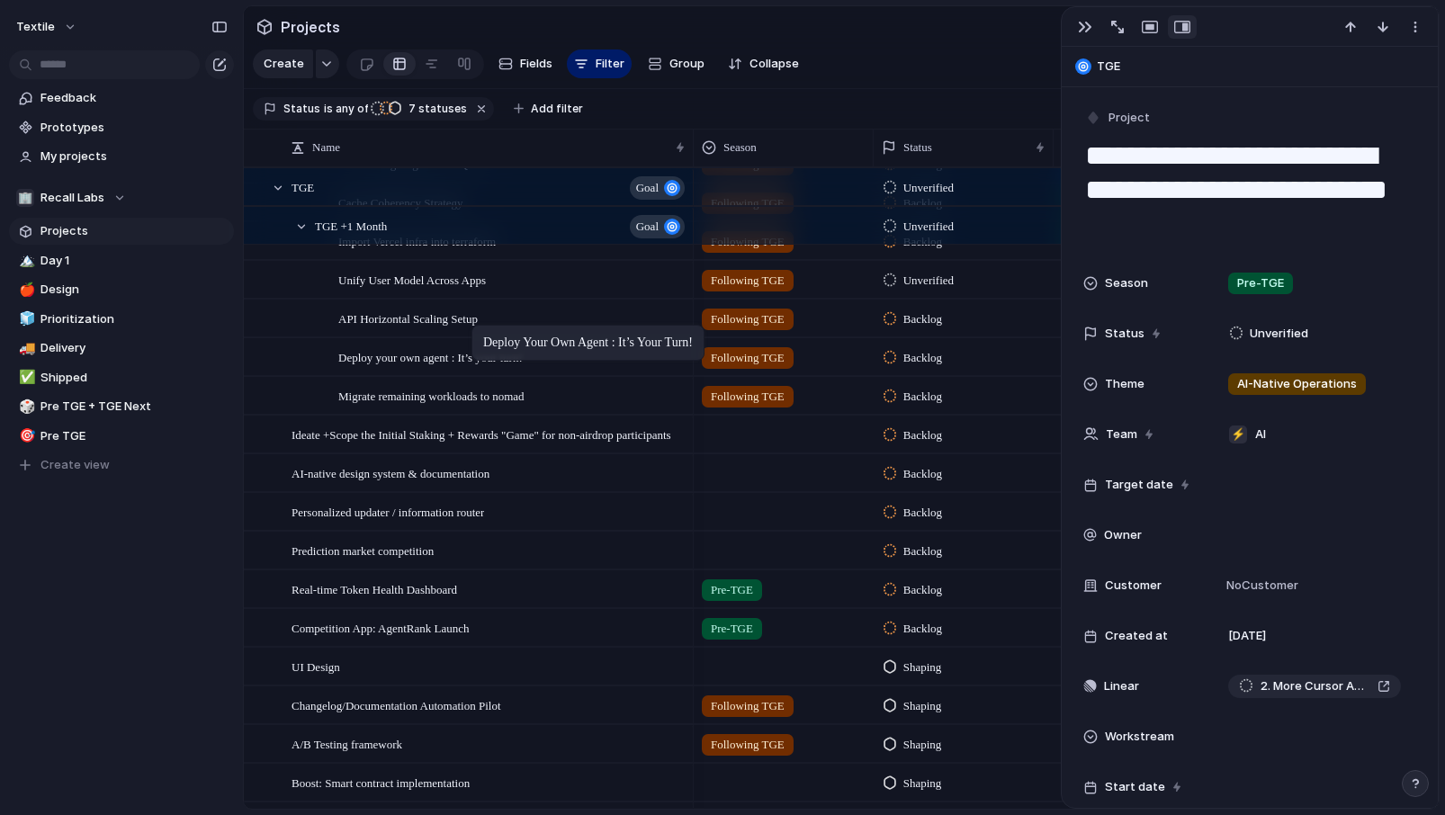
drag, startPoint x: 416, startPoint y: 625, endPoint x: 480, endPoint y: 328, distance: 303.8
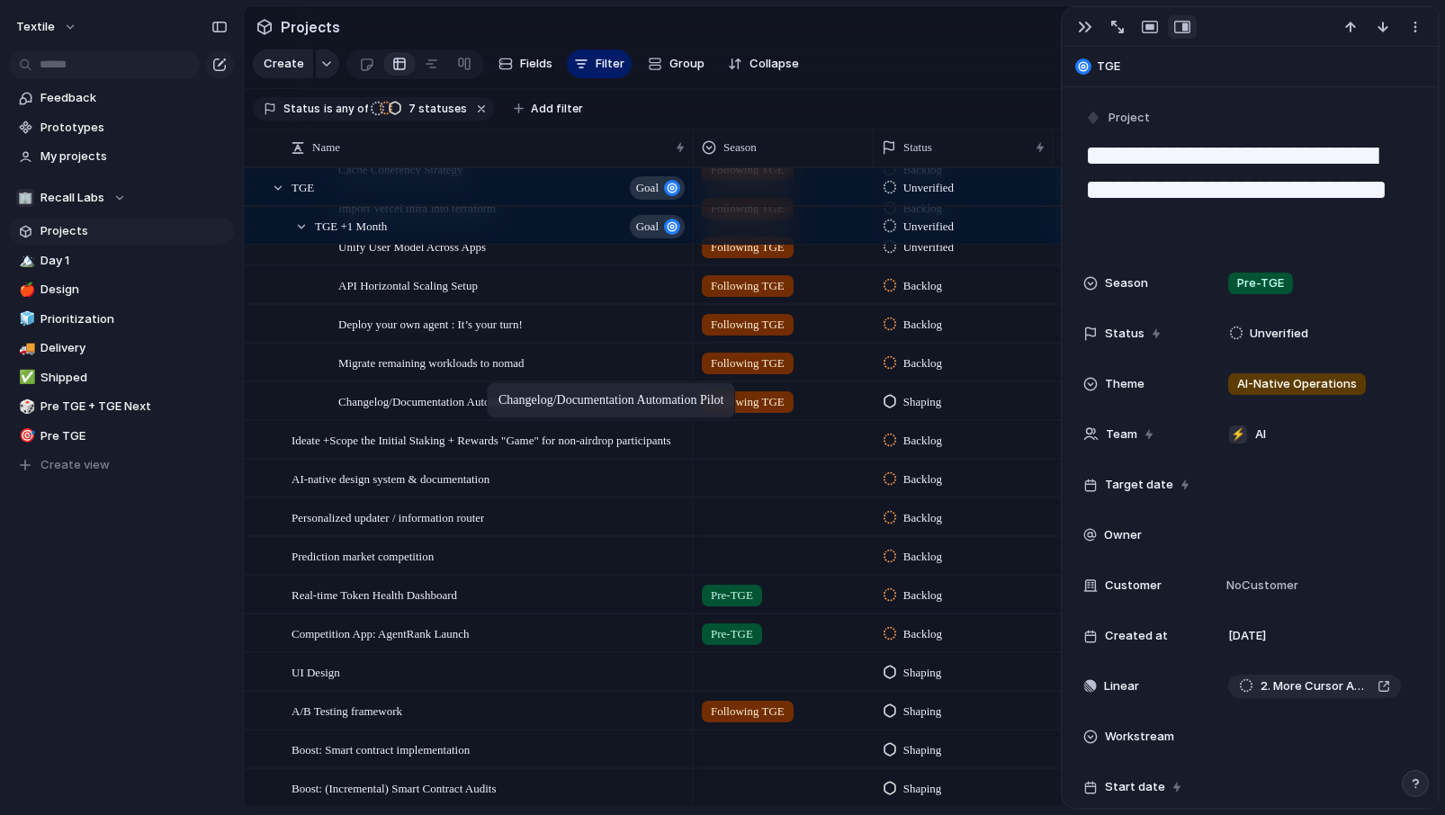
drag, startPoint x: 460, startPoint y: 667, endPoint x: 495, endPoint y: 386, distance: 282.8
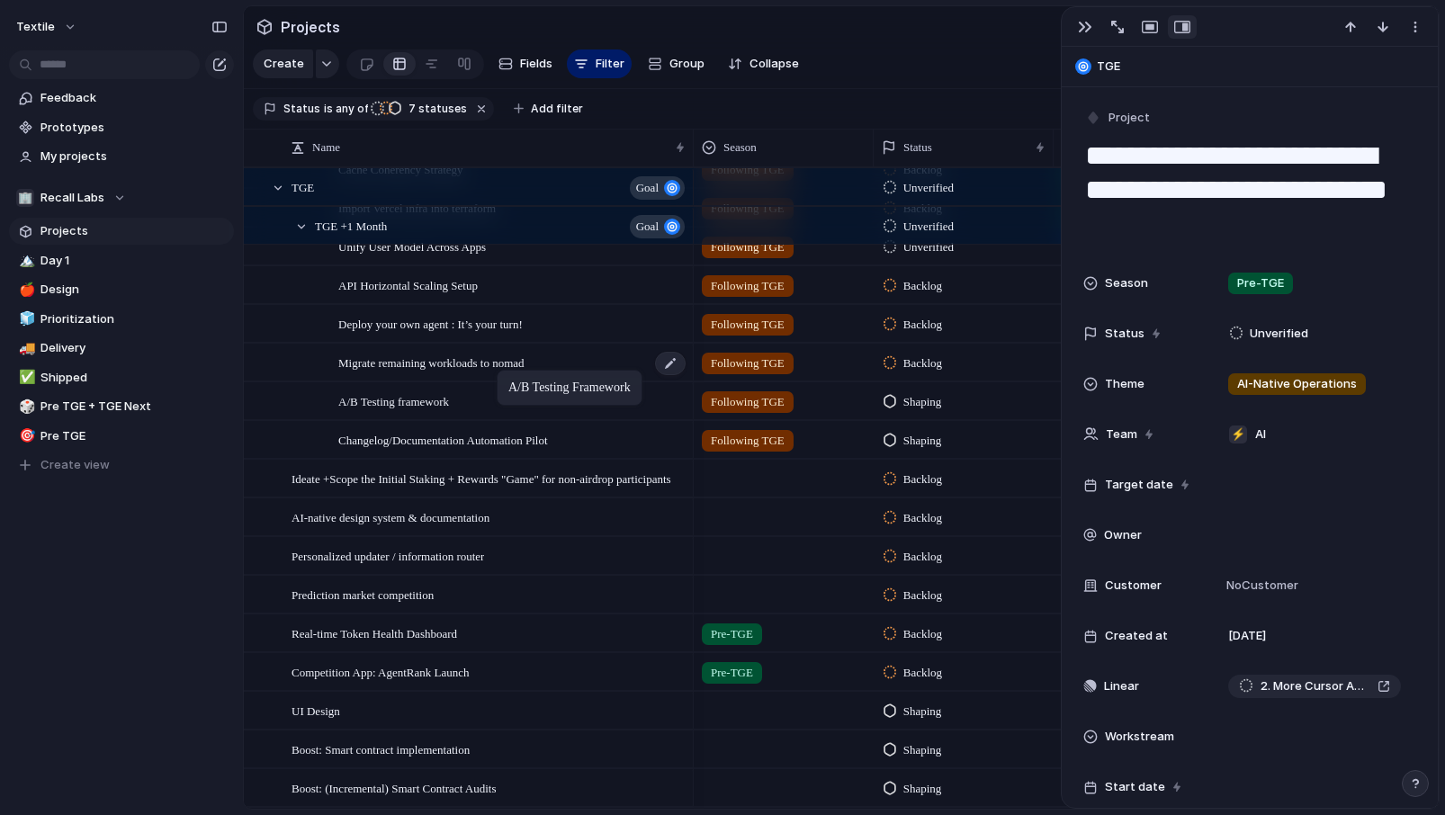
drag, startPoint x: 406, startPoint y: 714, endPoint x: 506, endPoint y: 373, distance: 355.2
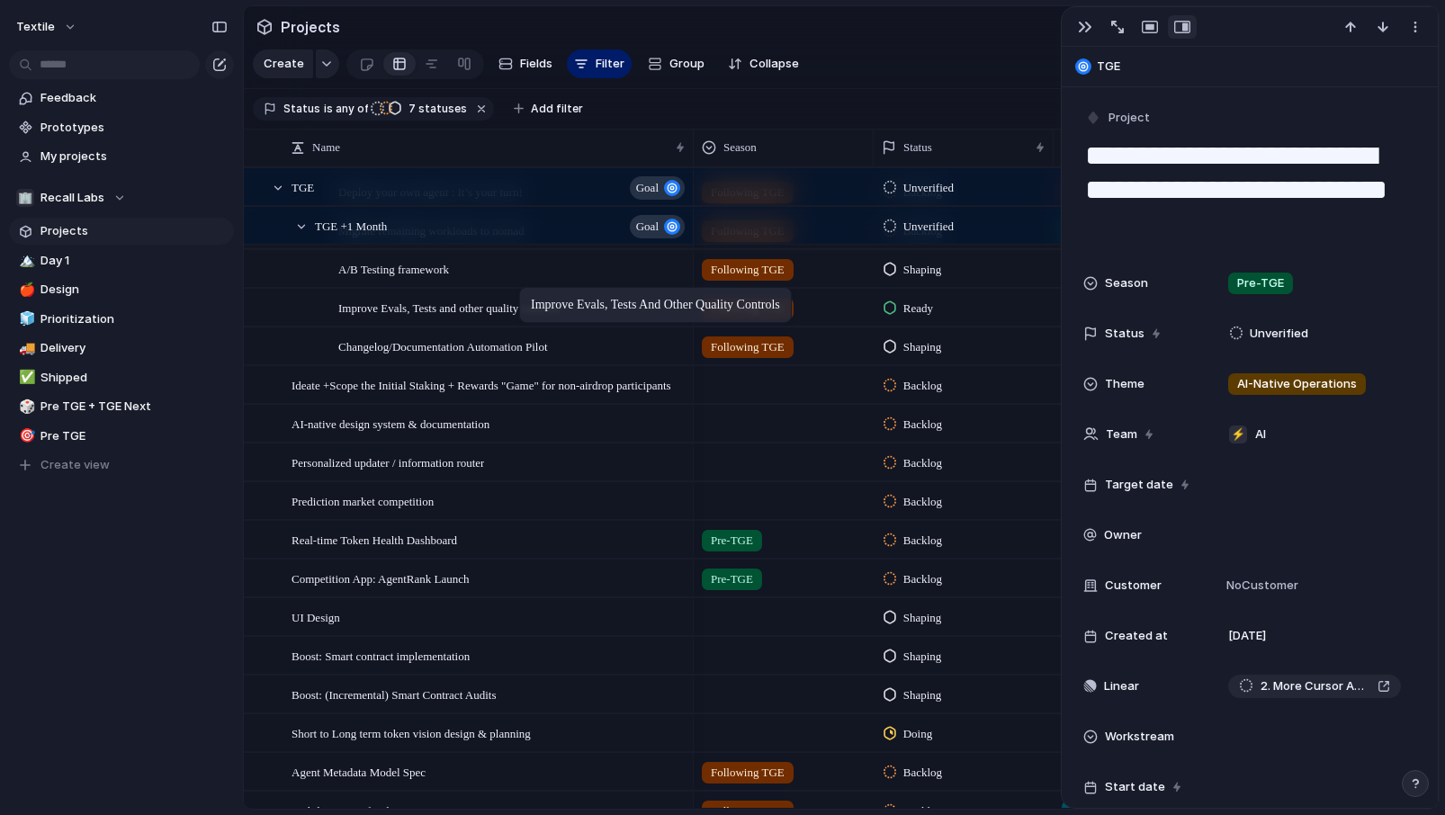
drag, startPoint x: 469, startPoint y: 698, endPoint x: 527, endPoint y: 294, distance: 408.1
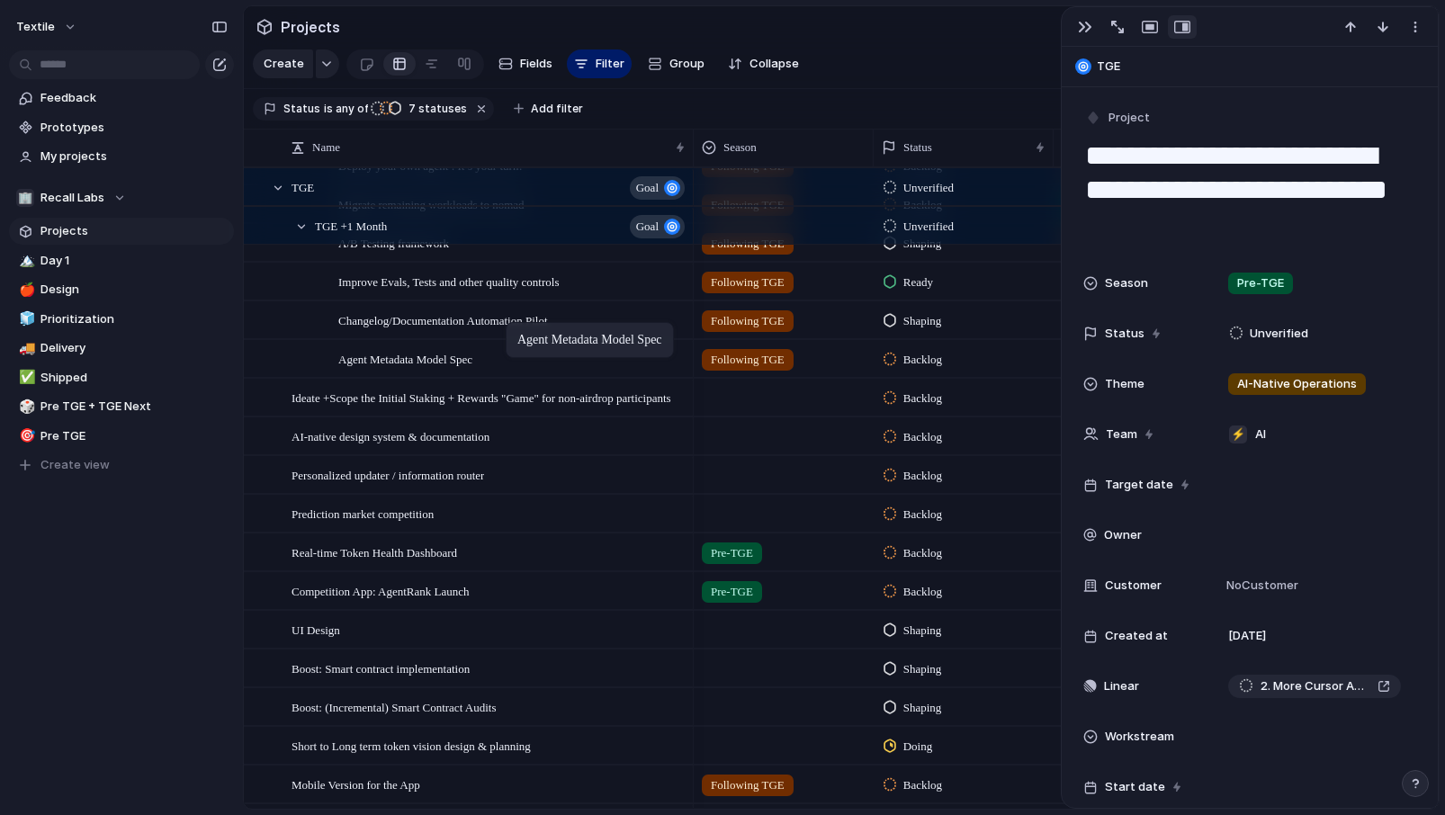
drag, startPoint x: 443, startPoint y: 748, endPoint x: 515, endPoint y: 326, distance: 428.8
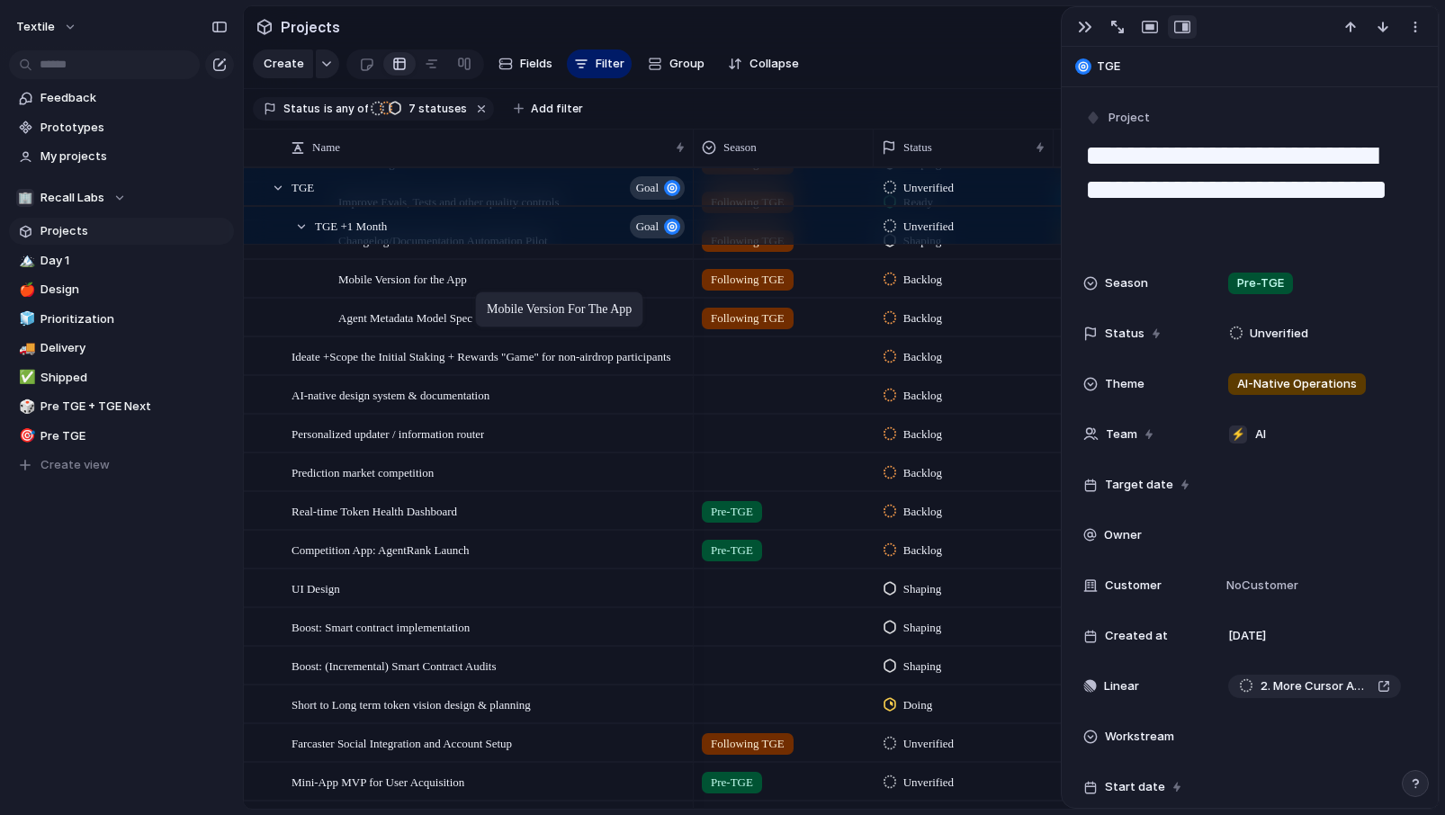
drag, startPoint x: 447, startPoint y: 705, endPoint x: 484, endPoint y: 295, distance: 411.8
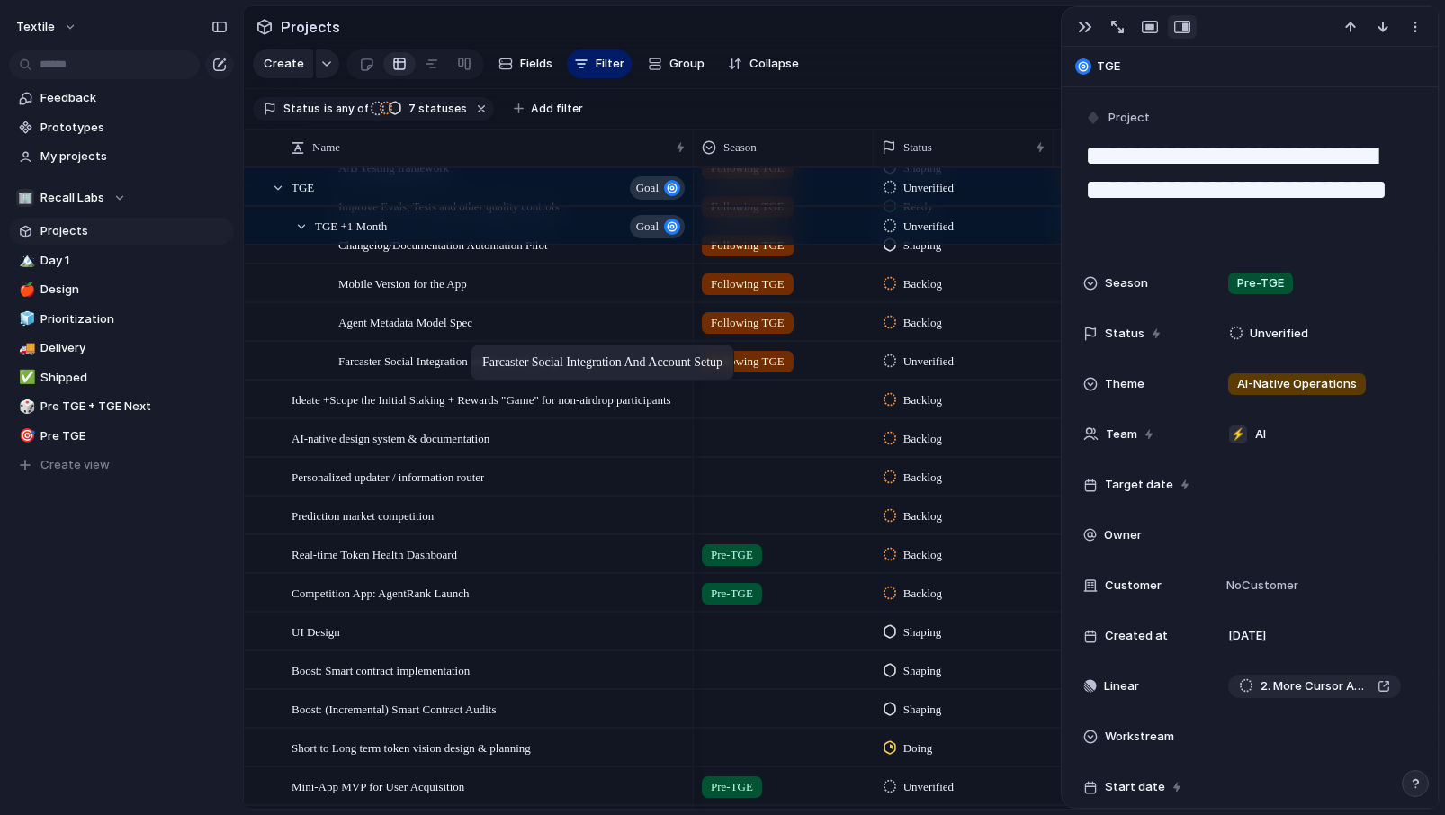
drag, startPoint x: 422, startPoint y: 750, endPoint x: 479, endPoint y: 348, distance: 406.2
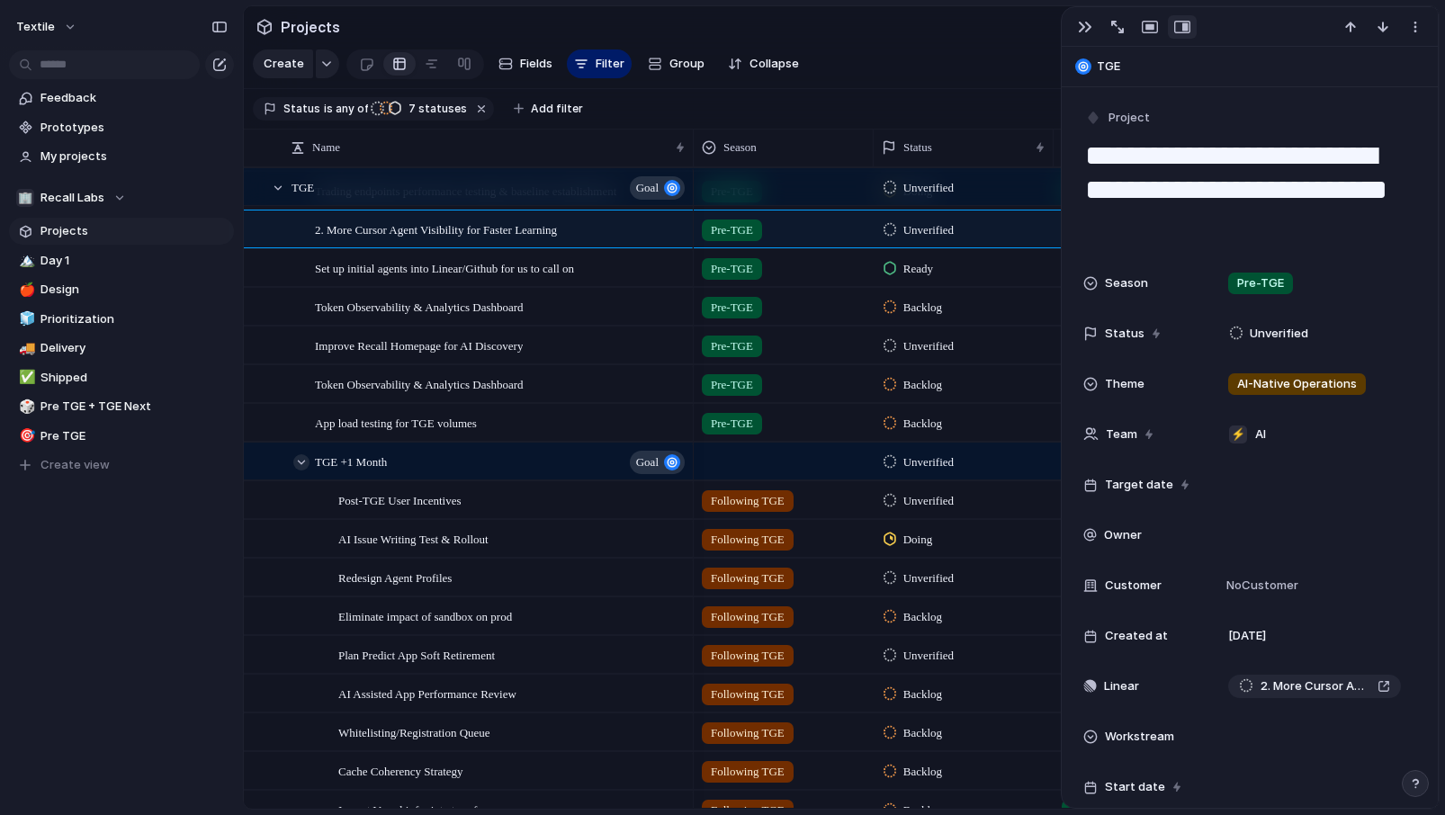
click at [301, 454] on div at bounding box center [301, 462] width 16 height 16
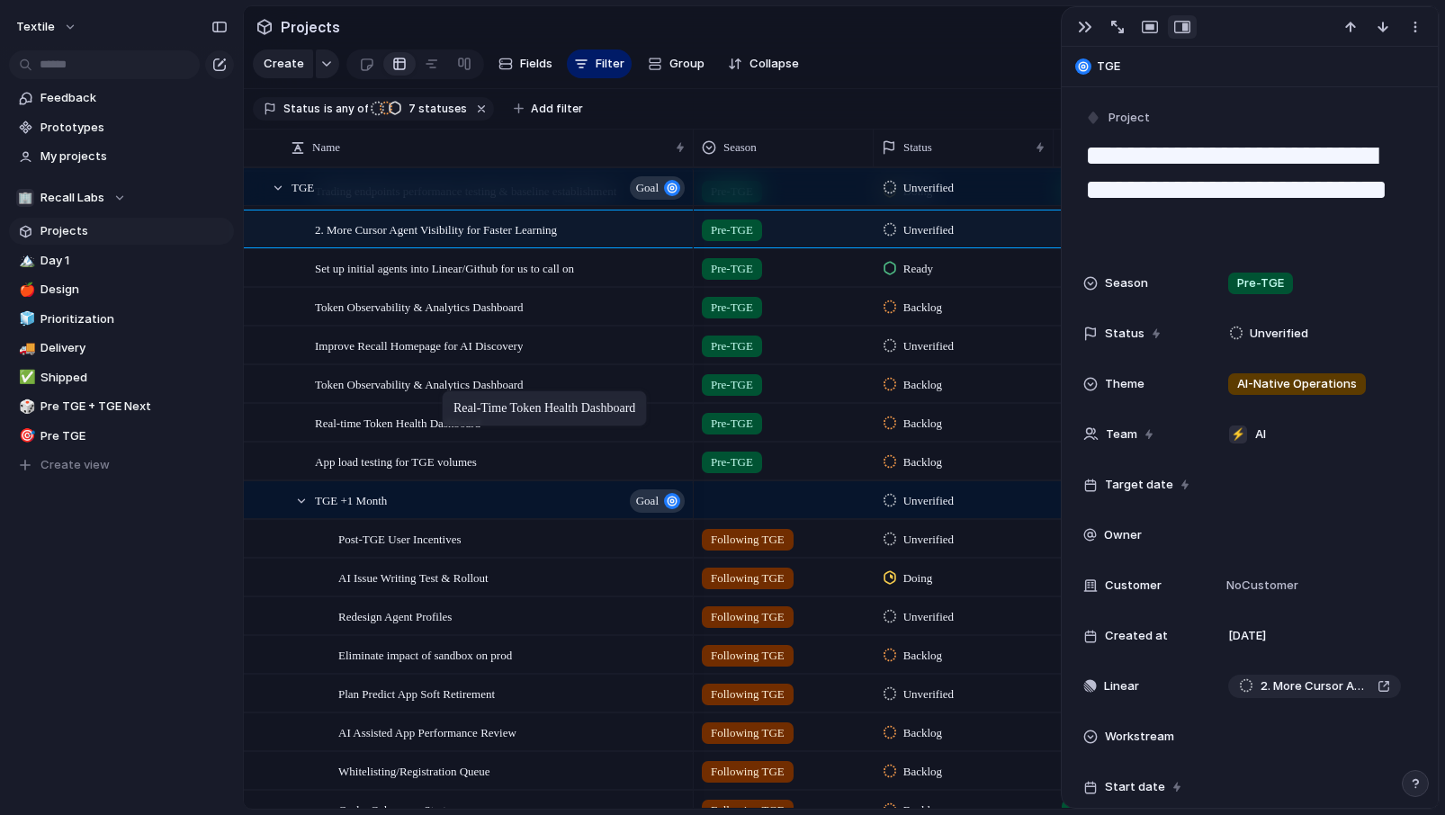
drag, startPoint x: 399, startPoint y: 656, endPoint x: 450, endPoint y: 395, distance: 265.7
click at [300, 502] on div at bounding box center [301, 501] width 16 height 16
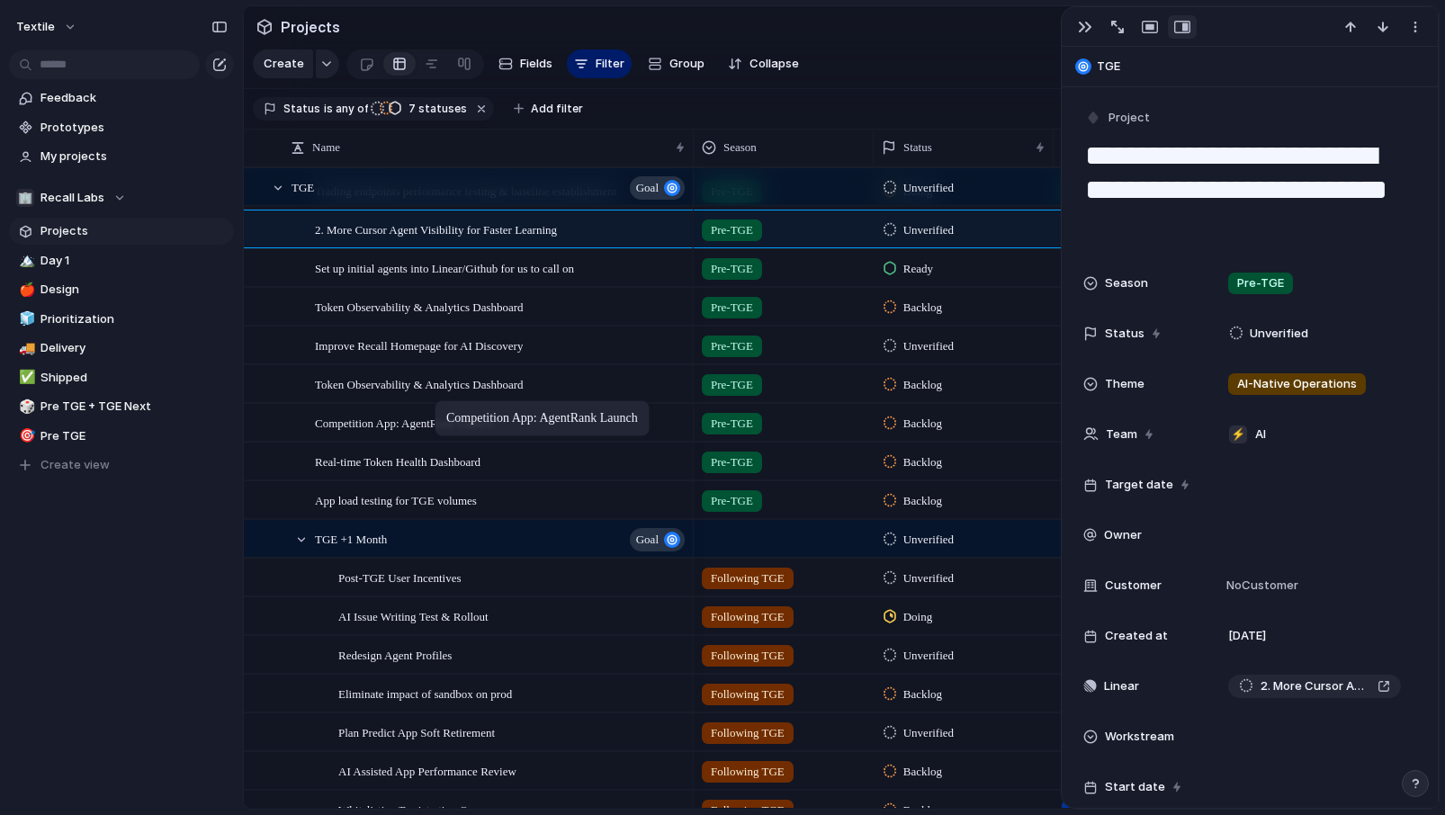
drag, startPoint x: 411, startPoint y: 693, endPoint x: 443, endPoint y: 406, distance: 288.8
click at [302, 538] on div at bounding box center [301, 540] width 16 height 16
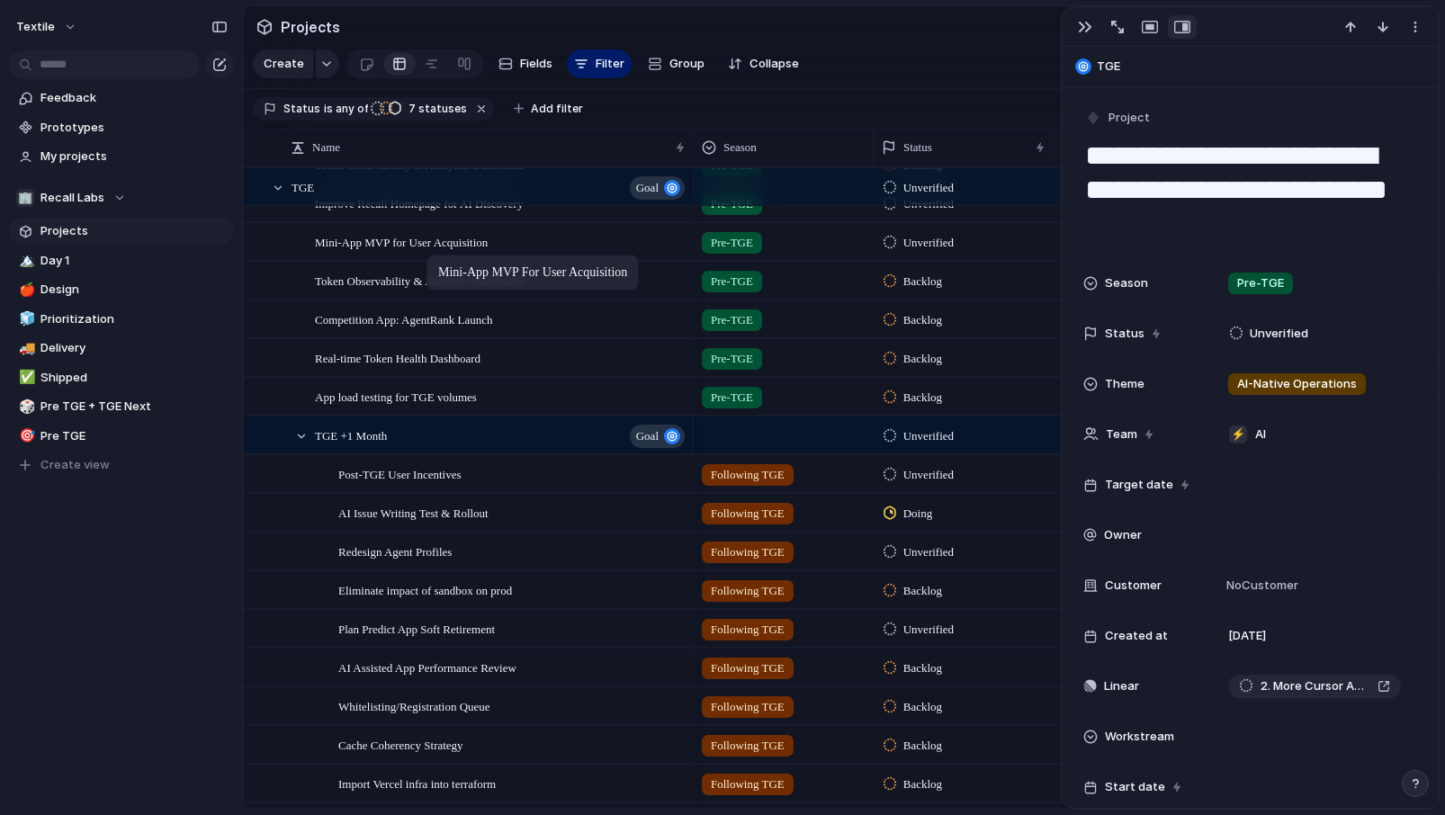
drag, startPoint x: 416, startPoint y: 677, endPoint x: 435, endPoint y: 258, distance: 419.6
click at [301, 441] on div at bounding box center [301, 436] width 16 height 16
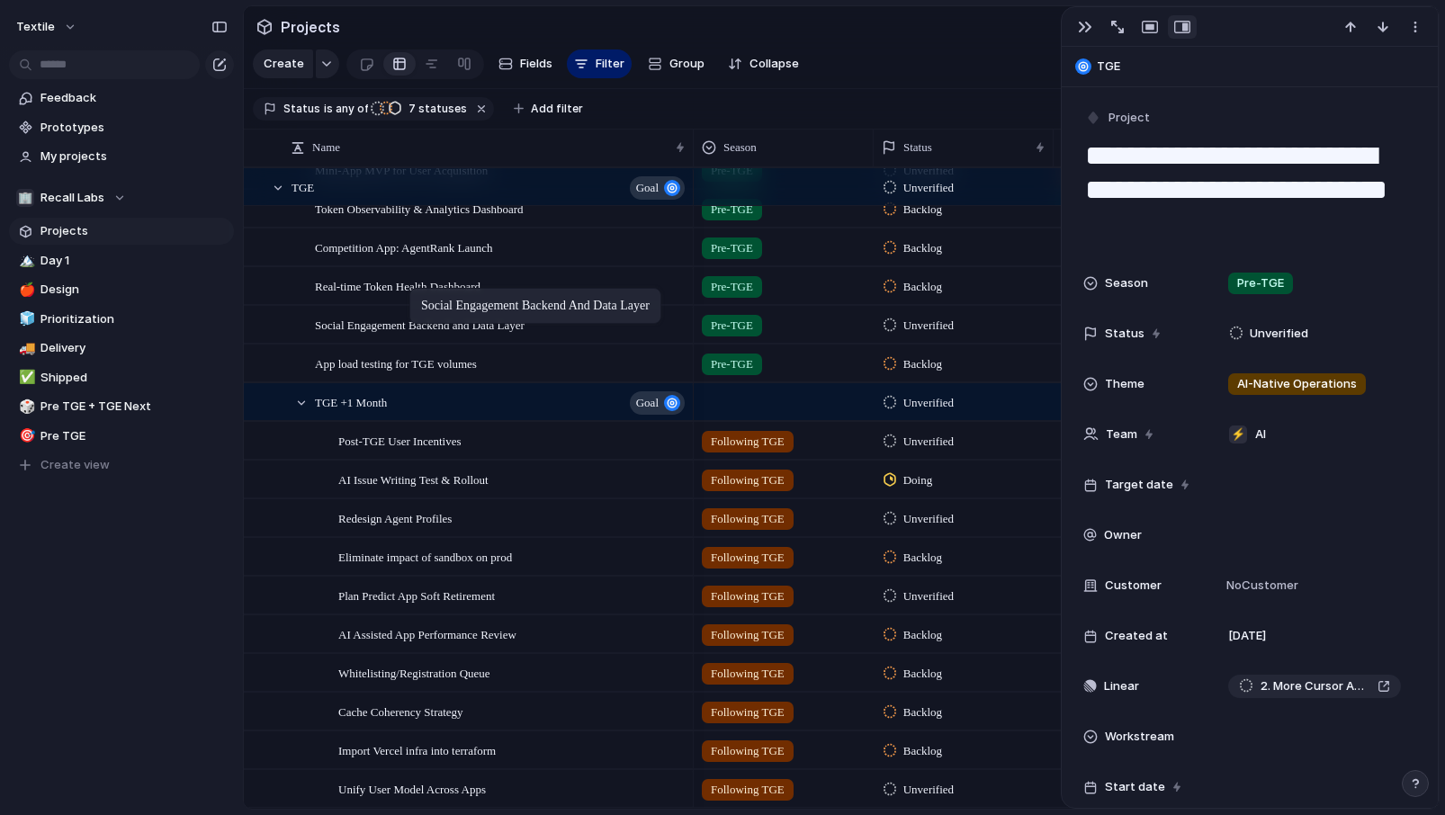
drag, startPoint x: 387, startPoint y: 709, endPoint x: 418, endPoint y: 293, distance: 416.8
click at [303, 406] on div at bounding box center [301, 403] width 16 height 16
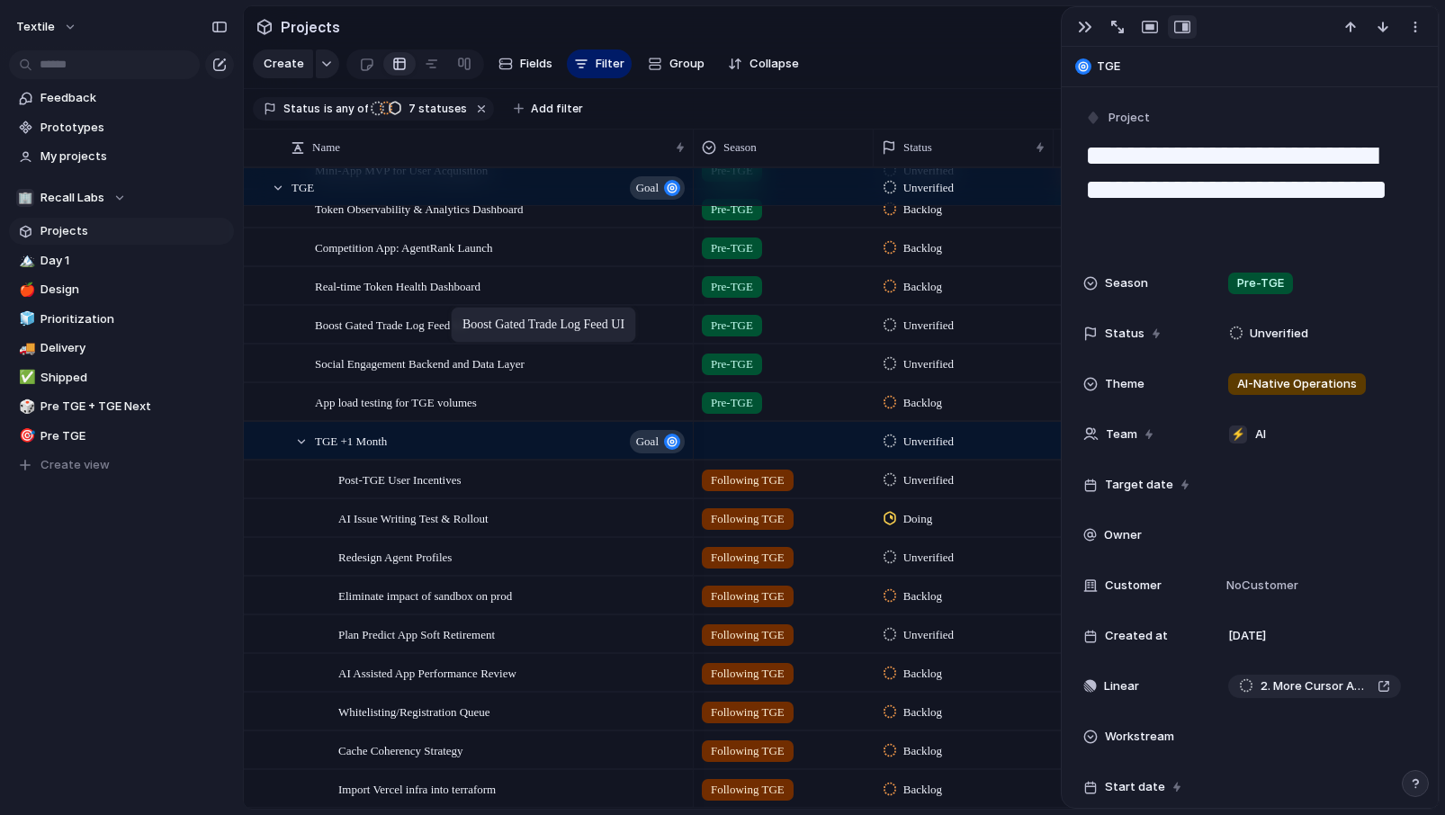
drag, startPoint x: 416, startPoint y: 757, endPoint x: 460, endPoint y: 310, distance: 449.1
click at [301, 443] on div at bounding box center [301, 442] width 16 height 16
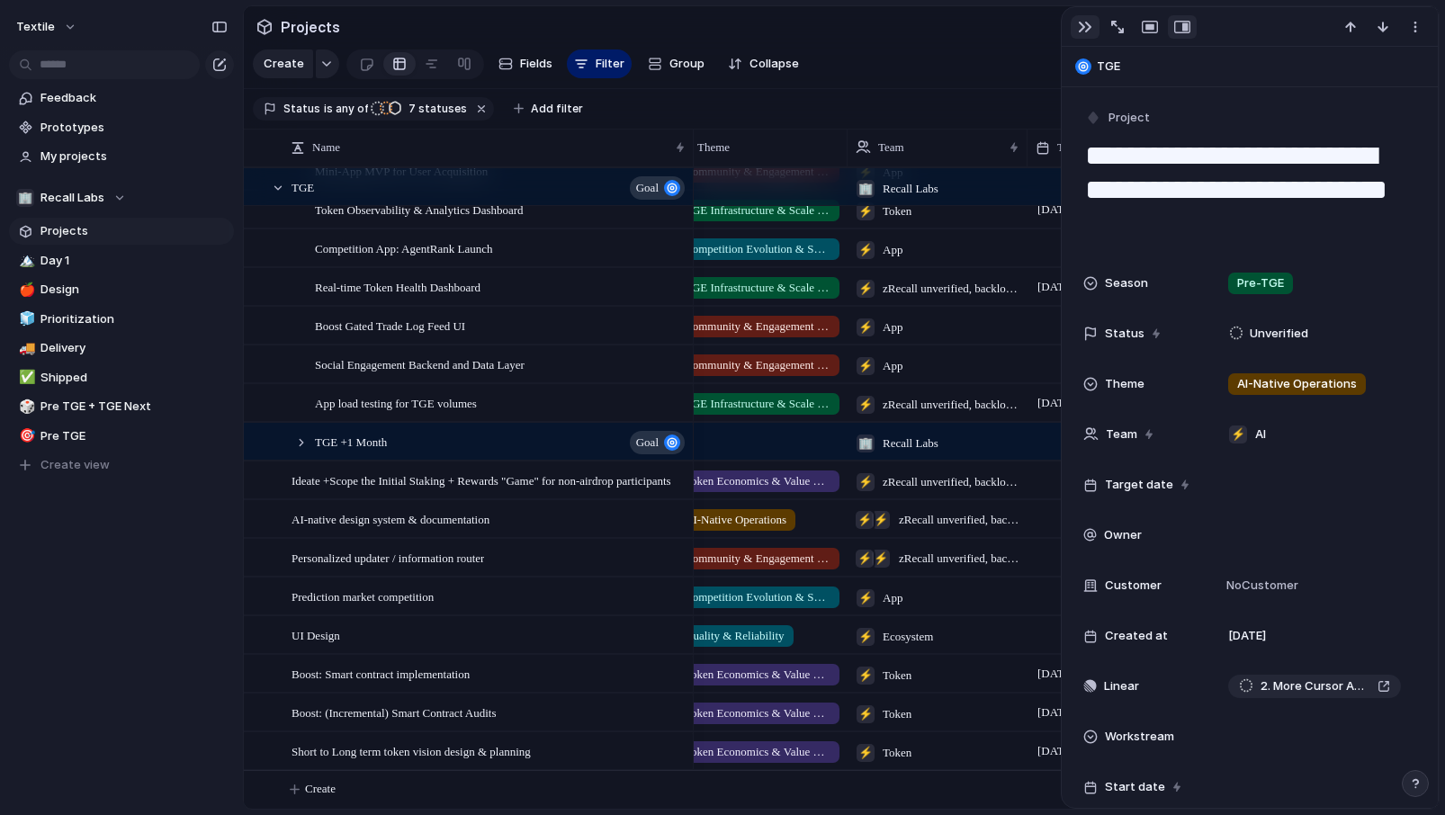
click at [1077, 19] on button "button" at bounding box center [1084, 26] width 29 height 23
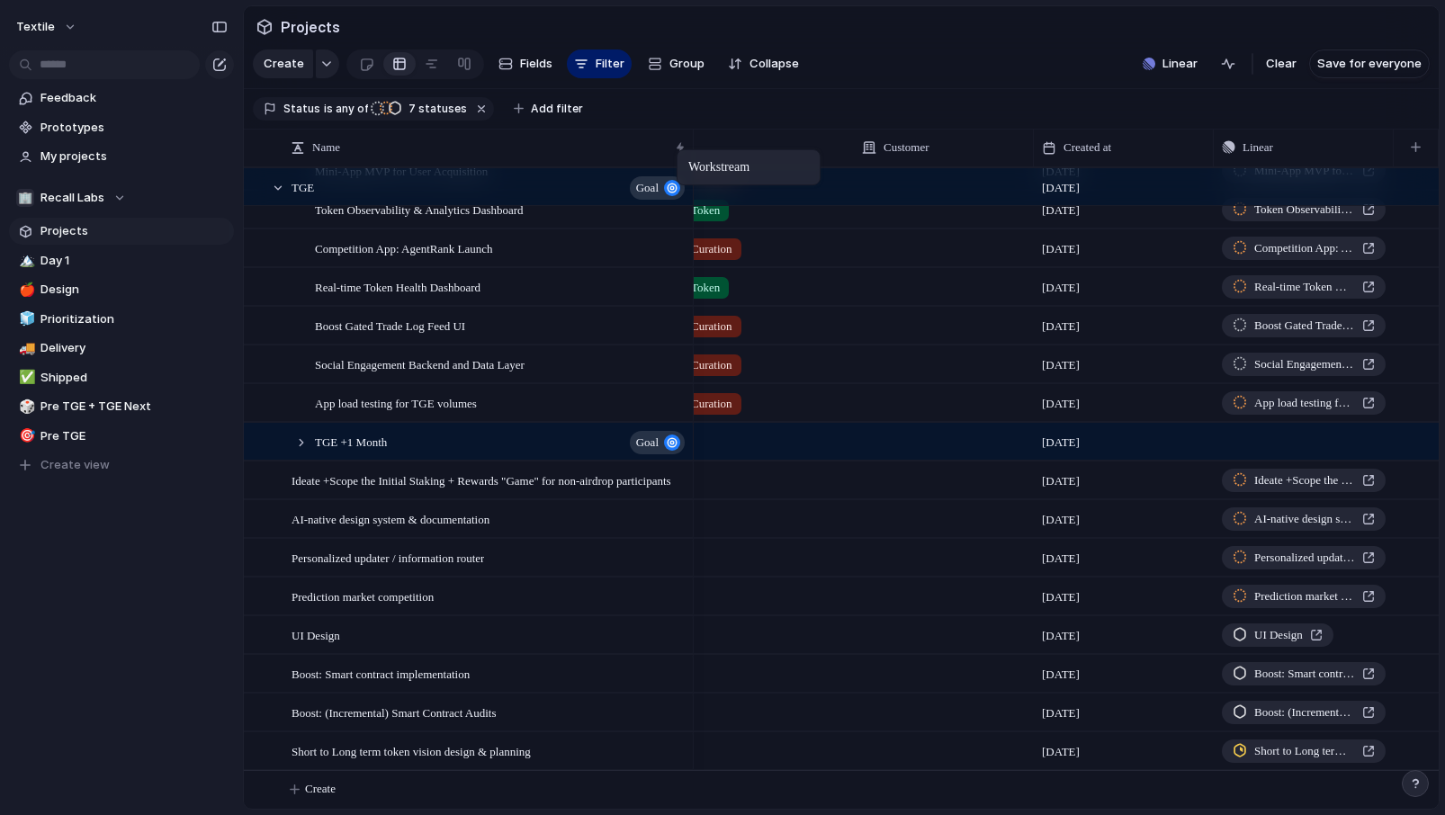
drag, startPoint x: 1260, startPoint y: 156, endPoint x: 685, endPoint y: 153, distance: 574.8
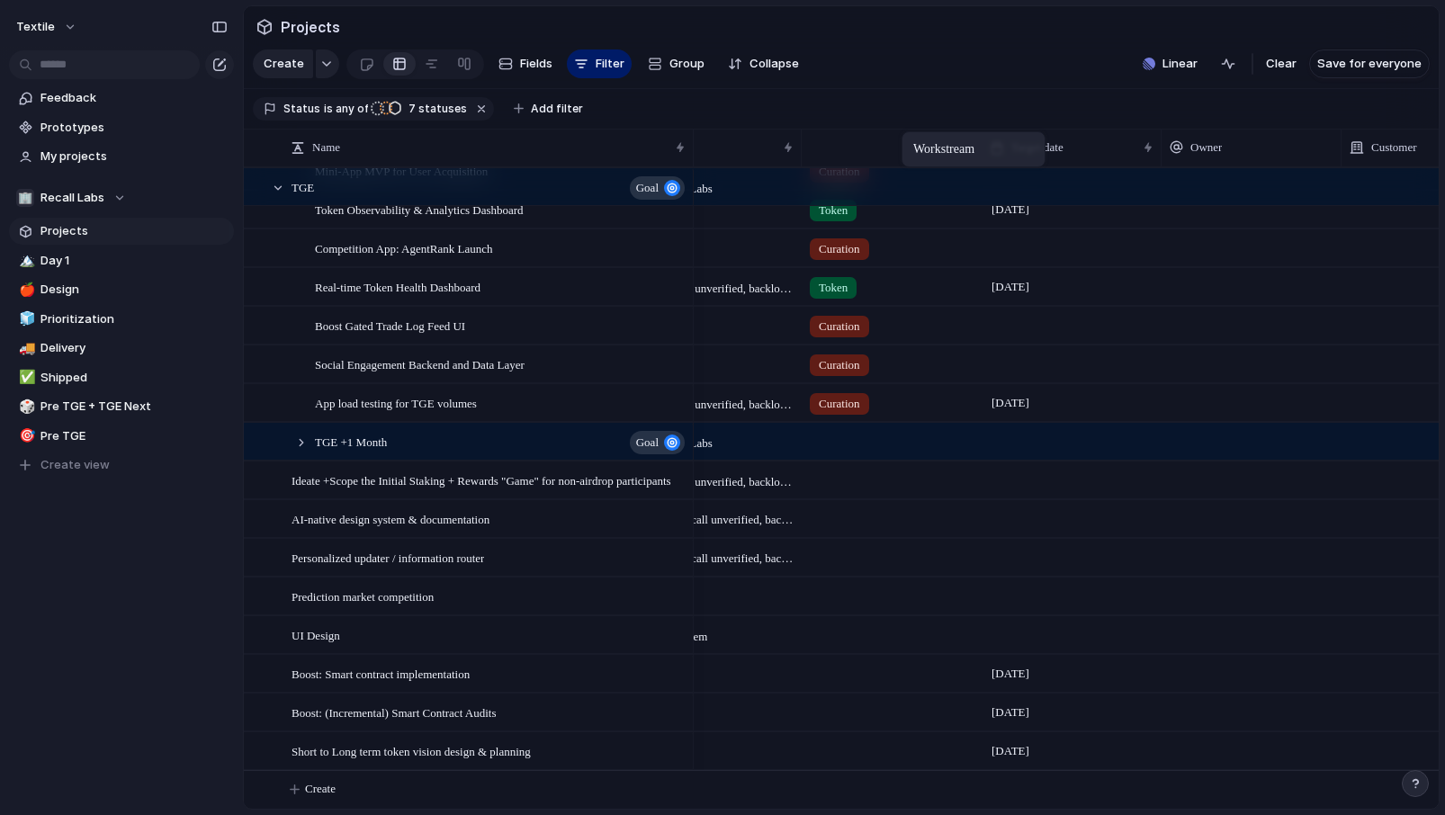
drag, startPoint x: 1233, startPoint y: 147, endPoint x: 895, endPoint y: 139, distance: 338.3
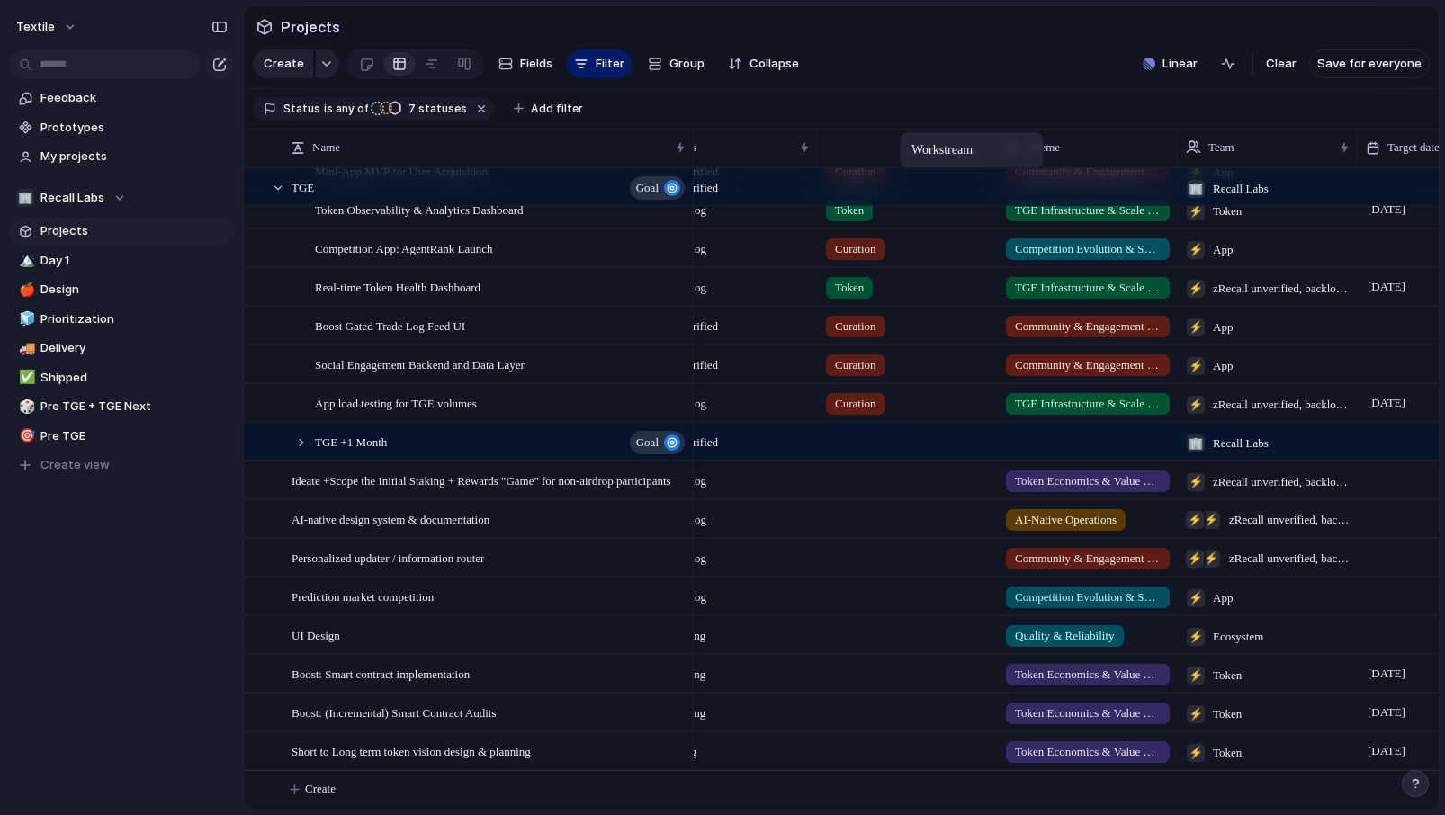
drag, startPoint x: 1232, startPoint y: 151, endPoint x: 905, endPoint y: 138, distance: 327.7
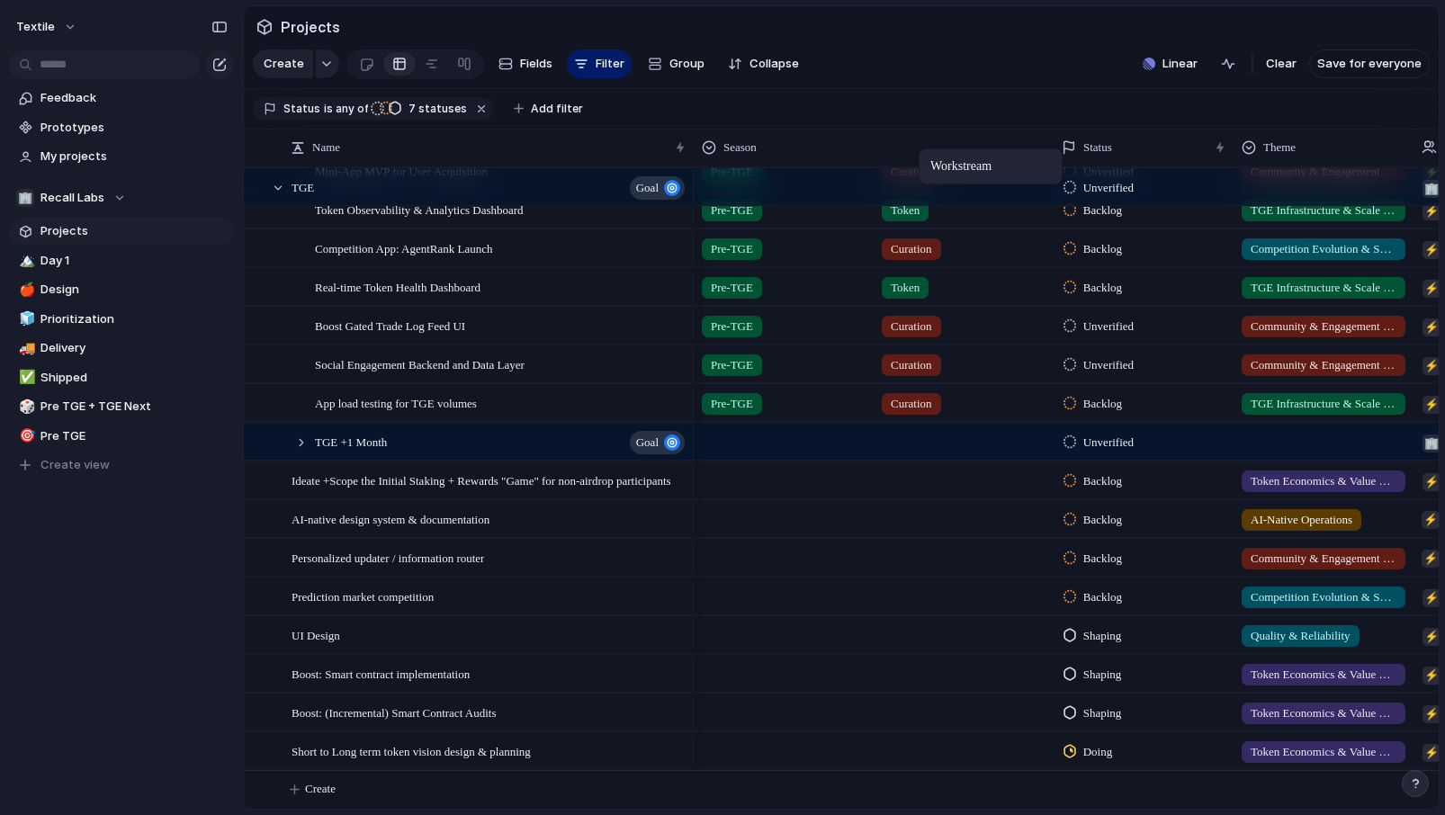
drag, startPoint x: 1102, startPoint y: 146, endPoint x: 926, endPoint y: 154, distance: 176.5
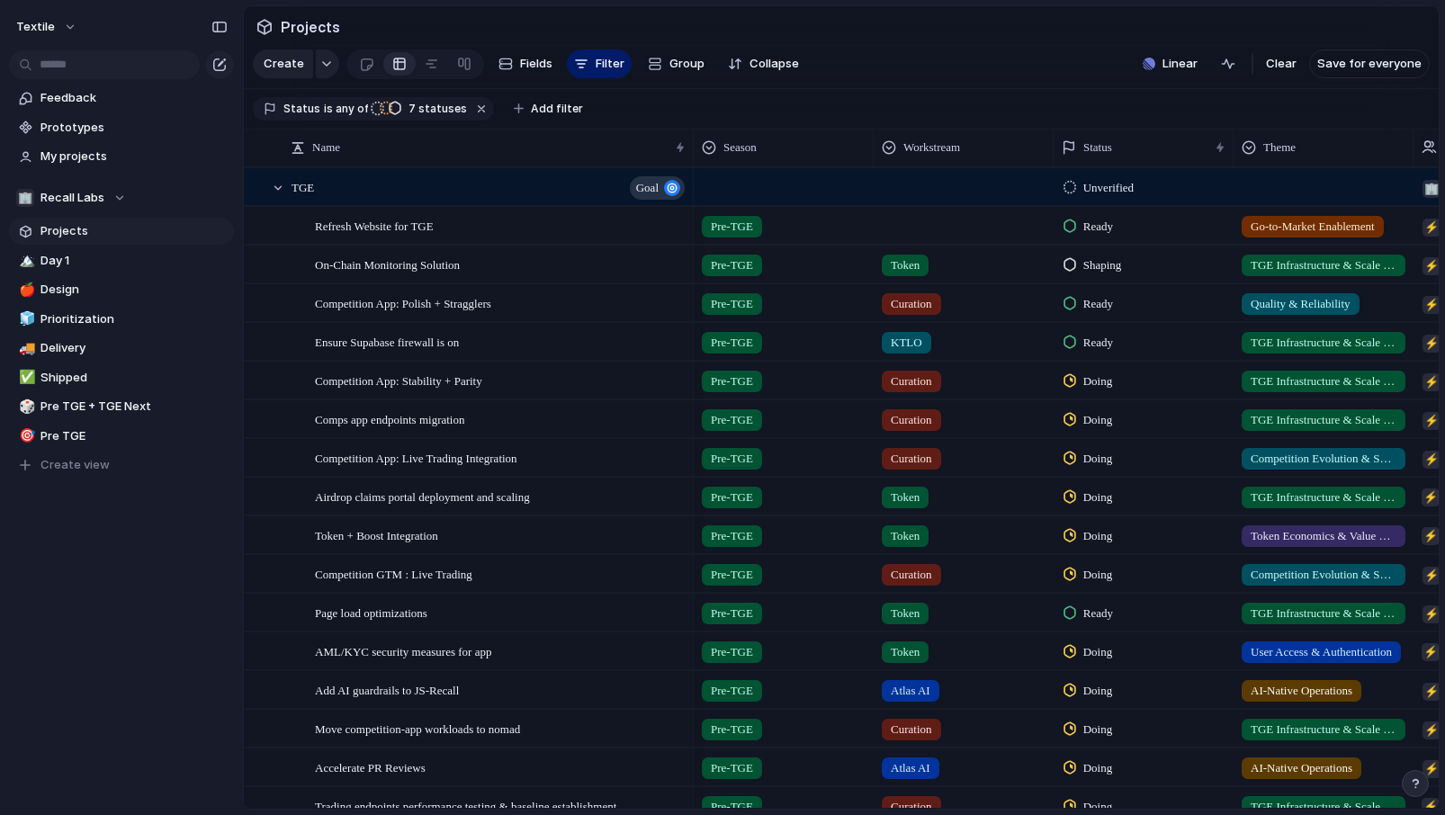
scroll to position [829, 0]
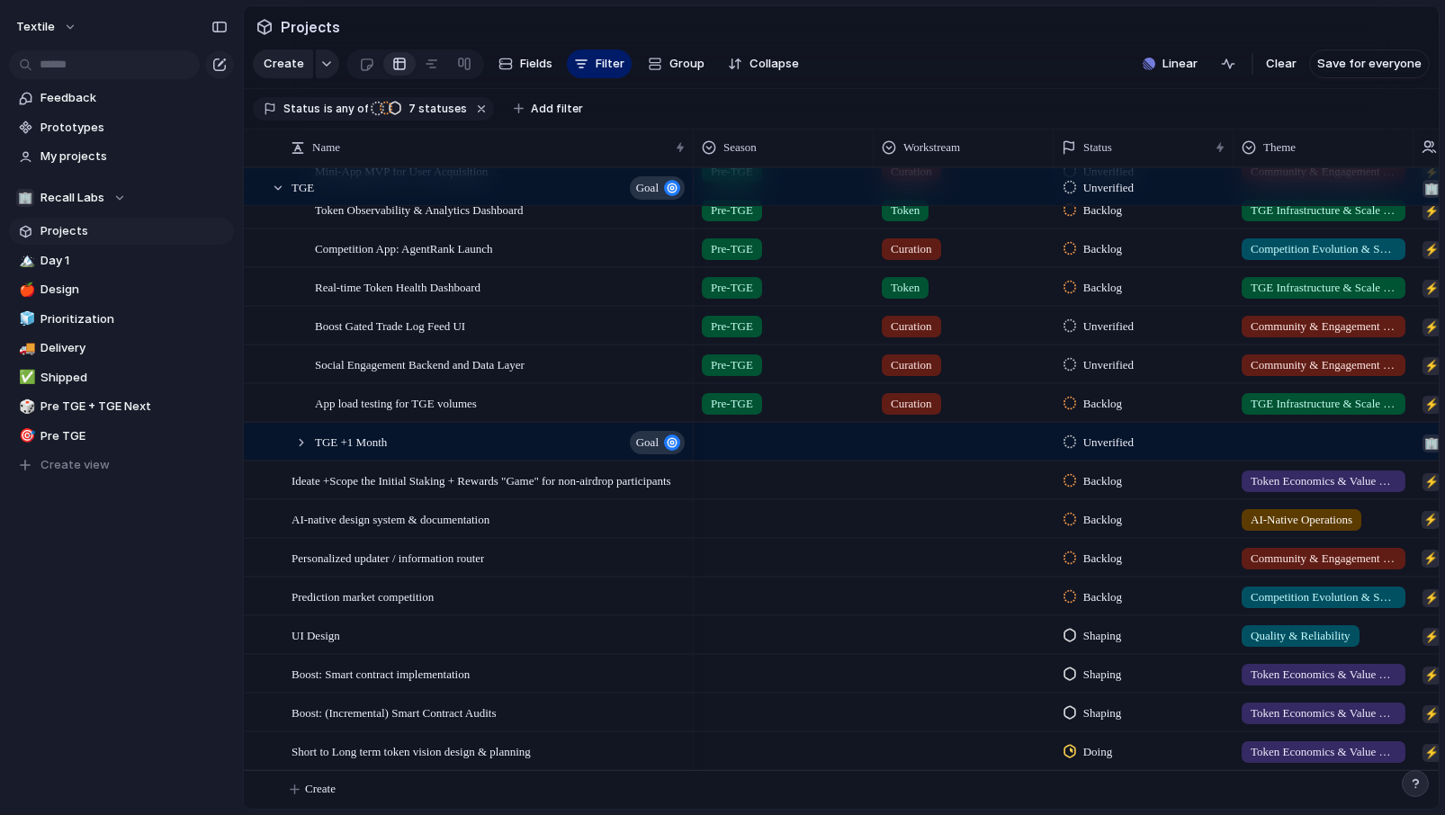
click at [770, 603] on div at bounding box center [783, 593] width 178 height 30
click at [770, 698] on span "Following TGE" at bounding box center [776, 701] width 79 height 18
click at [392, 596] on span "Prediction market competition" at bounding box center [362, 596] width 142 height 21
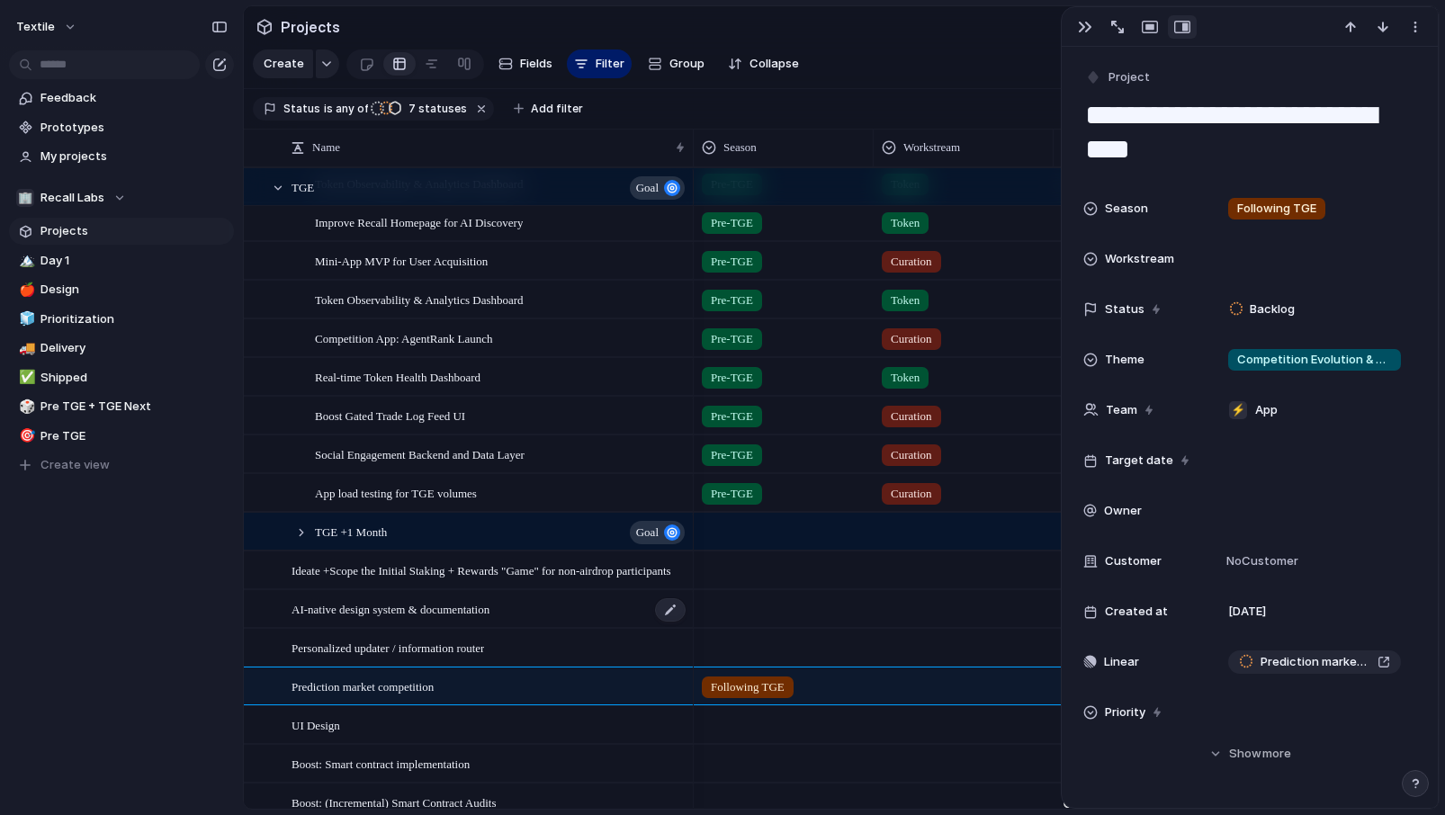
scroll to position [749, 0]
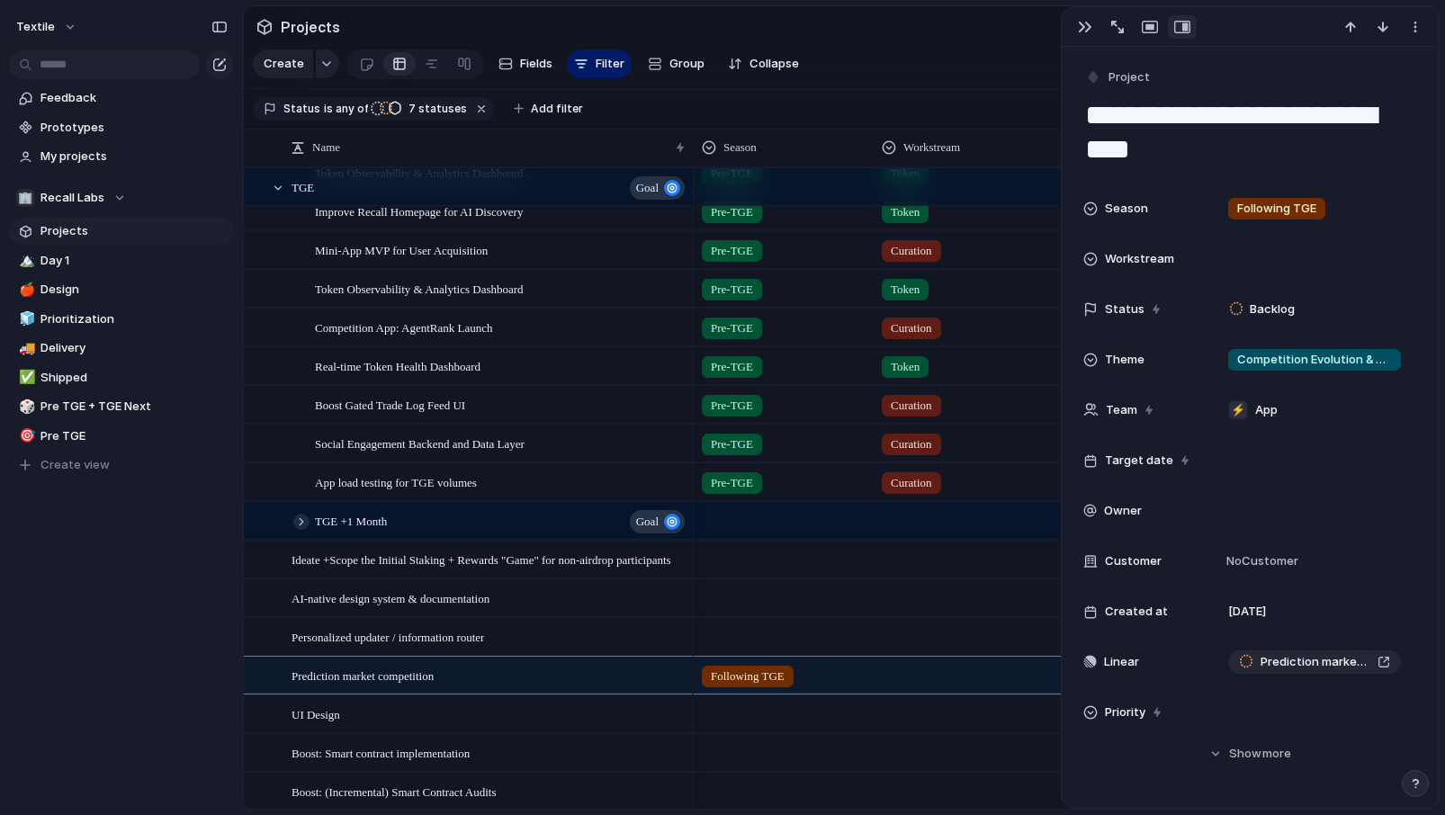
click at [304, 522] on div at bounding box center [301, 522] width 16 height 16
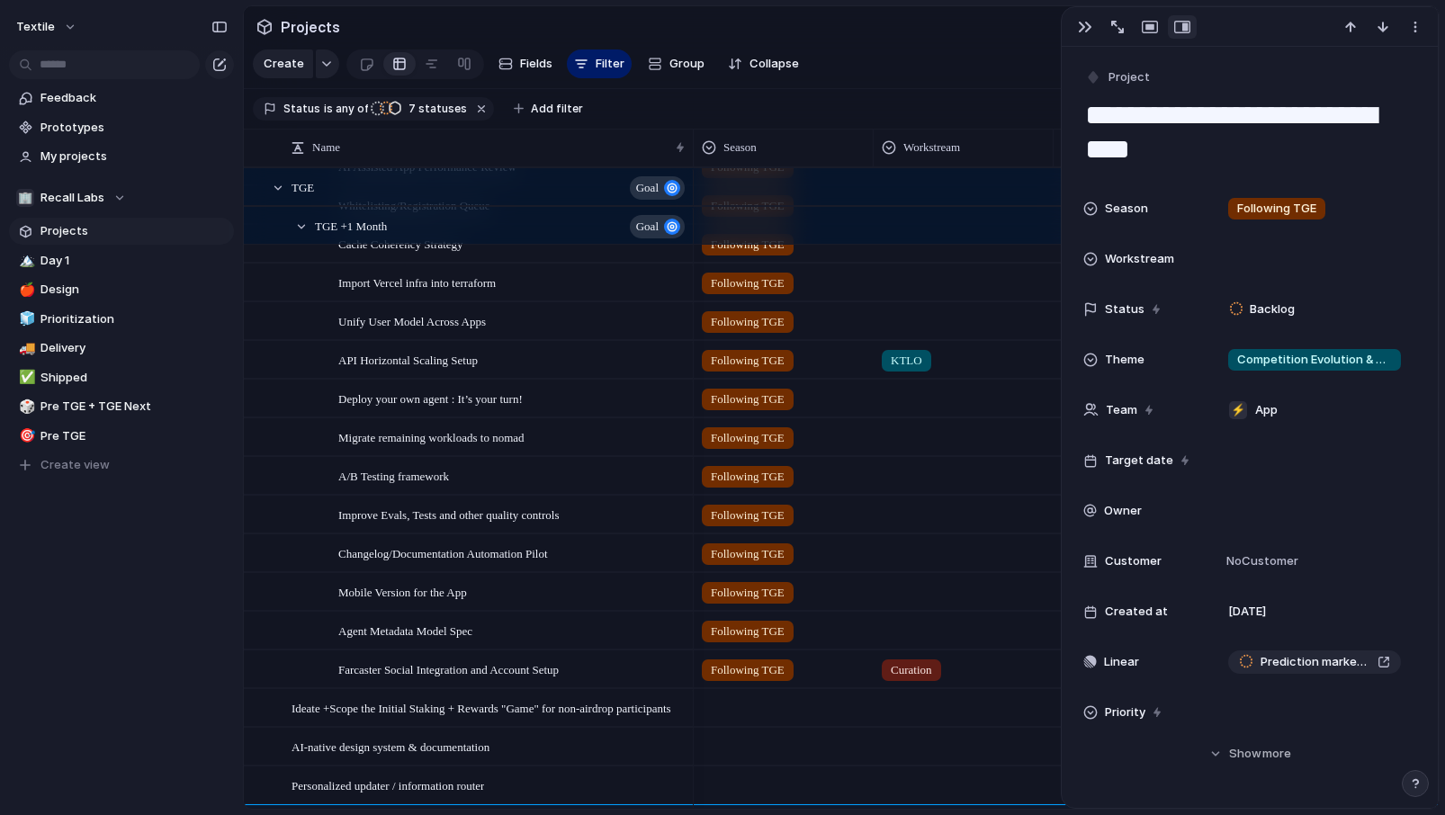
scroll to position [1564, 0]
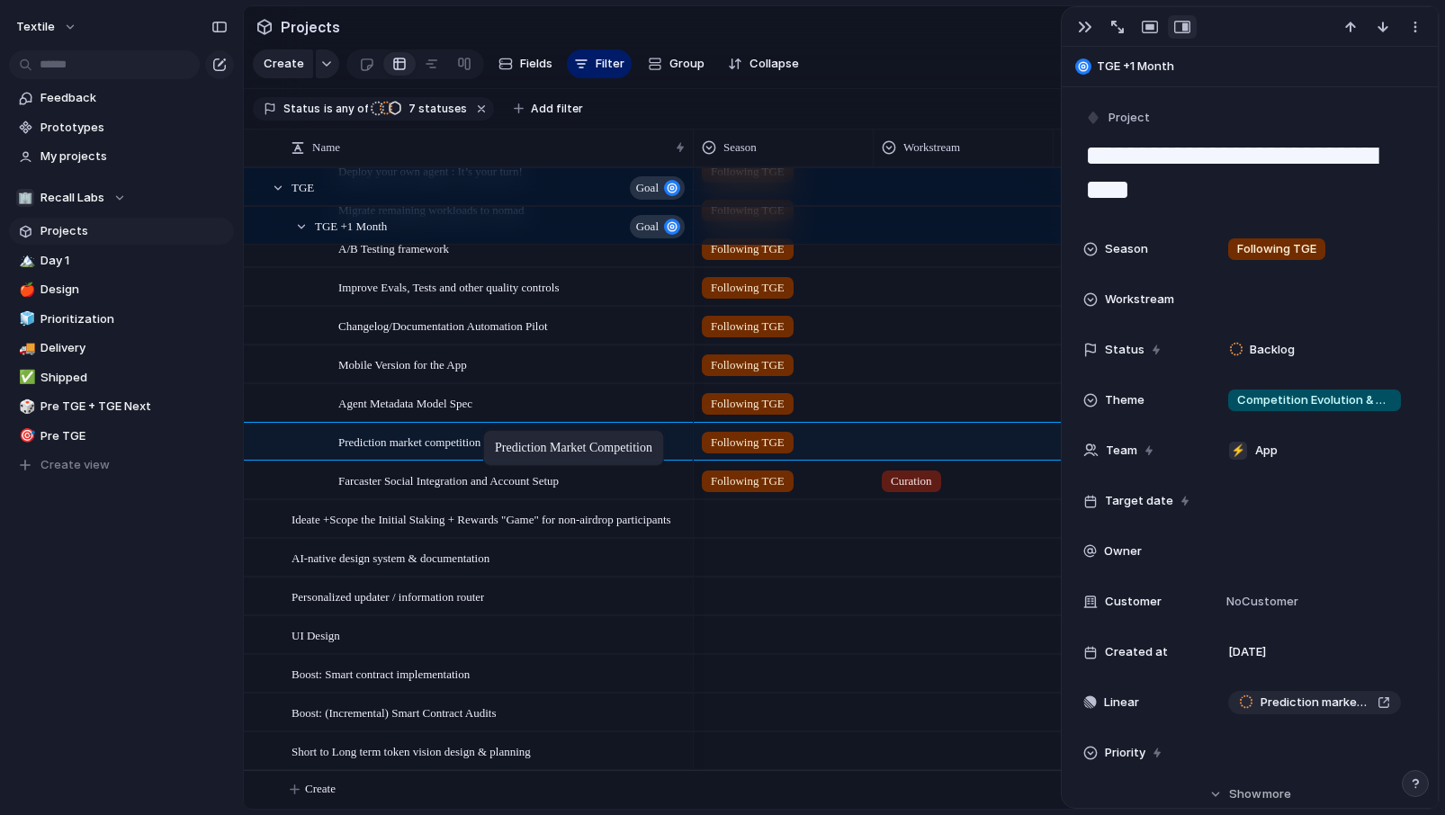
drag, startPoint x: 445, startPoint y: 595, endPoint x: 492, endPoint y: 434, distance: 167.7
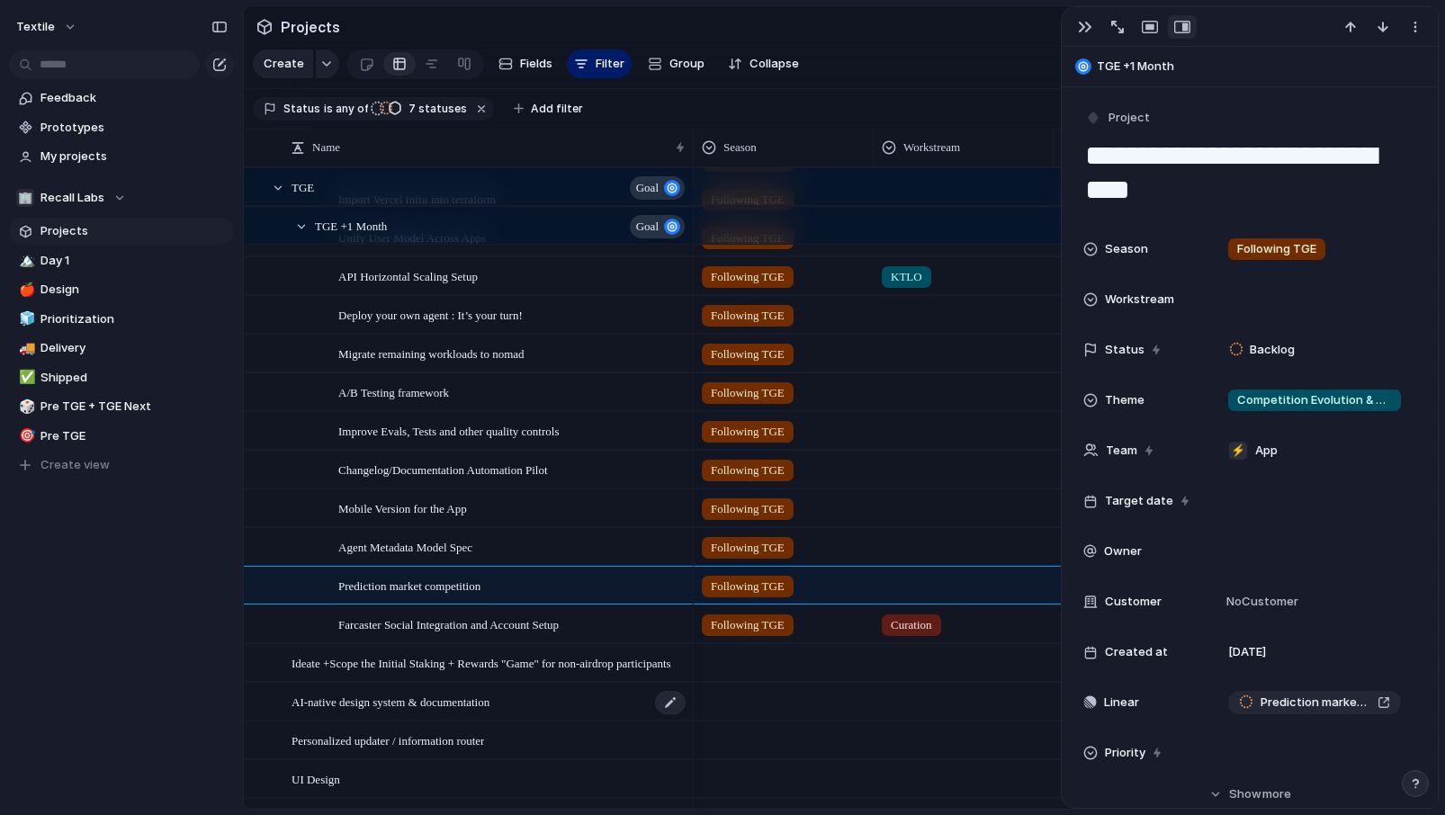
scroll to position [0, 0]
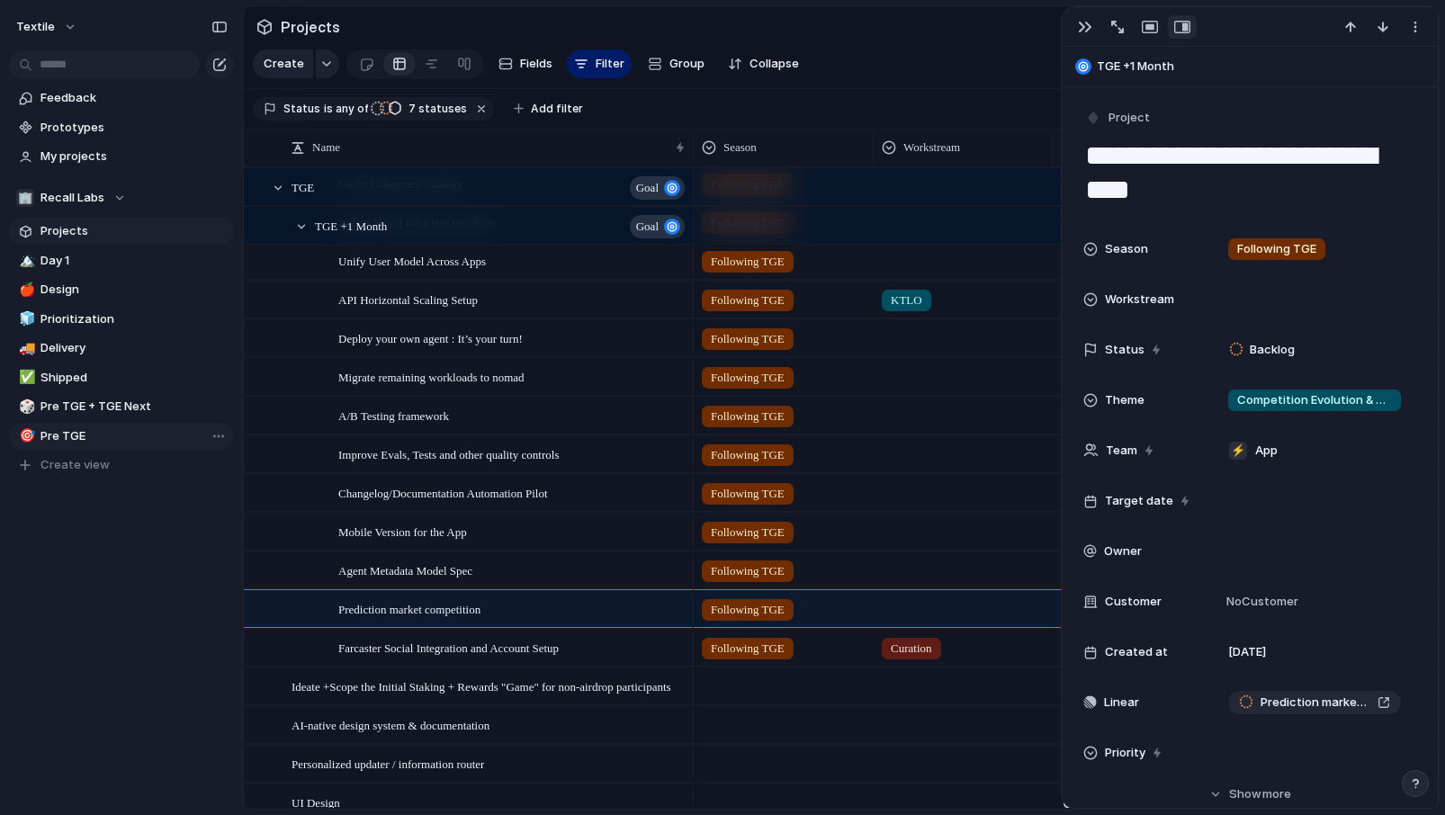
click at [104, 435] on span "Pre TGE" at bounding box center [133, 436] width 187 height 18
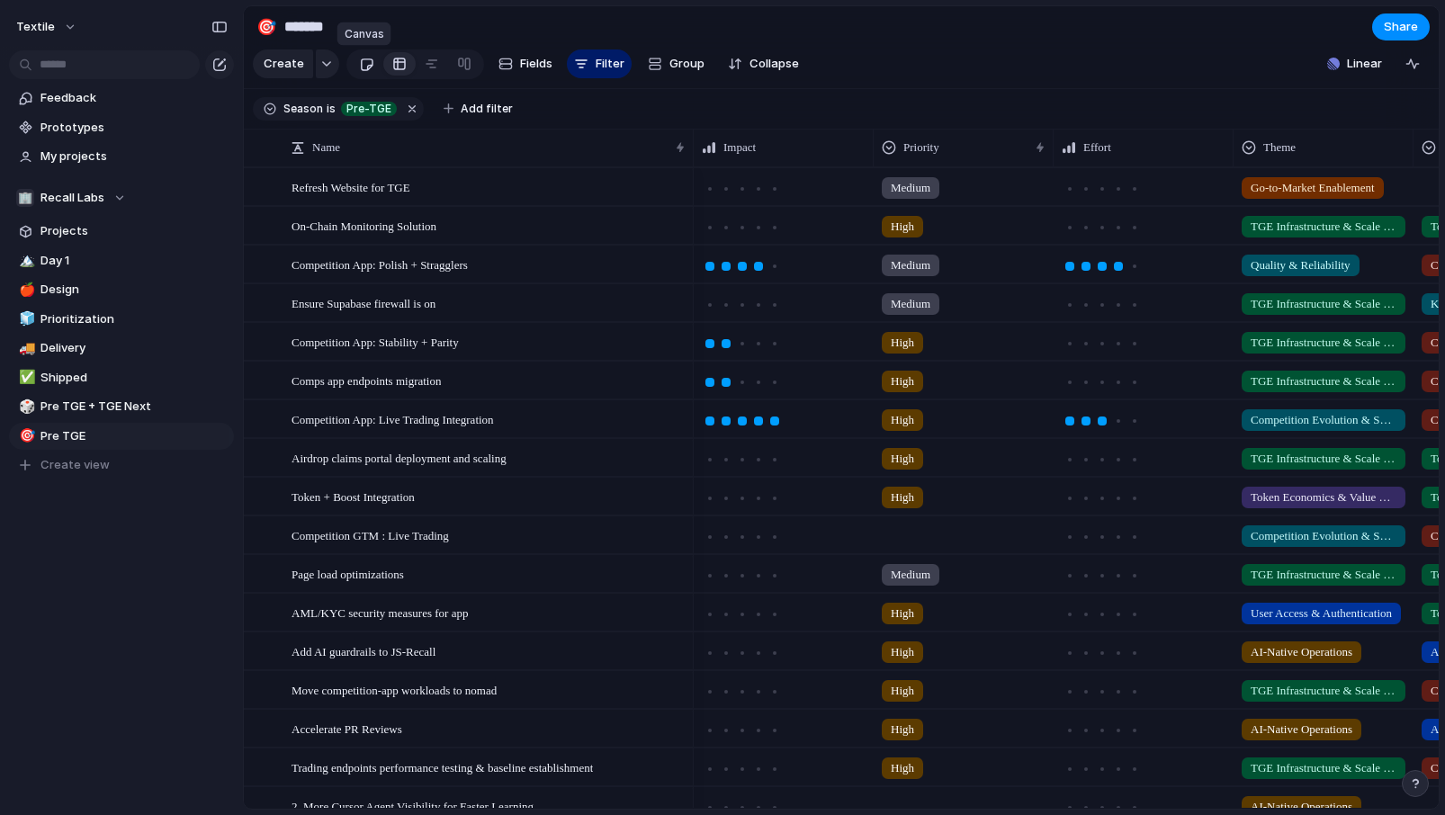
click at [363, 73] on div at bounding box center [366, 64] width 15 height 30
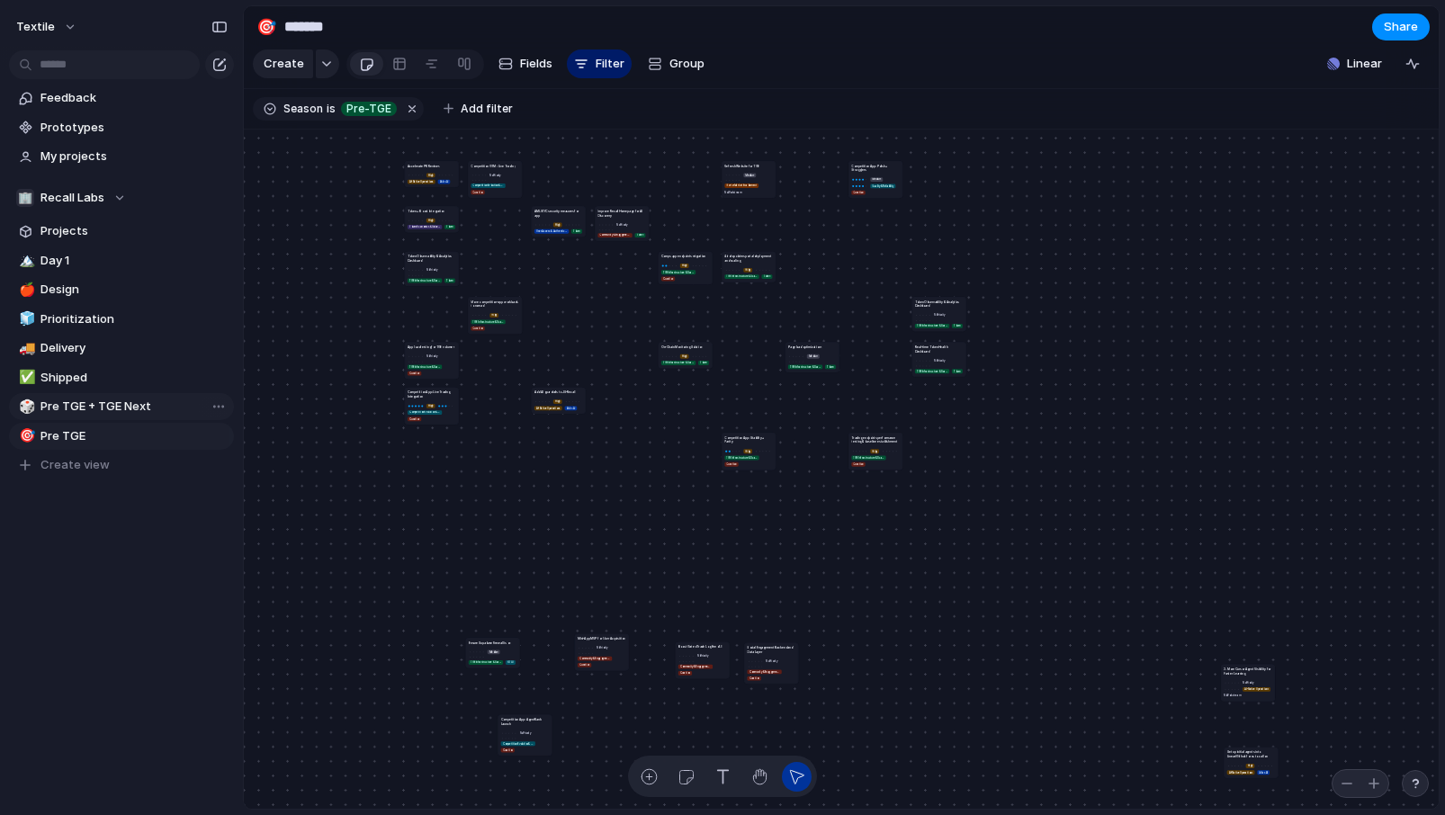
click at [128, 408] on span "Pre TGE + TGE Next" at bounding box center [133, 407] width 187 height 18
type input "**********"
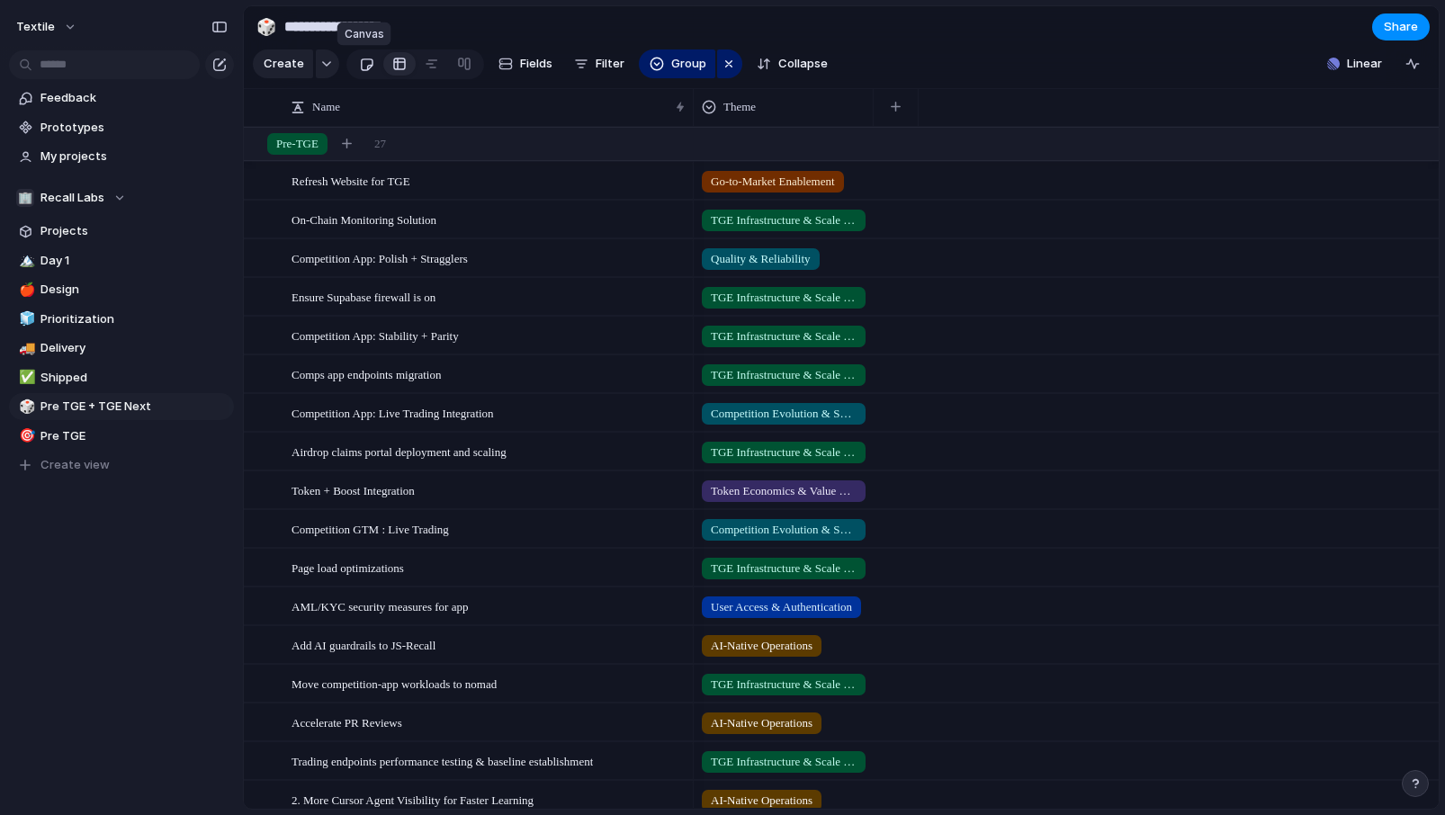
click at [360, 55] on div at bounding box center [366, 64] width 15 height 30
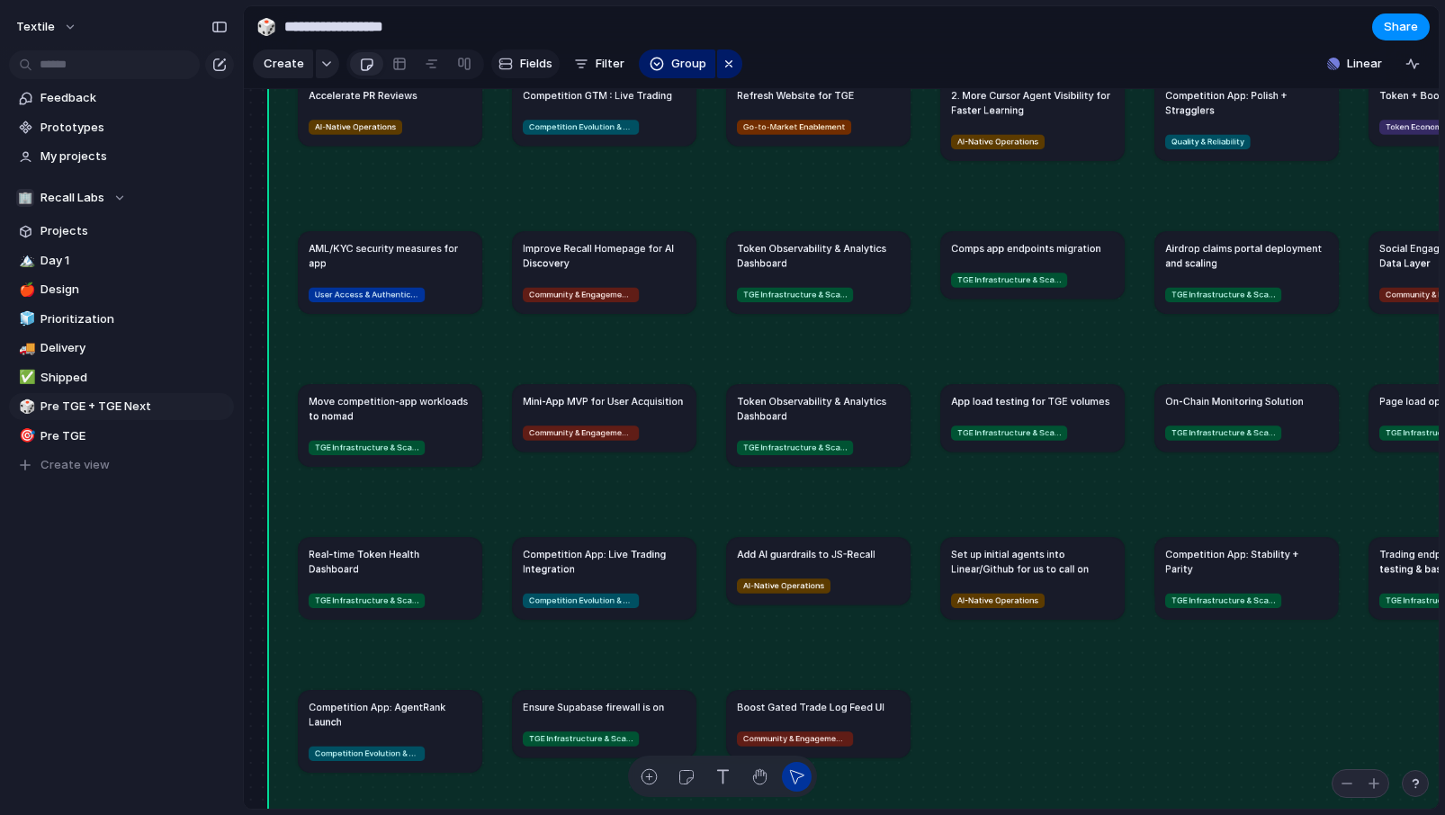
click at [545, 62] on span "Fields" at bounding box center [536, 64] width 32 height 18
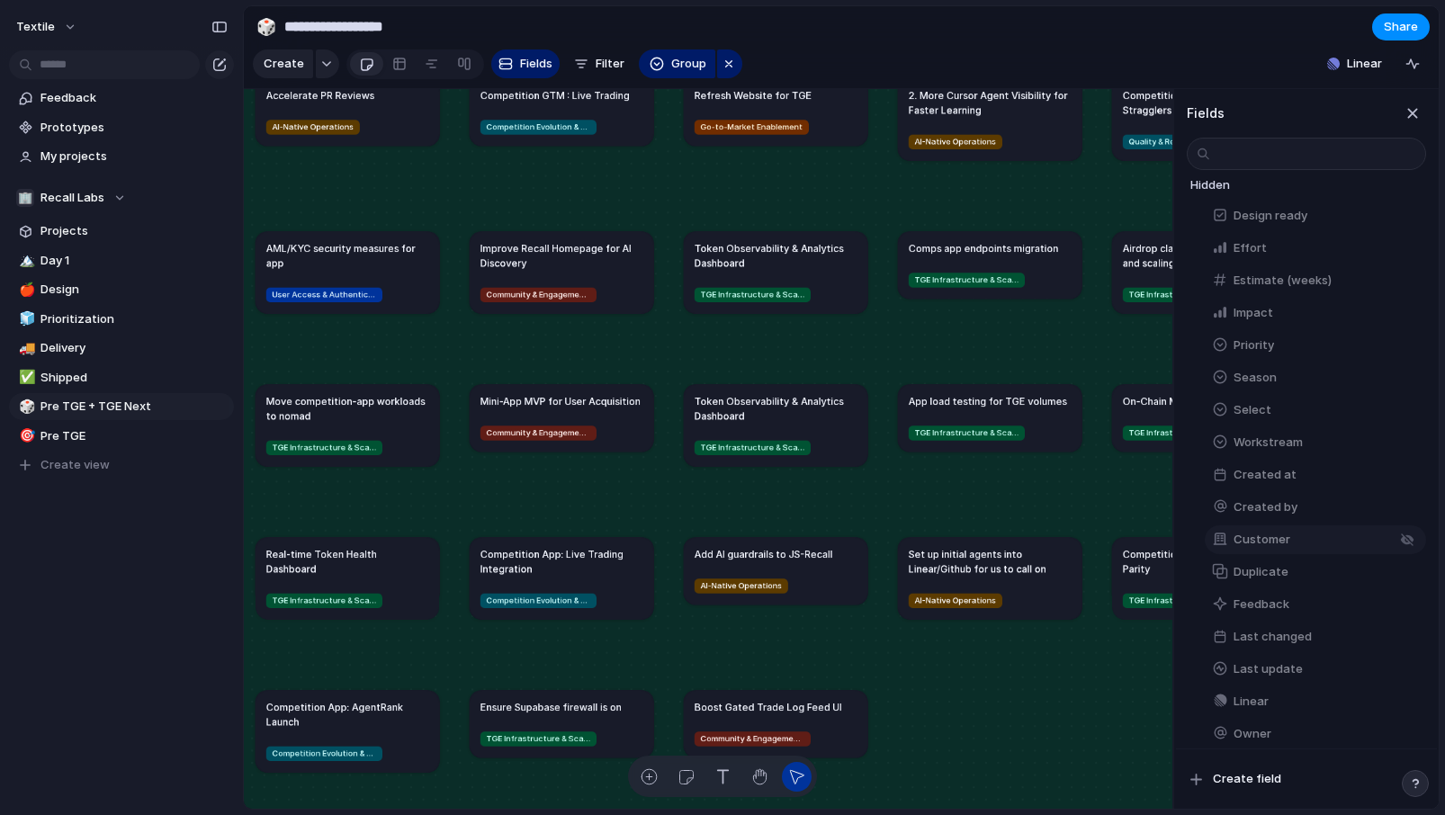
scroll to position [102, 0]
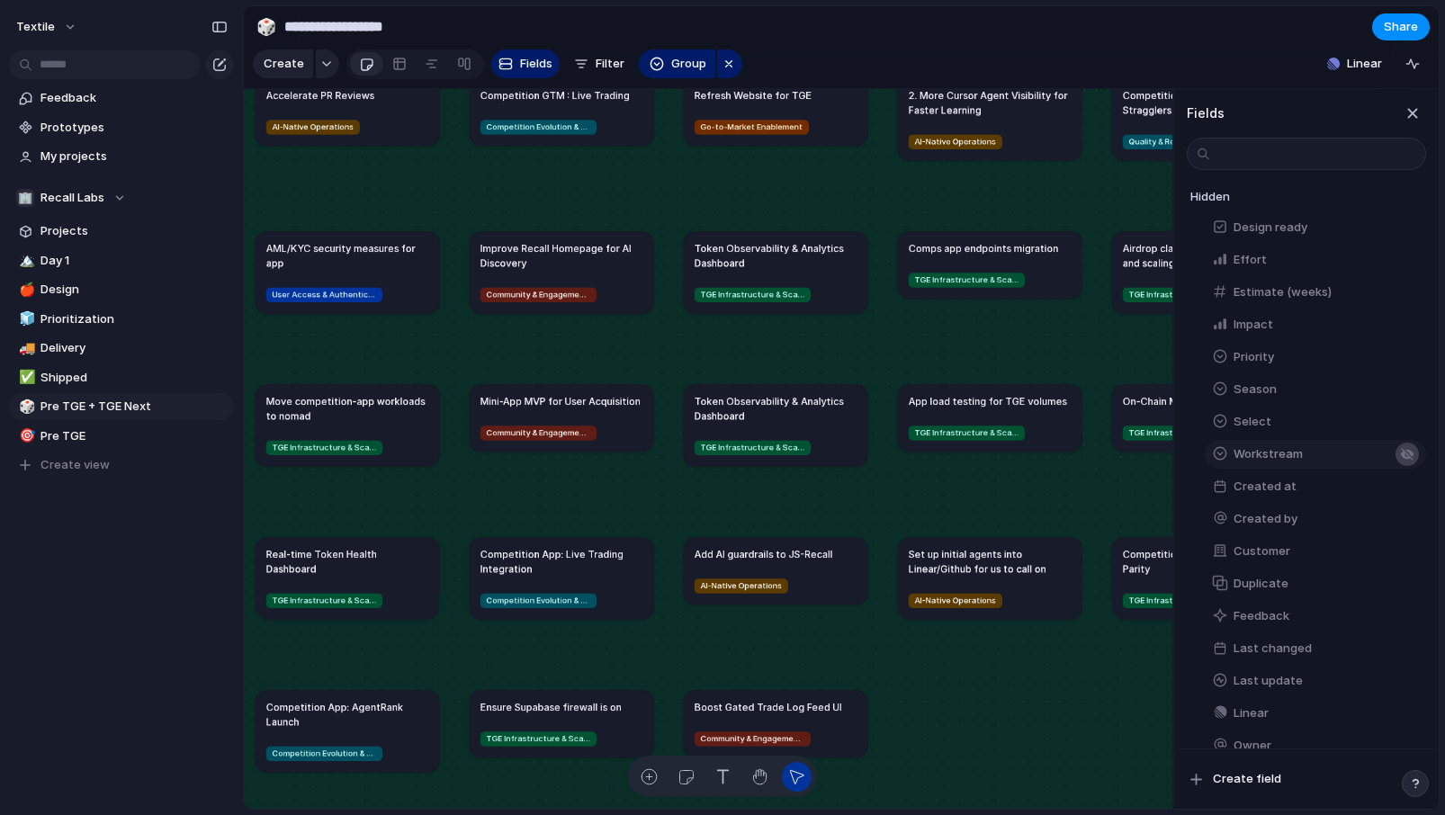
click at [1404, 452] on div "button" at bounding box center [1407, 454] width 14 height 14
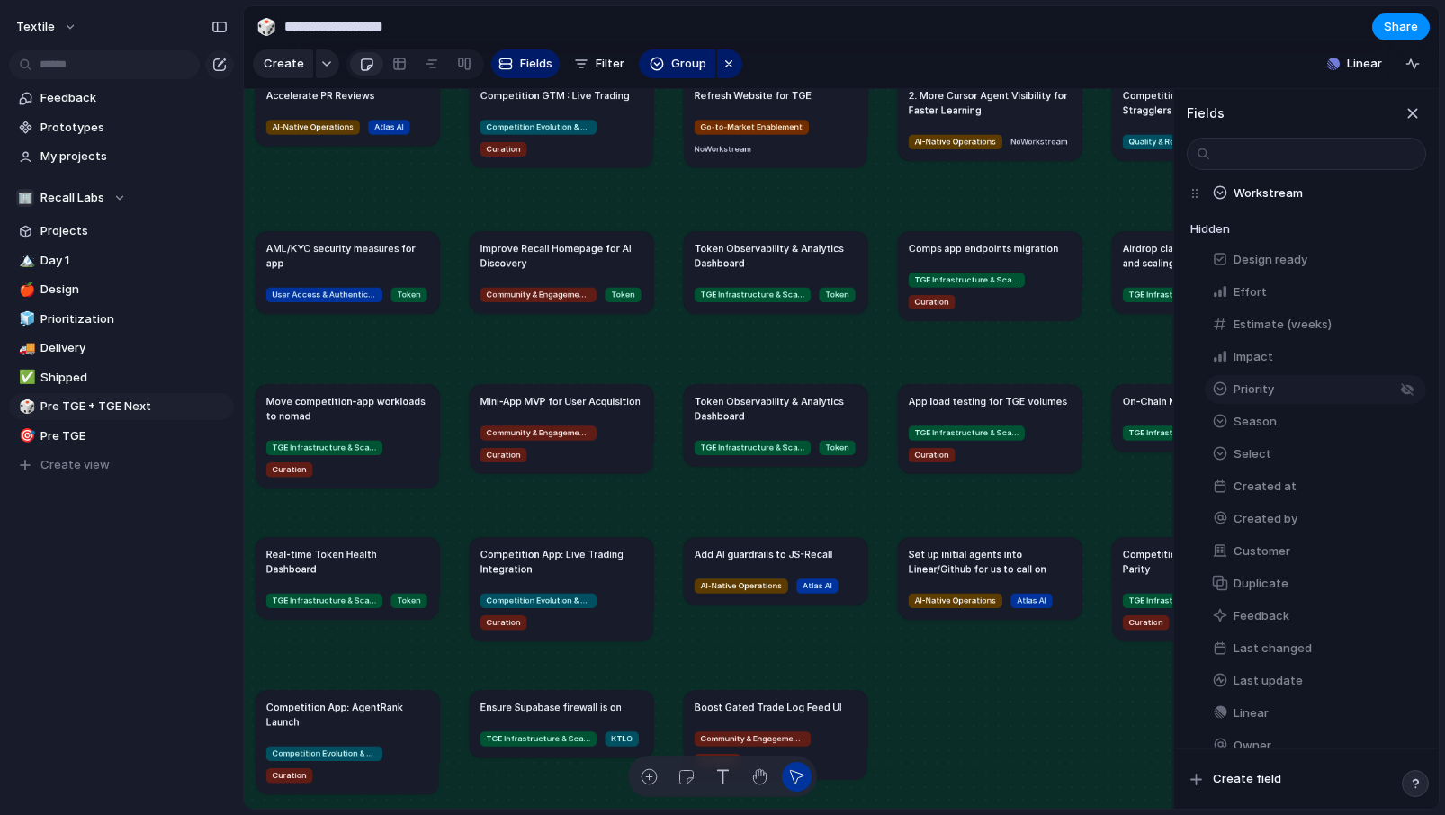
scroll to position [0, 0]
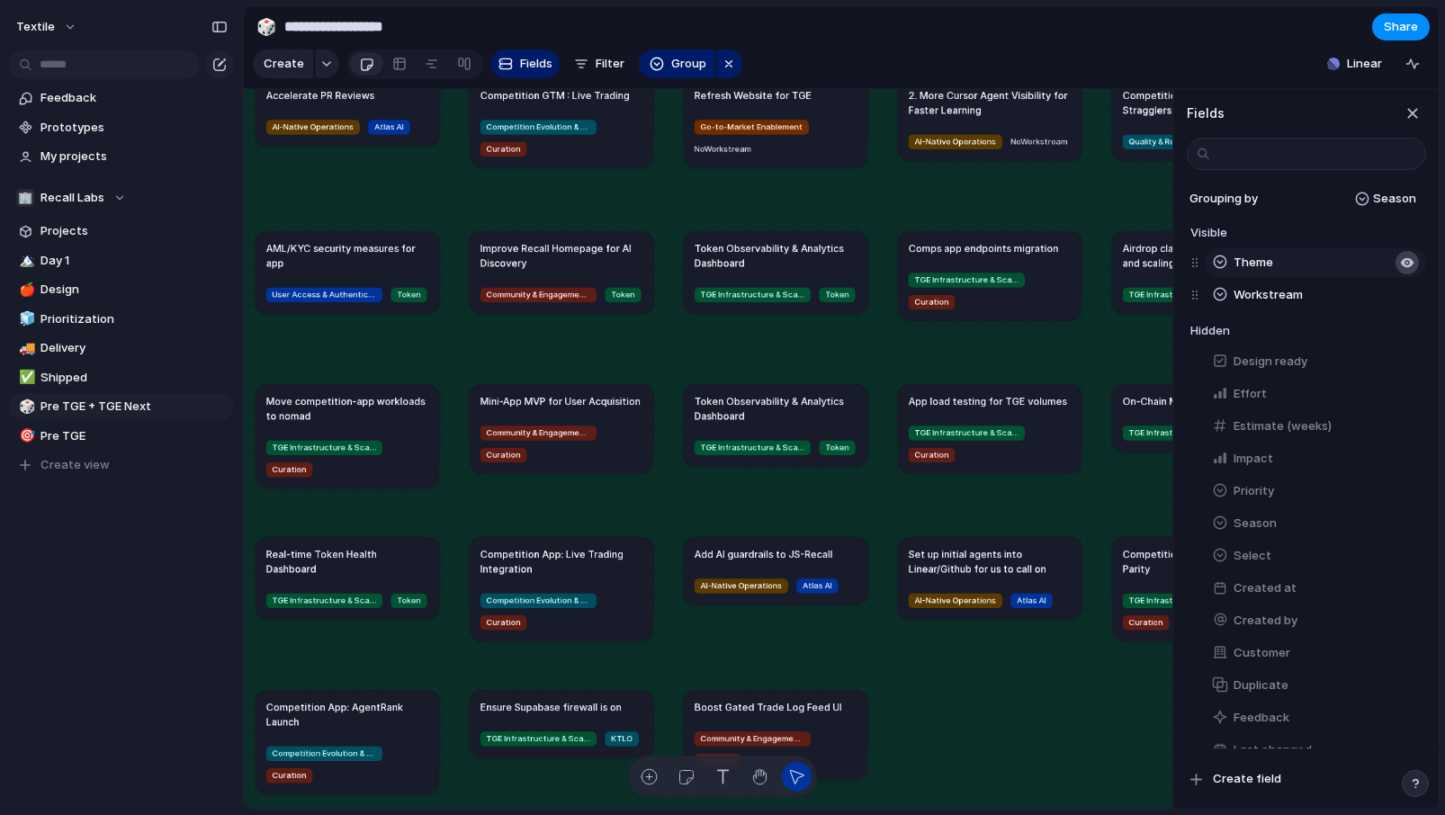
click at [1403, 262] on div "button" at bounding box center [1407, 262] width 14 height 14
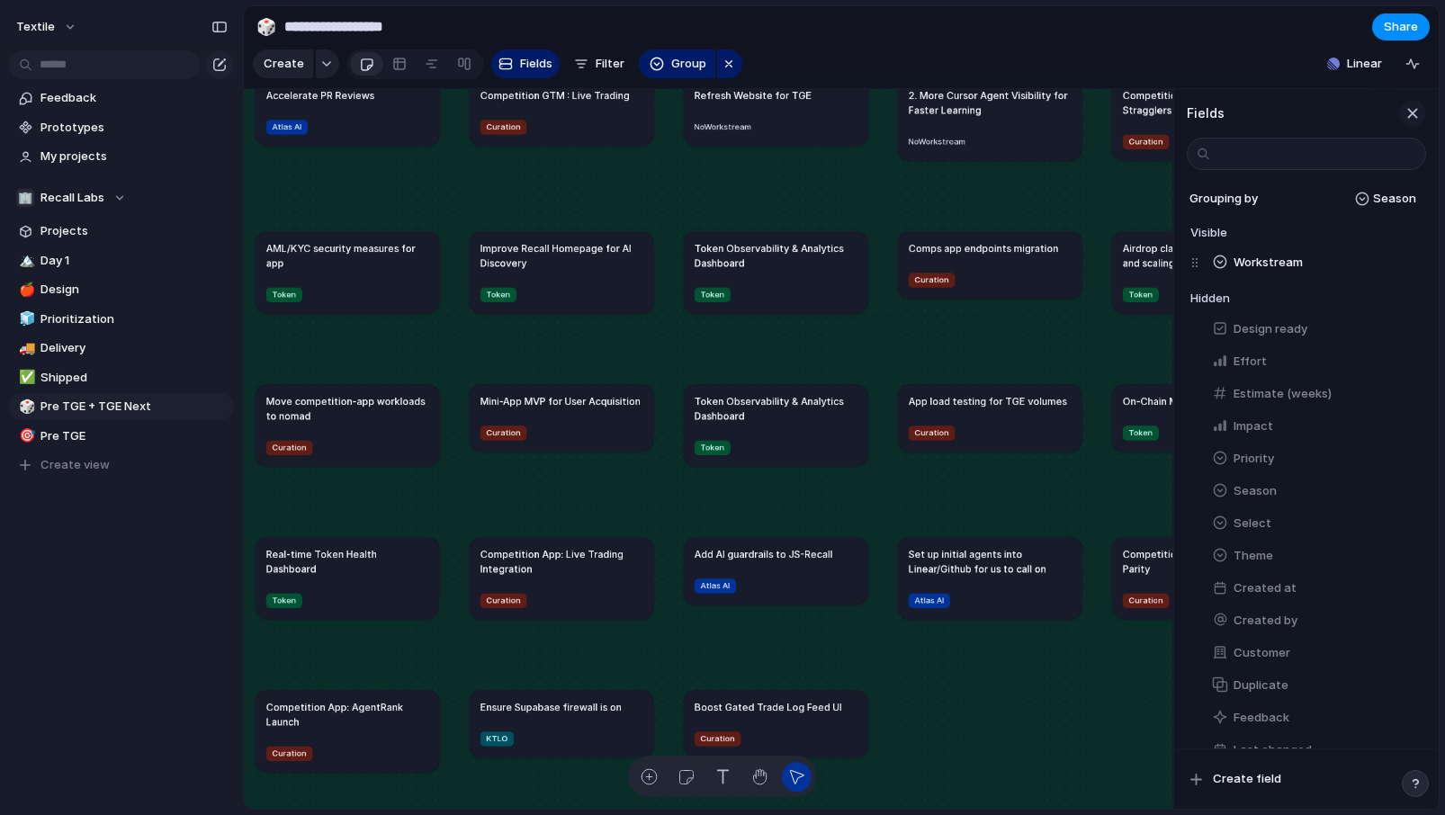
click at [1419, 113] on div "button" at bounding box center [1412, 113] width 20 height 20
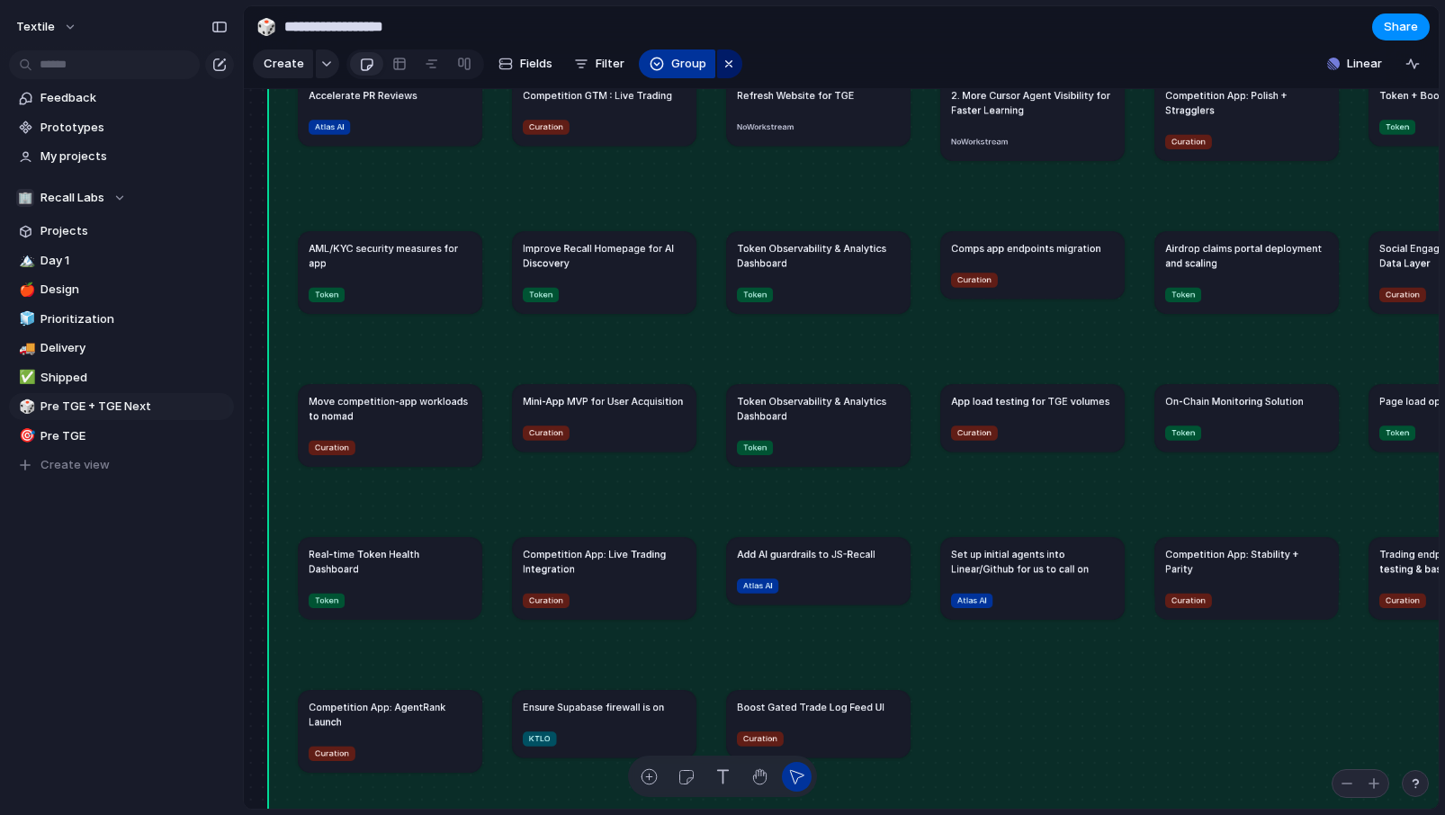
click at [674, 60] on span "Group" at bounding box center [688, 64] width 35 height 18
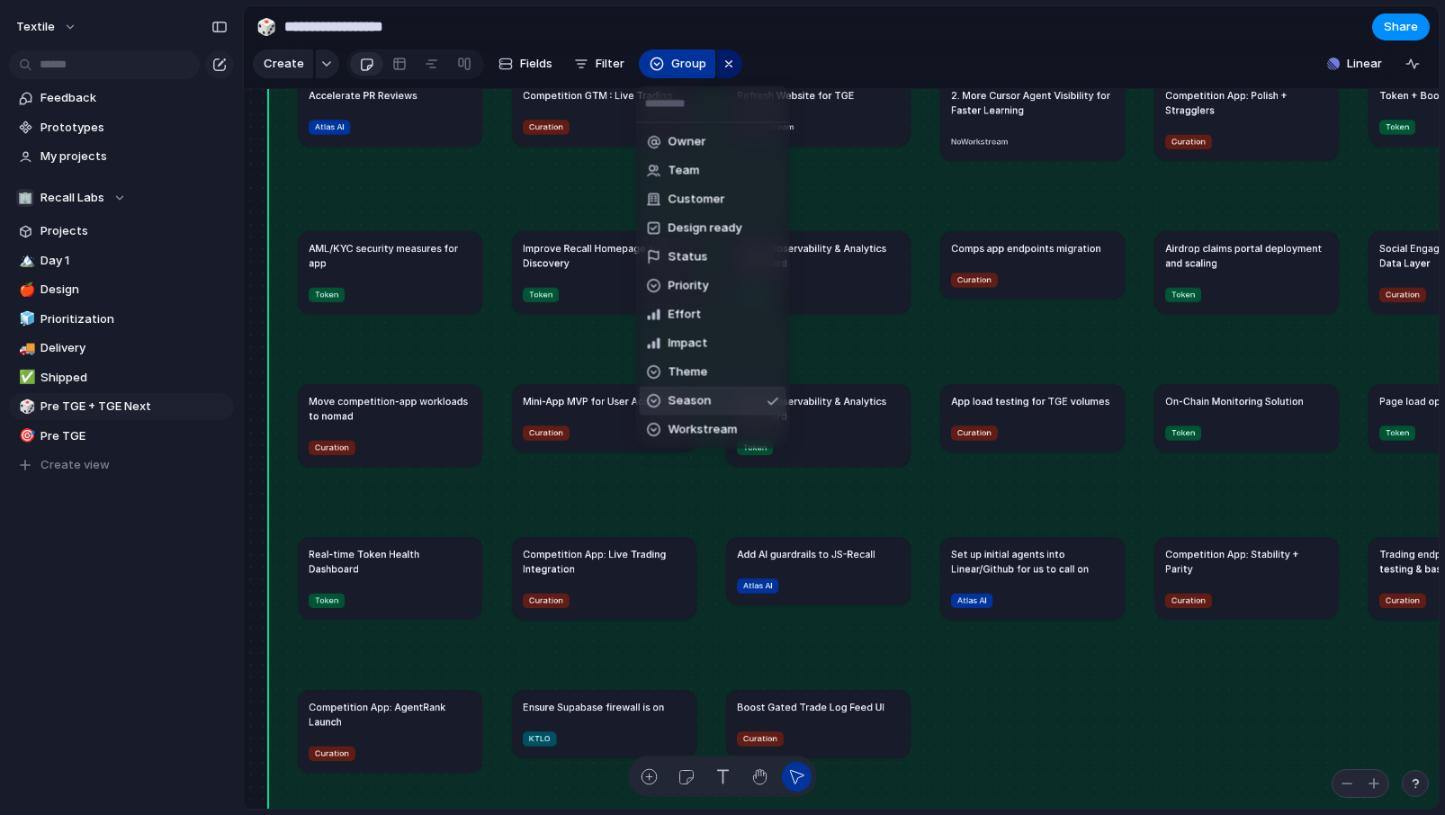
click at [674, 60] on div "Owner Team Customer Design ready Status Priority Effort Impact Theme Season Wor…" at bounding box center [722, 407] width 1445 height 815
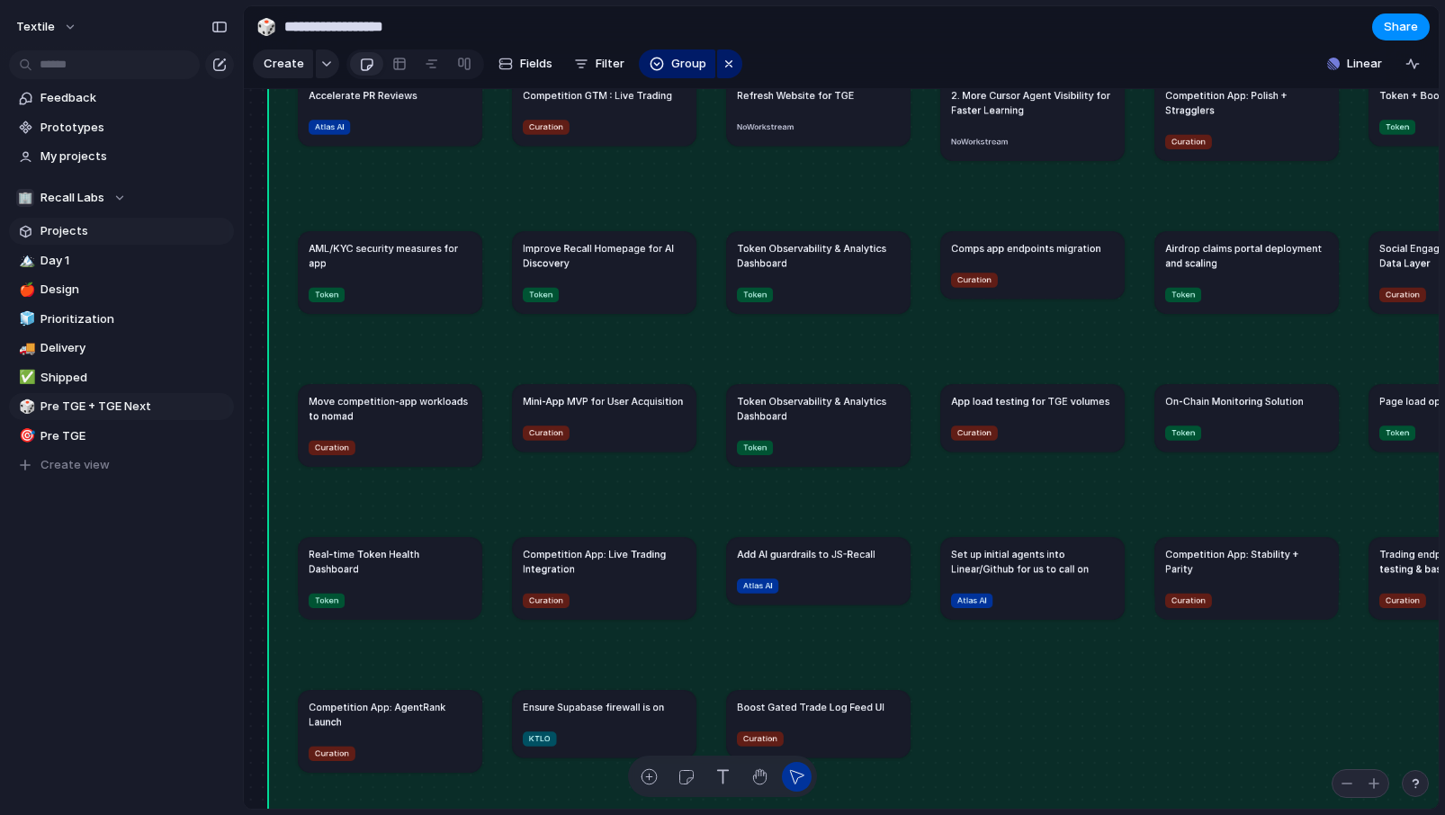
click at [68, 219] on link "Projects" at bounding box center [121, 231] width 225 height 27
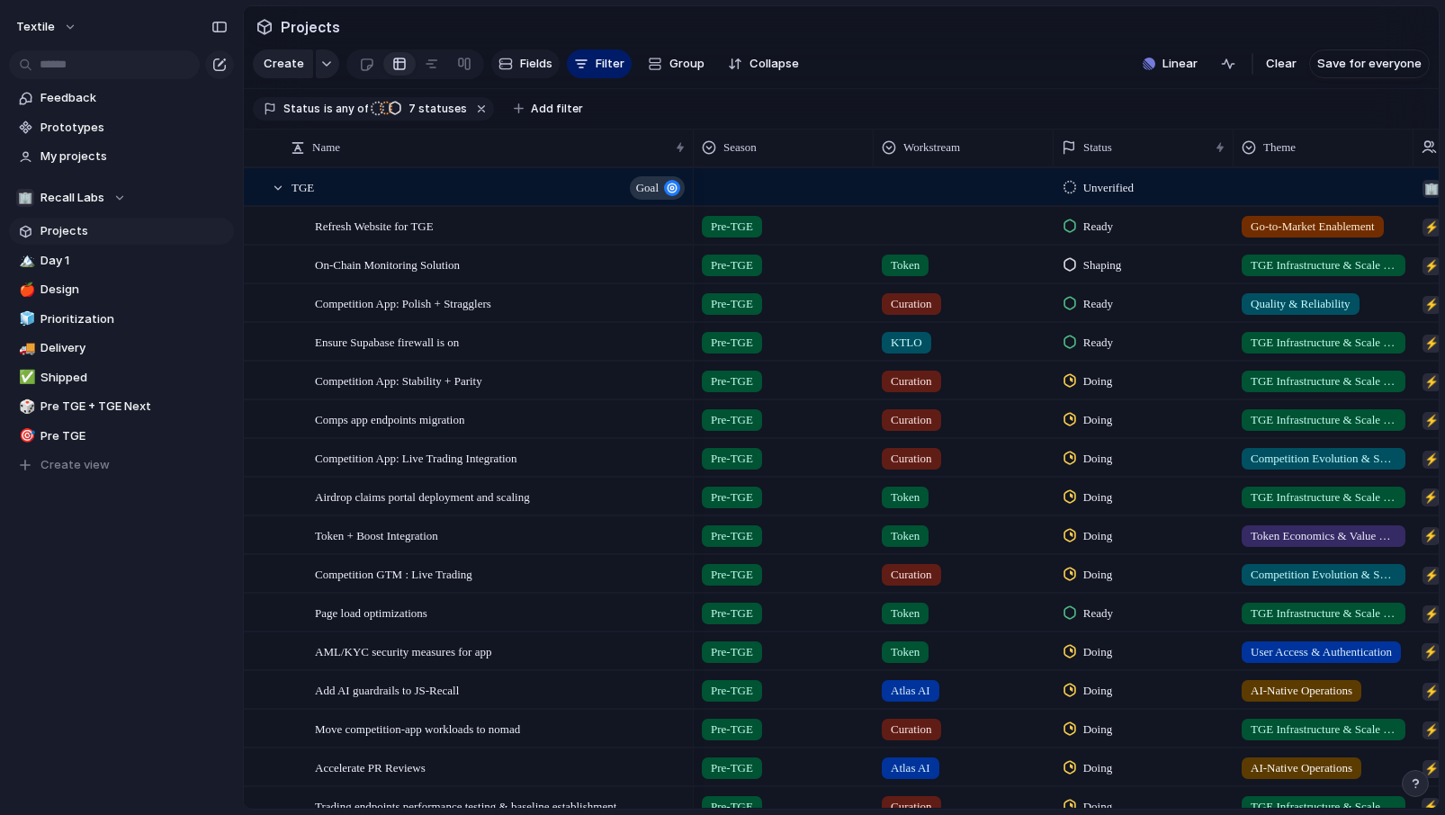
click at [532, 68] on span "Fields" at bounding box center [536, 64] width 32 height 18
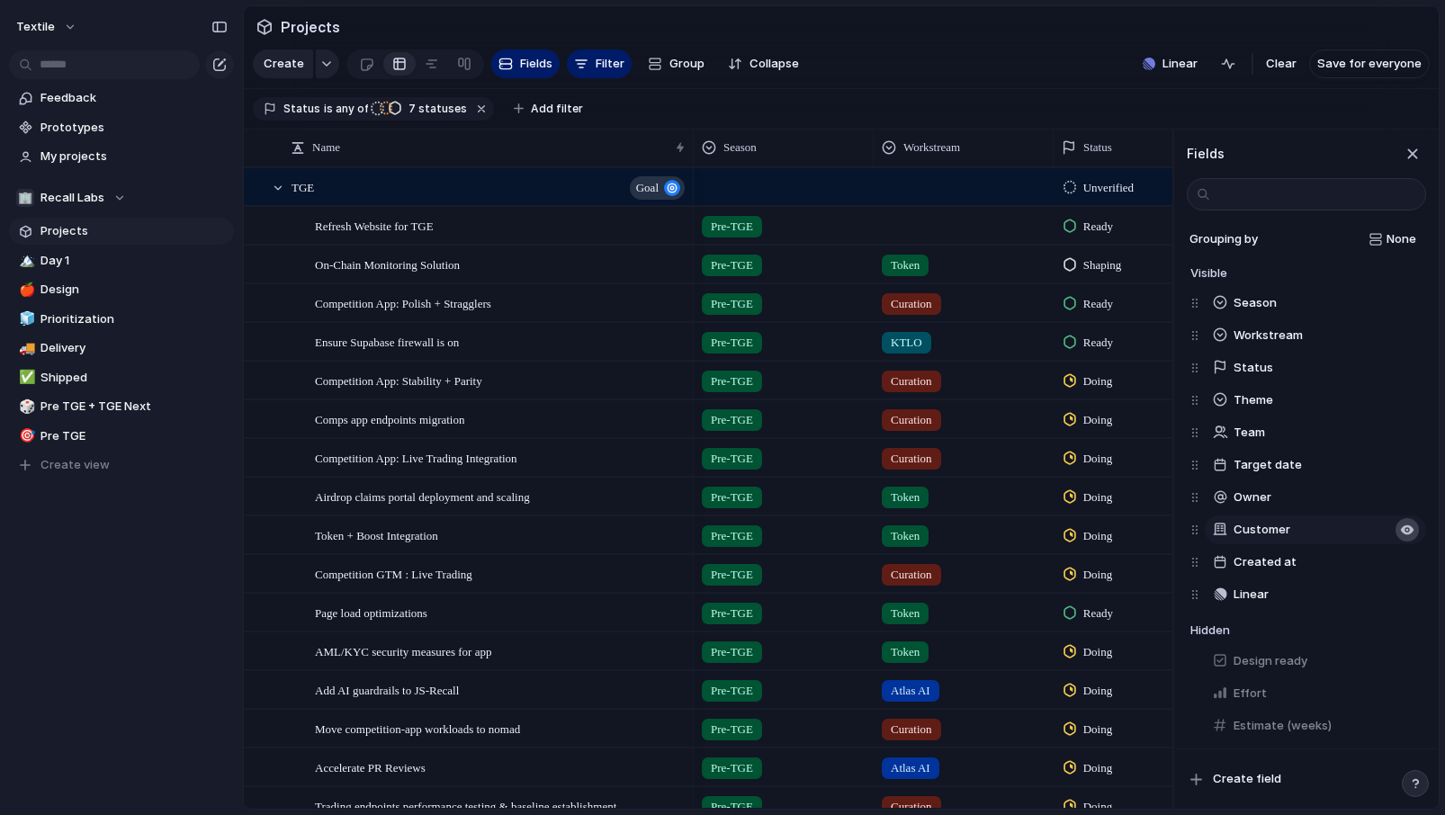
click at [1403, 524] on div "button" at bounding box center [1407, 530] width 14 height 14
click at [1080, 121] on section "Status is any of Unverified Backlog Shaping Ready Doing Planned Active 7 status…" at bounding box center [841, 109] width 1195 height 40
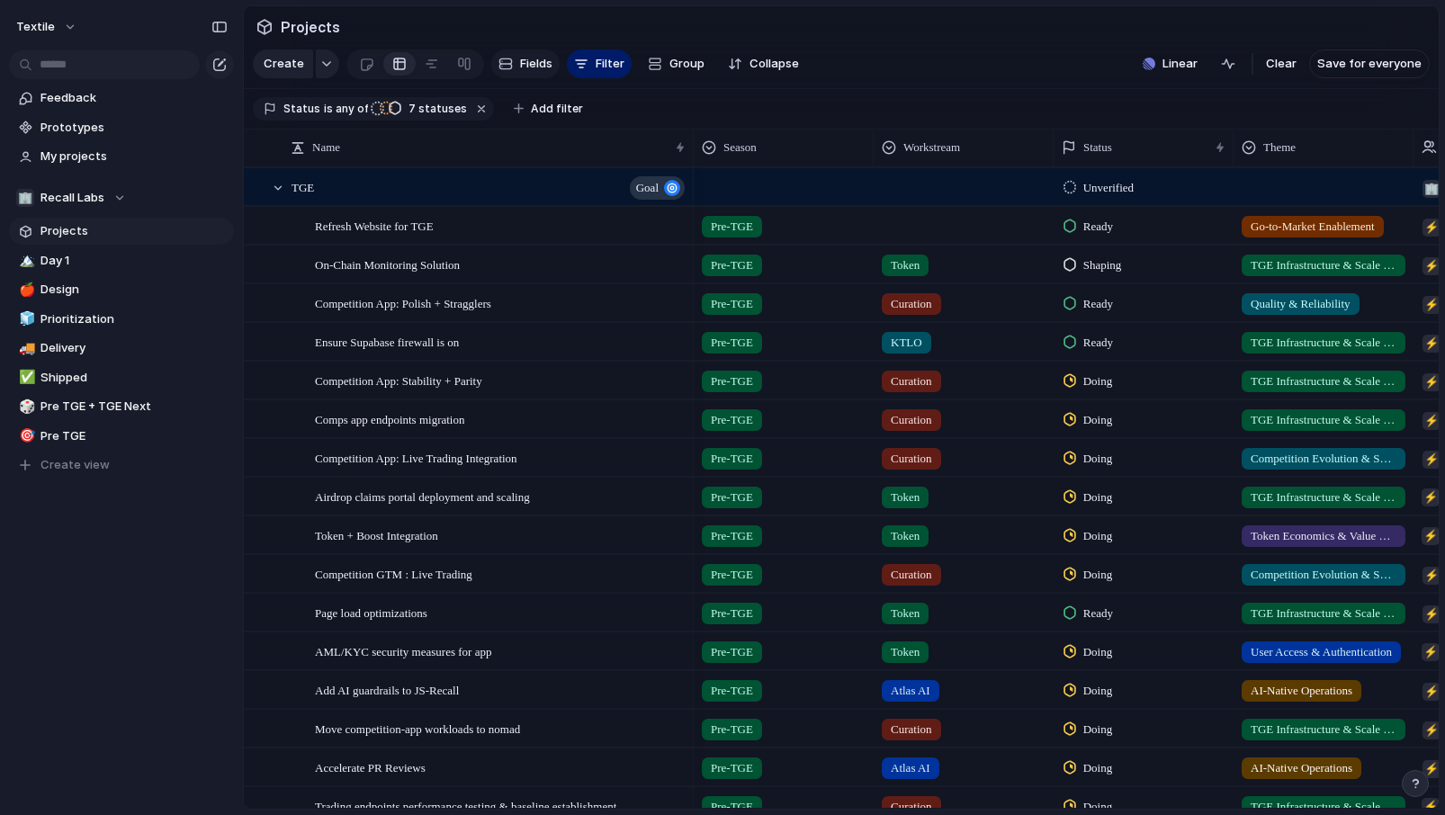
click at [526, 67] on span "Fields" at bounding box center [536, 64] width 32 height 18
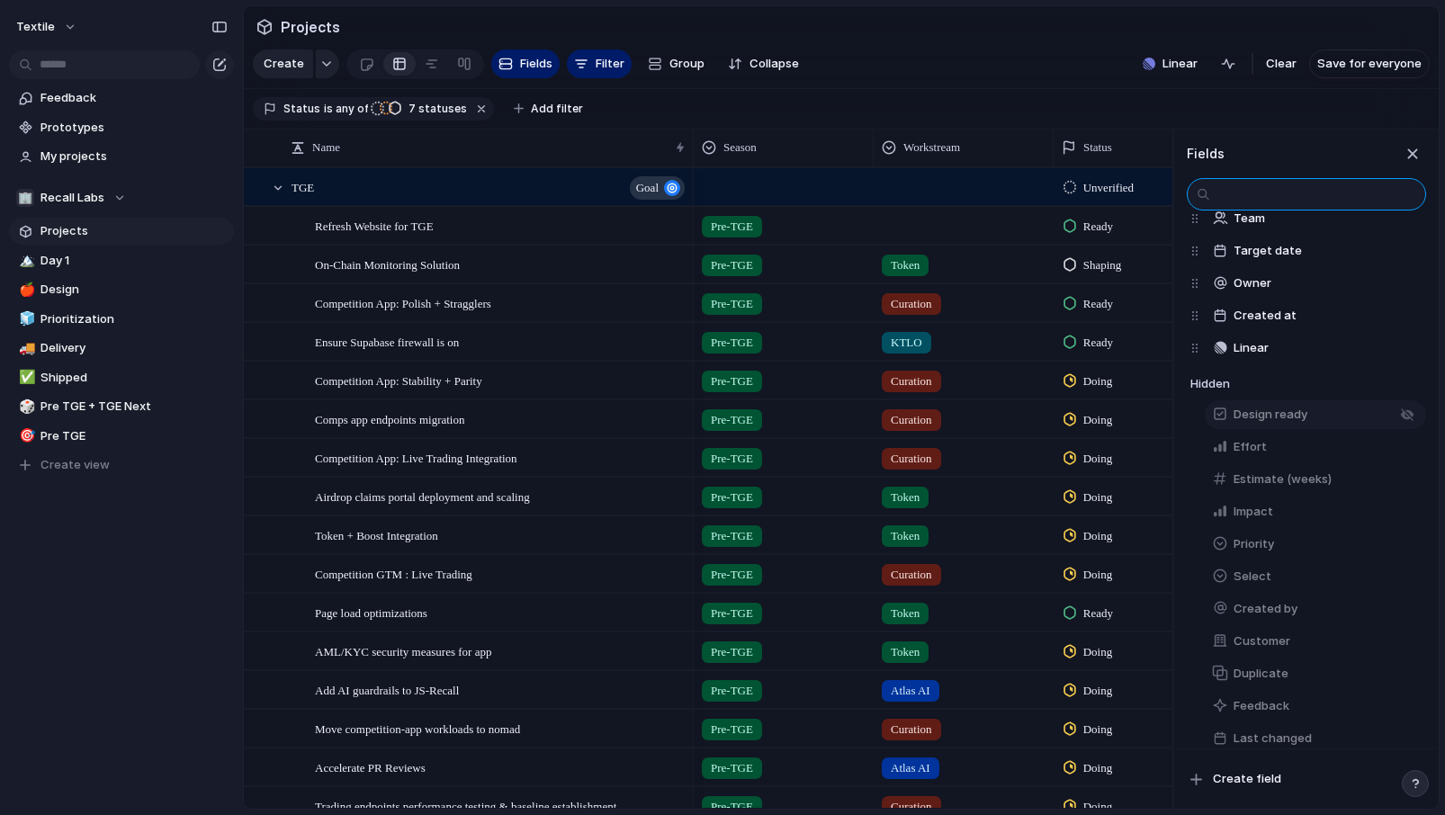
scroll to position [235, 0]
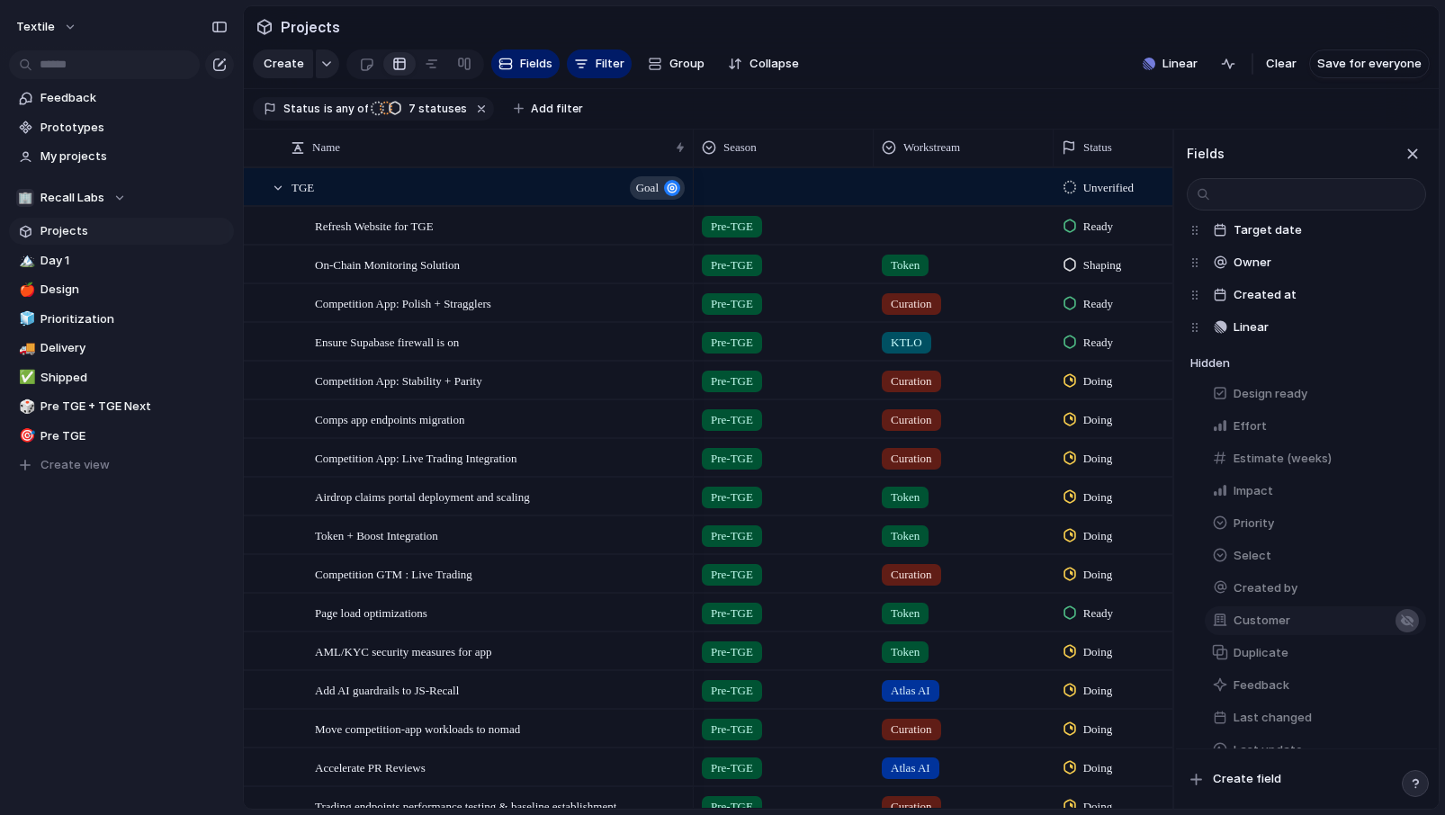
click at [1401, 622] on div "button" at bounding box center [1407, 620] width 14 height 14
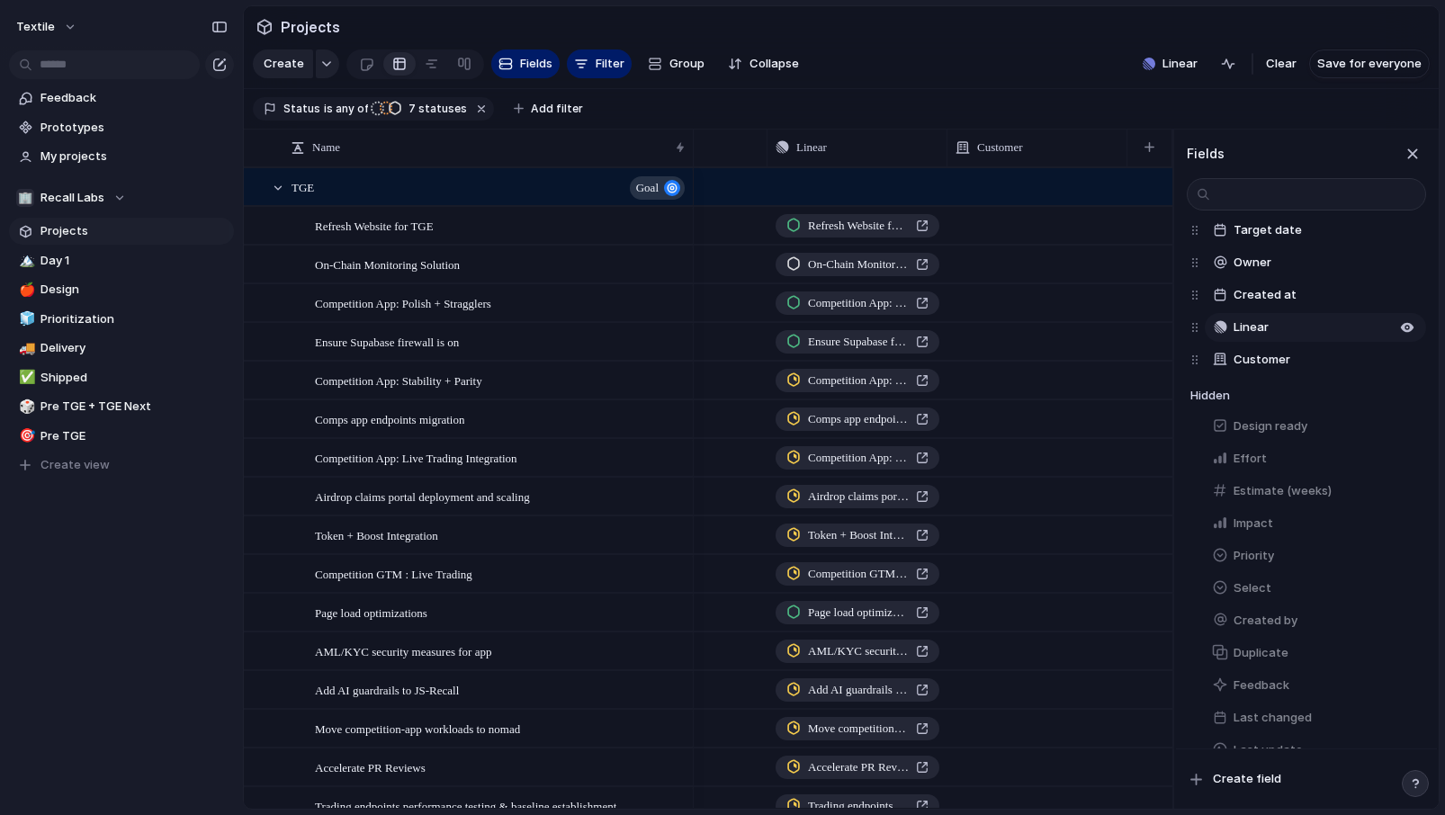
scroll to position [123, 0]
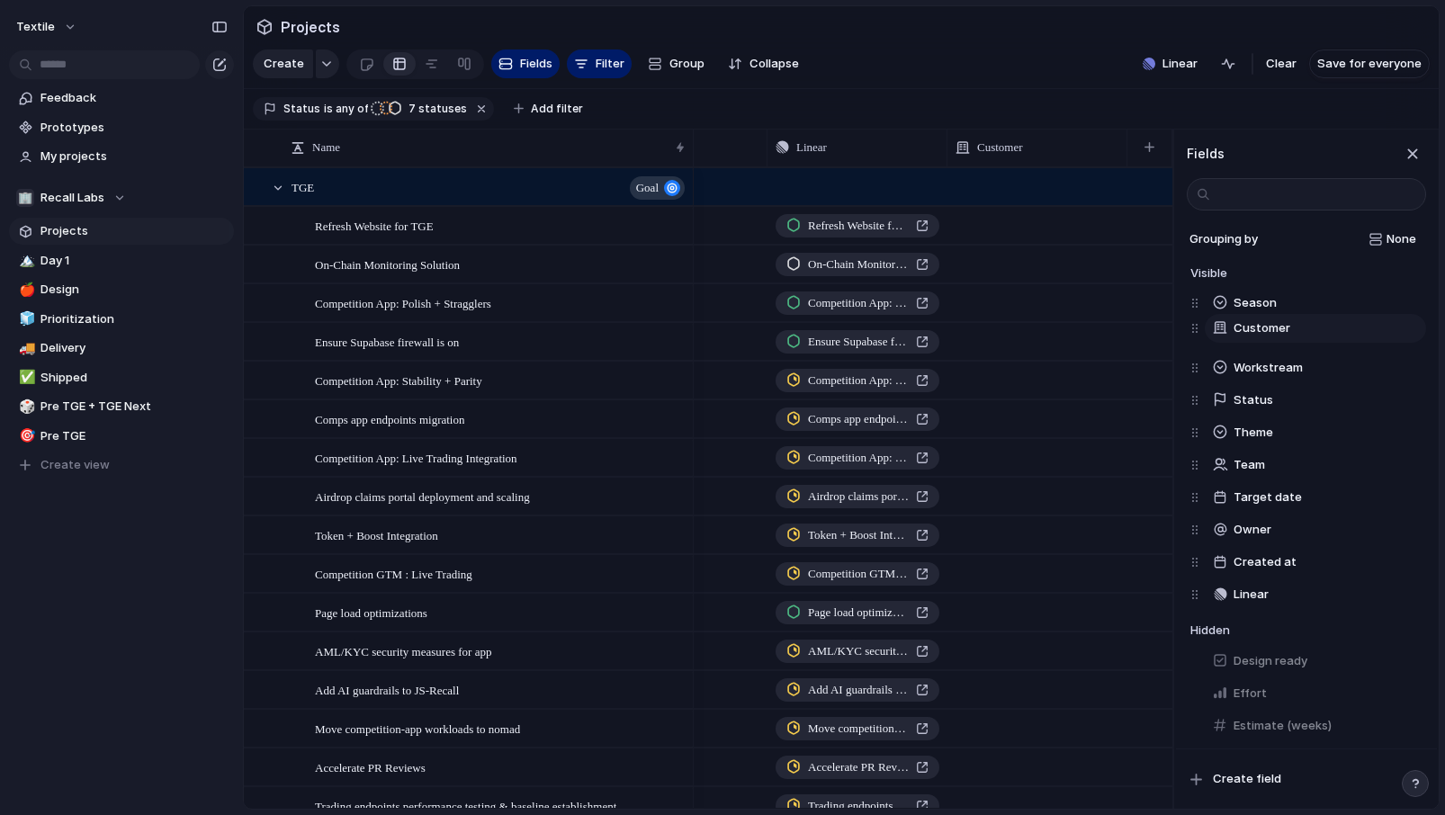
drag, startPoint x: 1194, startPoint y: 590, endPoint x: 1194, endPoint y: 324, distance: 266.3
click at [1194, 324] on div "Season Workstream Status Theme Team Target date Owner Created at Linear Custome…" at bounding box center [1308, 449] width 236 height 324
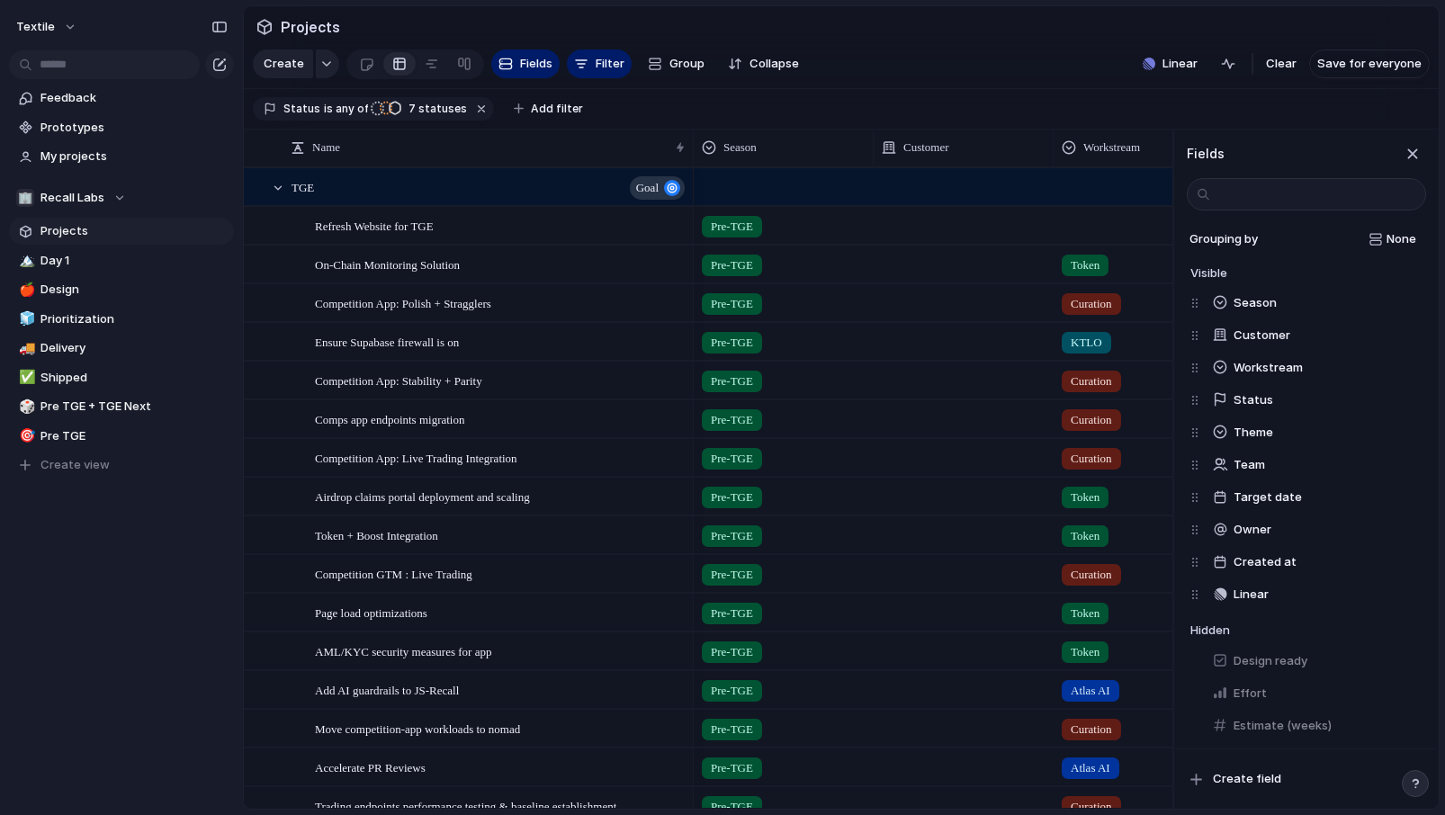
click at [925, 235] on div at bounding box center [963, 225] width 180 height 37
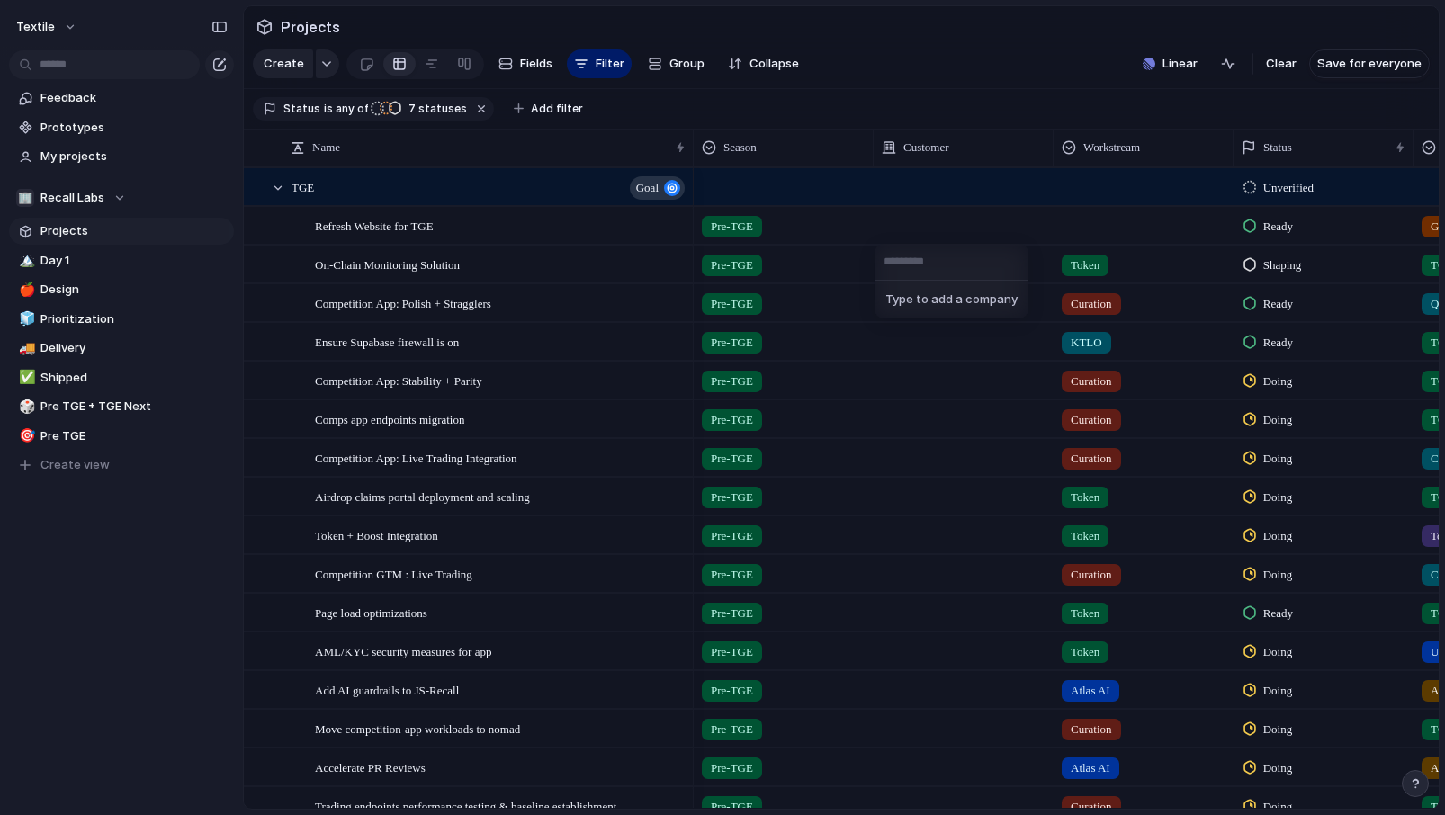
click at [929, 221] on div "Type to add a company" at bounding box center [722, 407] width 1445 height 815
click at [908, 229] on div at bounding box center [963, 225] width 180 height 37
type input "**********"
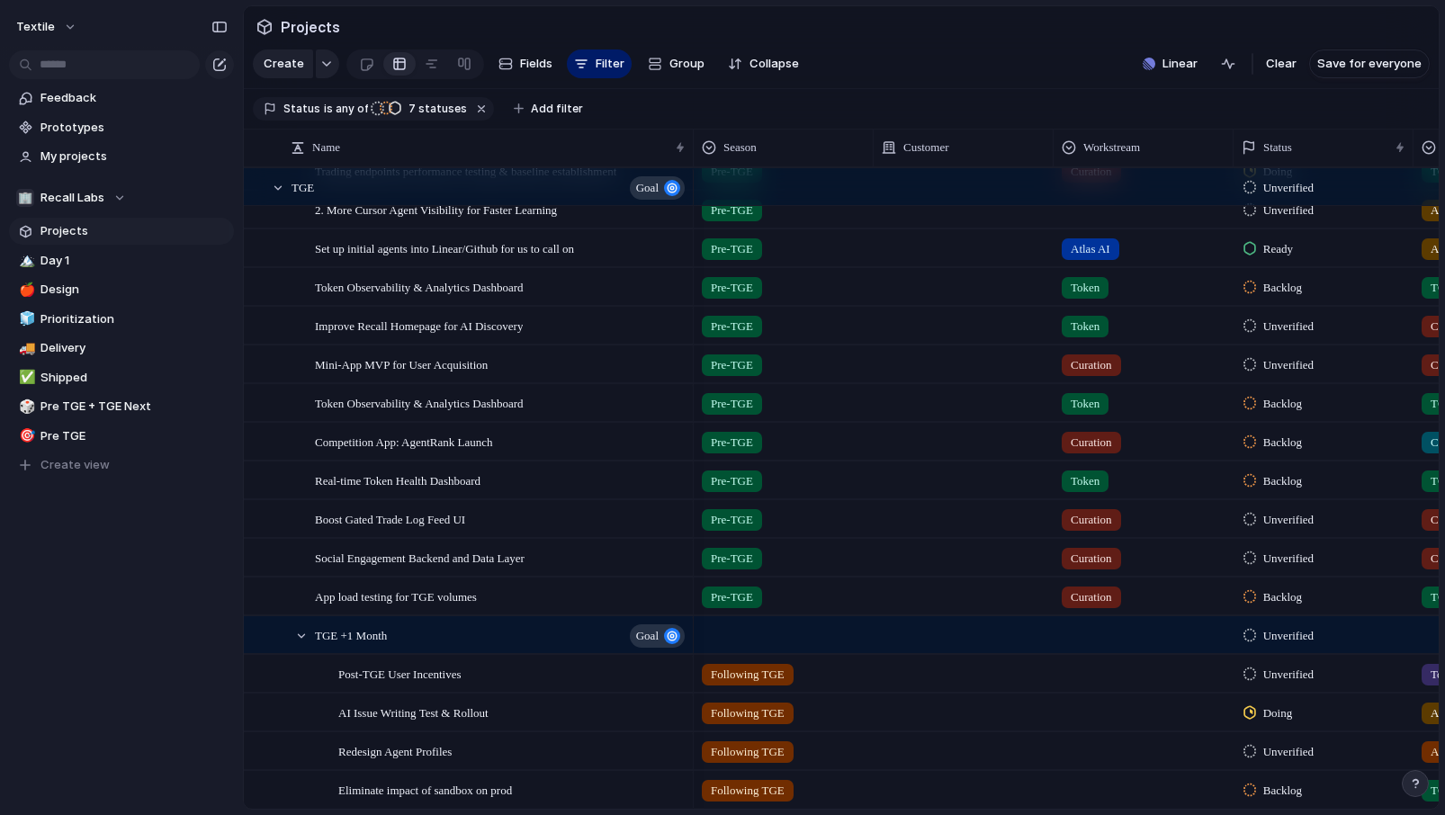
click at [935, 444] on div at bounding box center [963, 441] width 180 height 37
type input "**********"
click at [907, 455] on div "AI Curators" at bounding box center [963, 441] width 180 height 37
